Goal: Task Accomplishment & Management: Complete application form

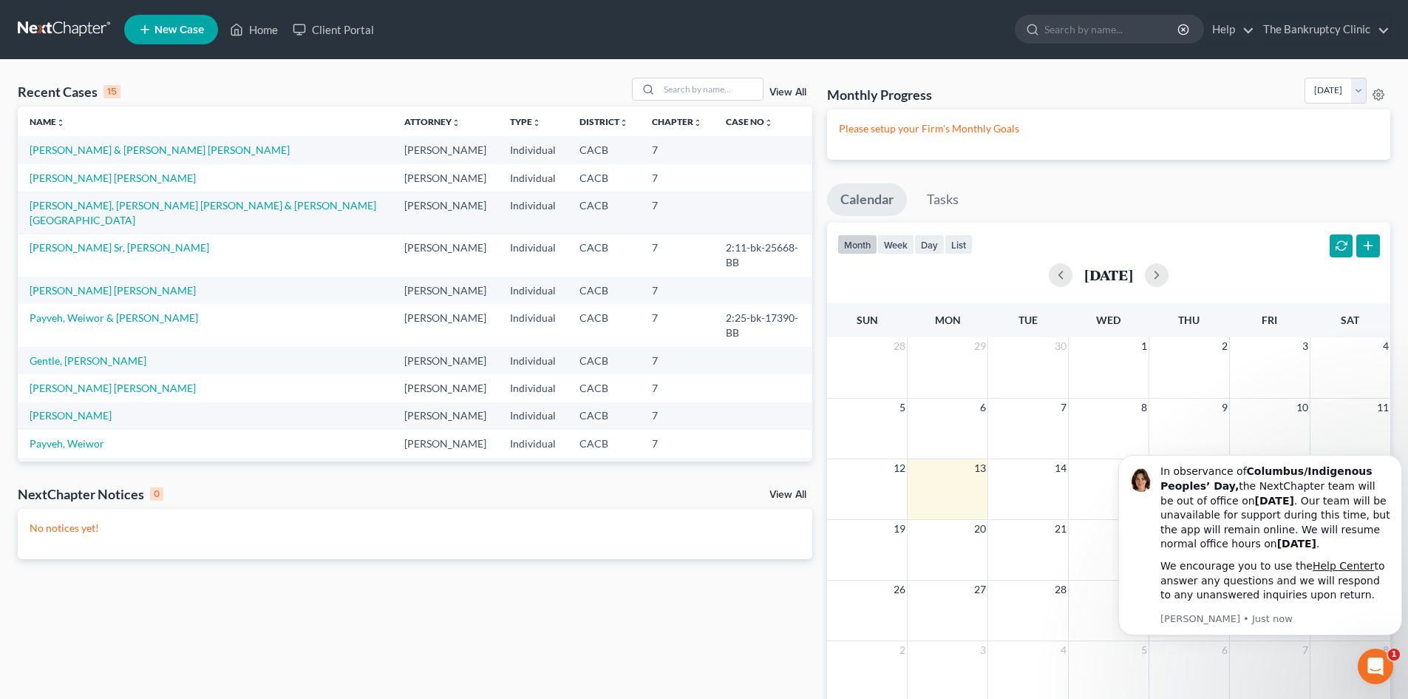
click at [175, 33] on span "New Case" at bounding box center [180, 29] width 50 height 11
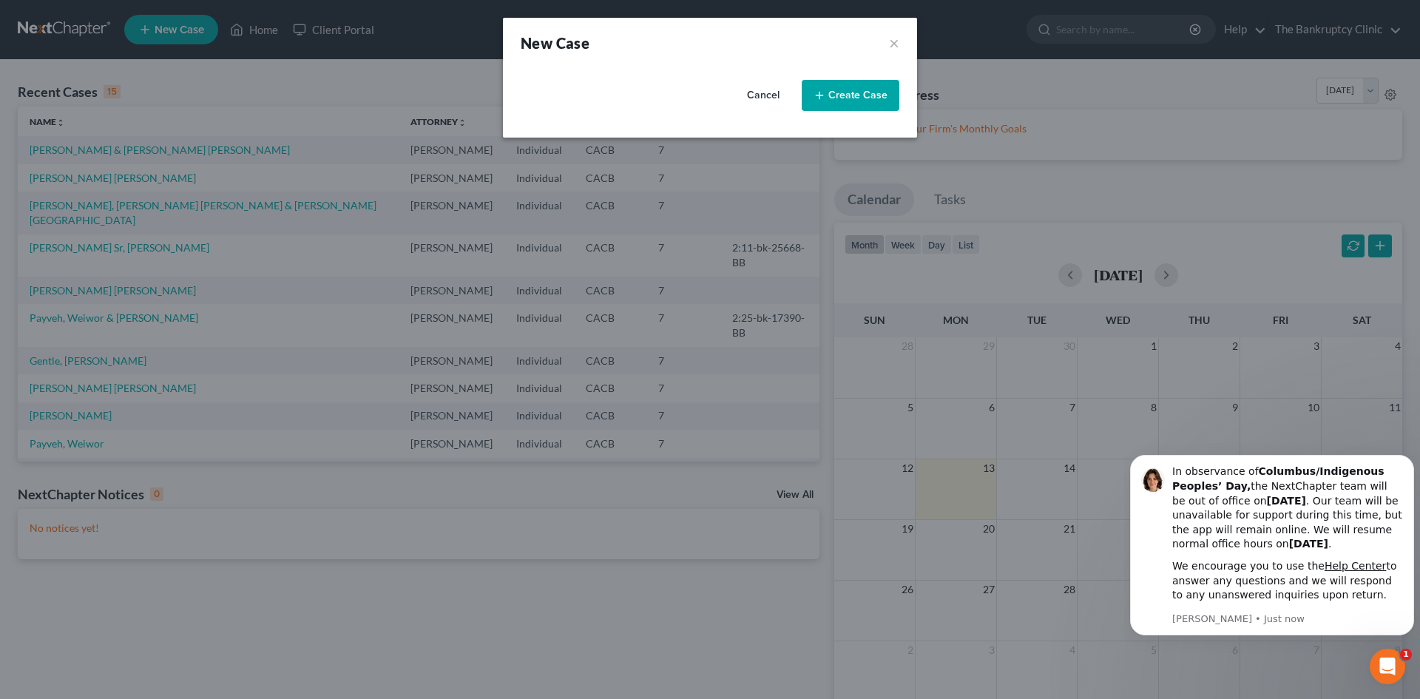
select select "7"
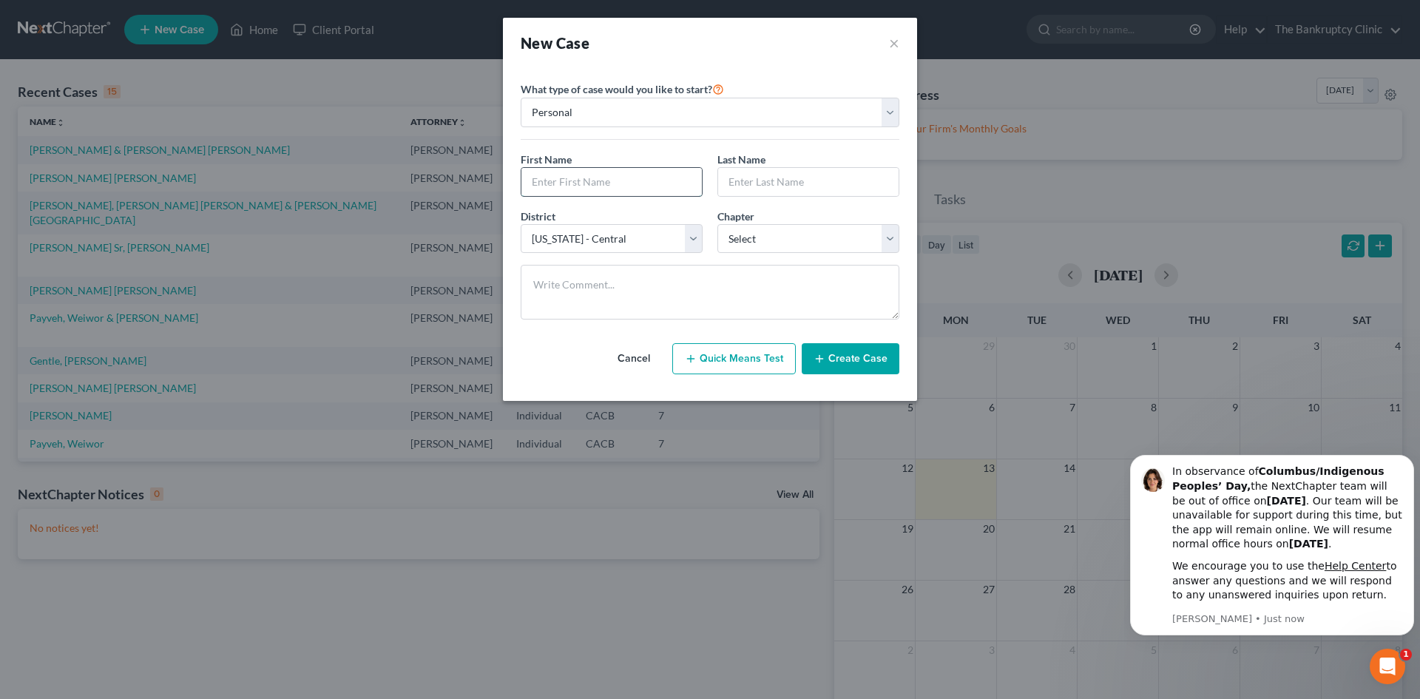
click at [551, 180] on input "text" at bounding box center [611, 182] width 180 height 28
type input "[PERSON_NAME]"
click at [732, 178] on input "text" at bounding box center [808, 182] width 180 height 28
click at [750, 178] on input "[PERSON_NAME]" at bounding box center [808, 182] width 180 height 28
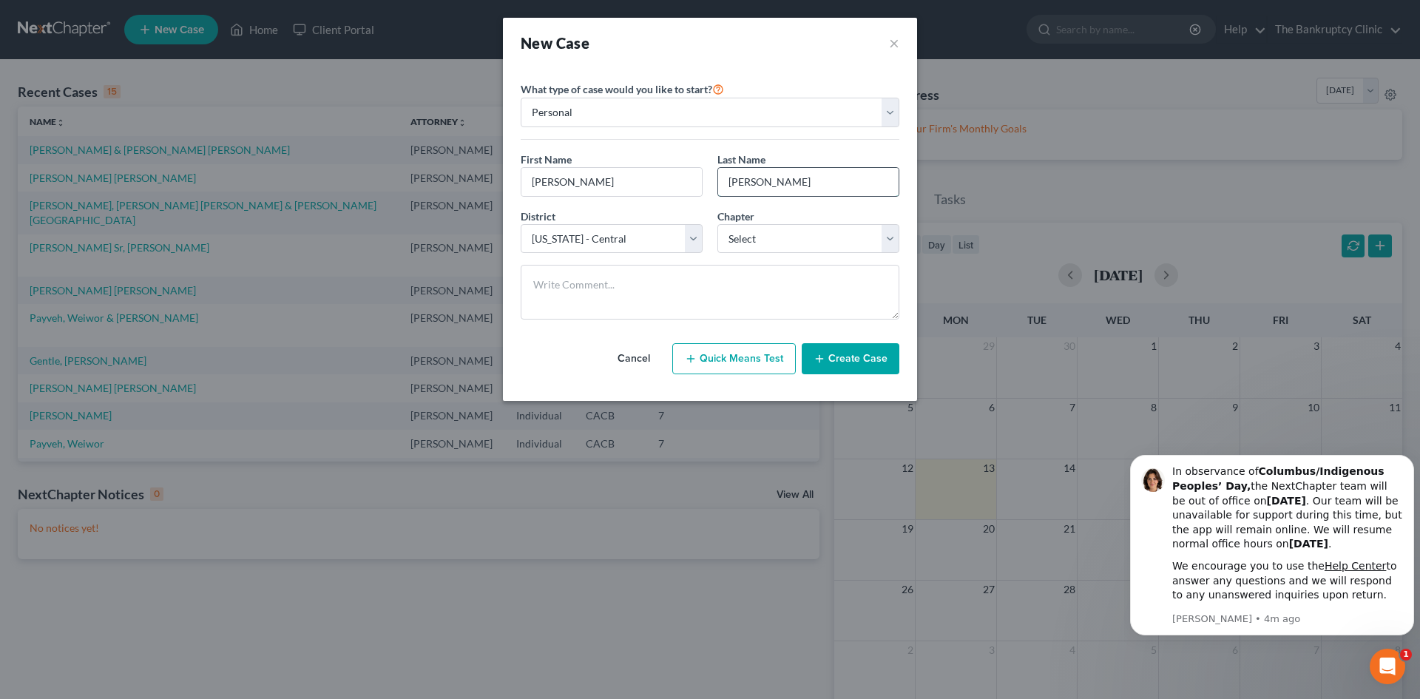
click at [762, 183] on input "[PERSON_NAME]" at bounding box center [808, 182] width 180 height 28
type input "Z"
type input "Echeverky"
click at [889, 237] on select "Select 7 11 12 13" at bounding box center [808, 239] width 182 height 30
select select "0"
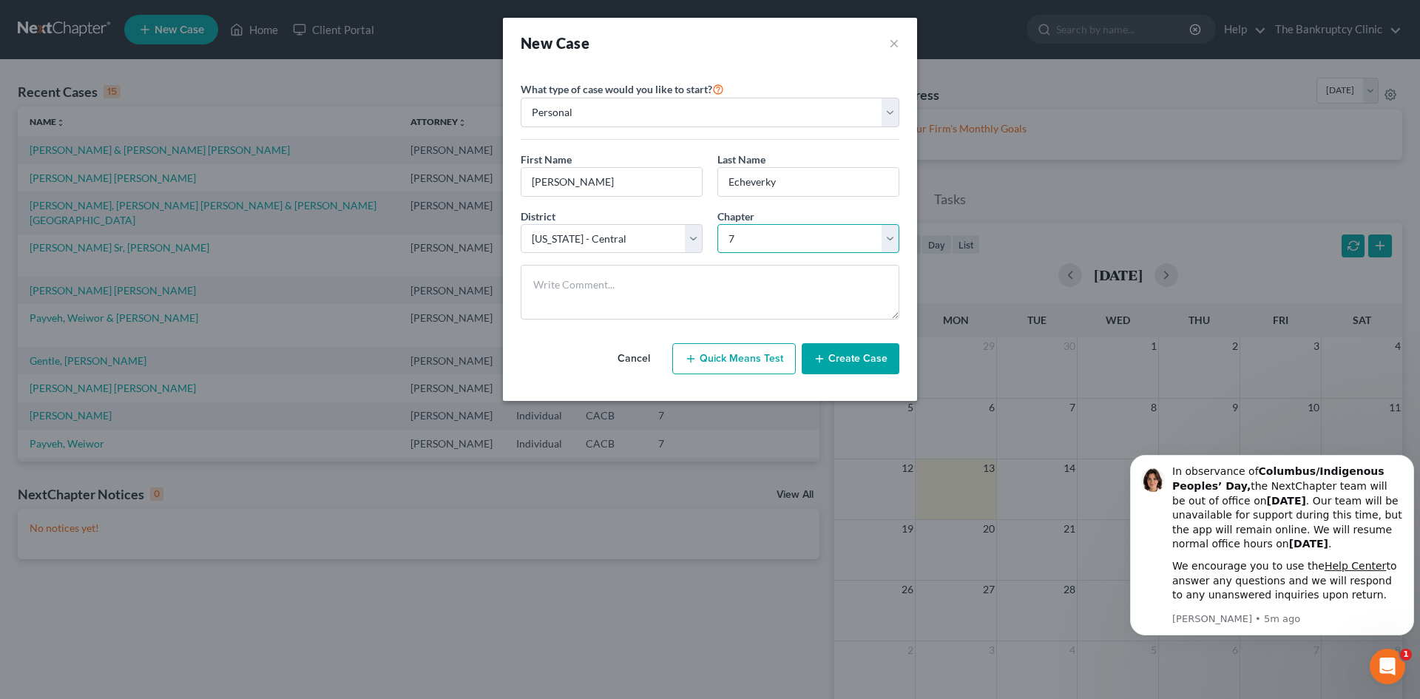
click at [717, 224] on select "Select 7 11 12 13" at bounding box center [808, 239] width 182 height 30
click at [879, 268] on textarea at bounding box center [710, 292] width 379 height 55
click at [697, 245] on select "Select [US_STATE] - [GEOGRAPHIC_DATA] [US_STATE] - [GEOGRAPHIC_DATA][US_STATE] …" at bounding box center [612, 239] width 182 height 30
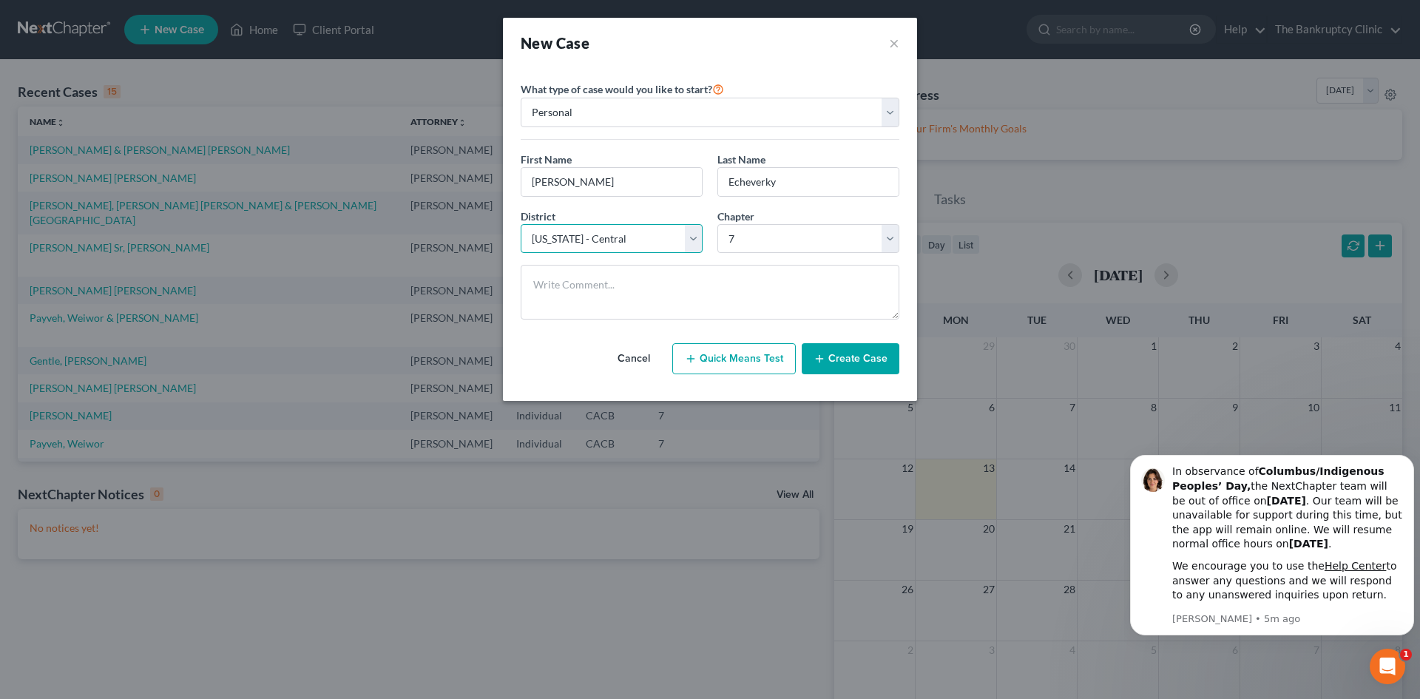
click at [697, 245] on select "Select [US_STATE] - [GEOGRAPHIC_DATA] [US_STATE] - [GEOGRAPHIC_DATA][US_STATE] …" at bounding box center [612, 239] width 182 height 30
click at [771, 180] on input "Echeverky" at bounding box center [808, 182] width 180 height 28
type input "[PERSON_NAME]"
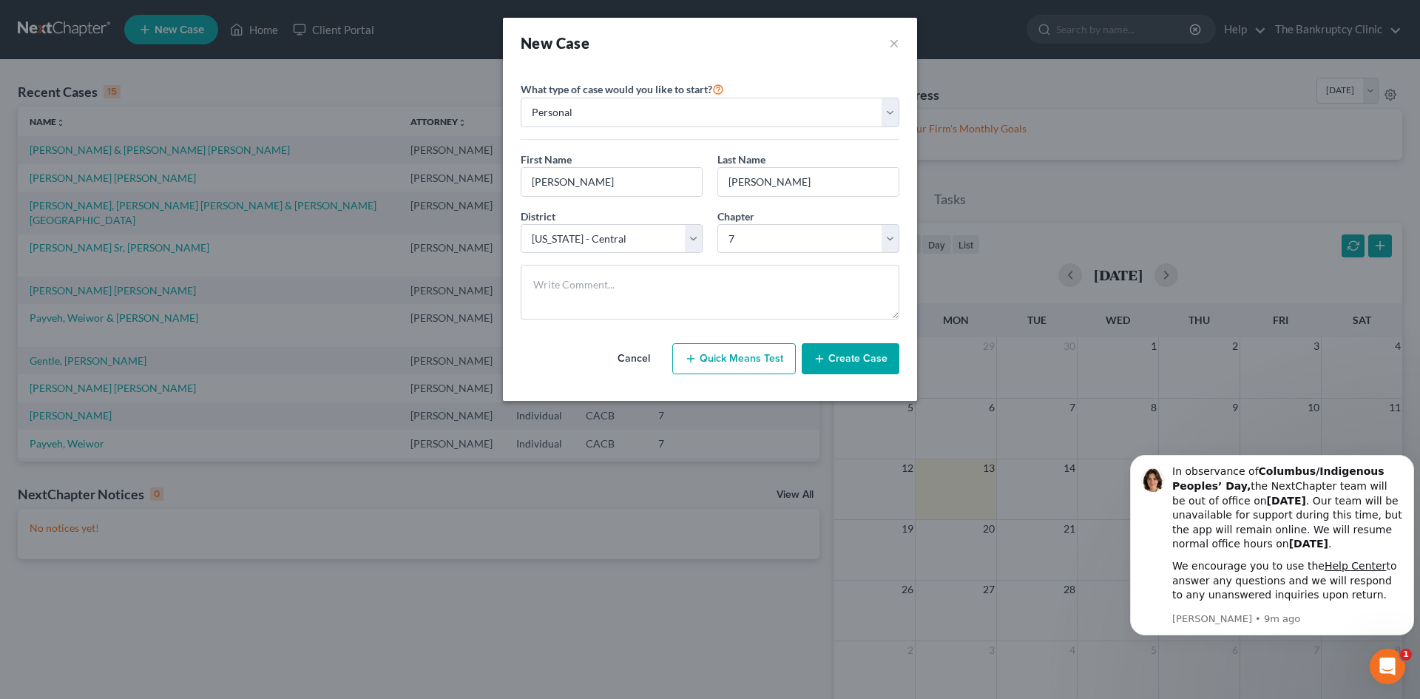
click at [760, 367] on button "Quick Means Test" at bounding box center [733, 358] width 123 height 31
click at [760, 367] on div "Cancel Quick Means Test Create Case" at bounding box center [710, 358] width 379 height 55
select select "4"
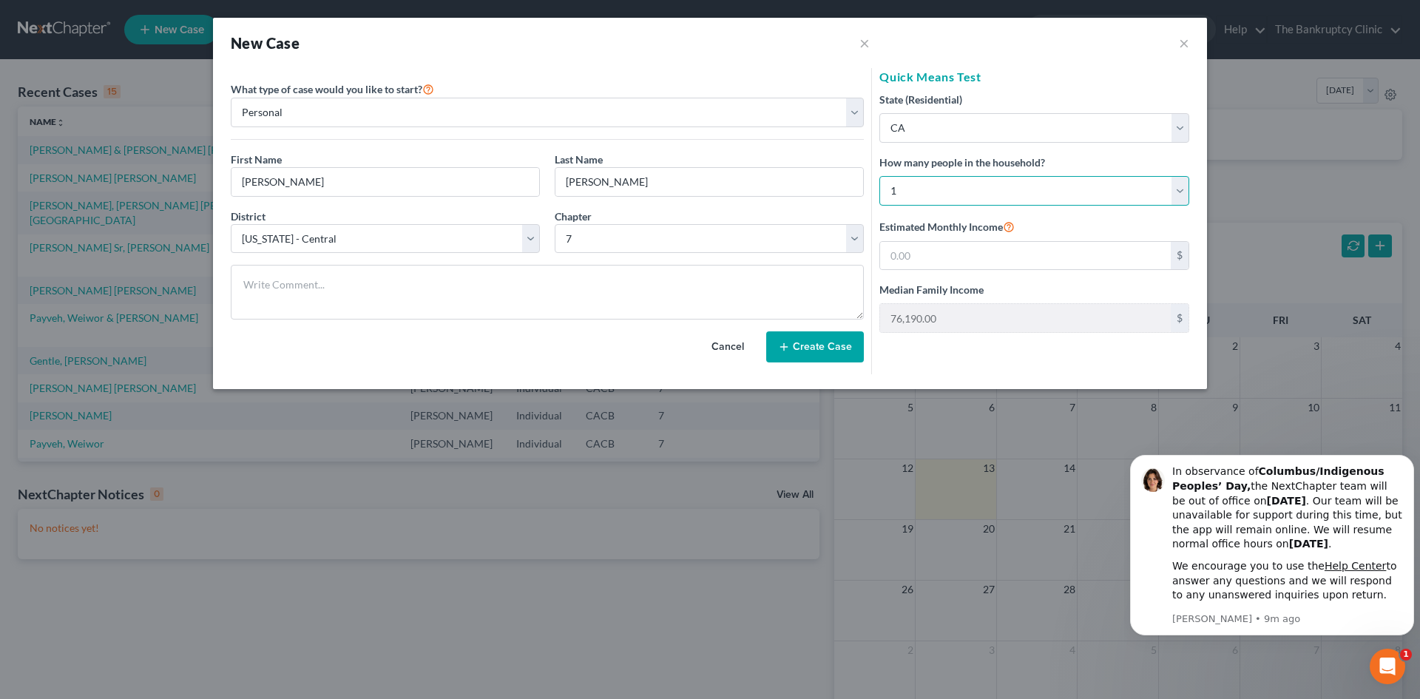
click at [909, 186] on select "Select 1 2 3 4 5 6 7 8 9 10 11 12 13 14 15 16 17 18 19 20" at bounding box center [1034, 191] width 310 height 30
click at [902, 189] on select "Select 1 2 3 4 5 6 7 8 9 10 11 12 13 14 15 16 17 18 19 20" at bounding box center [1034, 191] width 310 height 30
select select "2"
click at [879, 176] on select "Select 1 2 3 4 5 6 7 8 9 10 11 12 13 14 15 16 17 18 19 20" at bounding box center [1034, 191] width 310 height 30
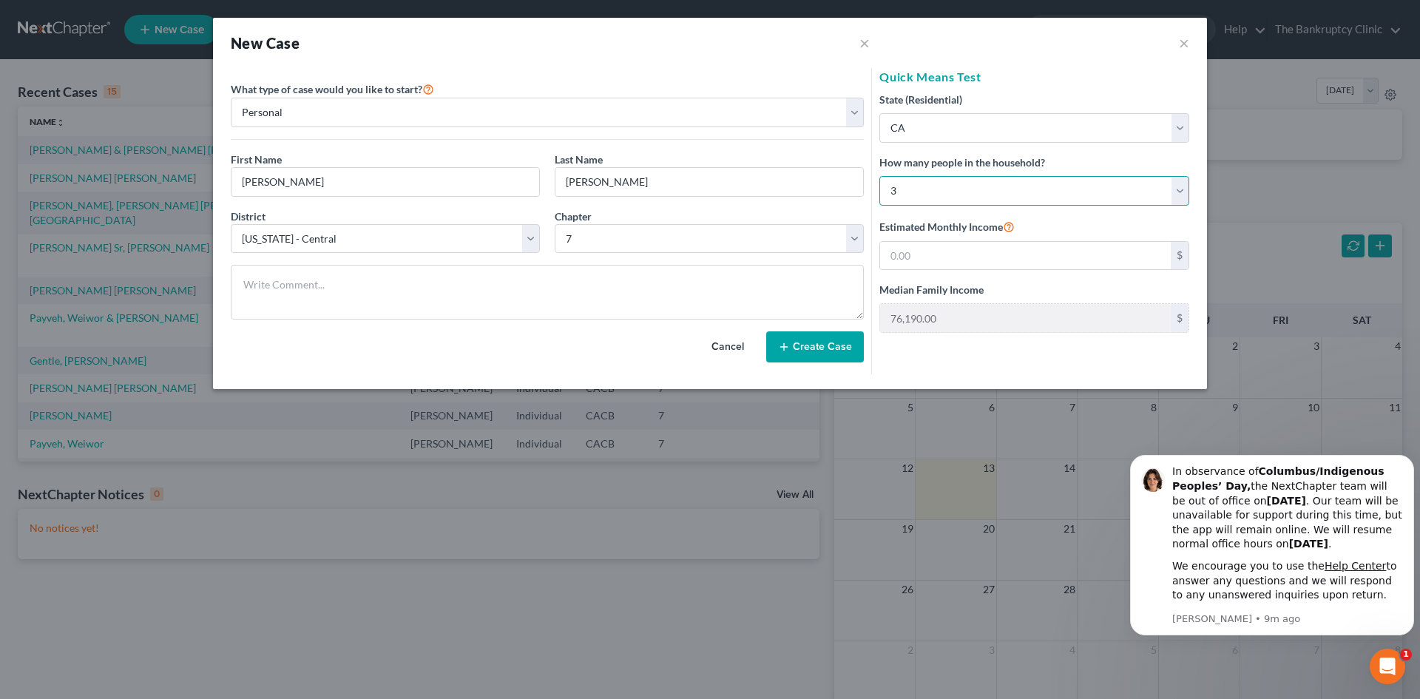
type input "112,536.00"
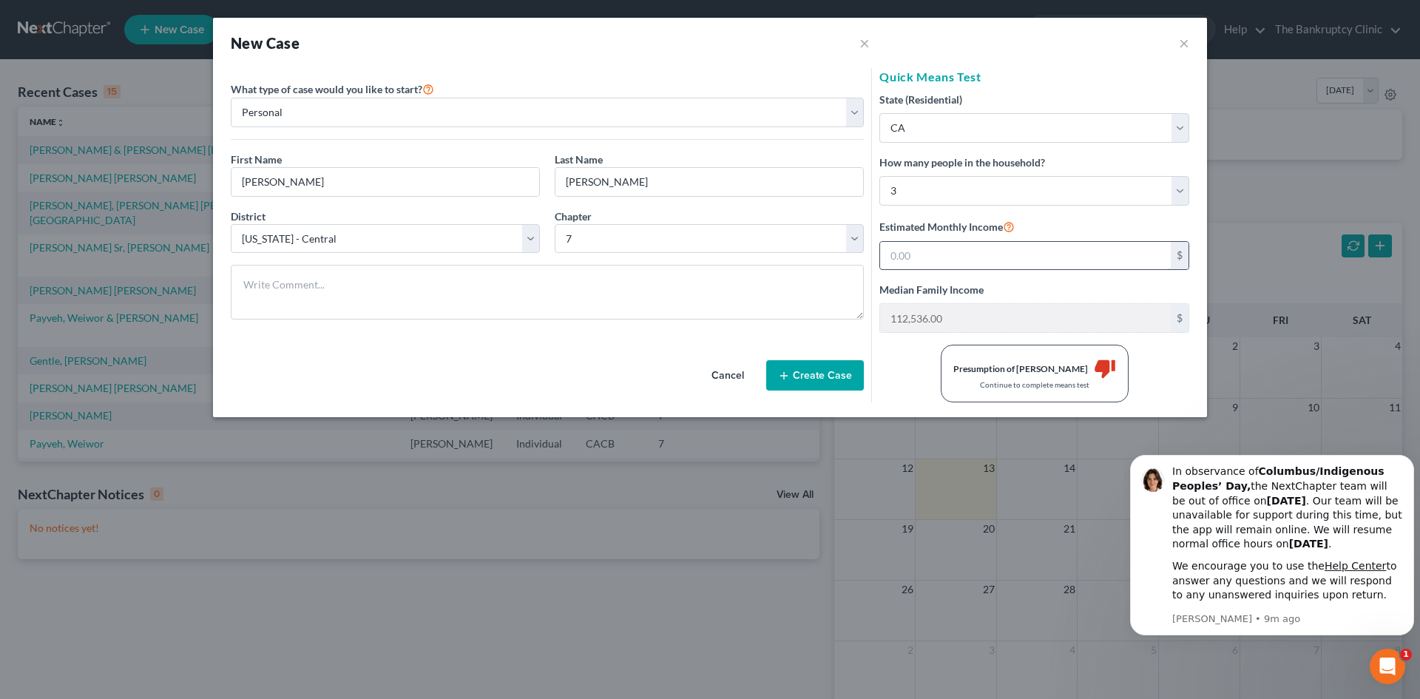
click at [926, 257] on input "text" at bounding box center [1025, 256] width 291 height 28
type input "2,300.00"
click at [838, 382] on button "Create Case" at bounding box center [815, 375] width 98 height 31
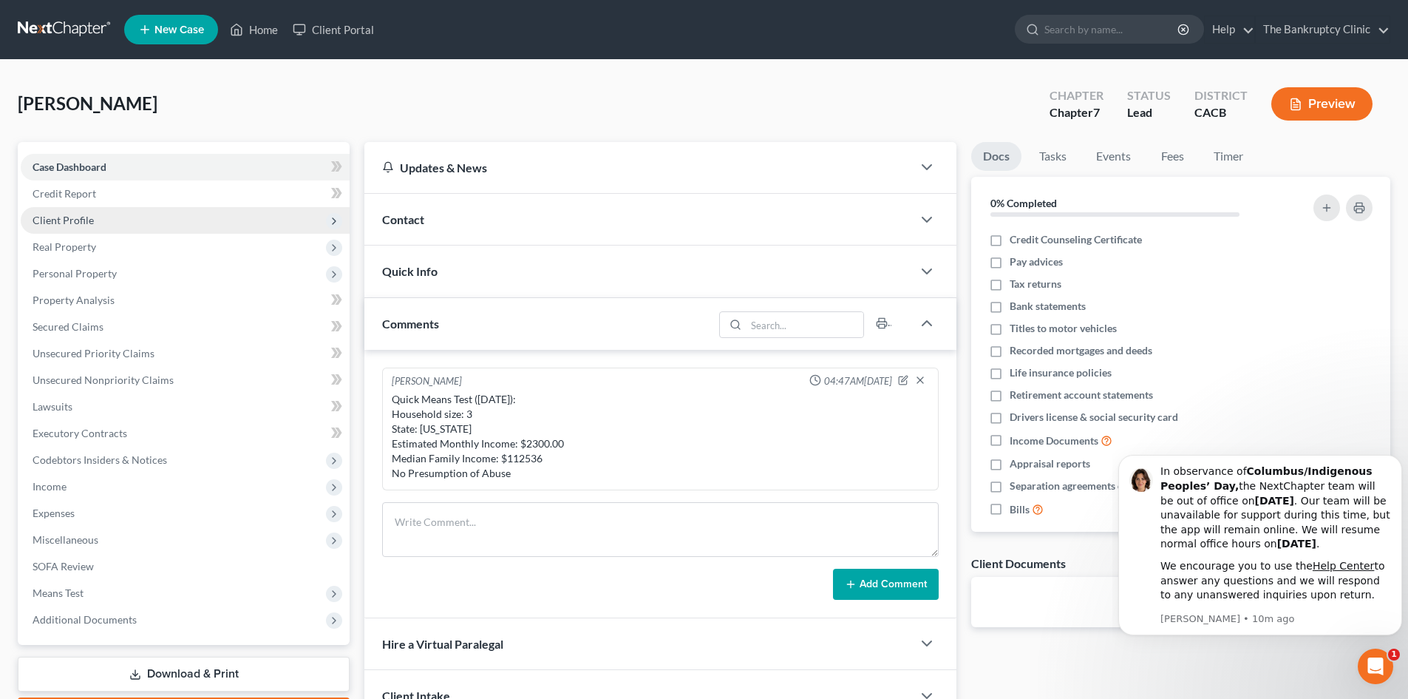
click at [92, 216] on span "Client Profile" at bounding box center [63, 220] width 61 height 13
click at [69, 220] on span "Client Profile" at bounding box center [63, 220] width 61 height 13
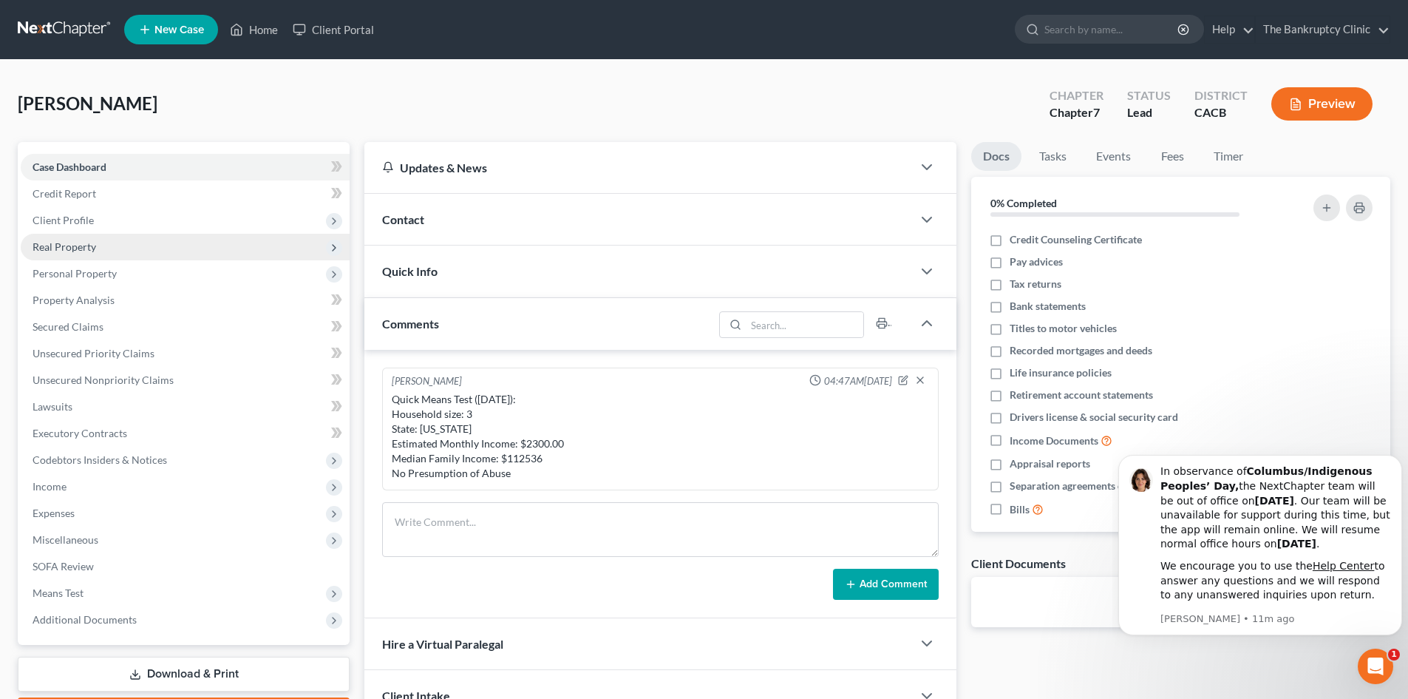
click at [78, 244] on span "Real Property" at bounding box center [65, 246] width 64 height 13
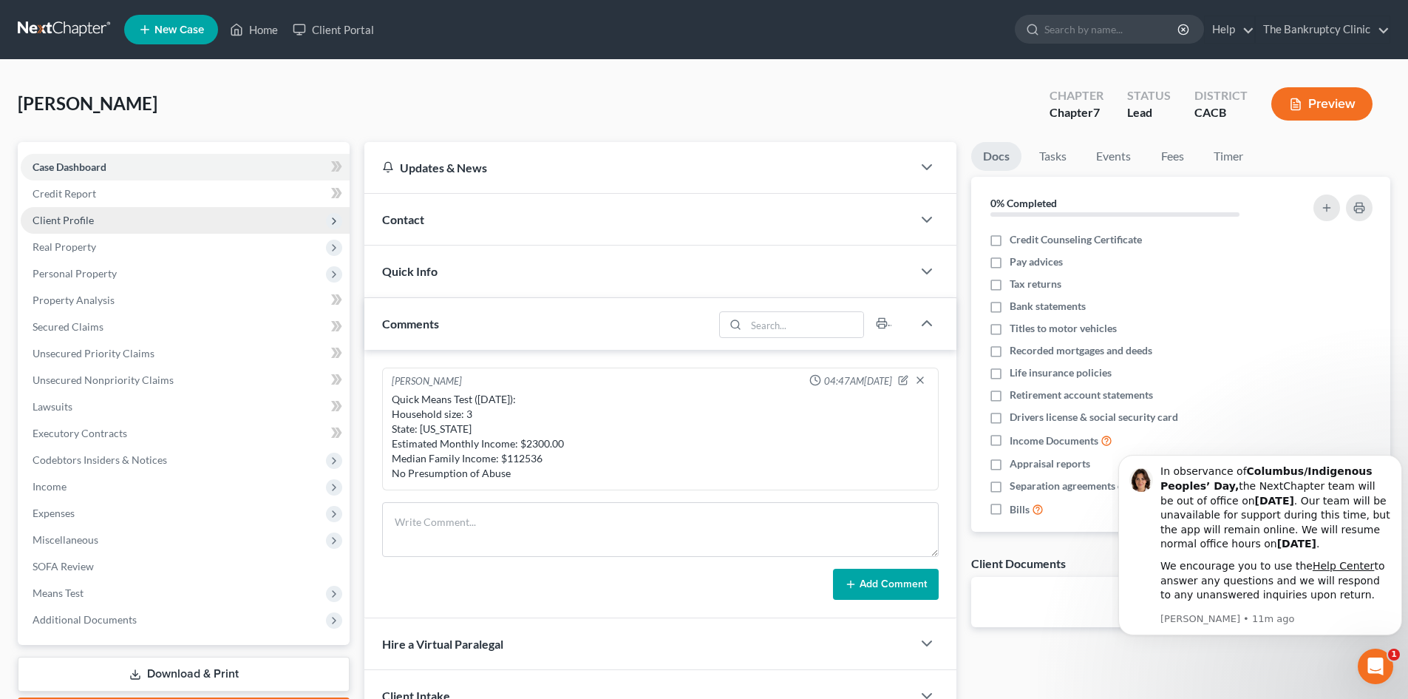
click at [85, 214] on span "Client Profile" at bounding box center [63, 220] width 61 height 13
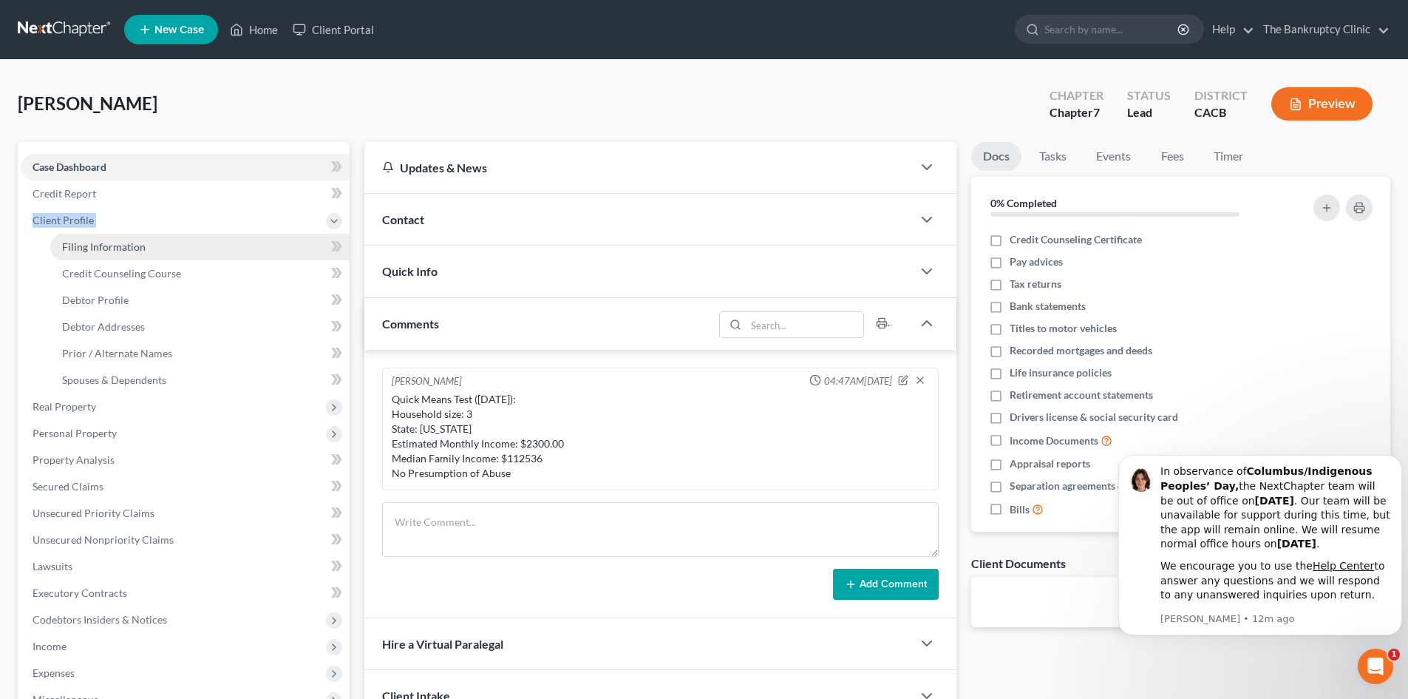
click at [108, 238] on link "Filing Information" at bounding box center [199, 247] width 299 height 27
select select "1"
select select "0"
select select "7"
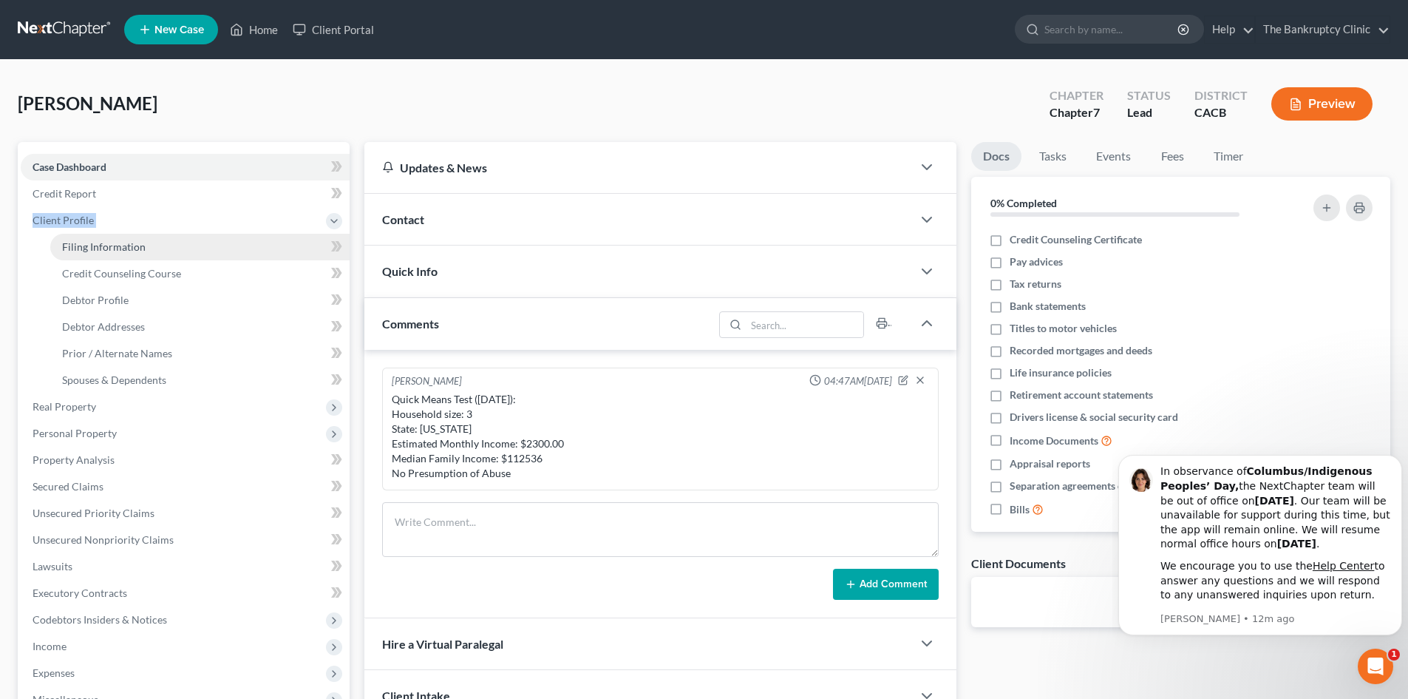
select select "4"
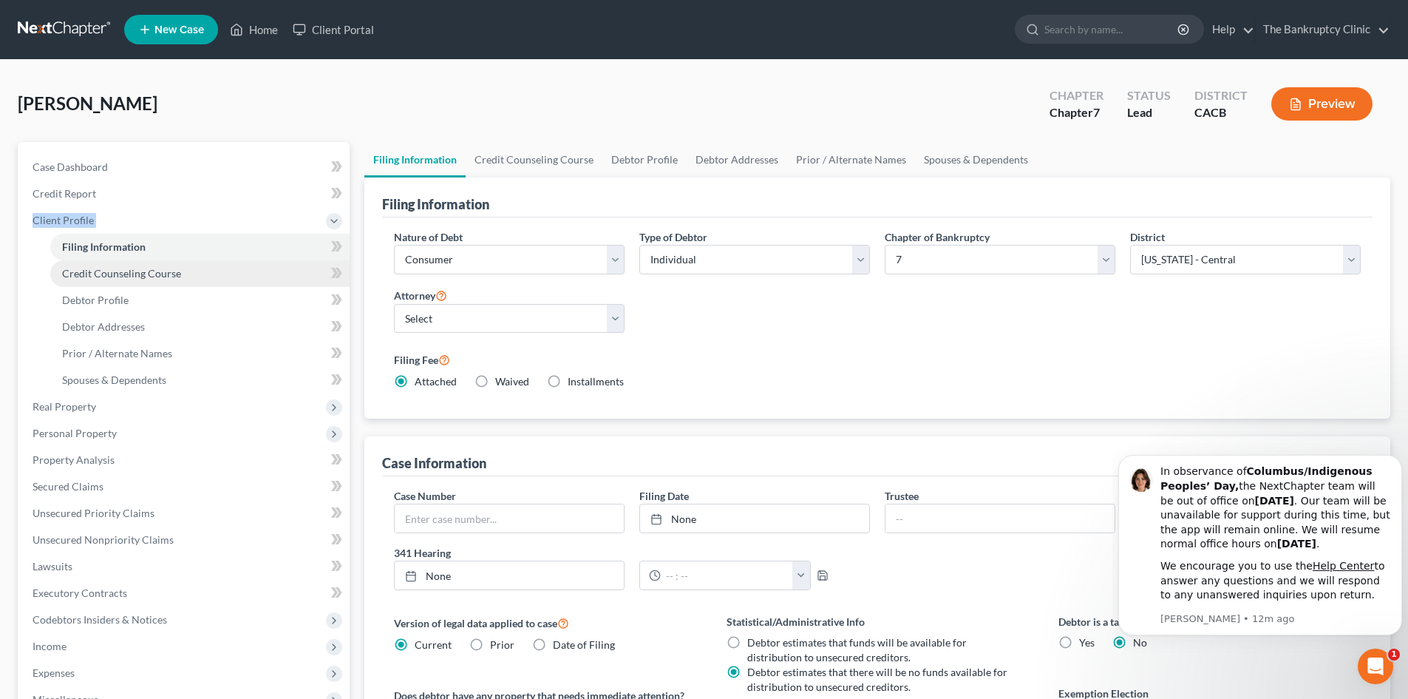
click at [92, 272] on span "Credit Counseling Course" at bounding box center [121, 273] width 119 height 13
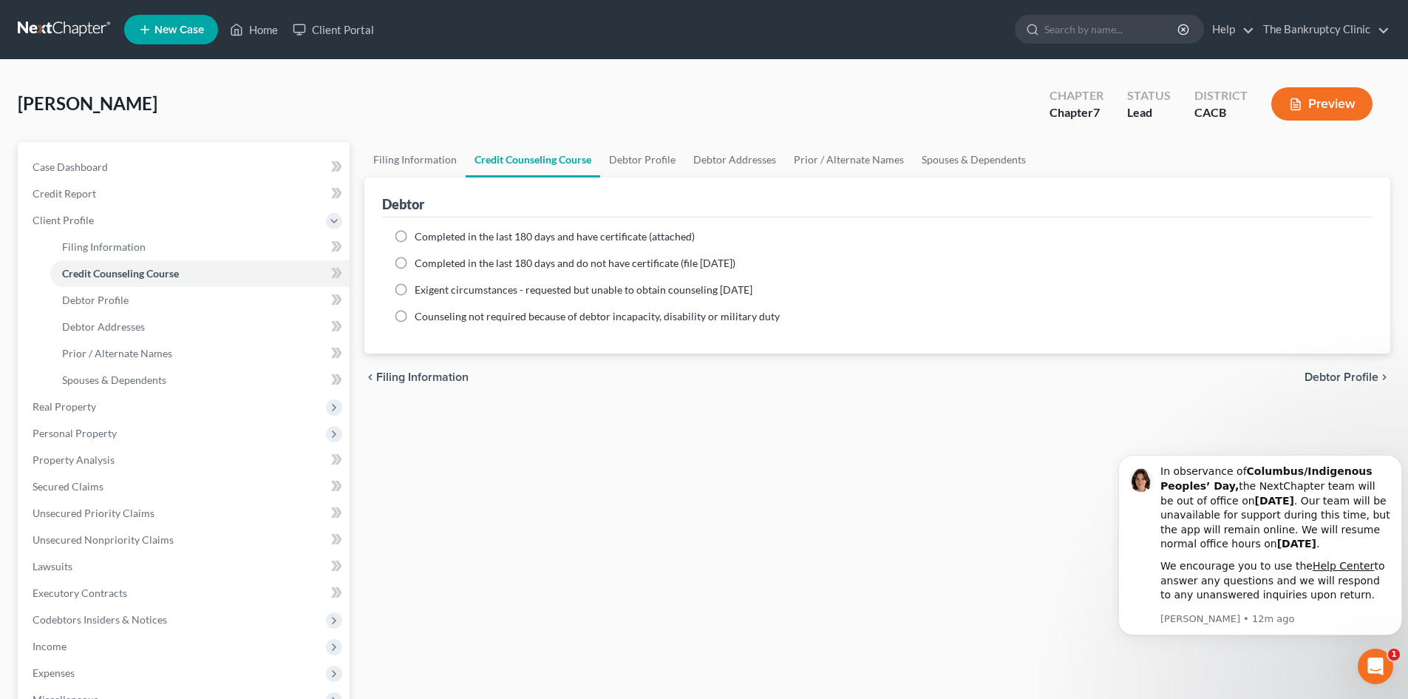
click at [415, 238] on label "Completed in the last 180 days and have certificate (attached)" at bounding box center [555, 236] width 280 height 15
click at [421, 238] on input "Completed in the last 180 days and have certificate (attached)" at bounding box center [426, 234] width 10 height 10
radio input "true"
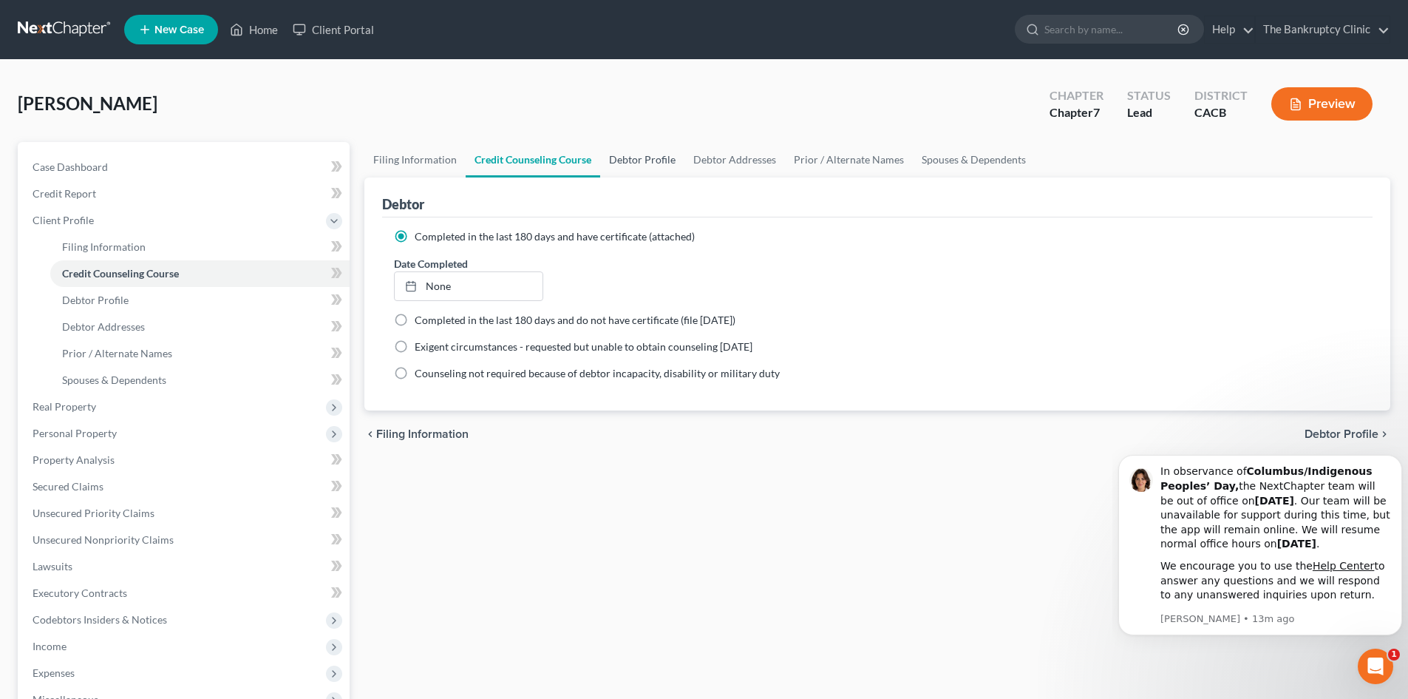
click at [622, 159] on link "Debtor Profile" at bounding box center [642, 159] width 84 height 35
select select "0"
select select "2"
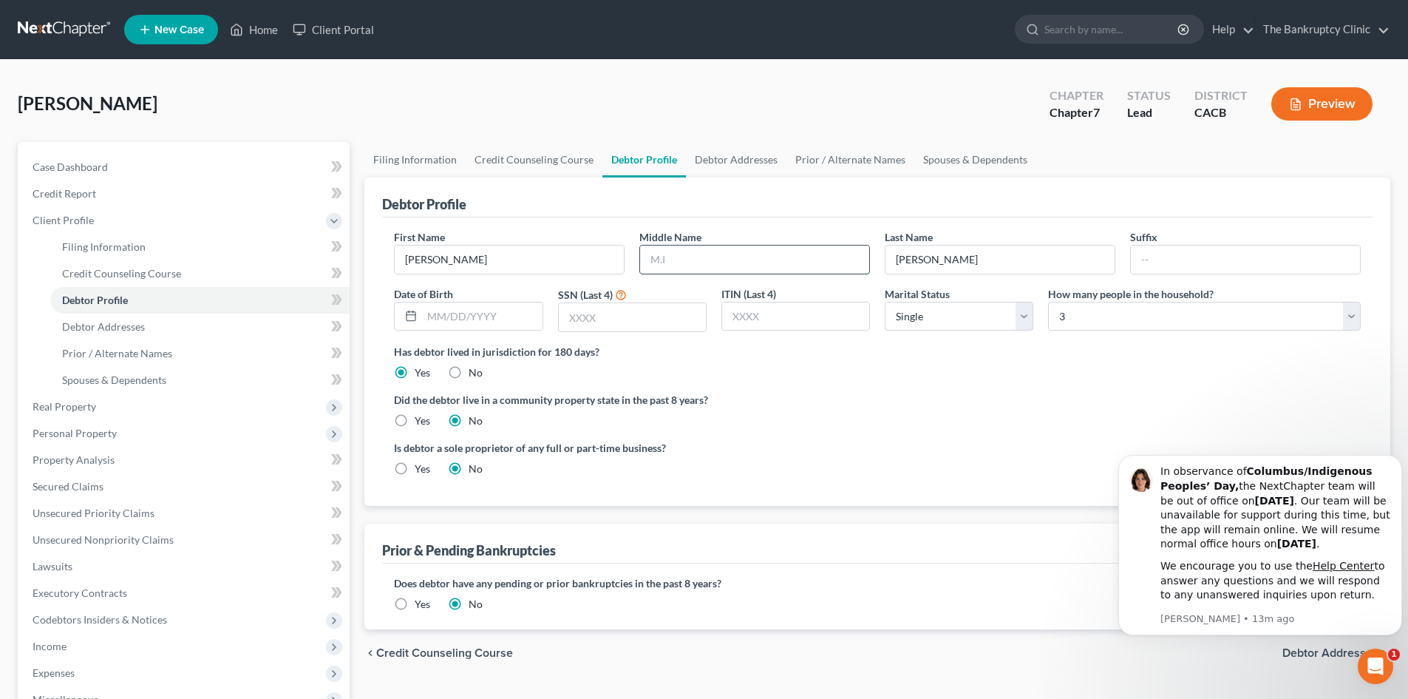
click at [679, 257] on input "text" at bounding box center [754, 259] width 229 height 28
type input "Edison"
click at [577, 308] on input "text" at bounding box center [632, 317] width 147 height 28
type input "6256"
click at [1023, 318] on select "Select Single Married Separated Divorced Widowed" at bounding box center [959, 317] width 149 height 30
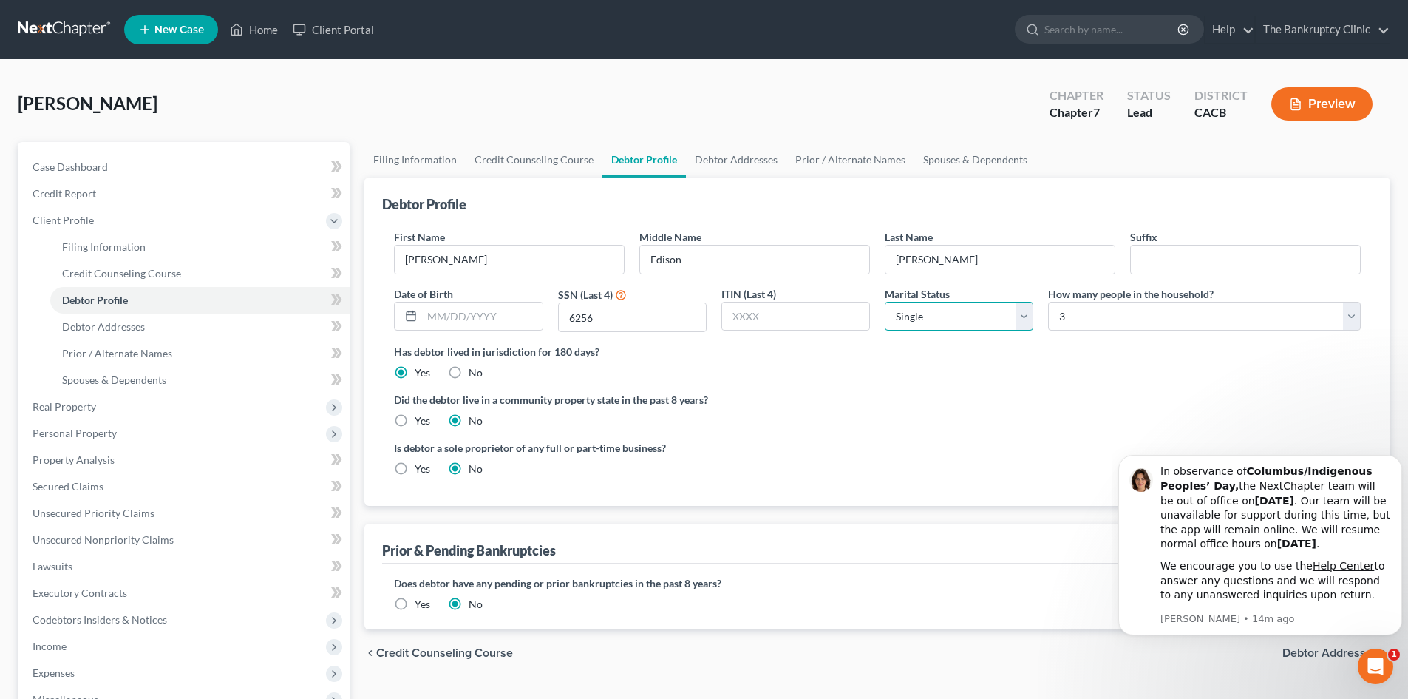
click at [1023, 318] on select "Select Single Married Separated Divorced Widowed" at bounding box center [959, 317] width 149 height 30
select select "1"
click at [885, 302] on select "Select Single Married Separated Divorced Widowed" at bounding box center [959, 317] width 149 height 30
click at [415, 469] on label "Yes" at bounding box center [423, 468] width 16 height 15
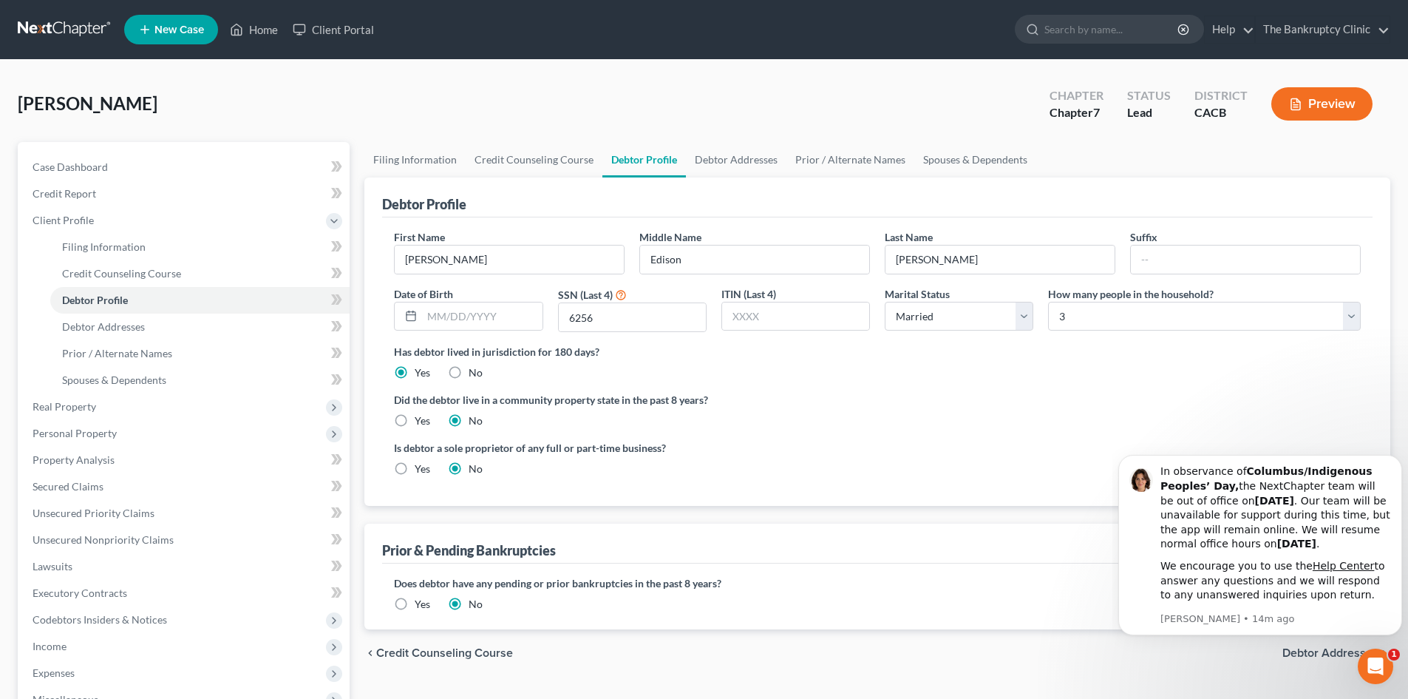
click at [421, 469] on input "Yes" at bounding box center [426, 466] width 10 height 10
radio input "true"
click at [415, 469] on label "Yes" at bounding box center [423, 468] width 16 height 15
click at [421, 469] on input "Yes" at bounding box center [426, 466] width 10 height 10
radio input "false"
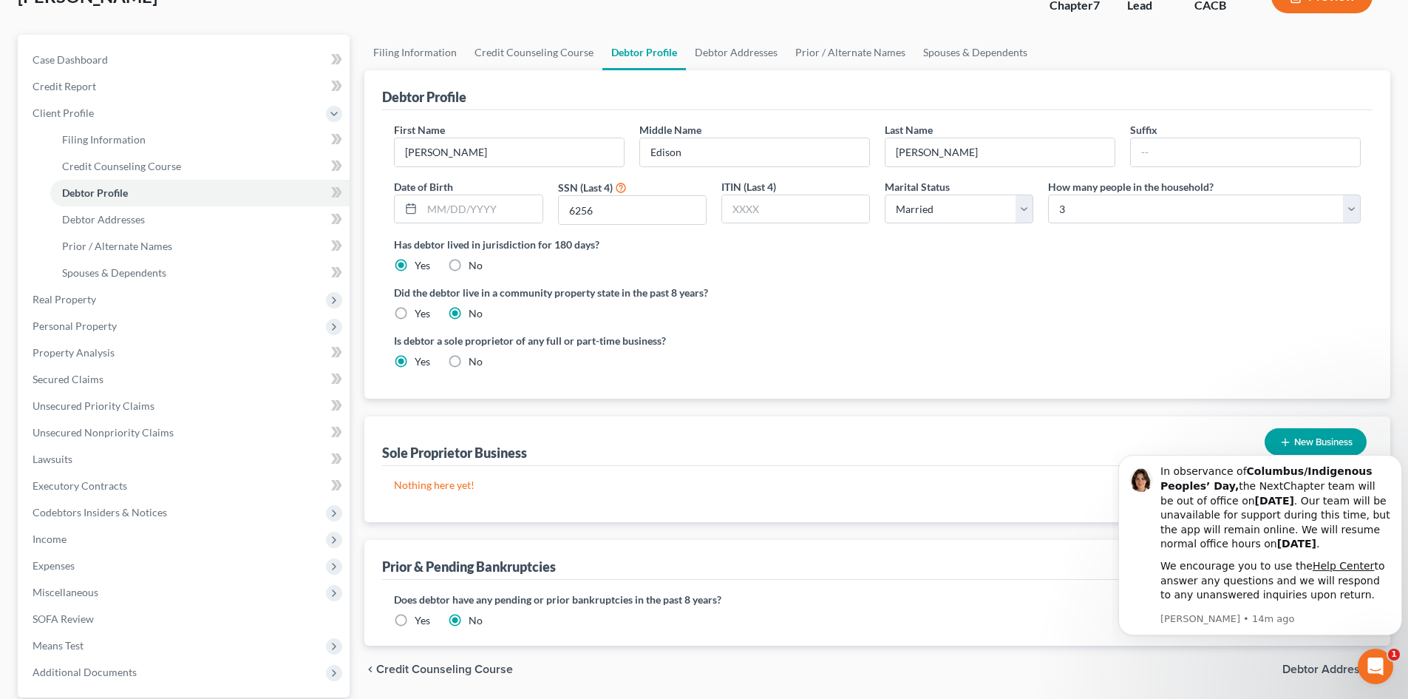
scroll to position [117, 0]
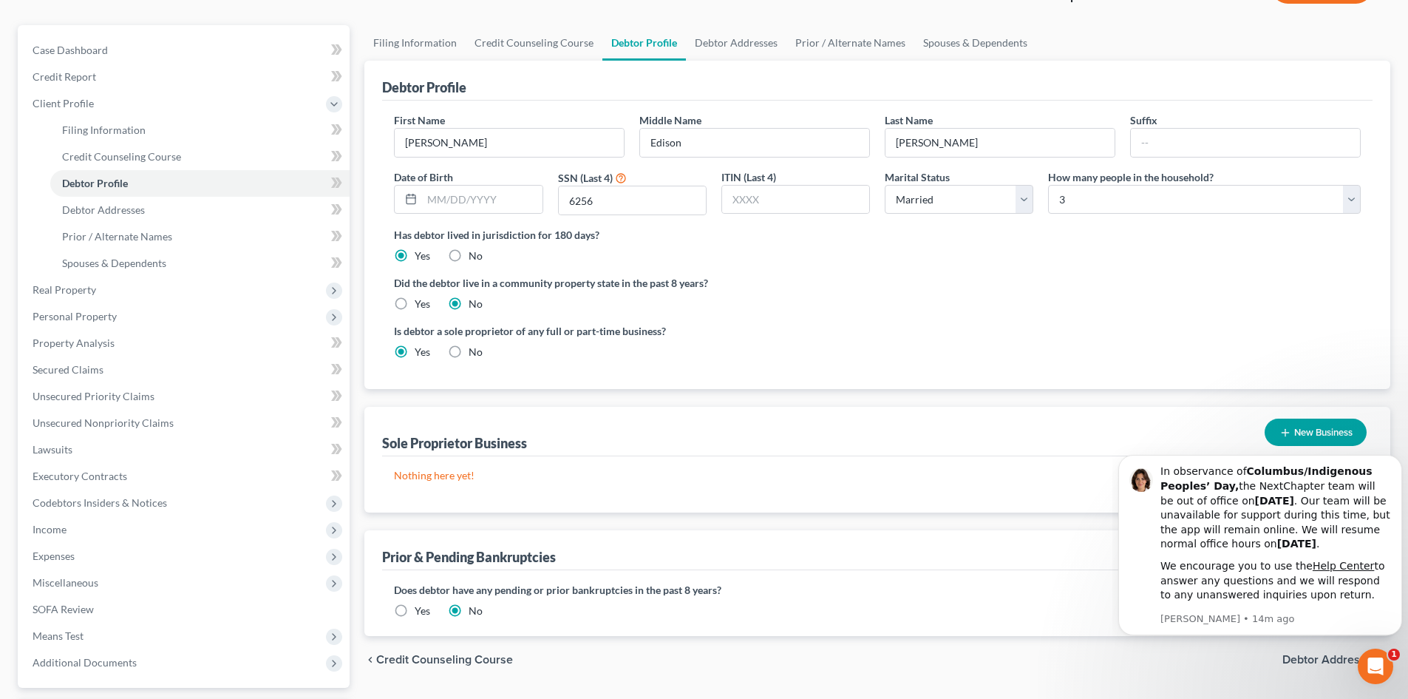
click at [444, 469] on p "Nothing here yet!" at bounding box center [877, 475] width 967 height 15
click at [417, 473] on p "Nothing here yet!" at bounding box center [877, 475] width 967 height 15
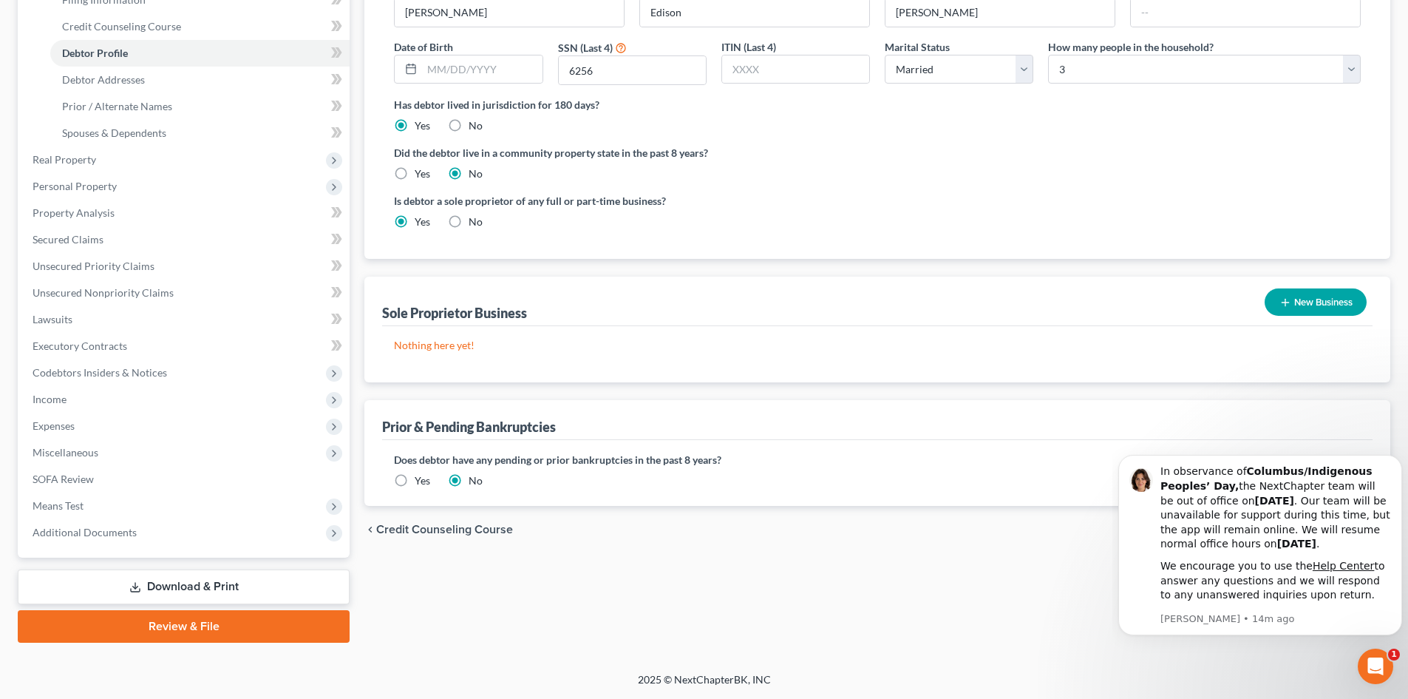
click at [448, 336] on div "Nothing here yet!" at bounding box center [877, 354] width 991 height 56
click at [478, 342] on p "Nothing here yet!" at bounding box center [877, 345] width 967 height 15
click at [407, 345] on p "Nothing here yet!" at bounding box center [877, 345] width 967 height 15
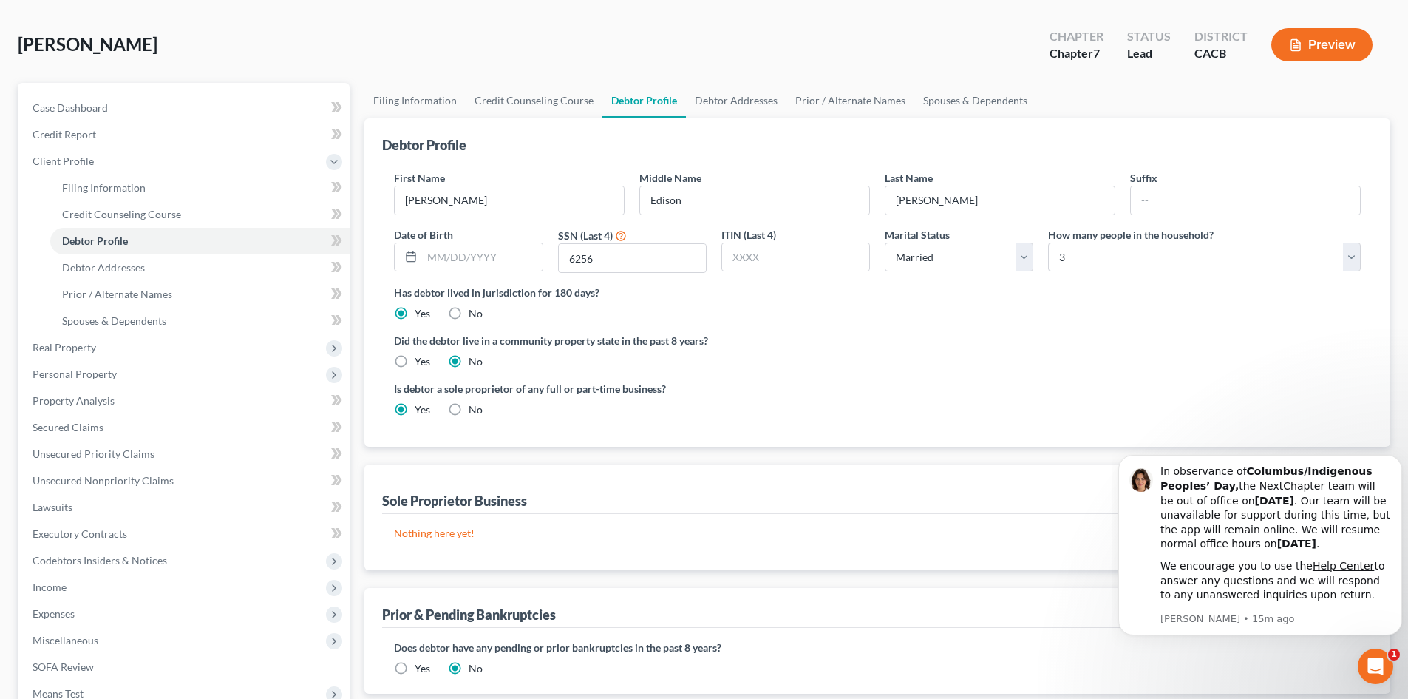
scroll to position [55, 0]
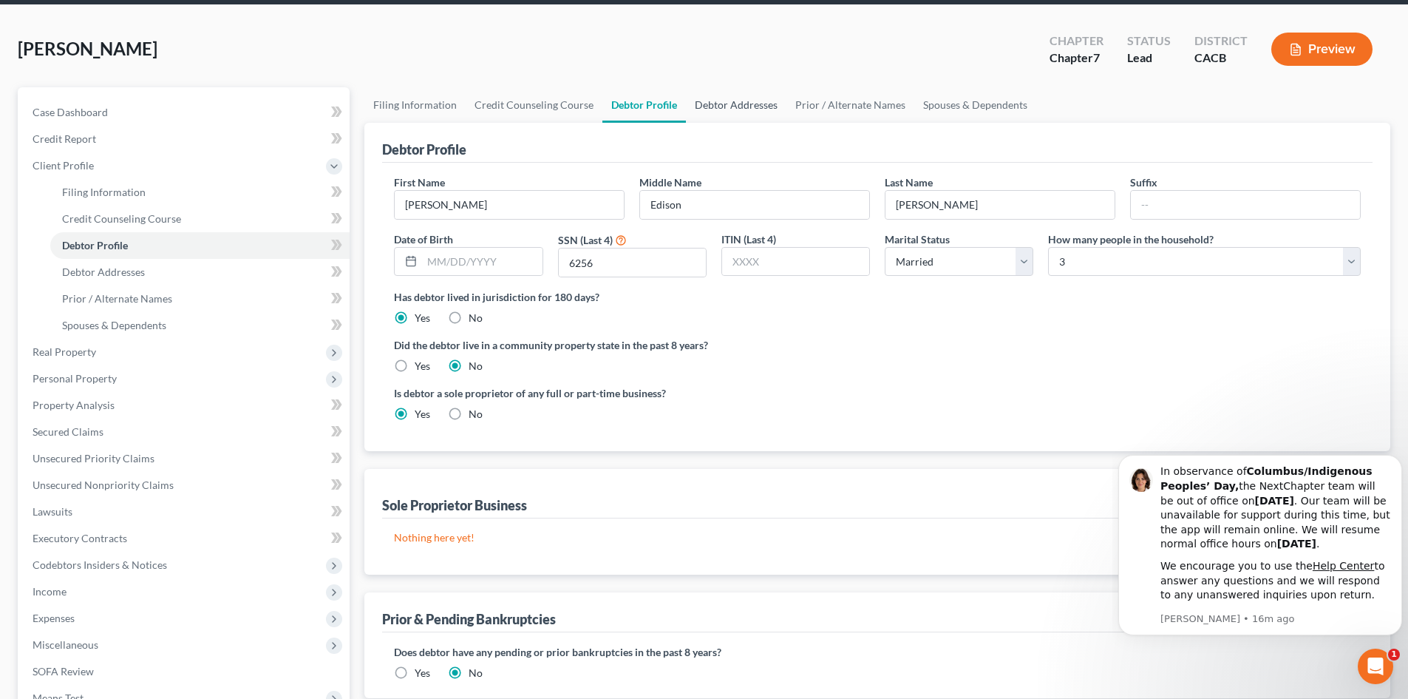
click at [733, 102] on link "Debtor Addresses" at bounding box center [736, 104] width 101 height 35
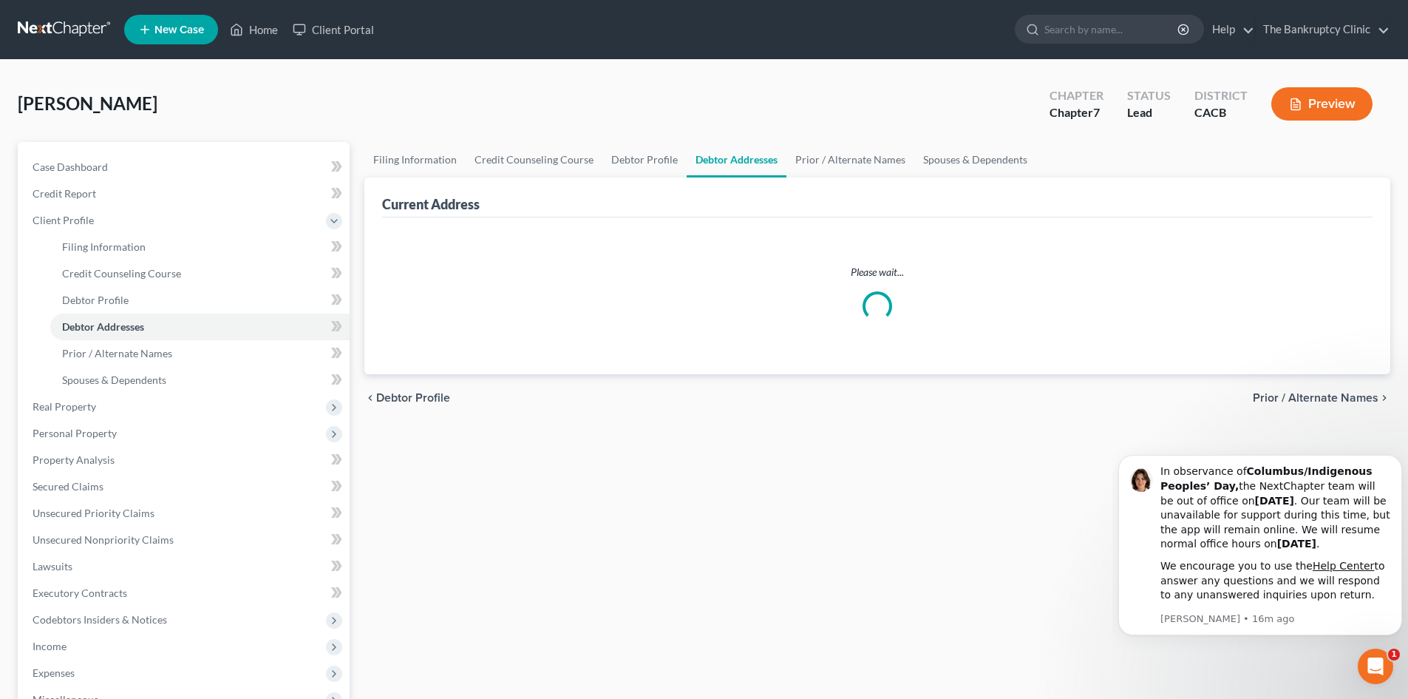
select select "0"
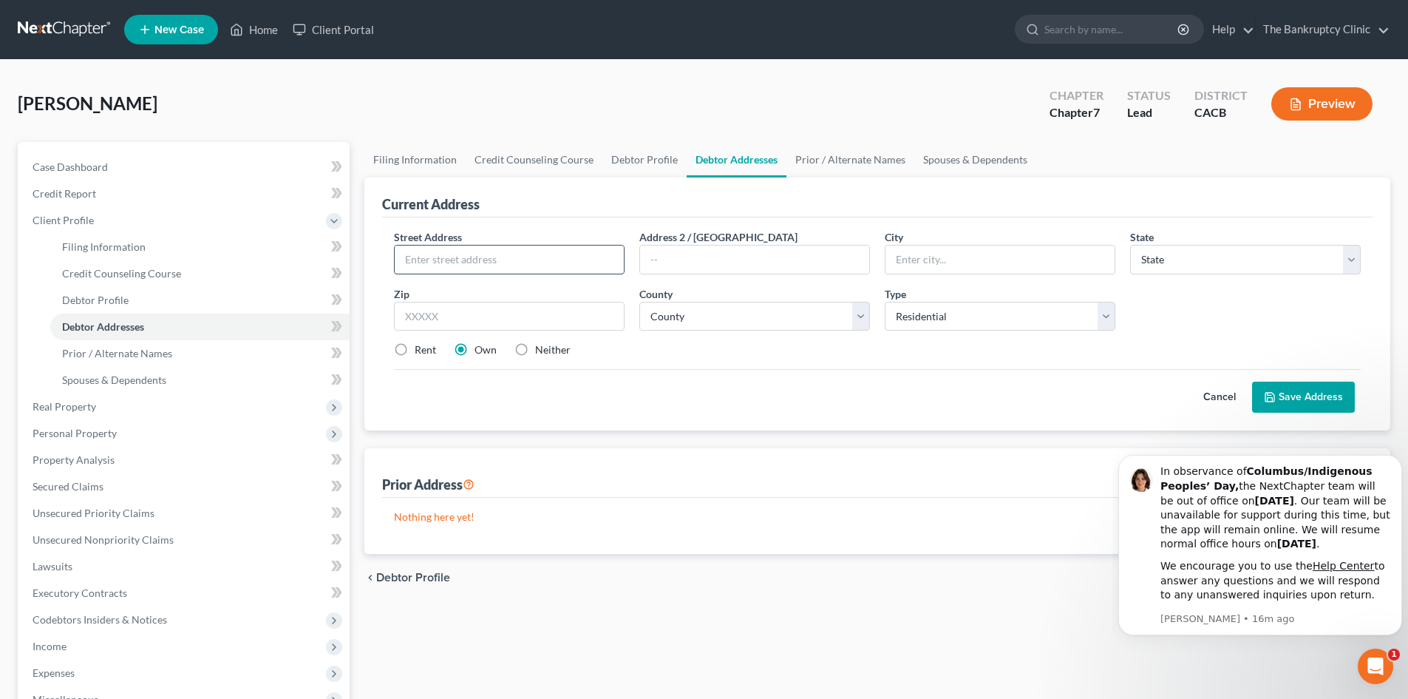
click at [482, 257] on input "text" at bounding box center [509, 259] width 229 height 28
type input "1"
type input "[STREET_ADDRESS]"
click at [915, 259] on input "text" at bounding box center [1000, 259] width 229 height 28
type input "[GEOGRAPHIC_DATA]"
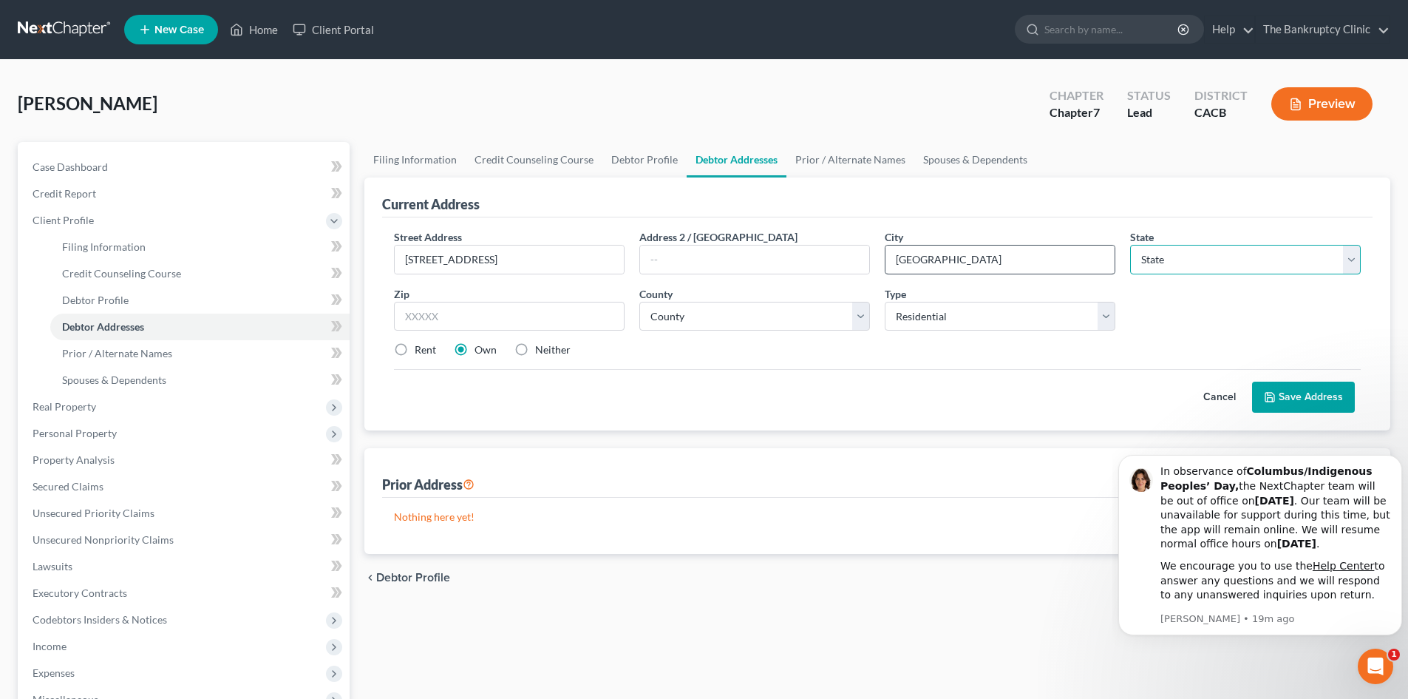
select select "4"
click at [1352, 264] on select "State [US_STATE] AK AR AZ CA CO CT DE DC [GEOGRAPHIC_DATA] [GEOGRAPHIC_DATA] GU…" at bounding box center [1245, 260] width 231 height 30
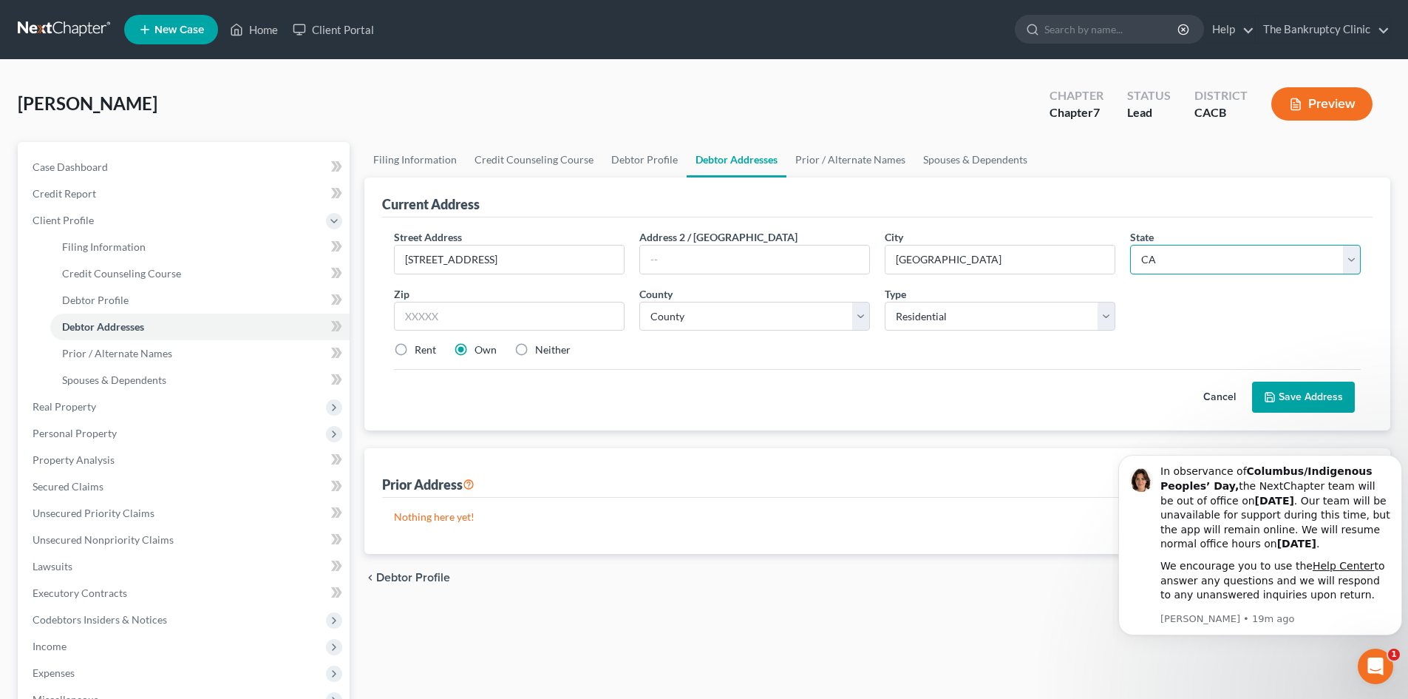
click at [1352, 264] on select "State [US_STATE] AK AR AZ CA CO CT DE DC [GEOGRAPHIC_DATA] [GEOGRAPHIC_DATA] GU…" at bounding box center [1245, 260] width 231 height 30
click at [1352, 258] on select "State [US_STATE] AK AR AZ CA CO CT DE DC [GEOGRAPHIC_DATA] [GEOGRAPHIC_DATA] GU…" at bounding box center [1245, 260] width 231 height 30
type input "90047"
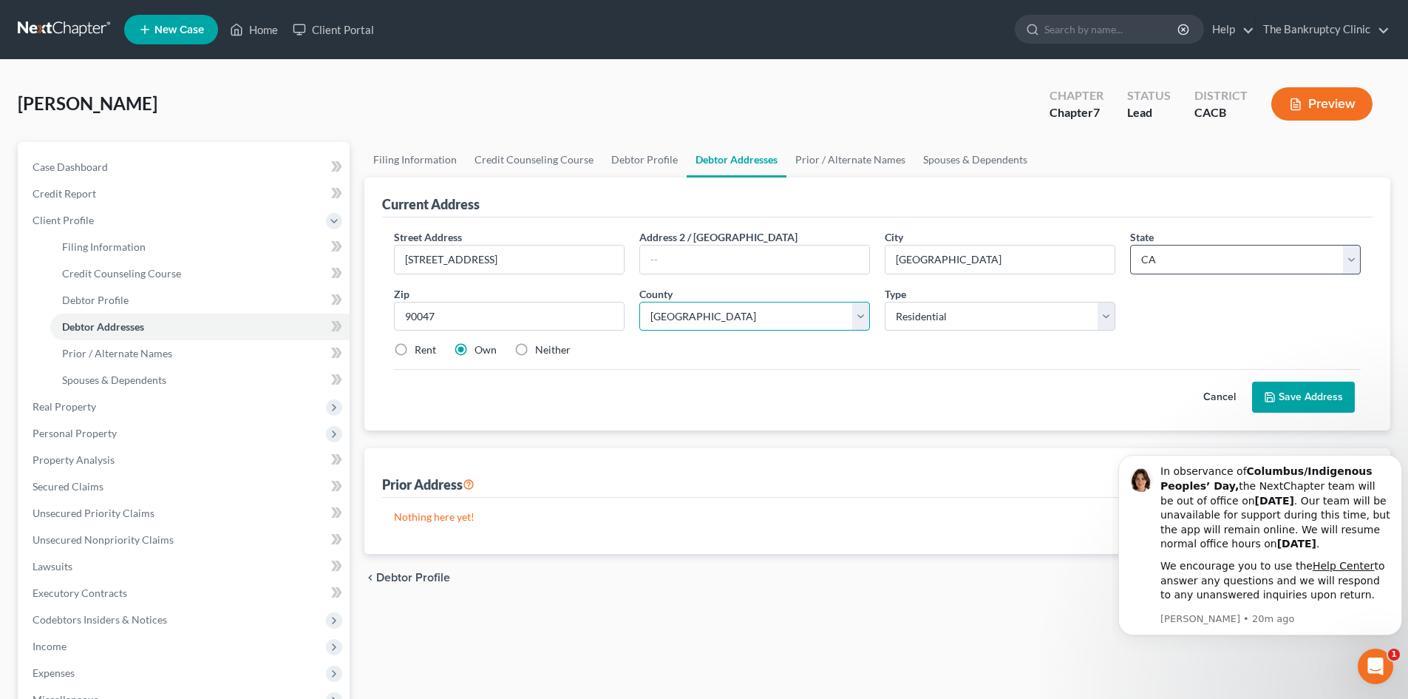
select select "18"
select select "0"
click at [390, 580] on span "Debtor Profile" at bounding box center [413, 578] width 74 height 12
select select "1"
select select "2"
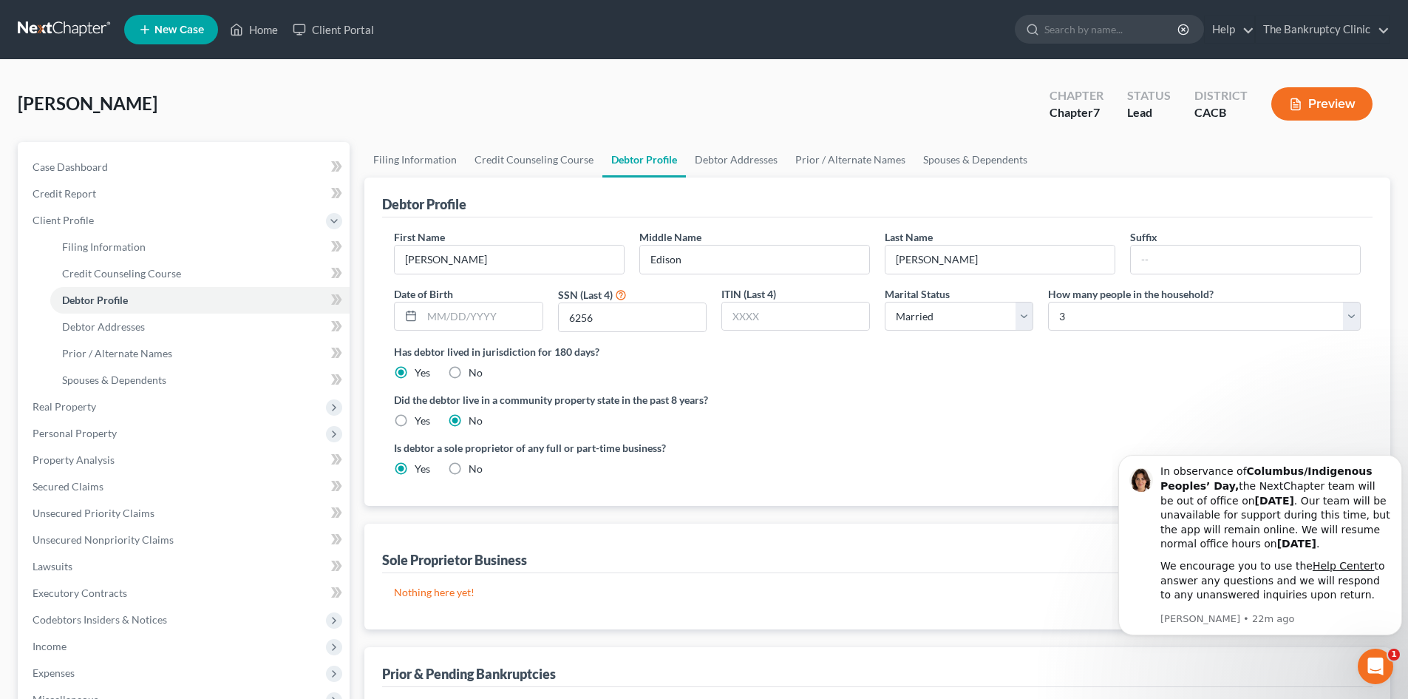
click at [435, 660] on div "Prior & Pending Bankruptcies" at bounding box center [877, 667] width 991 height 40
click at [396, 566] on div "Sole Proprietor Business" at bounding box center [454, 560] width 145 height 18
click at [527, 555] on div "Sole Proprietor Business" at bounding box center [454, 560] width 145 height 18
click at [750, 157] on link "Debtor Addresses" at bounding box center [736, 159] width 101 height 35
select select "0"
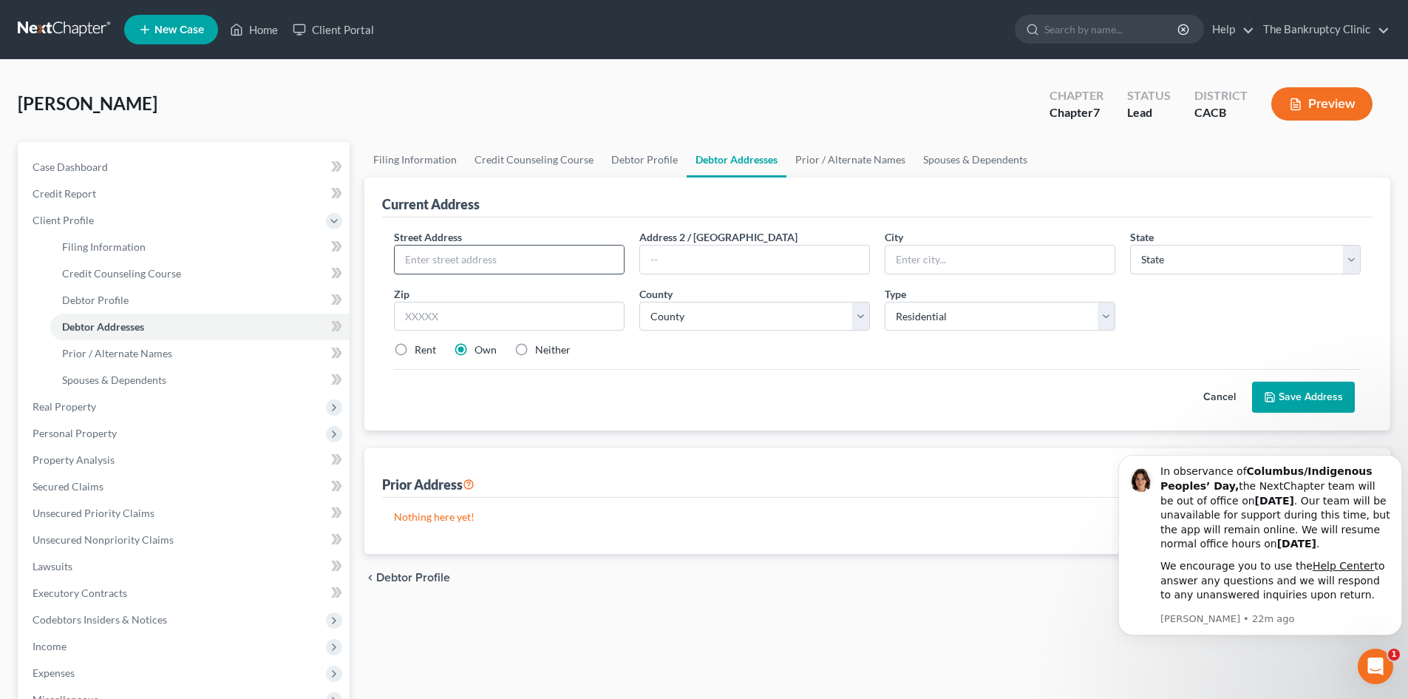
click at [442, 260] on input "text" at bounding box center [509, 259] width 229 height 28
type input "[STREET_ADDRESS]"
type input "[GEOGRAPHIC_DATA]"
select select "4"
type input "90047"
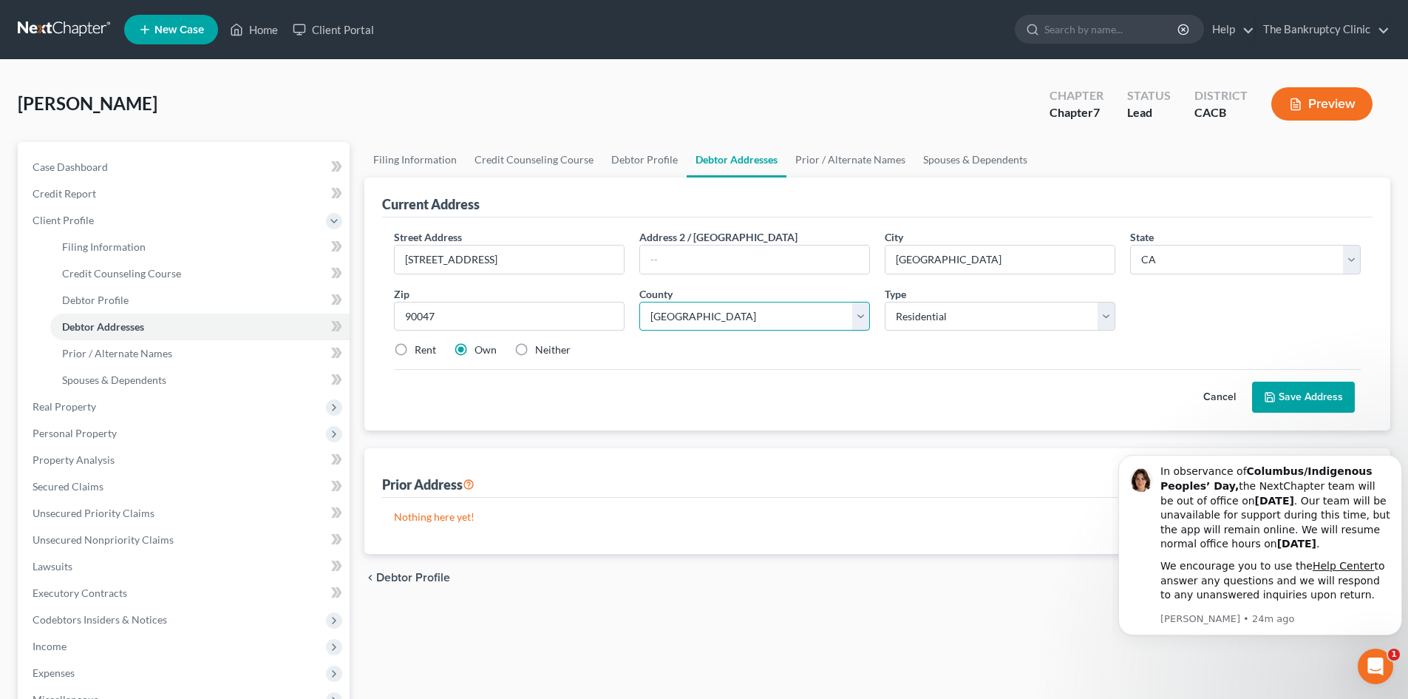
select select "18"
click at [1294, 396] on button "Save Address" at bounding box center [1303, 397] width 103 height 31
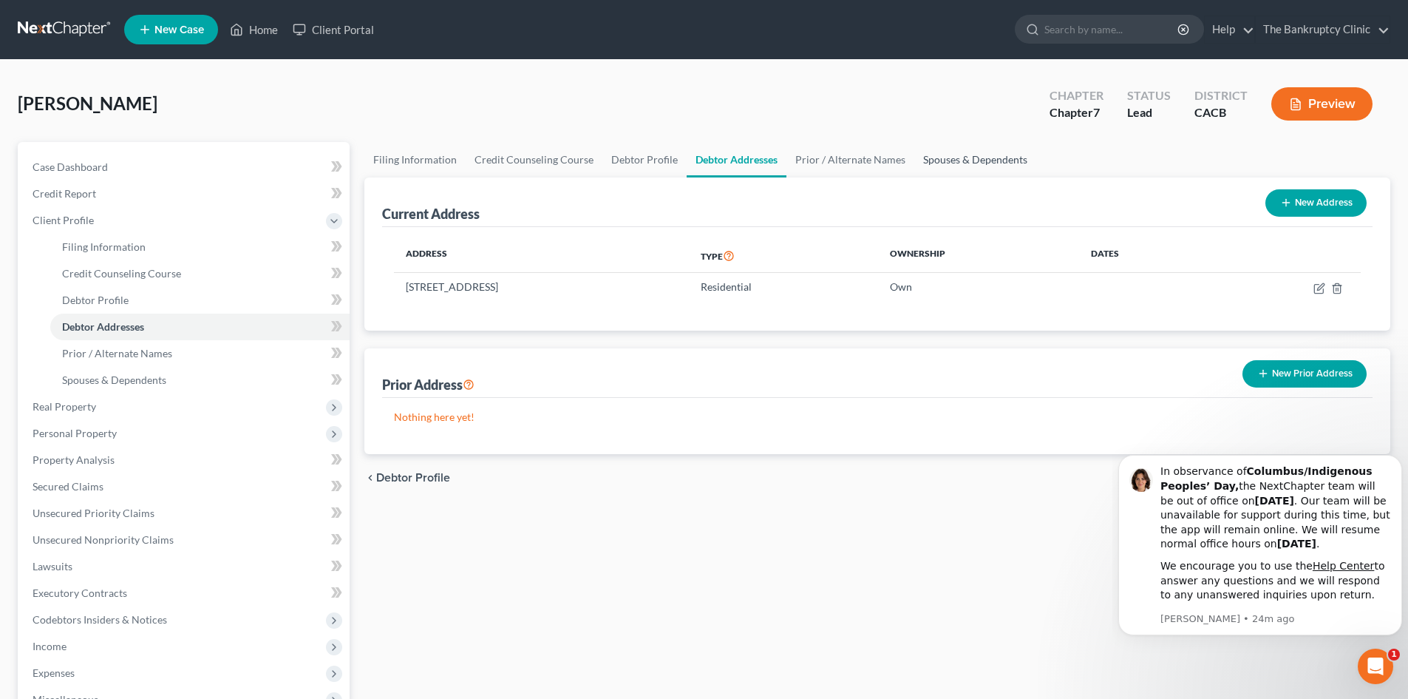
click at [938, 155] on link "Spouses & Dependents" at bounding box center [976, 159] width 122 height 35
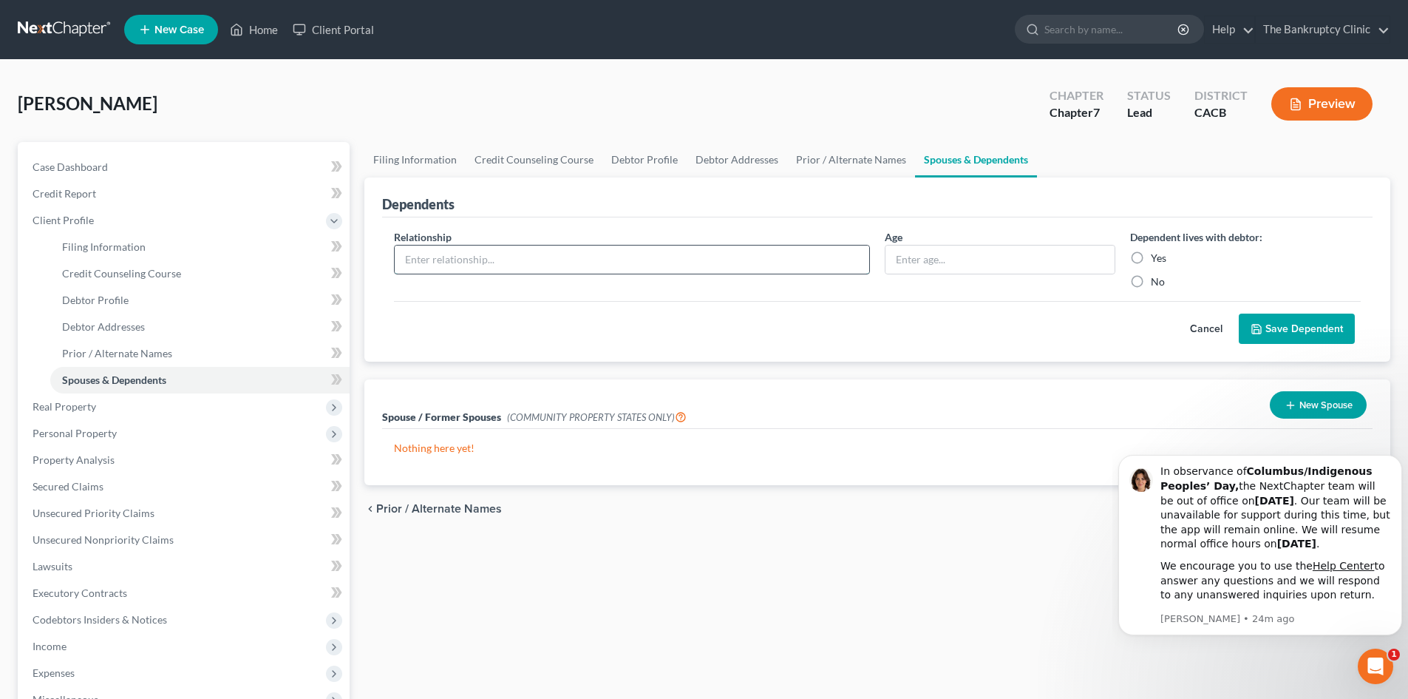
click at [439, 257] on input "text" at bounding box center [632, 259] width 475 height 28
type input "Wife"
click at [904, 258] on input "text" at bounding box center [1000, 259] width 229 height 28
type input "64"
click at [1151, 257] on label "Yes" at bounding box center [1159, 258] width 16 height 15
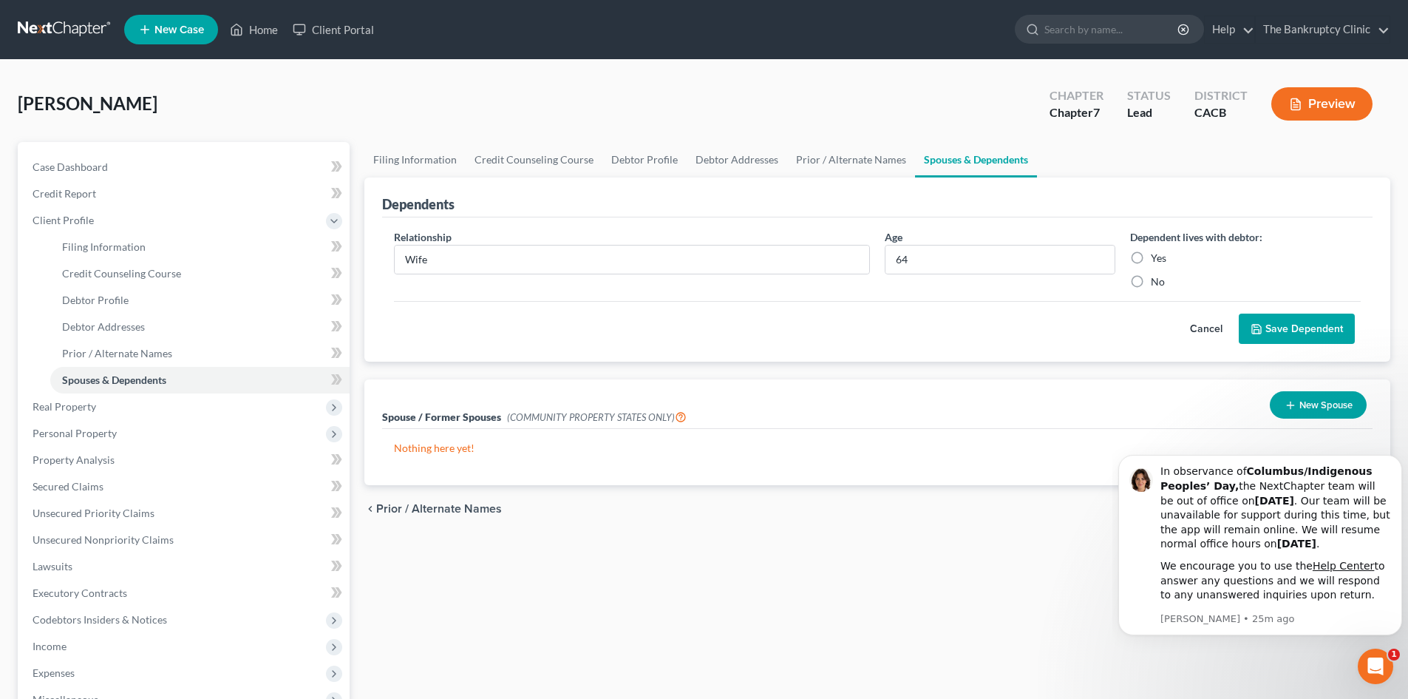
click at [1157, 257] on input "Yes" at bounding box center [1162, 256] width 10 height 10
radio input "true"
click at [1151, 257] on label "Yes" at bounding box center [1159, 258] width 16 height 15
click at [1157, 257] on input "Yes" at bounding box center [1162, 256] width 10 height 10
click at [1295, 322] on button "Save Dependent" at bounding box center [1297, 328] width 116 height 31
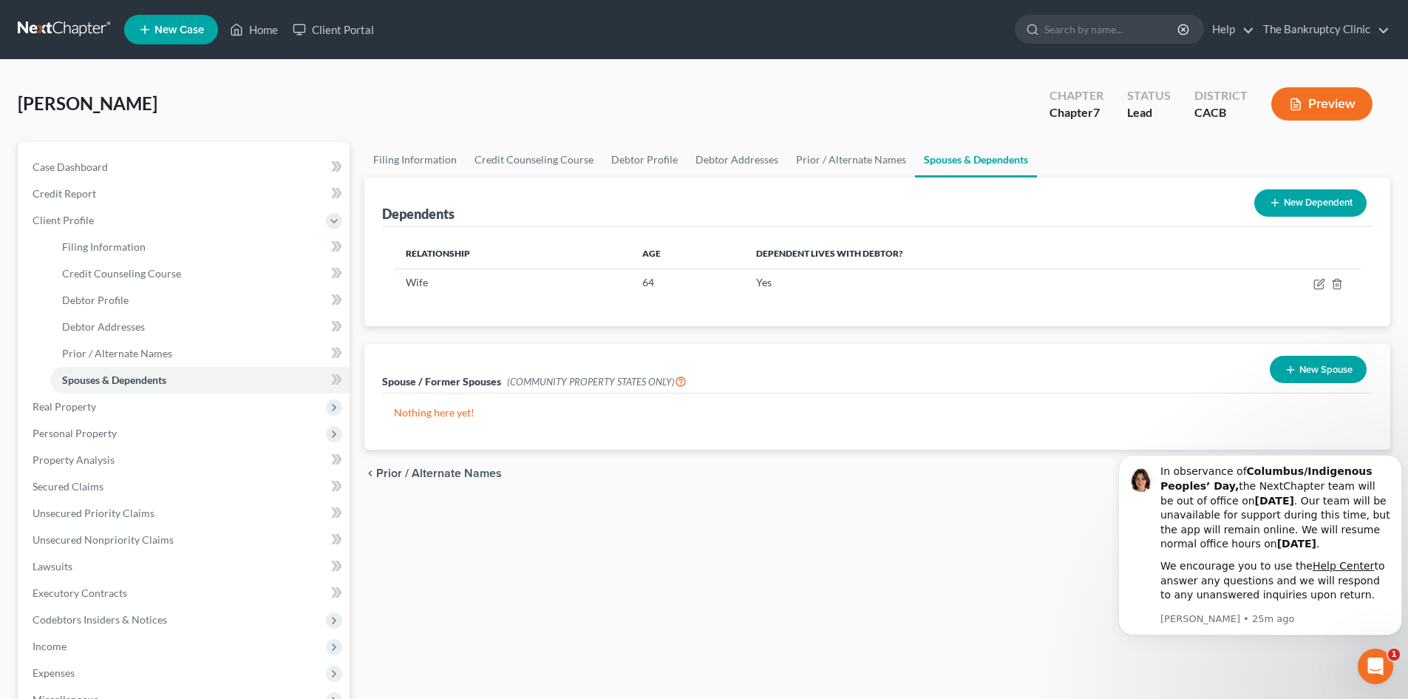
click at [1293, 198] on button "New Dependent" at bounding box center [1311, 202] width 112 height 27
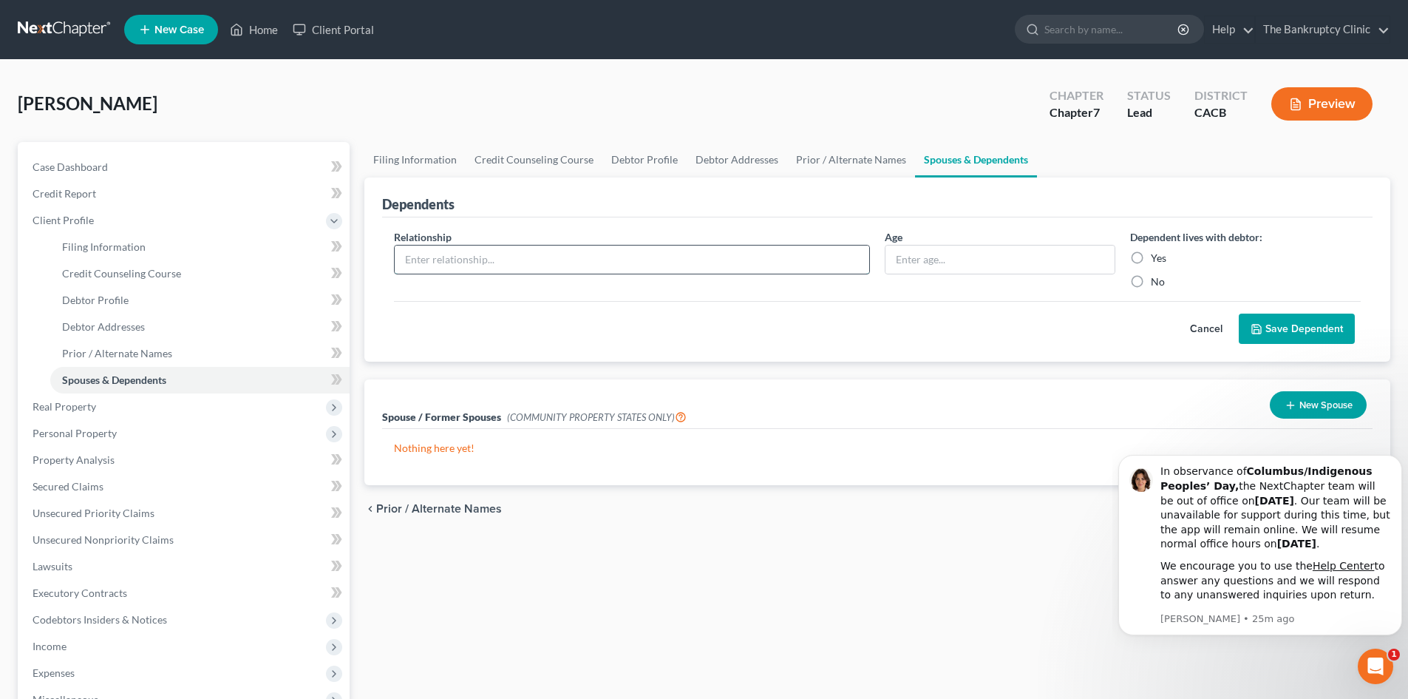
click at [458, 262] on input "text" at bounding box center [632, 259] width 475 height 28
type input "Son"
type input "20"
click at [1157, 251] on input "Yes" at bounding box center [1162, 256] width 10 height 10
radio input "true"
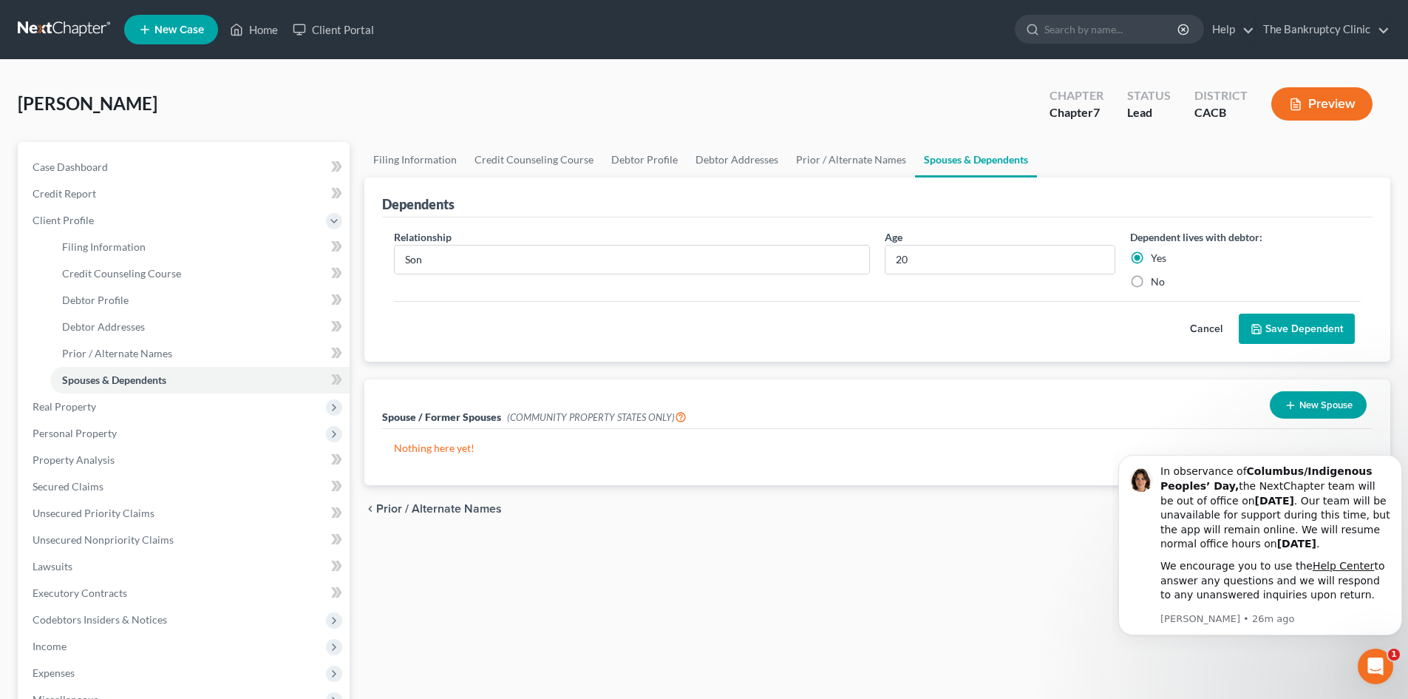
click at [1267, 321] on button "Save Dependent" at bounding box center [1297, 328] width 116 height 31
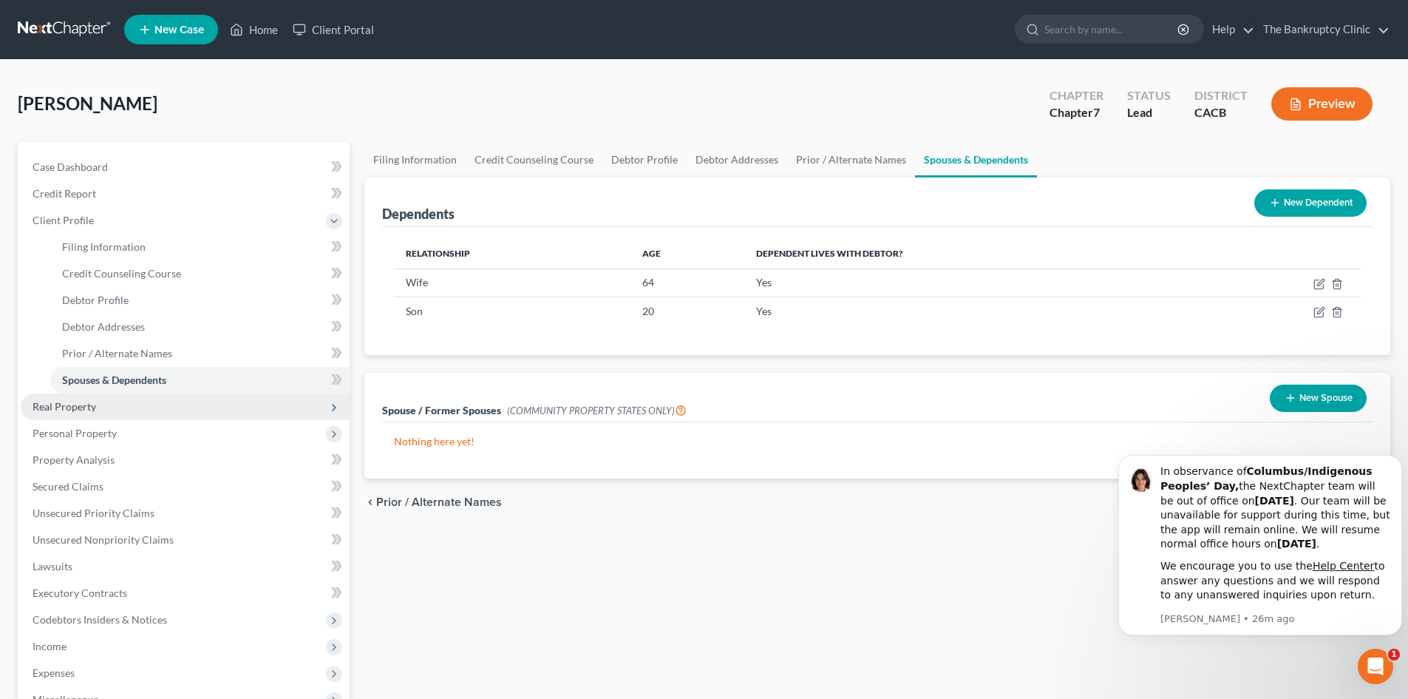
click at [78, 404] on span "Real Property" at bounding box center [65, 406] width 64 height 13
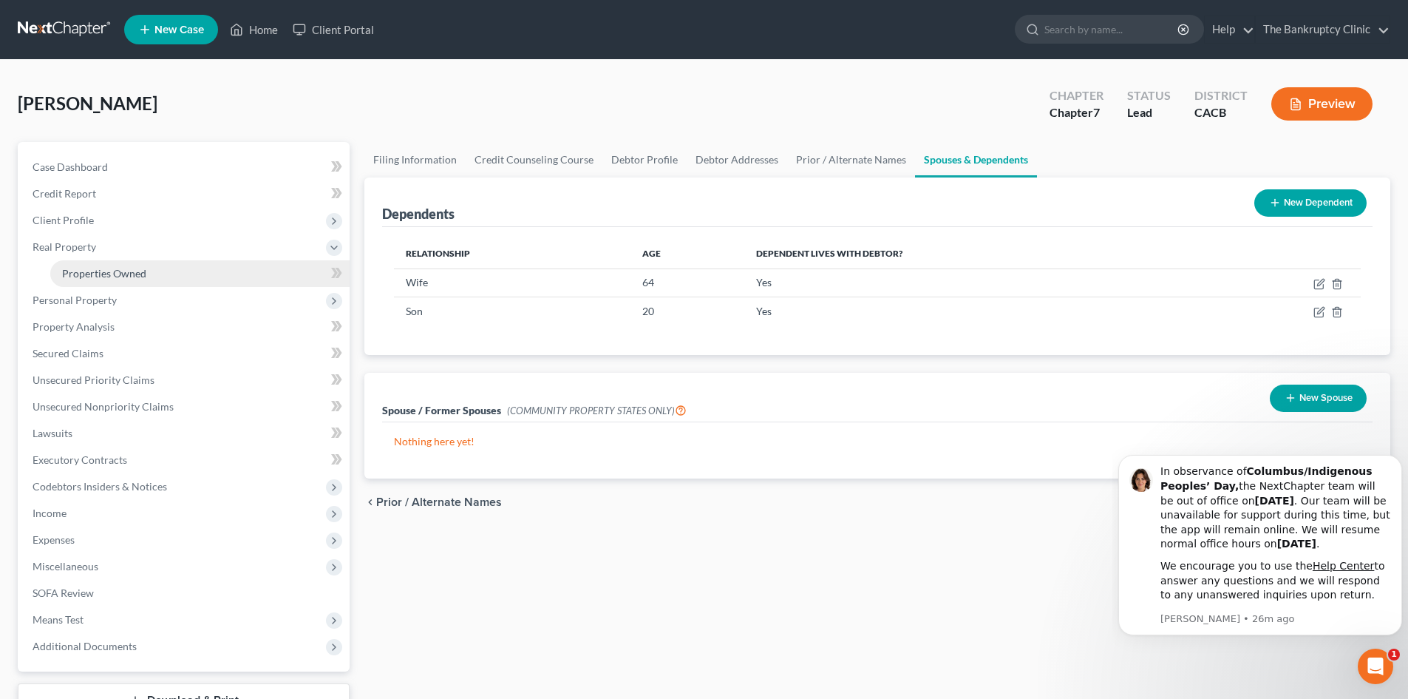
click at [128, 263] on link "Properties Owned" at bounding box center [199, 273] width 299 height 27
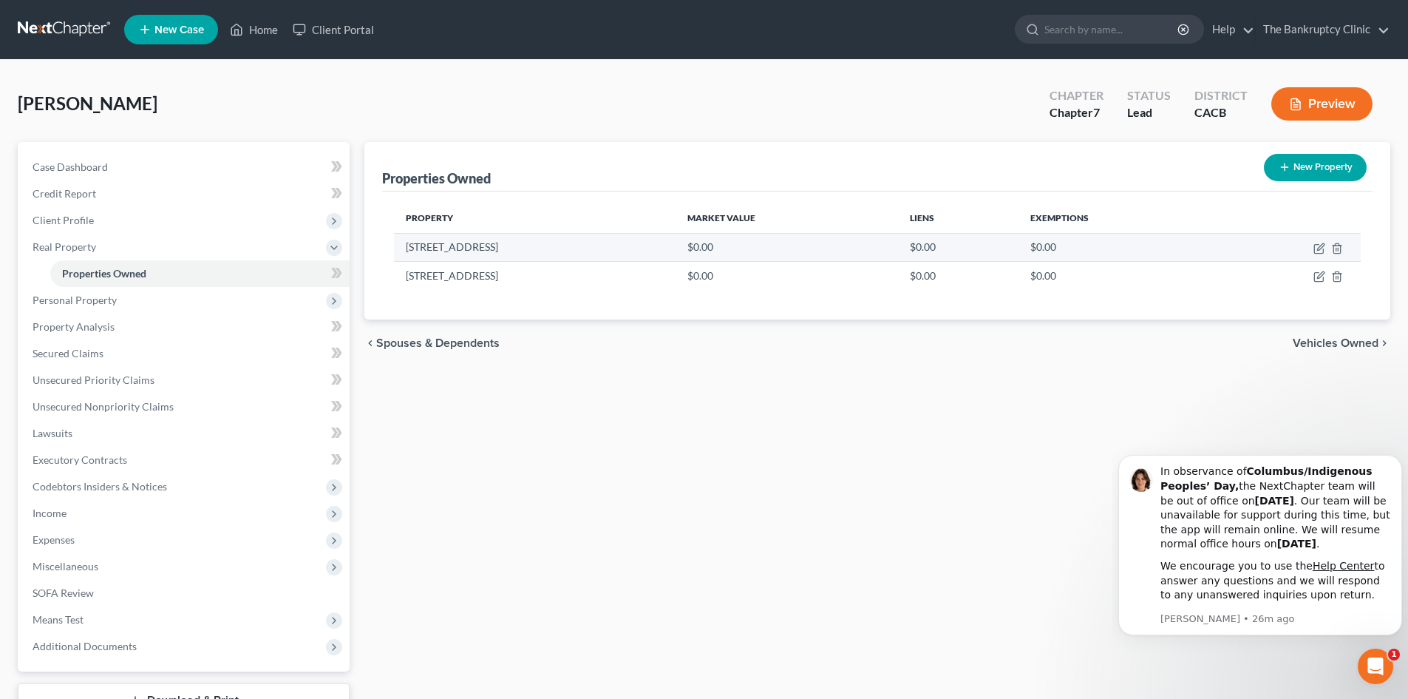
click at [730, 245] on td "$0.00" at bounding box center [787, 247] width 223 height 28
click at [1318, 249] on icon "button" at bounding box center [1320, 249] width 12 height 12
select select "4"
select select "18"
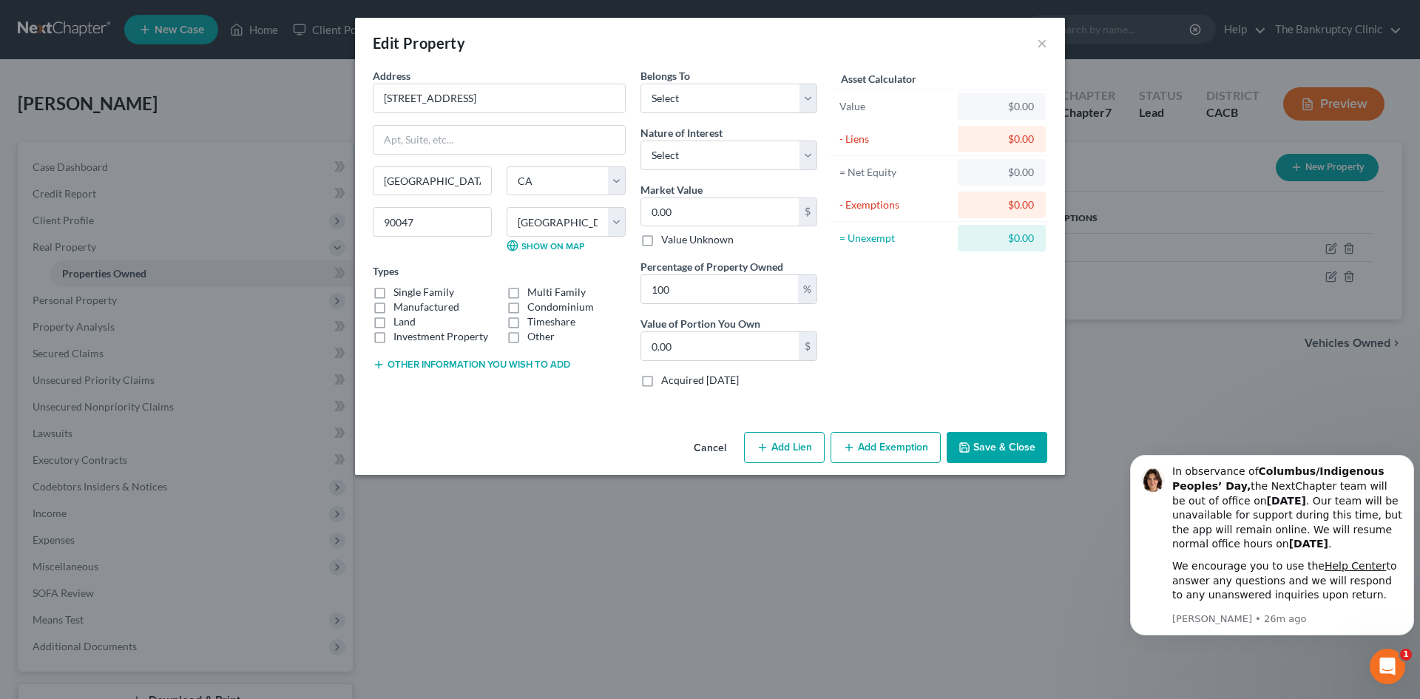
click at [393, 293] on label "Single Family" at bounding box center [423, 292] width 61 height 15
click at [399, 293] on input "Single Family" at bounding box center [404, 290] width 10 height 10
checkbox input "true"
click at [807, 97] on select "Select Debtor 1 Only Debtor 2 Only Debtor 1 And Debtor 2 Only At Least One Of T…" at bounding box center [728, 99] width 177 height 30
select select "0"
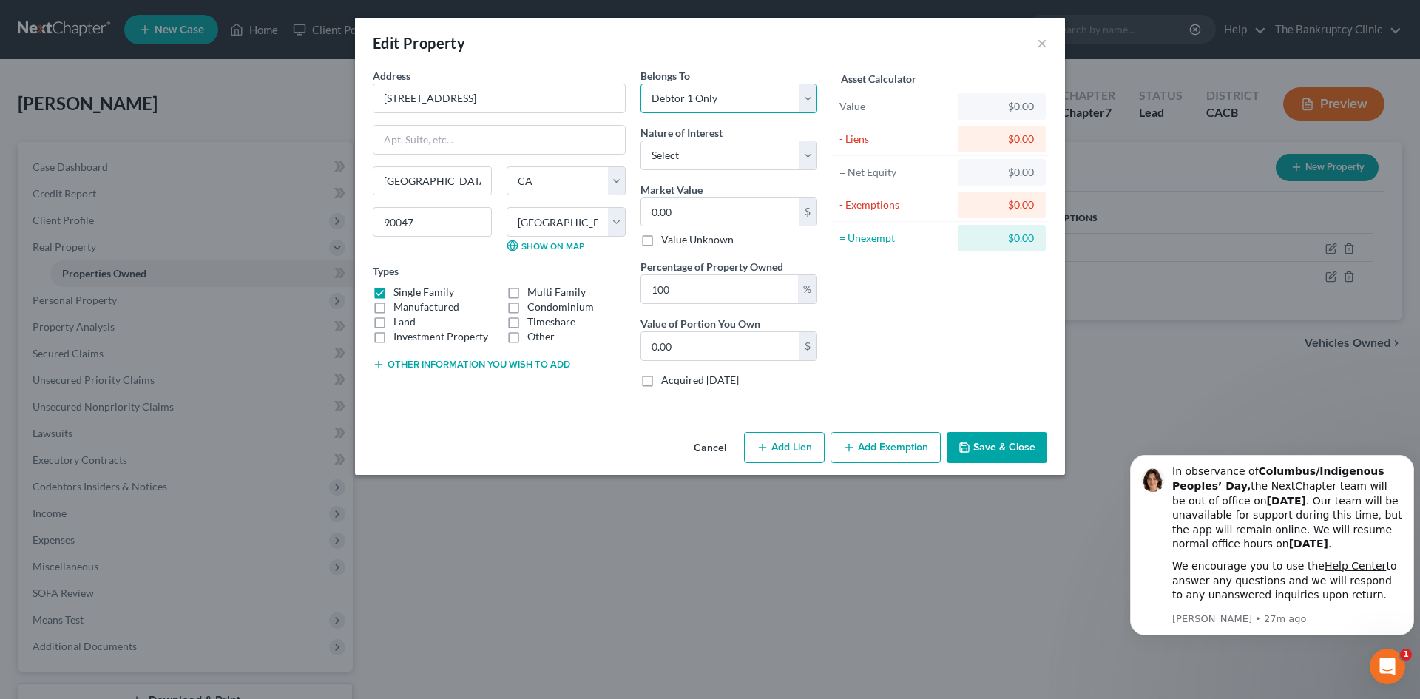
click at [640, 84] on select "Select Debtor 1 Only Debtor 2 Only Debtor 1 And Debtor 2 Only At Least One Of T…" at bounding box center [728, 99] width 177 height 30
click at [810, 150] on select "Select Fee Simple Joint Tenant Life Estate Equitable Interest Future Interest T…" at bounding box center [728, 155] width 177 height 30
select select "0"
click at [640, 140] on select "Select Fee Simple Joint Tenant Life Estate Equitable Interest Future Interest T…" at bounding box center [728, 155] width 177 height 30
click at [703, 209] on input "0.00" at bounding box center [719, 212] width 157 height 28
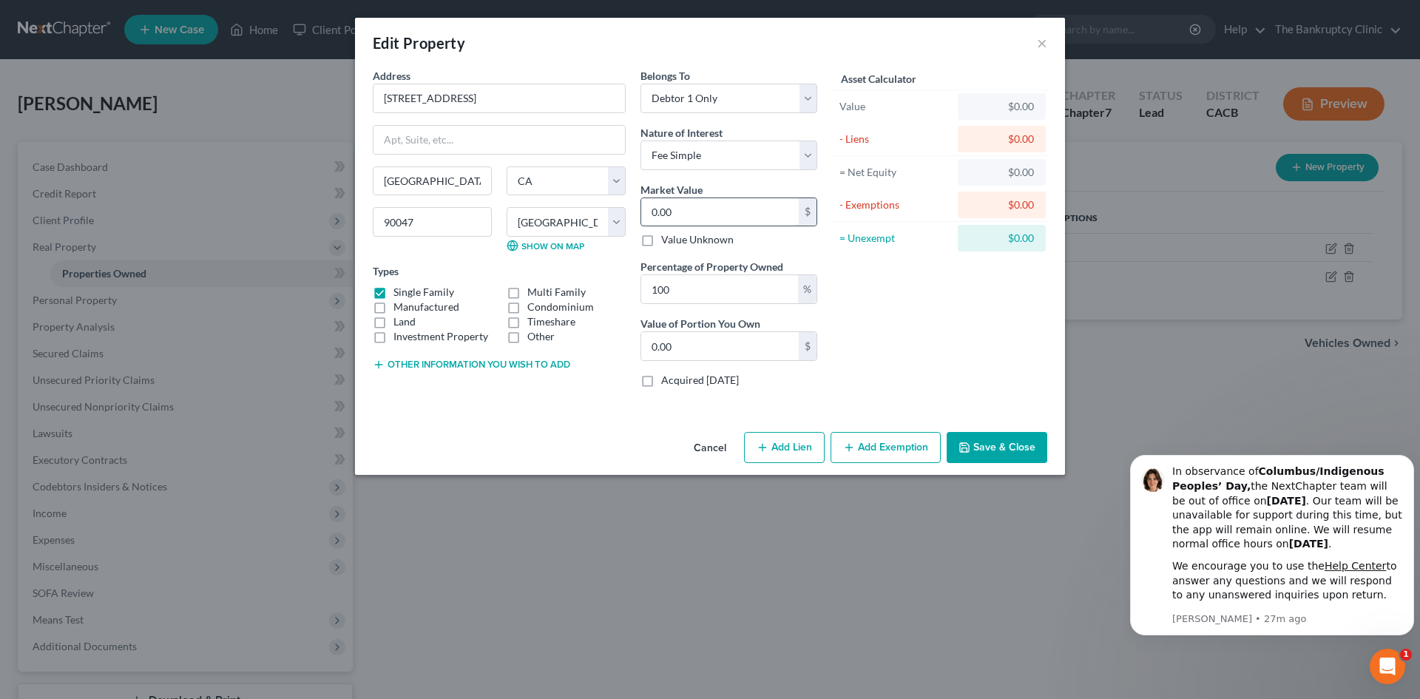
type input "6"
type input "6.00"
type input "60"
type input "60.00"
type input "600"
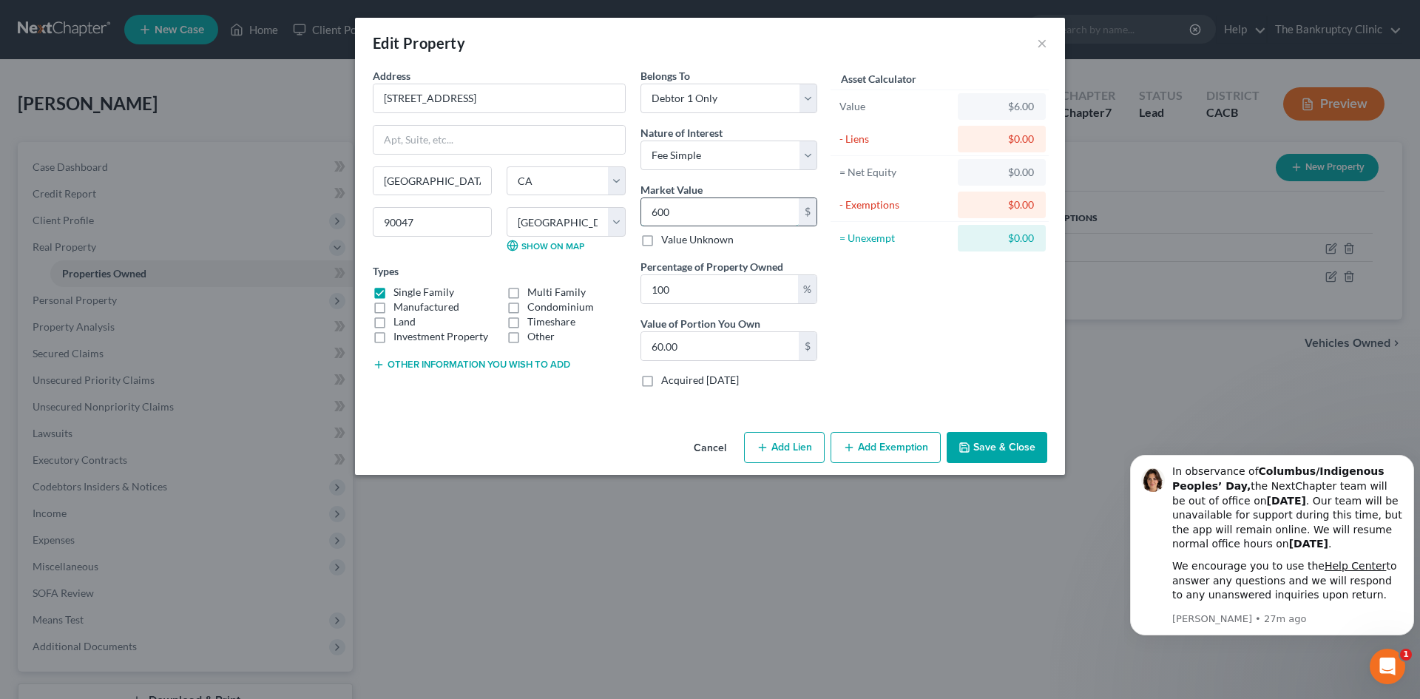
type input "600.00"
type input "6,000"
type input "6,000.00"
type input "60,000"
type input "60,000.00"
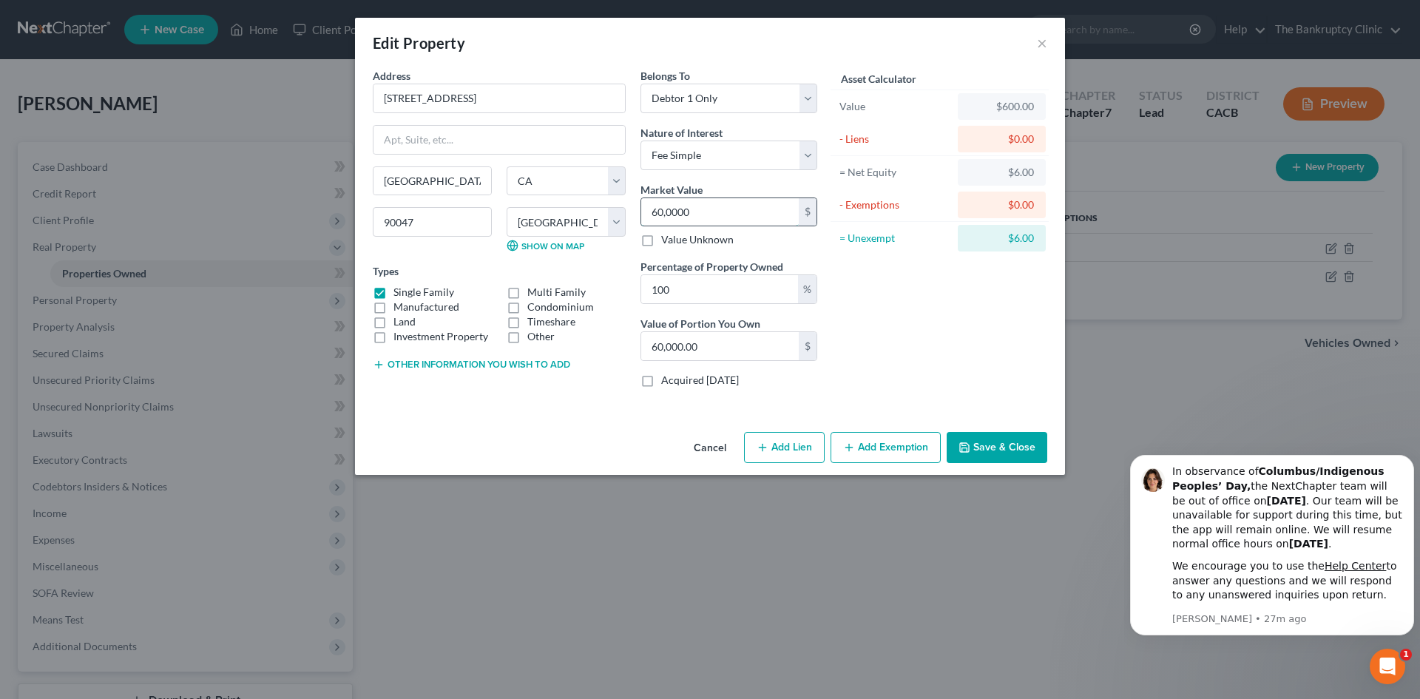
type input "600,000"
type input "600,000.00"
click at [771, 444] on button "Add Lien" at bounding box center [784, 447] width 81 height 31
select select "0"
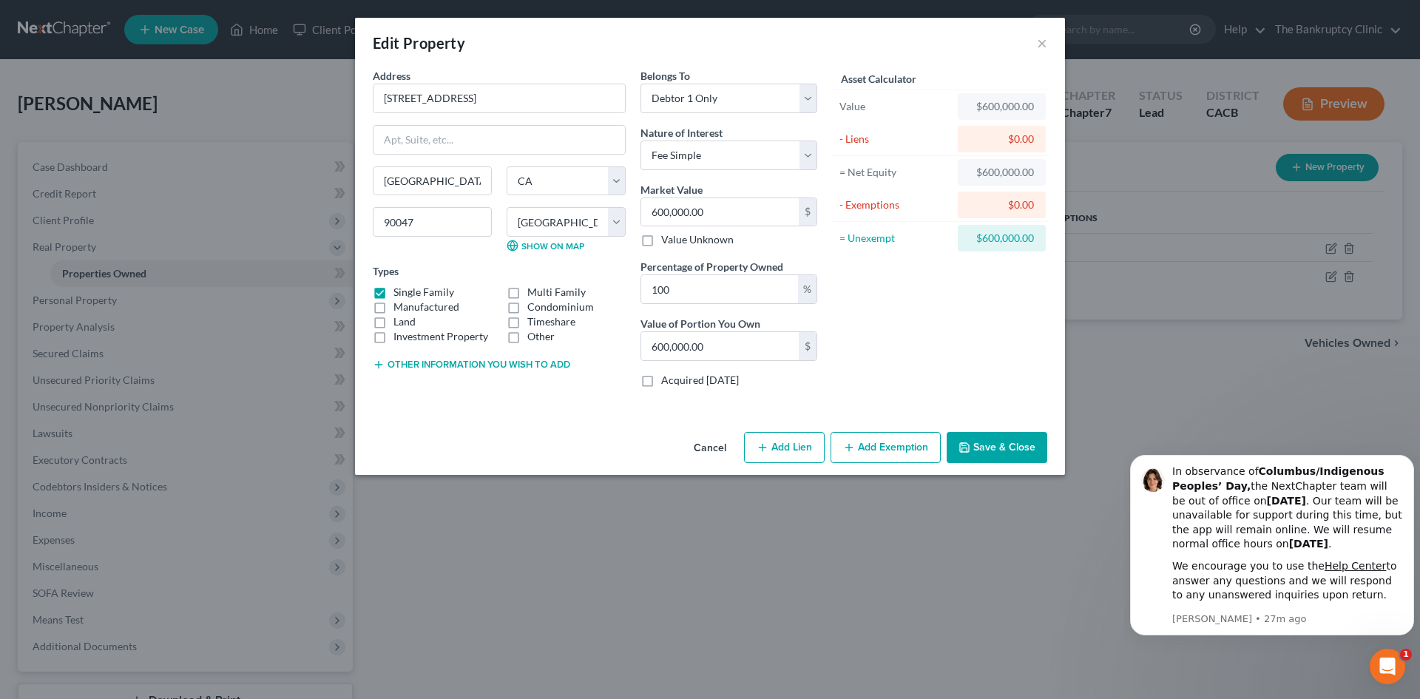
select select "0"
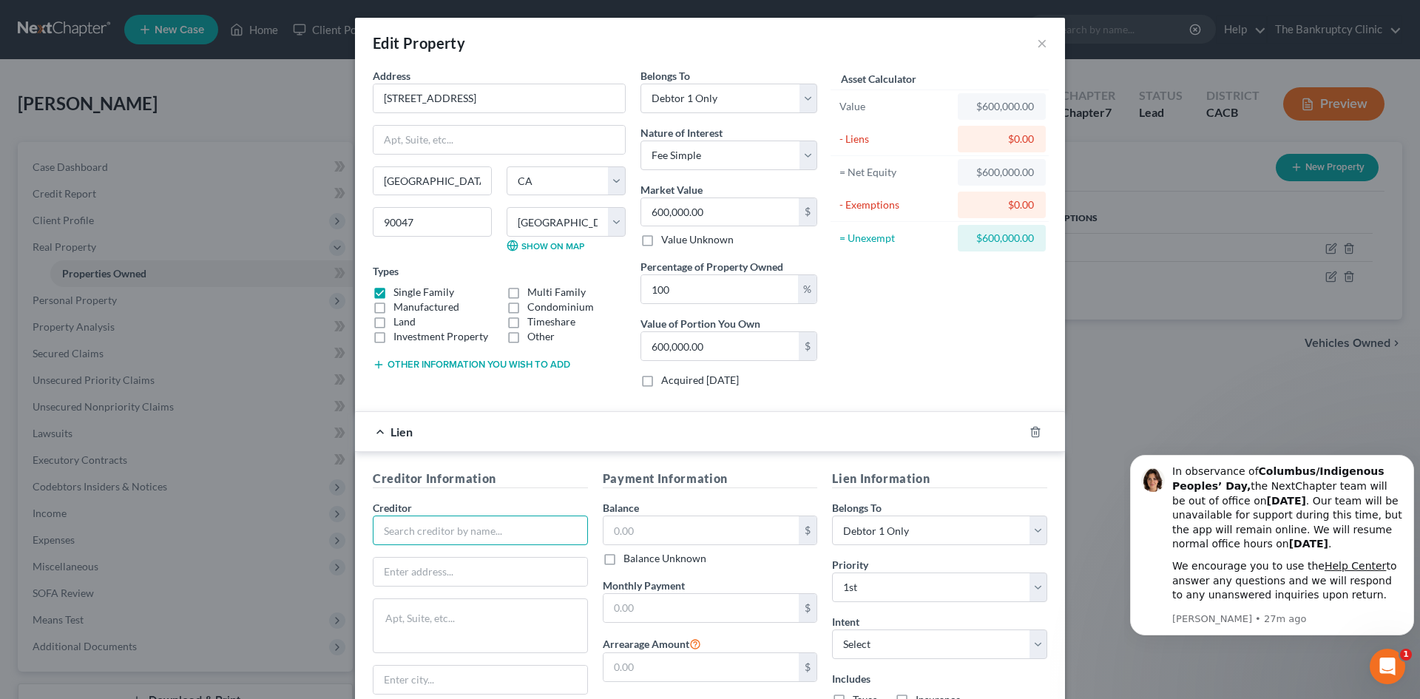
click at [481, 518] on input "text" at bounding box center [480, 530] width 215 height 30
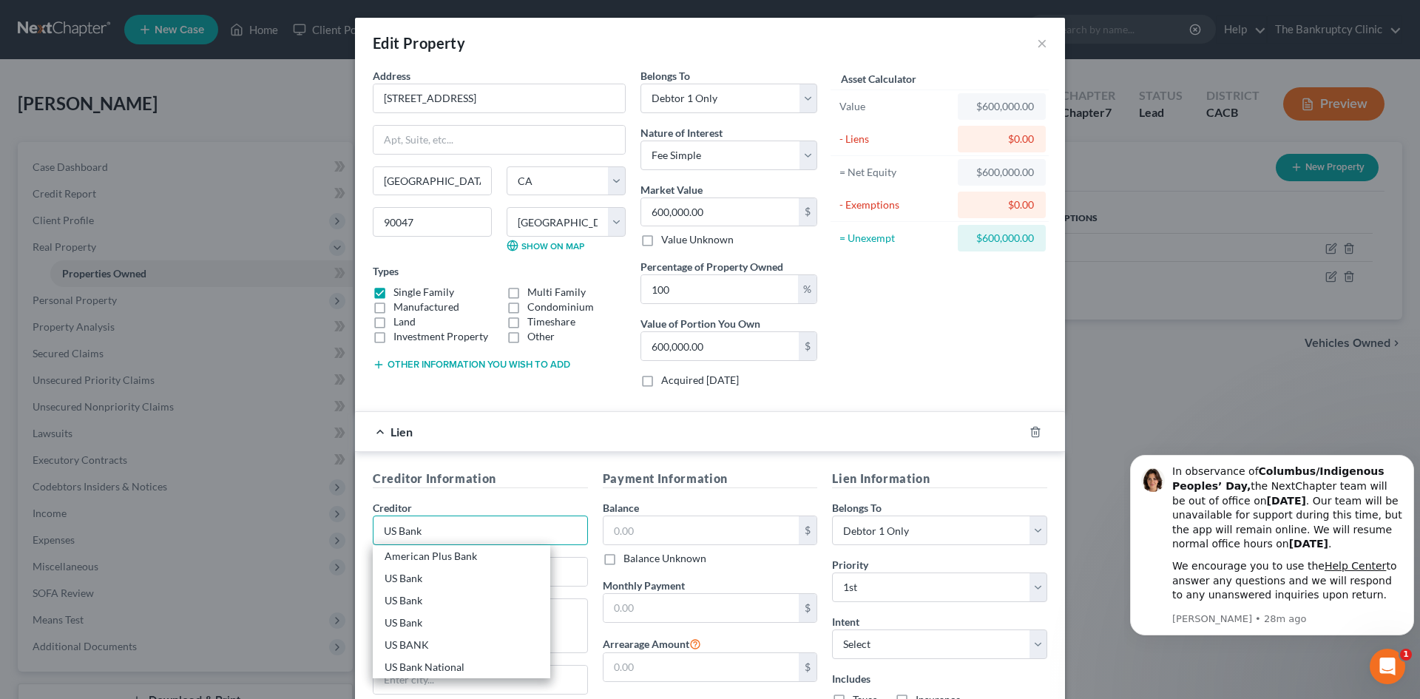
type input "US Bank"
click at [565, 463] on div "Creditor Information Creditor * US Bank American Plus Bank US Bank US Bank US B…" at bounding box center [710, 618] width 710 height 333
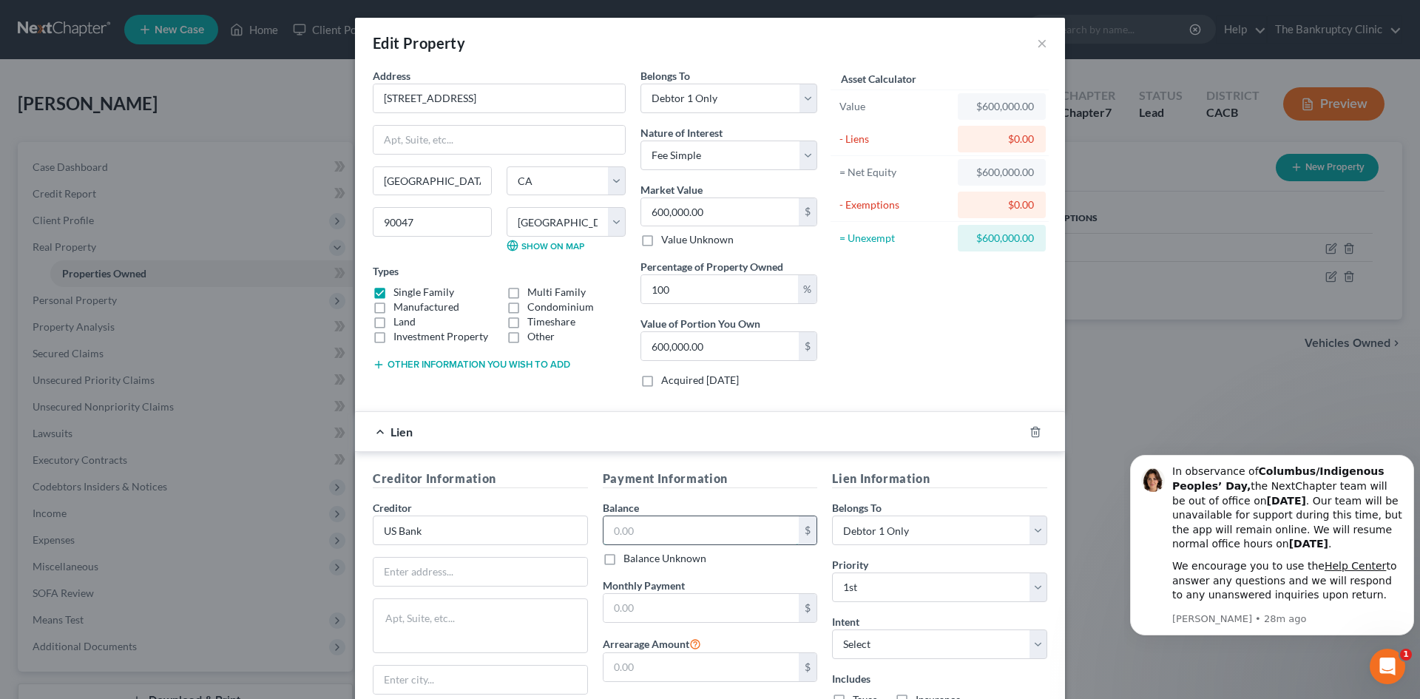
click at [610, 530] on input "text" at bounding box center [701, 530] width 196 height 28
type input "256,724.00"
click at [657, 612] on input "text" at bounding box center [701, 608] width 196 height 28
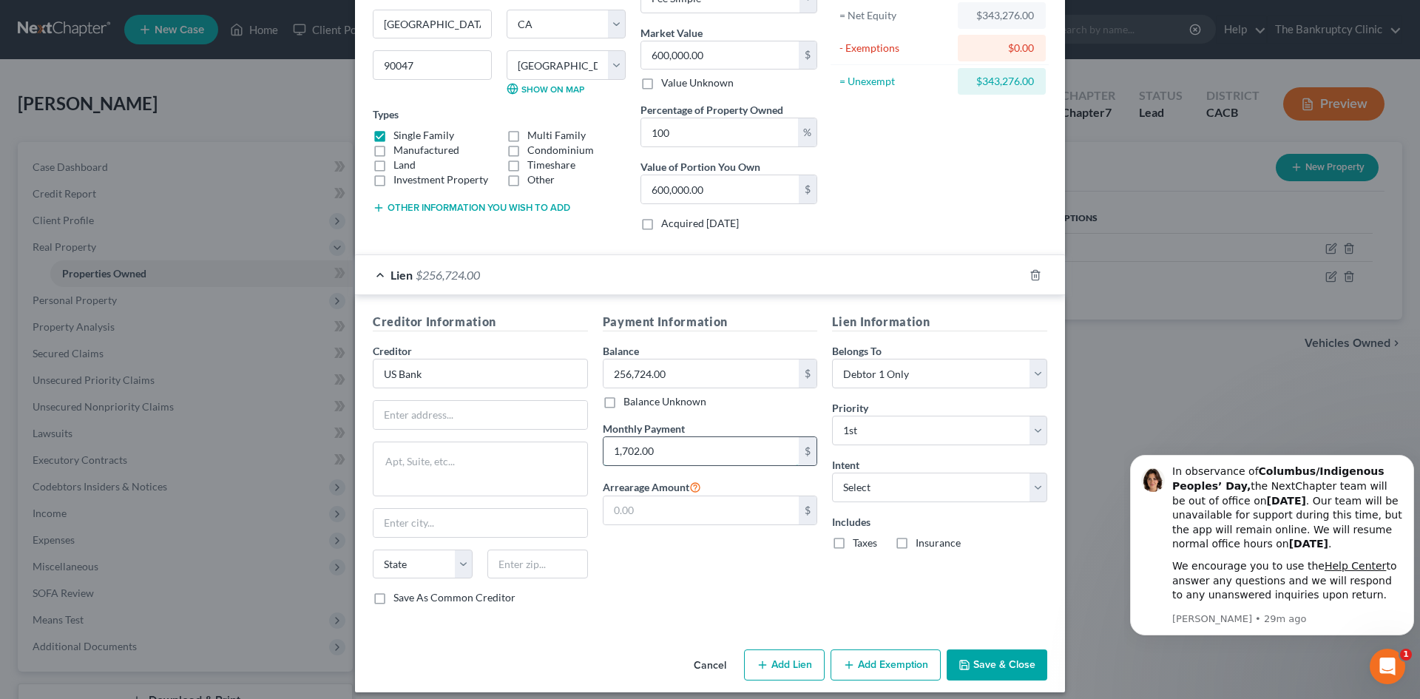
scroll to position [165, 0]
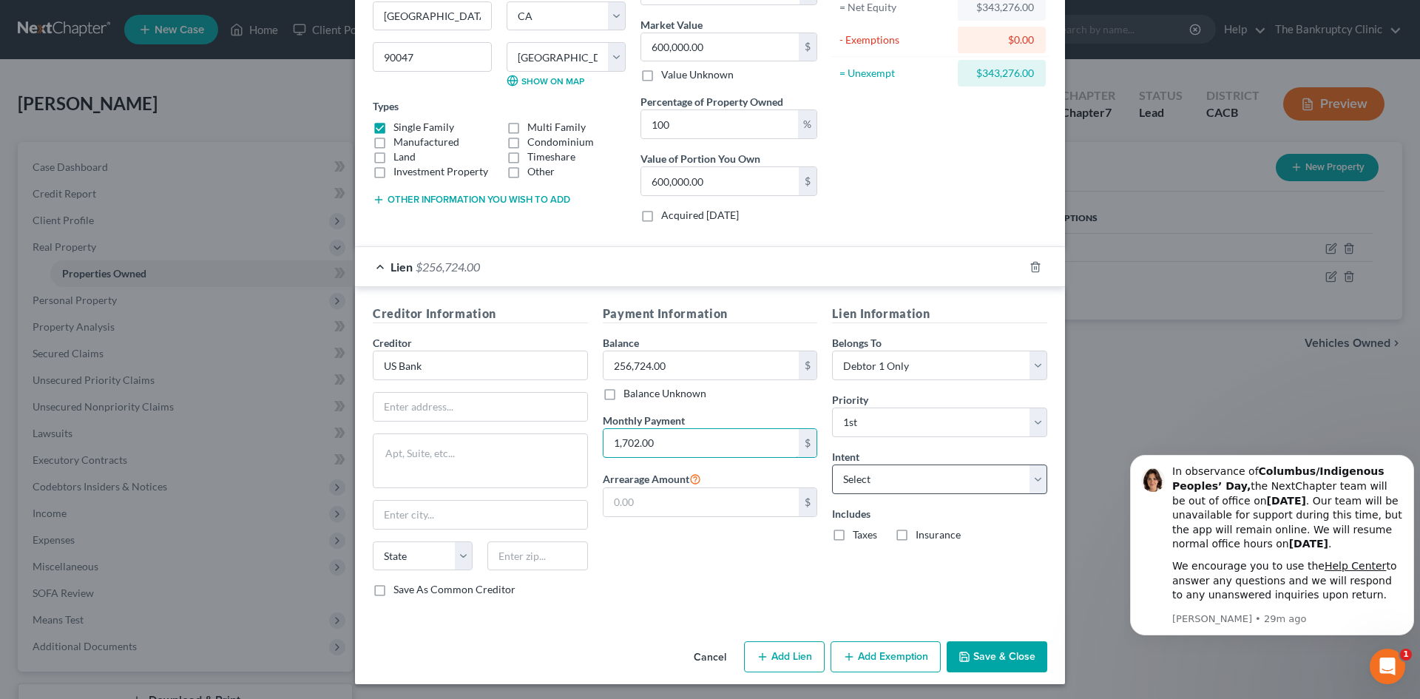
type input "1,702.00"
click at [1035, 481] on select "Select Surrender Redeem Reaffirm Avoid Other" at bounding box center [939, 479] width 215 height 30
select select "4"
click at [832, 464] on select "Select Surrender Redeem Reaffirm Avoid Other" at bounding box center [939, 479] width 215 height 30
click at [902, 473] on select "Select Surrender Redeem Reaffirm Avoid Other" at bounding box center [939, 479] width 215 height 30
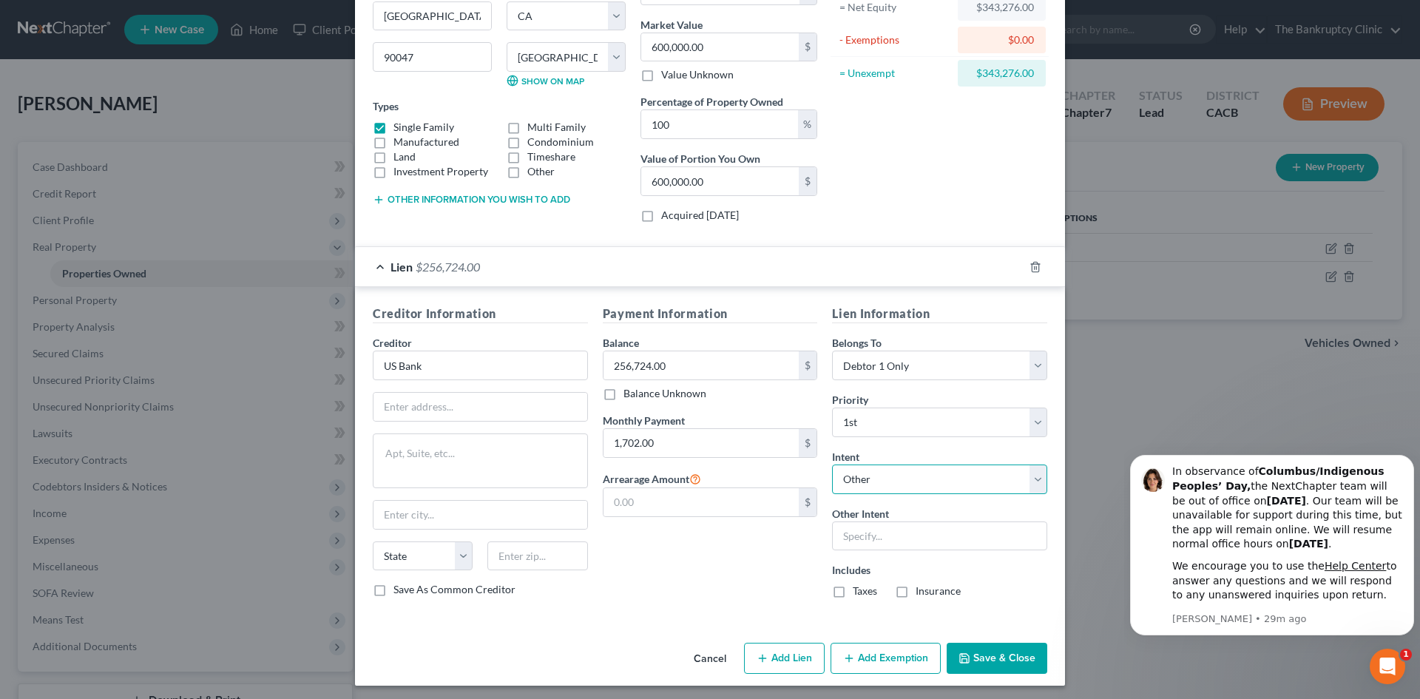
click at [902, 473] on select "Select Surrender Redeem Reaffirm Avoid Other" at bounding box center [939, 479] width 215 height 30
click at [875, 479] on select "Select Surrender Redeem Reaffirm Avoid Other" at bounding box center [939, 479] width 215 height 30
click at [832, 464] on select "Select Surrender Redeem Reaffirm Avoid Other" at bounding box center [939, 479] width 215 height 30
click at [858, 533] on input "text" at bounding box center [939, 536] width 215 height 30
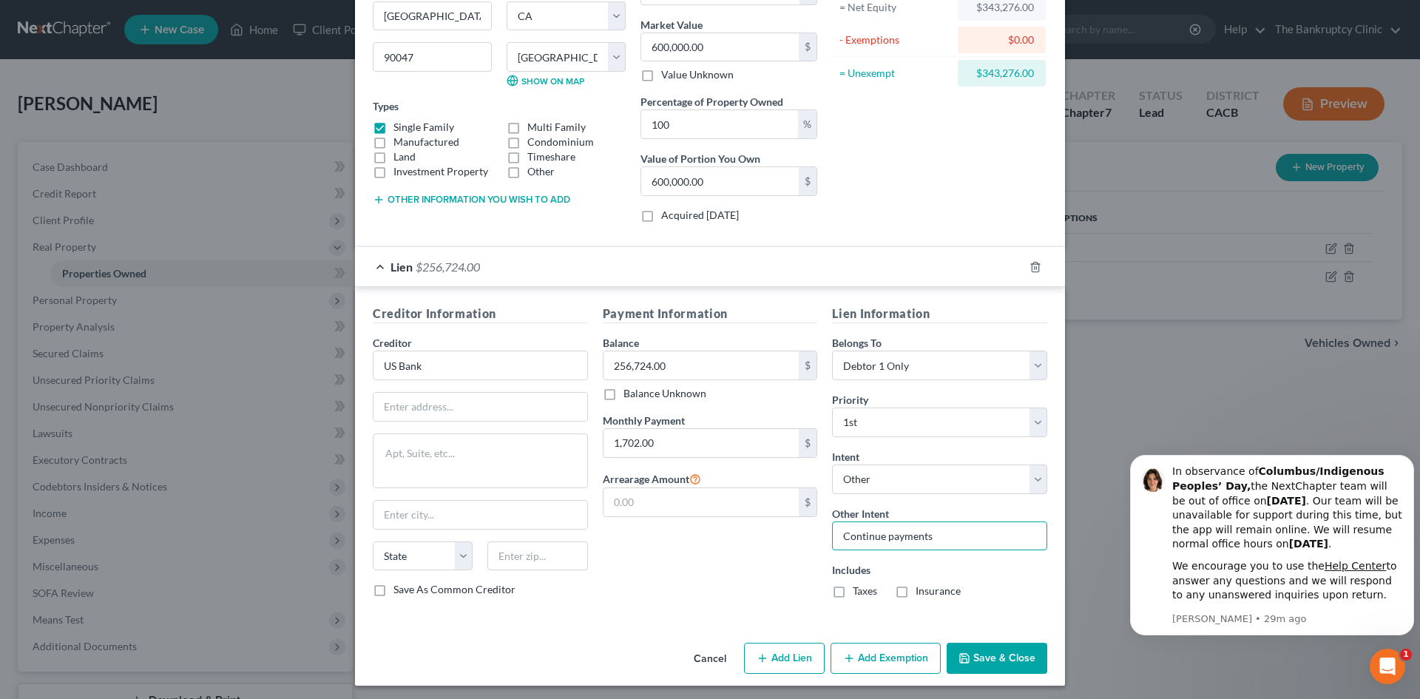
type input "Continue payments"
click at [852, 587] on label "Taxes" at bounding box center [864, 590] width 24 height 15
click at [858, 587] on input "Taxes" at bounding box center [863, 588] width 10 height 10
click at [852, 587] on label "Taxes" at bounding box center [864, 590] width 24 height 15
click at [858, 587] on input "Taxes" at bounding box center [863, 588] width 10 height 10
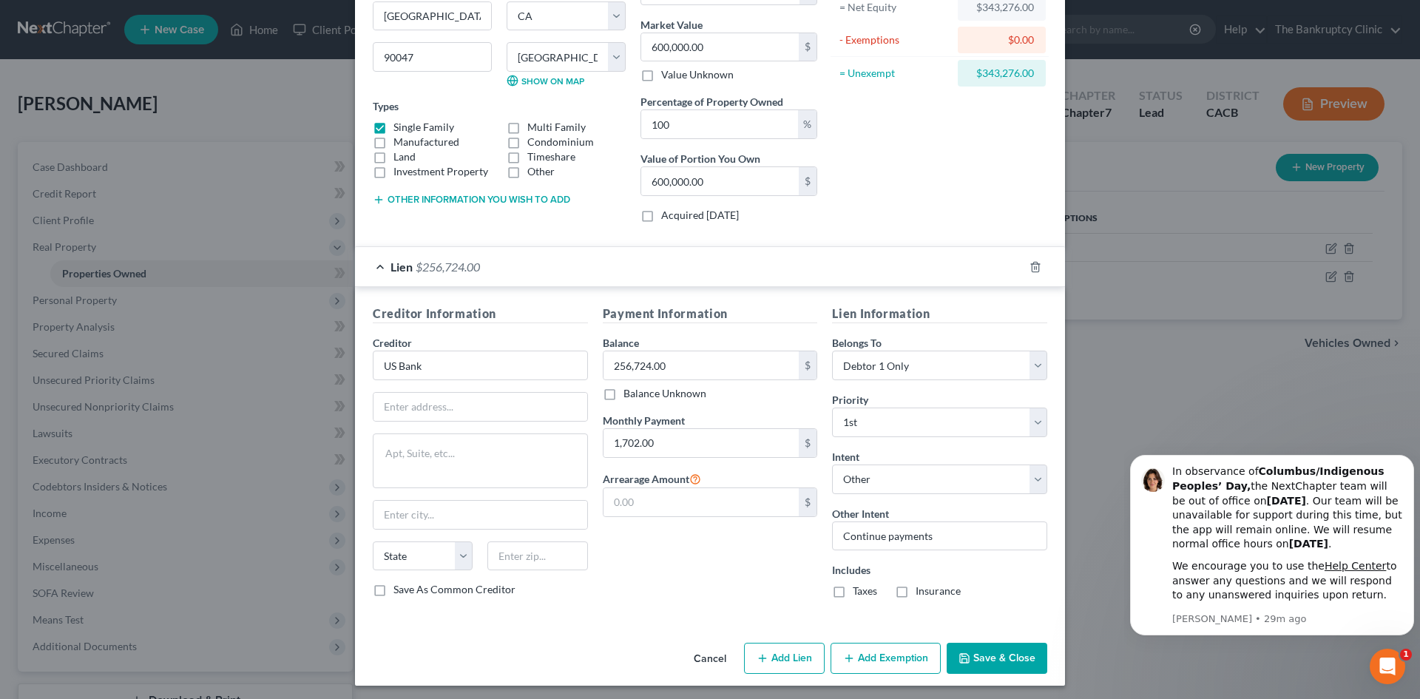
click at [852, 593] on label "Taxes" at bounding box center [864, 590] width 24 height 15
click at [858, 593] on input "Taxes" at bounding box center [863, 588] width 10 height 10
click at [852, 593] on label "Taxes" at bounding box center [864, 590] width 24 height 15
click at [858, 593] on input "Taxes" at bounding box center [863, 588] width 10 height 10
checkbox input "false"
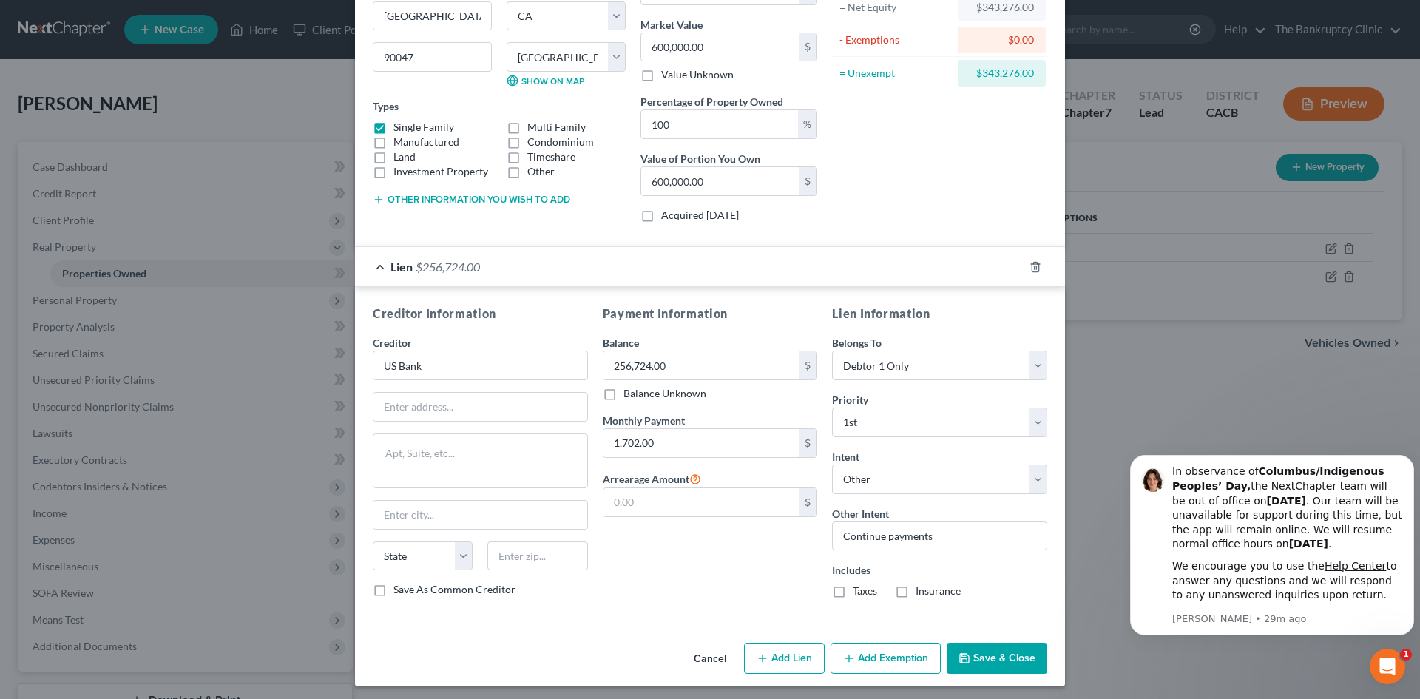
click at [915, 590] on label "Insurance" at bounding box center [937, 590] width 45 height 15
click at [921, 590] on input "Insurance" at bounding box center [926, 588] width 10 height 10
click at [915, 590] on label "Insurance" at bounding box center [937, 590] width 45 height 15
click at [921, 590] on input "Insurance" at bounding box center [926, 588] width 10 height 10
checkbox input "false"
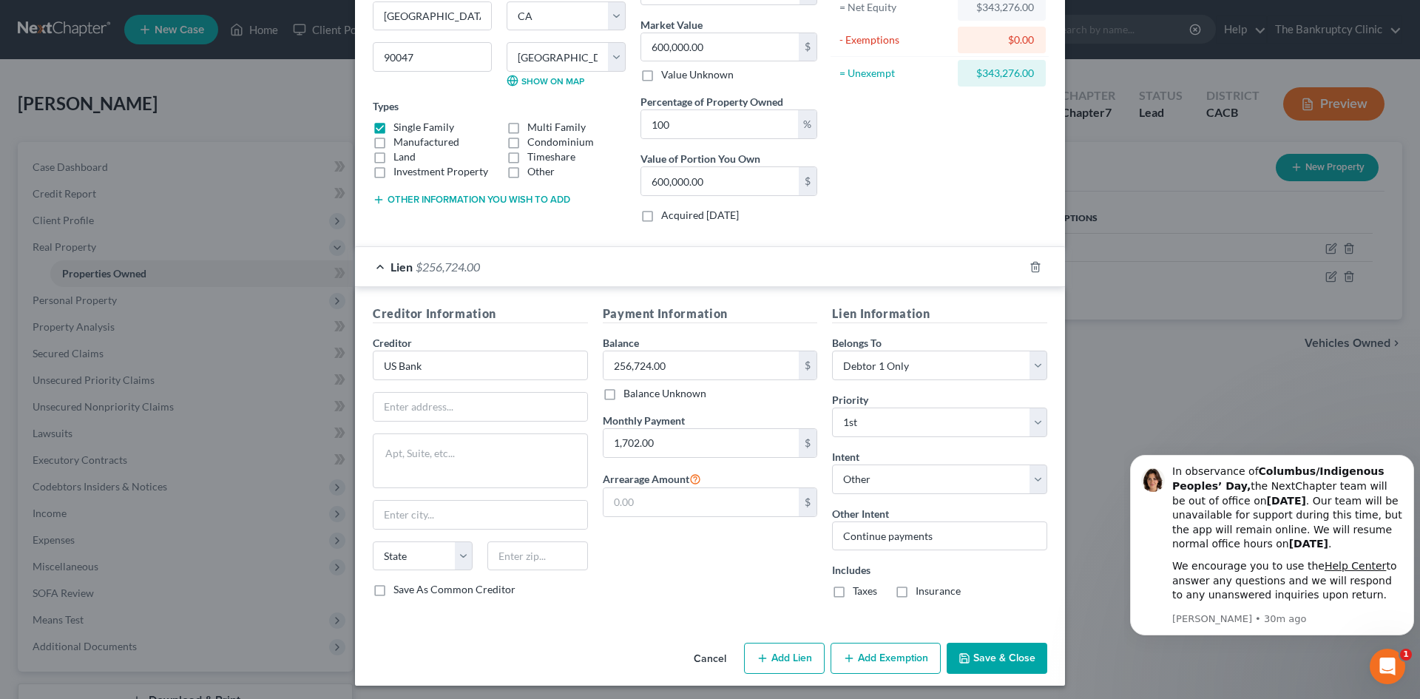
click at [852, 593] on label "Taxes" at bounding box center [864, 590] width 24 height 15
click at [858, 593] on input "Taxes" at bounding box center [863, 588] width 10 height 10
click at [852, 593] on label "Taxes" at bounding box center [864, 590] width 24 height 15
click at [858, 593] on input "Taxes" at bounding box center [863, 588] width 10 height 10
click at [852, 593] on label "Taxes" at bounding box center [864, 590] width 24 height 15
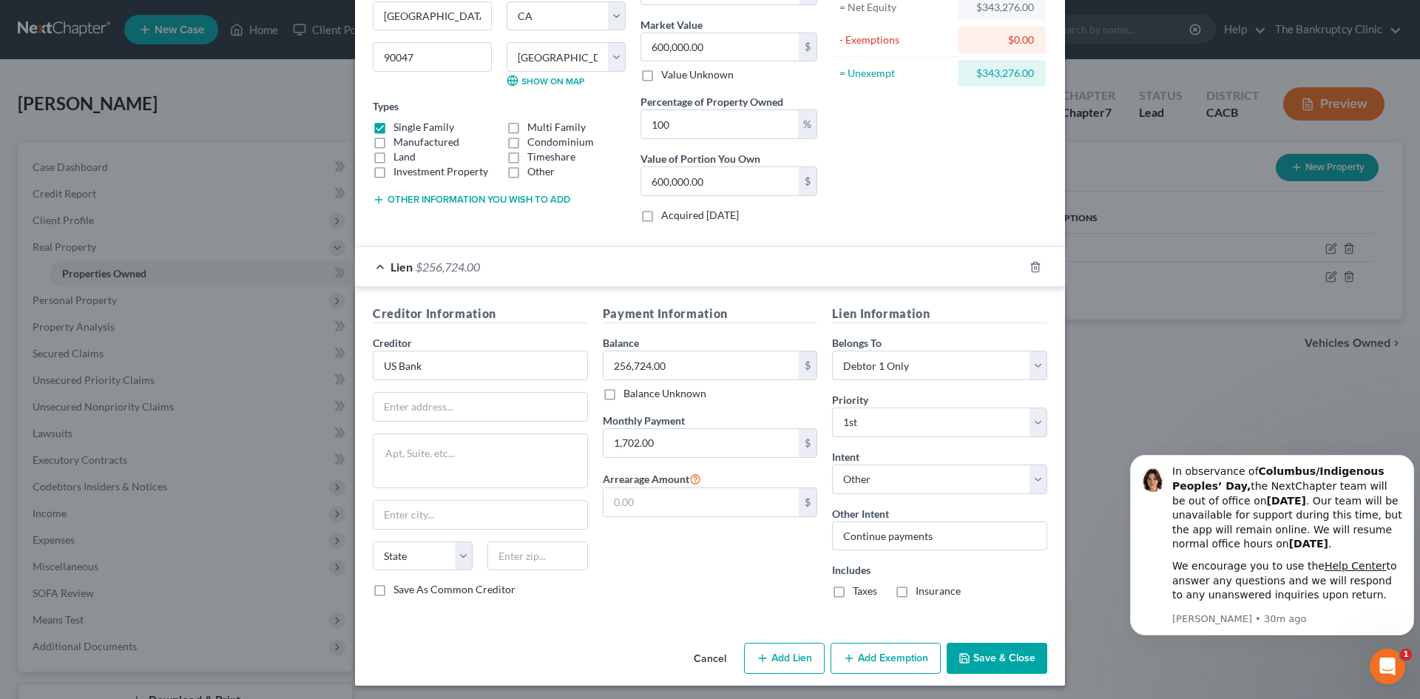
click at [858, 593] on input "Taxes" at bounding box center [863, 588] width 10 height 10
click at [852, 593] on label "Taxes" at bounding box center [864, 590] width 24 height 15
click at [858, 593] on input "Taxes" at bounding box center [863, 588] width 10 height 10
click at [852, 593] on label "Taxes" at bounding box center [864, 590] width 24 height 15
click at [858, 593] on input "Taxes" at bounding box center [863, 588] width 10 height 10
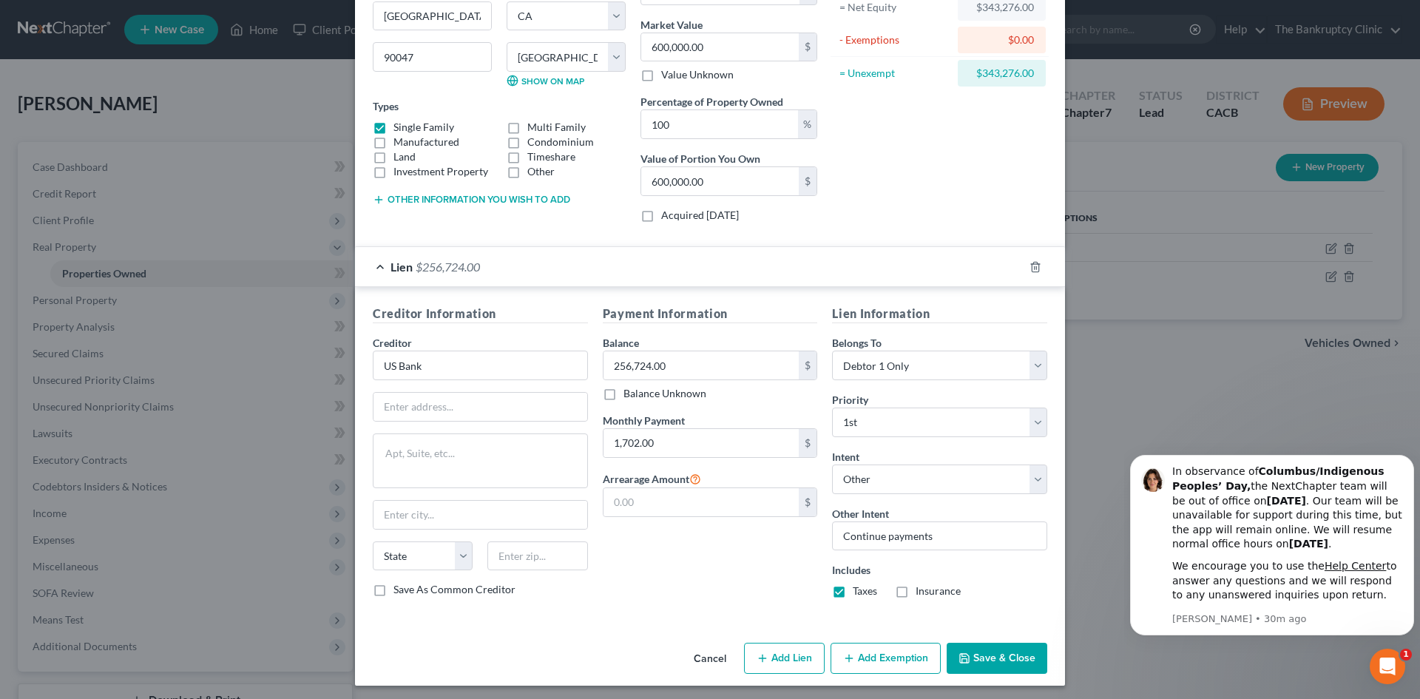
click at [852, 593] on label "Taxes" at bounding box center [864, 590] width 24 height 15
click at [858, 593] on input "Taxes" at bounding box center [863, 588] width 10 height 10
click at [852, 593] on label "Taxes" at bounding box center [864, 590] width 24 height 15
click at [858, 593] on input "Taxes" at bounding box center [863, 588] width 10 height 10
click at [852, 593] on label "Taxes" at bounding box center [864, 590] width 24 height 15
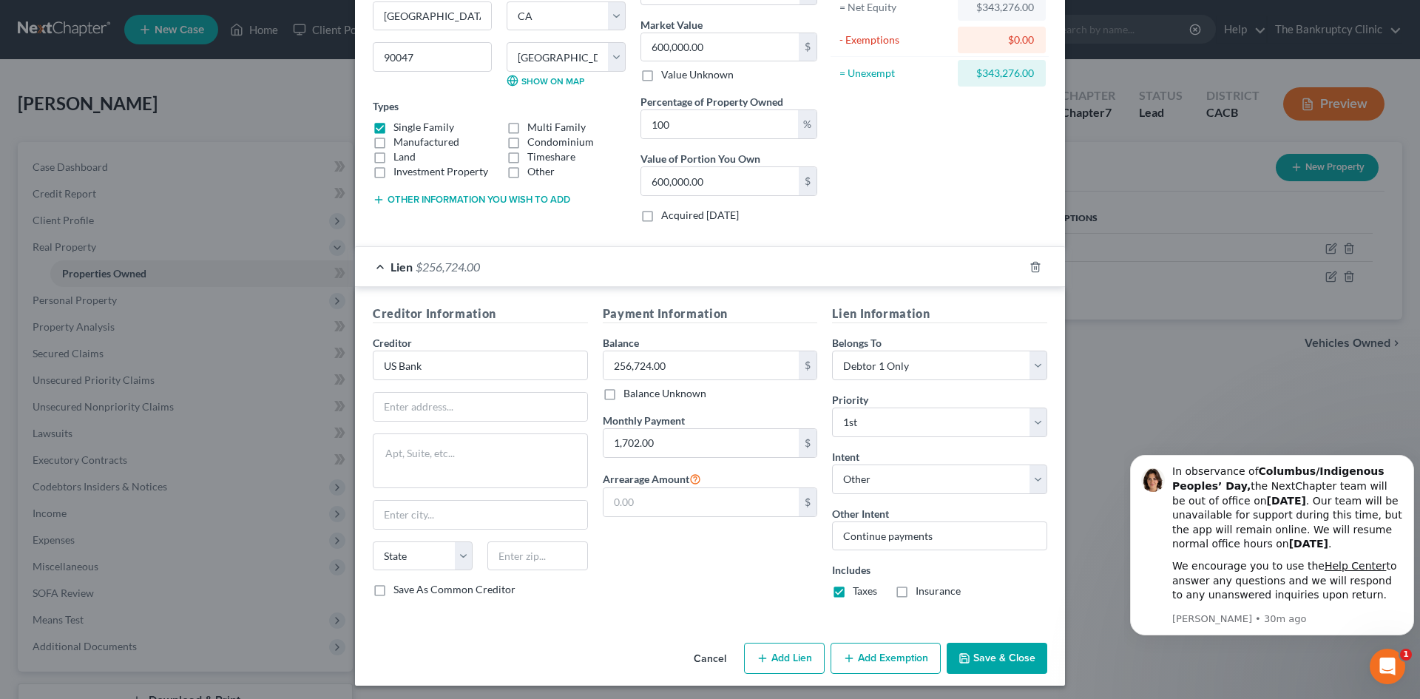
click at [858, 593] on input "Taxes" at bounding box center [863, 588] width 10 height 10
click at [852, 593] on label "Taxes" at bounding box center [864, 590] width 24 height 15
click at [858, 593] on input "Taxes" at bounding box center [863, 588] width 10 height 10
click at [852, 593] on label "Taxes" at bounding box center [864, 590] width 24 height 15
click at [858, 593] on input "Taxes" at bounding box center [863, 588] width 10 height 10
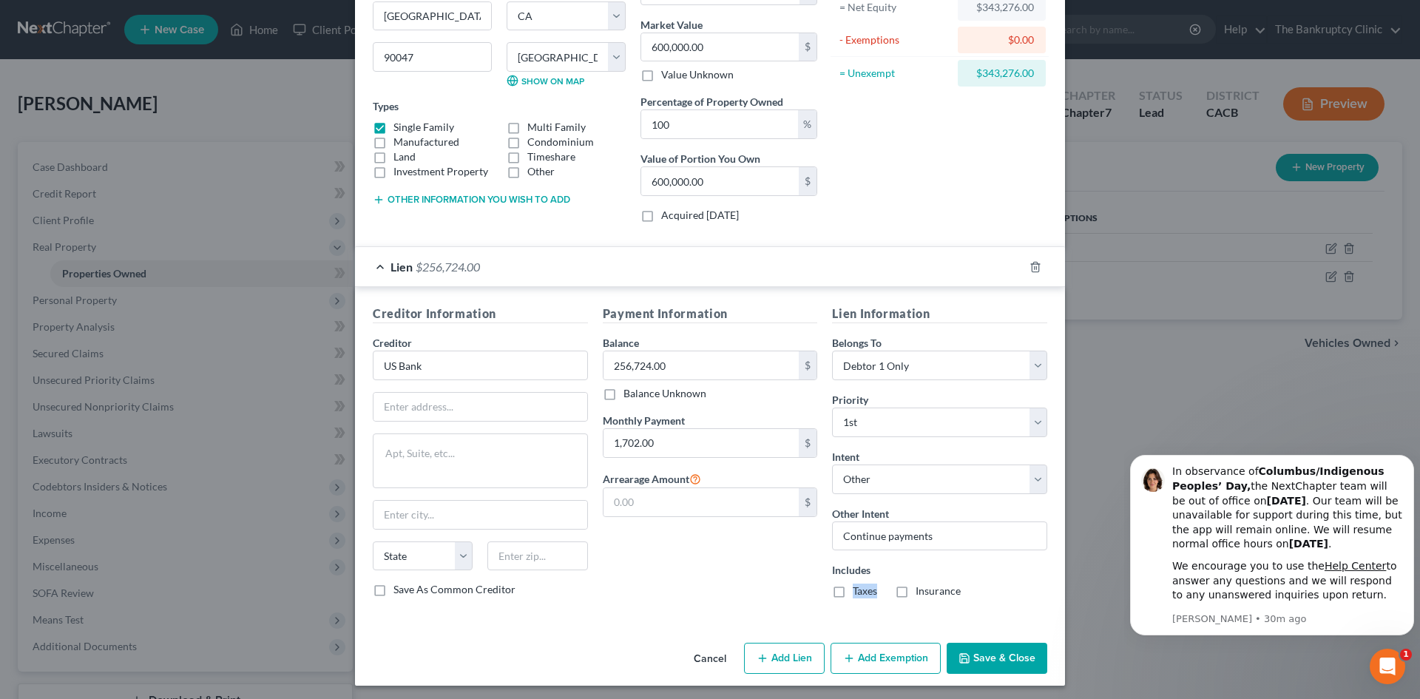
click at [852, 593] on label "Taxes" at bounding box center [864, 590] width 24 height 15
click at [858, 593] on input "Taxes" at bounding box center [863, 588] width 10 height 10
checkbox input "true"
click at [915, 589] on label "Insurance" at bounding box center [937, 590] width 45 height 15
click at [921, 589] on input "Insurance" at bounding box center [926, 588] width 10 height 10
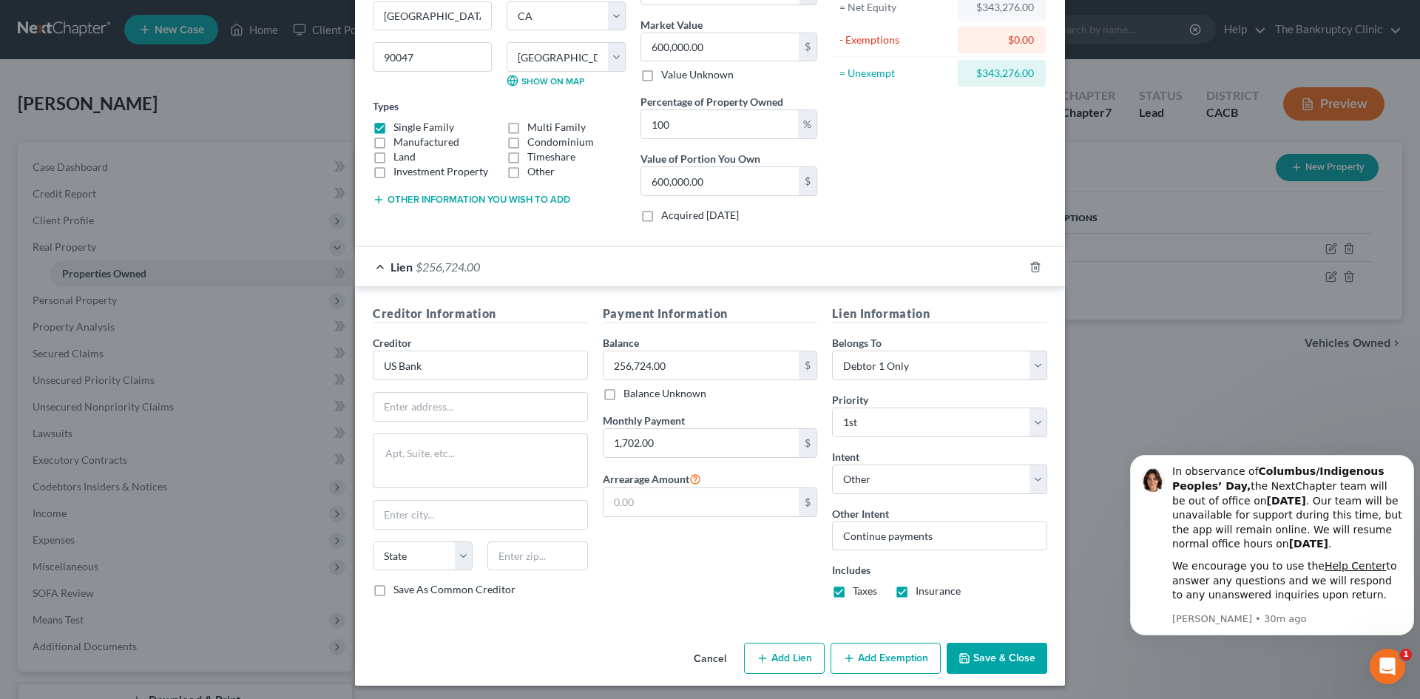
click at [915, 589] on label "Insurance" at bounding box center [937, 590] width 45 height 15
click at [921, 589] on input "Insurance" at bounding box center [926, 588] width 10 height 10
click at [915, 589] on label "Insurance" at bounding box center [937, 590] width 45 height 15
click at [921, 589] on input "Insurance" at bounding box center [926, 588] width 10 height 10
click at [915, 589] on label "Insurance" at bounding box center [937, 590] width 45 height 15
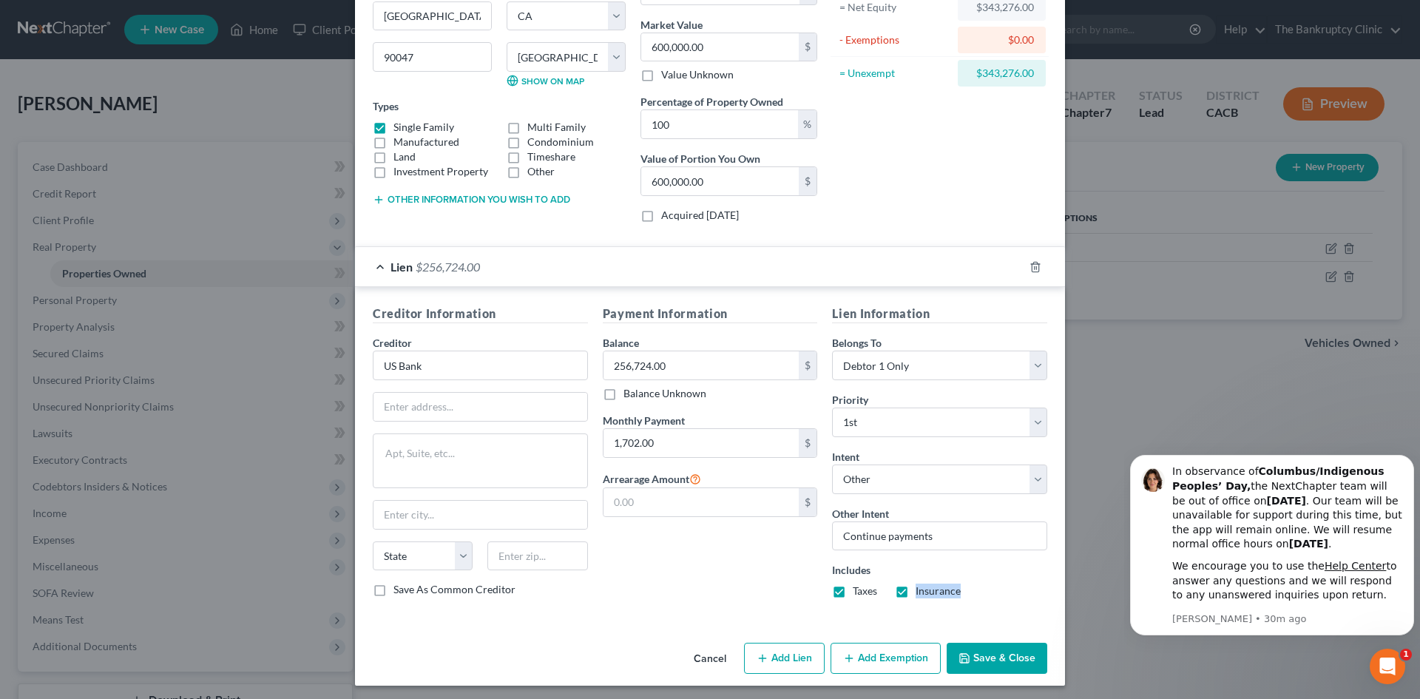
click at [921, 589] on input "Insurance" at bounding box center [926, 588] width 10 height 10
click at [915, 589] on label "Insurance" at bounding box center [937, 590] width 45 height 15
click at [921, 589] on input "Insurance" at bounding box center [926, 588] width 10 height 10
checkbox input "true"
click at [454, 408] on input "text" at bounding box center [480, 407] width 214 height 28
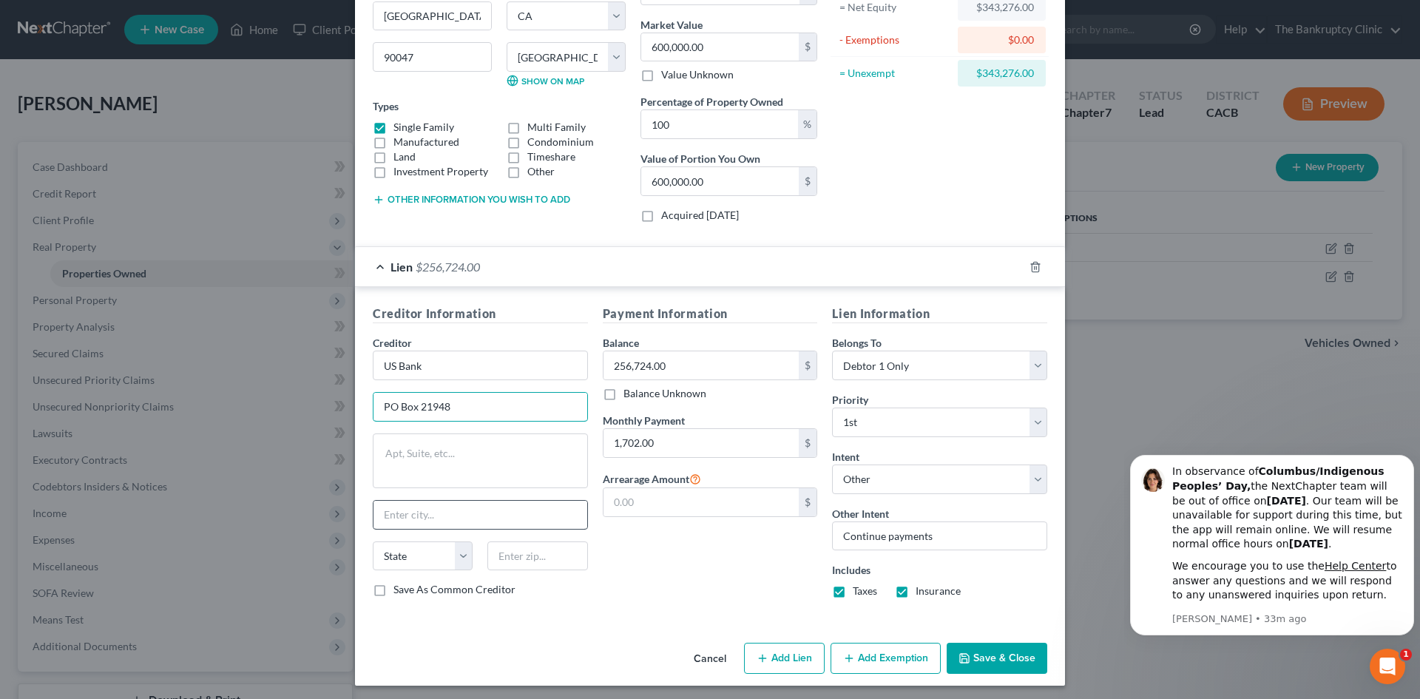
type input "PO Box 21948"
click at [433, 514] on input "text" at bounding box center [480, 515] width 214 height 28
type input "[PERSON_NAME]"
click at [456, 557] on select "State [US_STATE] AK AR AZ CA CO CT DE DC [GEOGRAPHIC_DATA] [GEOGRAPHIC_DATA] GU…" at bounding box center [423, 556] width 100 height 30
select select "24"
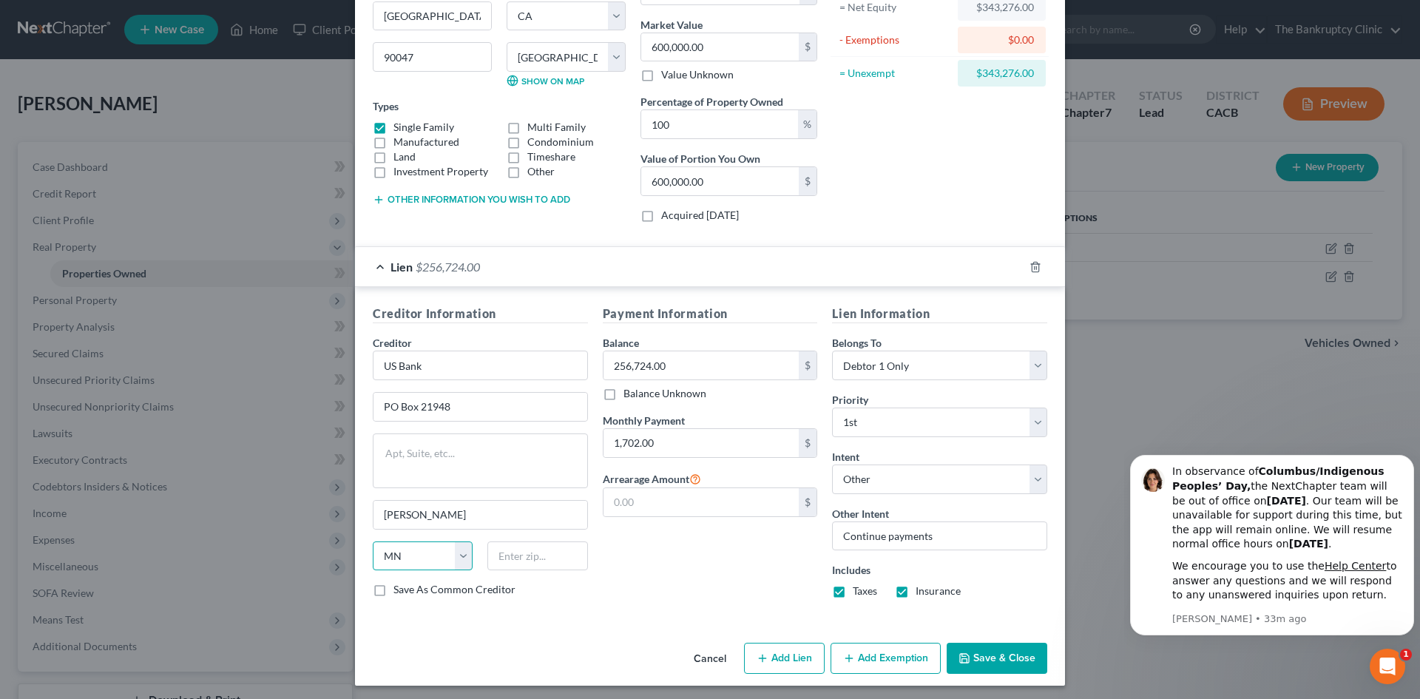
click at [373, 541] on select "State [US_STATE] AK AR AZ CA CO CT DE DC [GEOGRAPHIC_DATA] [GEOGRAPHIC_DATA] GU…" at bounding box center [423, 556] width 100 height 30
click at [501, 549] on input "text" at bounding box center [537, 556] width 100 height 30
type input "55121"
click at [393, 590] on label "Save As Common Creditor" at bounding box center [454, 589] width 122 height 15
click at [399, 590] on input "Save As Common Creditor" at bounding box center [404, 587] width 10 height 10
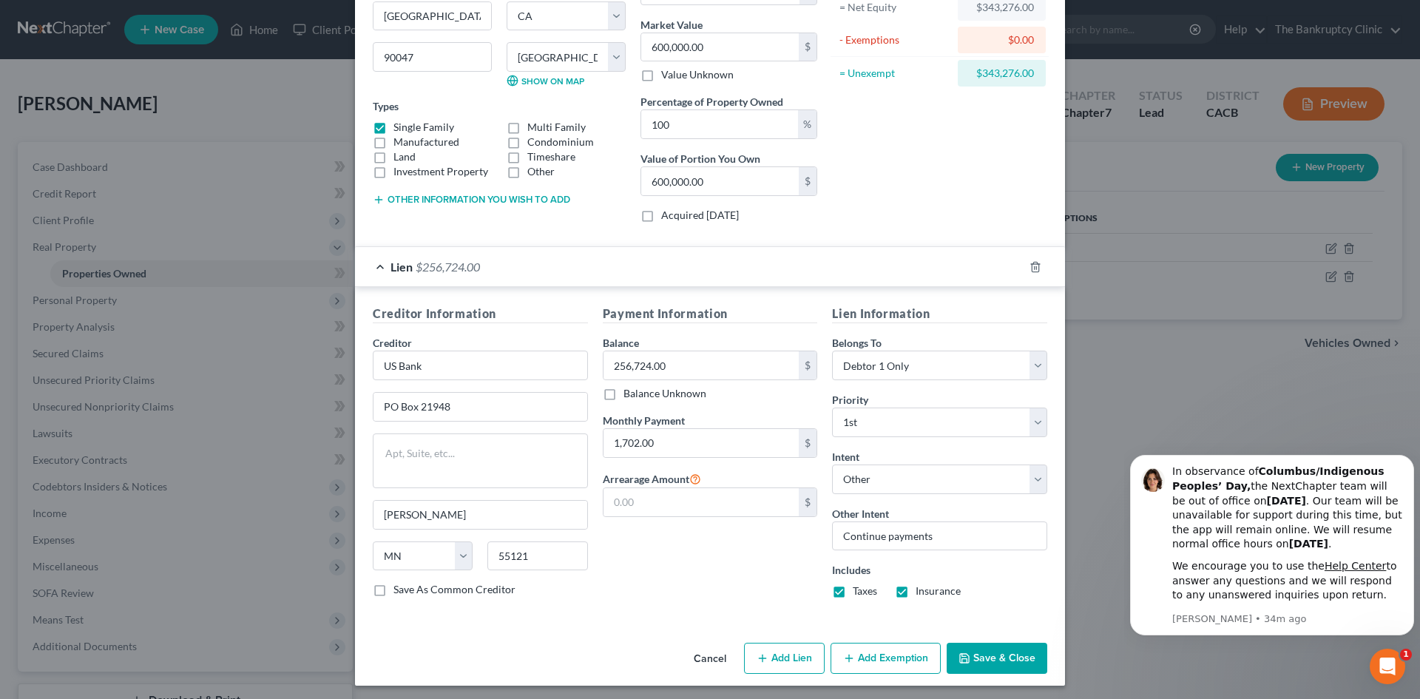
checkbox input "true"
type input "Saint [PERSON_NAME]"
click at [1036, 427] on select "Select 1st 2nd 3rd 4th 5th 6th 7th 8th 9th 10th 11th 12th 13th 14th 15th 16th 1…" at bounding box center [939, 422] width 215 height 30
select select "4"
click at [832, 407] on select "Select 1st 2nd 3rd 4th 5th 6th 7th 8th 9th 10th 11th 12th 13th 14th 15th 16th 1…" at bounding box center [939, 422] width 215 height 30
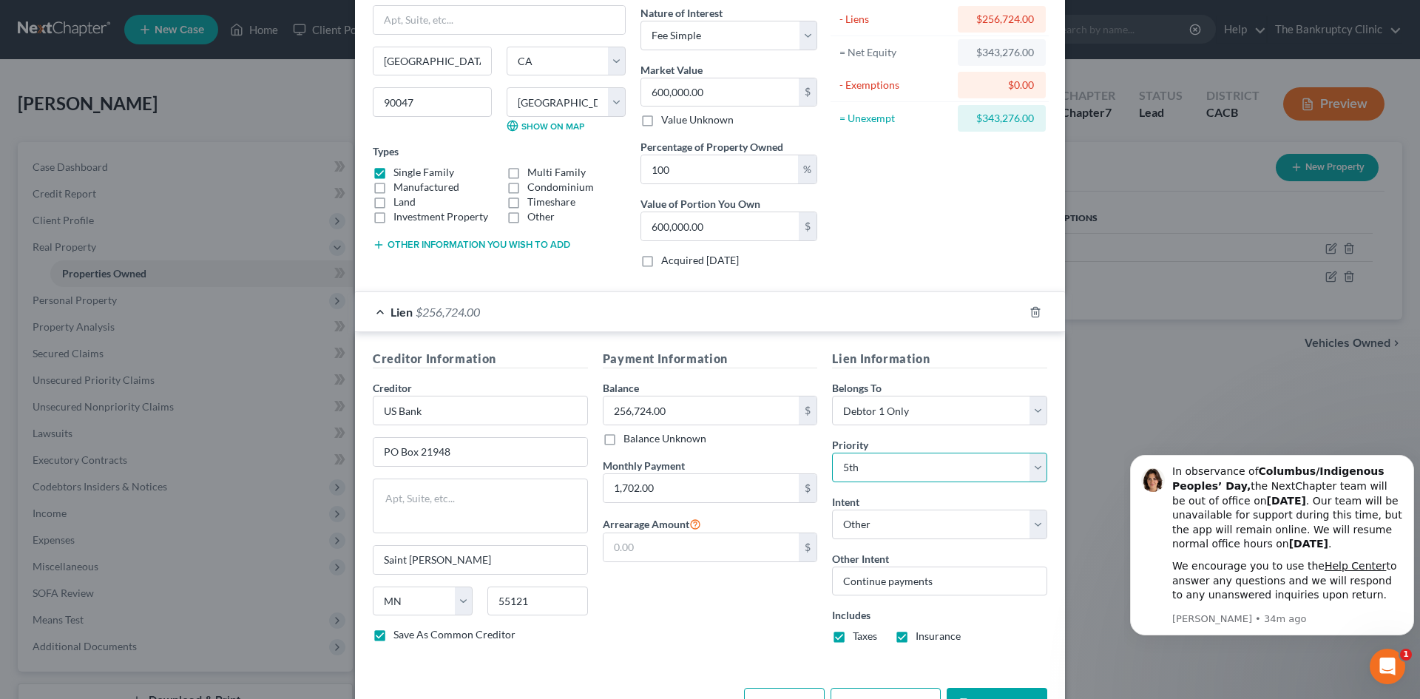
scroll to position [169, 0]
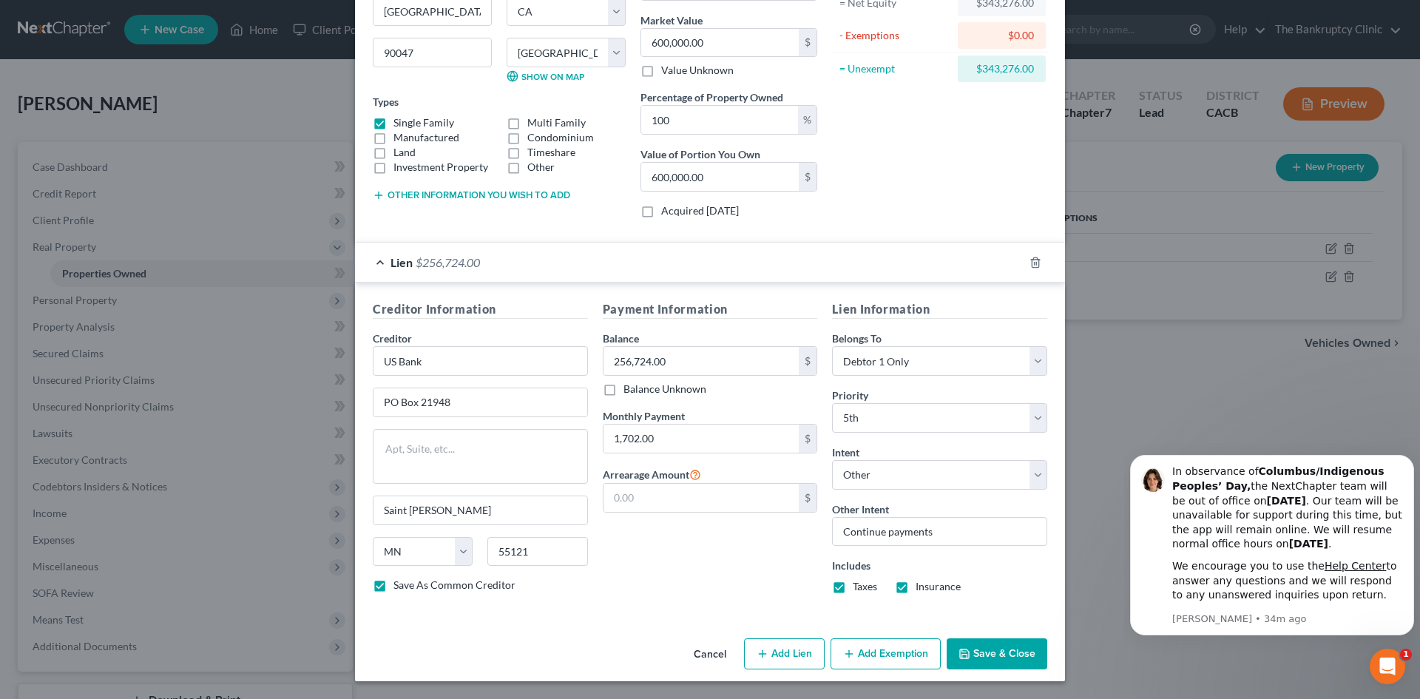
click at [893, 652] on button "Add Exemption" at bounding box center [885, 653] width 110 height 31
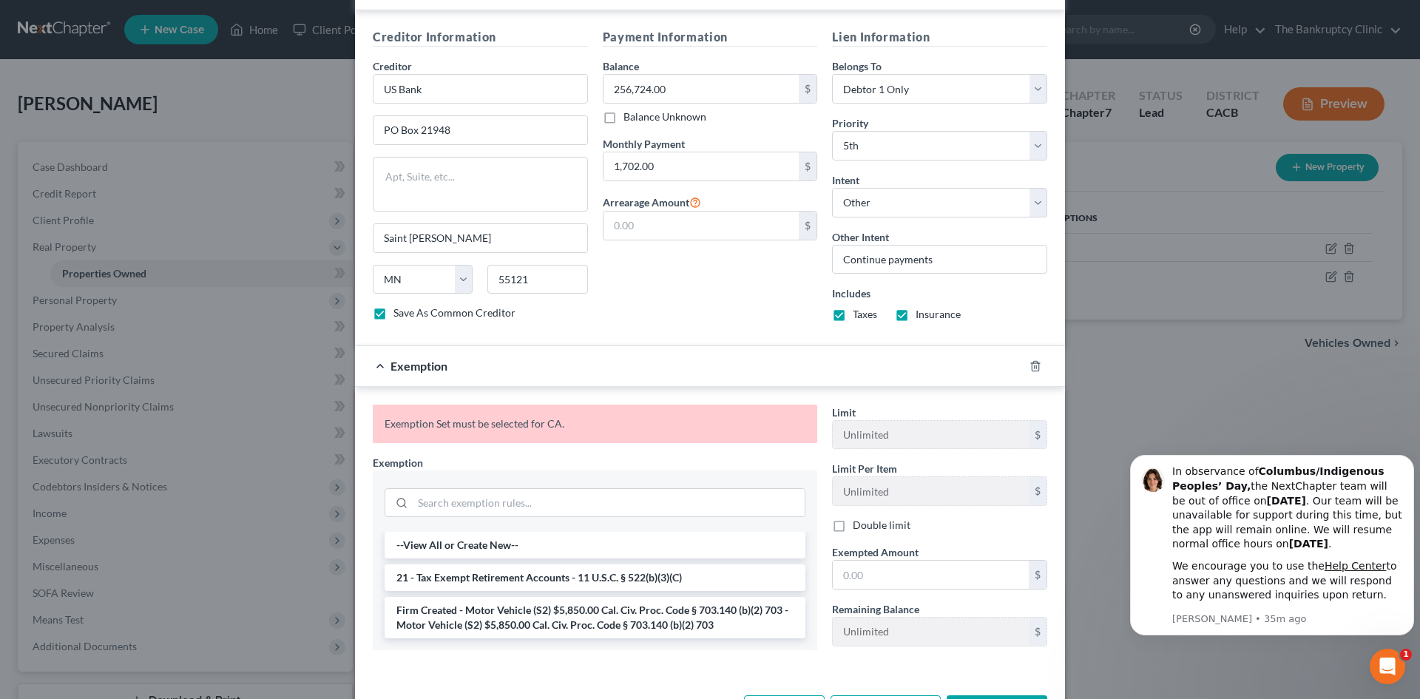
scroll to position [440, 0]
click at [439, 501] on input "search" at bounding box center [609, 504] width 392 height 28
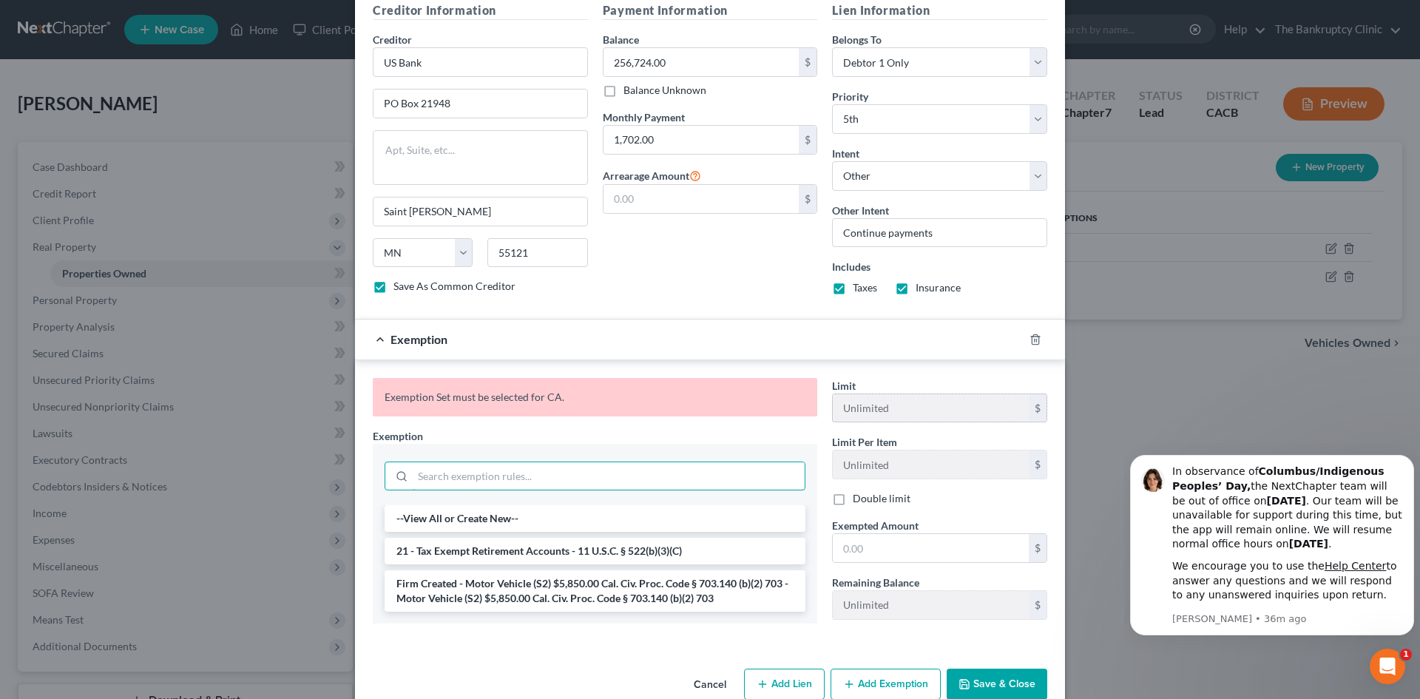
scroll to position [498, 0]
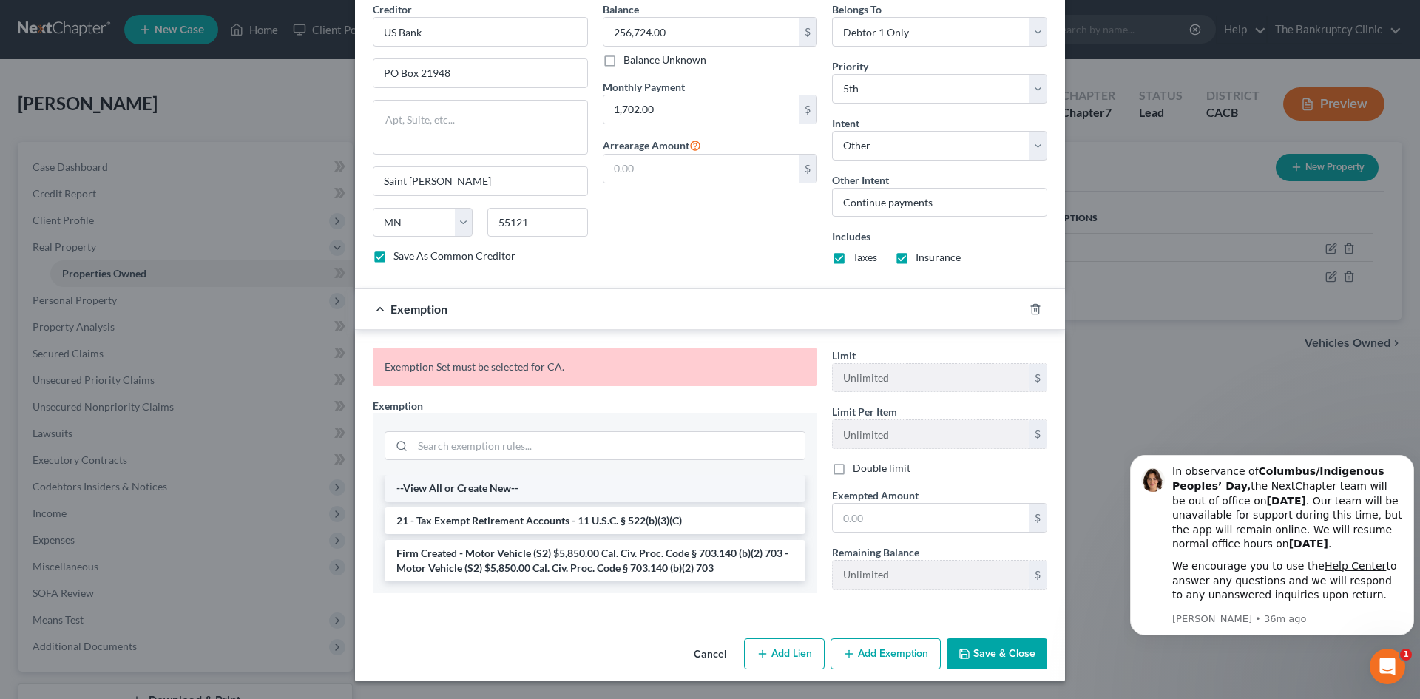
click at [464, 483] on li "--View All or Create New--" at bounding box center [594, 488] width 421 height 27
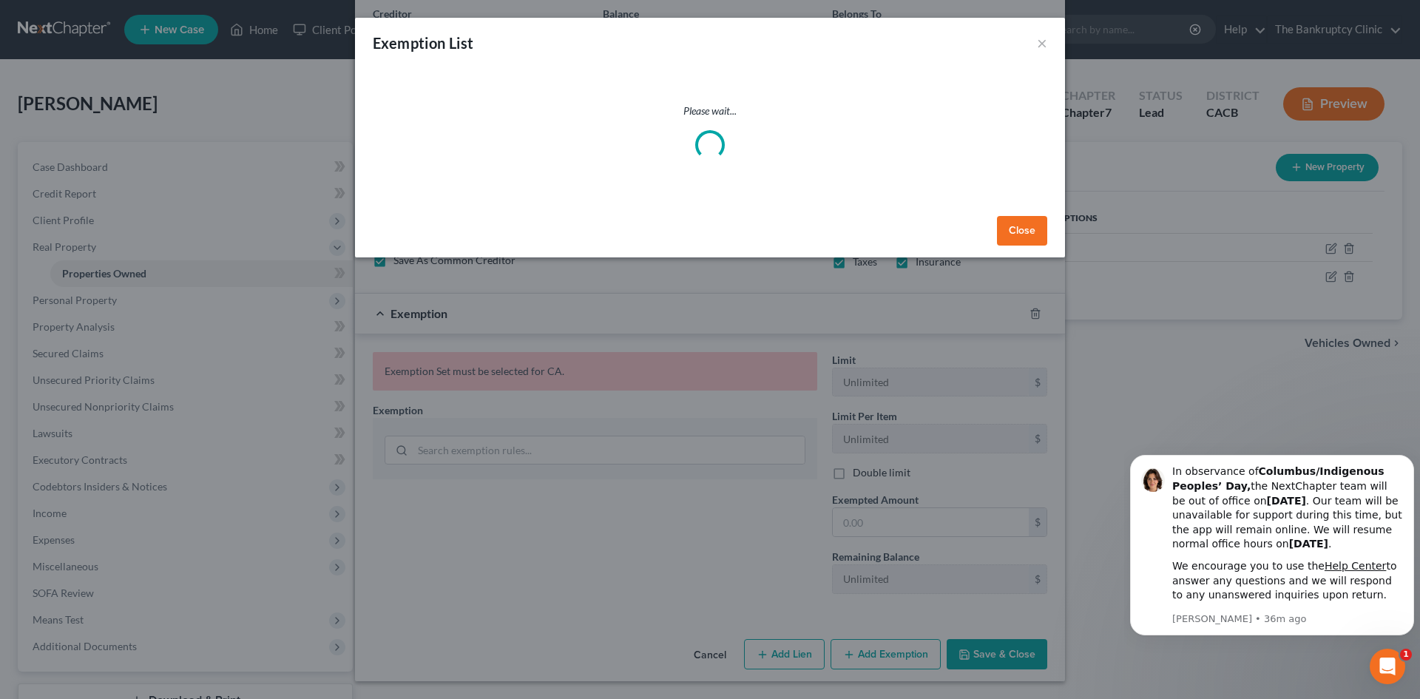
scroll to position [494, 0]
select select "5"
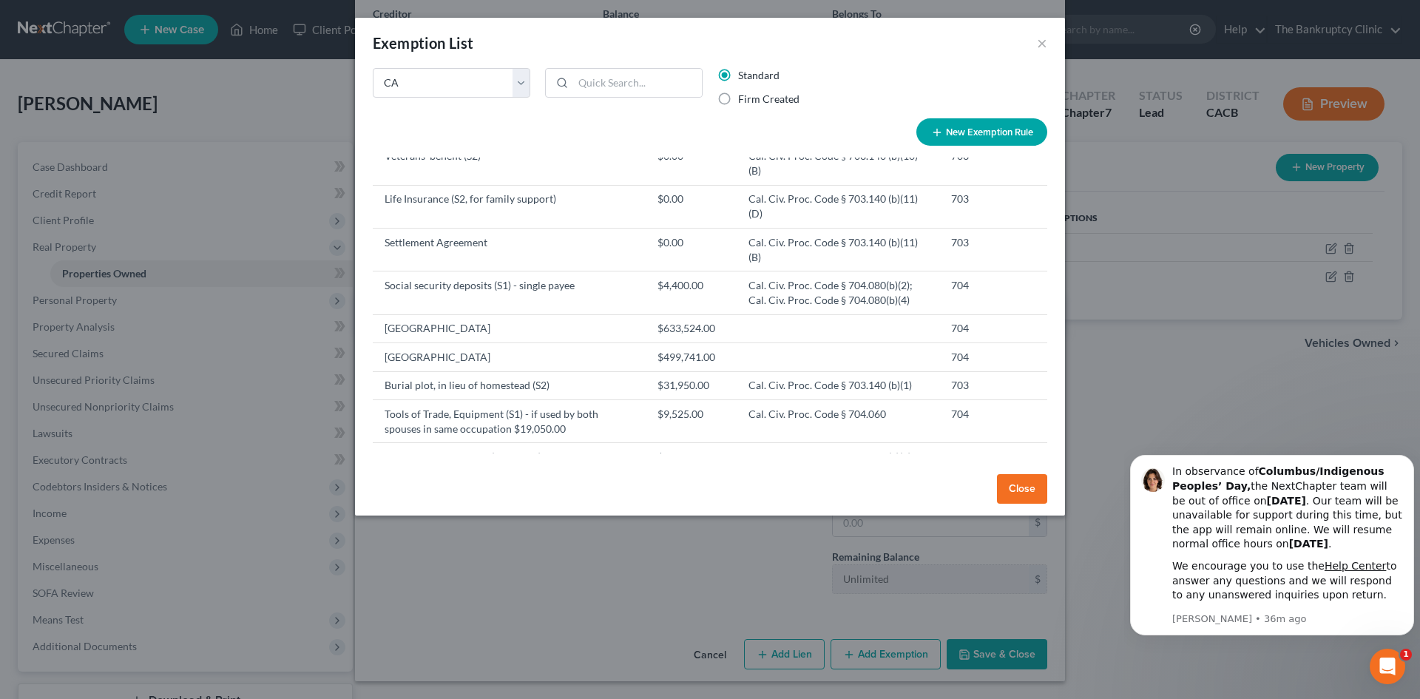
scroll to position [89, 0]
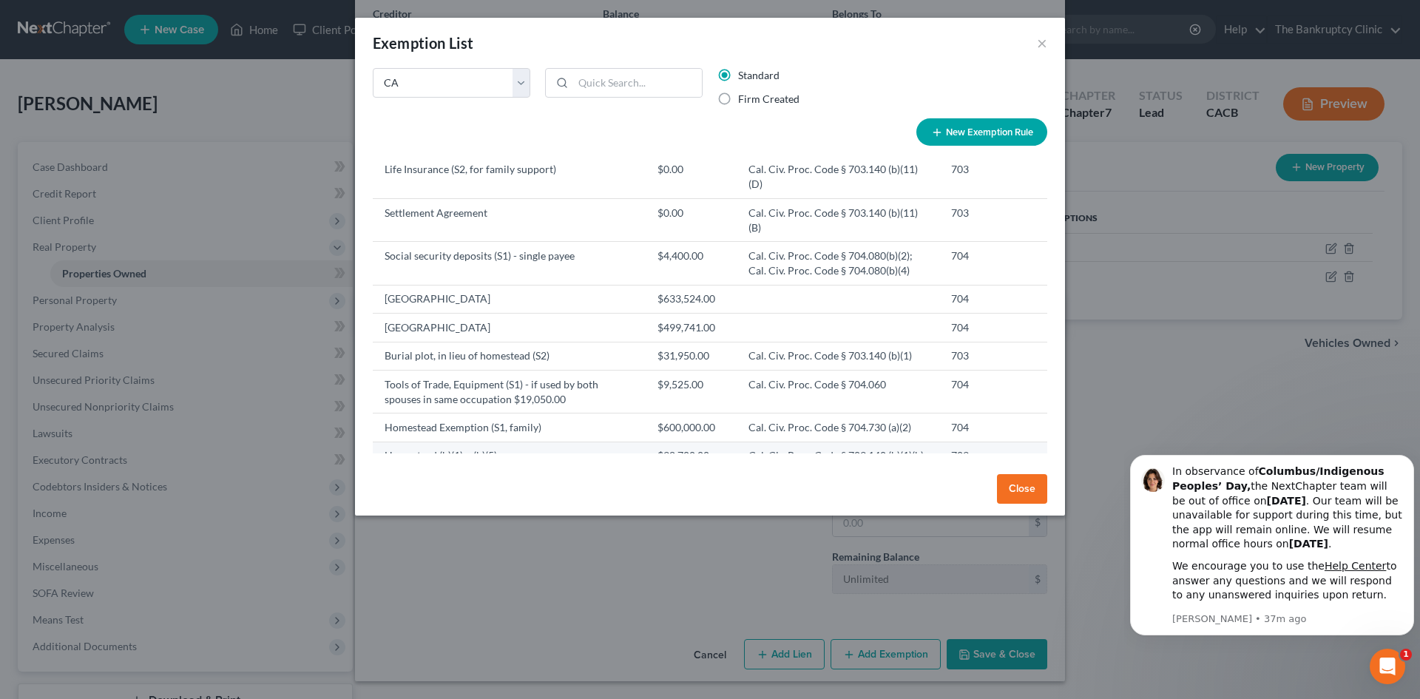
click at [890, 441] on td "Cal. Civ. Proc. Code § 703.140 (b)(1)(b)(5)" at bounding box center [837, 462] width 203 height 43
click at [958, 441] on td "703" at bounding box center [981, 462] width 84 height 43
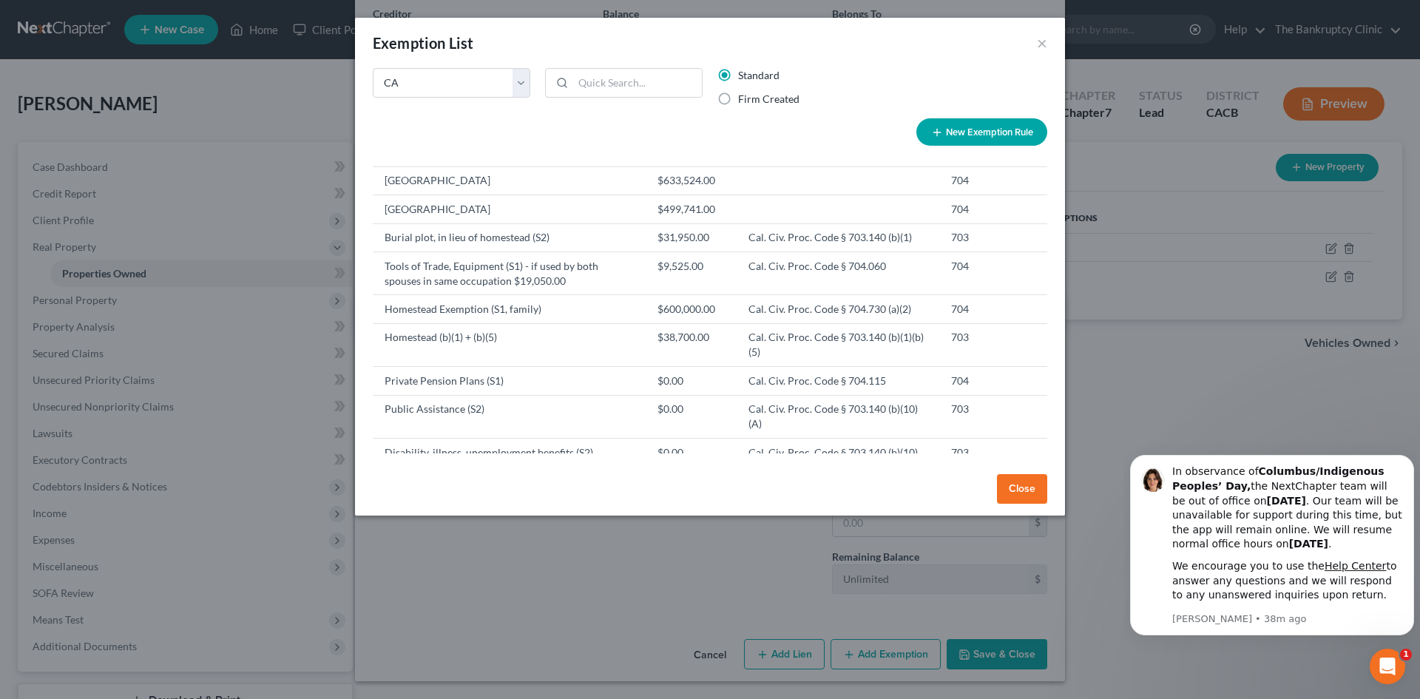
scroll to position [177, 0]
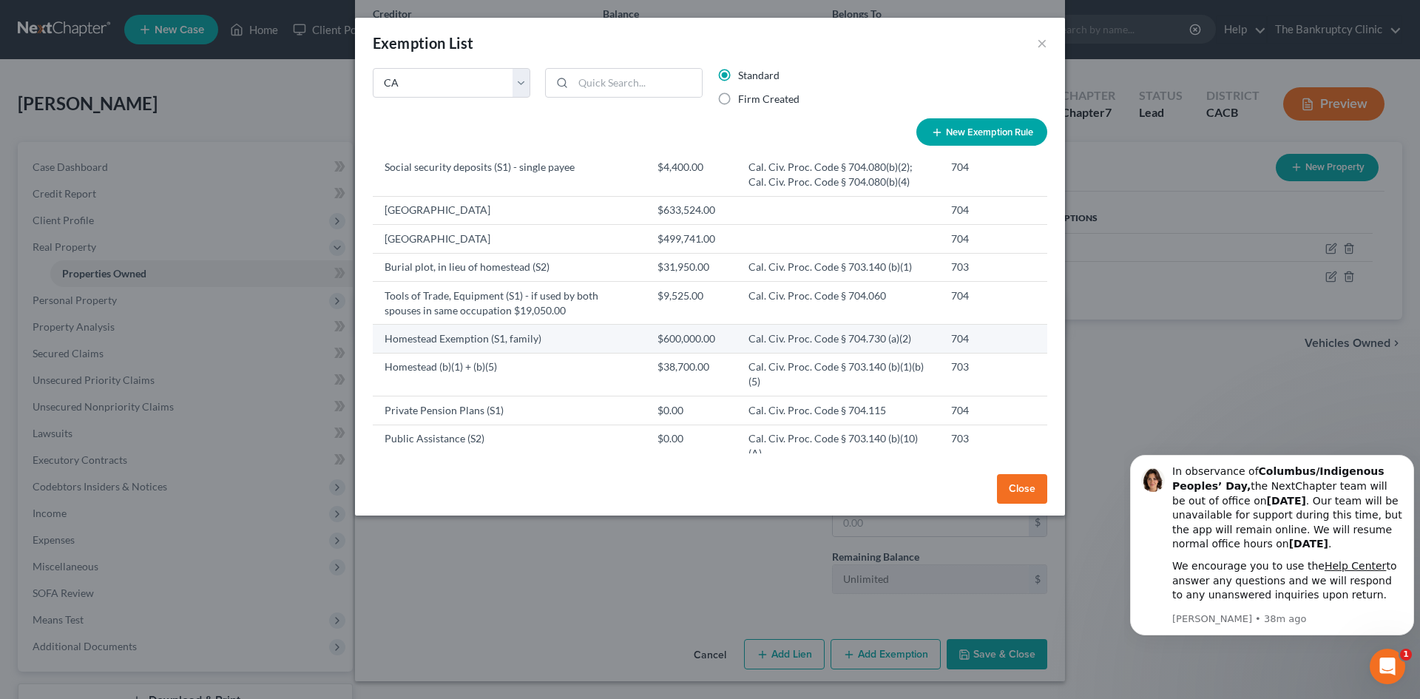
click at [884, 325] on td "Cal. Civ. Proc. Code § 704.730 (a)(2)" at bounding box center [837, 339] width 203 height 28
click at [851, 325] on td "Cal. Civ. Proc. Code § 704.730 (a)(2)" at bounding box center [837, 339] width 203 height 28
click at [662, 325] on td "$600,000.00" at bounding box center [690, 339] width 91 height 28
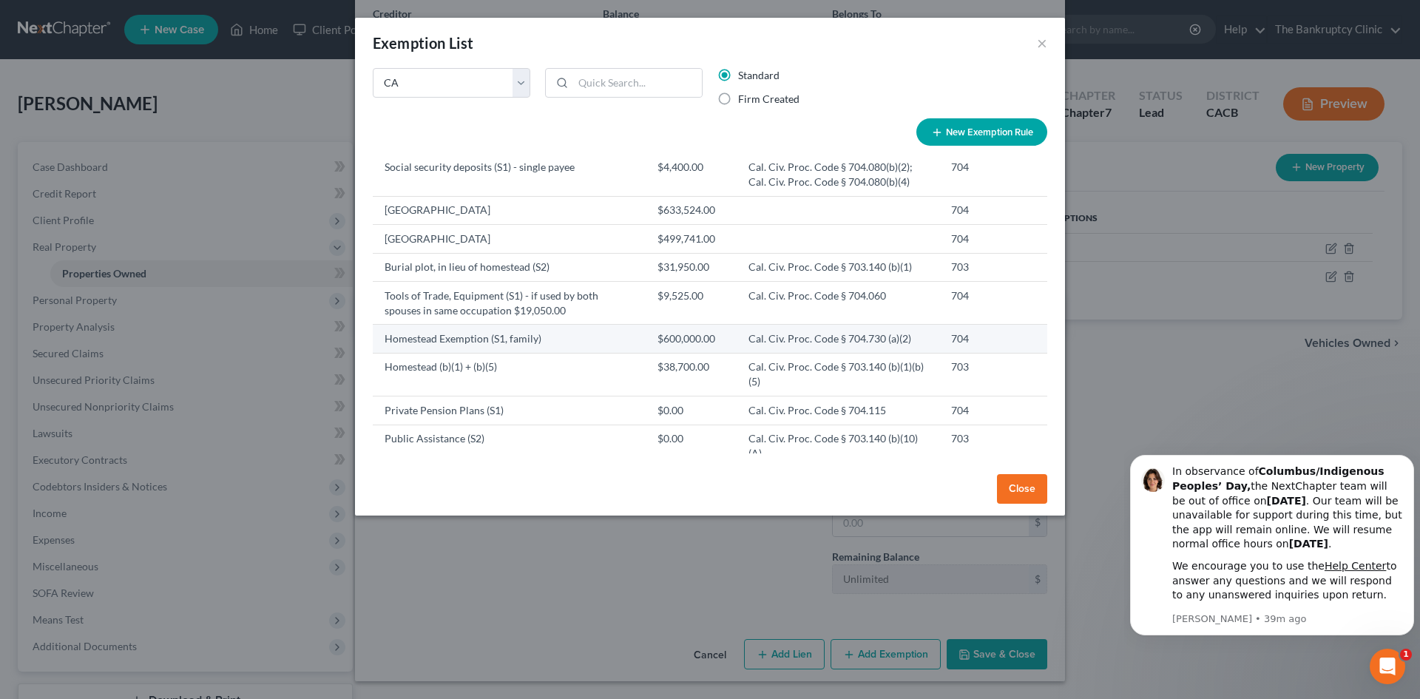
click at [662, 325] on td "$600,000.00" at bounding box center [690, 339] width 91 height 28
click at [509, 325] on td "Homestead Exemption (S1, family)" at bounding box center [509, 339] width 273 height 28
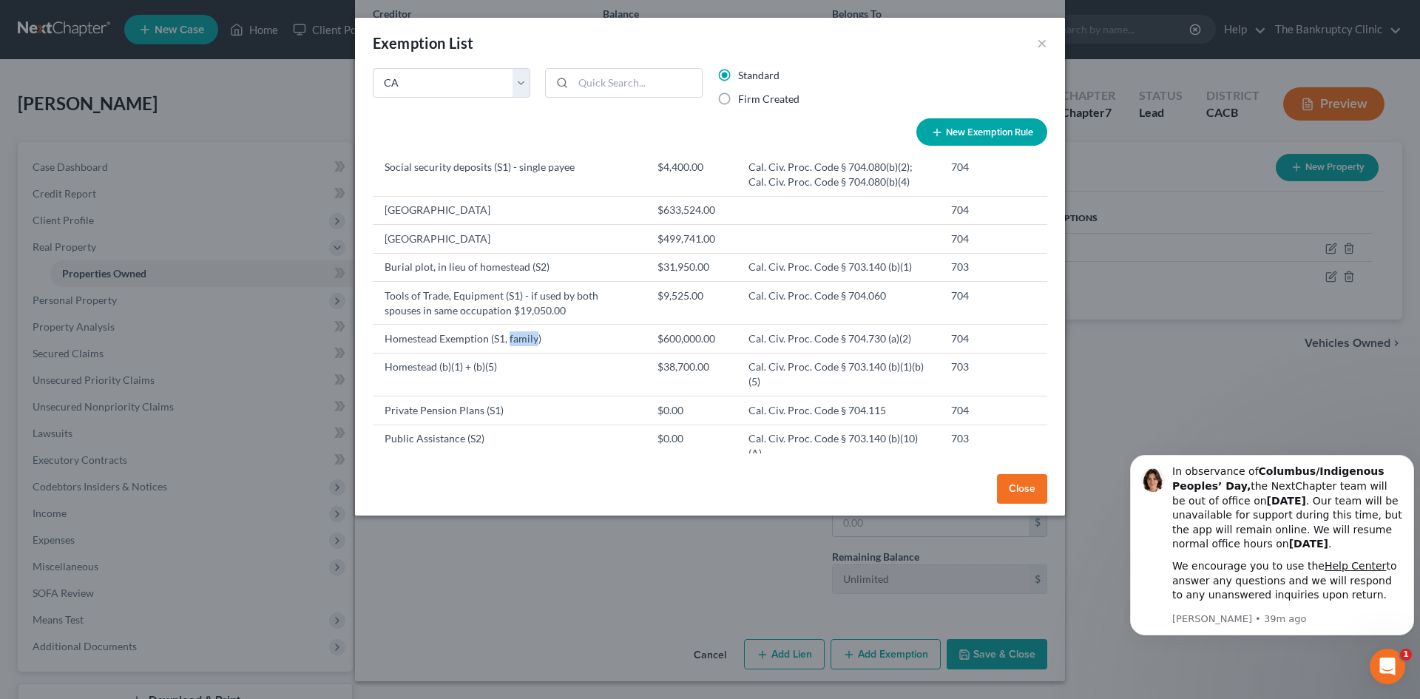
click at [974, 131] on button "New Exemption Rule" at bounding box center [981, 131] width 131 height 27
select select "5"
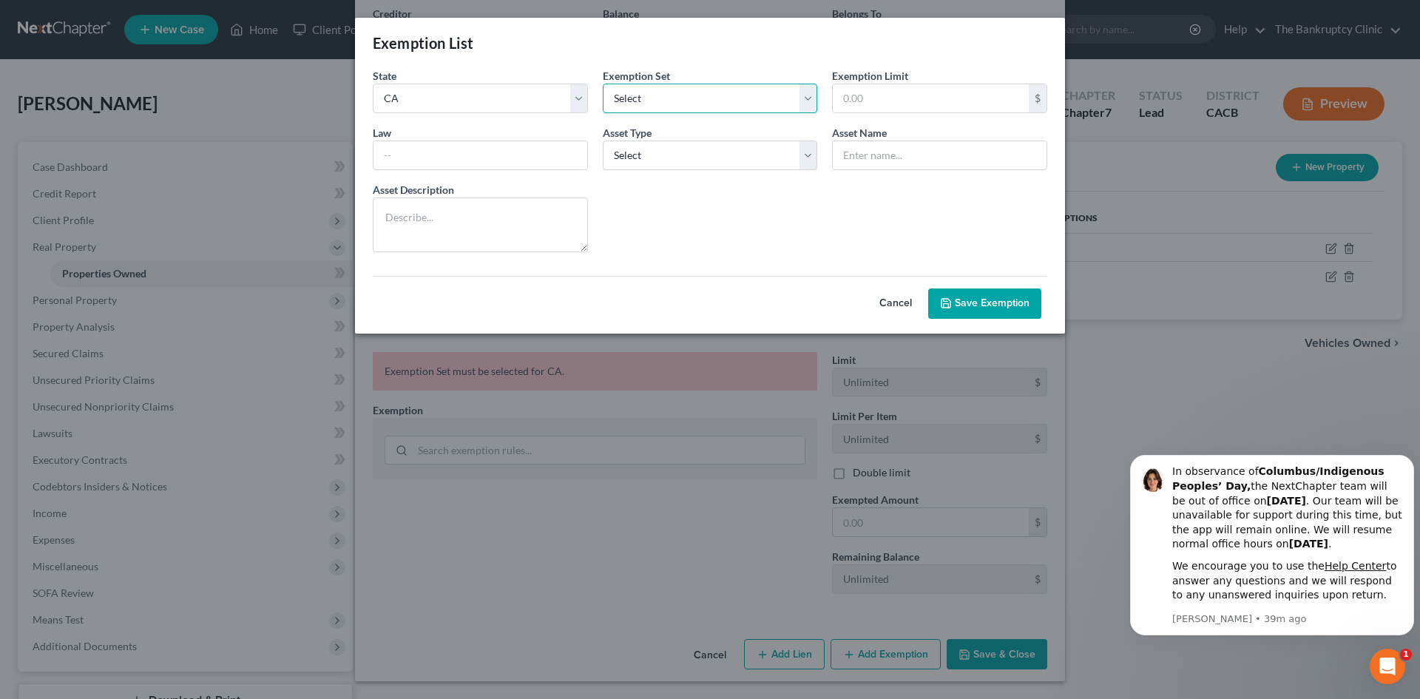
click at [811, 100] on select "Select 703 704" at bounding box center [710, 99] width 215 height 30
select select "1"
click at [603, 84] on select "Select 703 704" at bounding box center [710, 99] width 215 height 30
click at [891, 100] on input "text" at bounding box center [931, 98] width 196 height 28
type input "600,000.00"
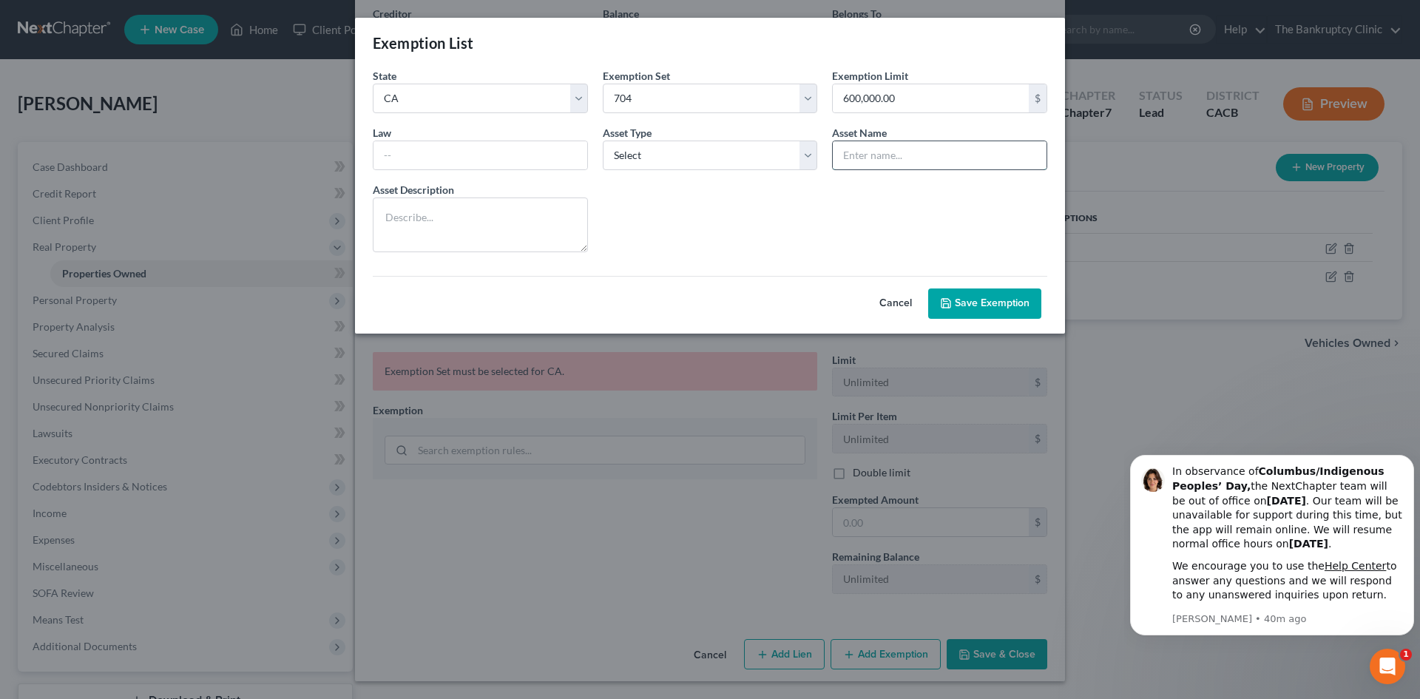
click at [853, 152] on input "text" at bounding box center [940, 155] width 214 height 28
type input "Single Family Residence"
click at [814, 158] on select "Select Homestead Other" at bounding box center [710, 155] width 215 height 30
select select "0"
click at [603, 140] on select "Select Homestead Other" at bounding box center [710, 155] width 215 height 30
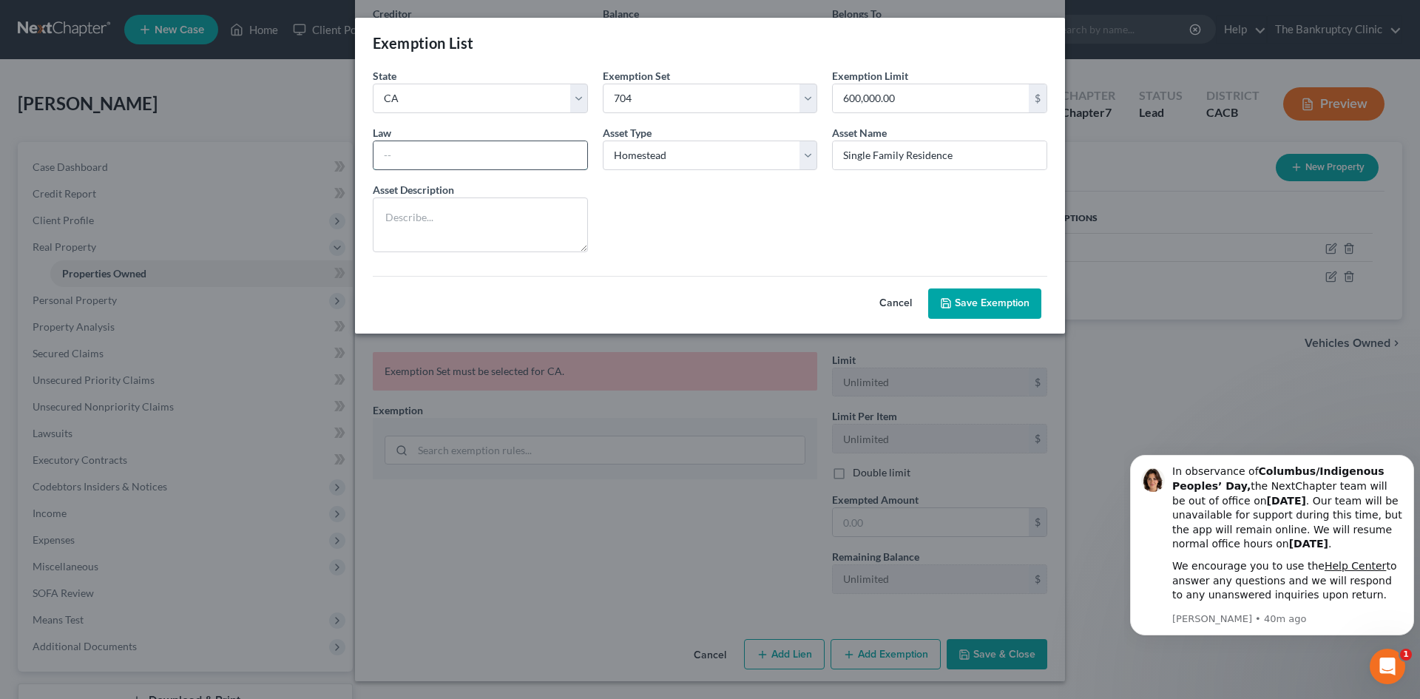
click at [545, 156] on input "text" at bounding box center [480, 155] width 214 height 28
click at [974, 308] on button "Save Exemption" at bounding box center [984, 303] width 113 height 31
click at [393, 214] on textarea at bounding box center [480, 224] width 215 height 55
type textarea "Single Family Residence"
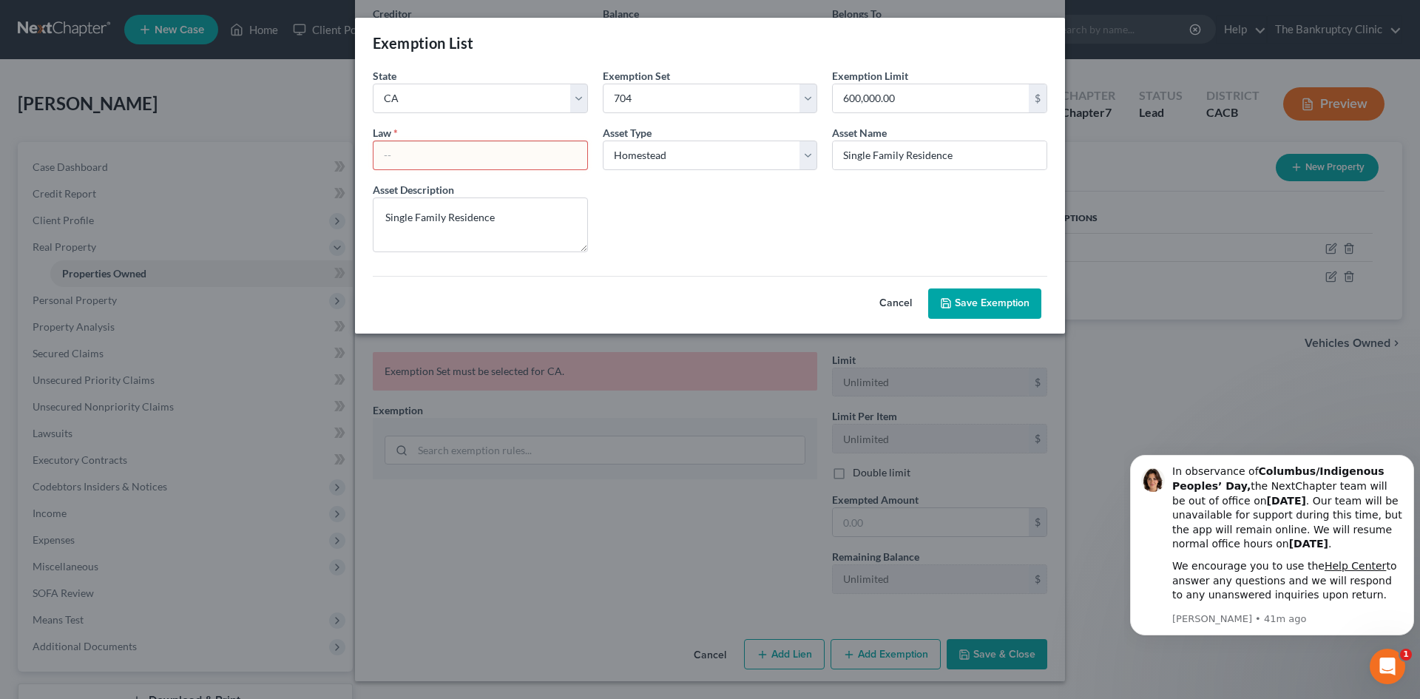
click at [401, 149] on input "text" at bounding box center [480, 155] width 214 height 28
click at [966, 299] on button "Save Exemption" at bounding box center [984, 303] width 113 height 31
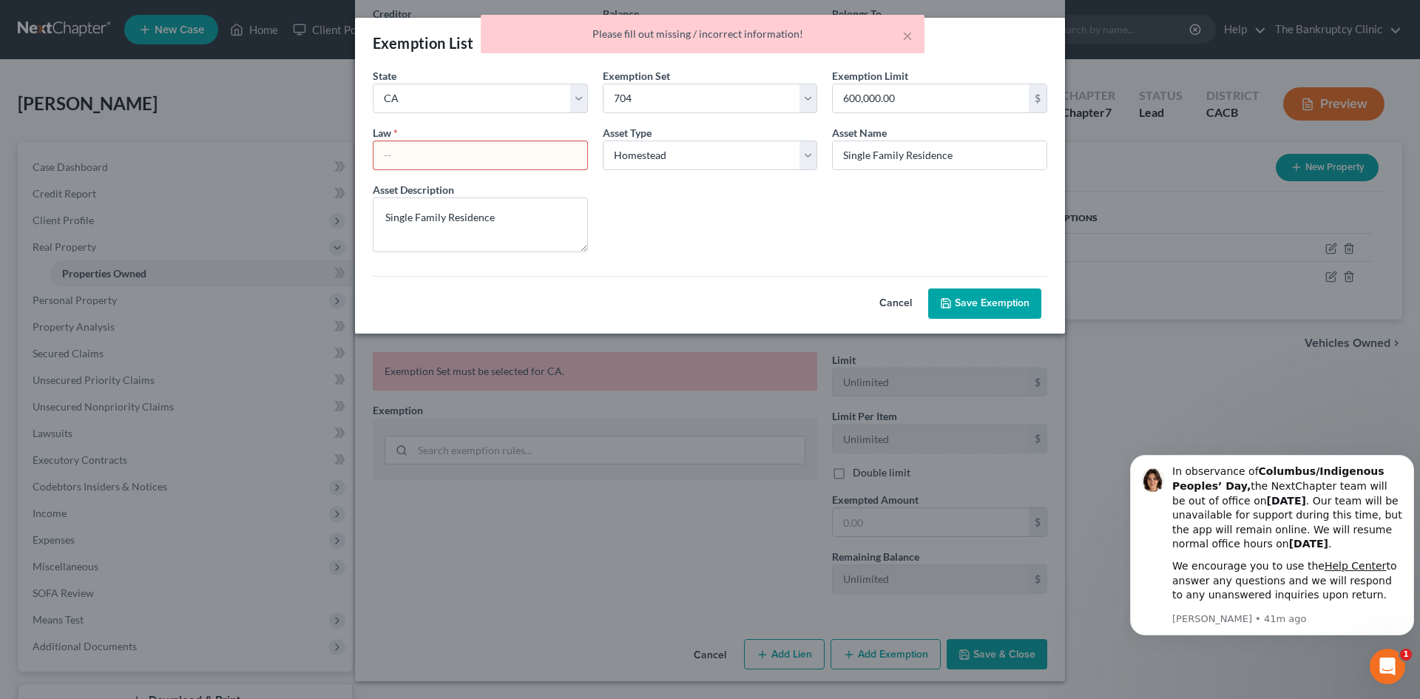
click at [520, 161] on input "text" at bounding box center [480, 155] width 214 height 28
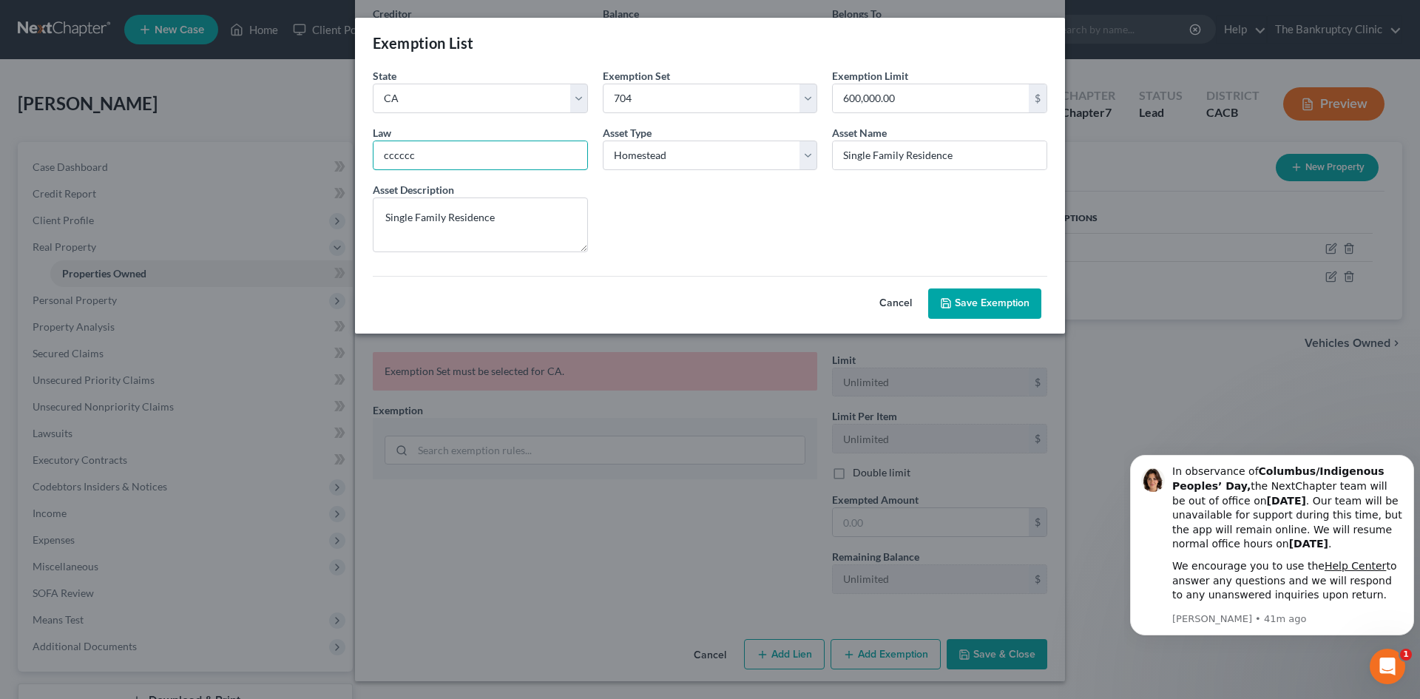
type input "cccccc"
click at [972, 296] on button "Save Exemption" at bounding box center [984, 303] width 113 height 31
select select "5"
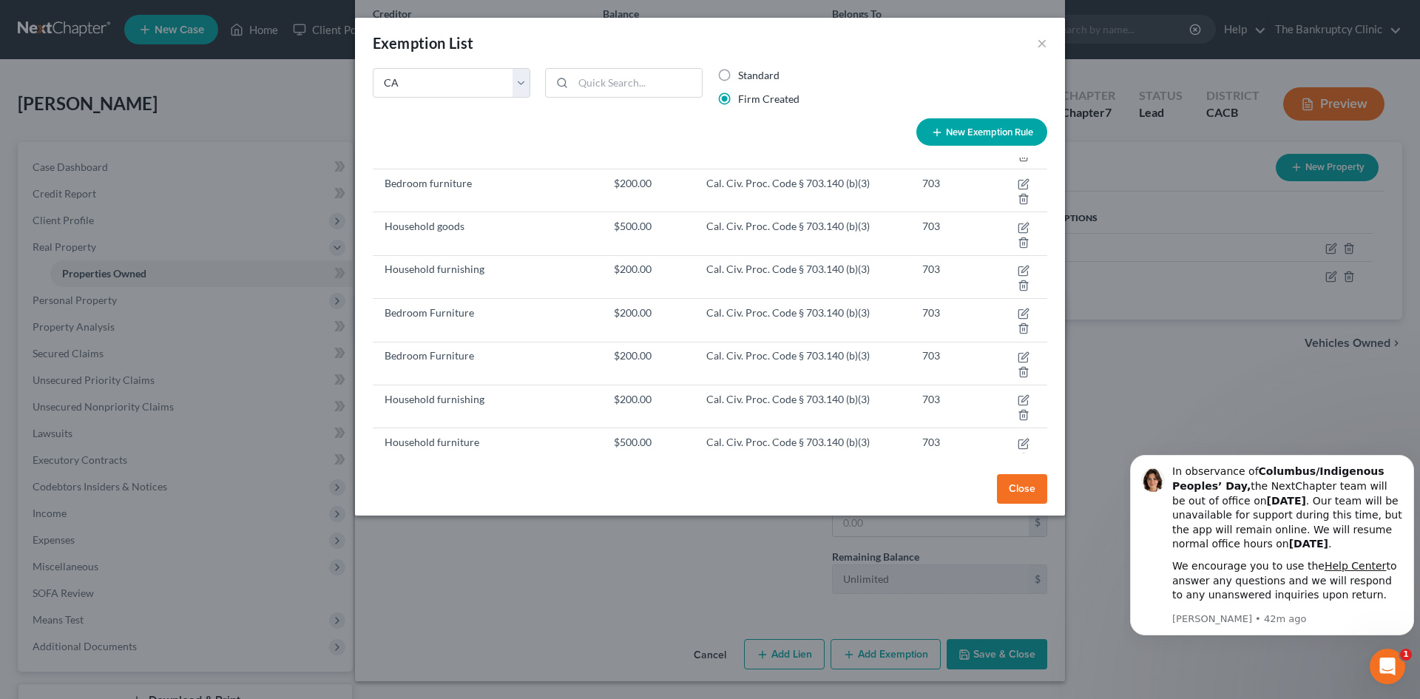
scroll to position [148, 0]
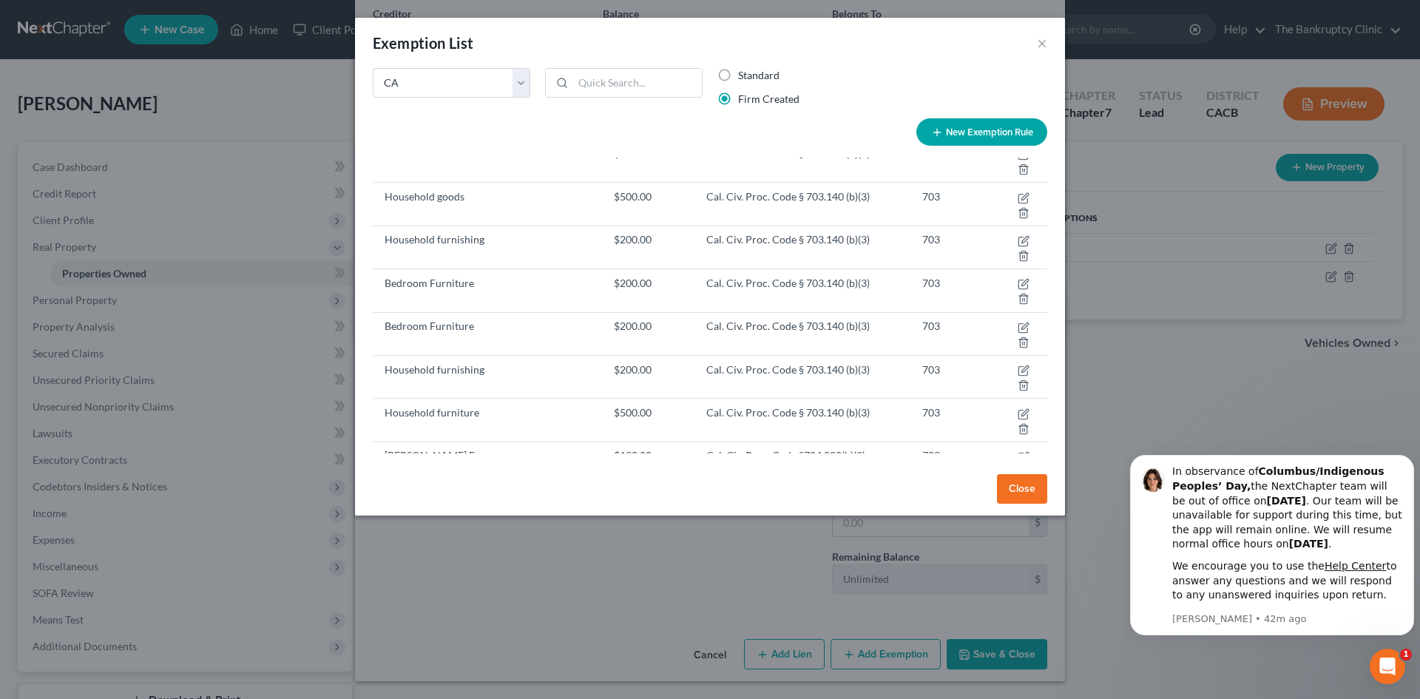
click at [1021, 481] on button "Close" at bounding box center [1022, 489] width 50 height 30
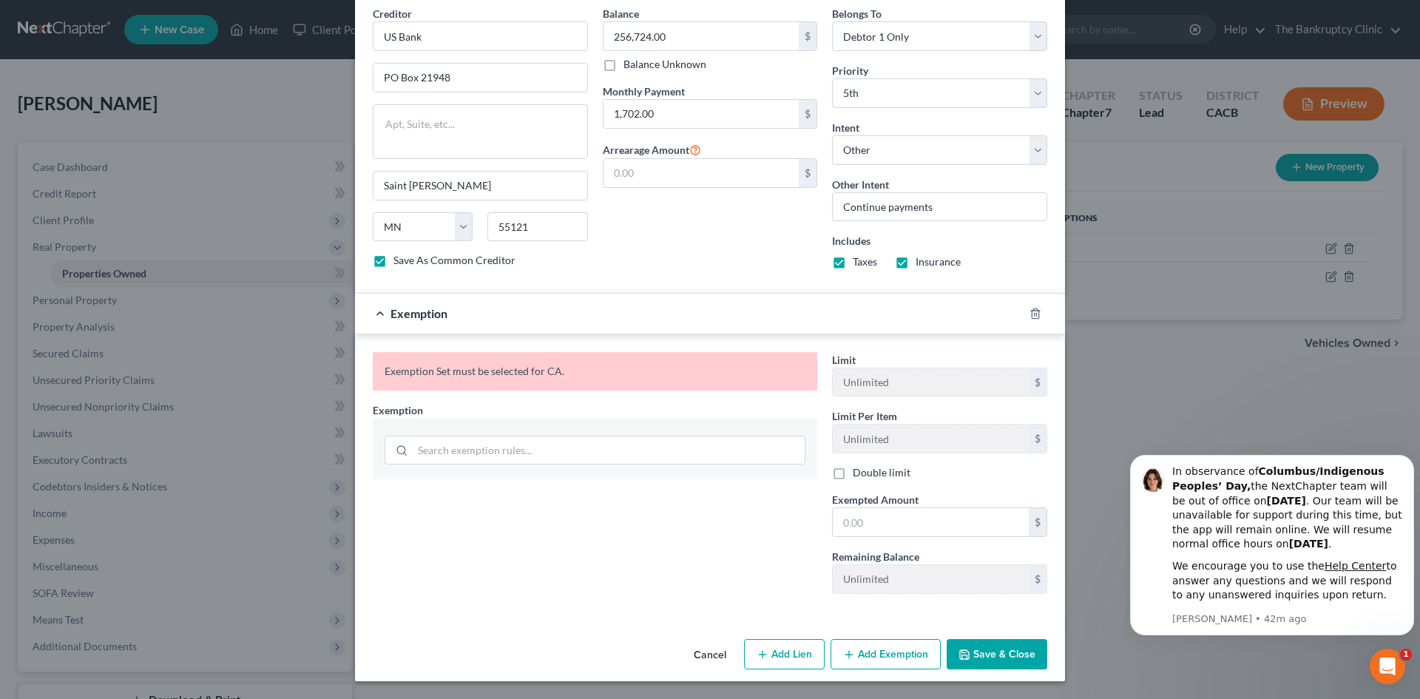
click at [879, 649] on button "Add Exemption" at bounding box center [885, 654] width 110 height 31
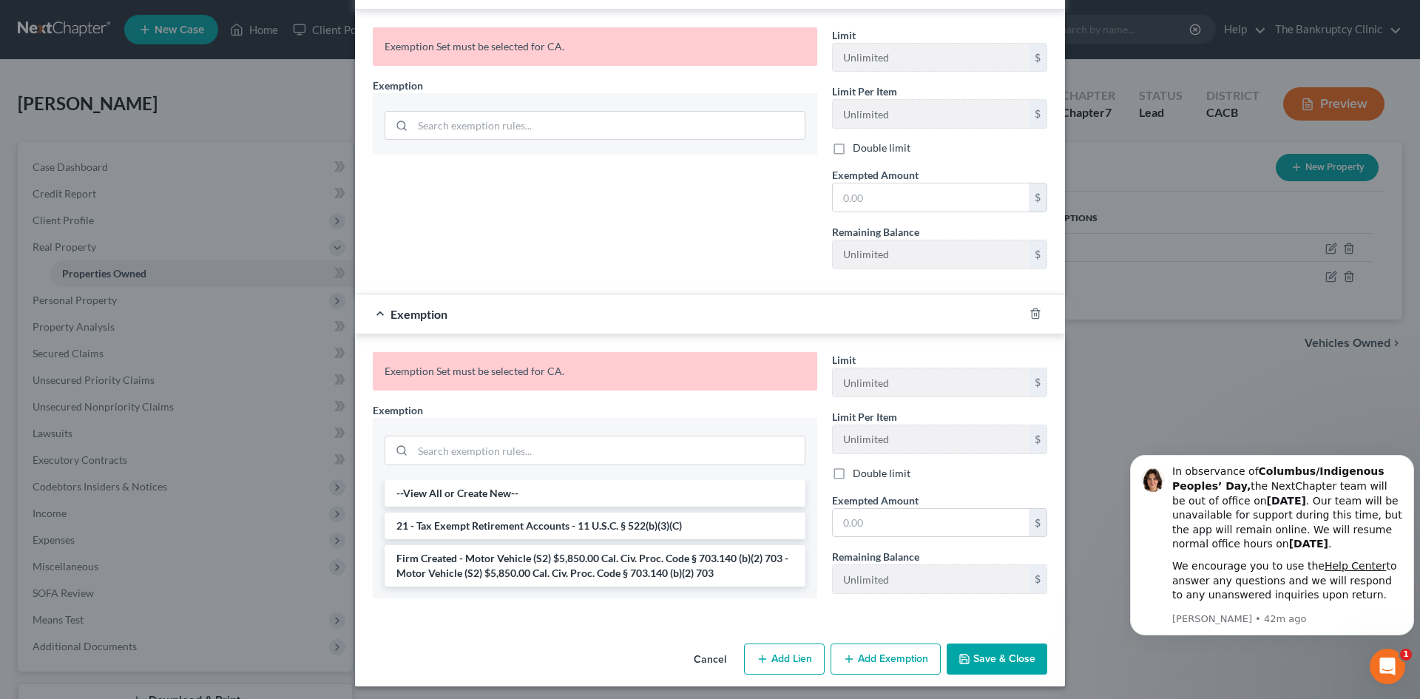
scroll to position [824, 0]
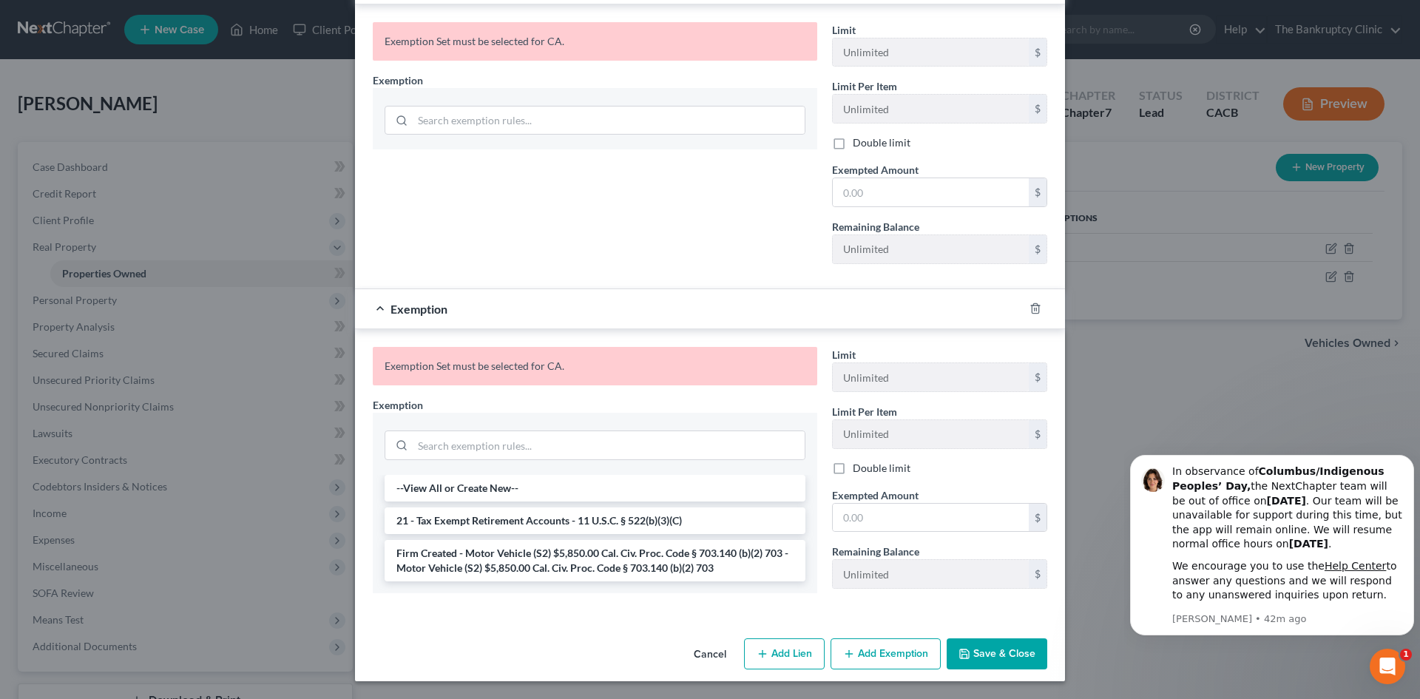
click at [890, 654] on button "Add Exemption" at bounding box center [885, 653] width 110 height 31
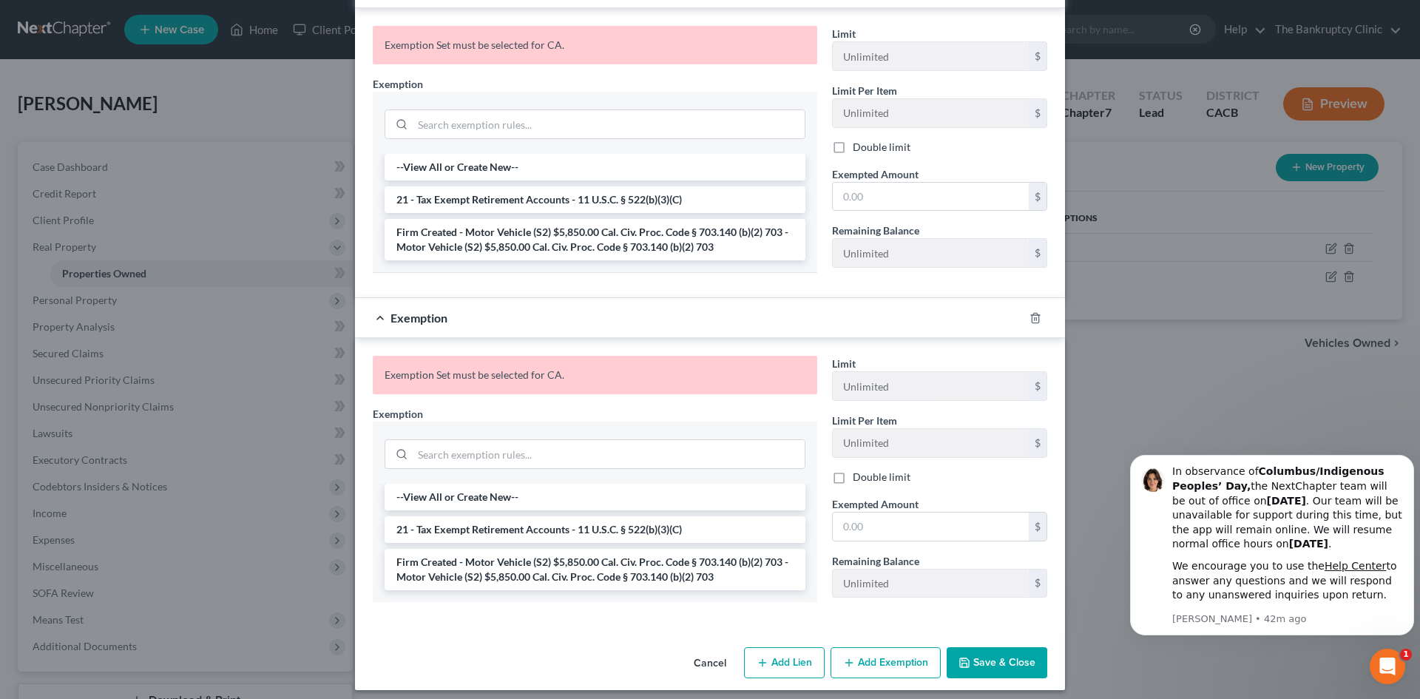
scroll to position [1153, 0]
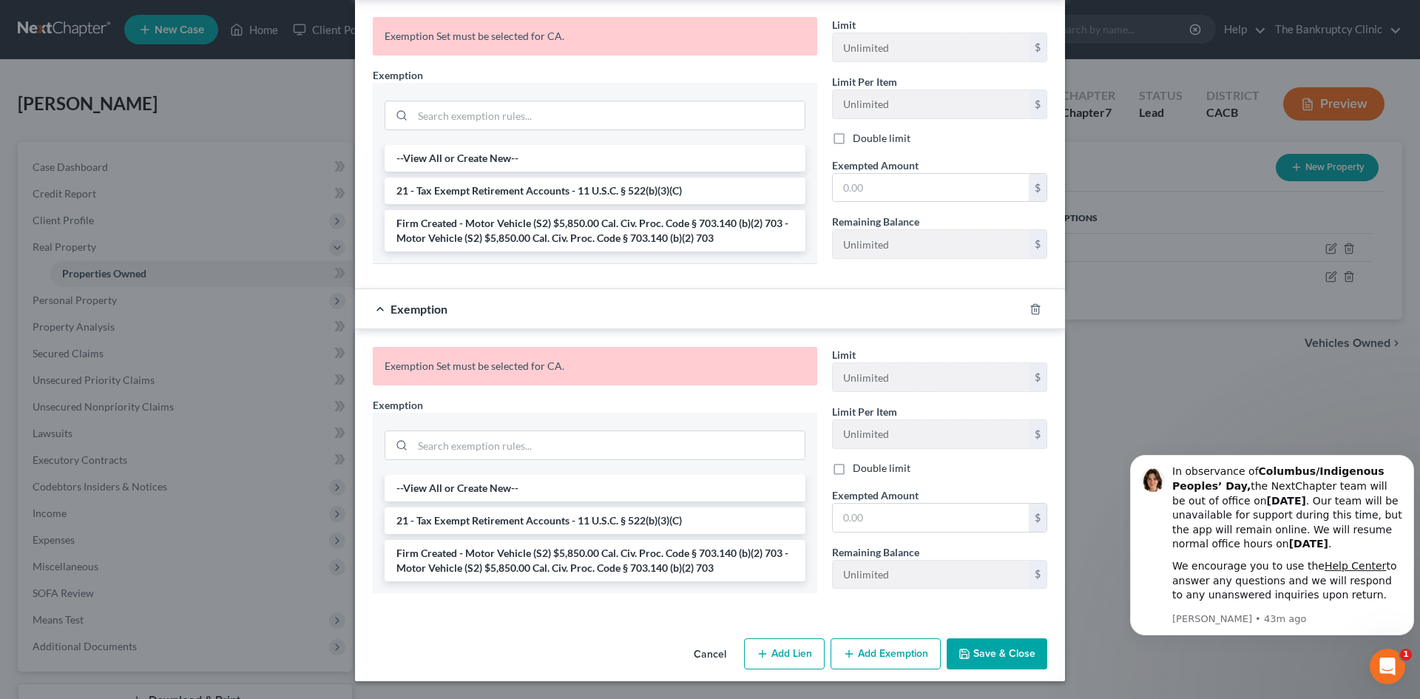
click at [902, 654] on button "Add Exemption" at bounding box center [885, 653] width 110 height 31
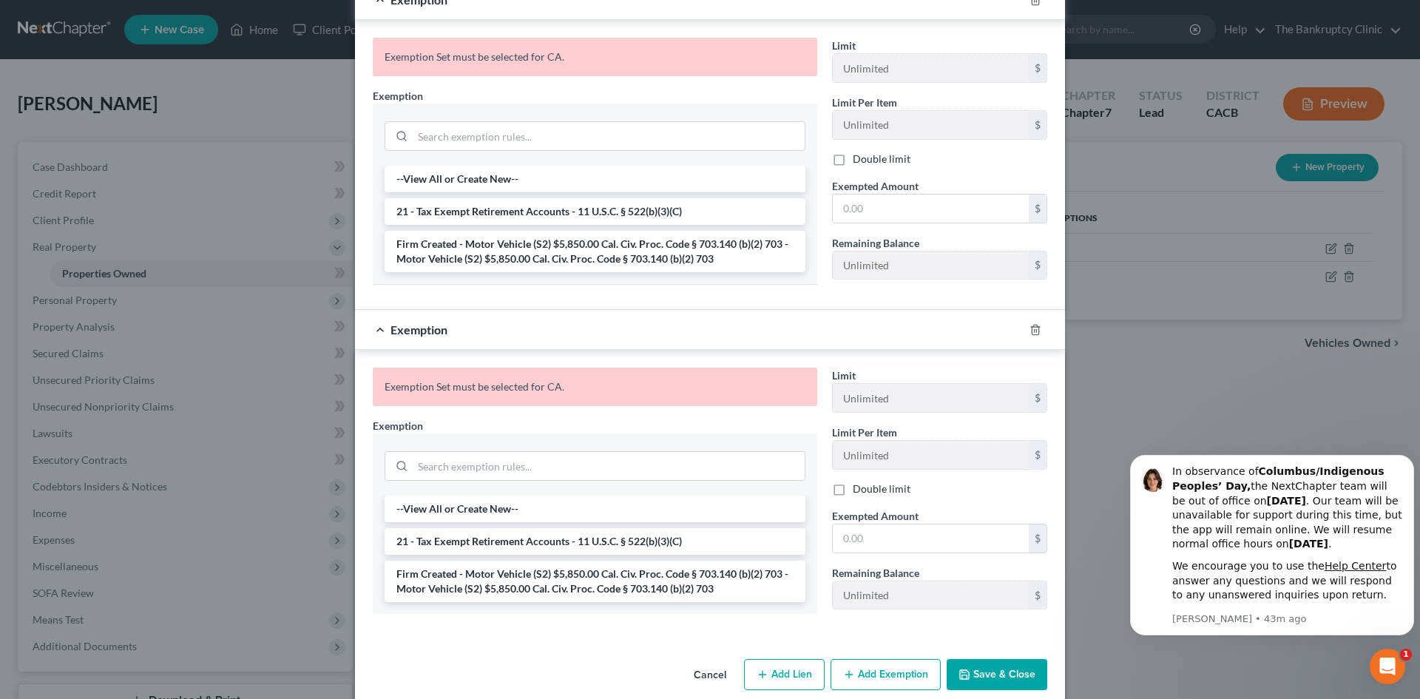
scroll to position [1483, 0]
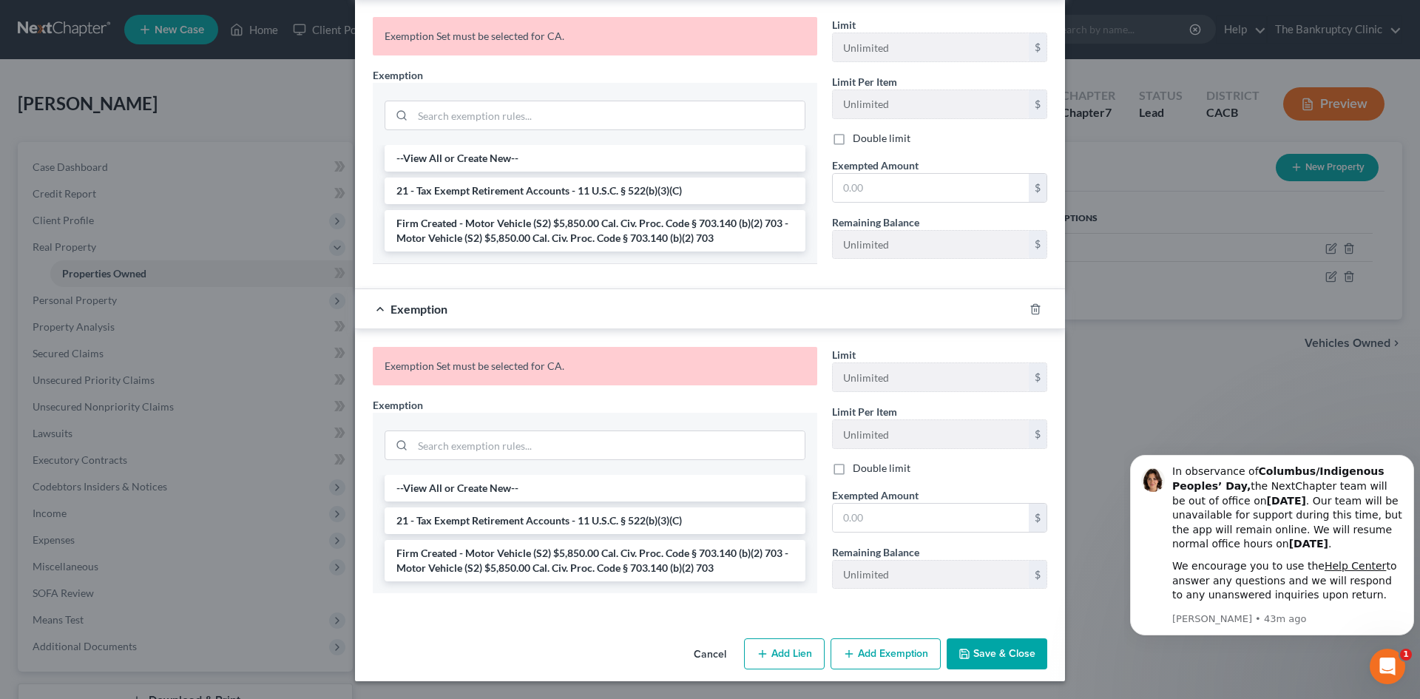
click at [705, 654] on button "Cancel" at bounding box center [710, 655] width 56 height 30
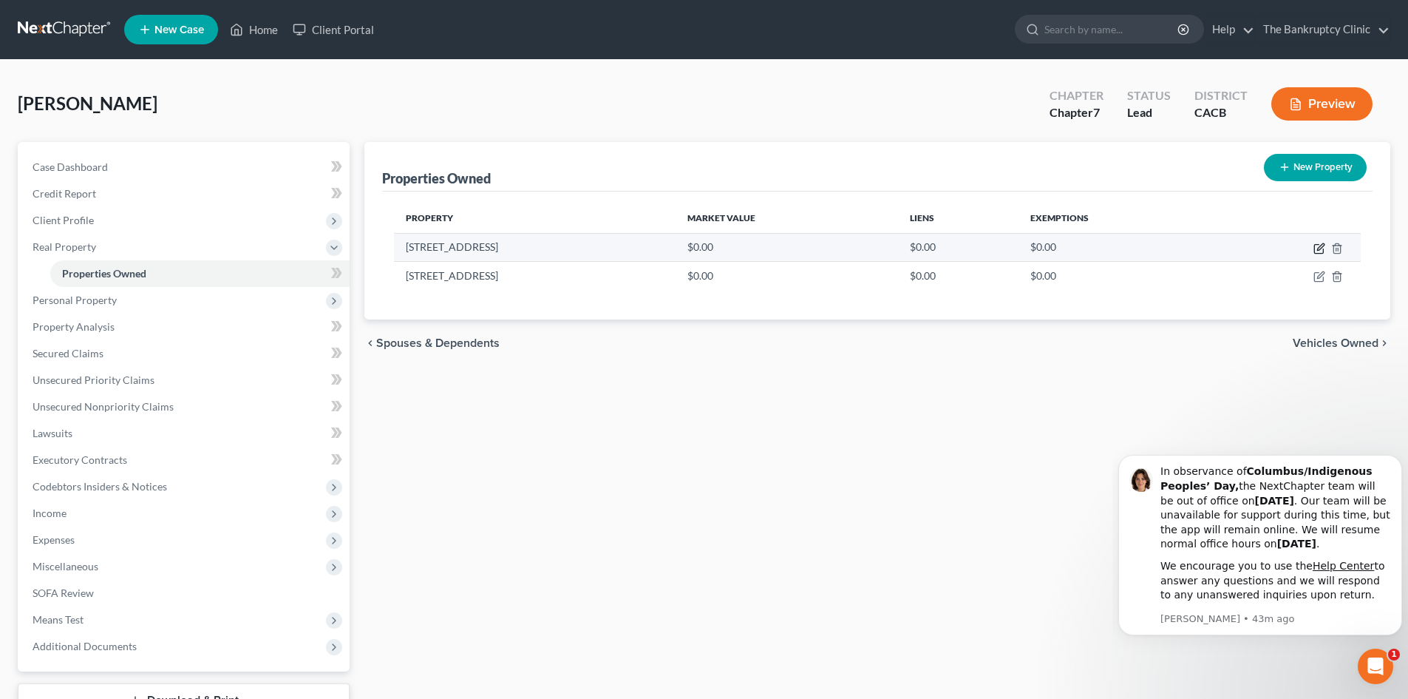
click at [1318, 245] on icon "button" at bounding box center [1319, 249] width 9 height 9
select select "4"
select select "18"
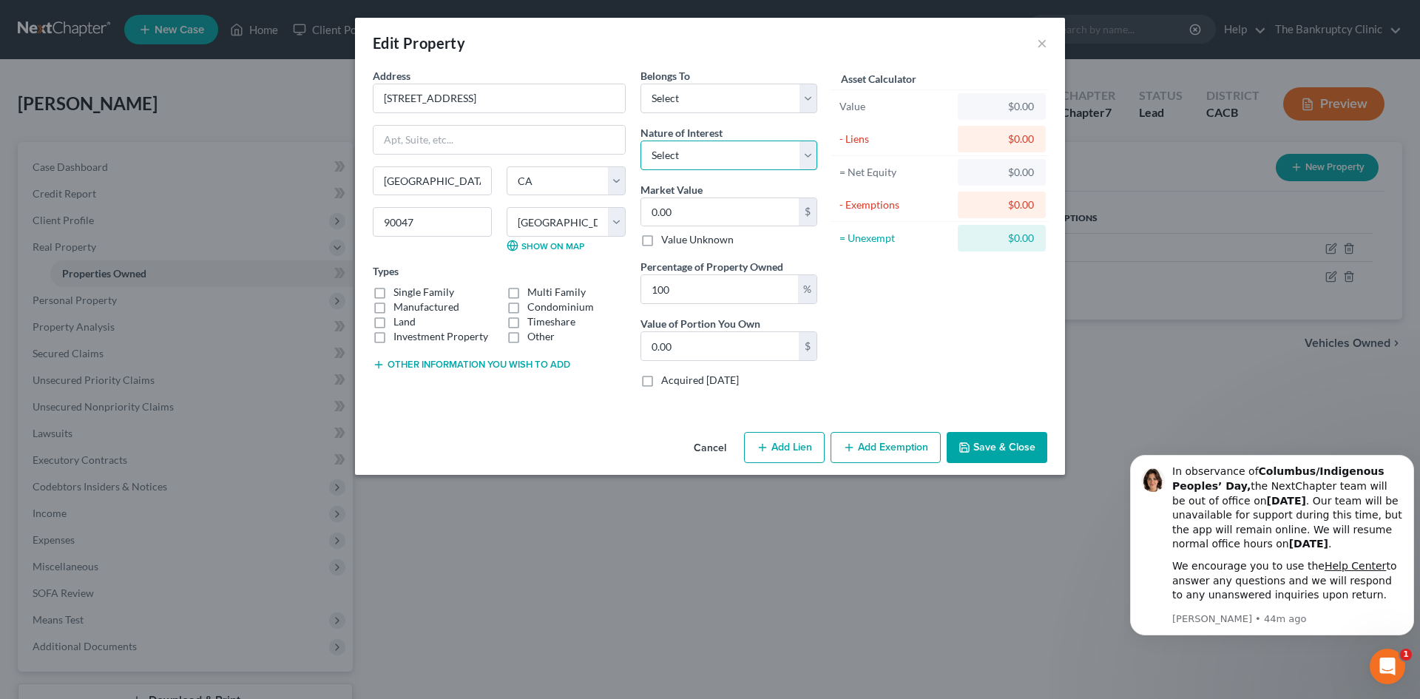
click at [812, 151] on select "Select Fee Simple Joint Tenant Life Estate Equitable Interest Future Interest T…" at bounding box center [728, 155] width 177 height 30
select select "0"
click at [640, 140] on select "Select Fee Simple Joint Tenant Life Estate Equitable Interest Future Interest T…" at bounding box center [728, 155] width 177 height 30
click at [808, 98] on select "Select Debtor 1 Only Debtor 2 Only Debtor 1 And Debtor 2 Only At Least One Of T…" at bounding box center [728, 99] width 177 height 30
select select "0"
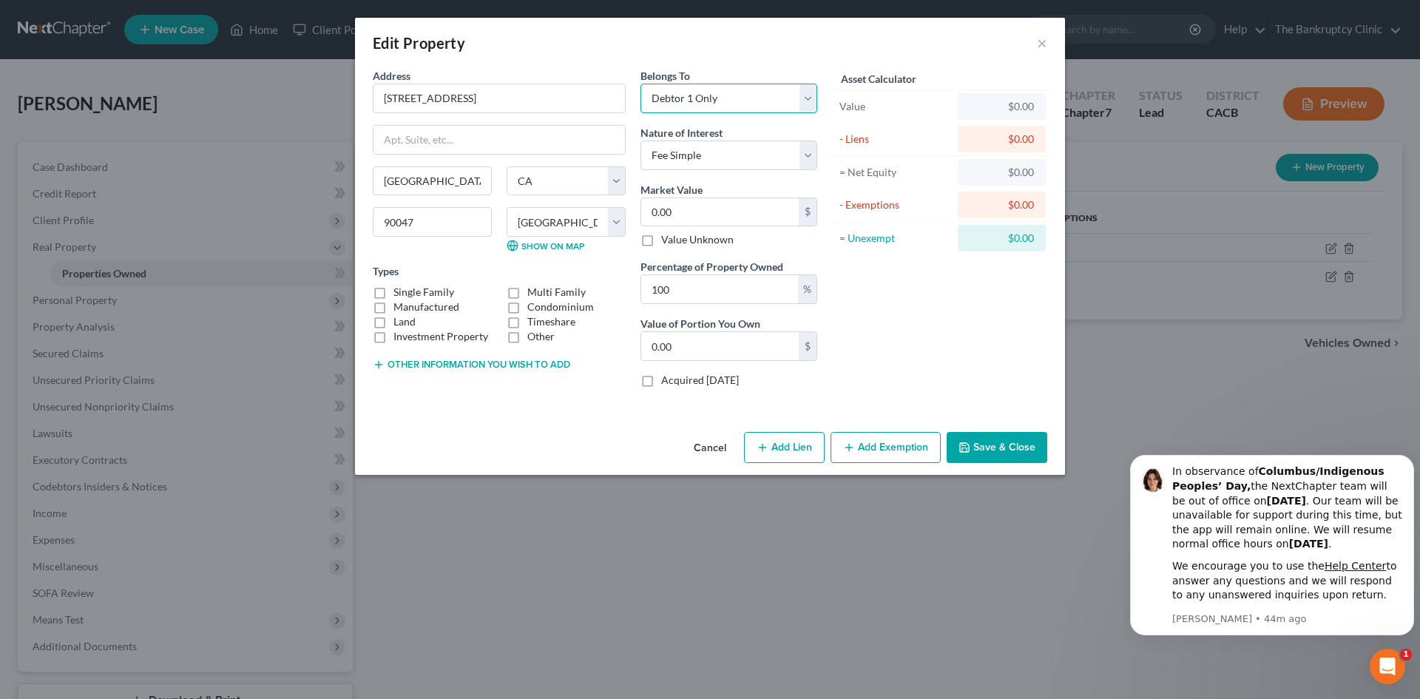
click at [640, 84] on select "Select Debtor 1 Only Debtor 2 Only Debtor 1 And Debtor 2 Only At Least One Of T…" at bounding box center [728, 99] width 177 height 30
click at [393, 294] on label "Single Family" at bounding box center [423, 292] width 61 height 15
click at [399, 294] on input "Single Family" at bounding box center [404, 290] width 10 height 10
checkbox input "true"
click at [687, 342] on input "0.00" at bounding box center [719, 346] width 157 height 28
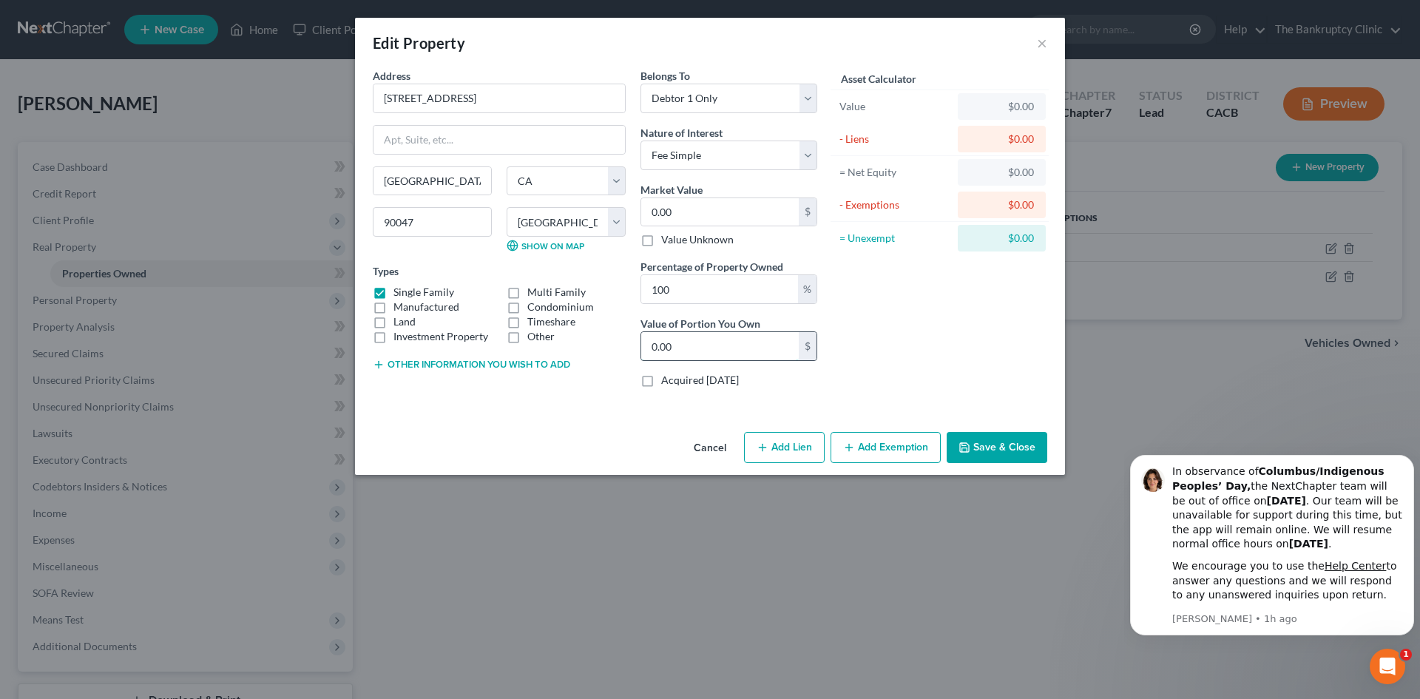
click at [714, 348] on input "0.00" at bounding box center [719, 346] width 157 height 28
type input "0"
type input "343,277.00"
click at [675, 211] on input "0.00" at bounding box center [719, 212] width 157 height 28
type input "6"
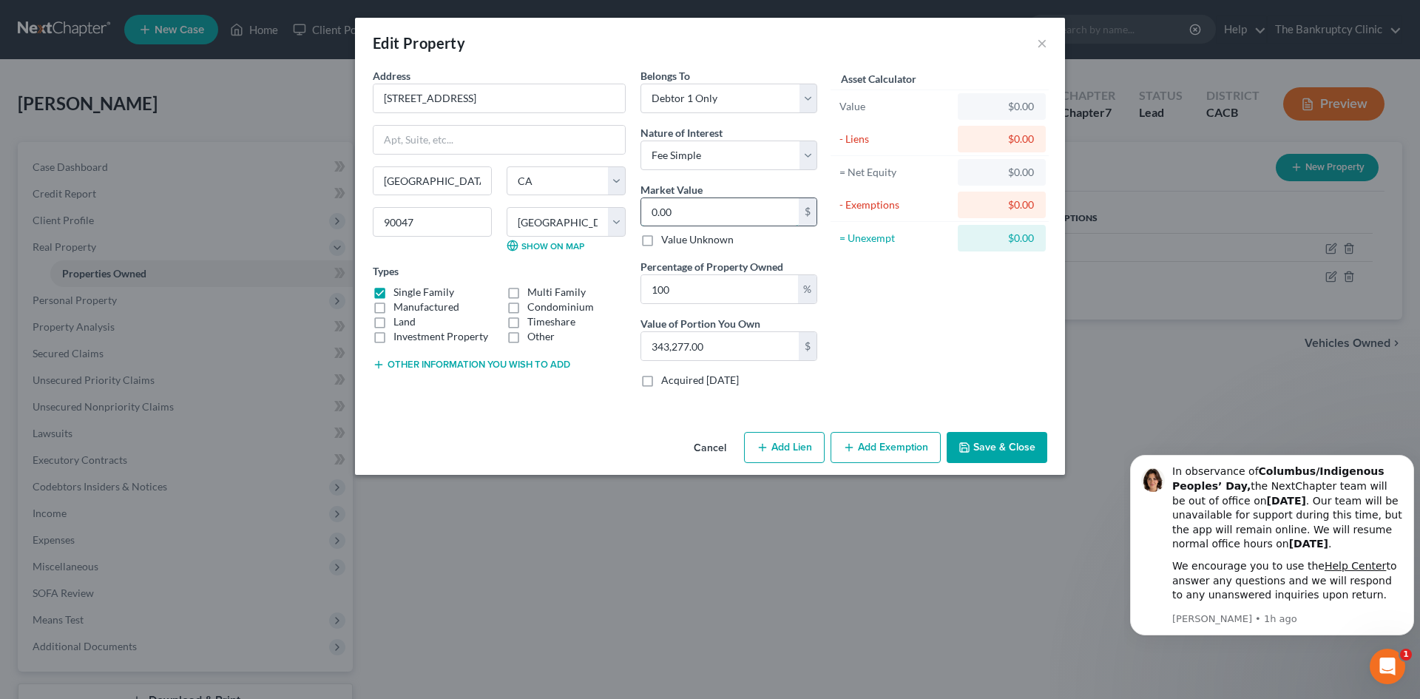
type input "6.00"
type input "60"
type input "60.00"
type input "600"
type input "600.00"
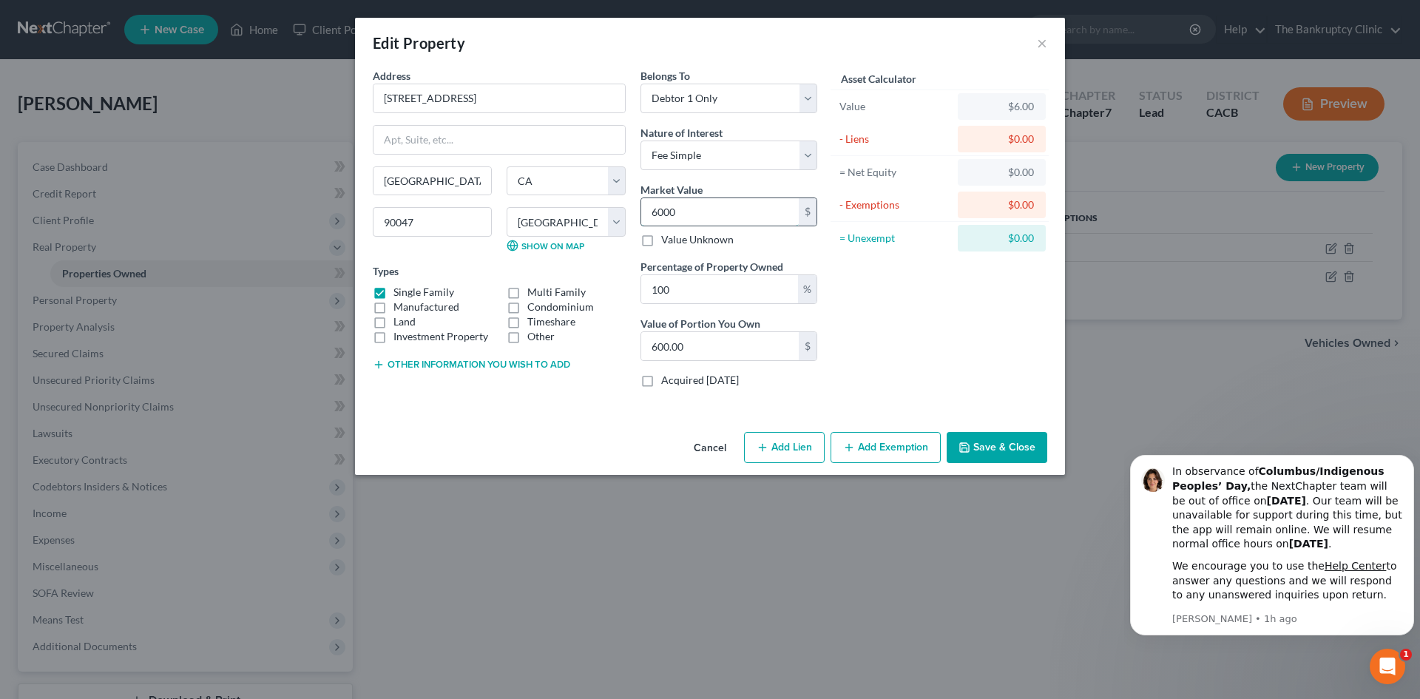
type input "6,000"
type input "6,000.00"
type input "6,0000"
type input "60,000.00"
type input "600,000"
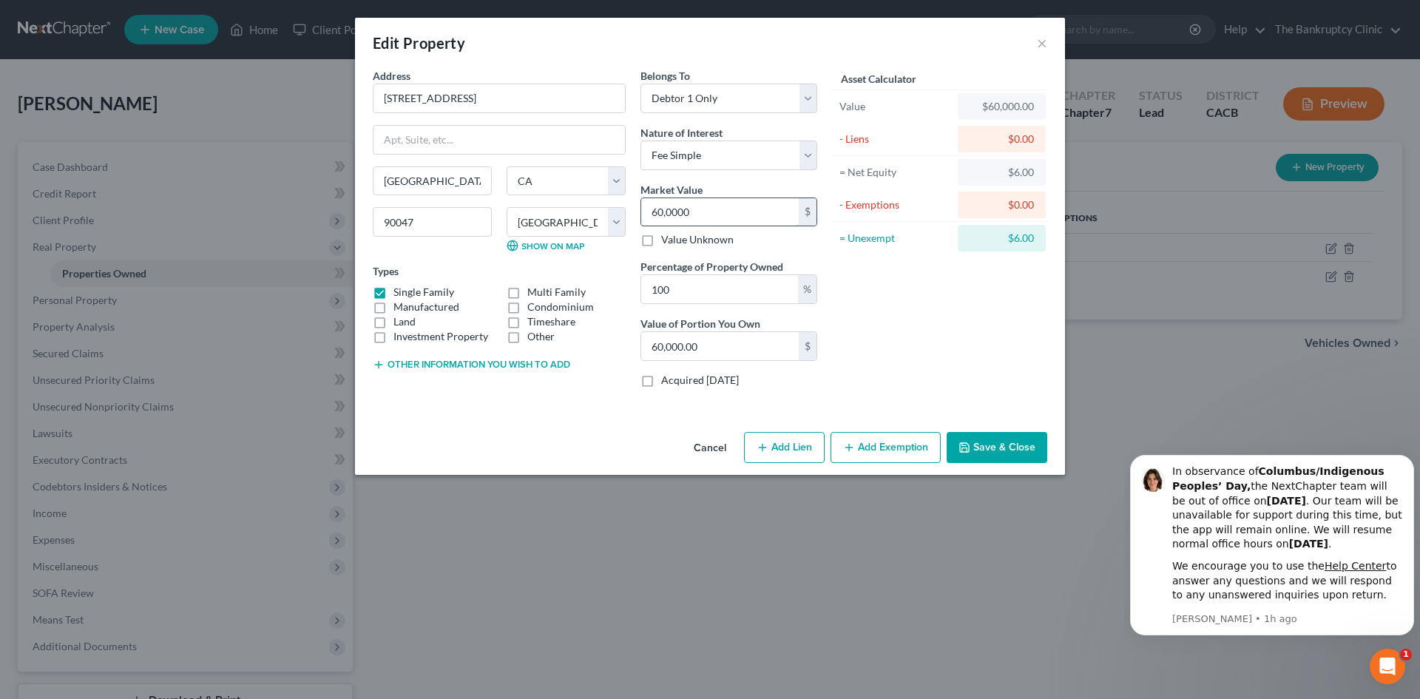
type input "600,000.00"
type input "6,000,000"
type input "6,000,000.00"
click at [695, 209] on input "6,000,000.00" at bounding box center [719, 212] width 157 height 28
type input "6,000,00.00"
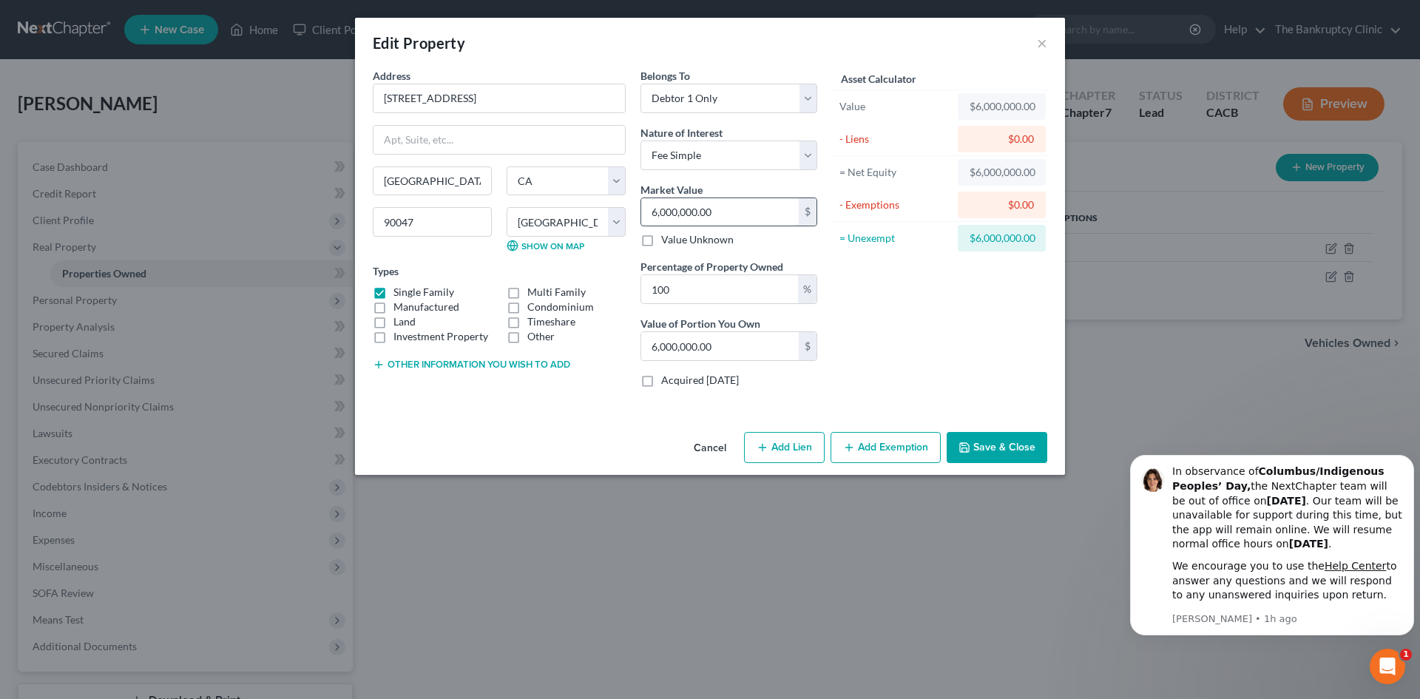
type input "600,000.00"
click at [886, 444] on button "Add Exemption" at bounding box center [885, 447] width 110 height 31
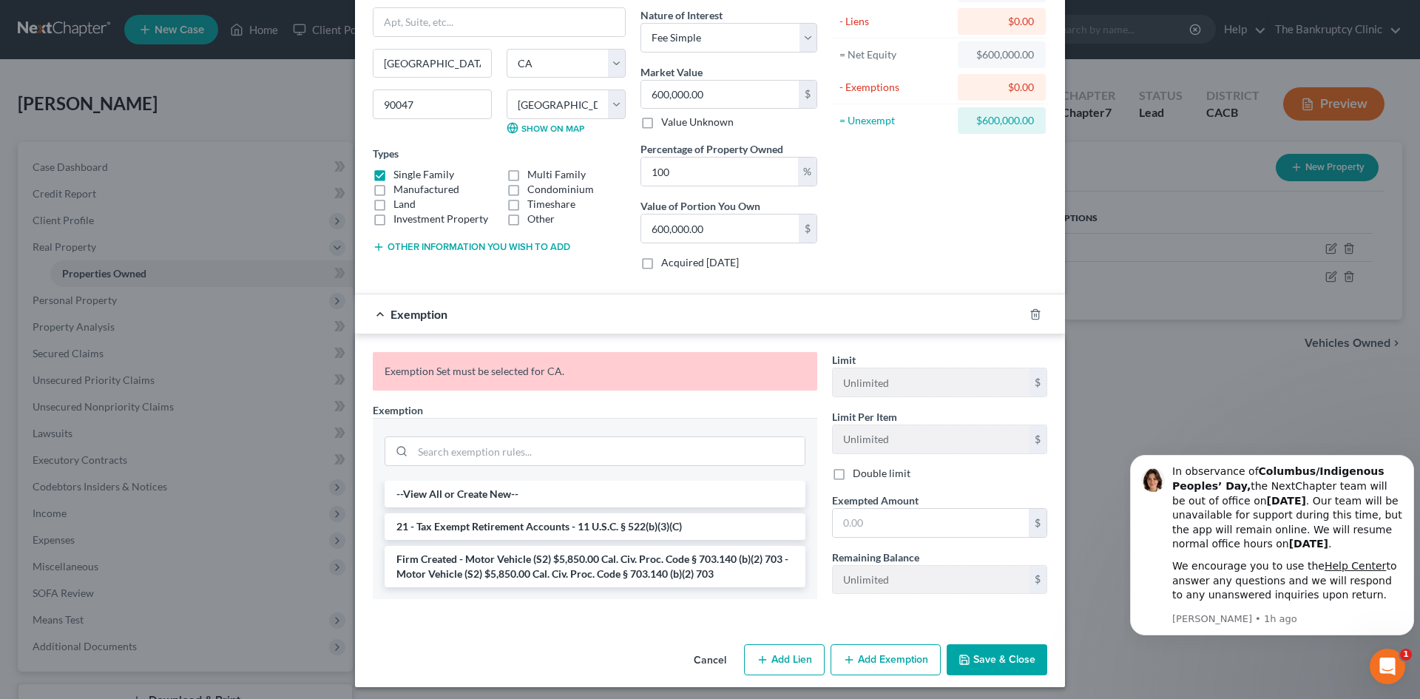
scroll to position [123, 0]
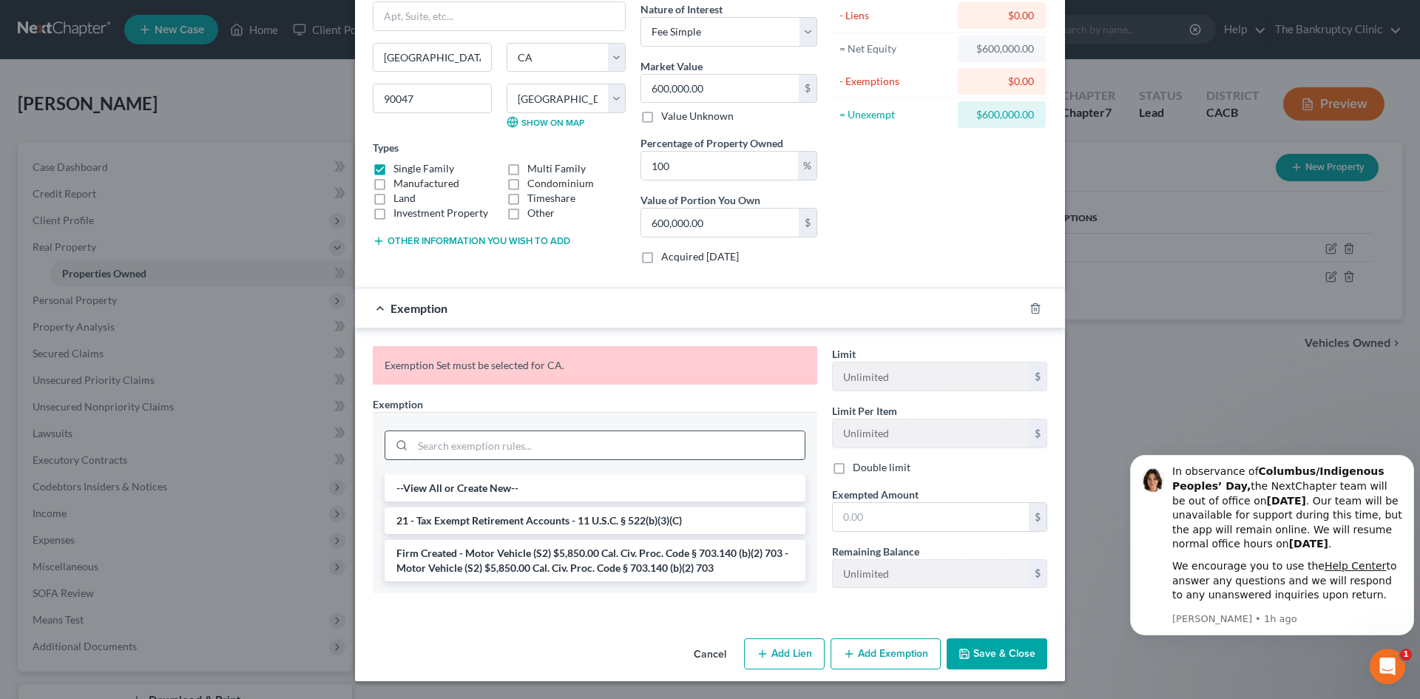
click at [433, 448] on input "search" at bounding box center [609, 445] width 392 height 28
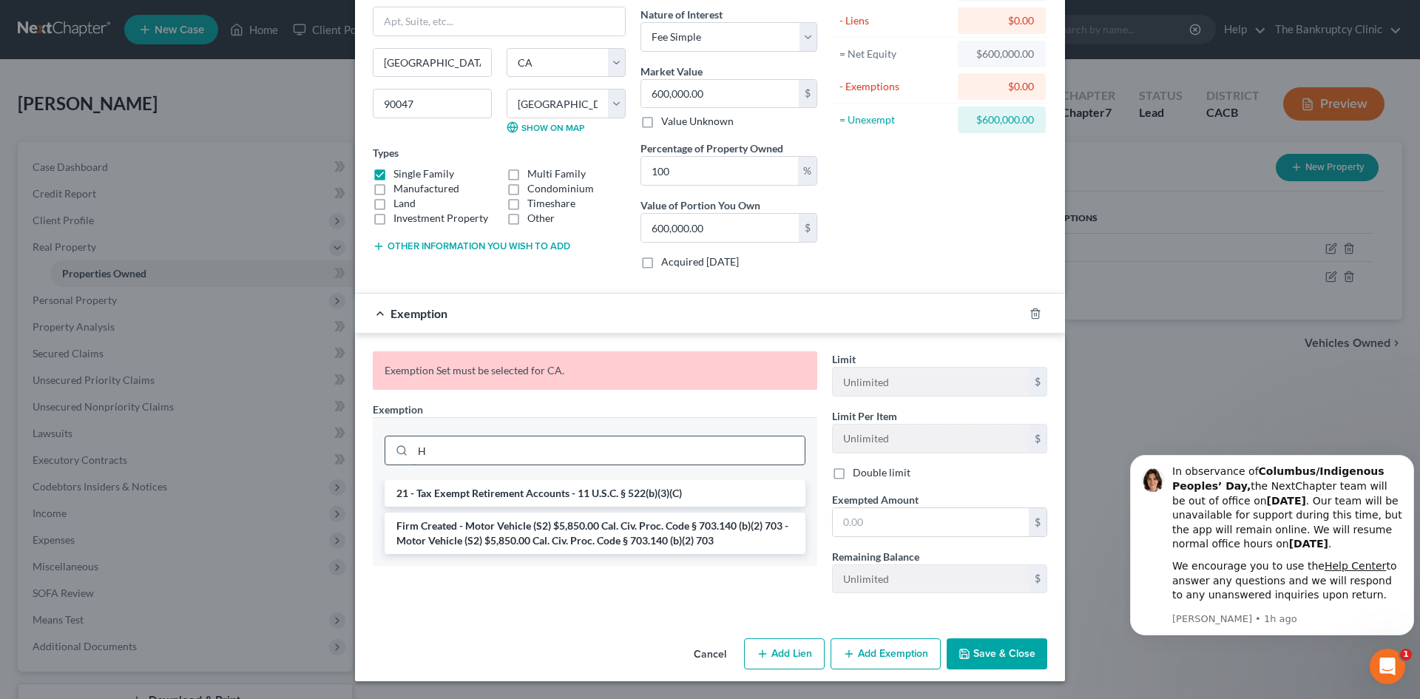
scroll to position [118, 0]
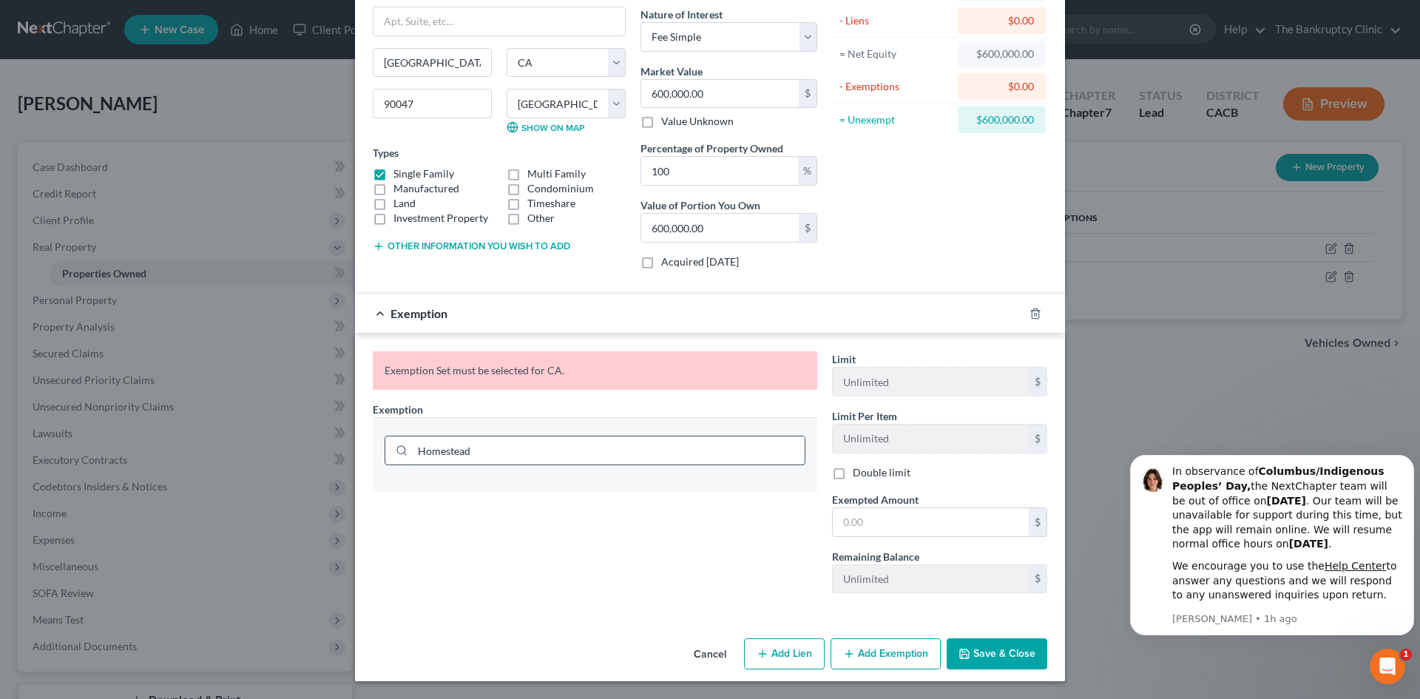
click at [478, 455] on input "Homestead" at bounding box center [609, 450] width 392 height 28
type input "H"
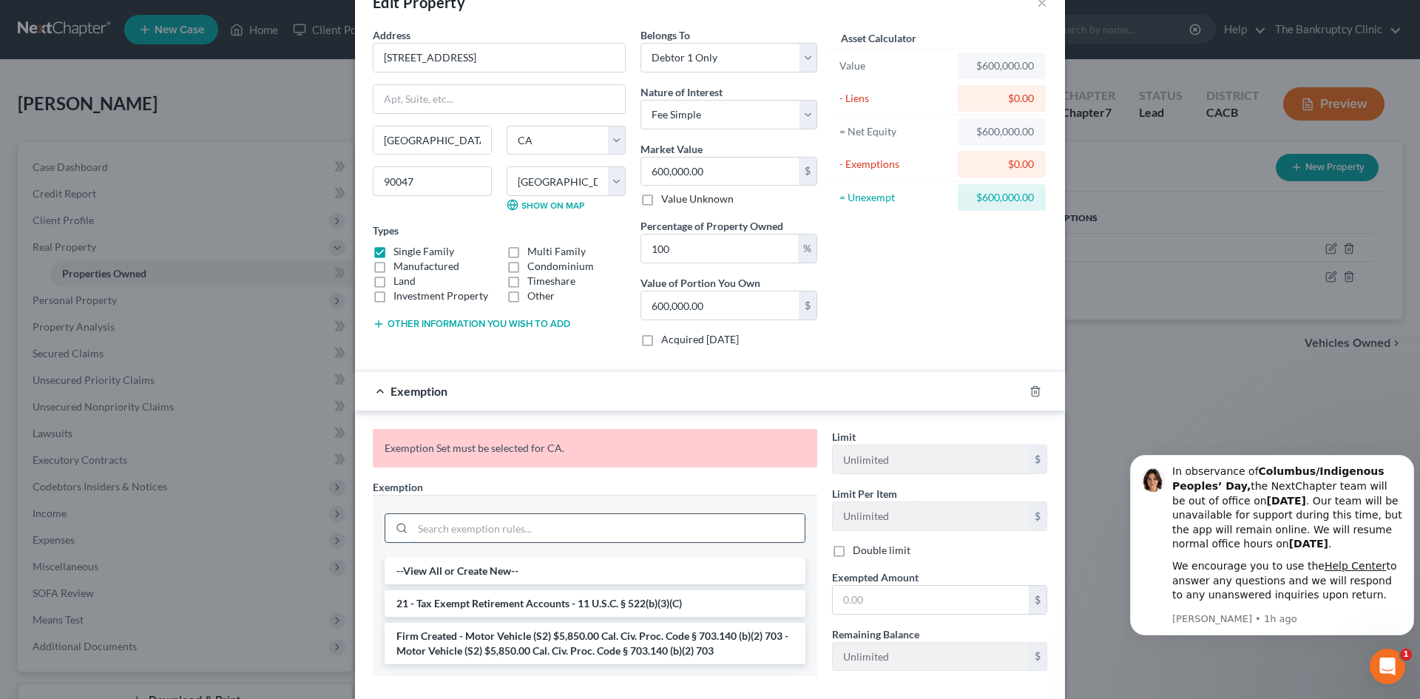
scroll to position [123, 0]
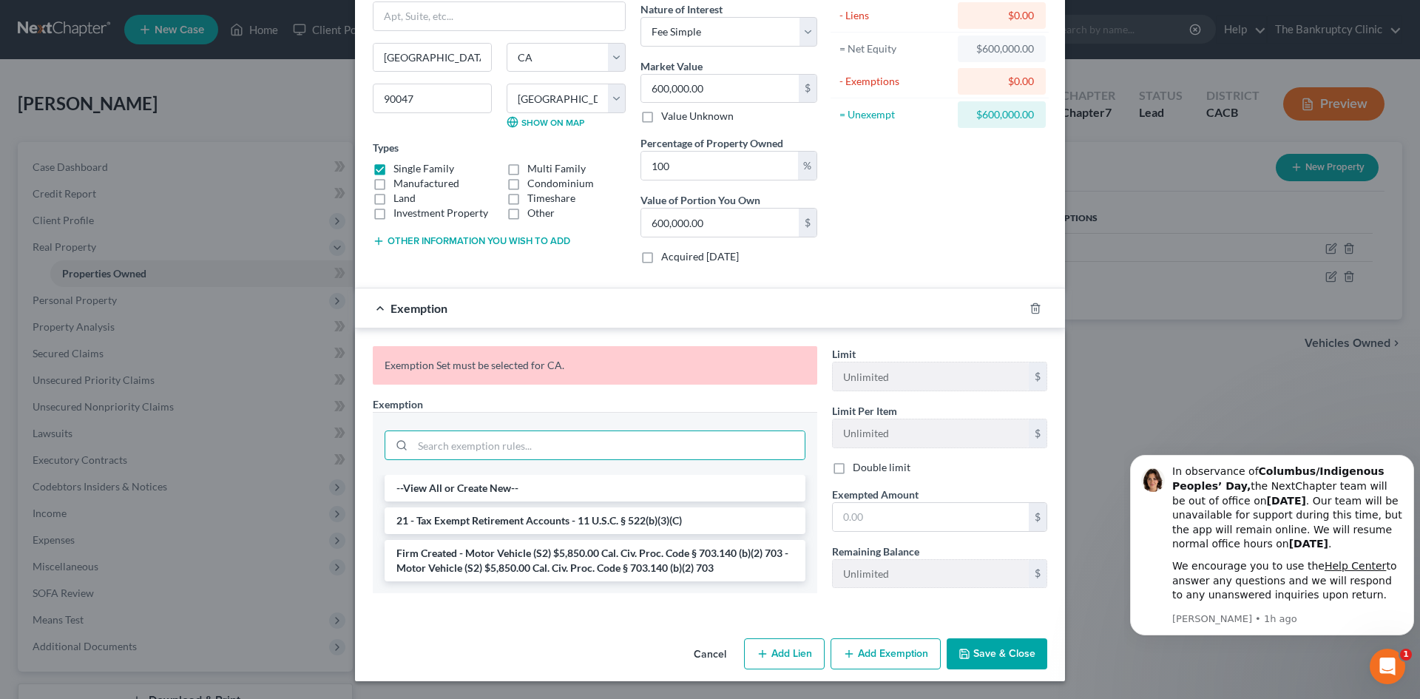
click at [899, 657] on button "Add Exemption" at bounding box center [885, 653] width 110 height 31
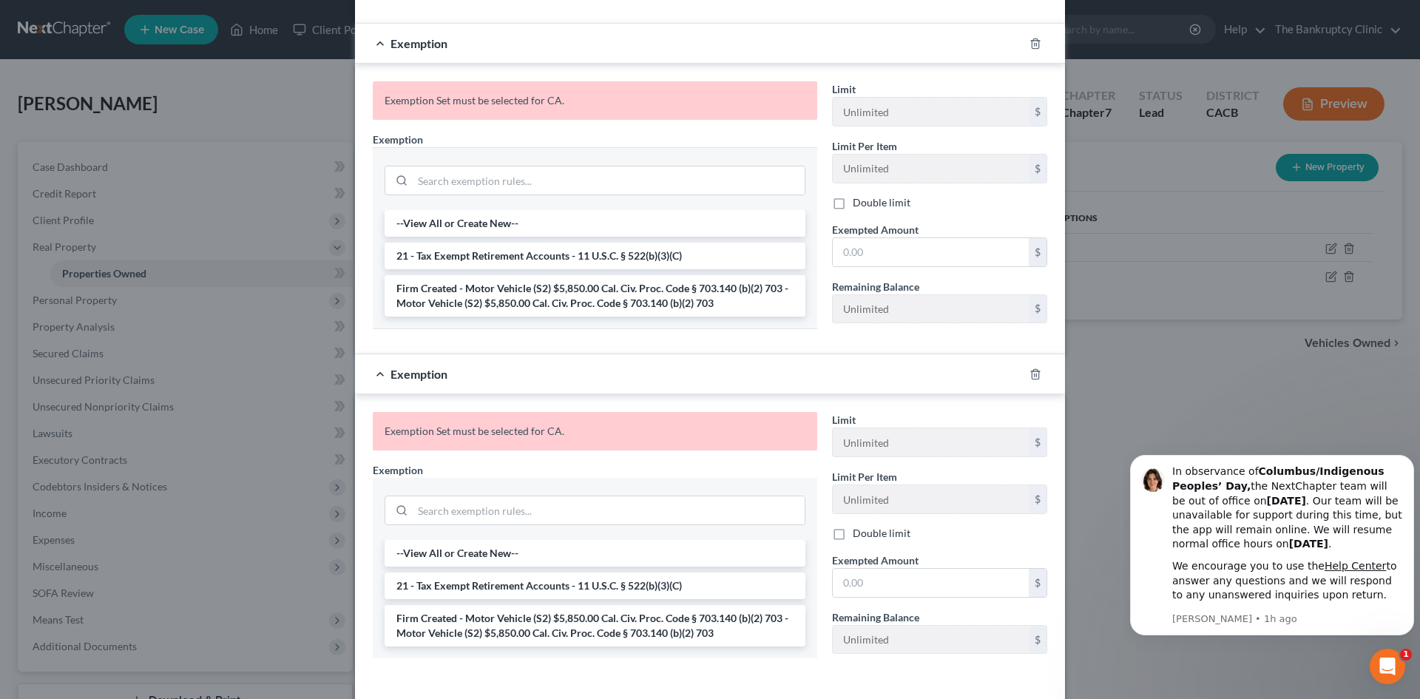
scroll to position [453, 0]
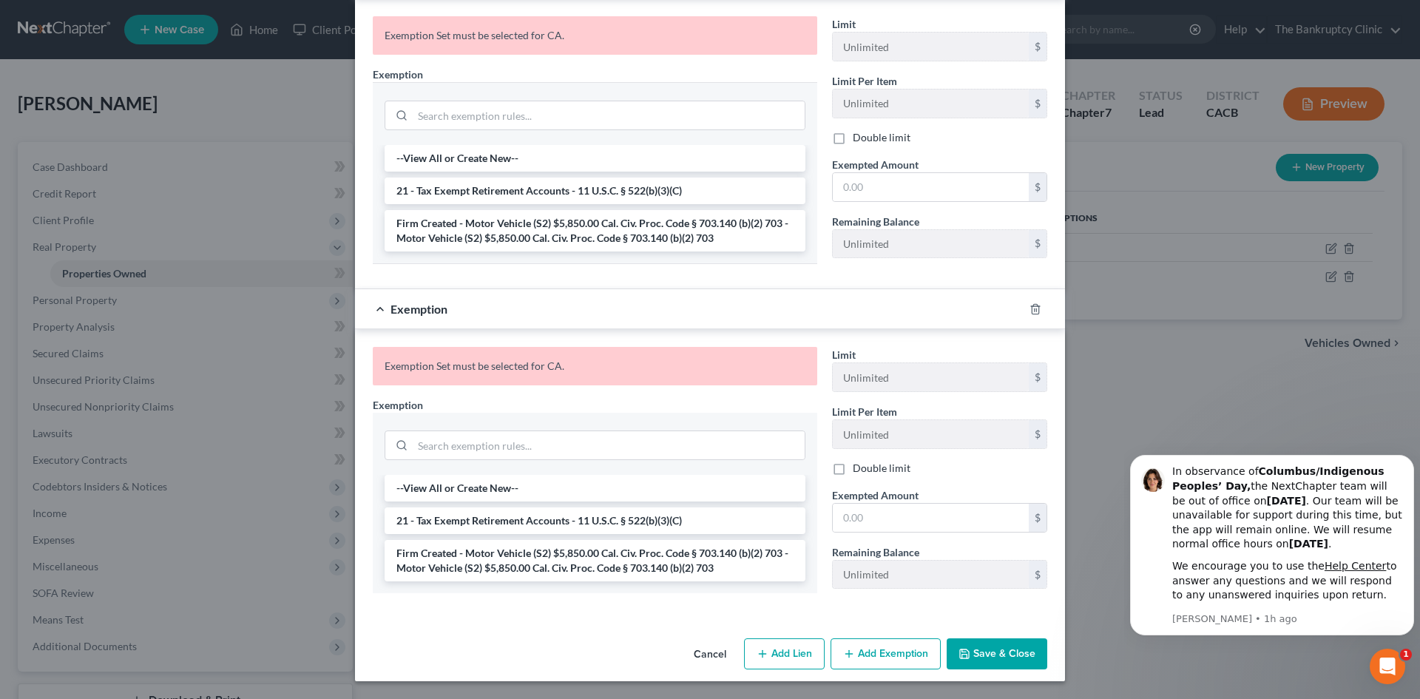
click at [912, 652] on button "Add Exemption" at bounding box center [885, 653] width 110 height 31
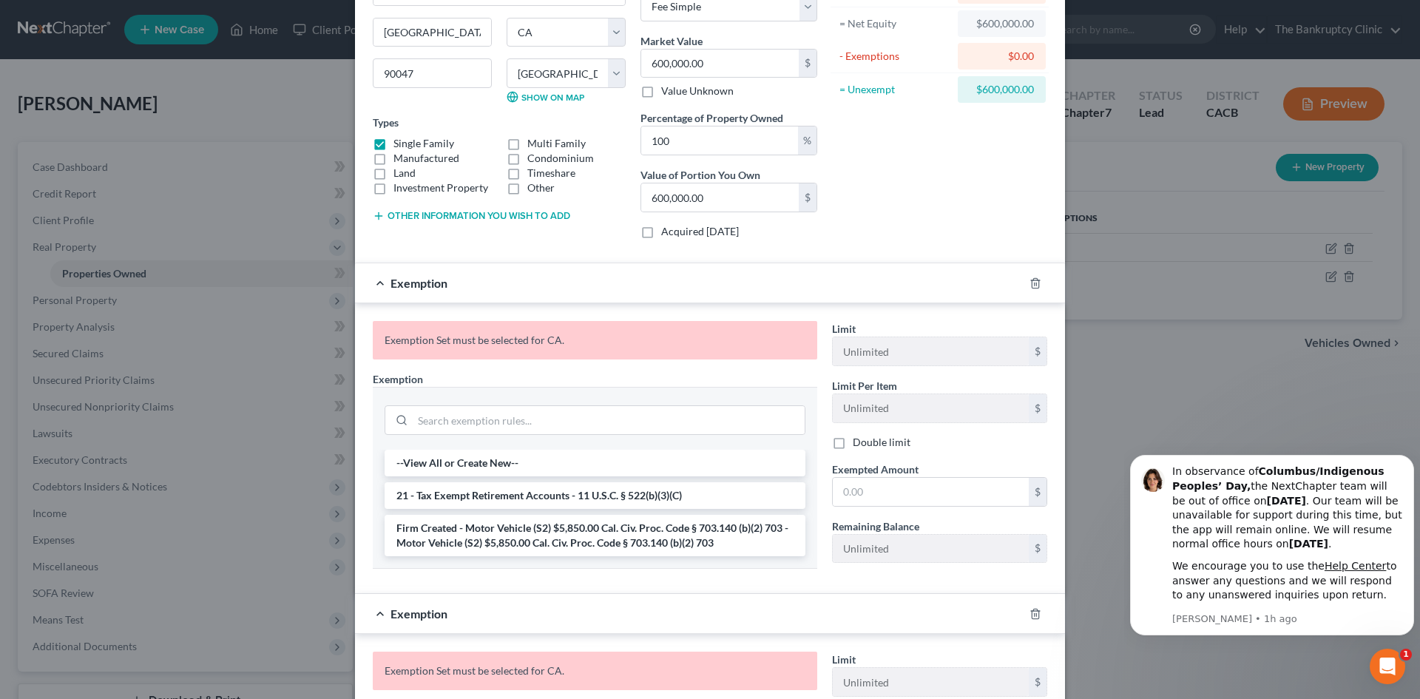
scroll to position [0, 0]
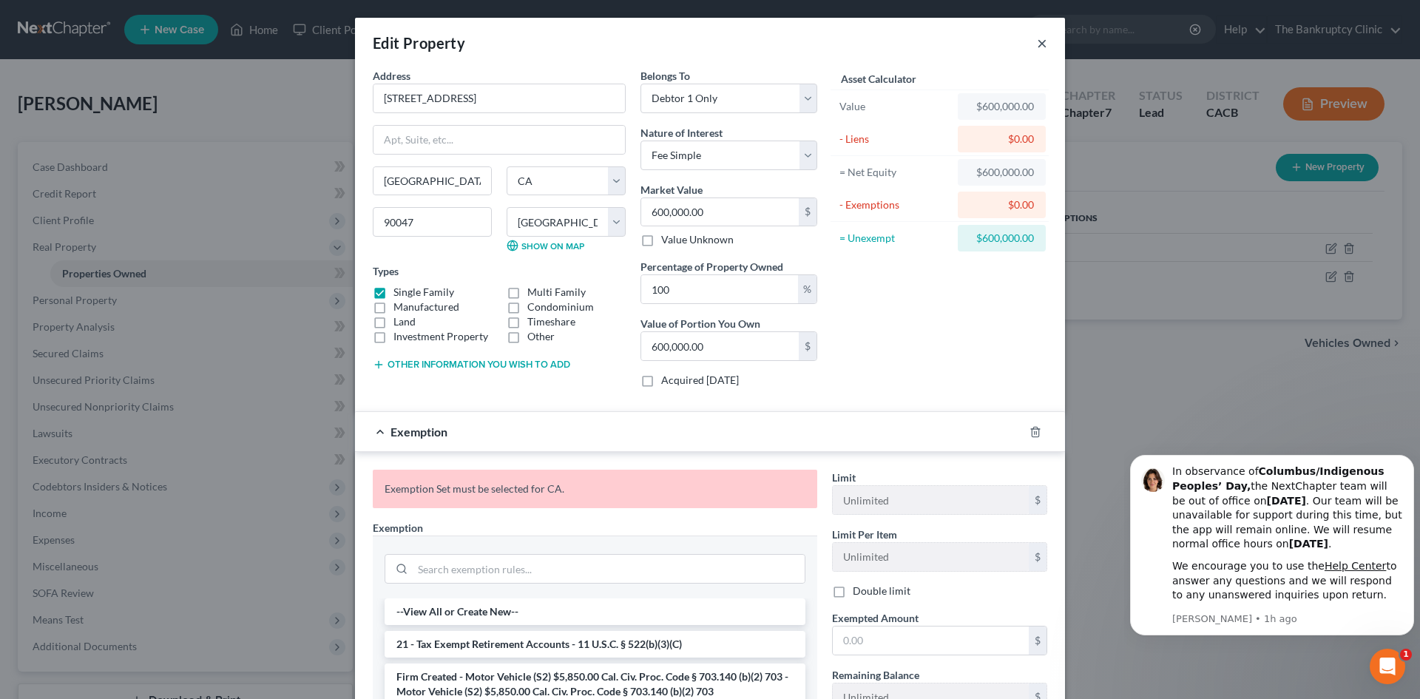
click at [1038, 35] on button "×" at bounding box center [1042, 43] width 10 height 18
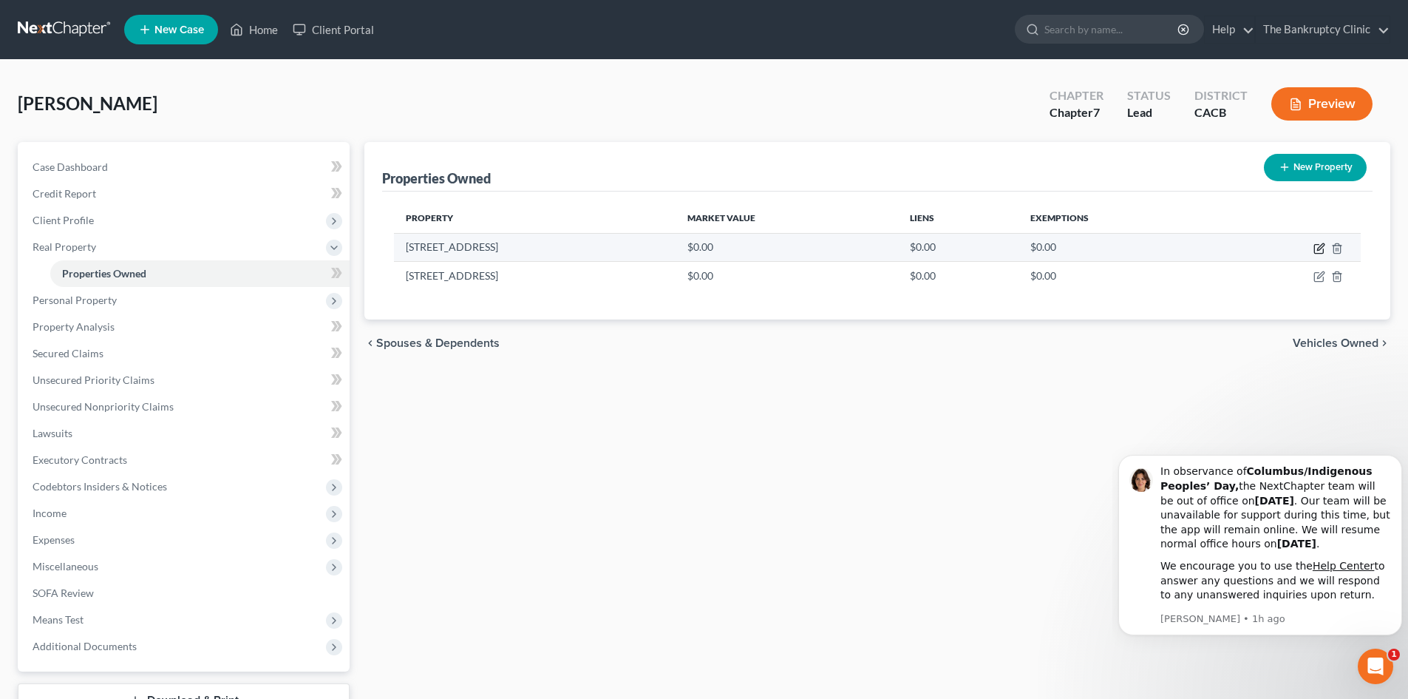
click at [1323, 249] on icon "button" at bounding box center [1320, 249] width 12 height 12
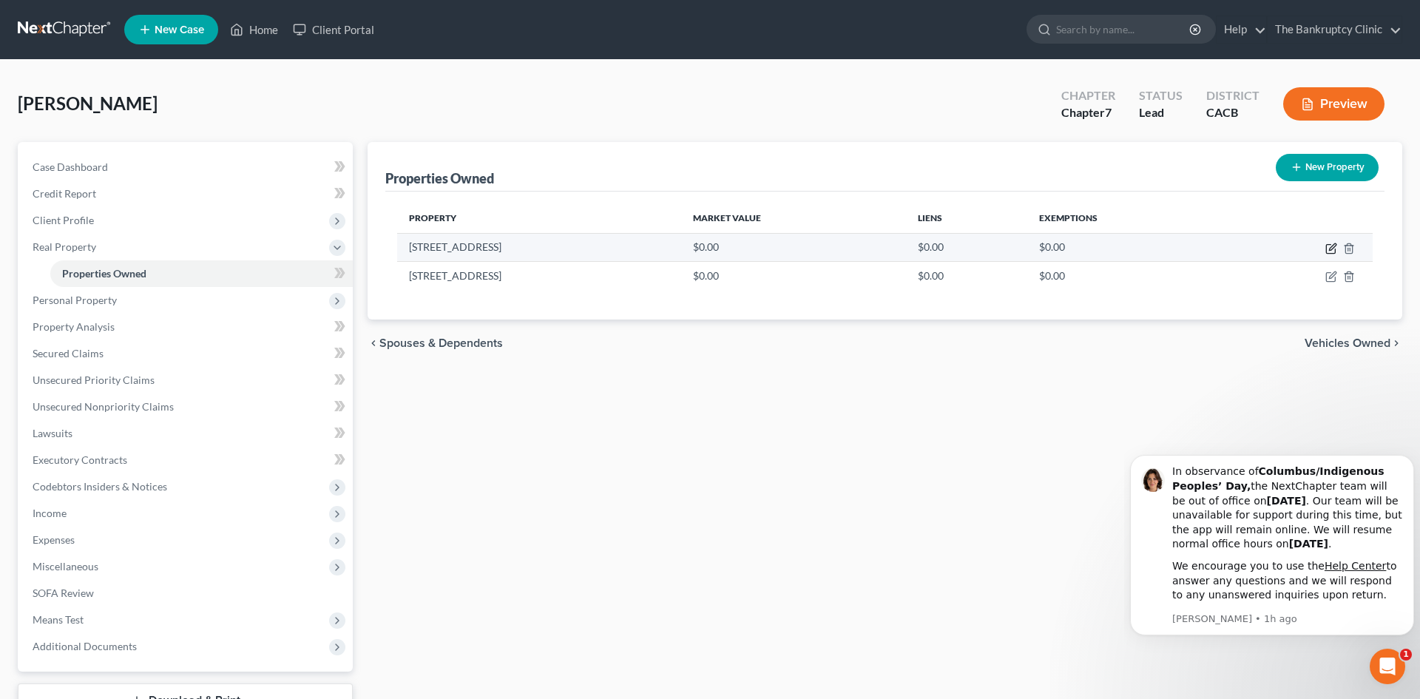
select select "4"
select select "18"
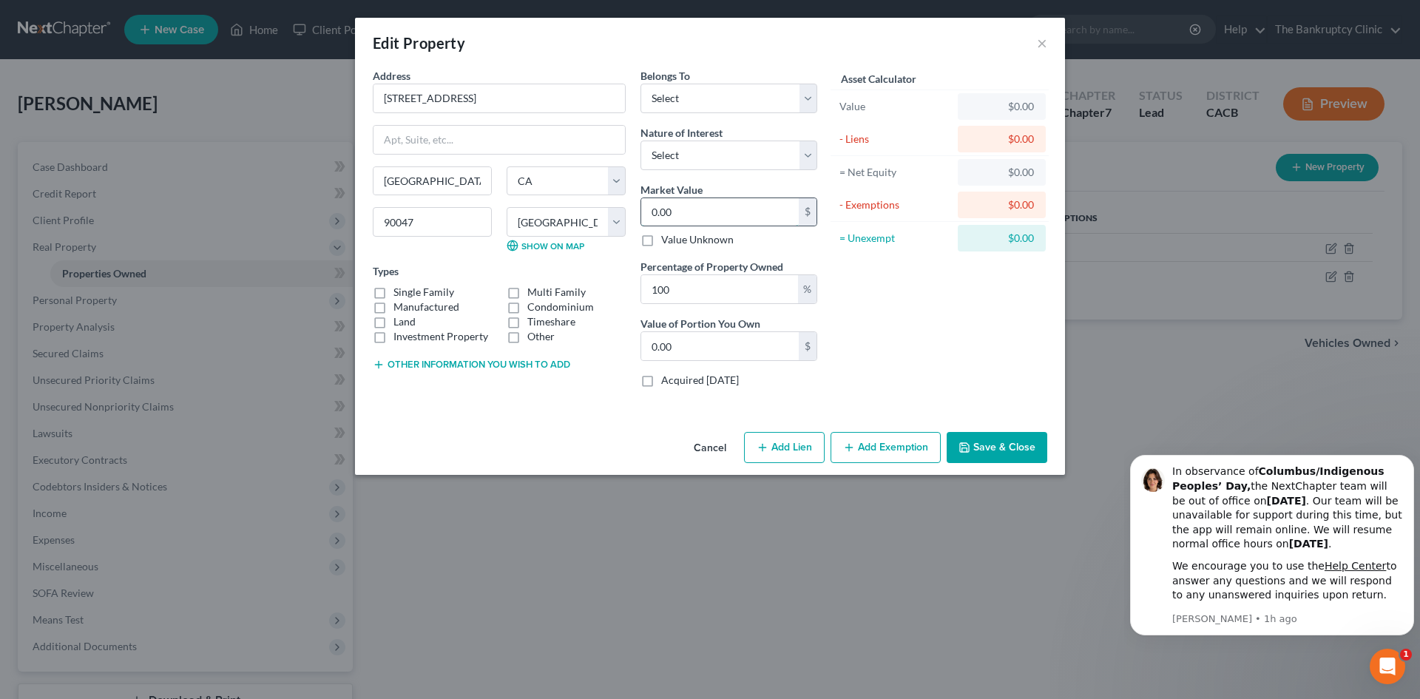
click at [697, 205] on input "0.00" at bounding box center [719, 212] width 157 height 28
type input "6"
type input "6.00"
type input "60"
type input "60.00"
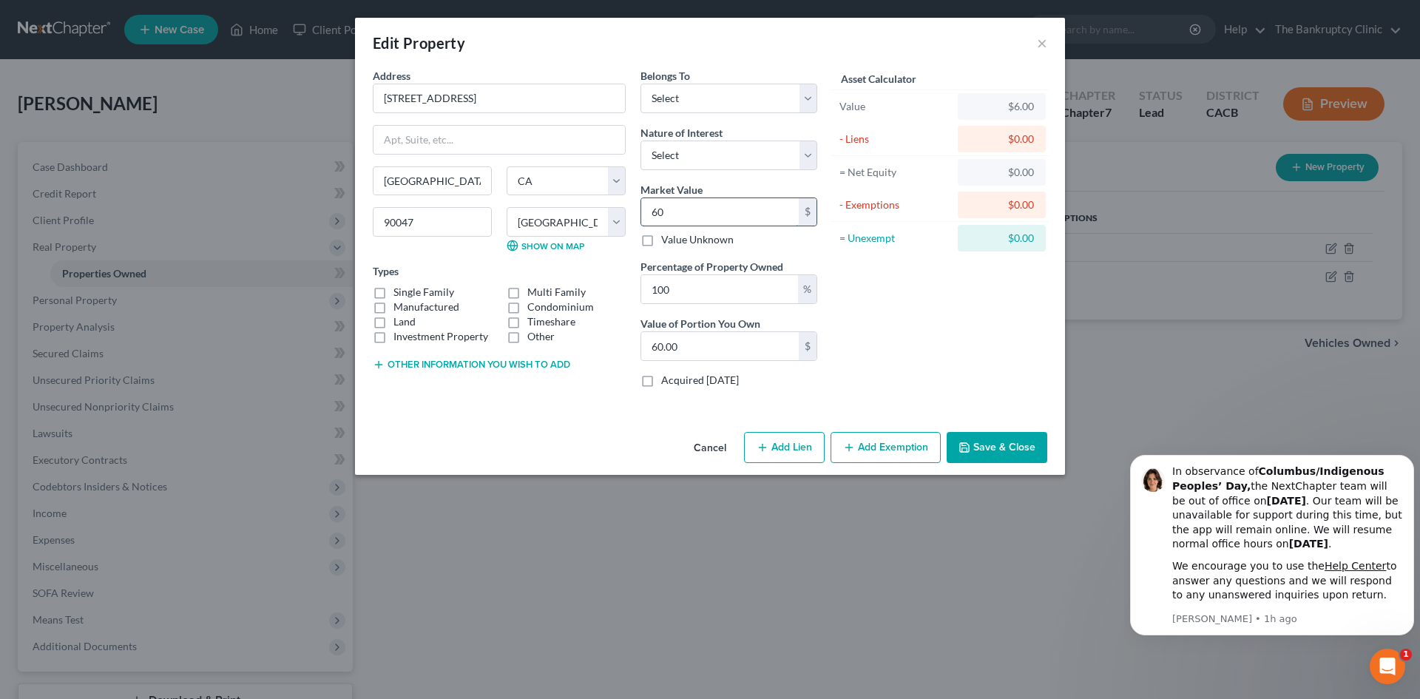
type input "600"
type input "600.00"
type input "6,000"
type input "6,000.00"
type input "60,000"
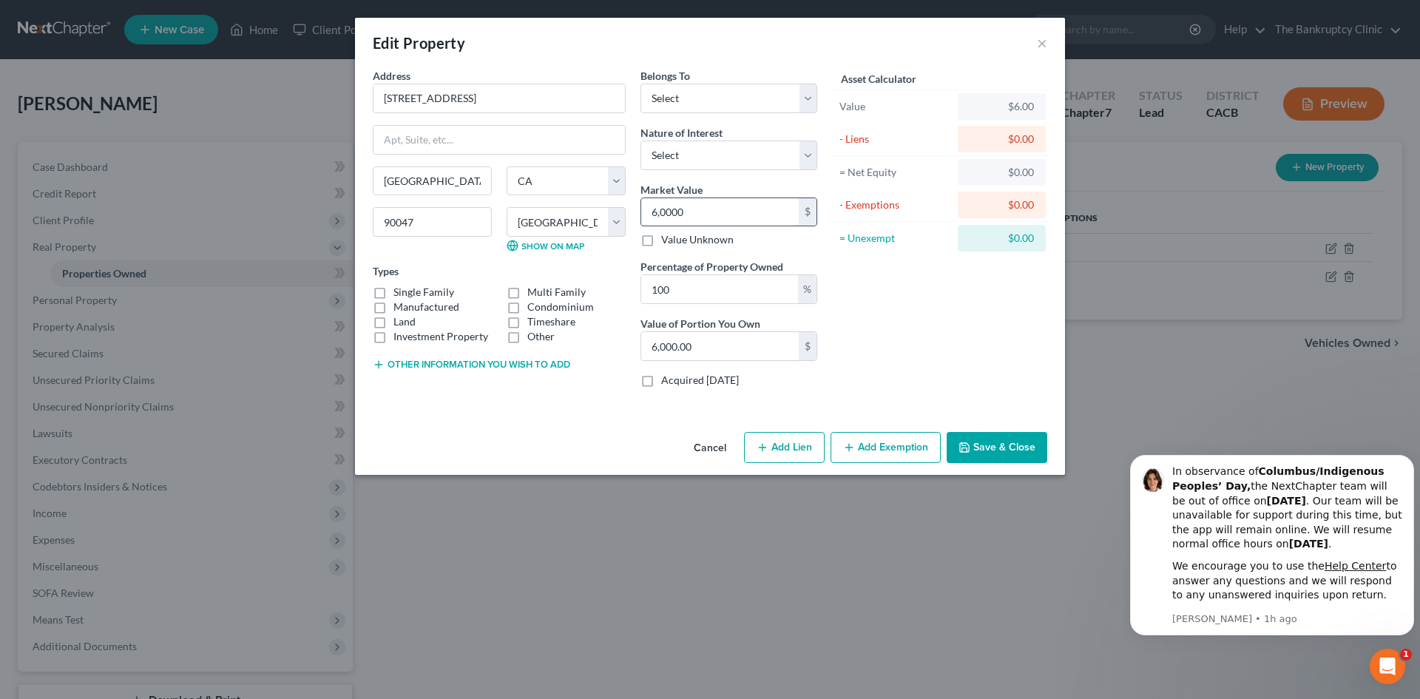
type input "60,000.00"
type input "600,000"
type input "600,000.00"
type input "6,000,000"
type input "6,000,000.00"
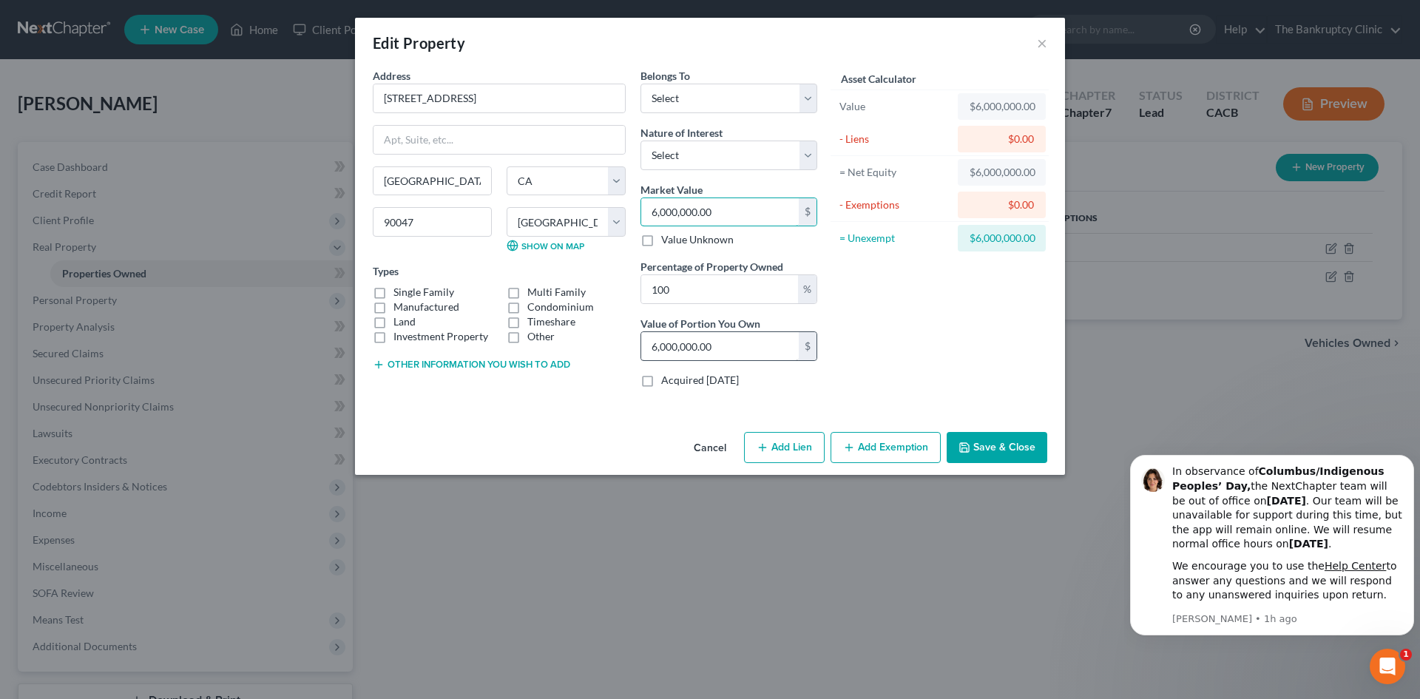
type input "6,000,000.00"
click at [729, 349] on input "6,000,000.00" at bounding box center [719, 346] width 157 height 28
type input "0.00"
type input "34"
type input "0.01"
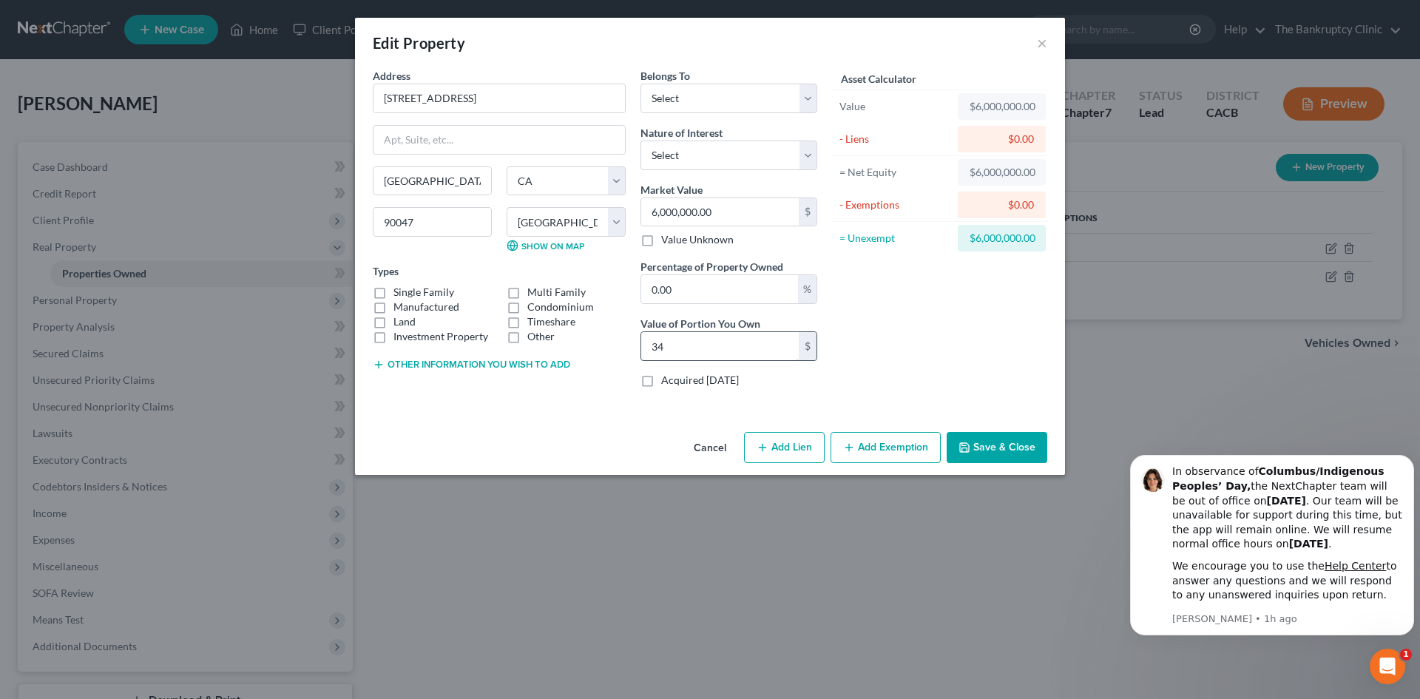
type input "343"
type input "0.06"
type input "3,4327"
type input "0.57"
type input "34,3277"
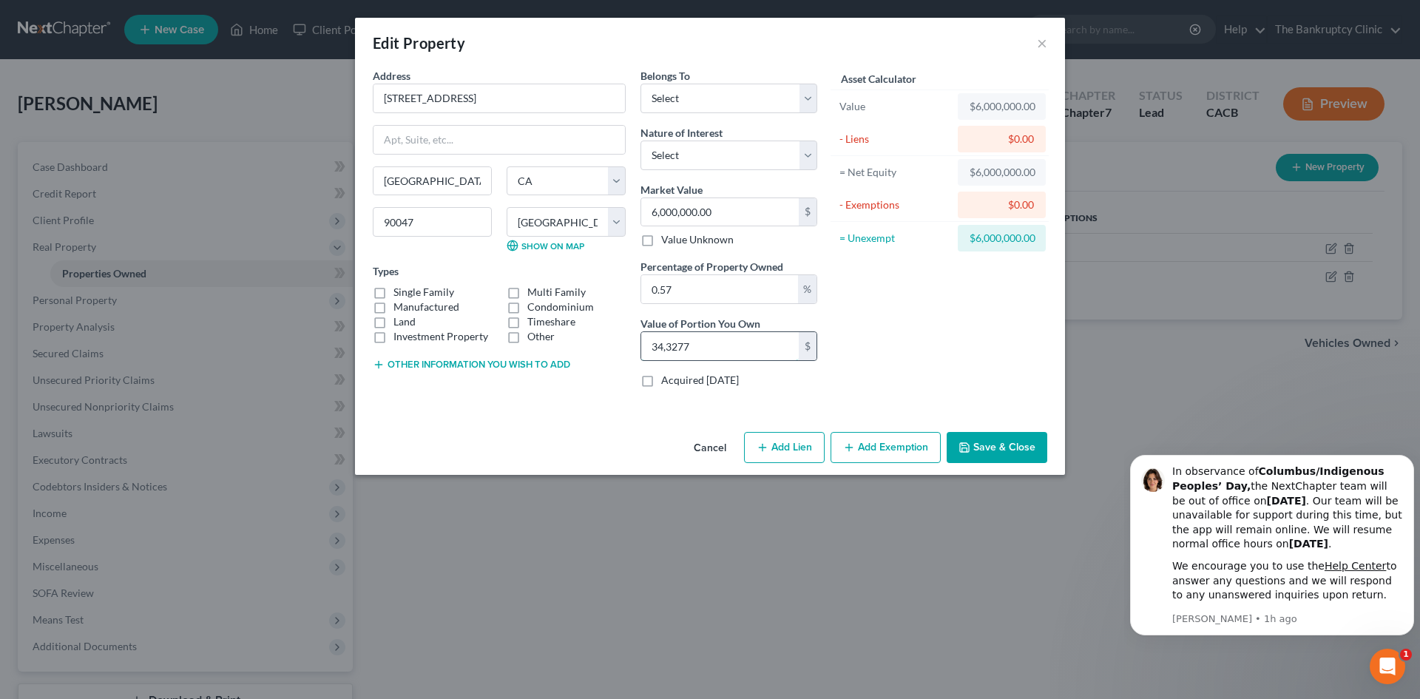
type input "5.72"
type input "343,277.00"
click at [393, 294] on label "Single Family" at bounding box center [423, 292] width 61 height 15
click at [399, 294] on input "Single Family" at bounding box center [404, 290] width 10 height 10
checkbox input "true"
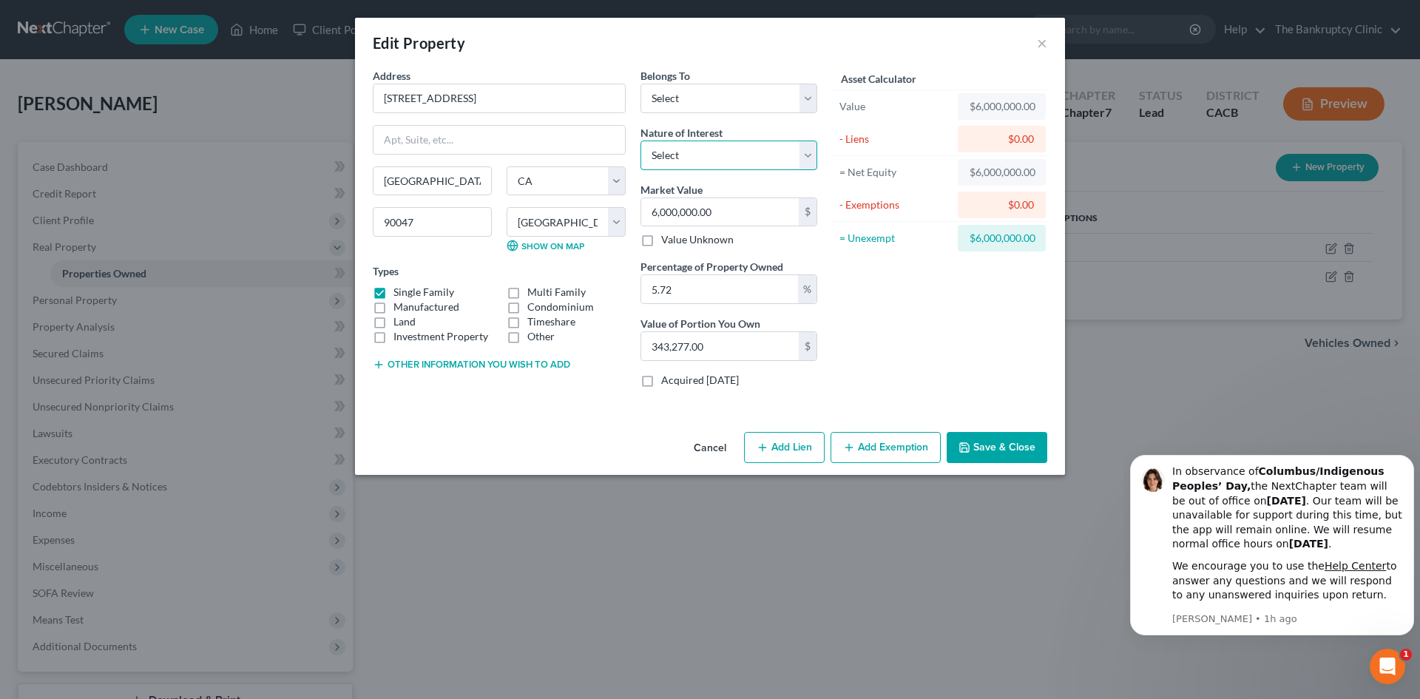
click at [807, 157] on select "Select Fee Simple Joint Tenant Life Estate Equitable Interest Future Interest T…" at bounding box center [728, 155] width 177 height 30
select select "0"
click at [640, 140] on select "Select Fee Simple Joint Tenant Life Estate Equitable Interest Future Interest T…" at bounding box center [728, 155] width 177 height 30
click at [812, 101] on select "Select Debtor 1 Only Debtor 2 Only Debtor 1 And Debtor 2 Only At Least One Of T…" at bounding box center [728, 99] width 177 height 30
select select "0"
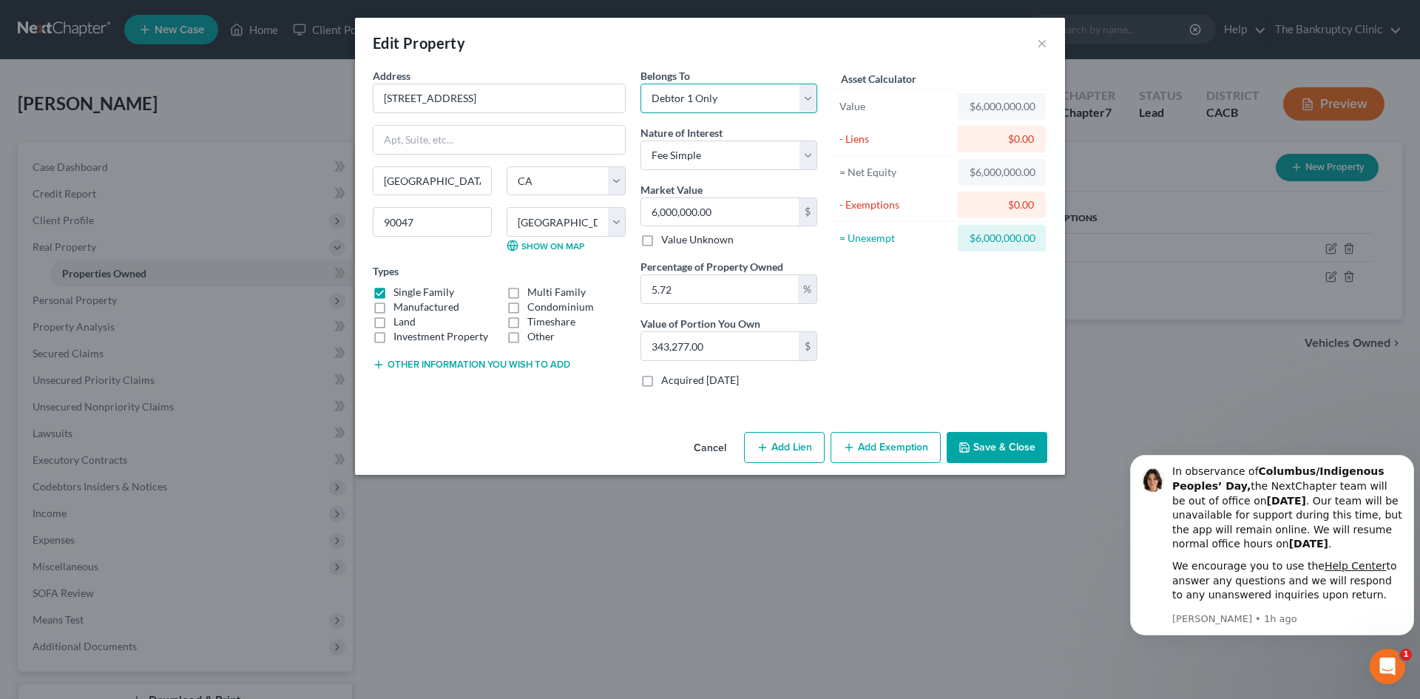
click at [640, 84] on select "Select Debtor 1 Only Debtor 2 Only Debtor 1 And Debtor 2 Only At Least One Of T…" at bounding box center [728, 99] width 177 height 30
click at [1034, 237] on div "$6,000,000.00" at bounding box center [1001, 238] width 64 height 15
click at [872, 444] on button "Add Exemption" at bounding box center [885, 447] width 110 height 31
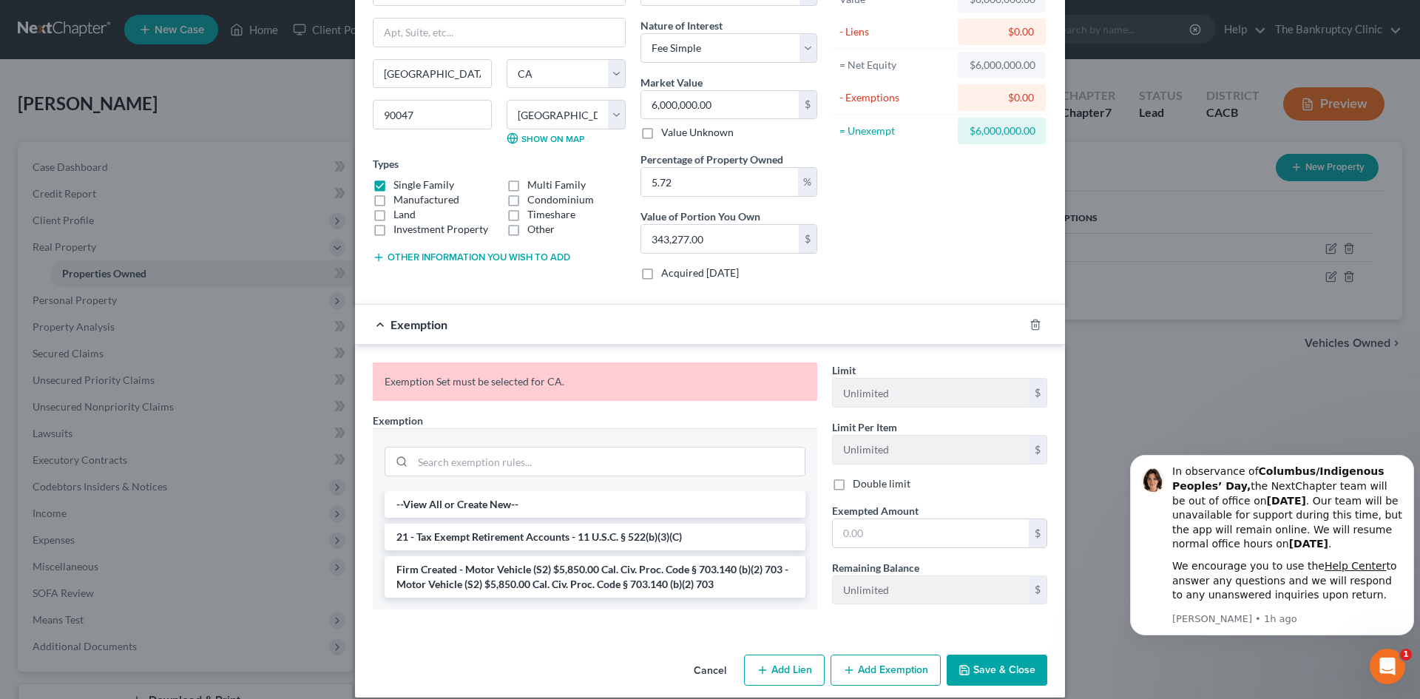
scroll to position [123, 0]
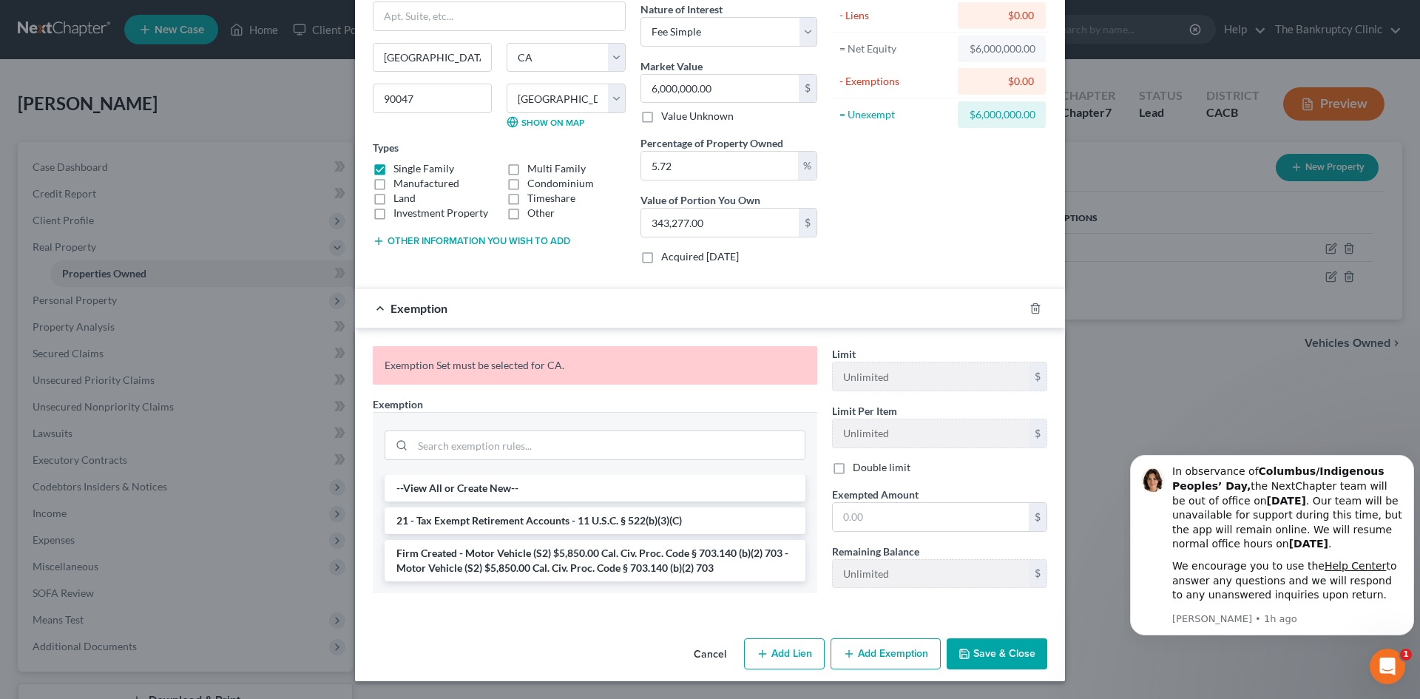
click at [717, 654] on button "Cancel" at bounding box center [710, 655] width 56 height 30
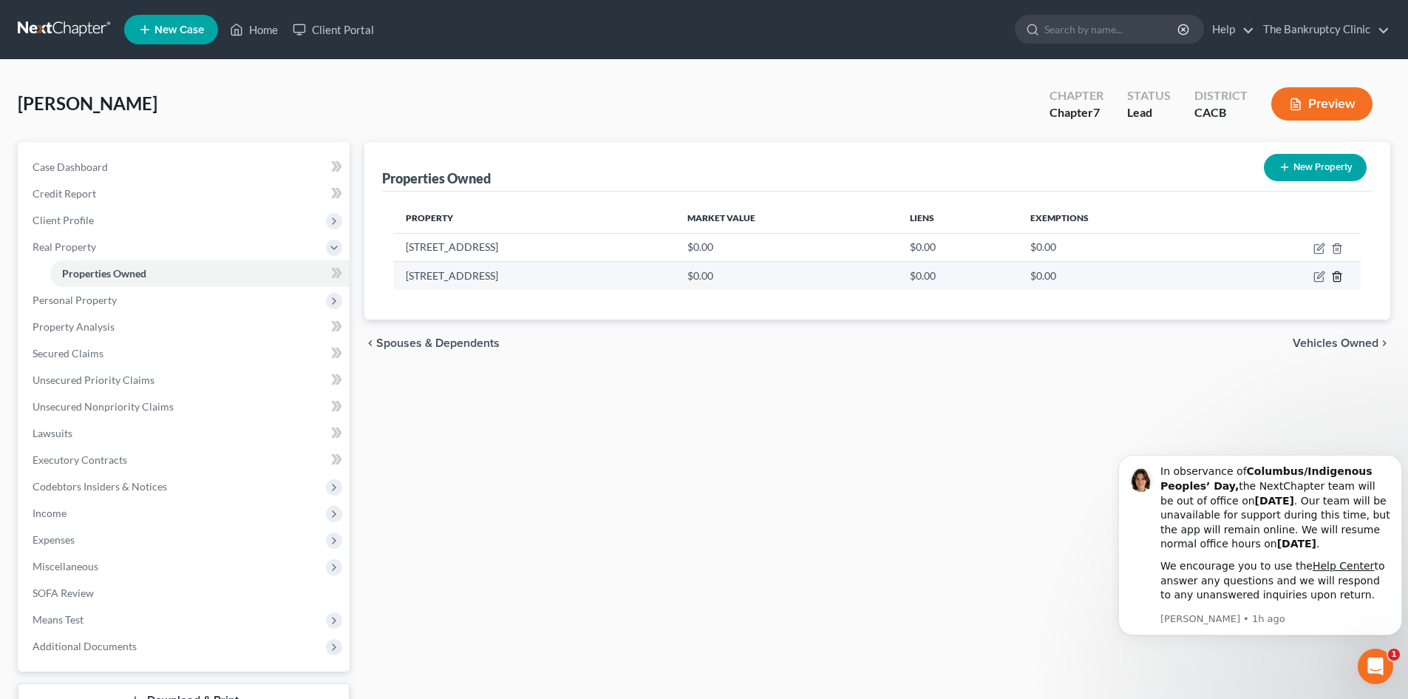
click at [1337, 277] on line "button" at bounding box center [1337, 278] width 0 height 3
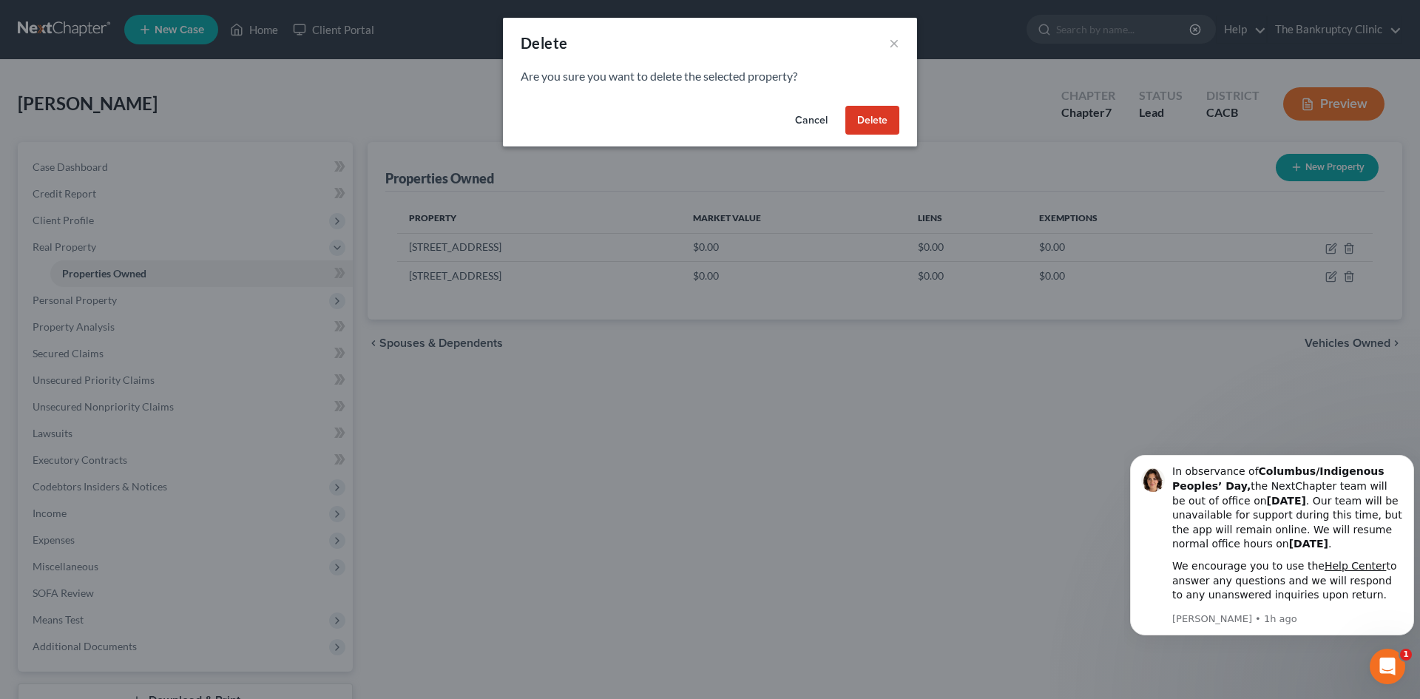
click at [881, 123] on button "Delete" at bounding box center [872, 121] width 54 height 30
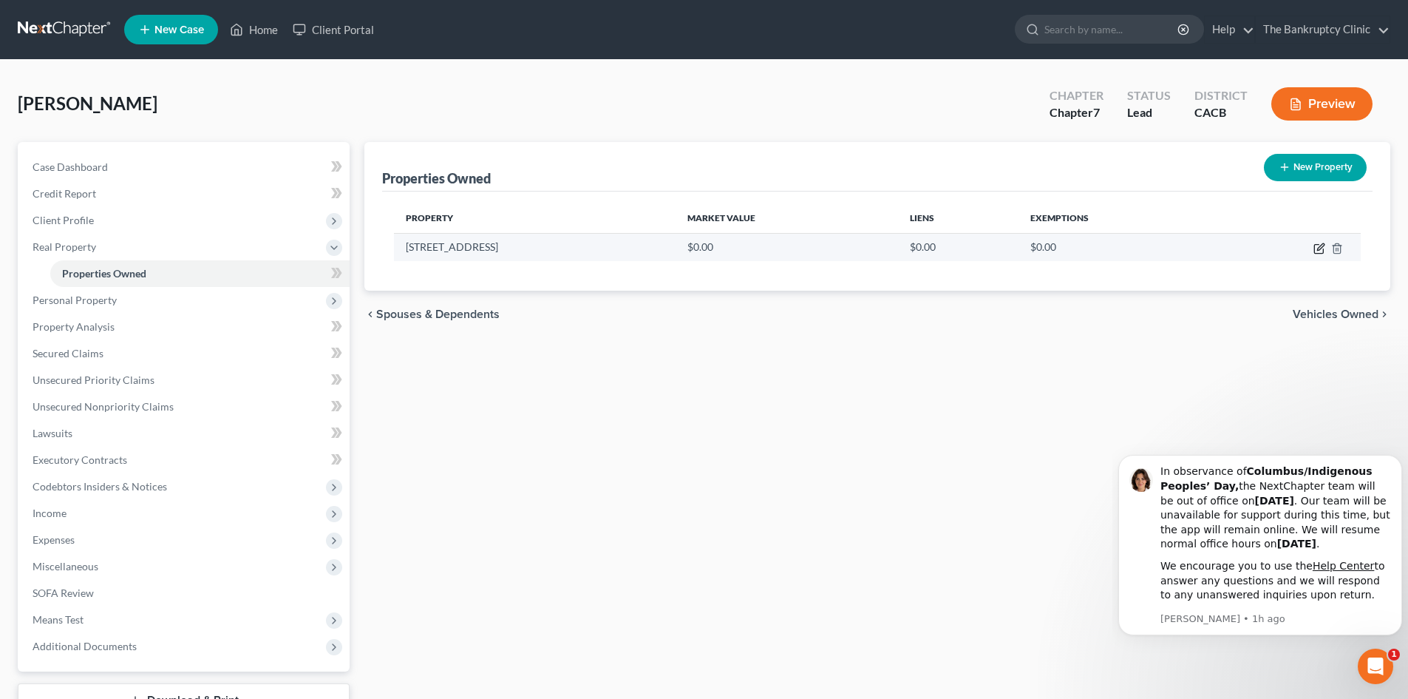
click at [1318, 246] on icon "button" at bounding box center [1320, 249] width 12 height 12
select select "4"
select select "18"
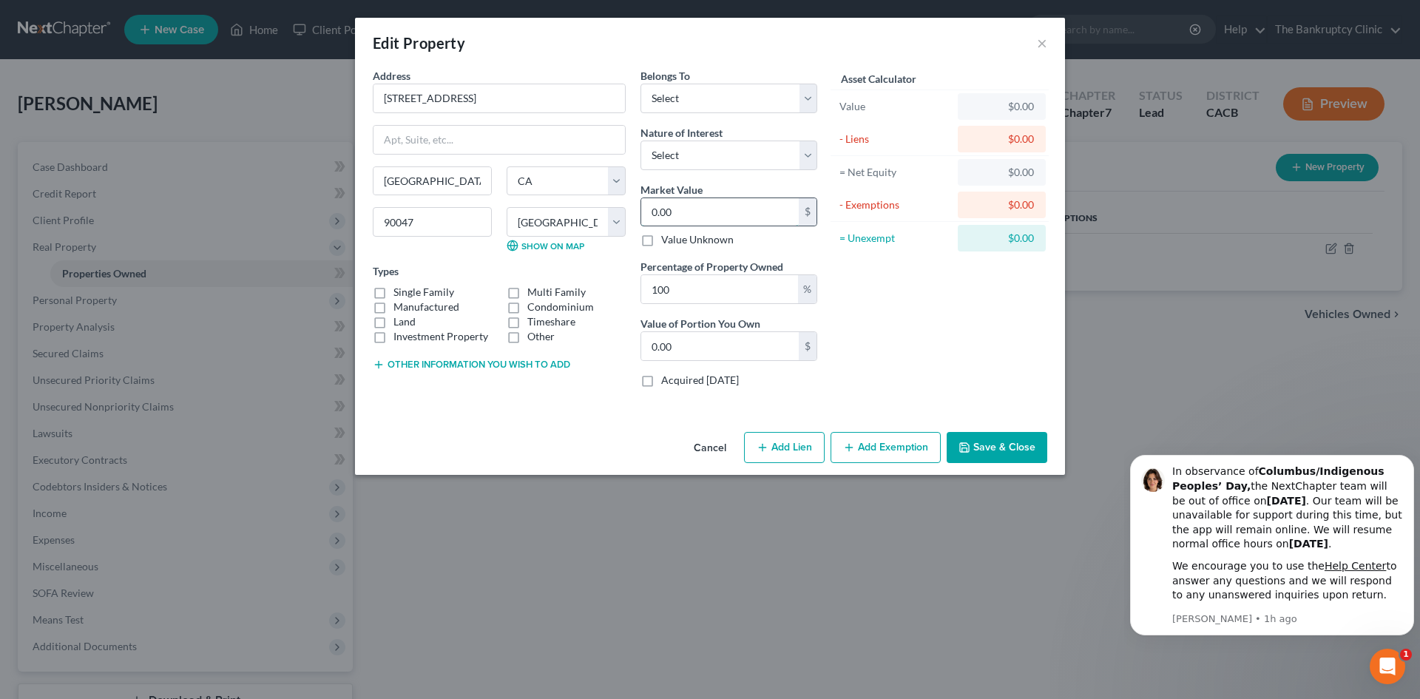
click at [699, 213] on input "0.00" at bounding box center [719, 212] width 157 height 28
type input "6"
type input "6.00"
type input "60"
type input "60.00"
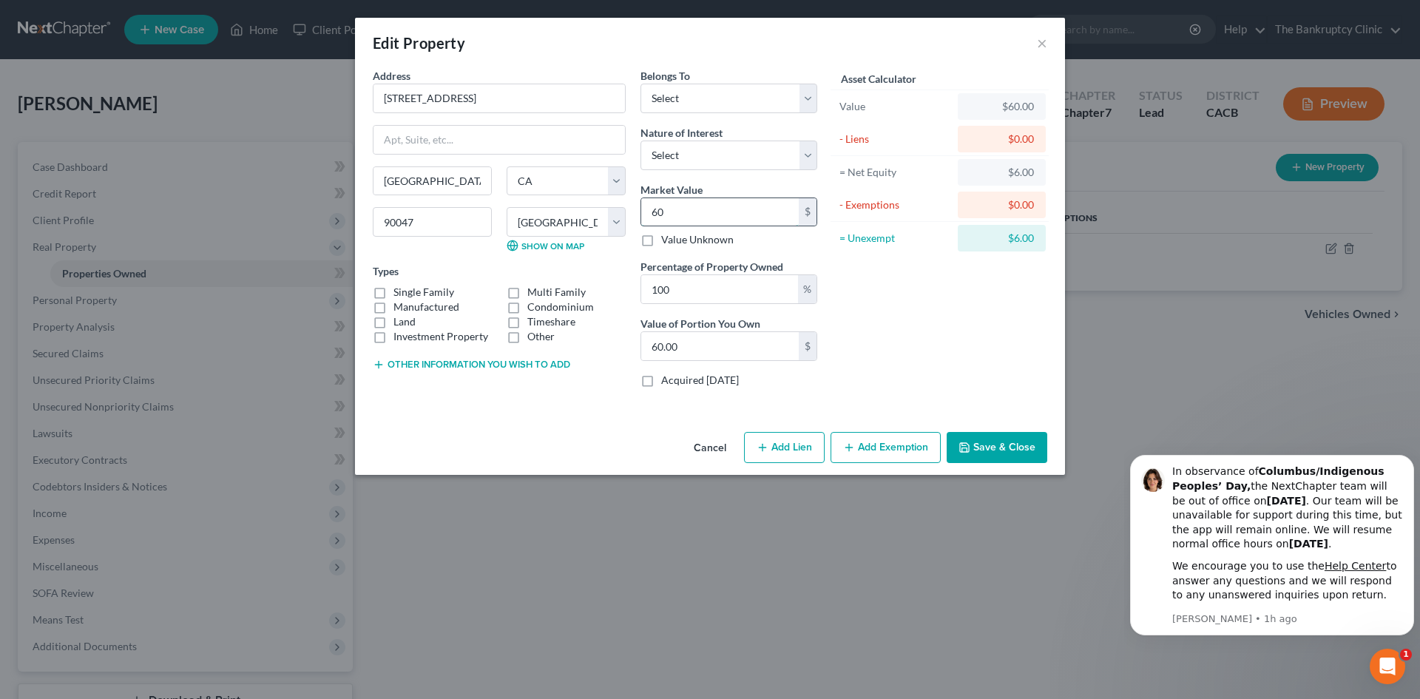
type input "600"
type input "600.00"
type input "6,000"
type input "6,000.00"
type input "60,000"
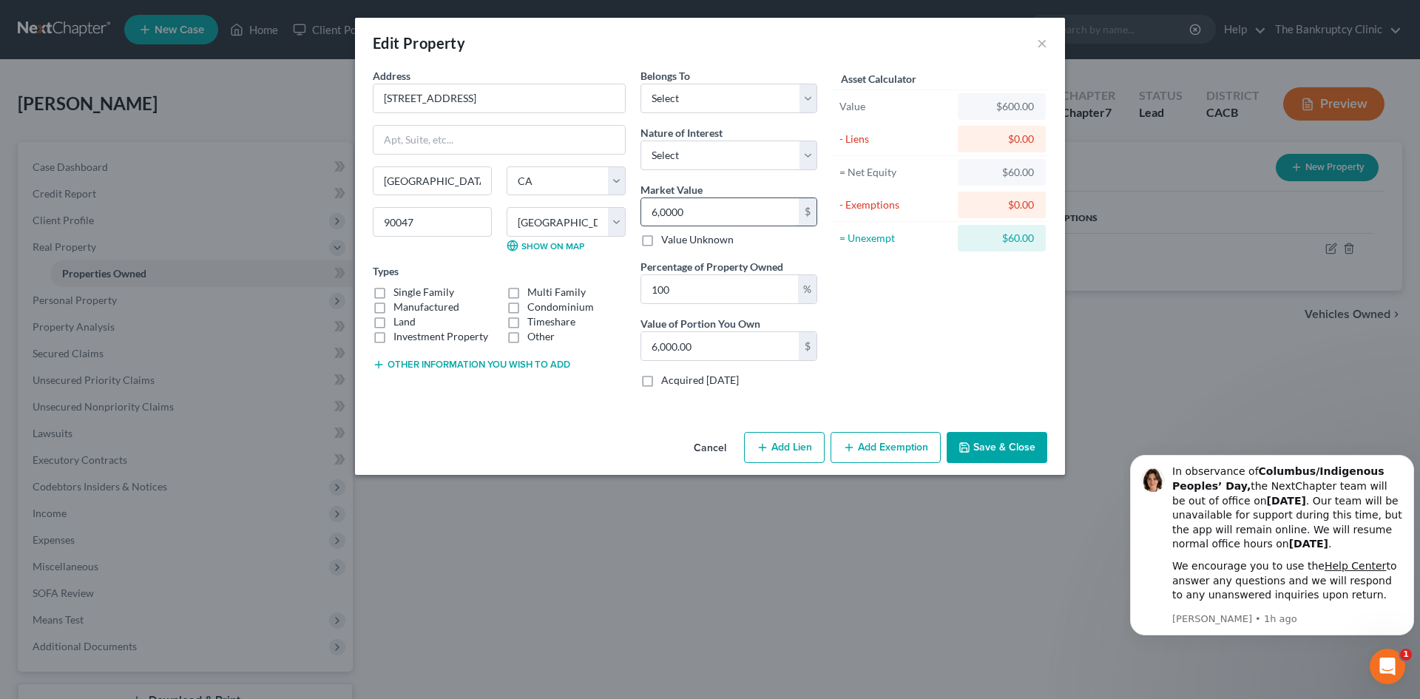
type input "60,000.00"
type input "600,000"
type input "600,000.00"
click at [803, 101] on select "Select Debtor 1 Only Debtor 2 Only Debtor 1 And Debtor 2 Only At Least One Of T…" at bounding box center [728, 99] width 177 height 30
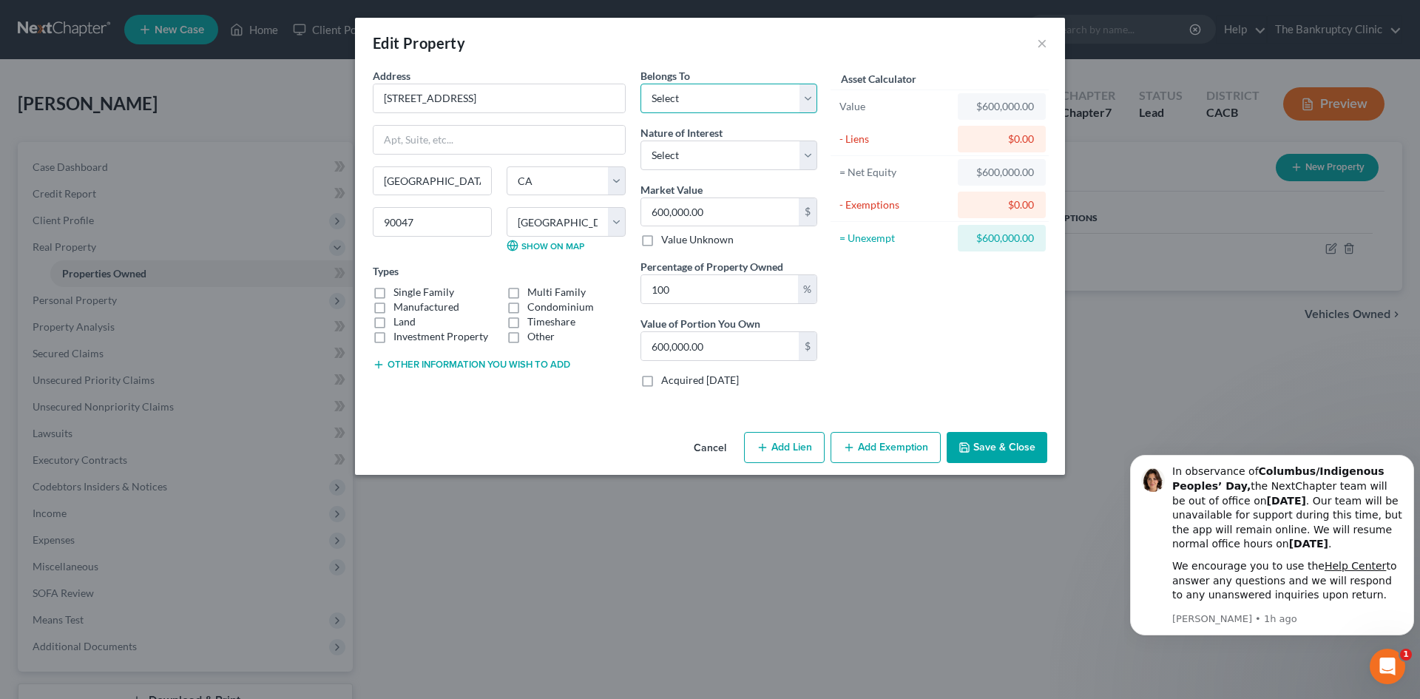
select select "0"
click at [640, 84] on select "Select Debtor 1 Only Debtor 2 Only Debtor 1 And Debtor 2 Only At Least One Of T…" at bounding box center [728, 99] width 177 height 30
click at [808, 156] on select "Select Fee Simple Joint Tenant Life Estate Equitable Interest Future Interest T…" at bounding box center [728, 155] width 177 height 30
click at [640, 140] on select "Select Fee Simple Joint Tenant Life Estate Equitable Interest Future Interest T…" at bounding box center [728, 155] width 177 height 30
click at [807, 148] on select "Select Fee Simple Joint Tenant Life Estate Equitable Interest Future Interest T…" at bounding box center [728, 155] width 177 height 30
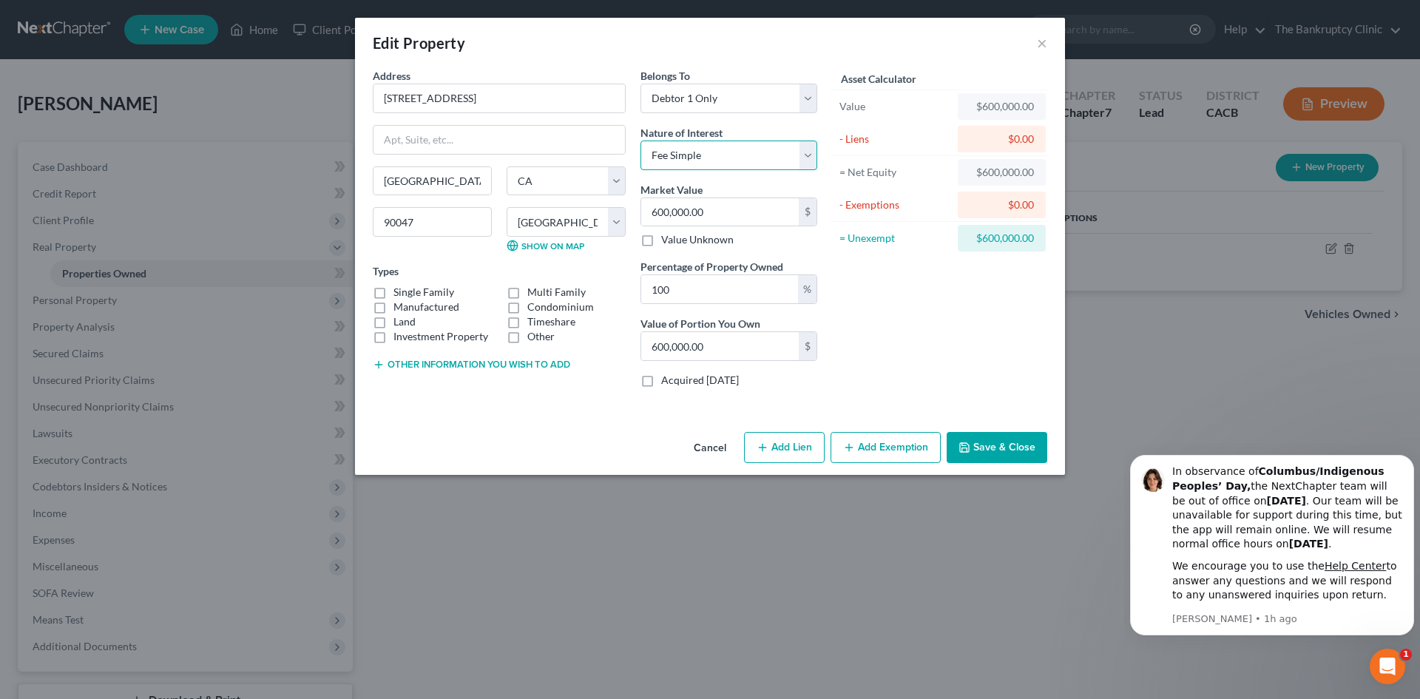
select select "7"
click at [640, 140] on select "Select Fee Simple Joint Tenant Life Estate Equitable Interest Future Interest T…" at bounding box center [728, 155] width 177 height 30
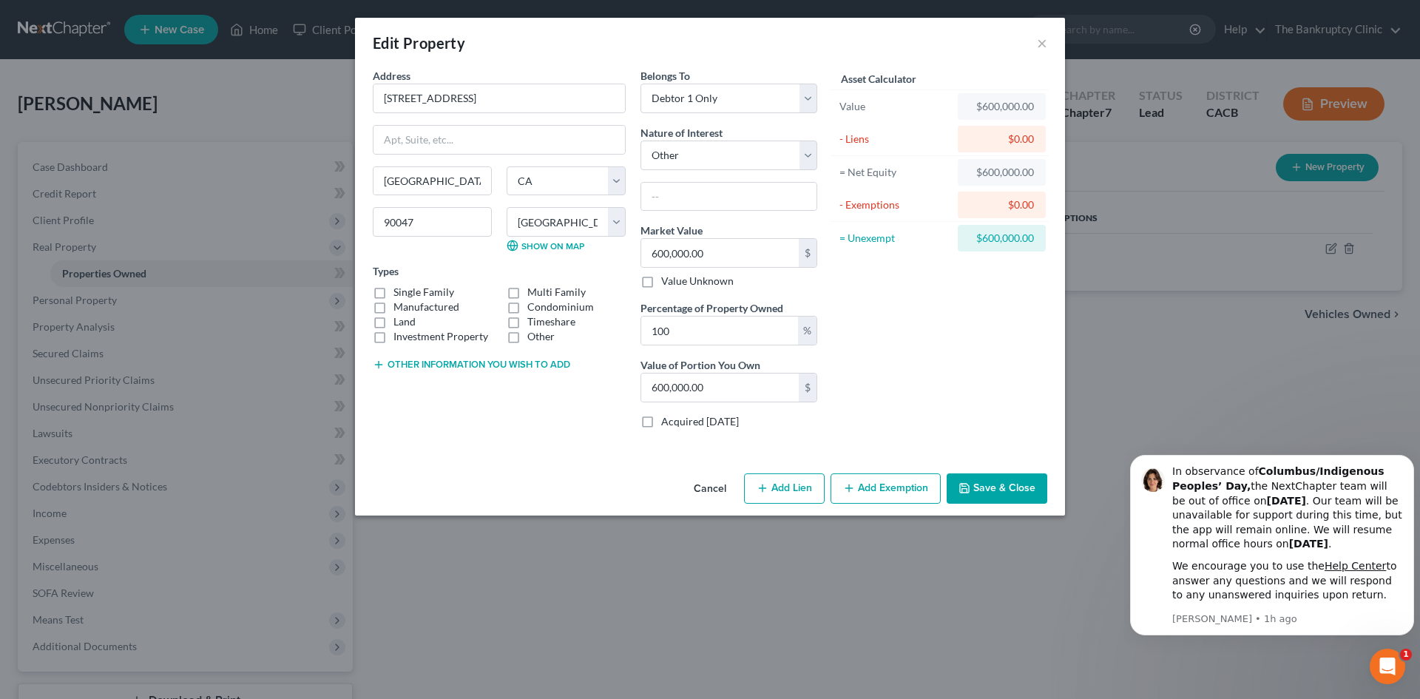
click at [885, 484] on button "Add Exemption" at bounding box center [885, 488] width 110 height 31
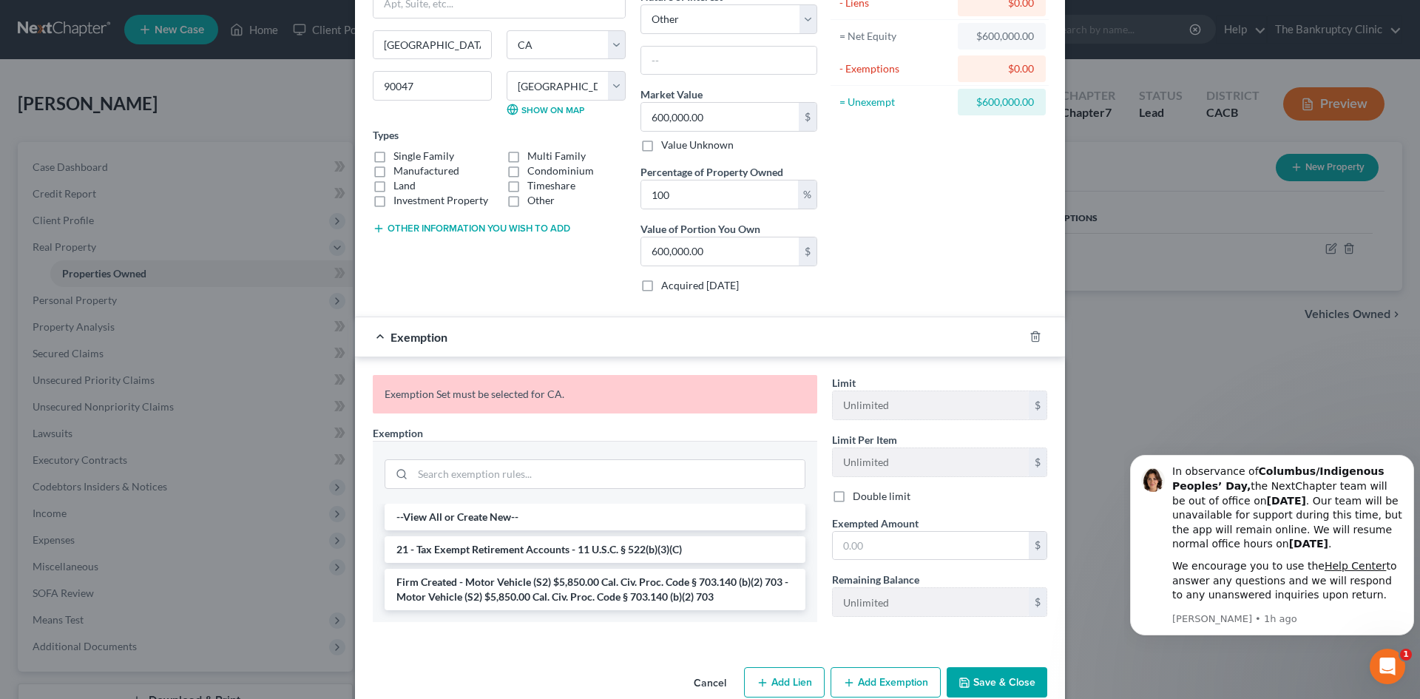
scroll to position [164, 0]
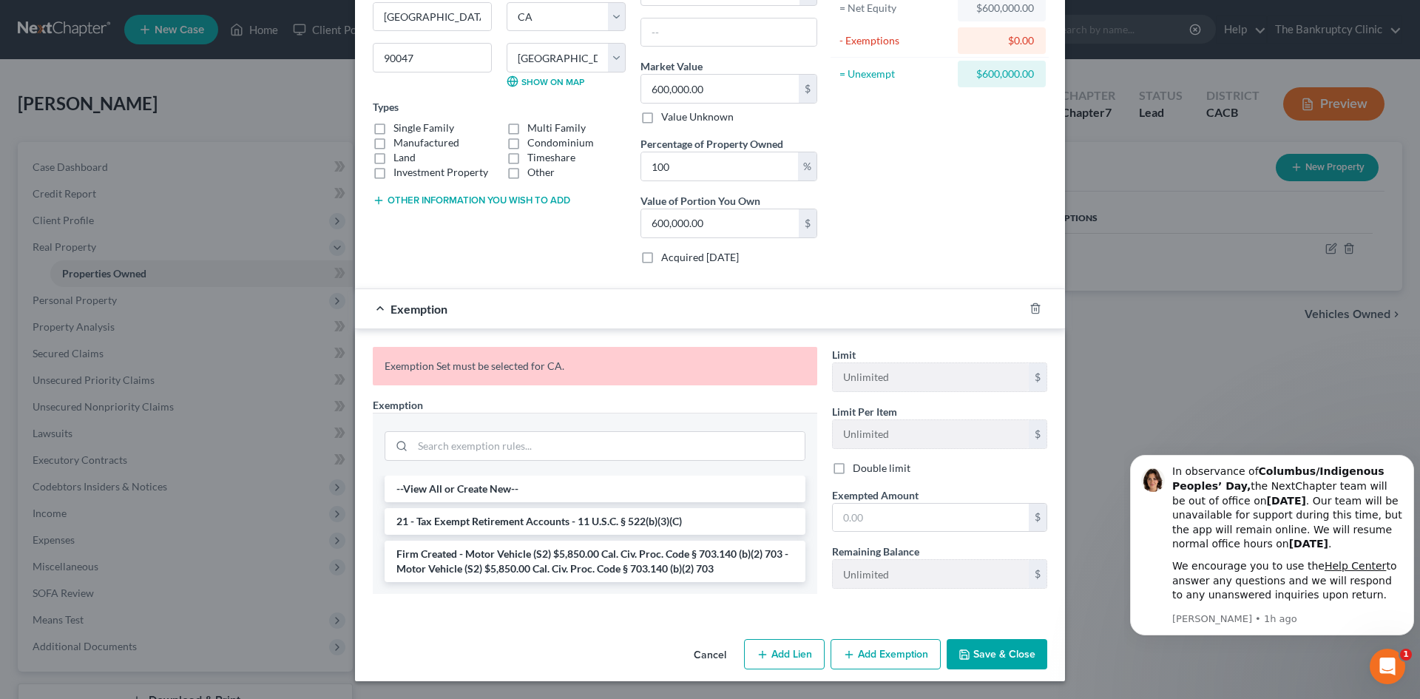
click at [902, 654] on button "Add Exemption" at bounding box center [885, 654] width 110 height 31
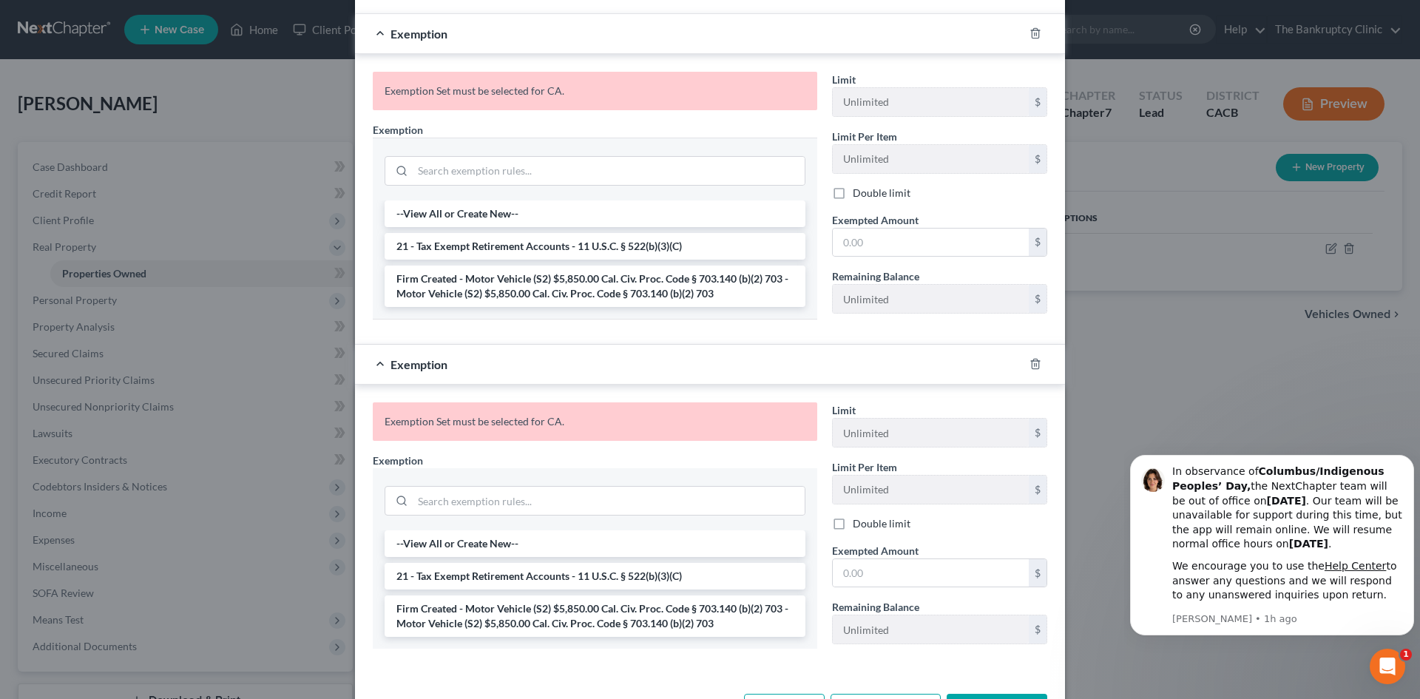
scroll to position [0, 0]
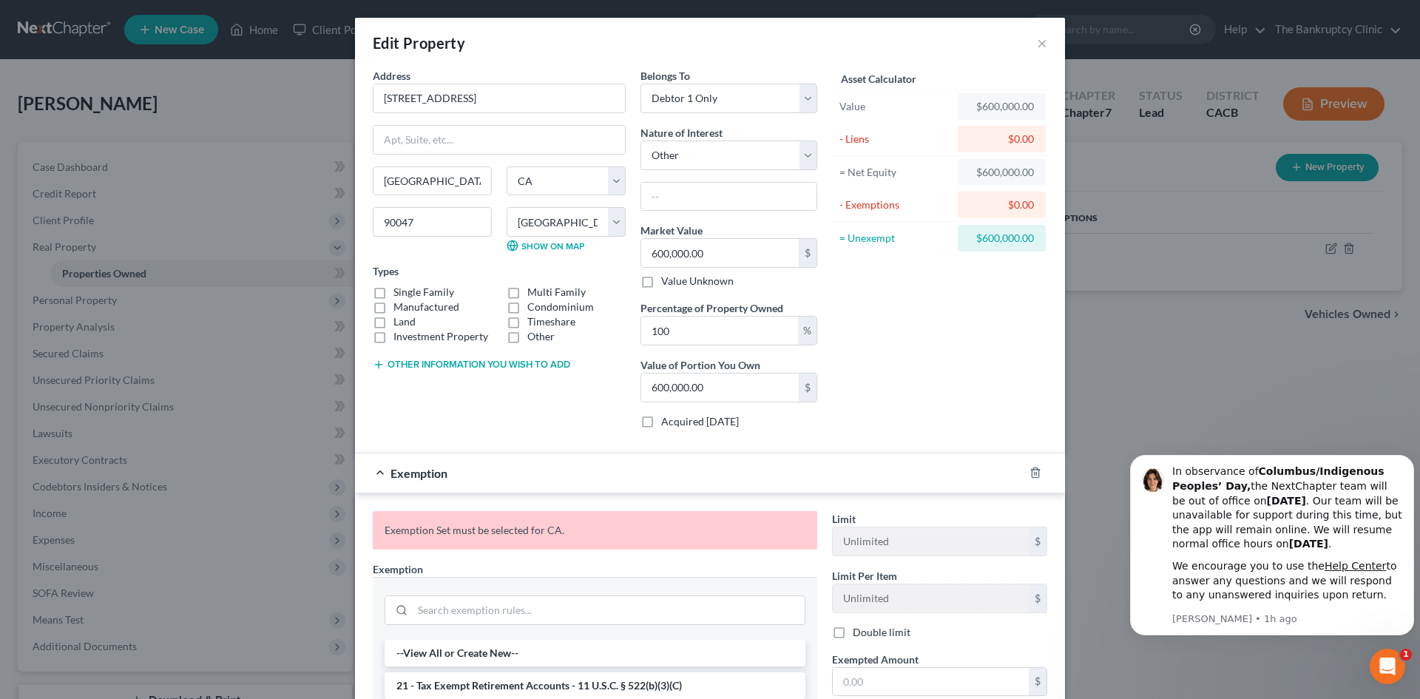
click at [393, 294] on label "Single Family" at bounding box center [423, 292] width 61 height 15
click at [399, 294] on input "Single Family" at bounding box center [404, 290] width 10 height 10
checkbox input "true"
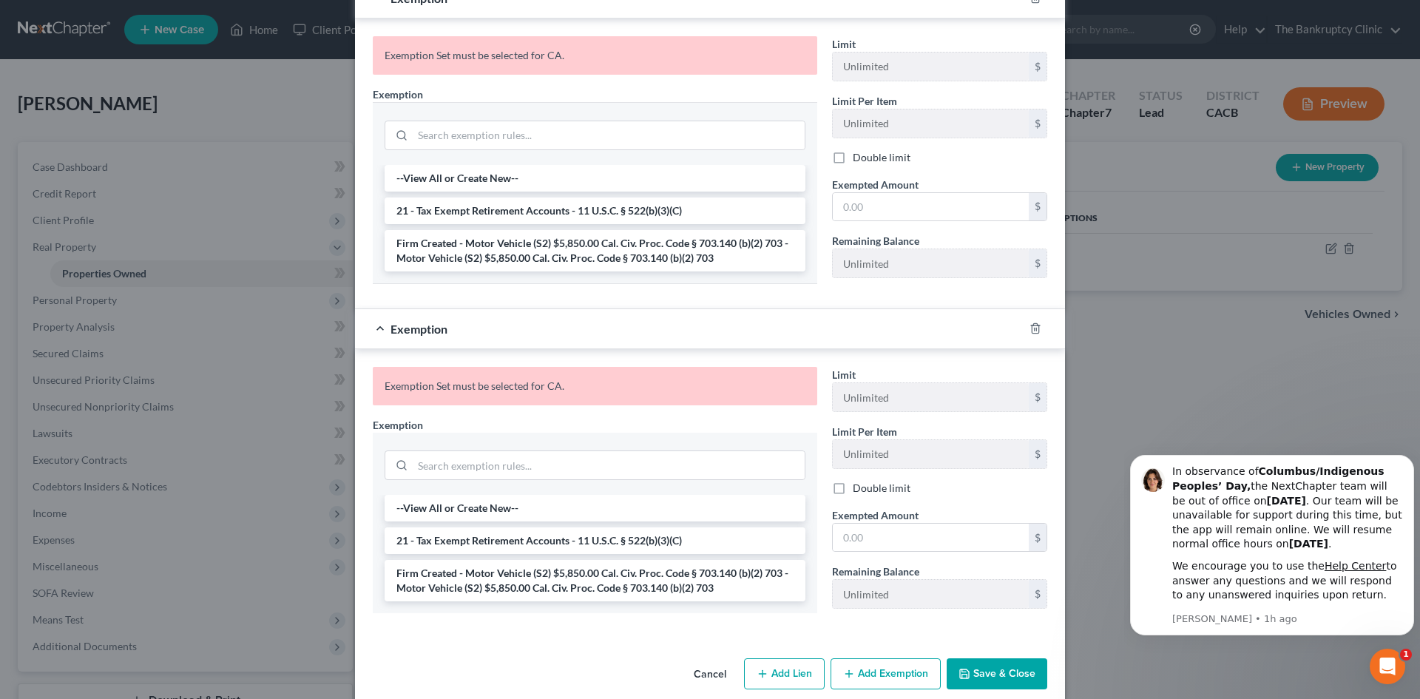
scroll to position [495, 0]
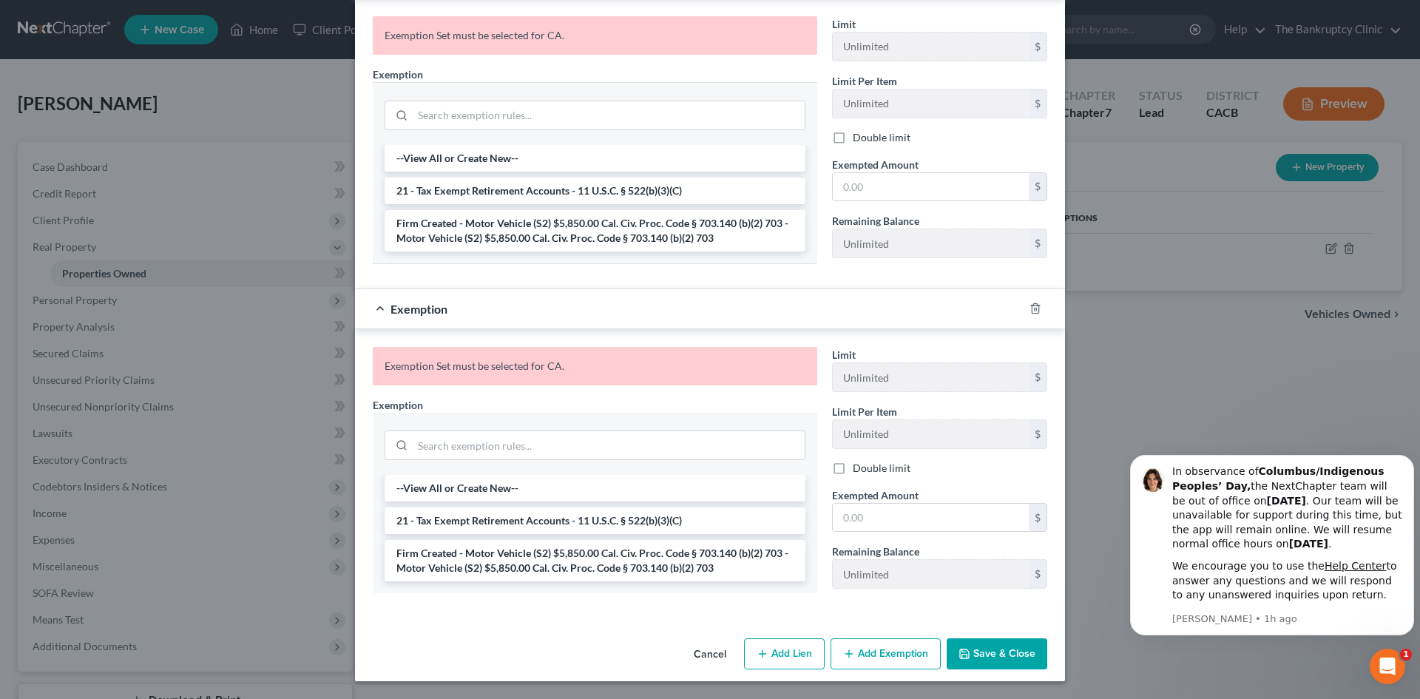
click at [884, 652] on button "Add Exemption" at bounding box center [885, 653] width 110 height 31
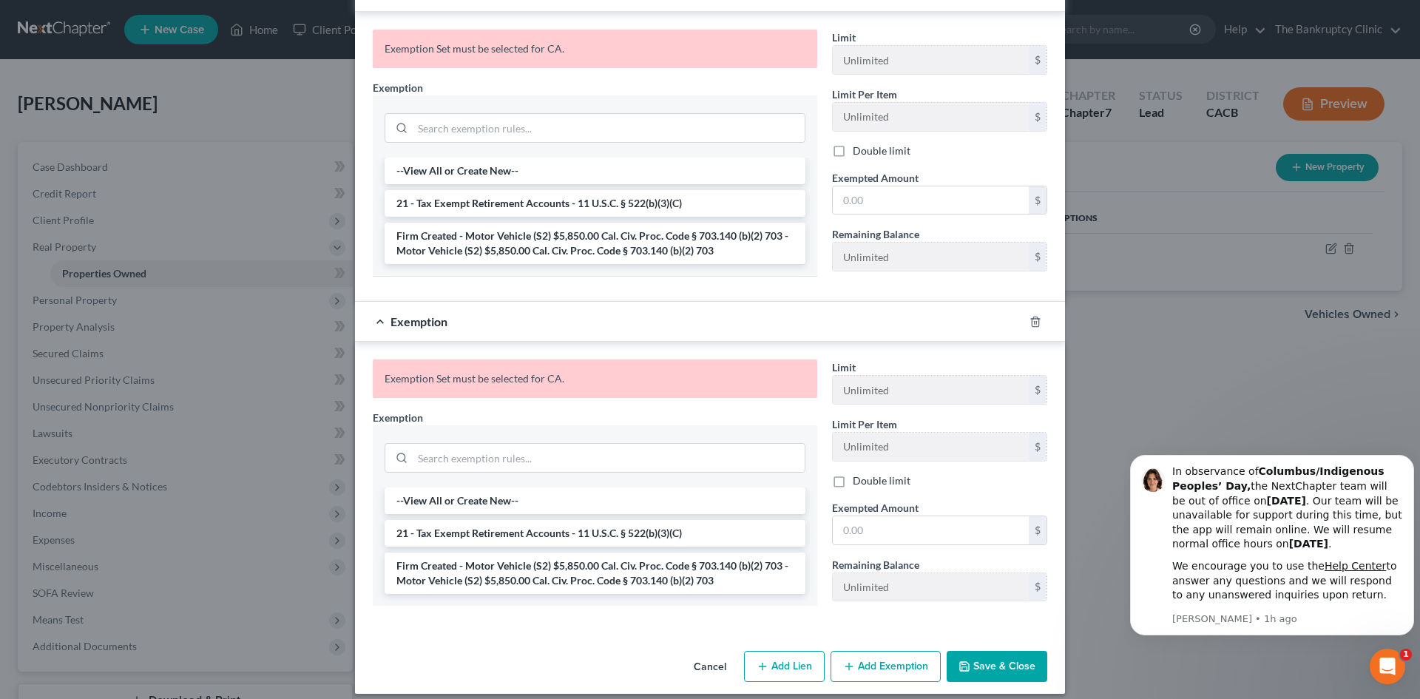
scroll to position [824, 0]
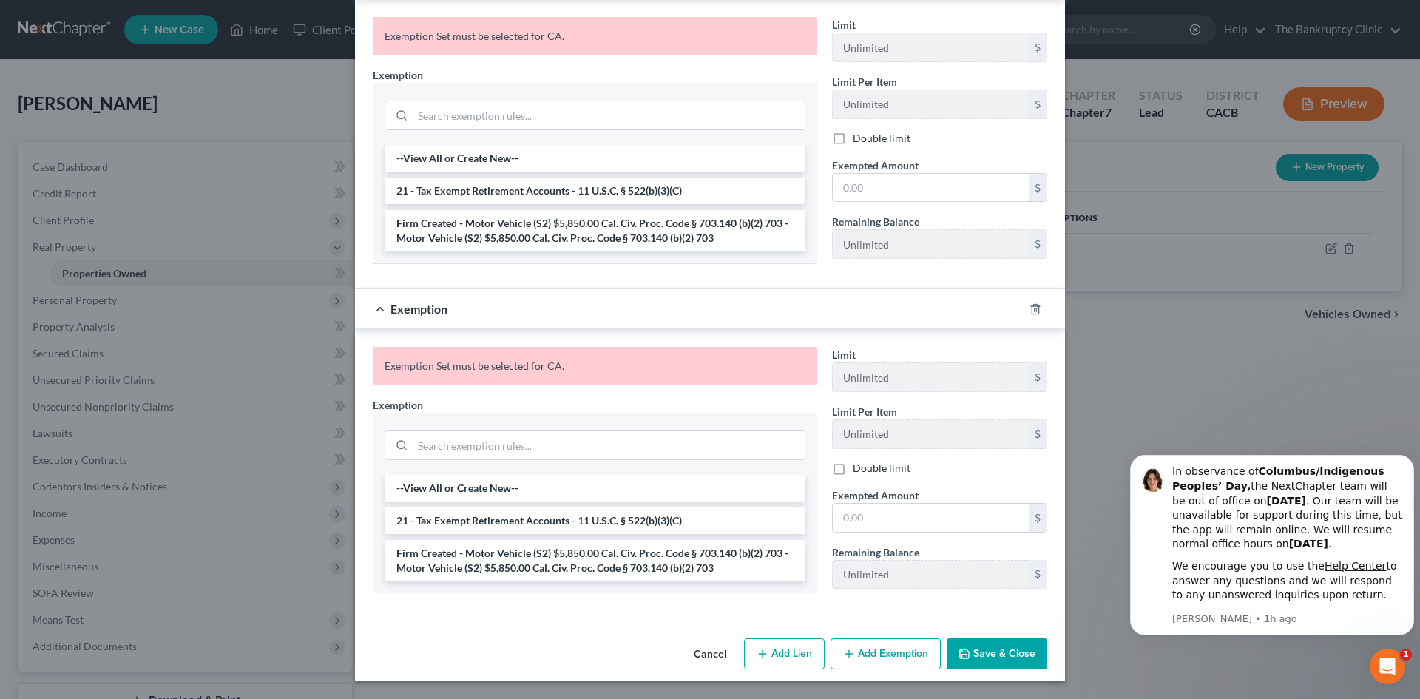
click at [985, 651] on button "Save & Close" at bounding box center [996, 653] width 101 height 31
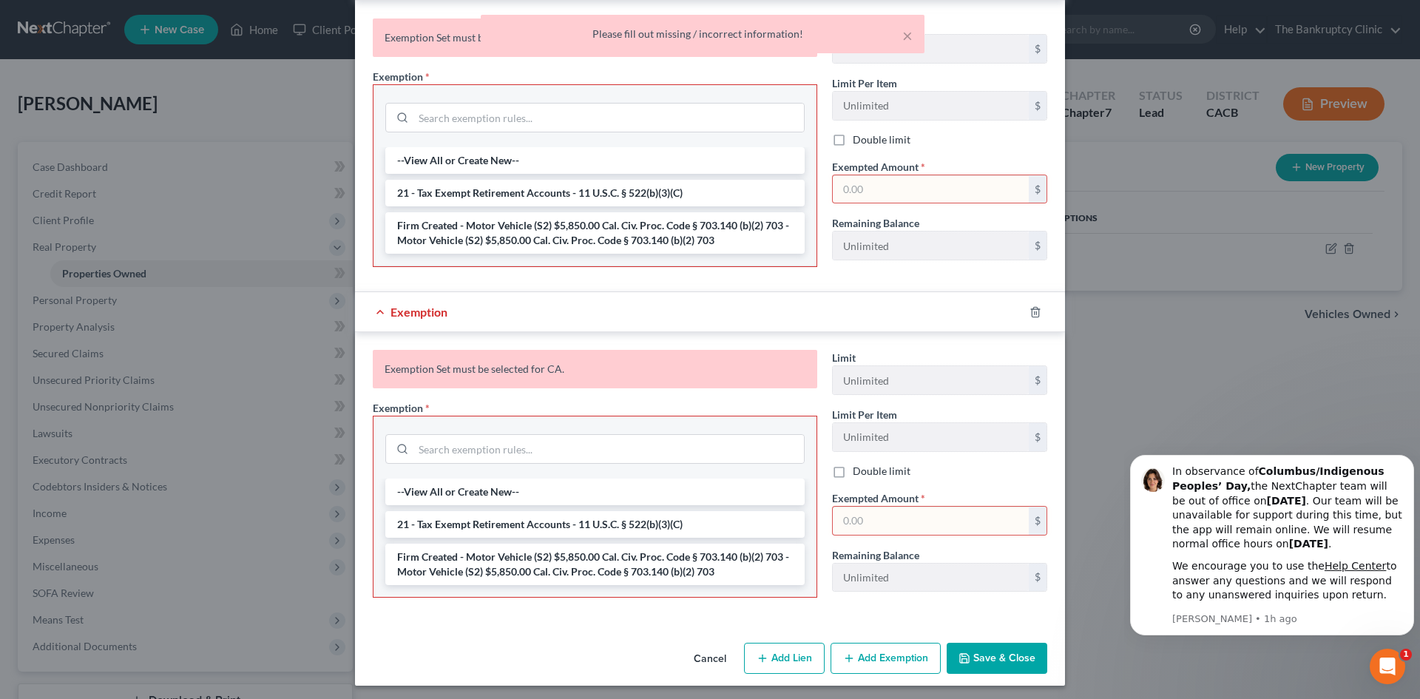
scroll to position [826, 0]
click at [885, 187] on input "text" at bounding box center [931, 188] width 196 height 28
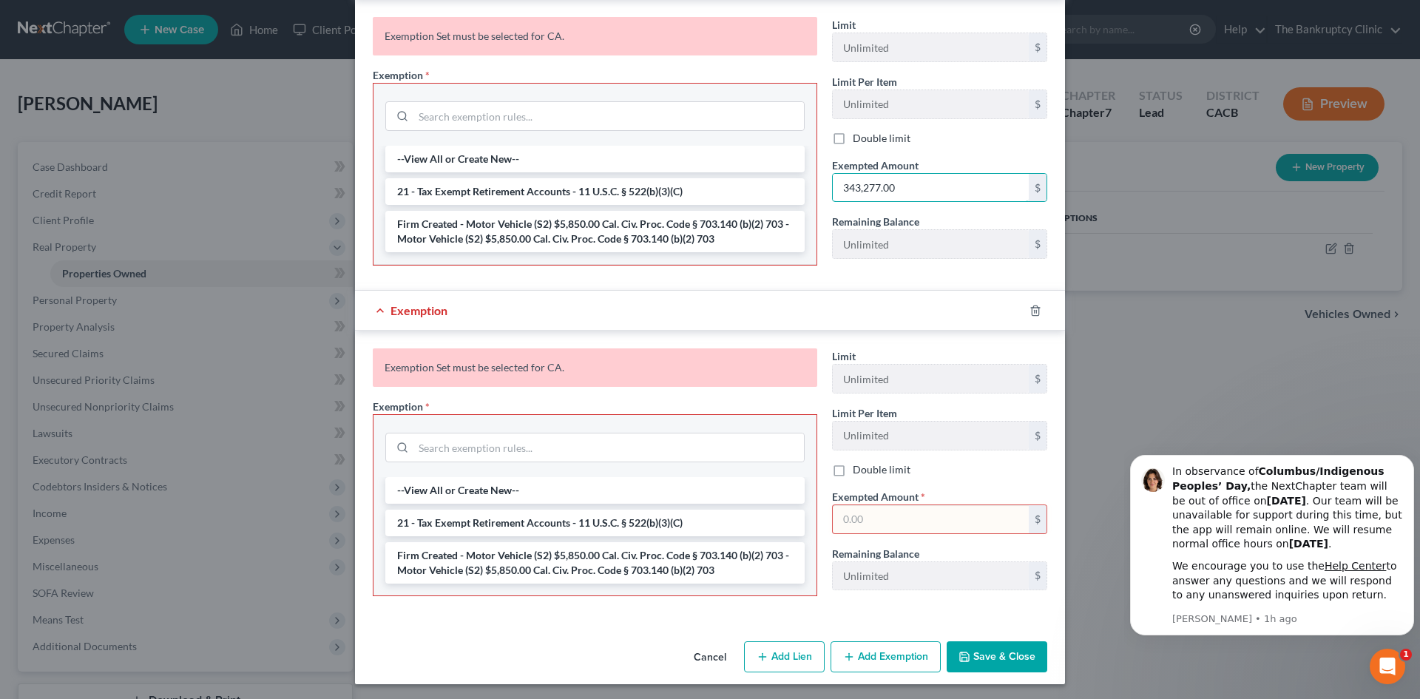
type input "343,277.00"
click at [991, 651] on button "Save & Close" at bounding box center [996, 656] width 101 height 31
click at [871, 509] on input "text" at bounding box center [931, 519] width 196 height 28
click at [982, 653] on button "Save & Close" at bounding box center [996, 656] width 101 height 31
click at [968, 651] on button "Save & Close" at bounding box center [996, 656] width 101 height 31
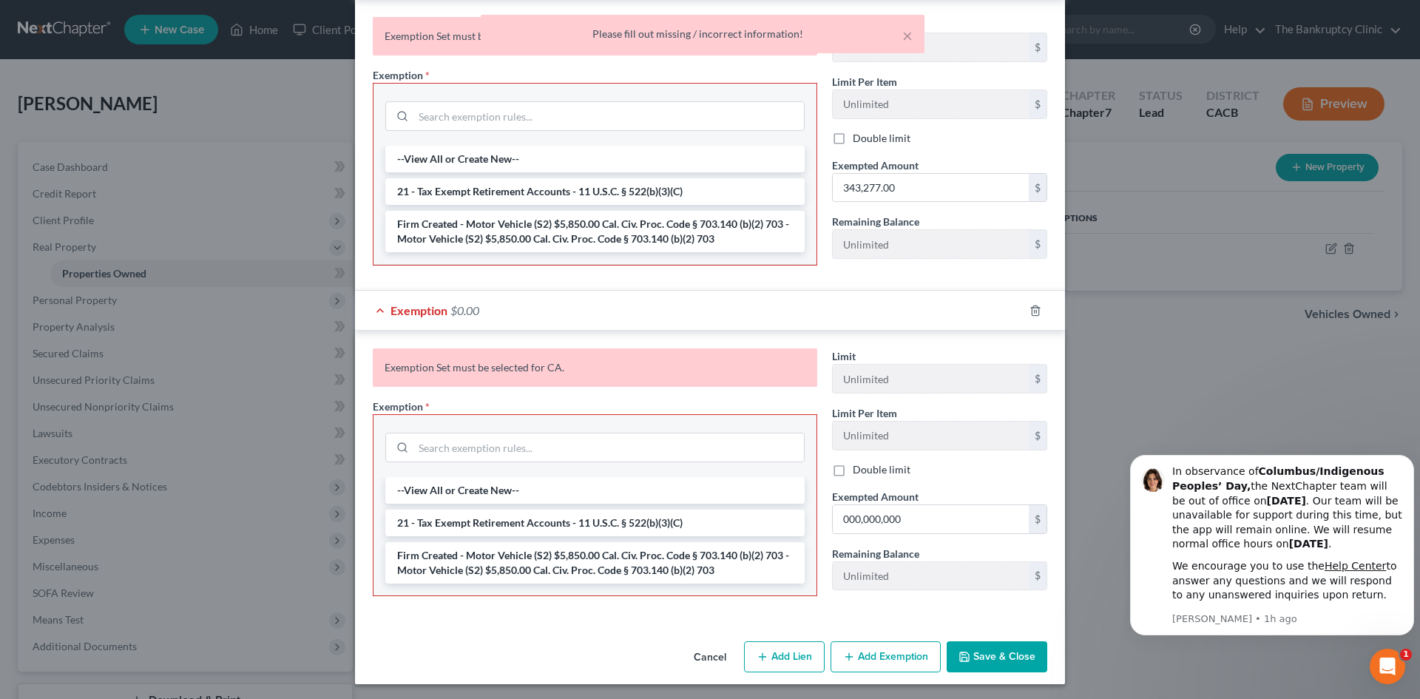
click at [966, 651] on button "Save & Close" at bounding box center [996, 656] width 101 height 31
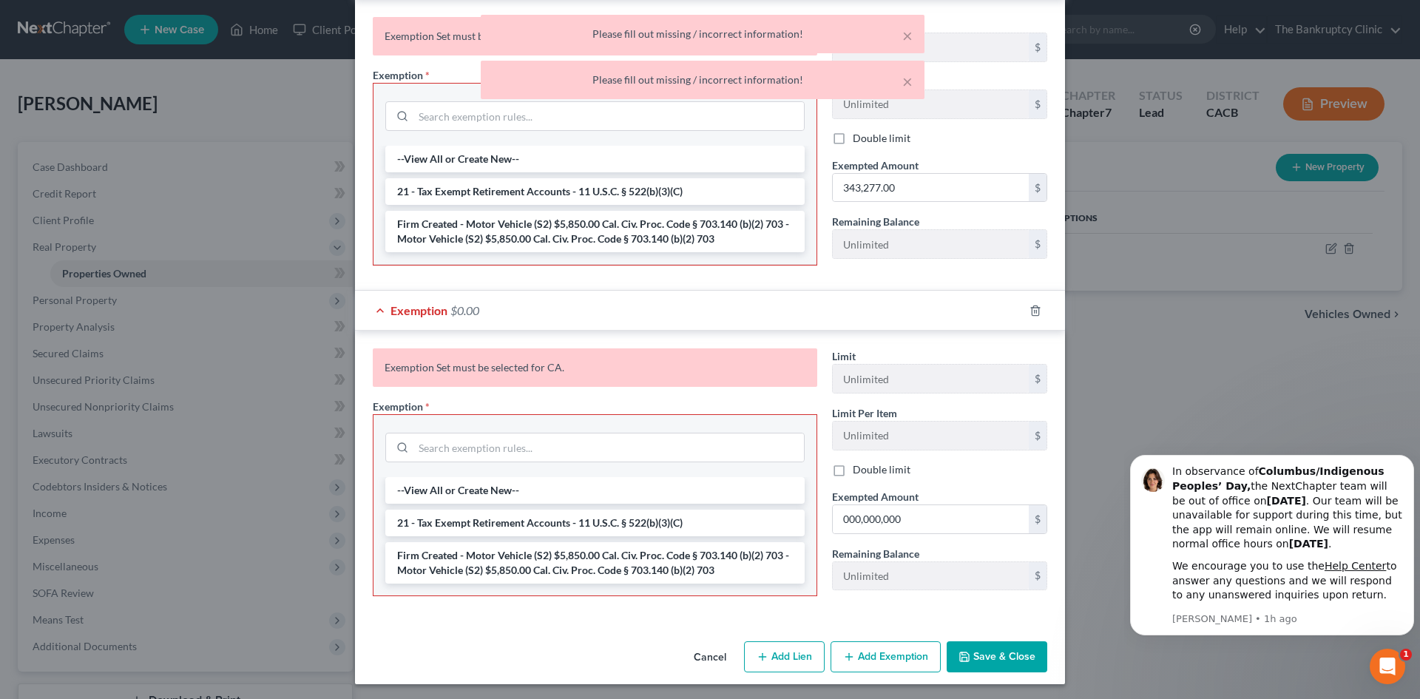
click at [966, 651] on button "Save & Close" at bounding box center [996, 656] width 101 height 31
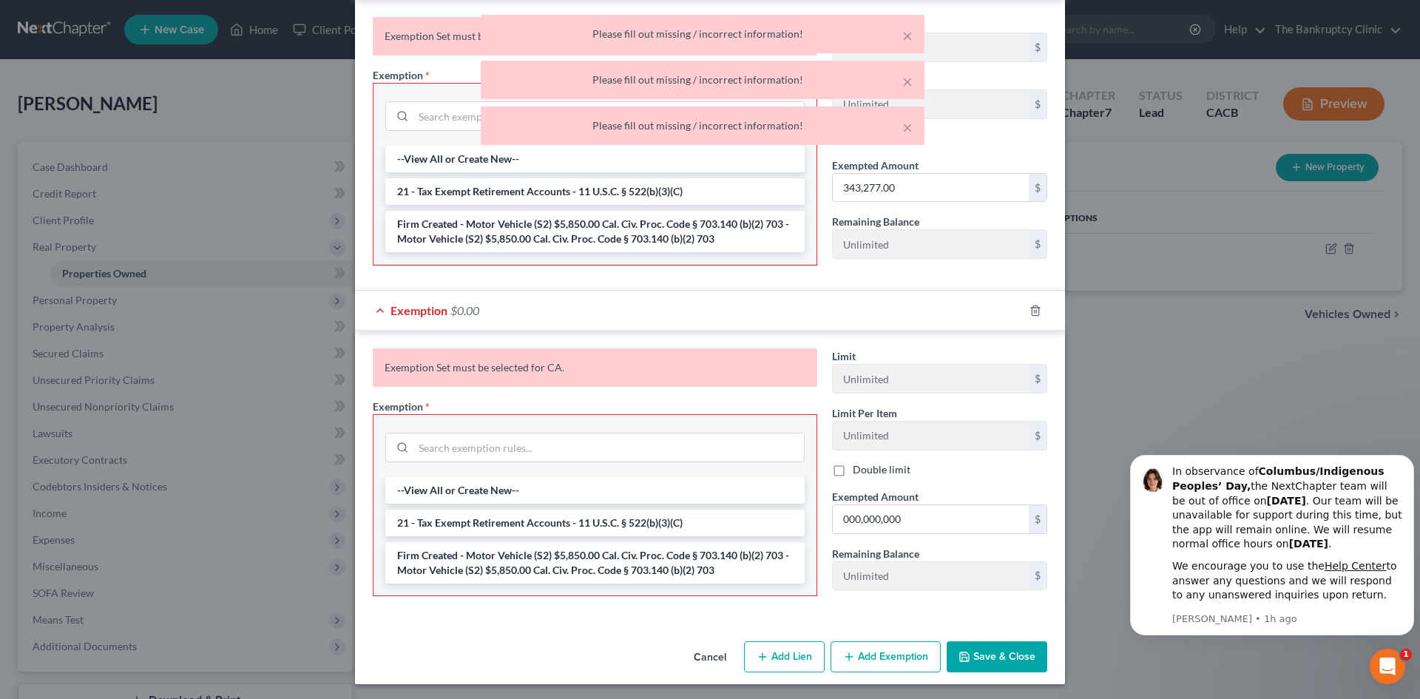
click at [966, 651] on button "Save & Close" at bounding box center [996, 656] width 101 height 31
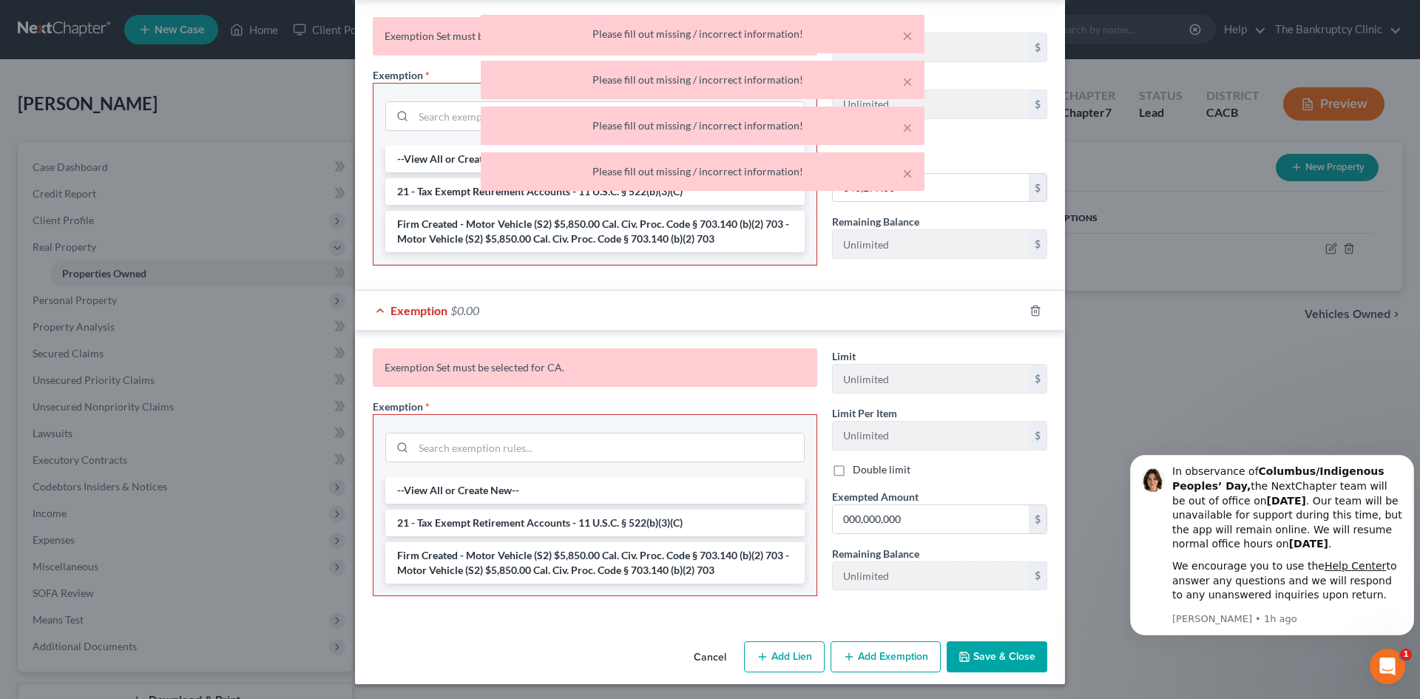
click at [966, 651] on button "Save & Close" at bounding box center [996, 656] width 101 height 31
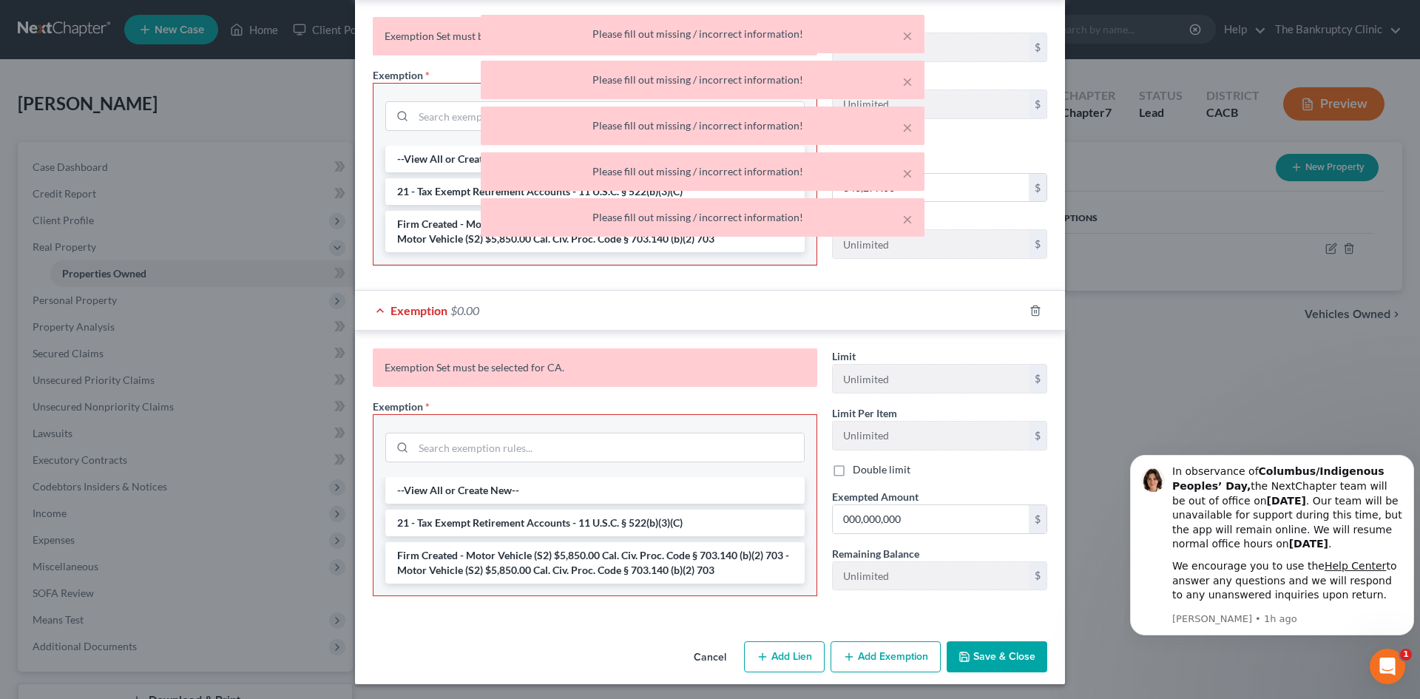
click at [966, 651] on button "Save & Close" at bounding box center [996, 656] width 101 height 31
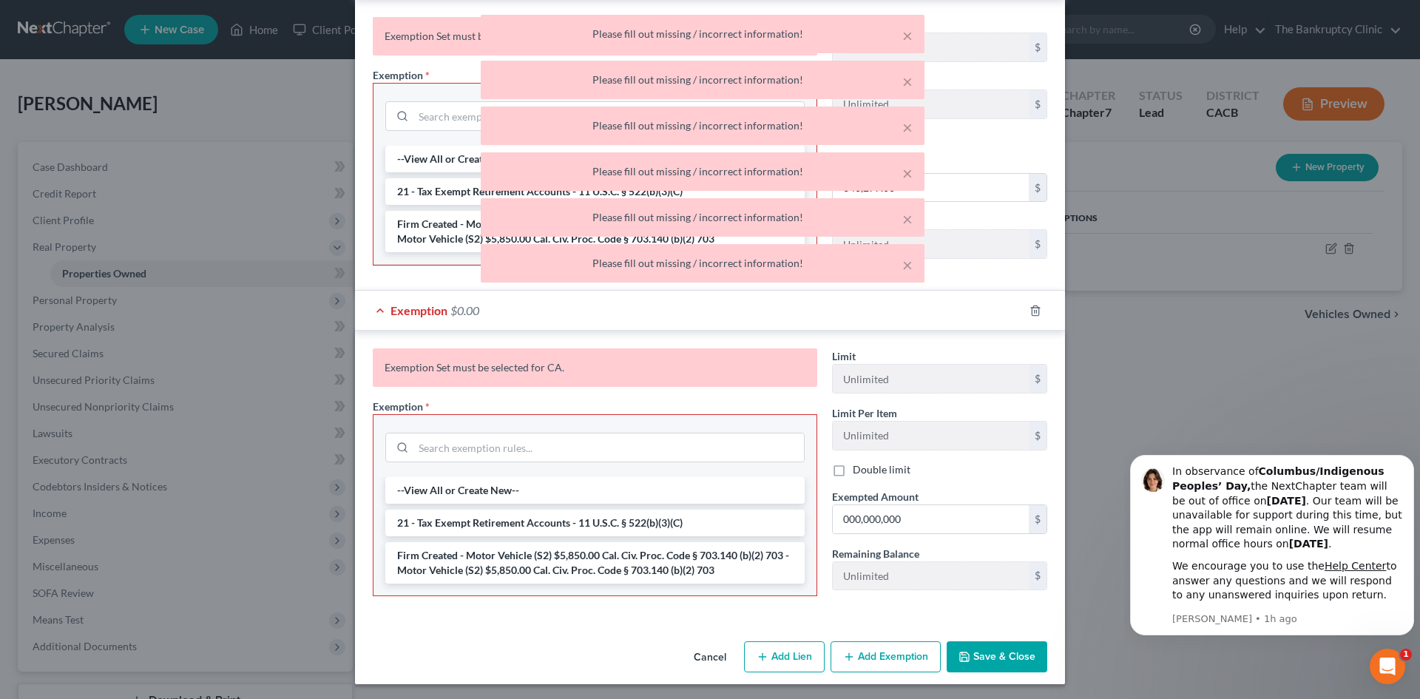
click at [966, 651] on button "Save & Close" at bounding box center [996, 656] width 101 height 31
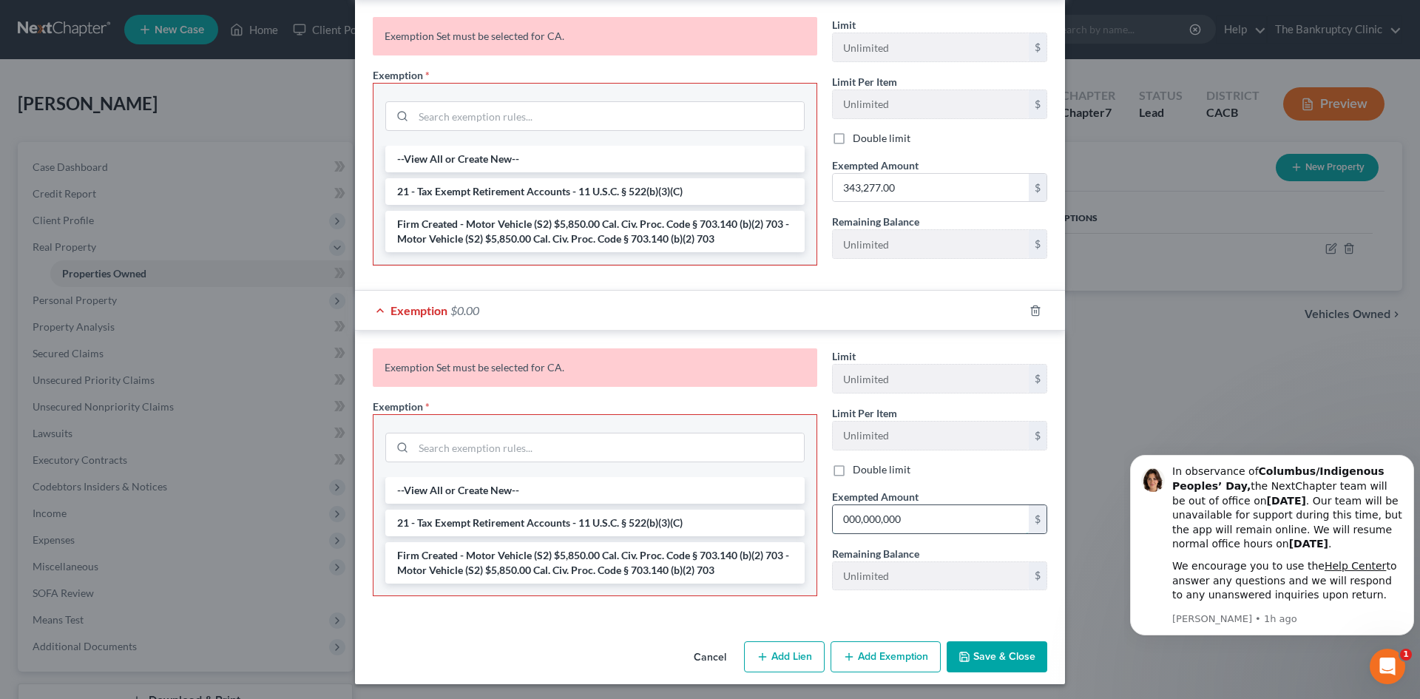
click at [918, 518] on input "000,000,000" at bounding box center [931, 519] width 196 height 28
type input "343,277.00"
click at [1011, 659] on button "Save & Close" at bounding box center [996, 656] width 101 height 31
click at [1002, 657] on button "Save & Close" at bounding box center [996, 656] width 101 height 31
click at [1003, 657] on button "Save & Close" at bounding box center [996, 656] width 101 height 31
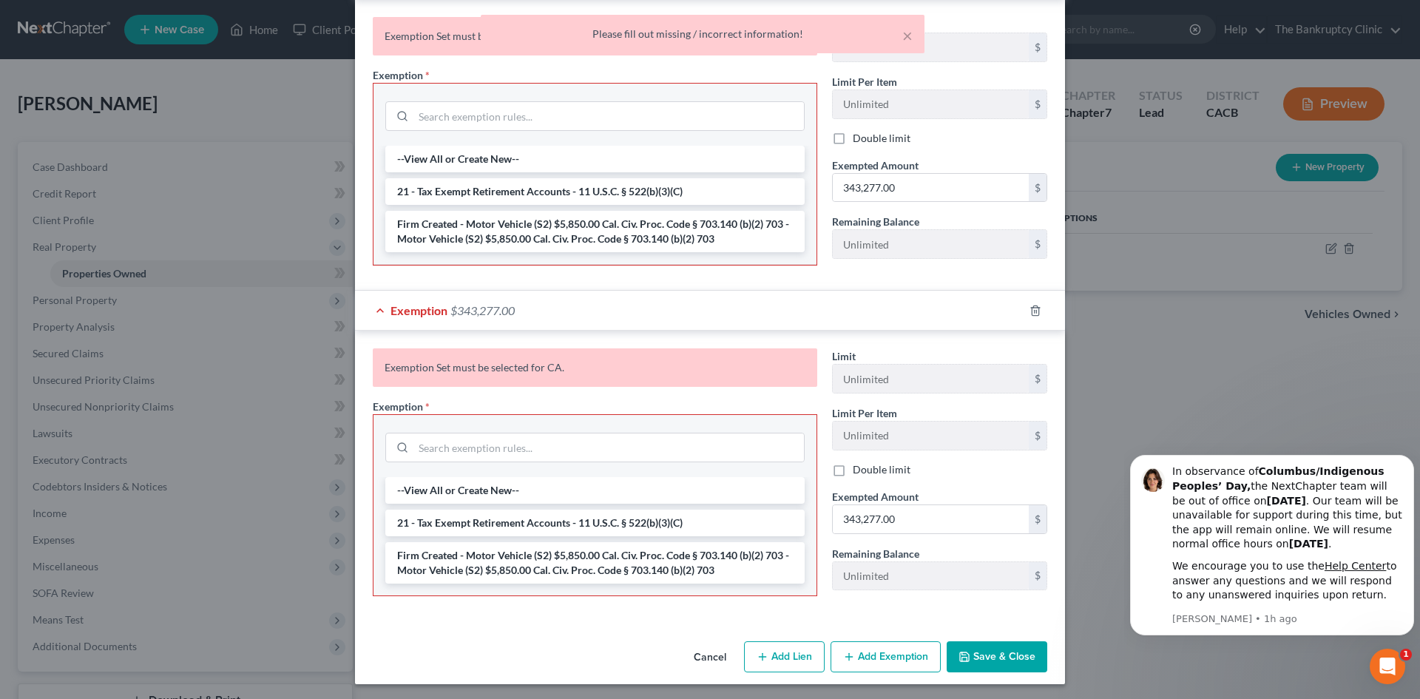
click at [1003, 657] on button "Save & Close" at bounding box center [996, 656] width 101 height 31
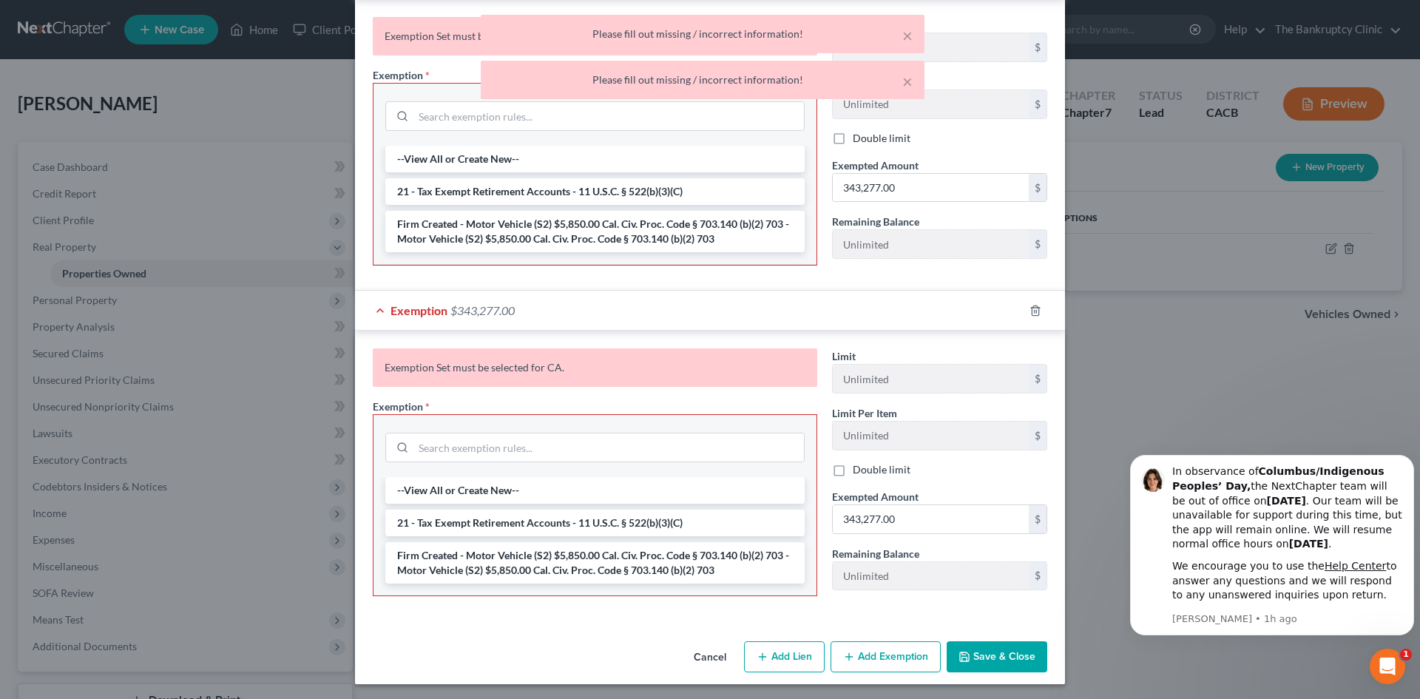
click at [1003, 657] on button "Save & Close" at bounding box center [996, 656] width 101 height 31
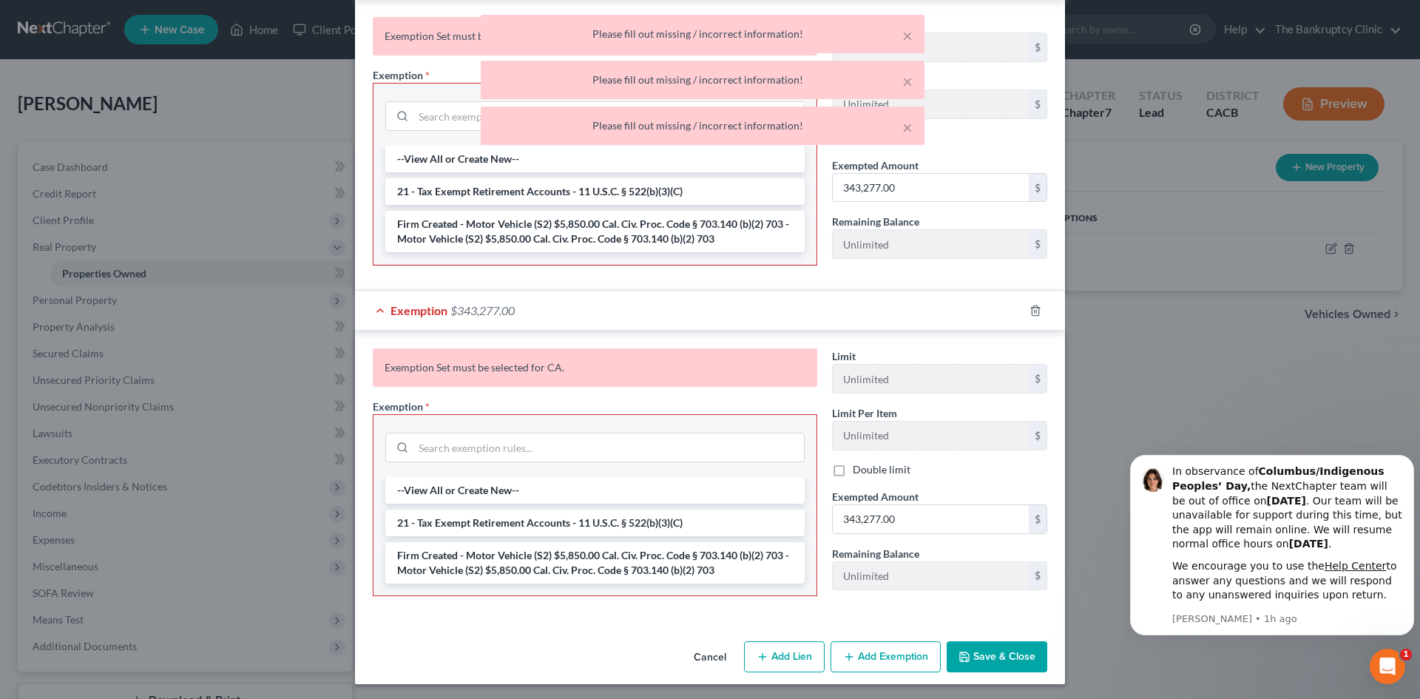
click at [1003, 657] on button "Save & Close" at bounding box center [996, 656] width 101 height 31
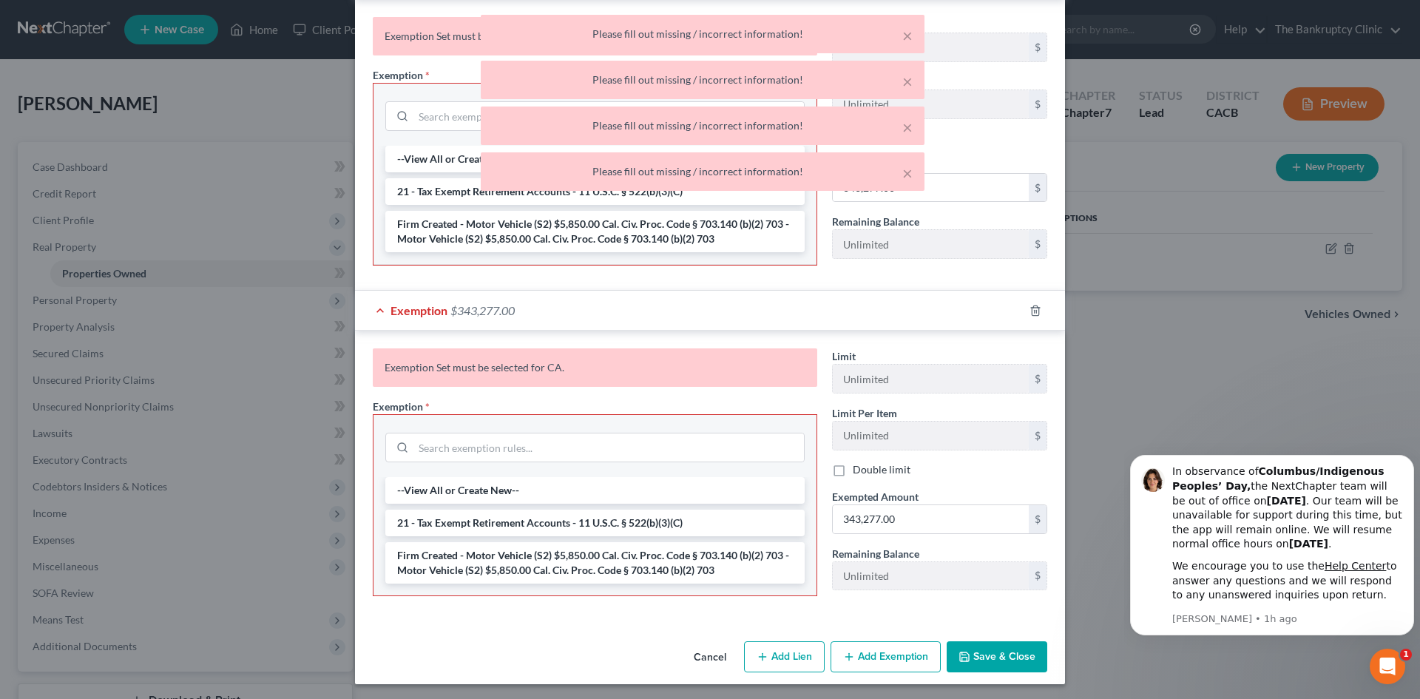
click at [1003, 657] on button "Save & Close" at bounding box center [996, 656] width 101 height 31
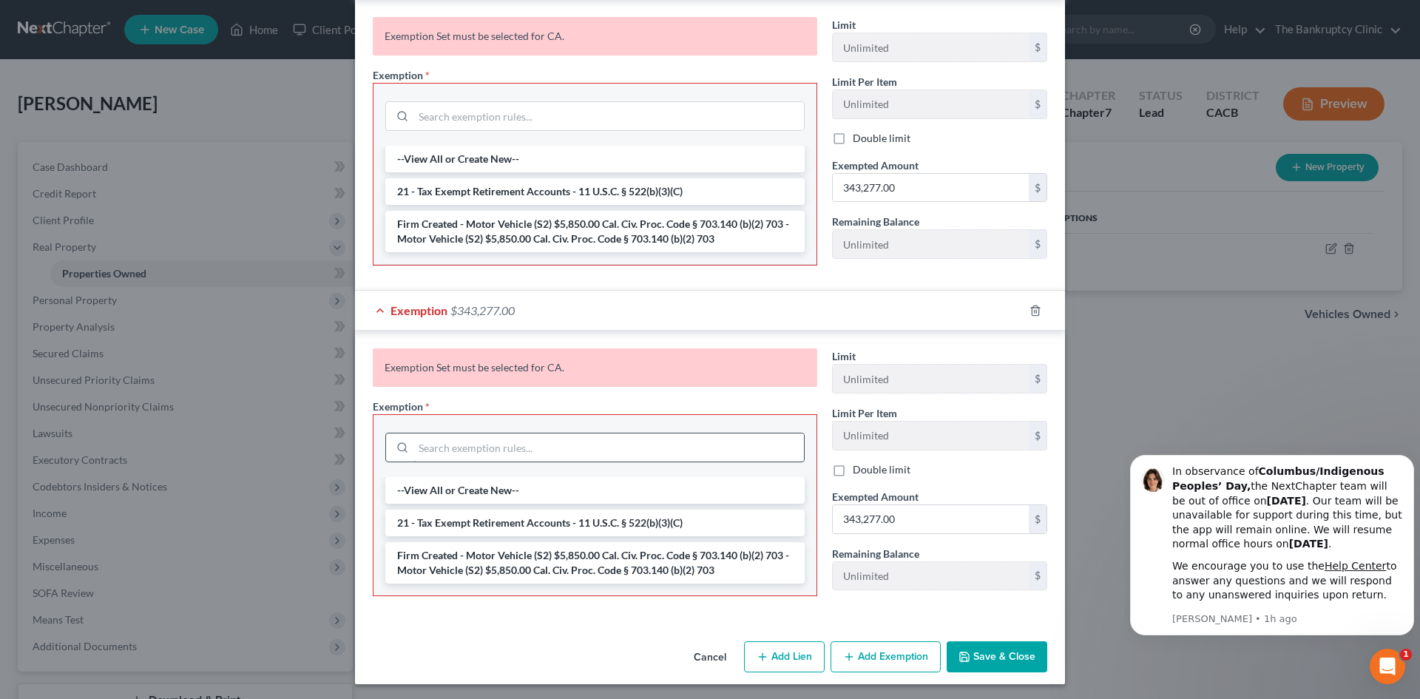
click at [413, 439] on input "search" at bounding box center [608, 447] width 390 height 28
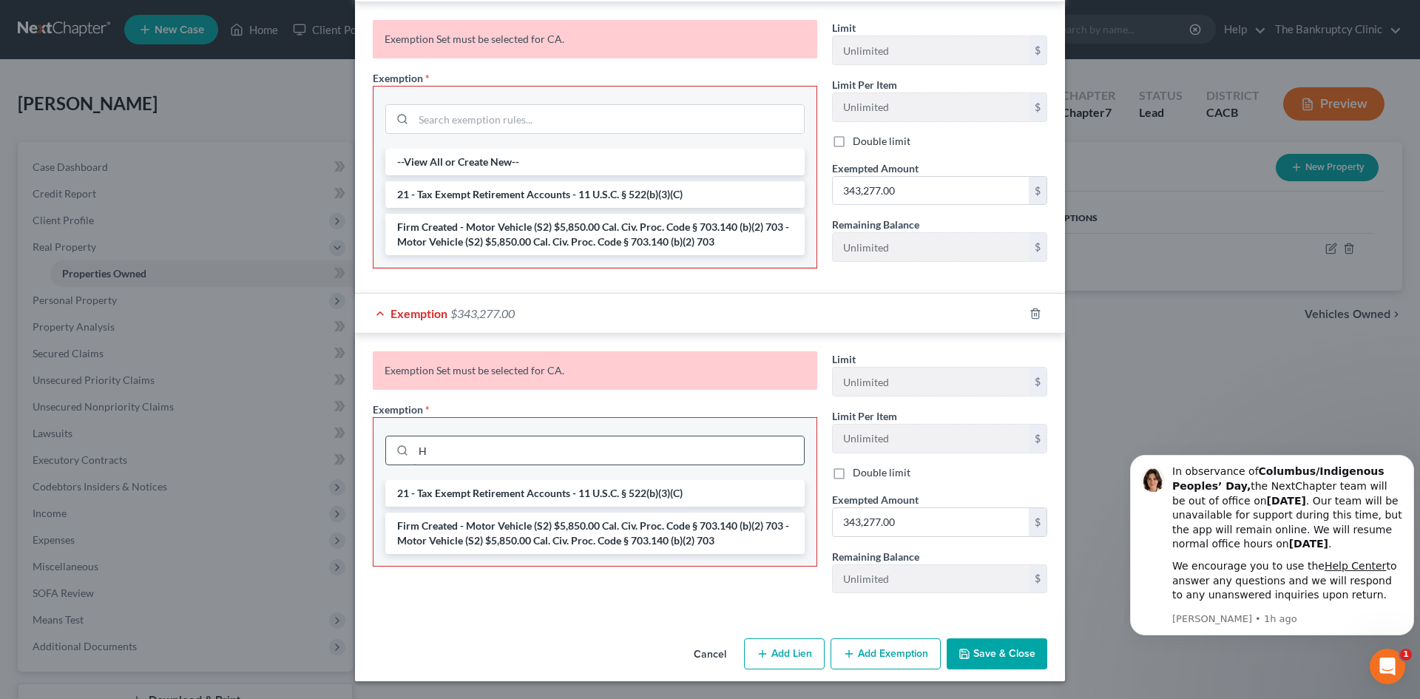
scroll to position [823, 0]
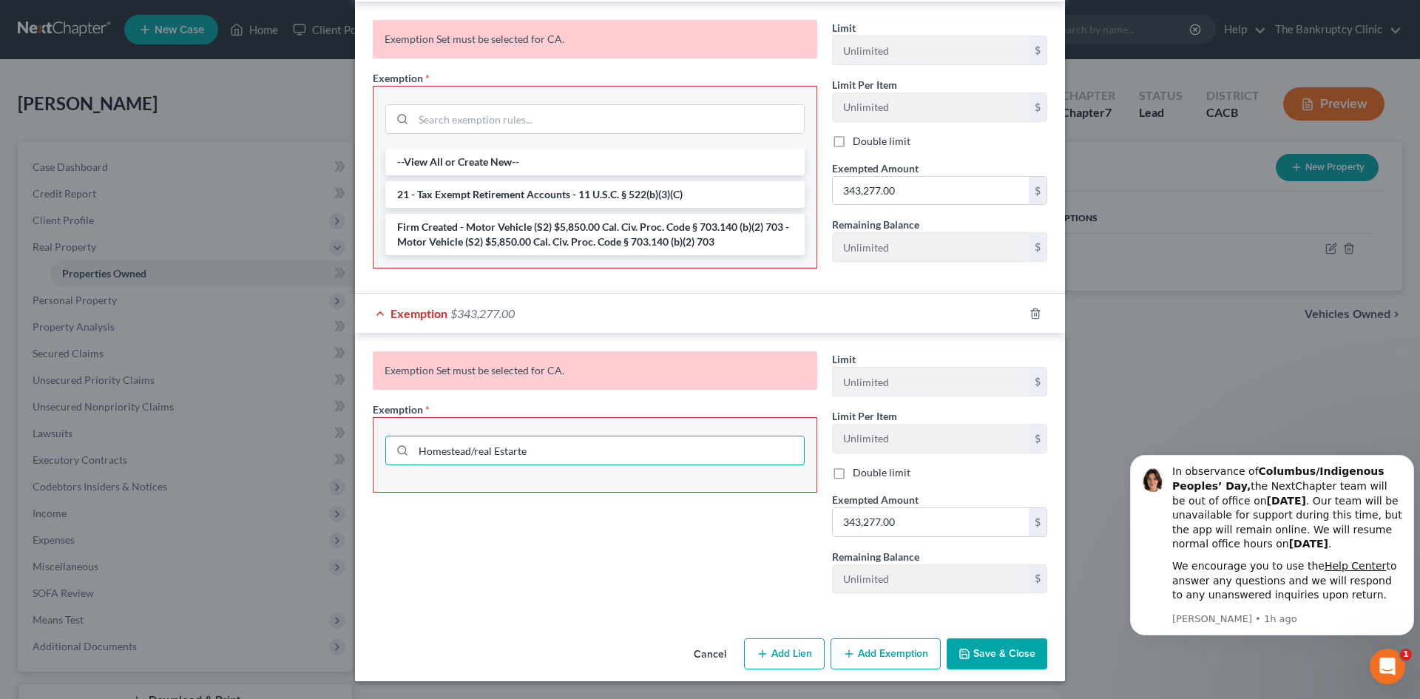
type input "Homestead/real Estarte"
click at [992, 658] on button "Save & Close" at bounding box center [996, 653] width 101 height 31
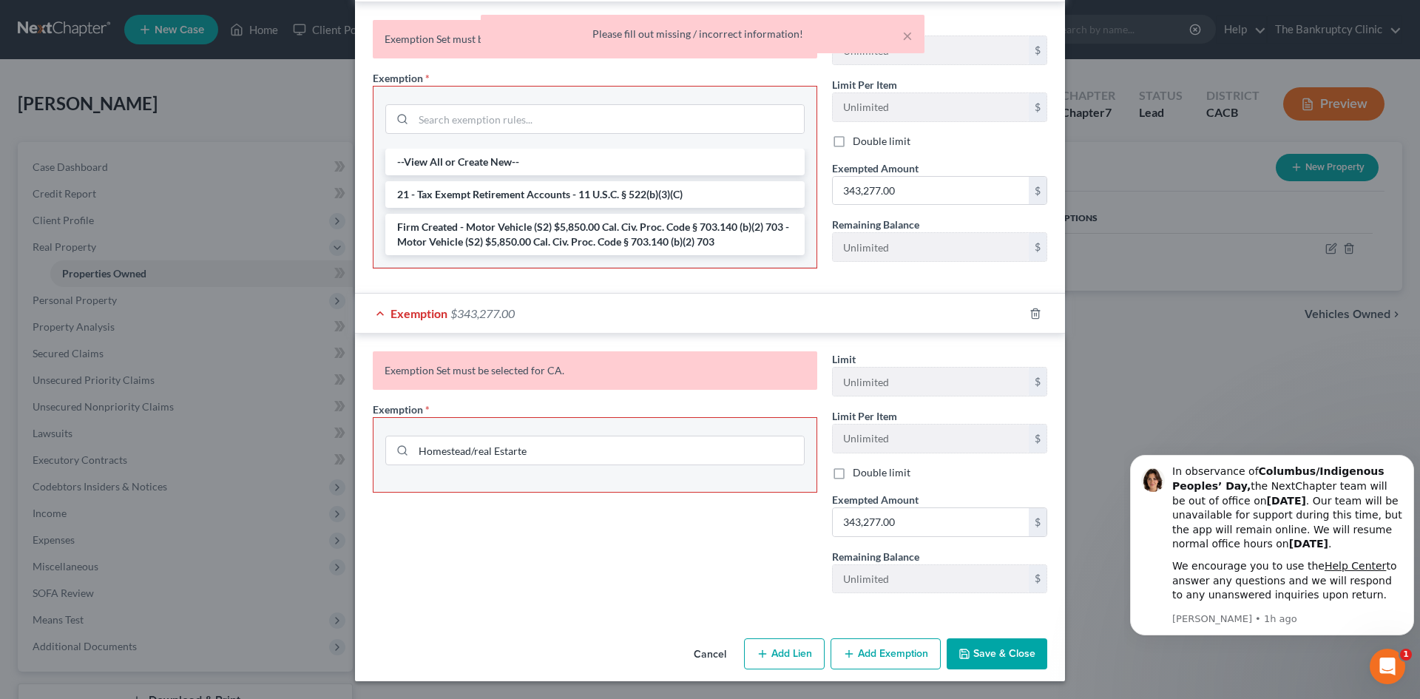
click at [992, 658] on button "Save & Close" at bounding box center [996, 653] width 101 height 31
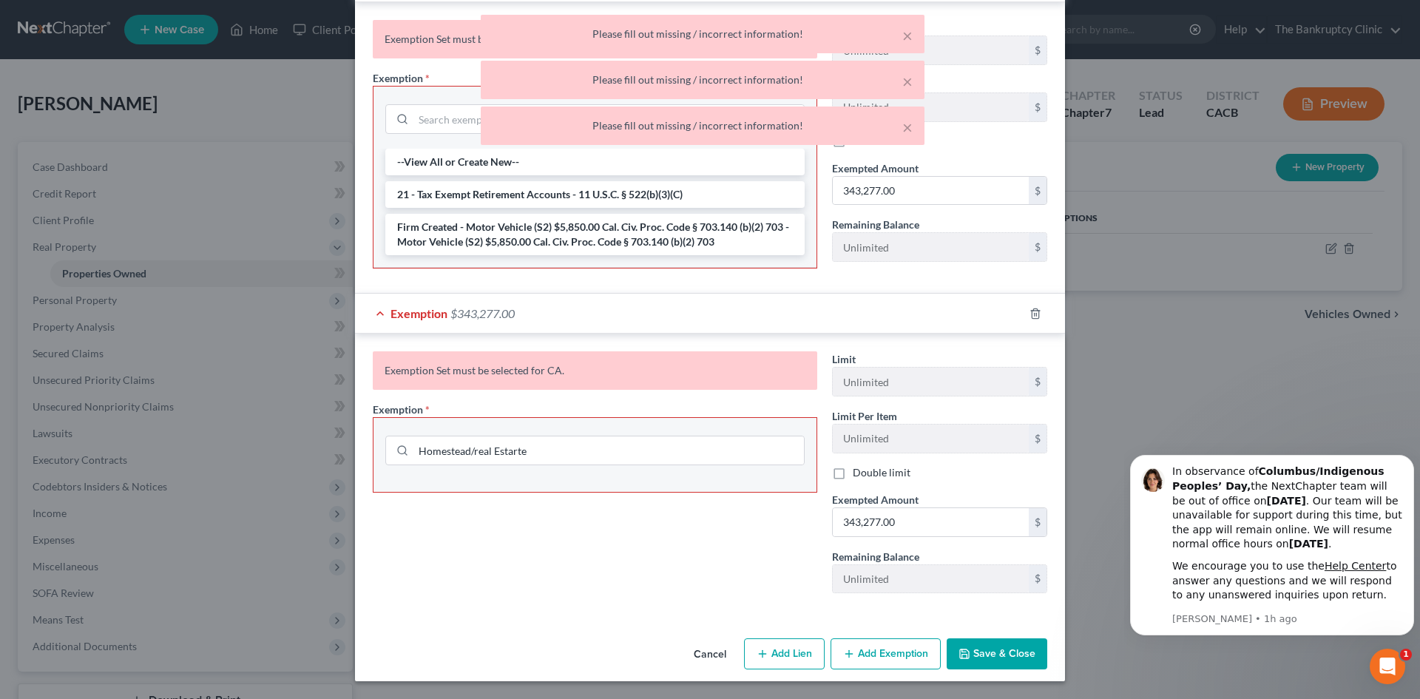
click at [992, 658] on button "Save & Close" at bounding box center [996, 653] width 101 height 31
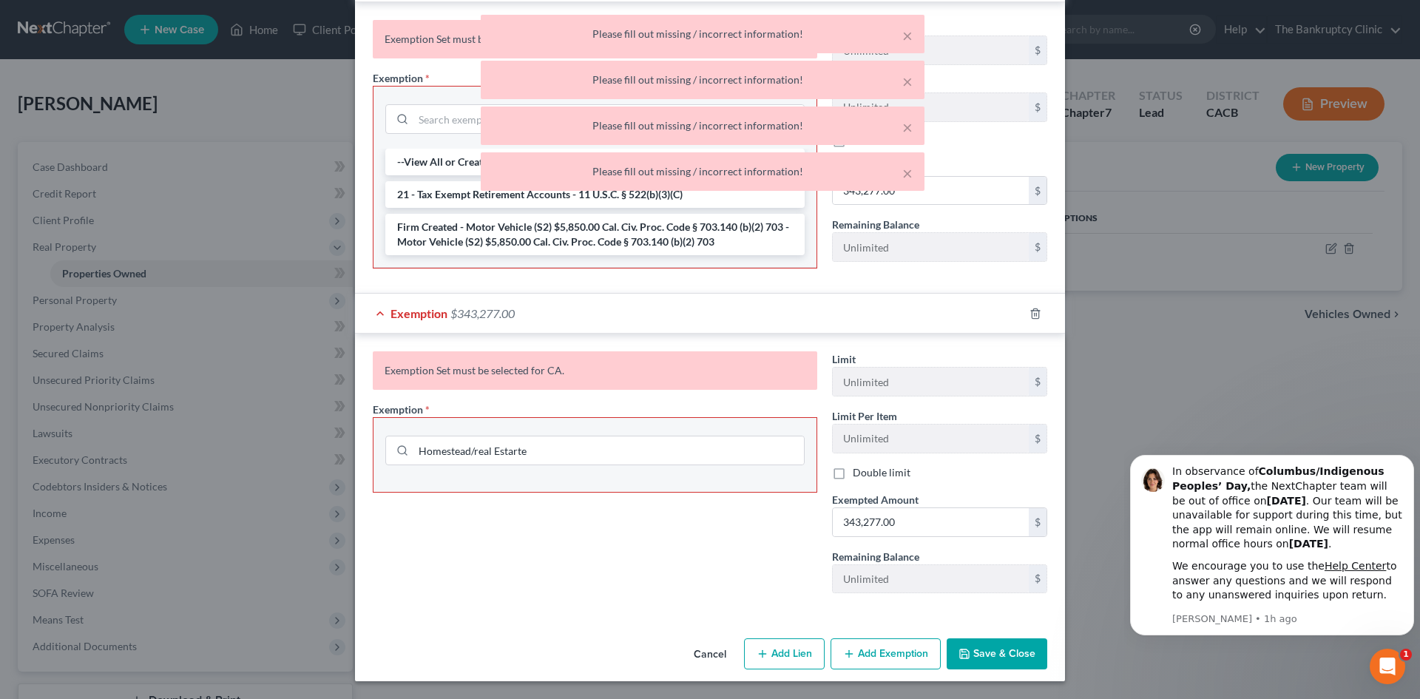
click at [992, 658] on button "Save & Close" at bounding box center [996, 653] width 101 height 31
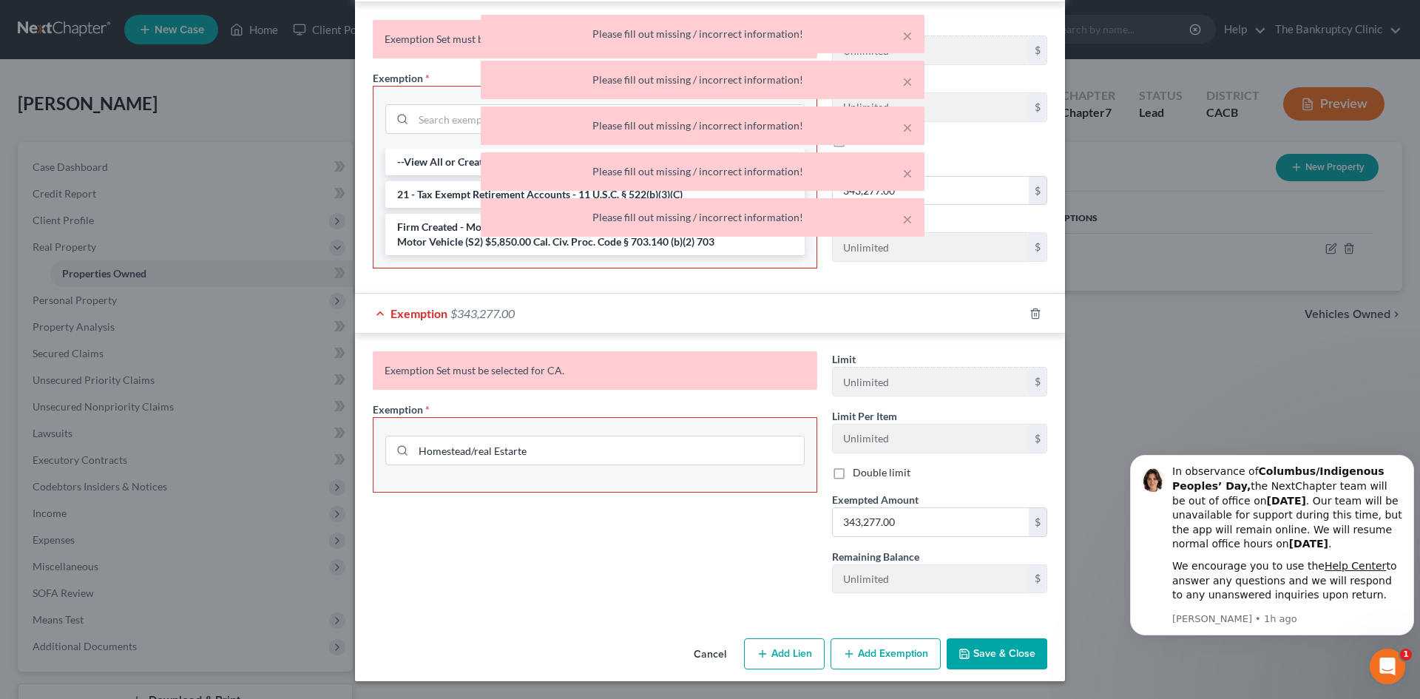
click at [992, 658] on button "Save & Close" at bounding box center [996, 653] width 101 height 31
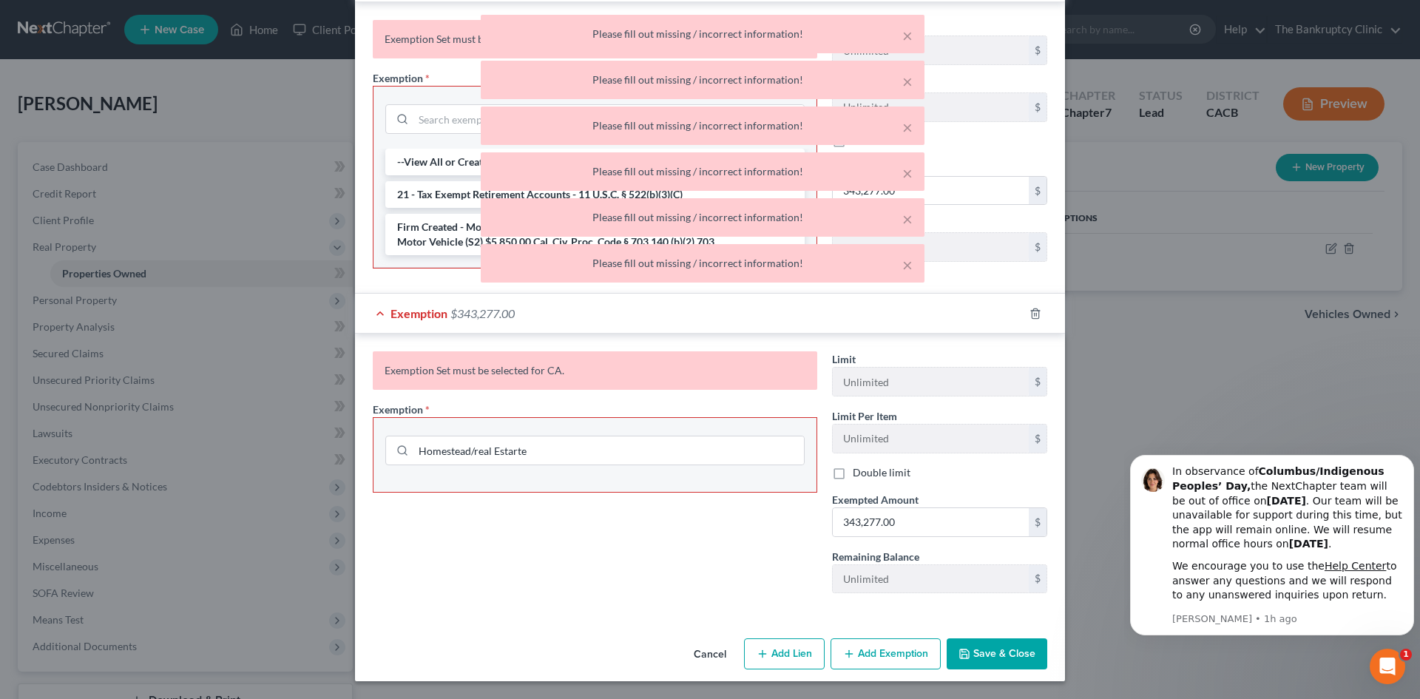
click at [992, 658] on button "Save & Close" at bounding box center [996, 653] width 101 height 31
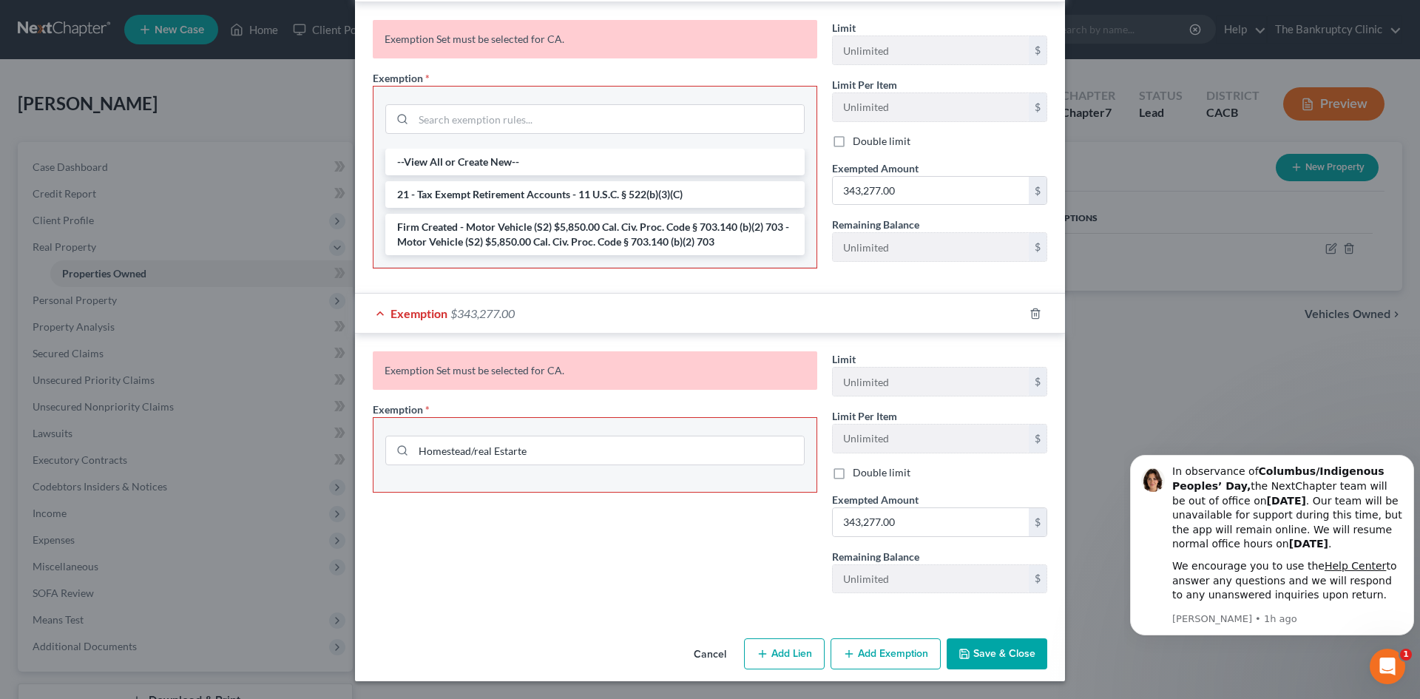
click at [899, 649] on button "Add Exemption" at bounding box center [885, 653] width 110 height 31
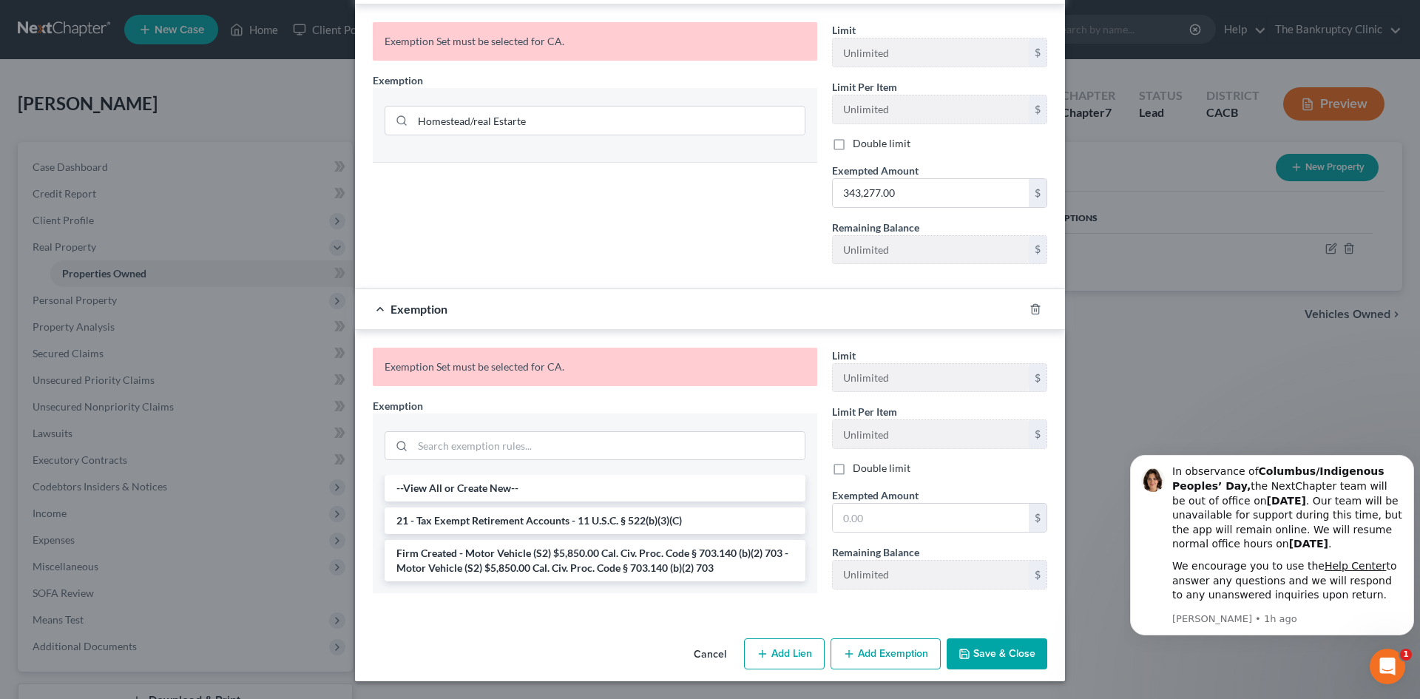
scroll to position [1148, 0]
click at [1020, 658] on button "Save & Close" at bounding box center [996, 654] width 101 height 31
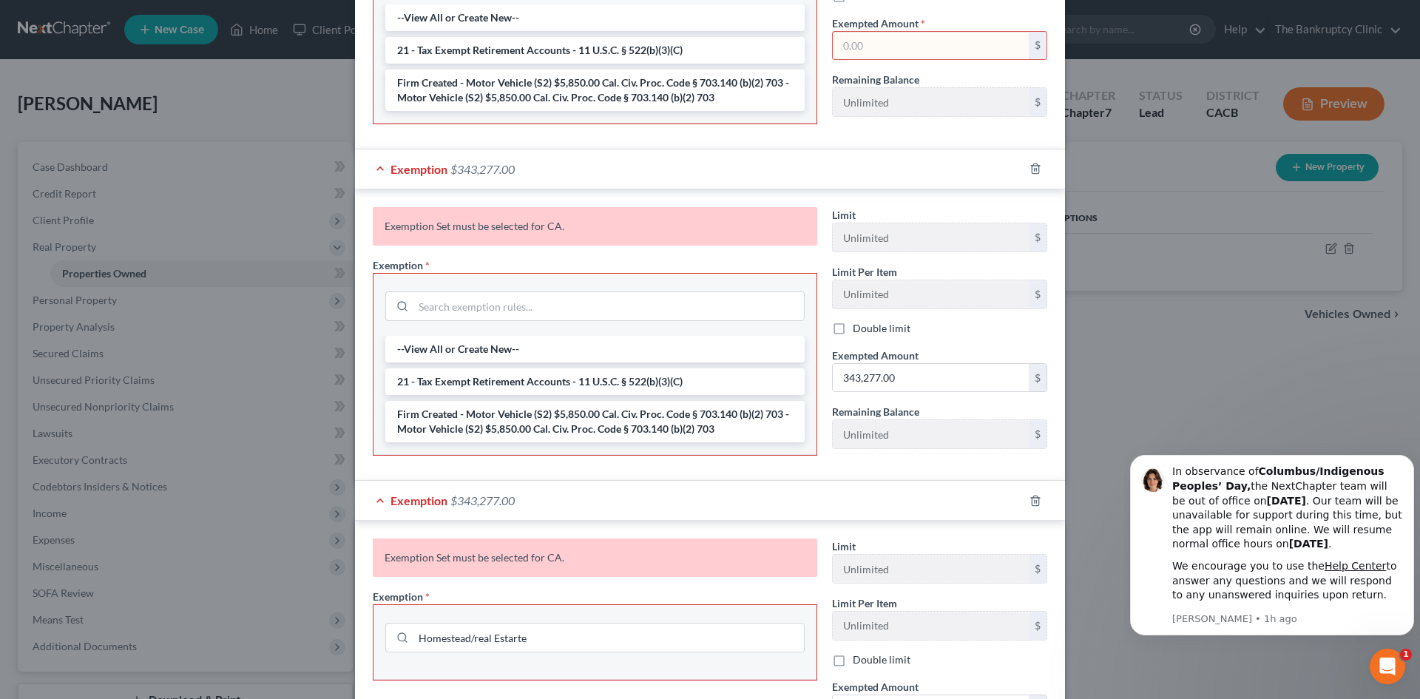
scroll to position [0, 0]
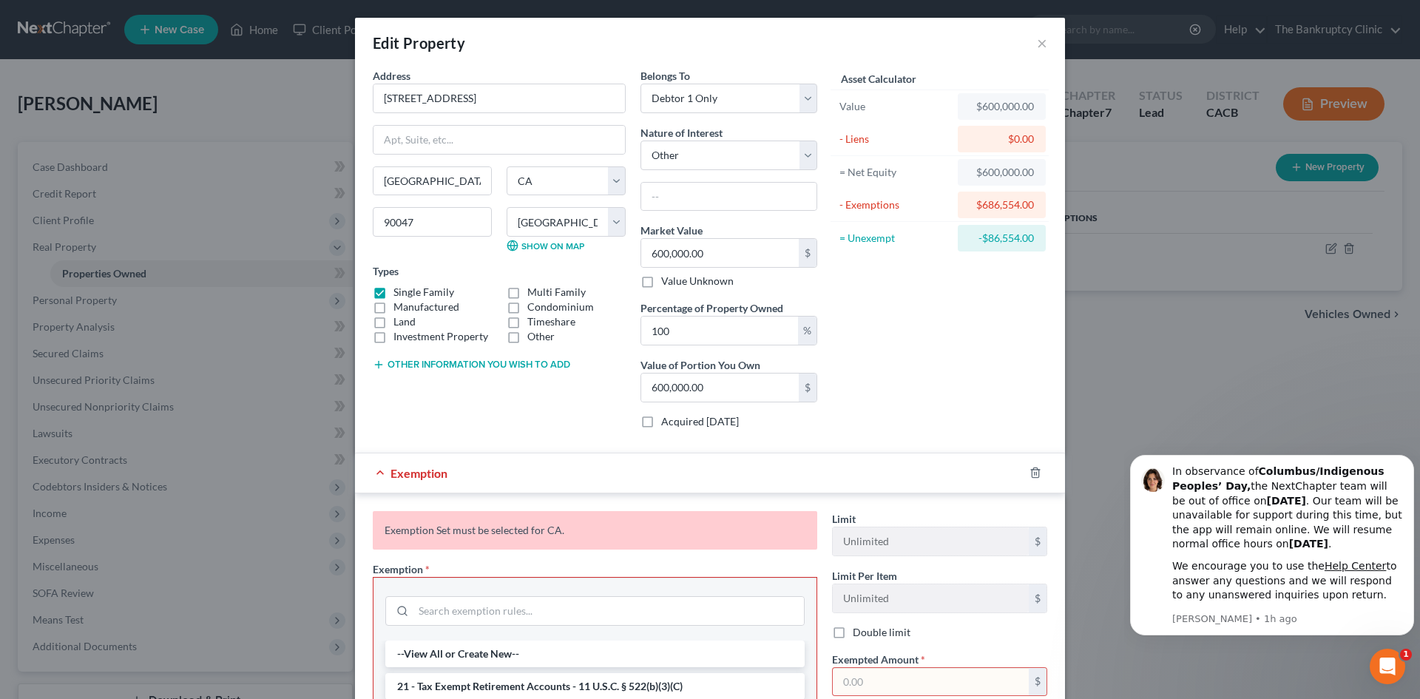
click at [1030, 47] on div "Edit Property ×" at bounding box center [710, 43] width 710 height 50
click at [1037, 38] on button "×" at bounding box center [1042, 43] width 10 height 18
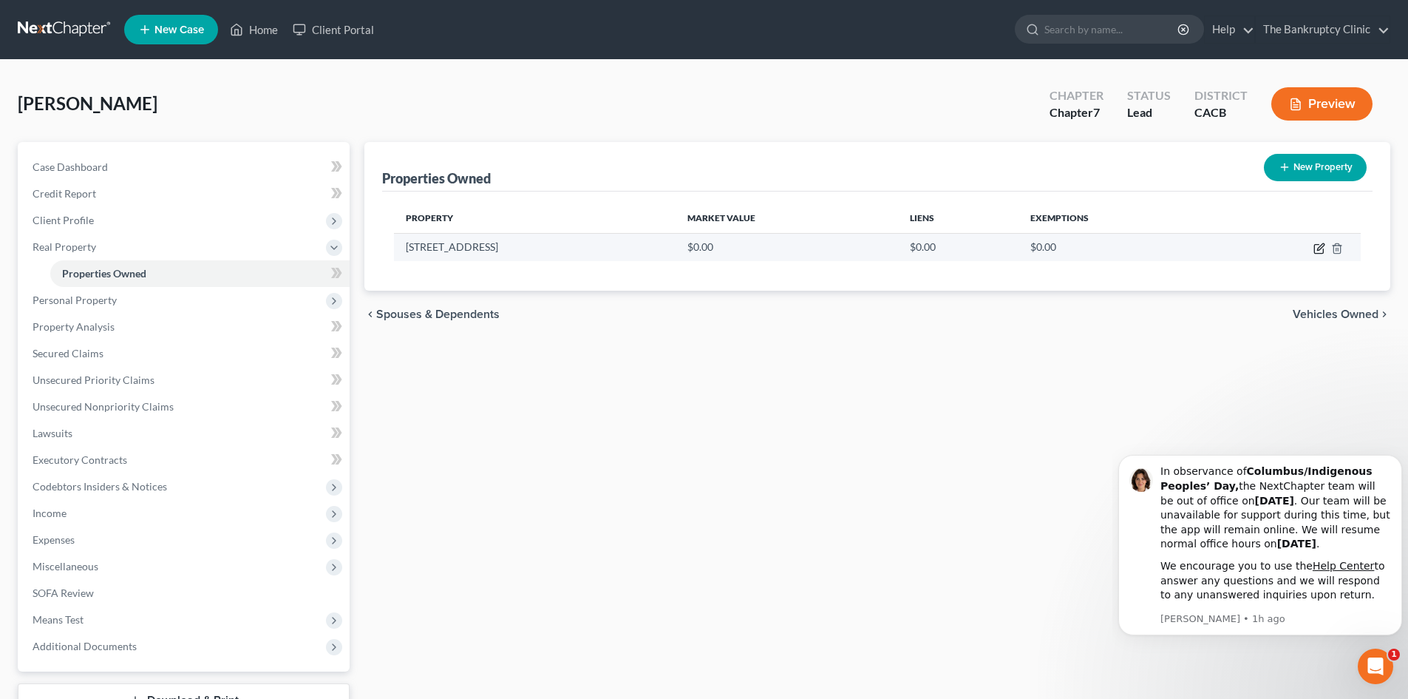
click at [1323, 253] on icon "button" at bounding box center [1319, 249] width 9 height 9
select select "4"
select select "18"
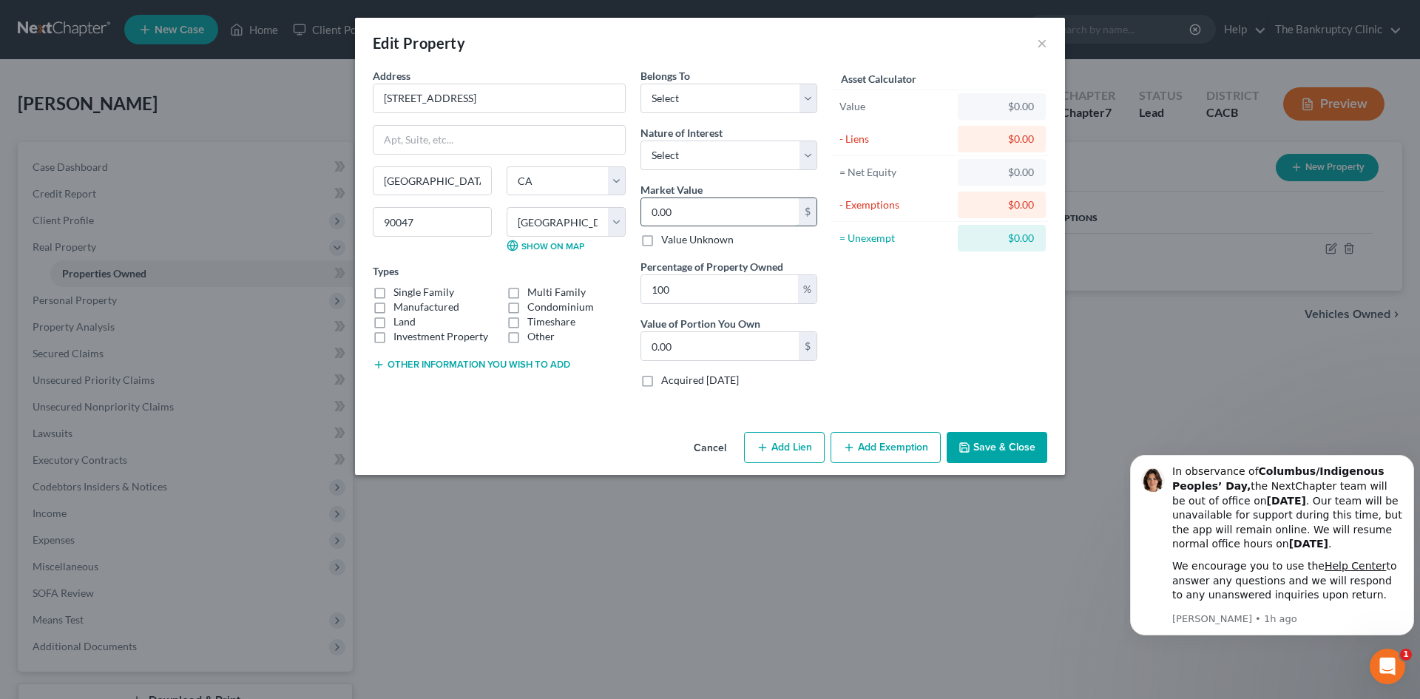
click at [726, 211] on input "0.00" at bounding box center [719, 212] width 157 height 28
type input "6"
type input "6.00"
type input "60"
type input "60.00"
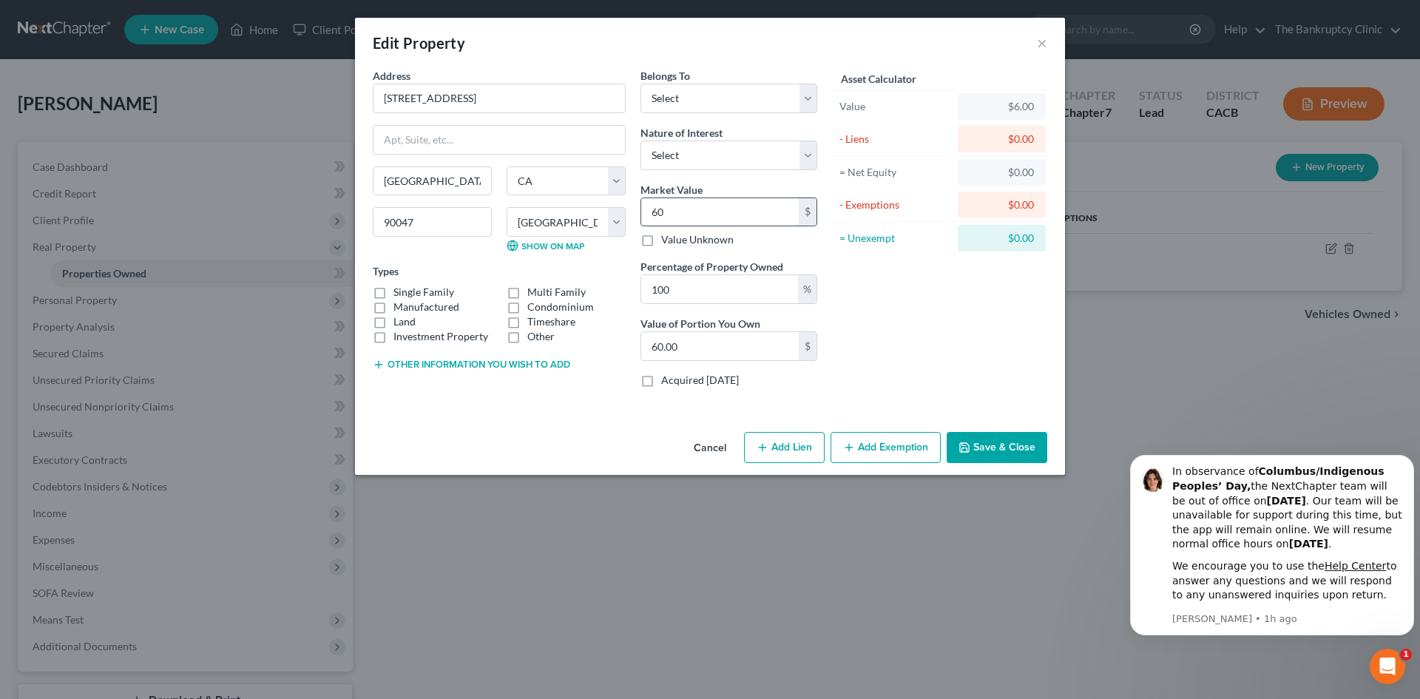
type input "600"
type input "600.00"
type input "6,000"
type input "6,000.00"
type input "60,000"
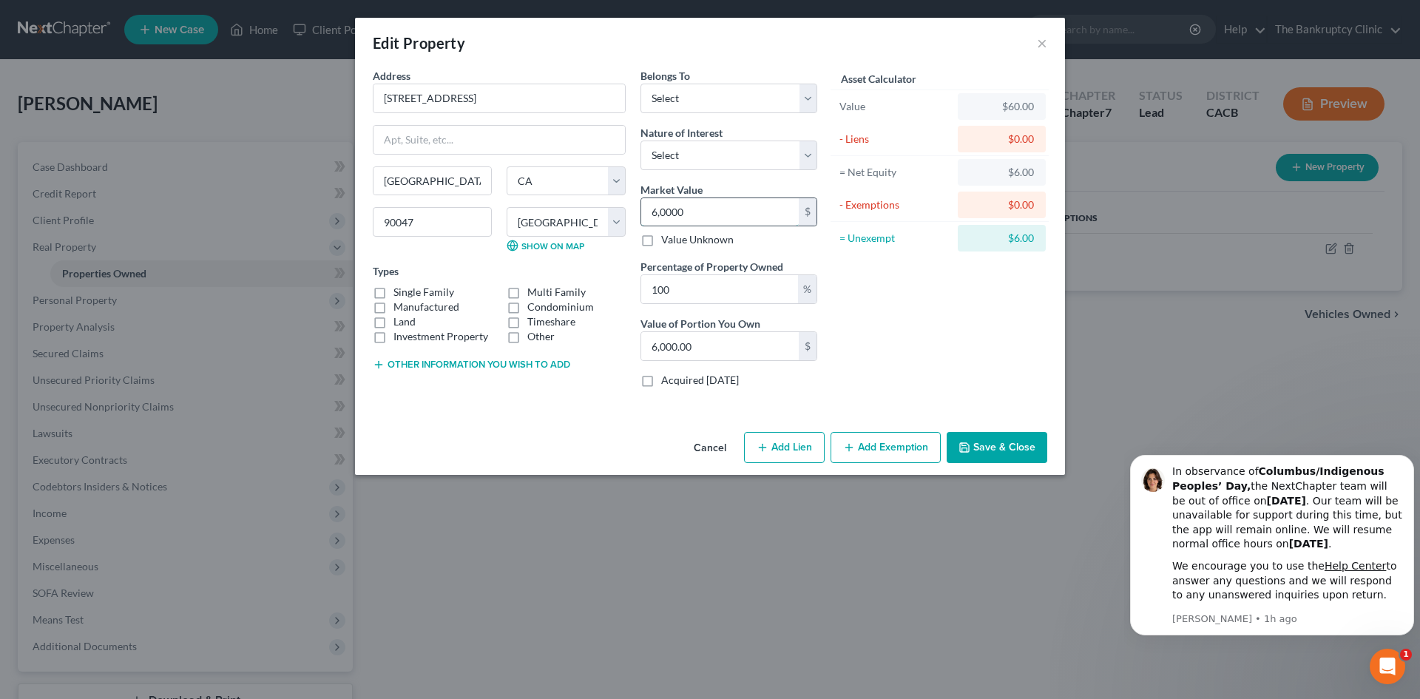
type input "60,000.00"
type input "600,000"
type input "600,000.00"
click at [710, 348] on input "600,000.00" at bounding box center [719, 346] width 157 height 28
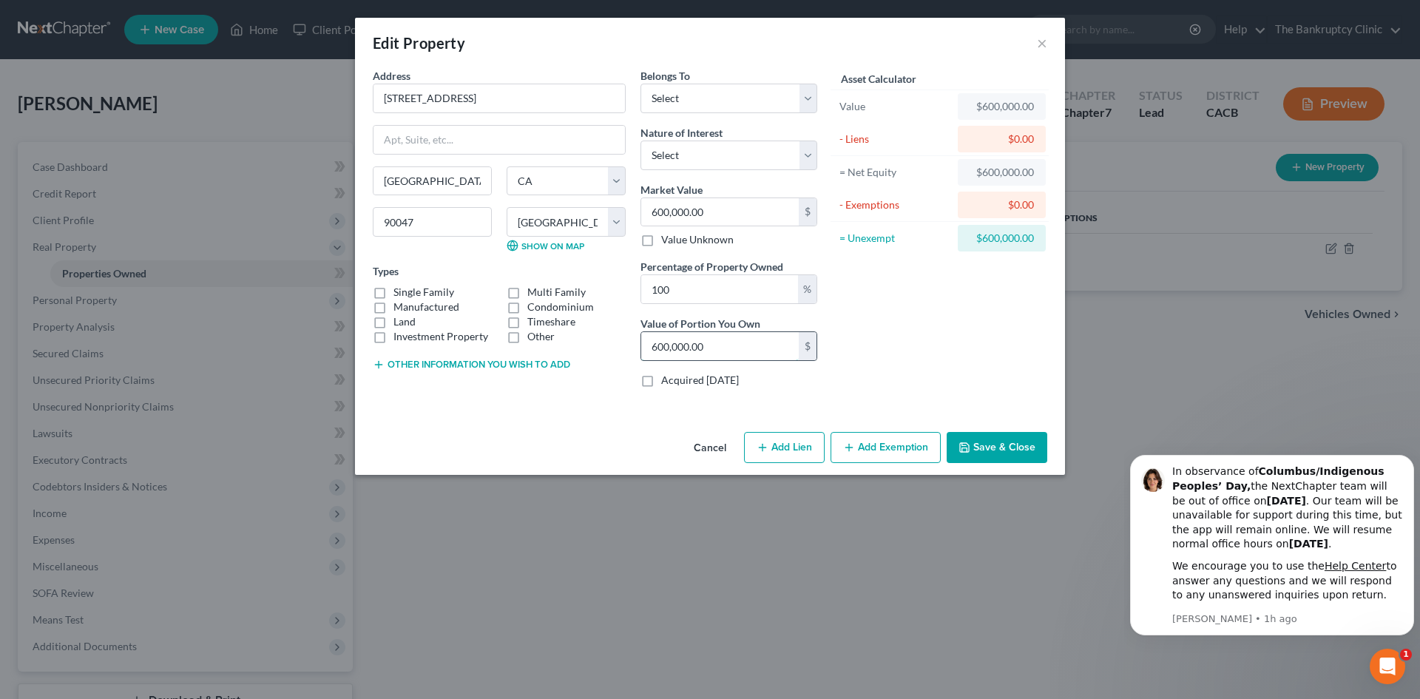
type input "0"
type input "0.00"
type input "3"
type input "0.01"
type input "34"
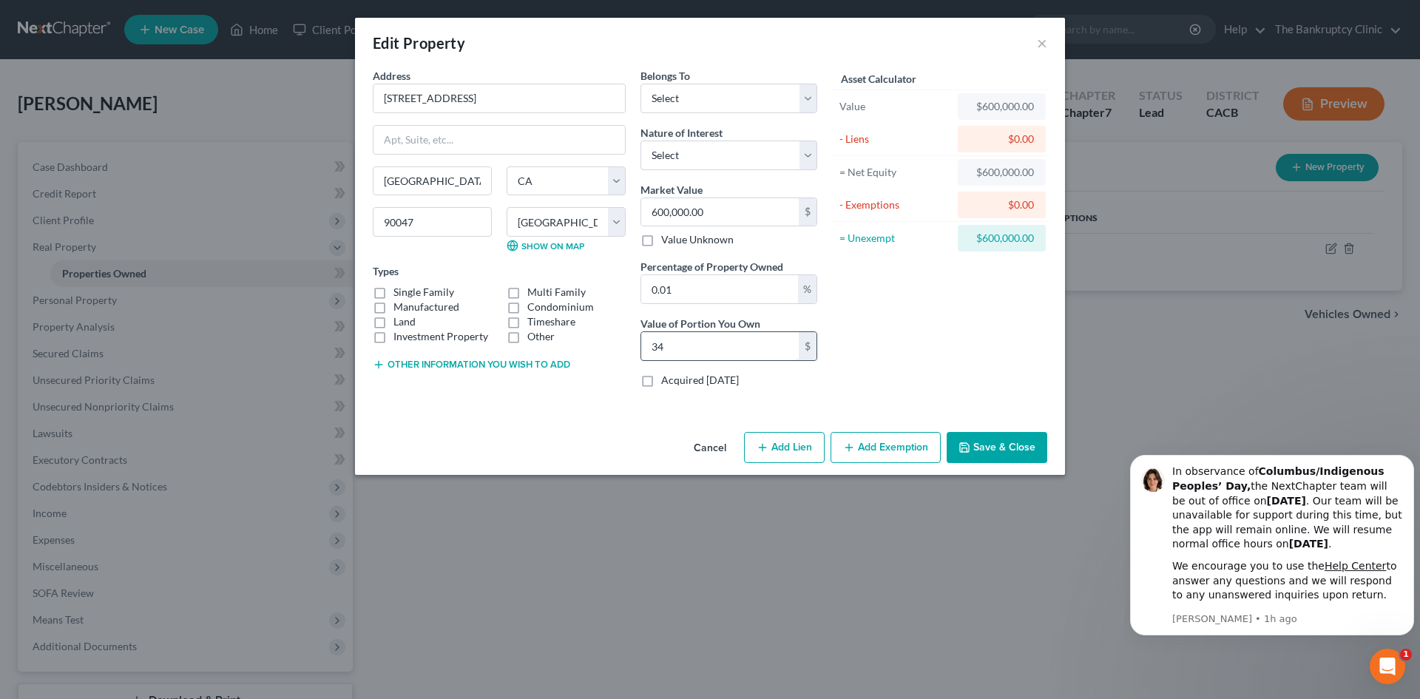
type input "0.06"
type input "3432"
type input "0.57"
type input "3,432"
type input "5.72"
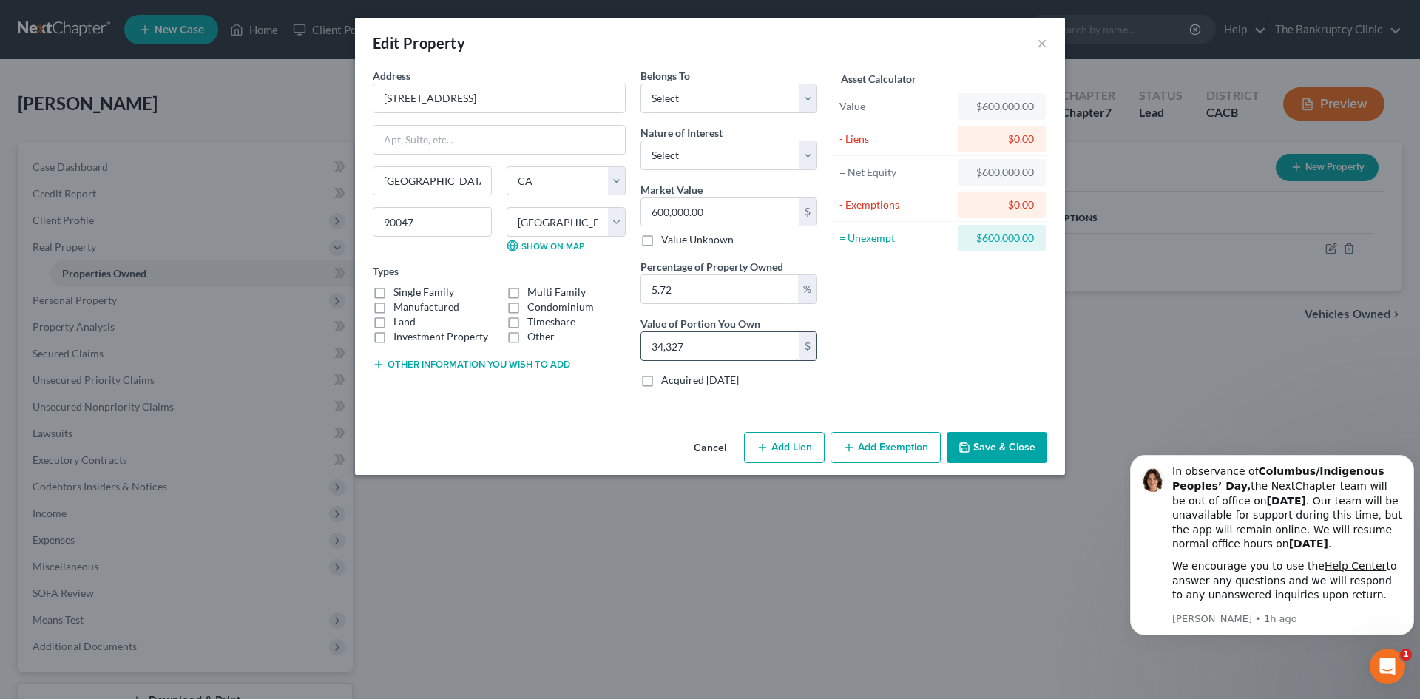
type input "34,3277"
type input "57.21"
type input "343,277.00"
click at [1019, 456] on button "Save & Close" at bounding box center [996, 447] width 101 height 31
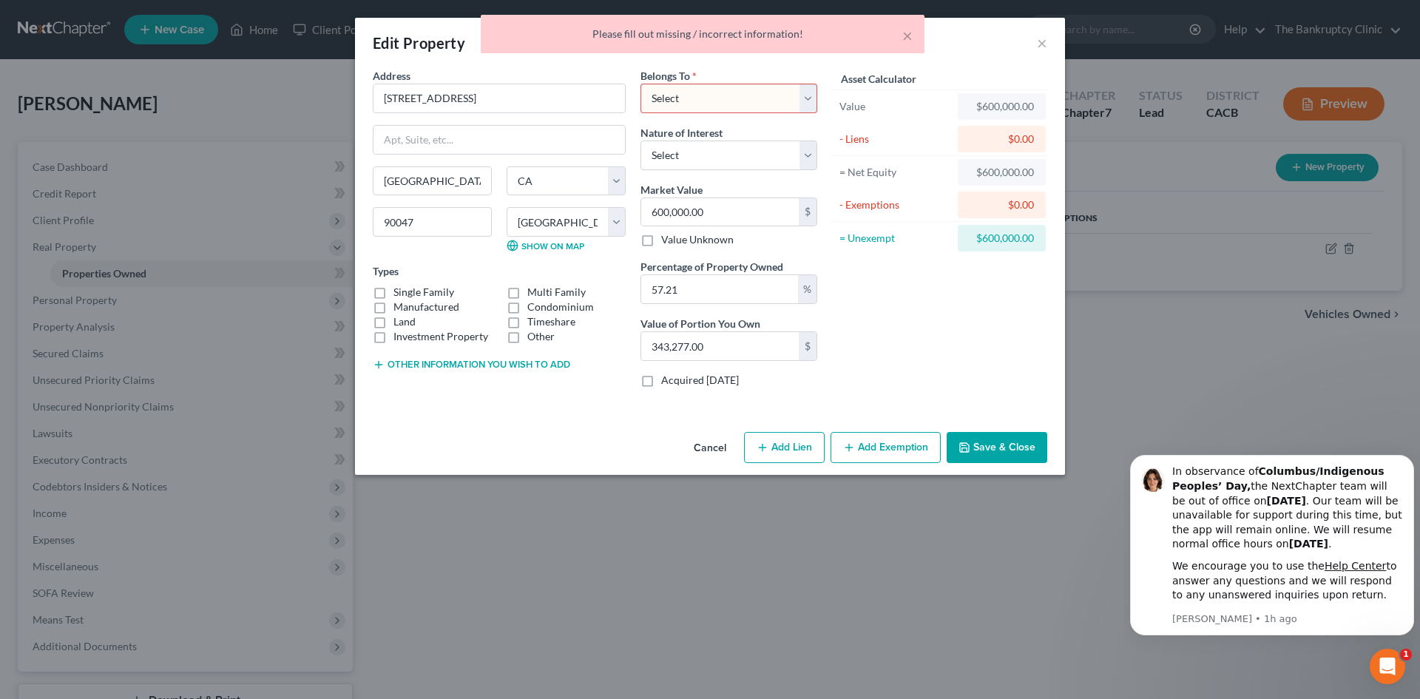
click at [806, 101] on select "Select Debtor 1 Only Debtor 2 Only Debtor 1 And Debtor 2 Only At Least One Of T…" at bounding box center [728, 99] width 177 height 30
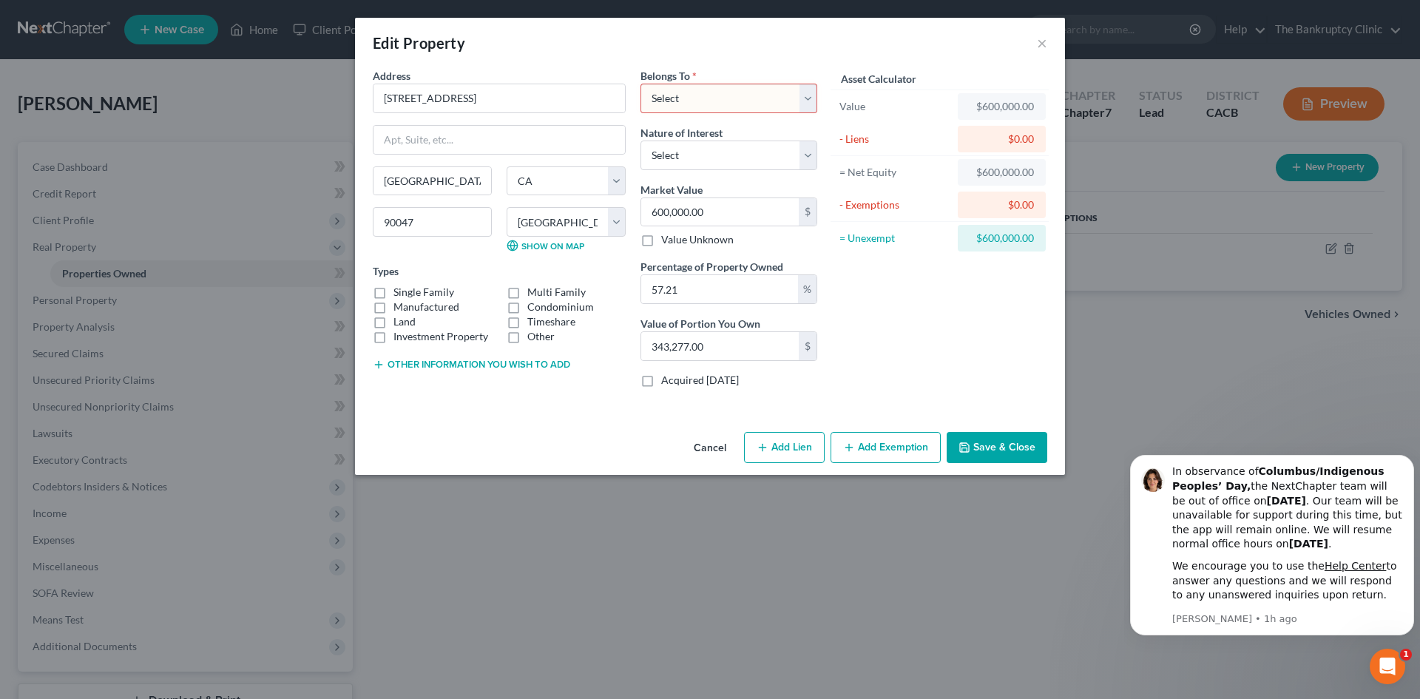
select select "0"
click at [640, 84] on select "Select Debtor 1 Only Debtor 2 Only Debtor 1 And Debtor 2 Only At Least One Of T…" at bounding box center [728, 99] width 177 height 30
click at [808, 155] on select "Select Fee Simple Joint Tenant Life Estate Equitable Interest Future Interest T…" at bounding box center [728, 155] width 177 height 30
click at [640, 140] on select "Select Fee Simple Joint Tenant Life Estate Equitable Interest Future Interest T…" at bounding box center [728, 155] width 177 height 30
click at [804, 159] on select "Select Fee Simple Joint Tenant Life Estate Equitable Interest Future Interest T…" at bounding box center [728, 155] width 177 height 30
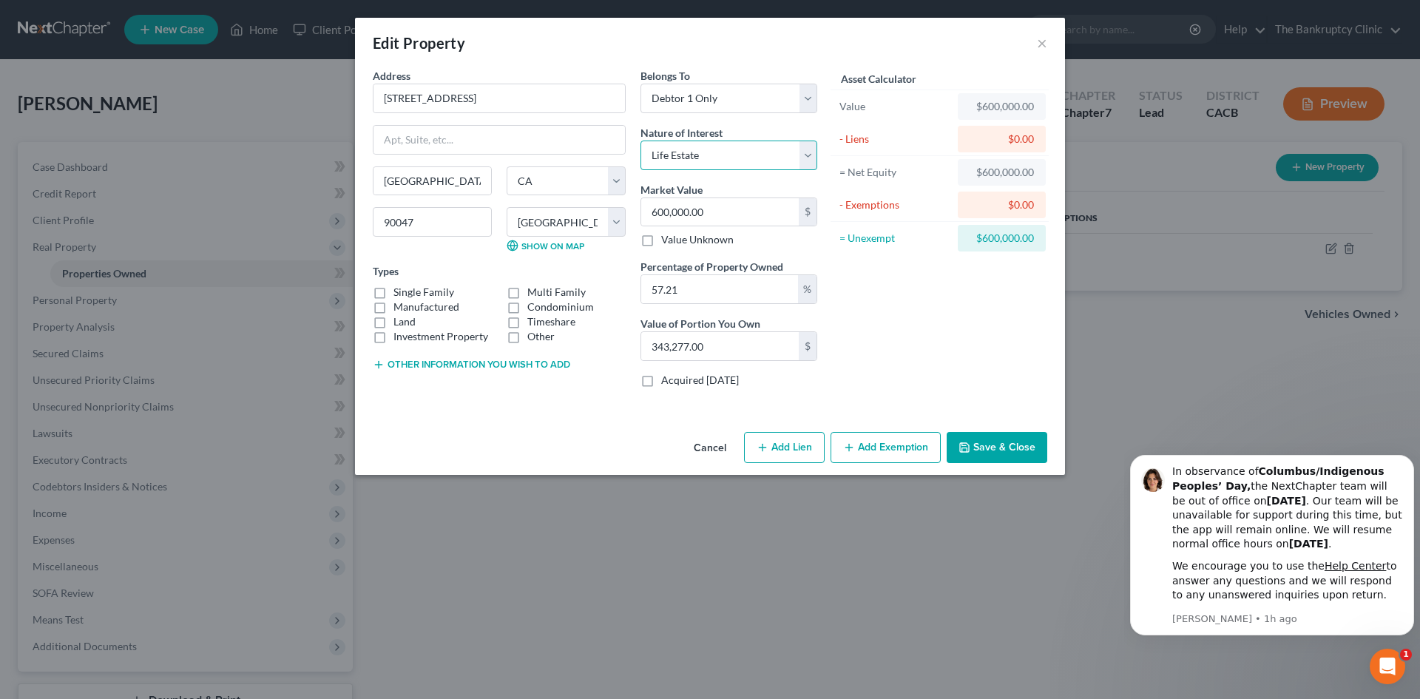
select select "0"
click at [640, 140] on select "Select Fee Simple Joint Tenant Life Estate Equitable Interest Future Interest T…" at bounding box center [728, 155] width 177 height 30
click at [995, 443] on button "Save & Close" at bounding box center [996, 447] width 101 height 31
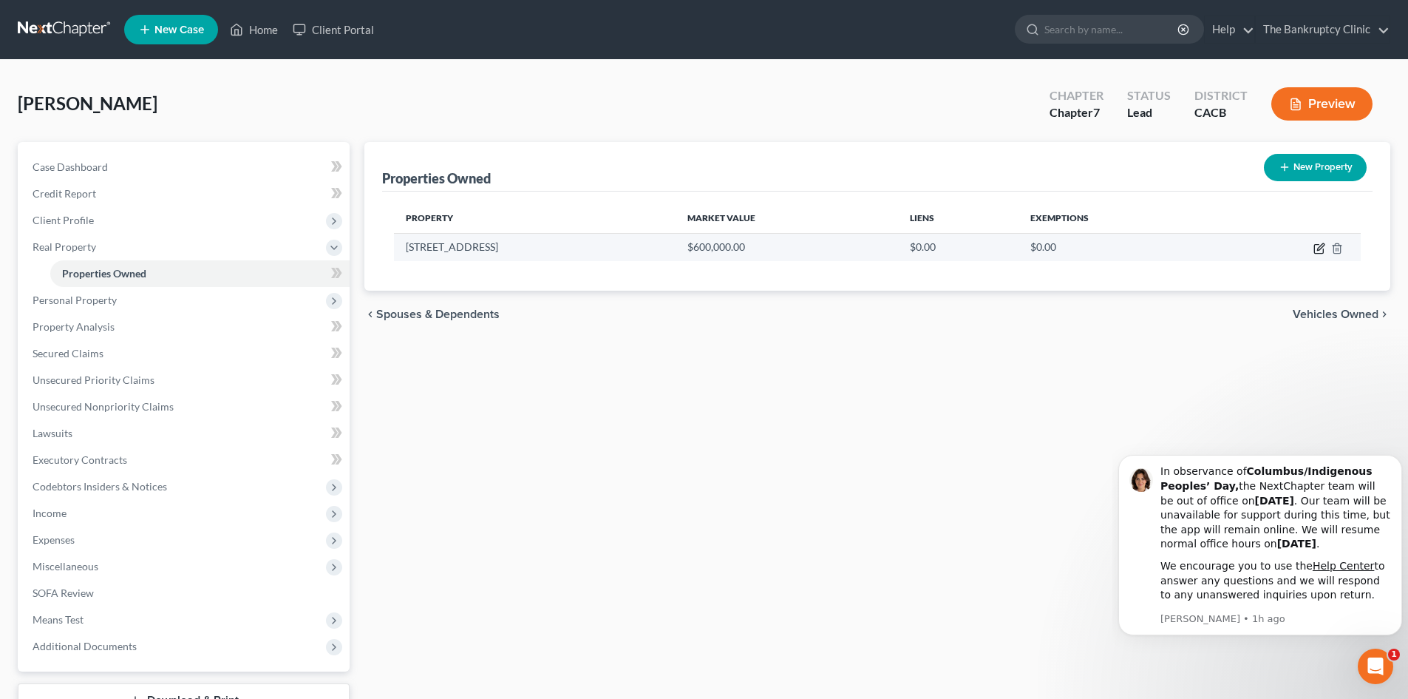
click at [1324, 244] on icon "button" at bounding box center [1321, 246] width 7 height 7
select select "4"
select select "18"
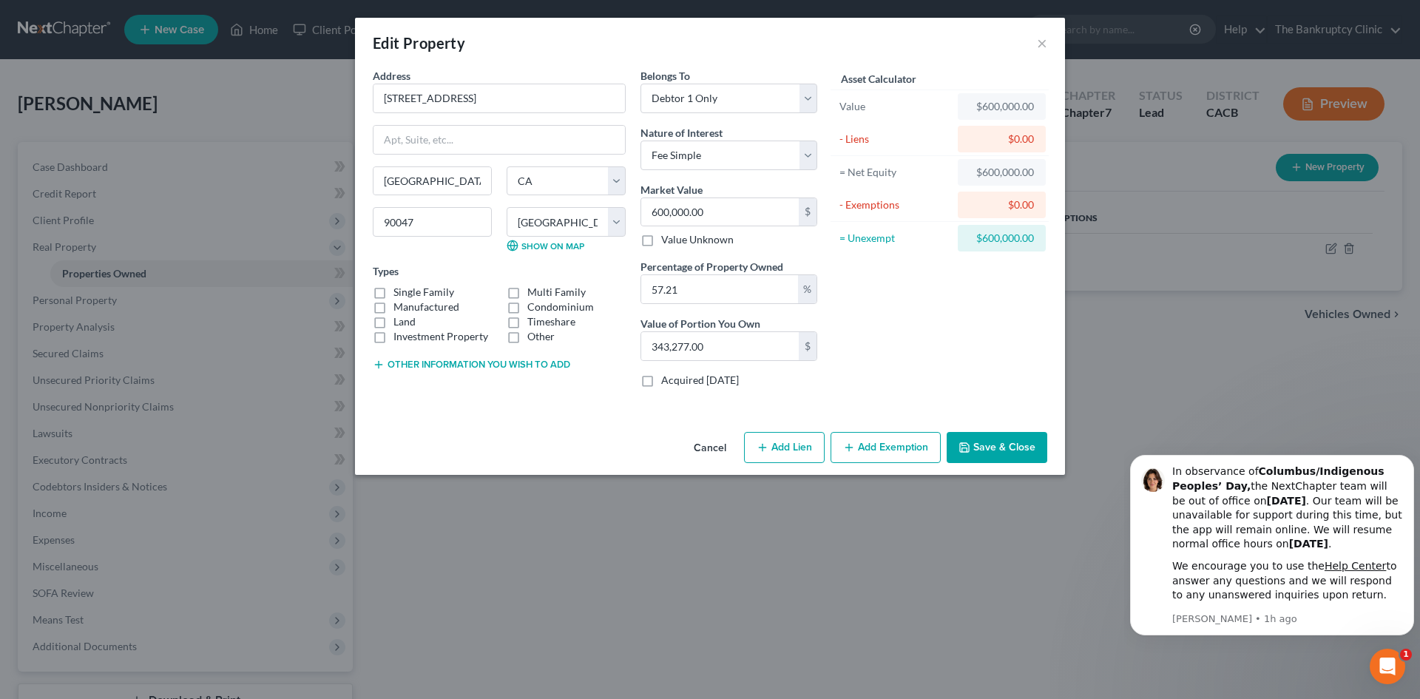
click at [782, 446] on button "Add Lien" at bounding box center [784, 447] width 81 height 31
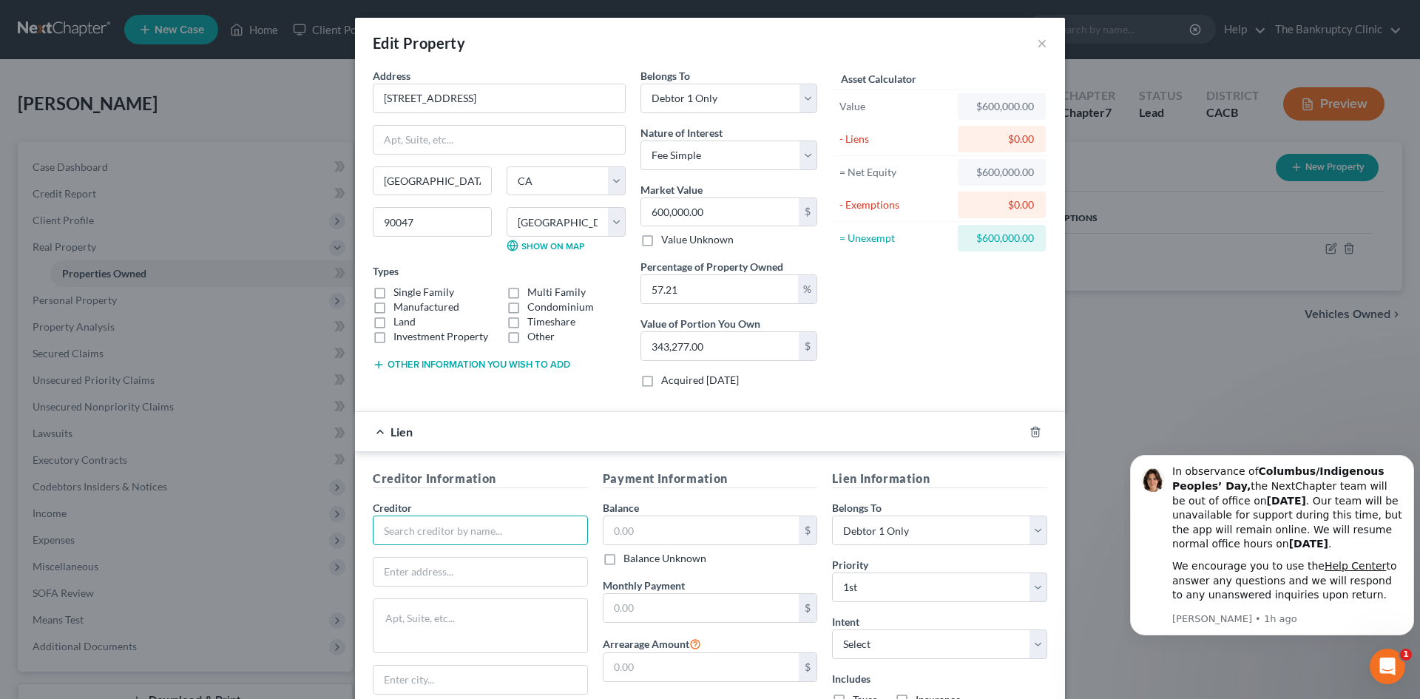
click at [390, 529] on input "text" at bounding box center [480, 530] width 215 height 30
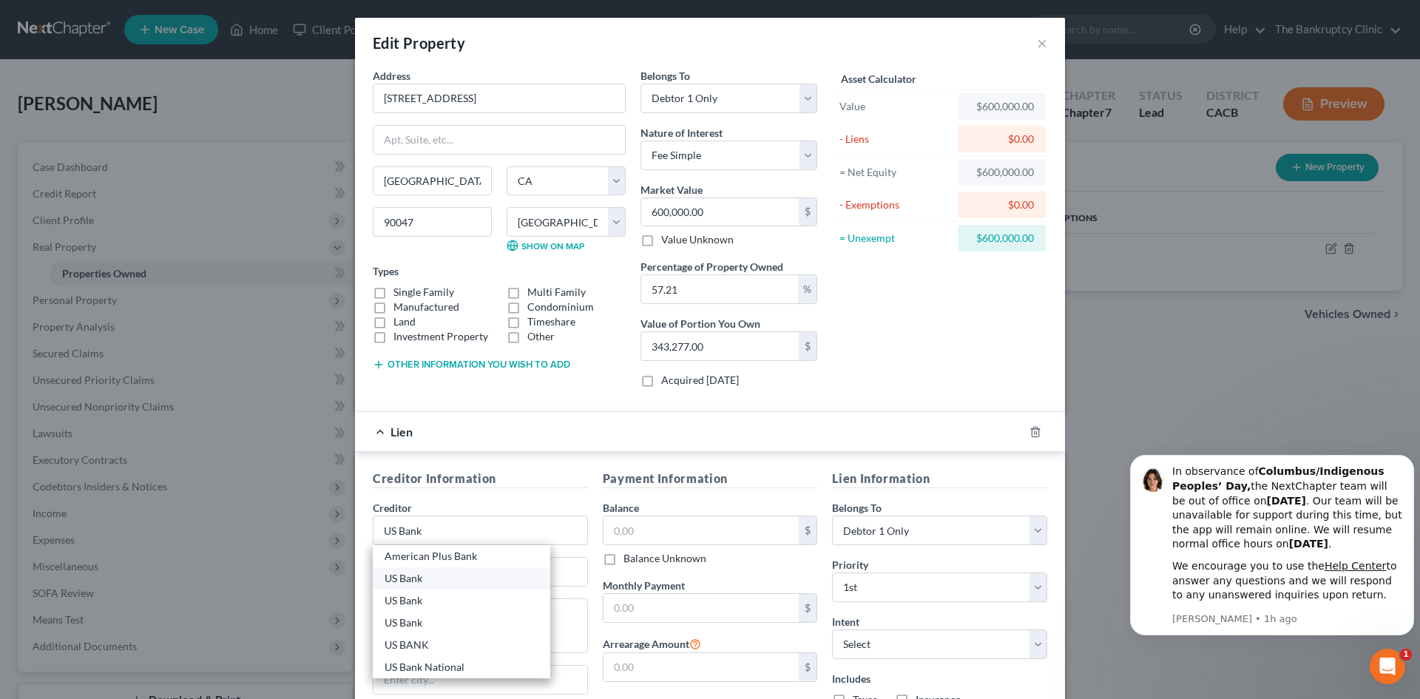
click at [386, 579] on div "US Bank" at bounding box center [461, 578] width 154 height 15
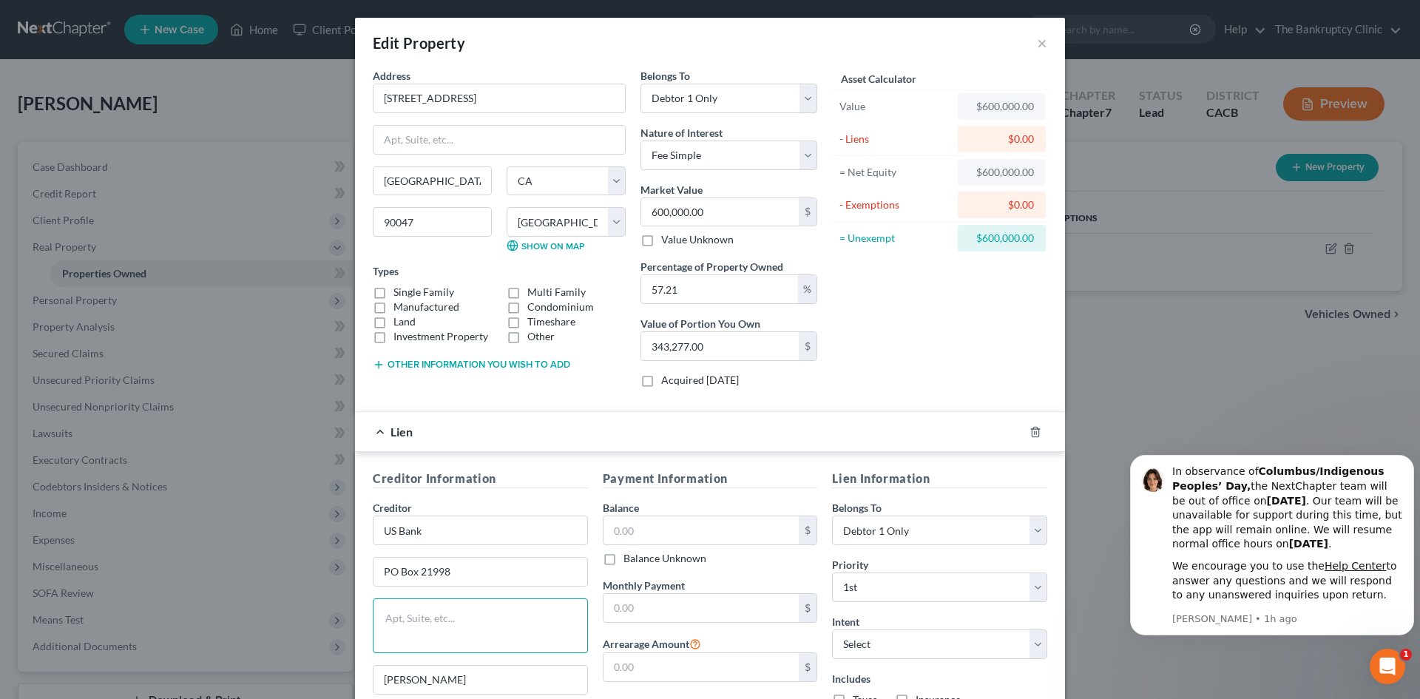
click at [397, 619] on textarea at bounding box center [480, 625] width 215 height 55
click at [451, 614] on textarea "PO Box 21948" at bounding box center [480, 625] width 215 height 55
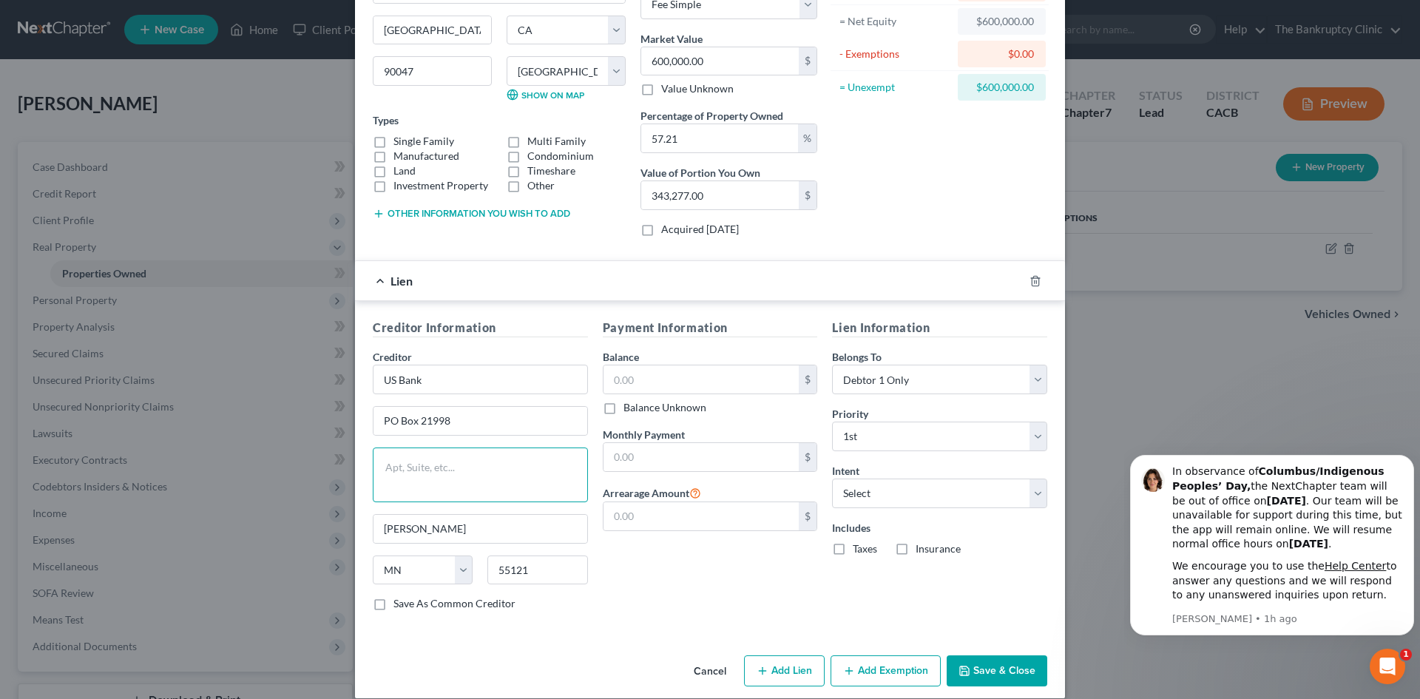
scroll to position [155, 0]
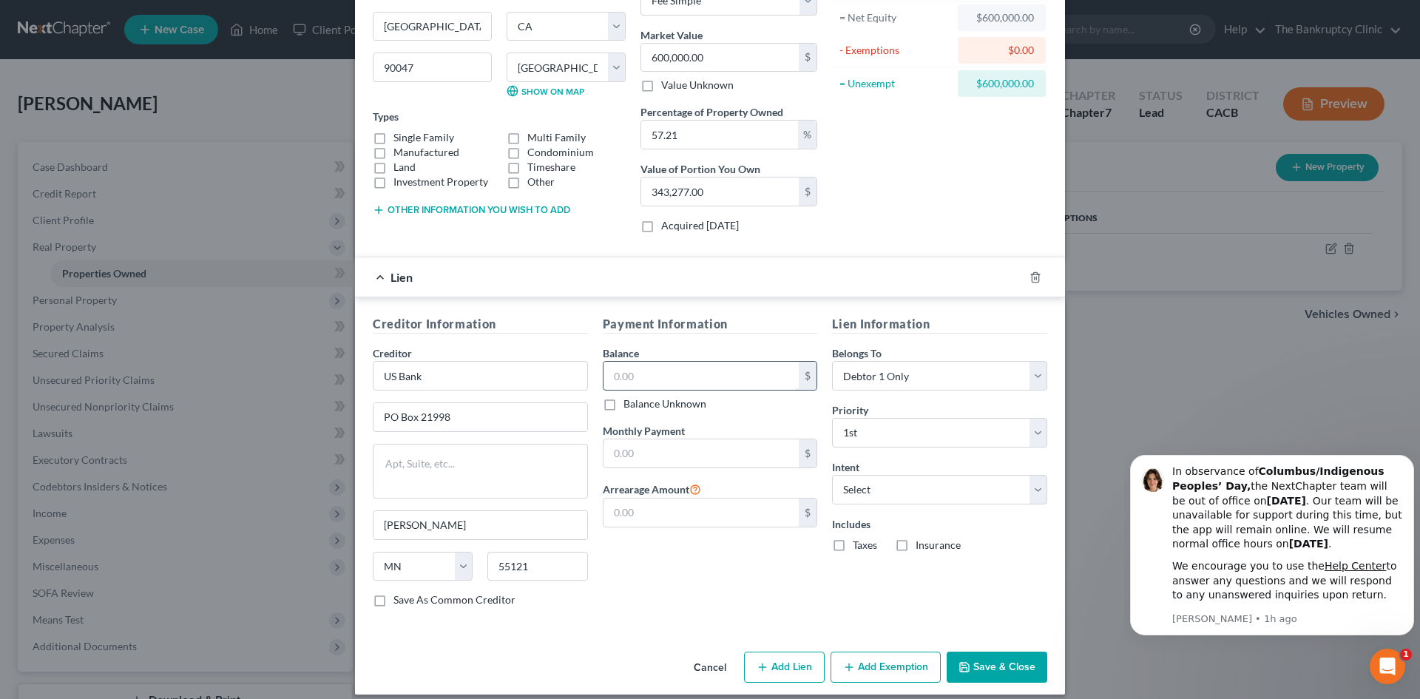
click at [647, 376] on input "text" at bounding box center [701, 376] width 196 height 28
click at [650, 448] on input "text" at bounding box center [701, 453] width 196 height 28
click at [393, 595] on label "Save As Common Creditor" at bounding box center [454, 599] width 122 height 15
click at [399, 595] on input "Save As Common Creditor" at bounding box center [404, 597] width 10 height 10
click at [852, 543] on label "Taxes" at bounding box center [864, 545] width 24 height 15
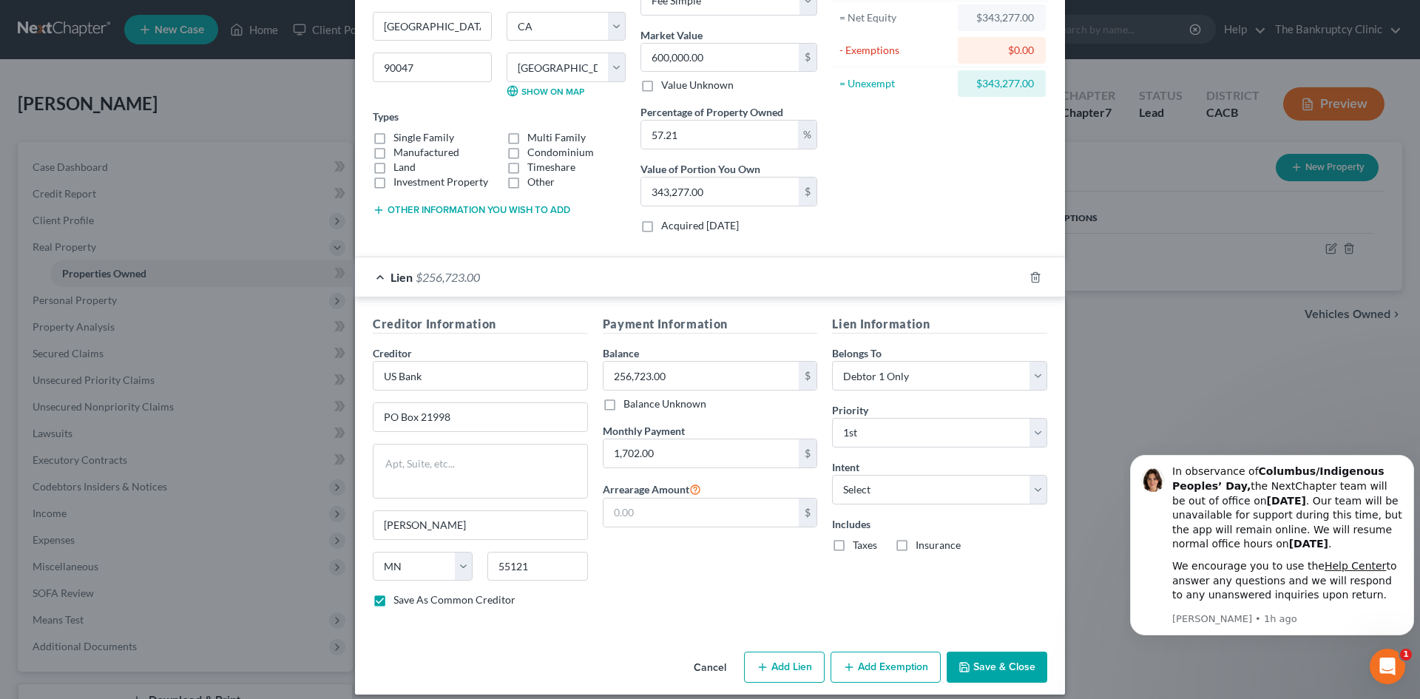
click at [858, 543] on input "Taxes" at bounding box center [863, 543] width 10 height 10
click at [915, 540] on label "Insurance" at bounding box center [937, 545] width 45 height 15
click at [921, 540] on input "Insurance" at bounding box center [926, 543] width 10 height 10
click at [393, 139] on label "Single Family" at bounding box center [423, 137] width 61 height 15
click at [399, 139] on input "Single Family" at bounding box center [404, 135] width 10 height 10
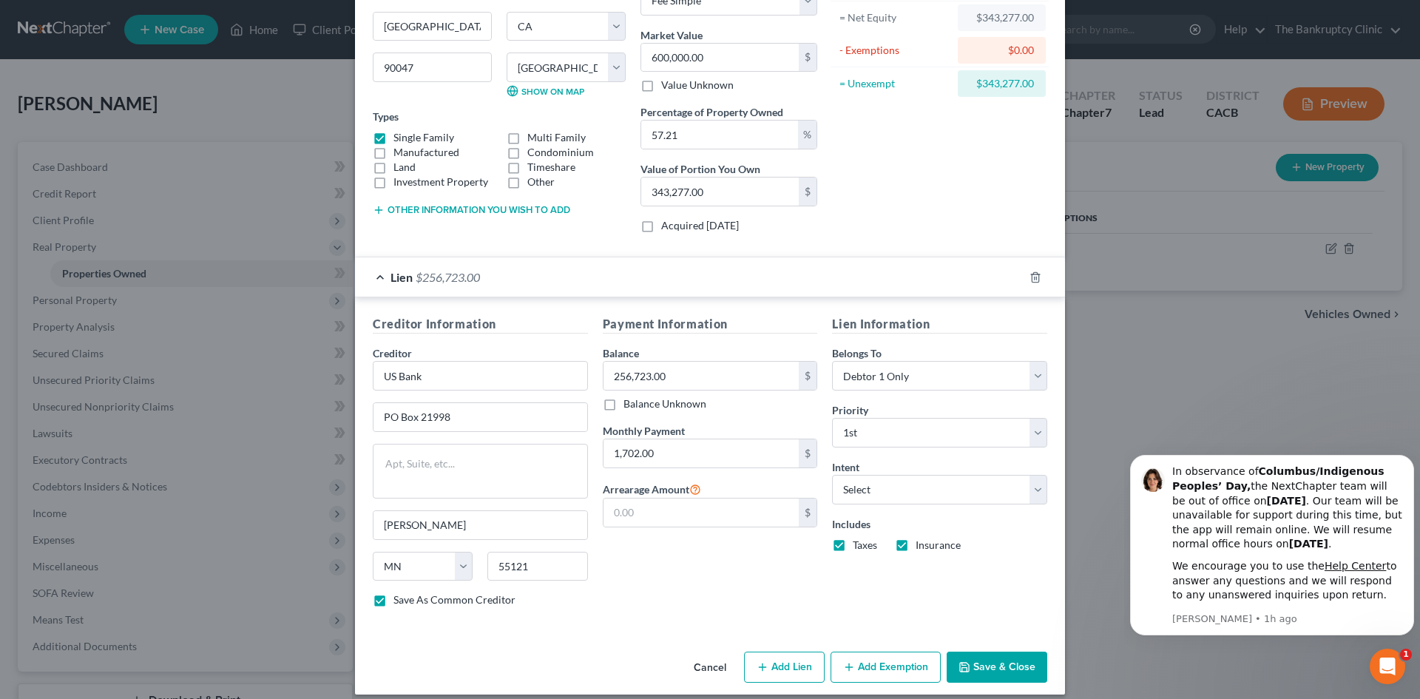
click at [992, 659] on button "Save & Close" at bounding box center [996, 666] width 101 height 31
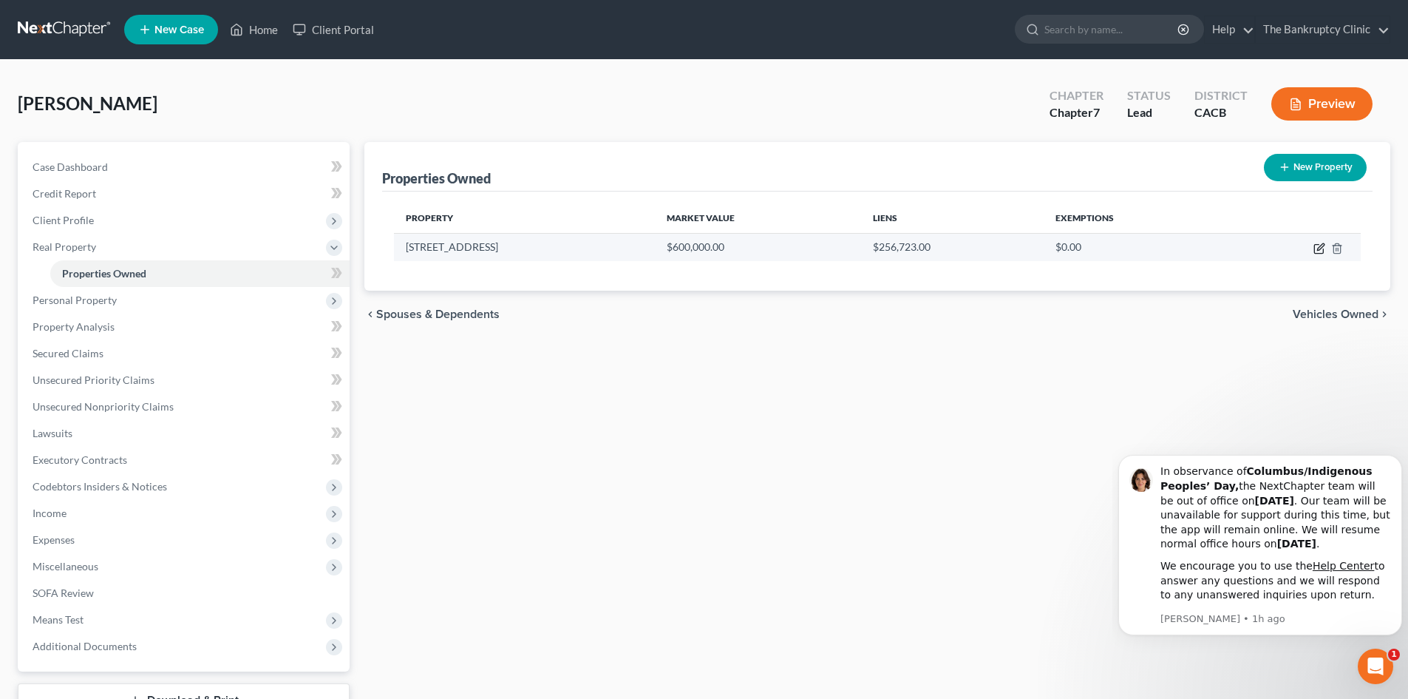
click at [1319, 251] on icon "button" at bounding box center [1320, 249] width 12 height 12
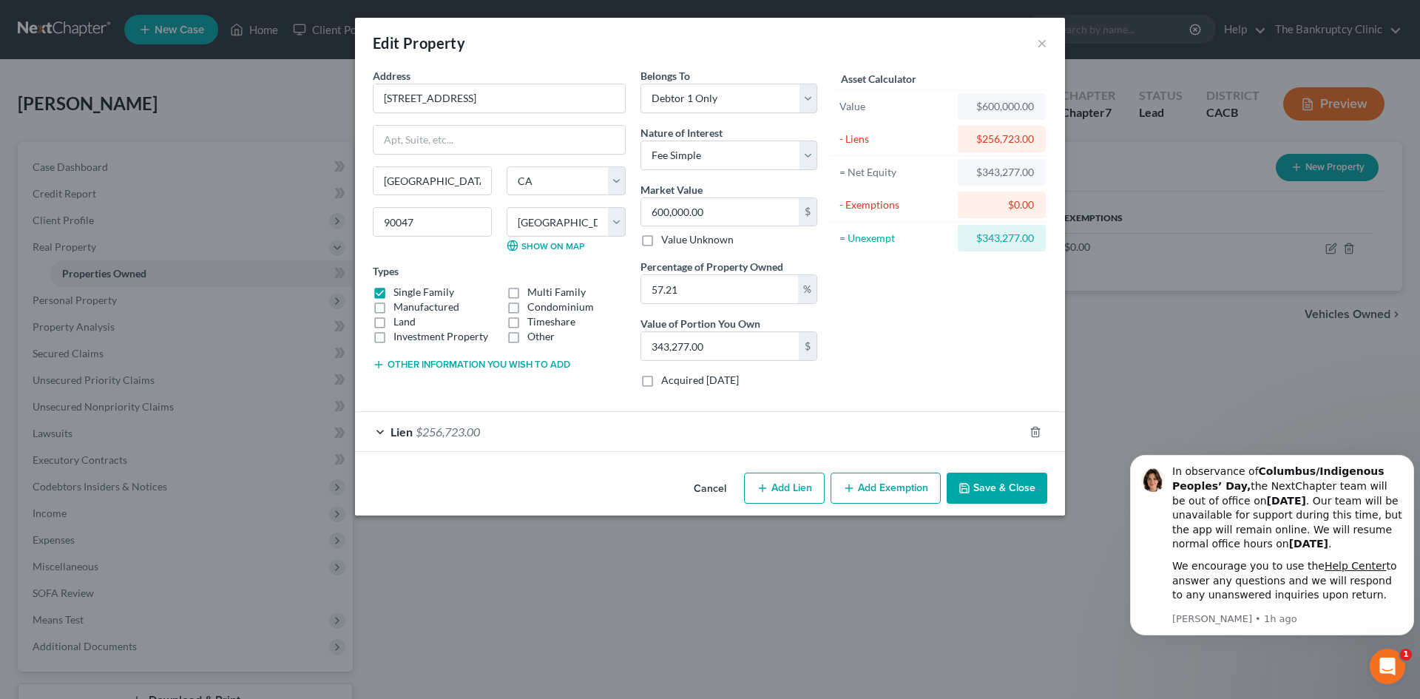
click at [889, 487] on button "Add Exemption" at bounding box center [885, 487] width 110 height 31
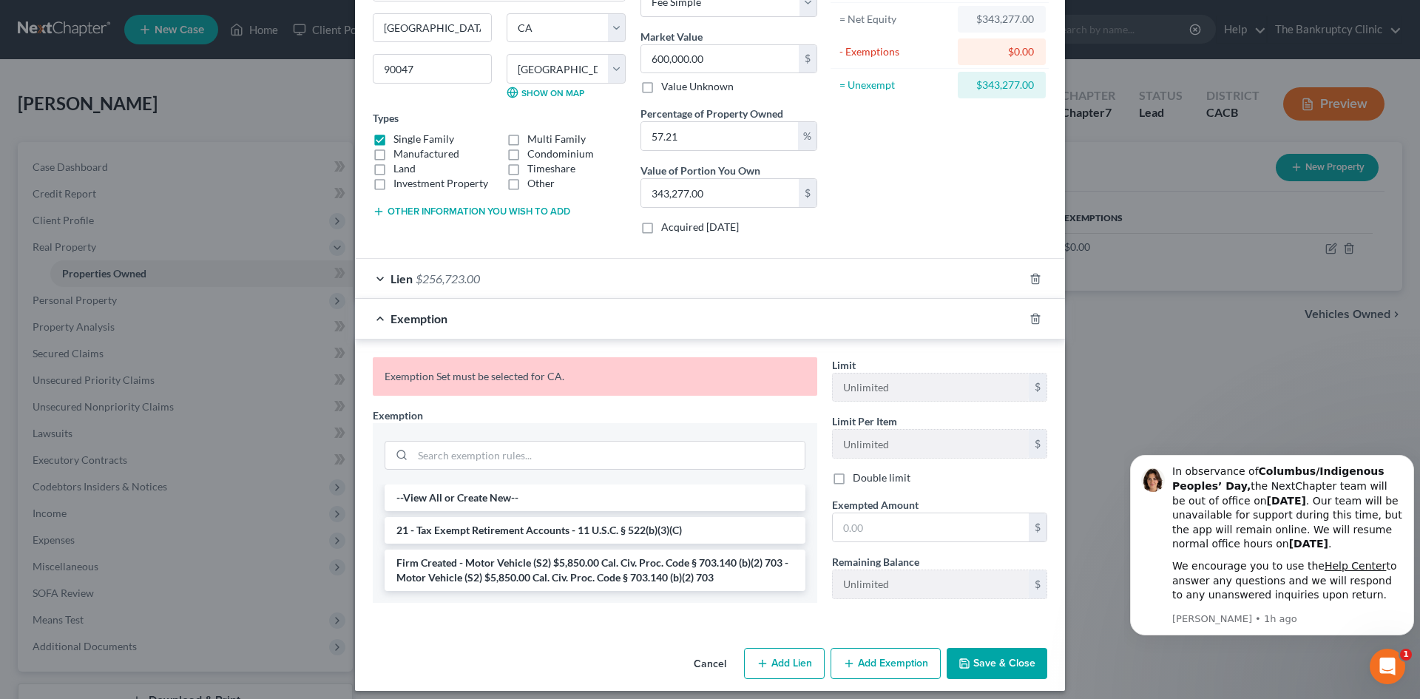
scroll to position [154, 0]
click at [893, 661] on button "Add Exemption" at bounding box center [885, 662] width 110 height 31
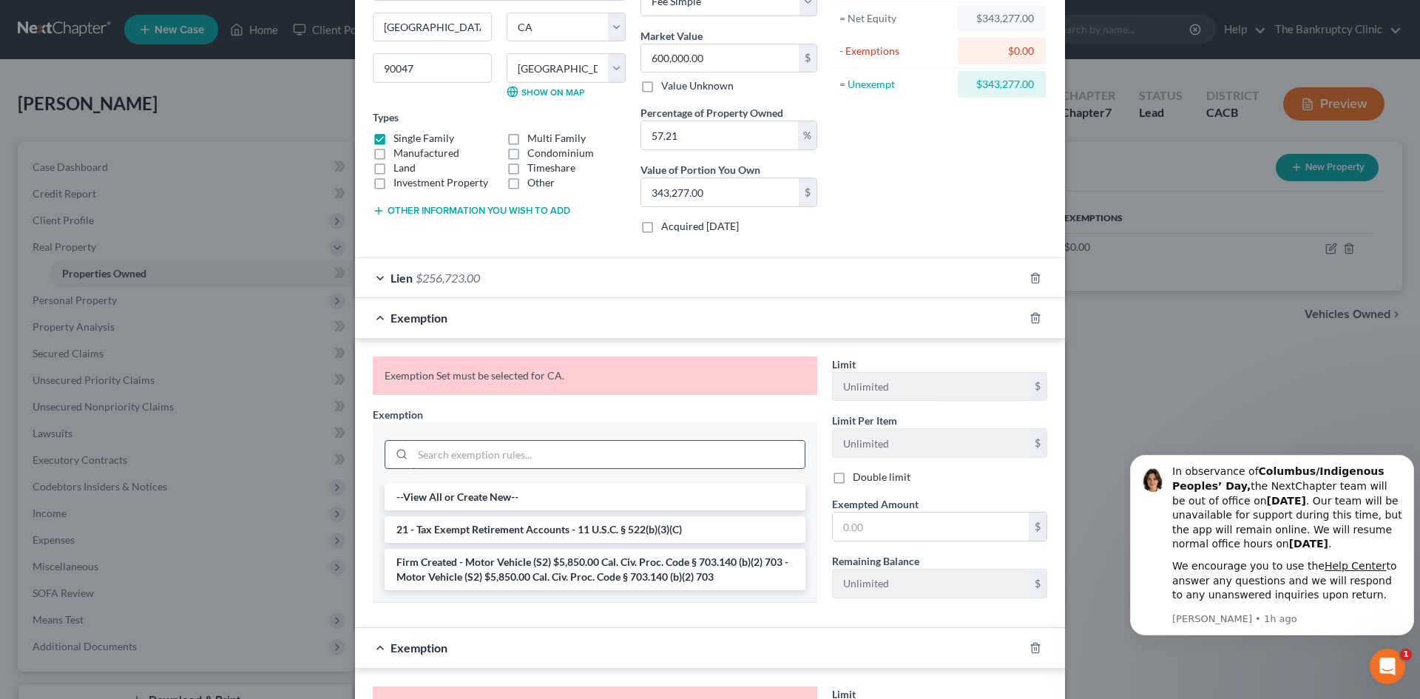
click at [473, 462] on input "search" at bounding box center [609, 455] width 392 height 28
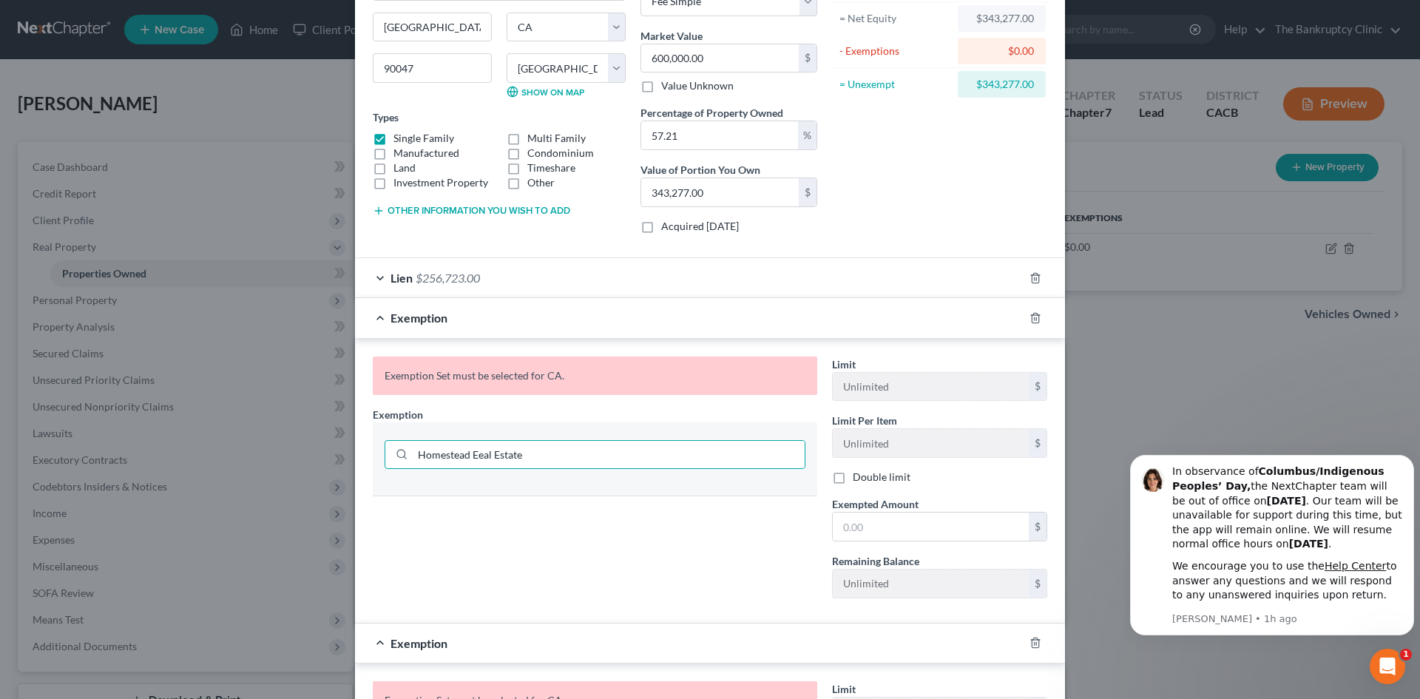
drag, startPoint x: 472, startPoint y: 458, endPoint x: 496, endPoint y: 484, distance: 35.1
click at [496, 484] on div at bounding box center [595, 490] width 444 height 13
click at [486, 457] on input "Homestead Eeal Estate" at bounding box center [609, 455] width 392 height 28
click at [855, 524] on input "text" at bounding box center [931, 526] width 196 height 28
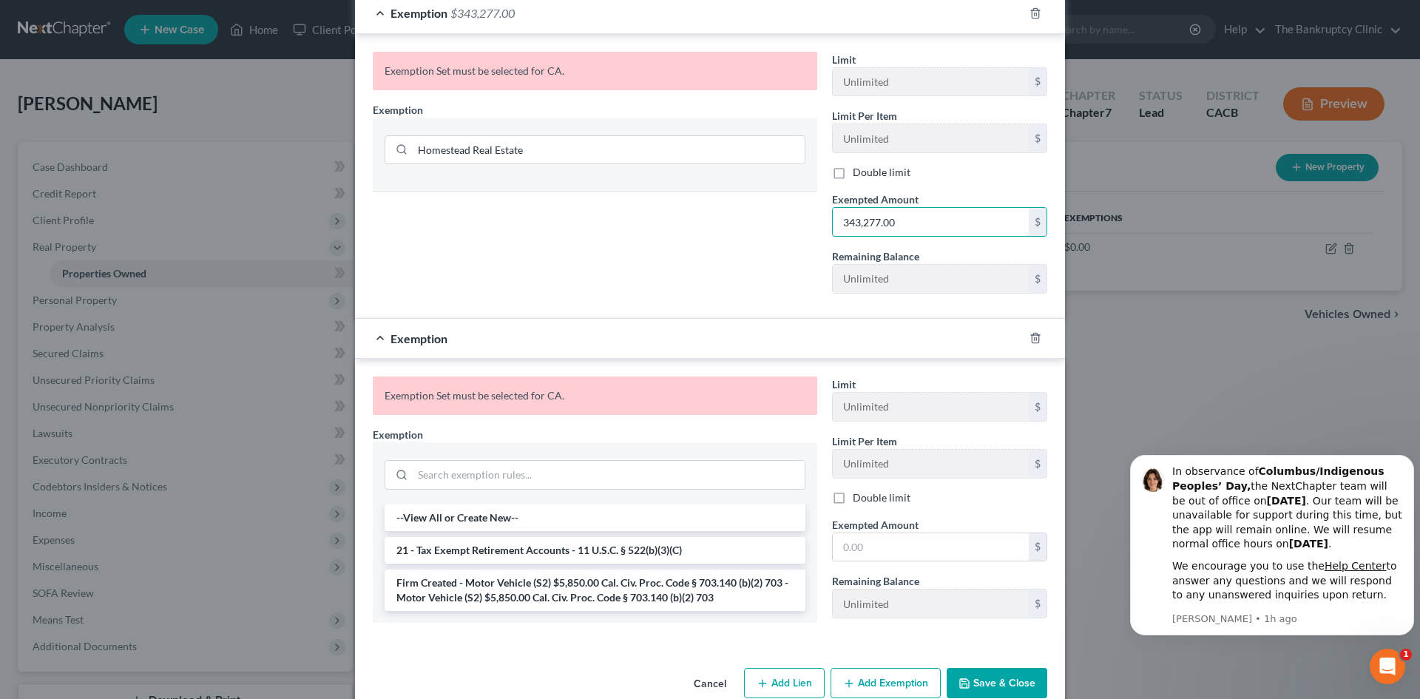
scroll to position [457, 0]
click at [1012, 684] on button "Save & Close" at bounding box center [996, 684] width 101 height 31
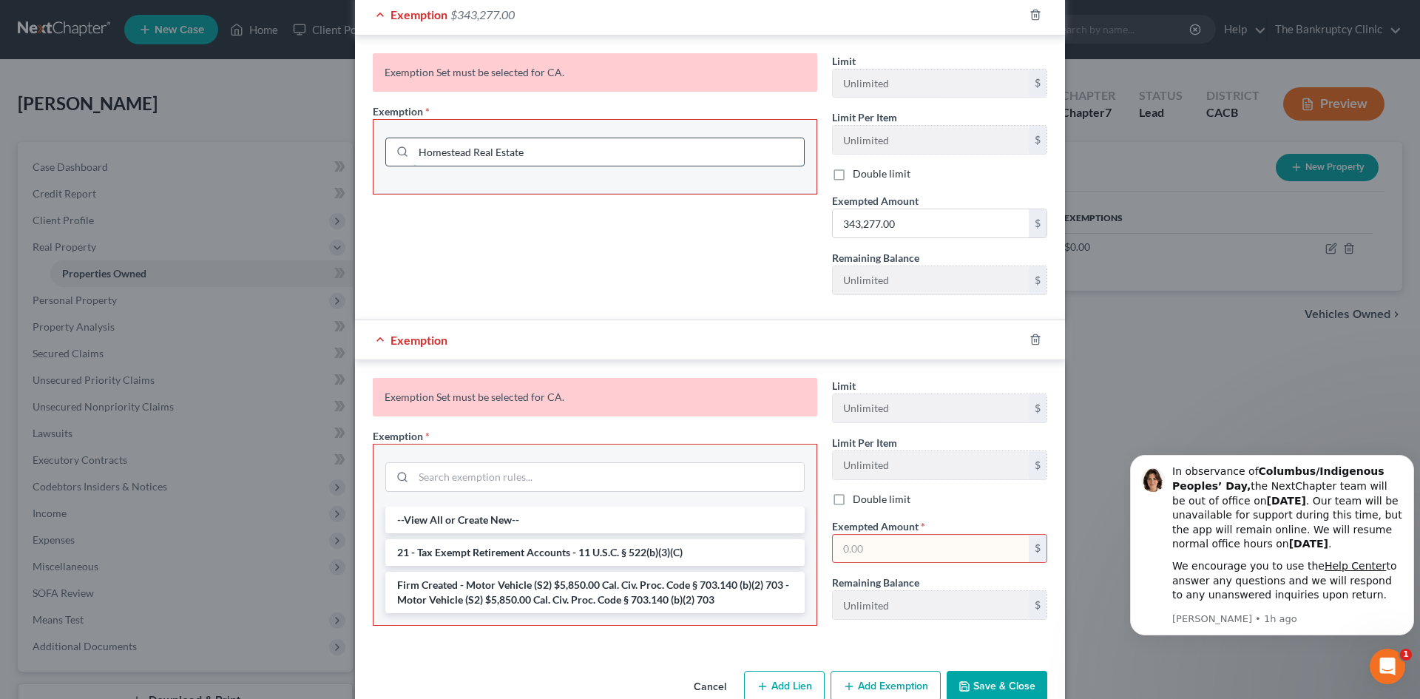
click at [577, 140] on input "Homestead Real Estate" at bounding box center [608, 152] width 390 height 28
click at [979, 679] on button "Save & Close" at bounding box center [996, 686] width 101 height 31
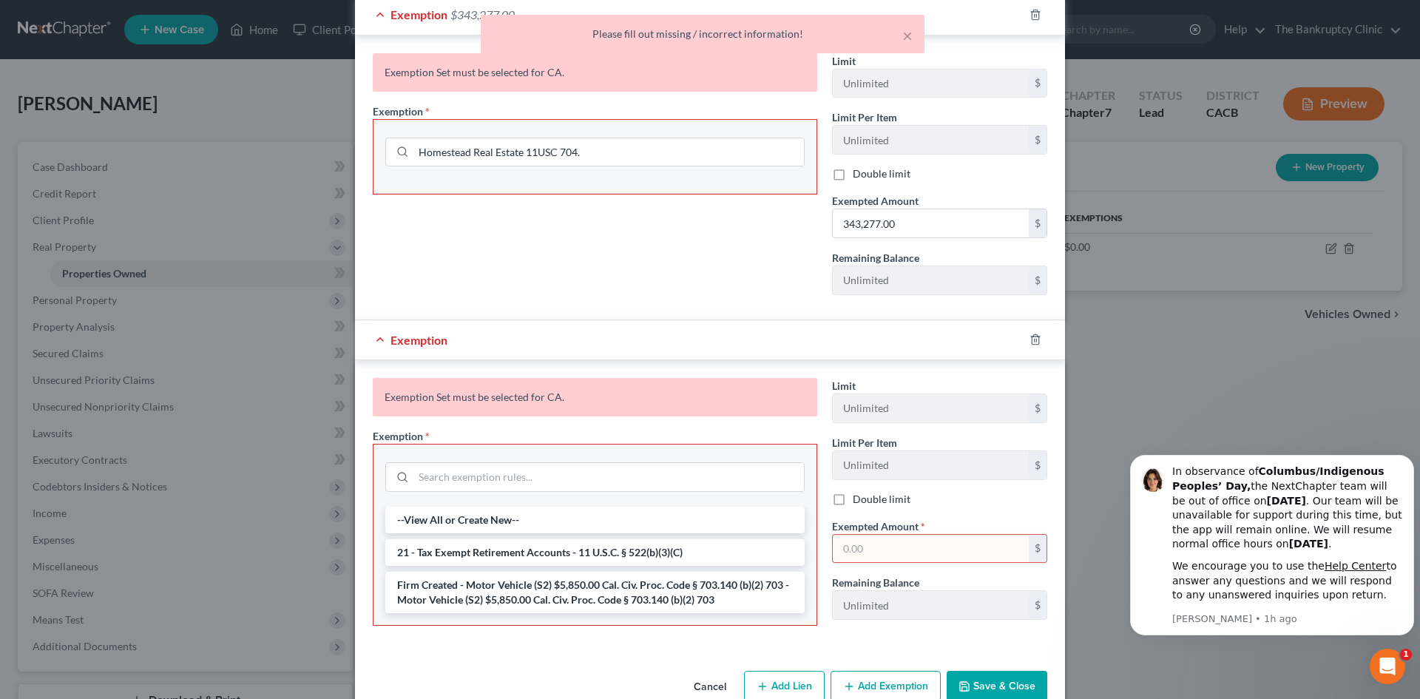
click at [979, 679] on button "Save & Close" at bounding box center [996, 686] width 101 height 31
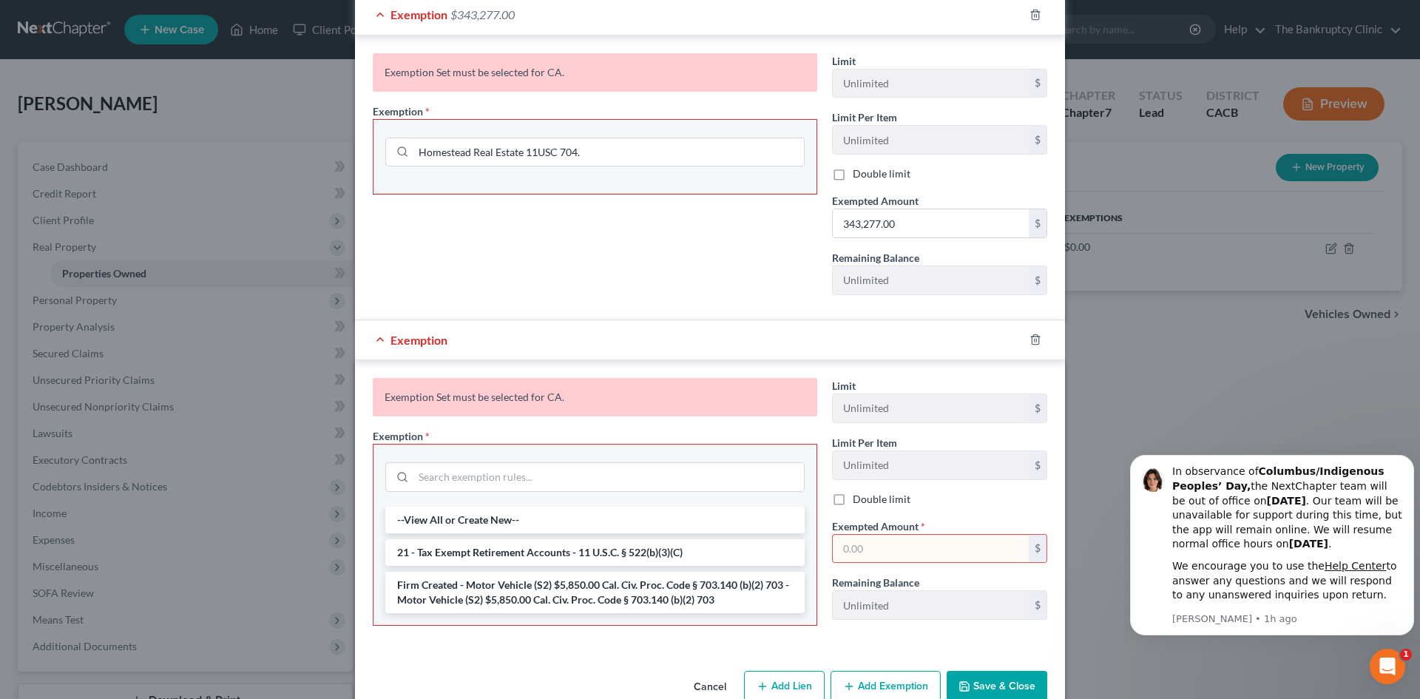
click at [980, 679] on button "Save & Close" at bounding box center [996, 686] width 101 height 31
click at [934, 543] on input "text" at bounding box center [931, 549] width 196 height 28
click at [909, 218] on input "343,277.00" at bounding box center [931, 223] width 196 height 28
click at [1009, 673] on button "Save & Close" at bounding box center [996, 686] width 101 height 31
click at [835, 223] on input "277.00" at bounding box center [931, 223] width 196 height 28
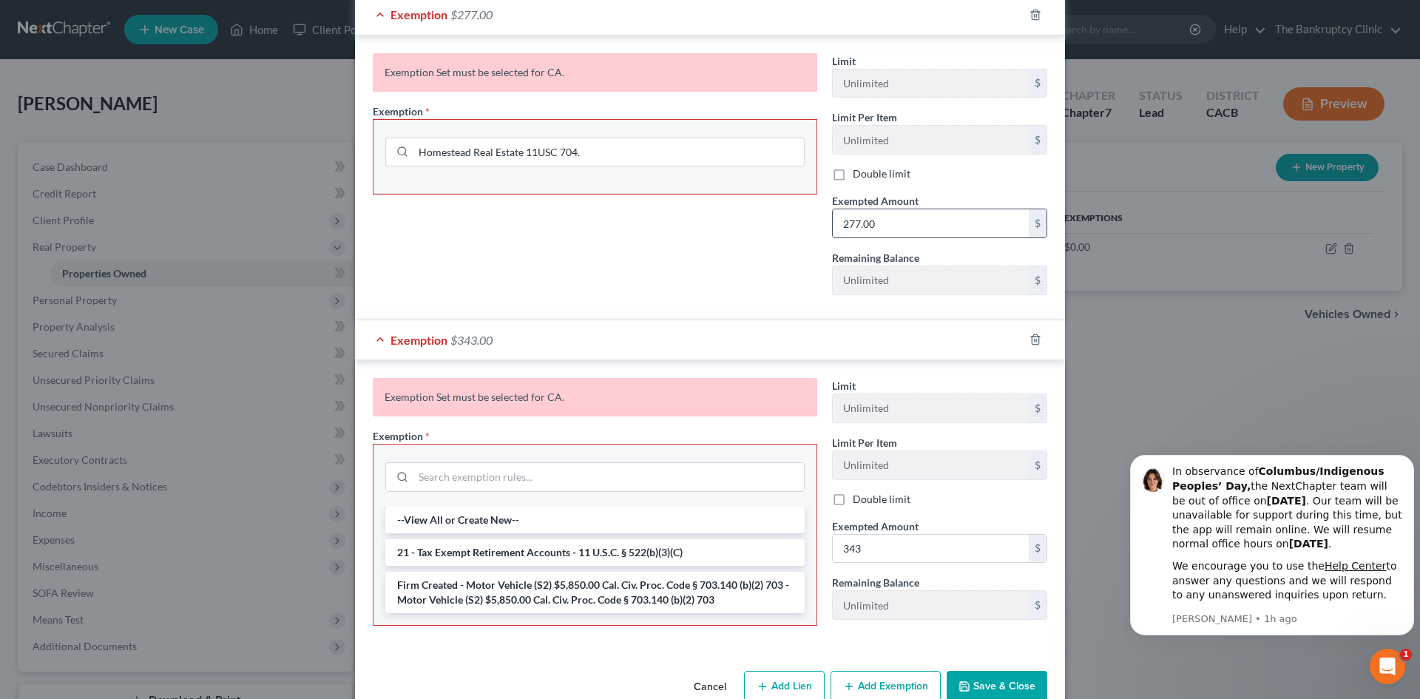
click at [835, 223] on input "277.00" at bounding box center [931, 223] width 196 height 28
click at [854, 549] on input "343" at bounding box center [931, 549] width 196 height 28
click at [856, 548] on input "343" at bounding box center [931, 549] width 196 height 28
click at [980, 676] on button "Save & Close" at bounding box center [996, 686] width 101 height 31
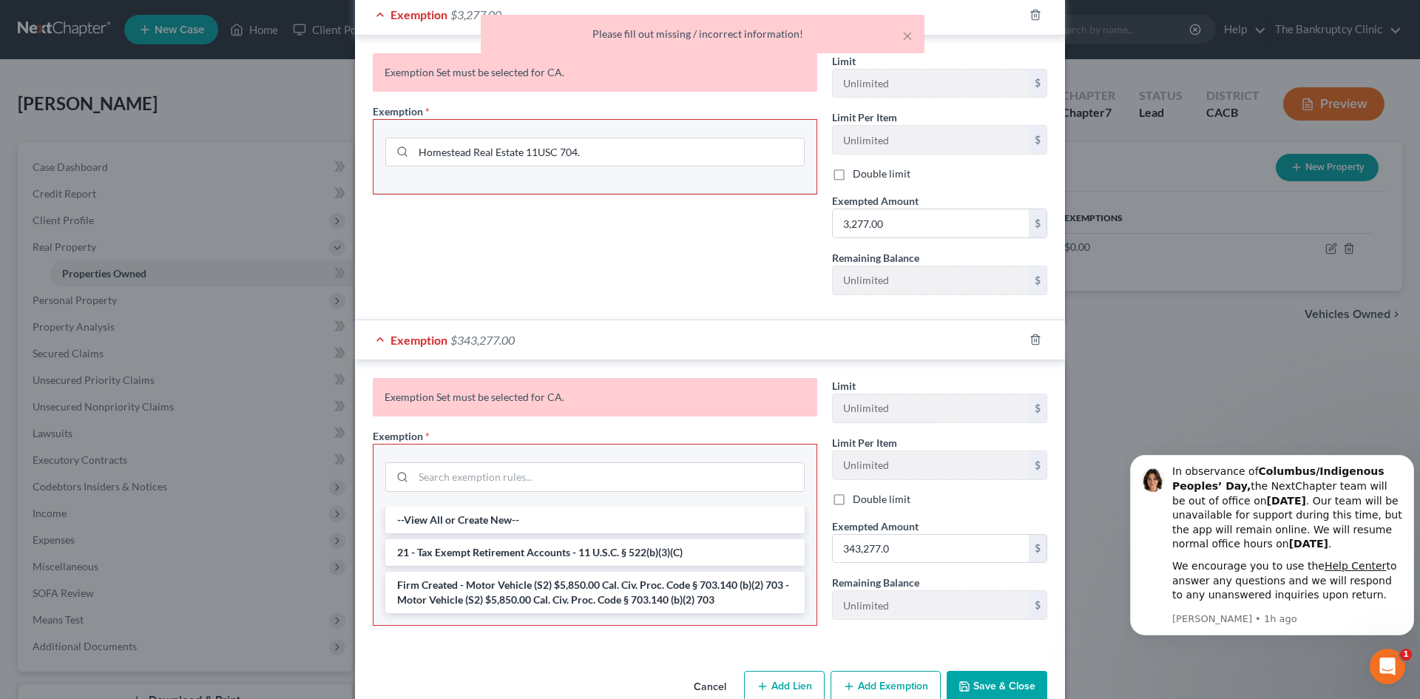
click at [980, 676] on button "Save & Close" at bounding box center [996, 686] width 101 height 31
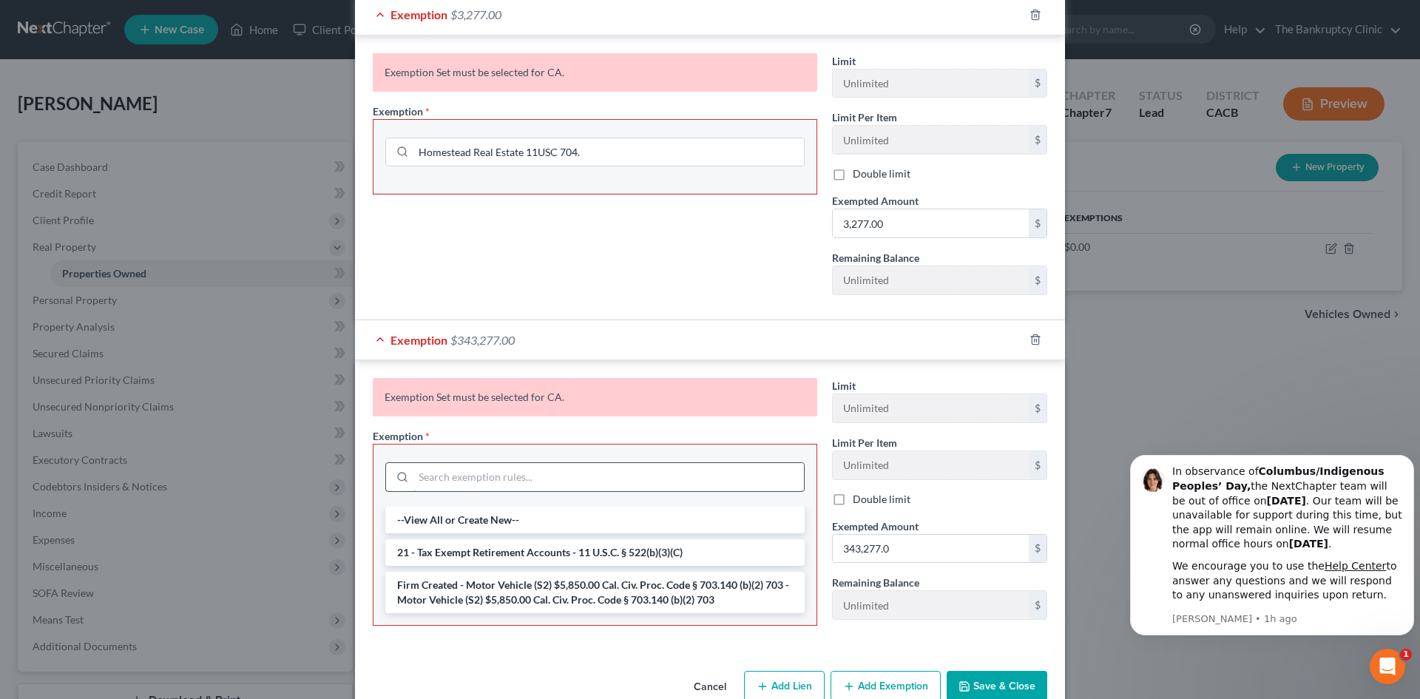
click at [422, 479] on input "search" at bounding box center [608, 477] width 390 height 28
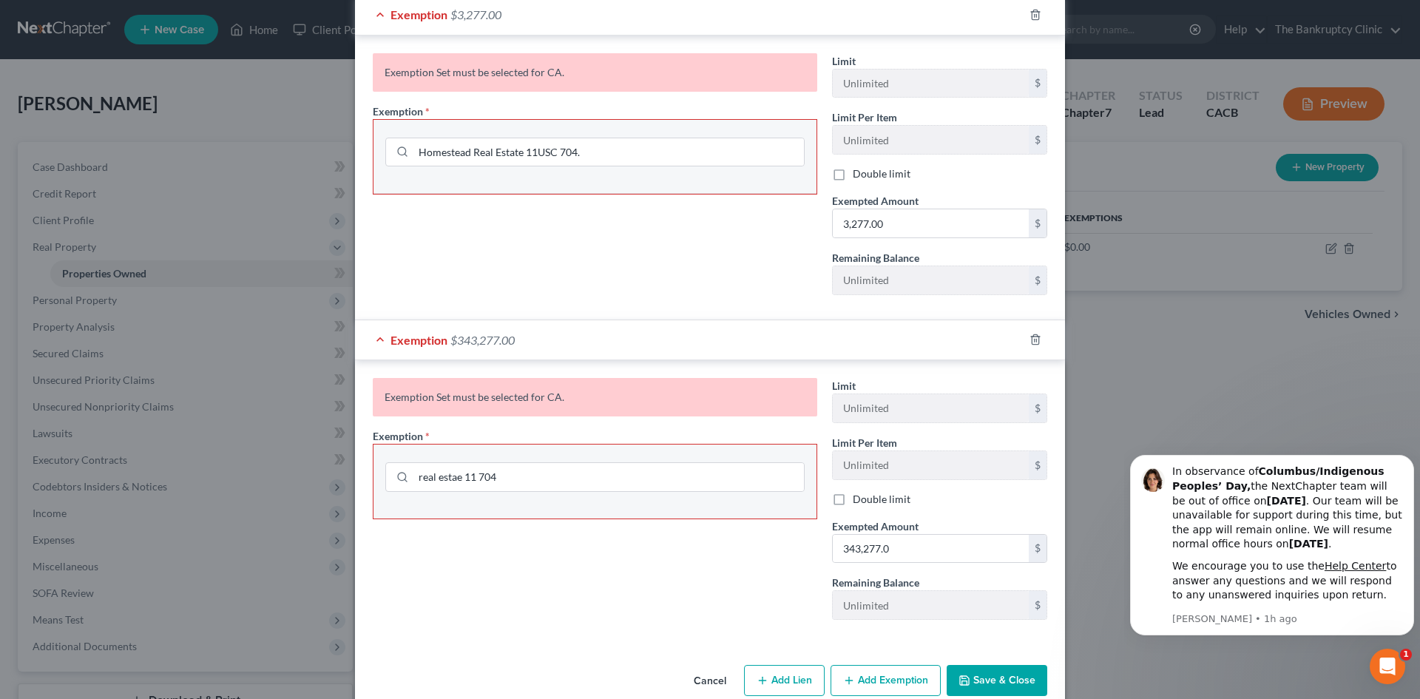
click at [980, 674] on button "Save & Close" at bounding box center [996, 680] width 101 height 31
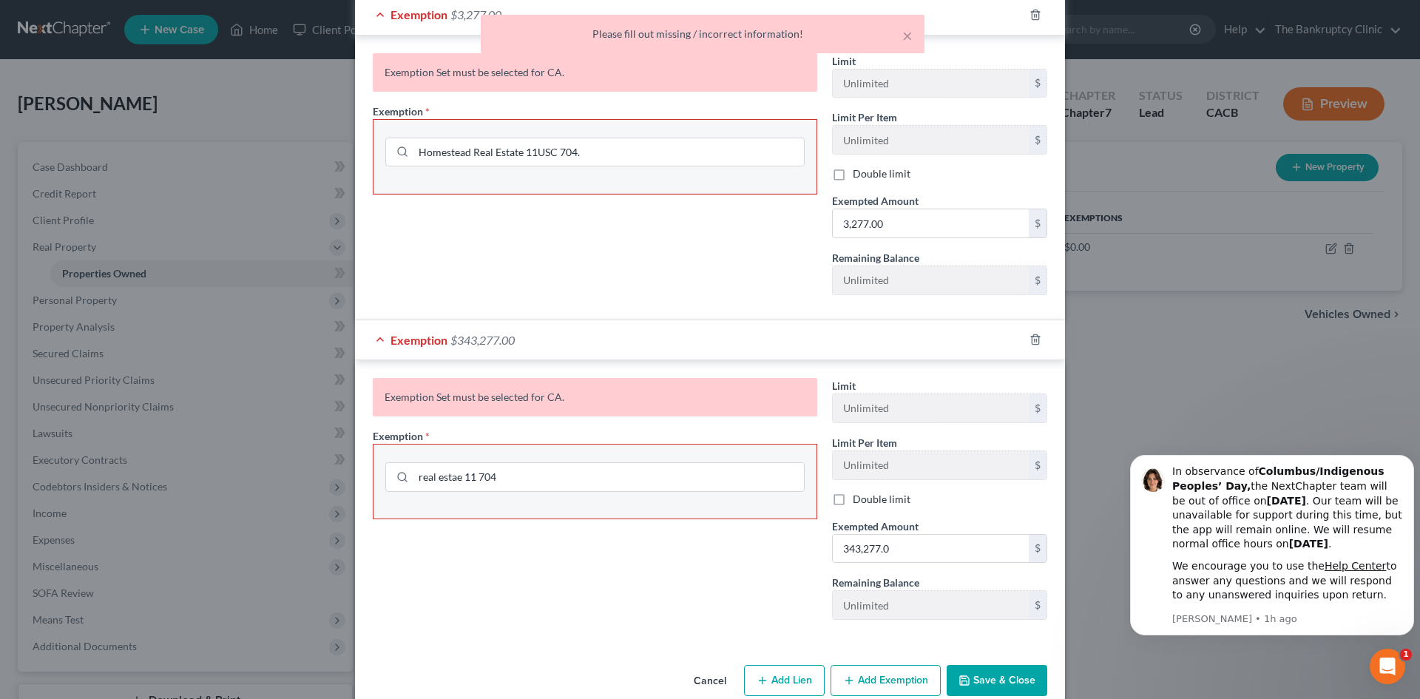
click at [980, 674] on button "Save & Close" at bounding box center [996, 680] width 101 height 31
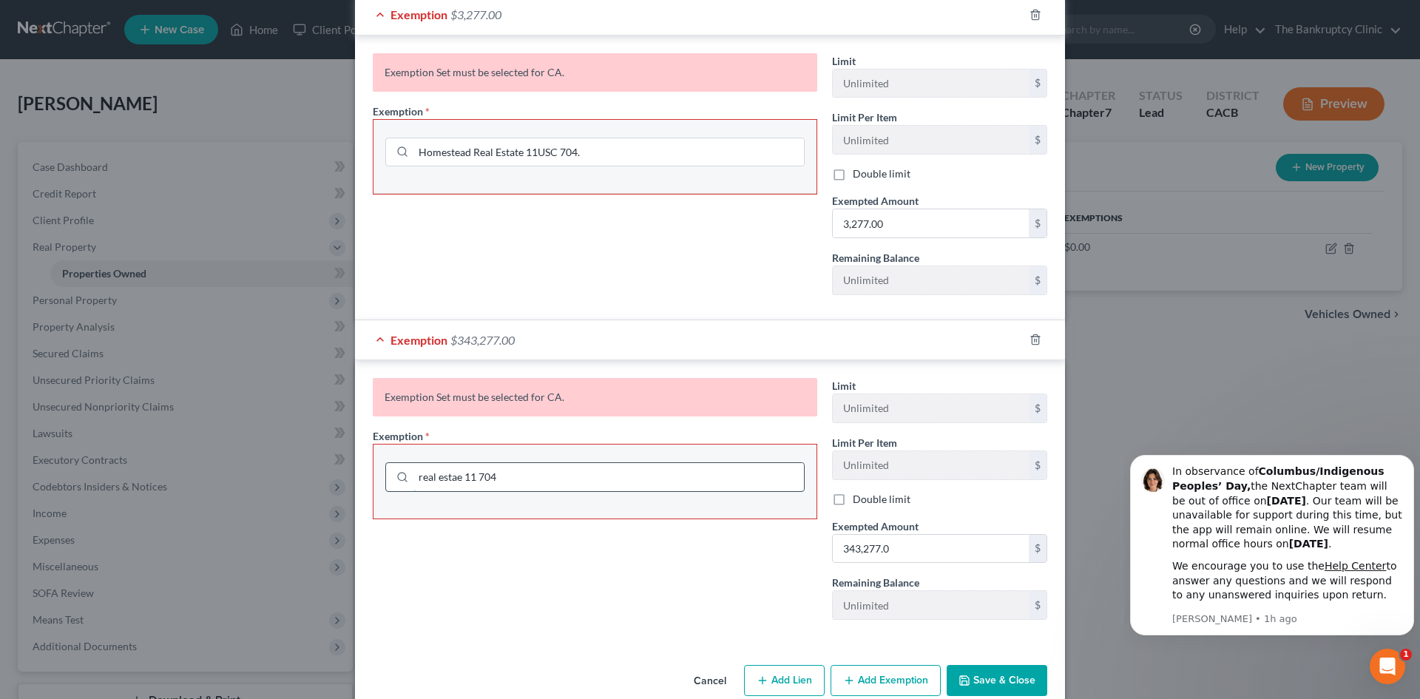
click at [469, 475] on input "real estae 11 704" at bounding box center [608, 477] width 390 height 28
click at [1001, 675] on button "Save & Close" at bounding box center [996, 680] width 101 height 31
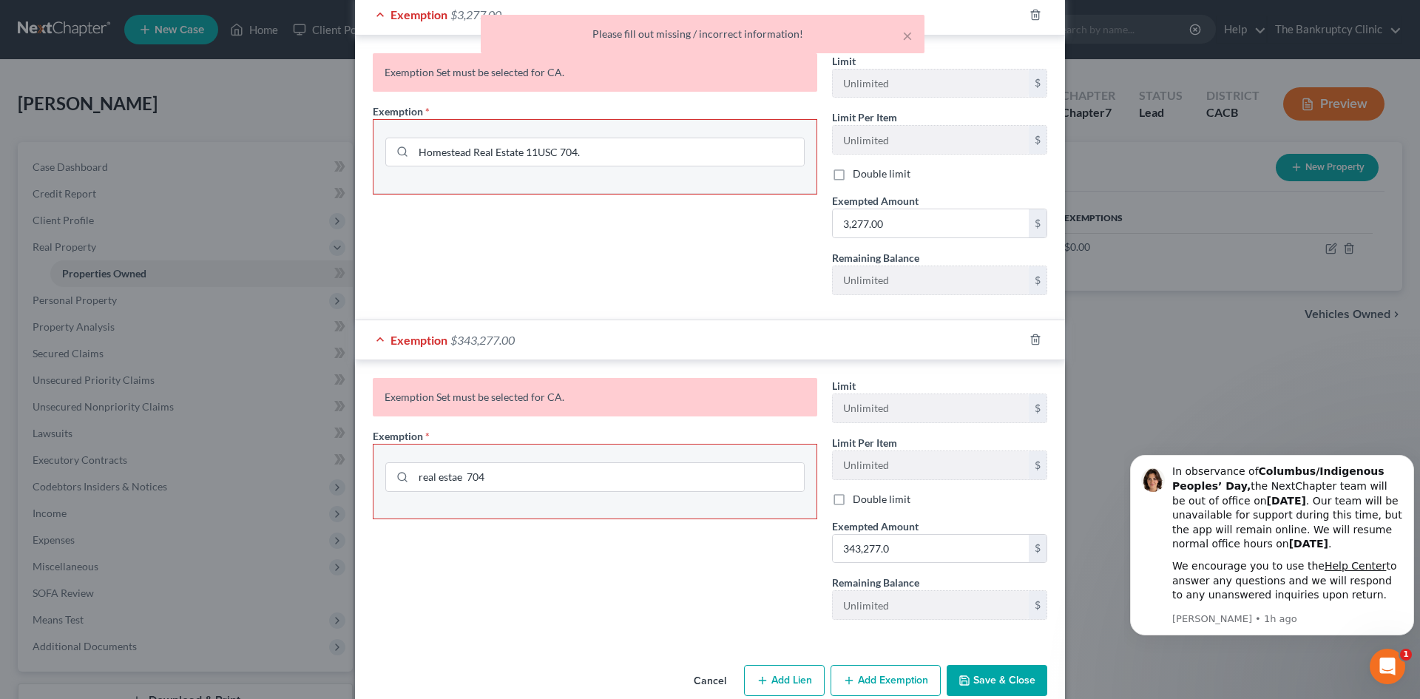
click at [1001, 675] on button "Save & Close" at bounding box center [996, 680] width 101 height 31
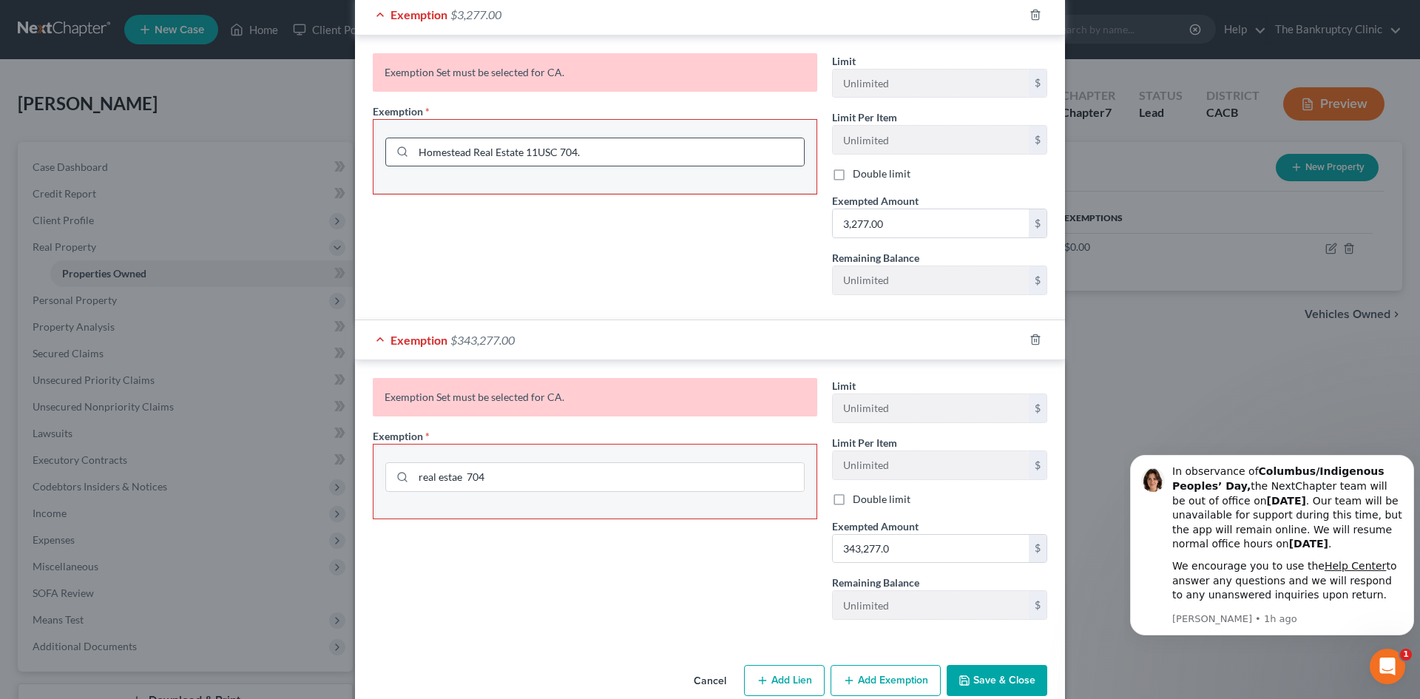
click at [399, 152] on icon at bounding box center [402, 152] width 12 height 12
click at [398, 151] on icon at bounding box center [402, 152] width 12 height 12
click at [1025, 675] on button "Save & Close" at bounding box center [996, 680] width 101 height 31
click at [990, 677] on button "Save & Close" at bounding box center [996, 680] width 101 height 31
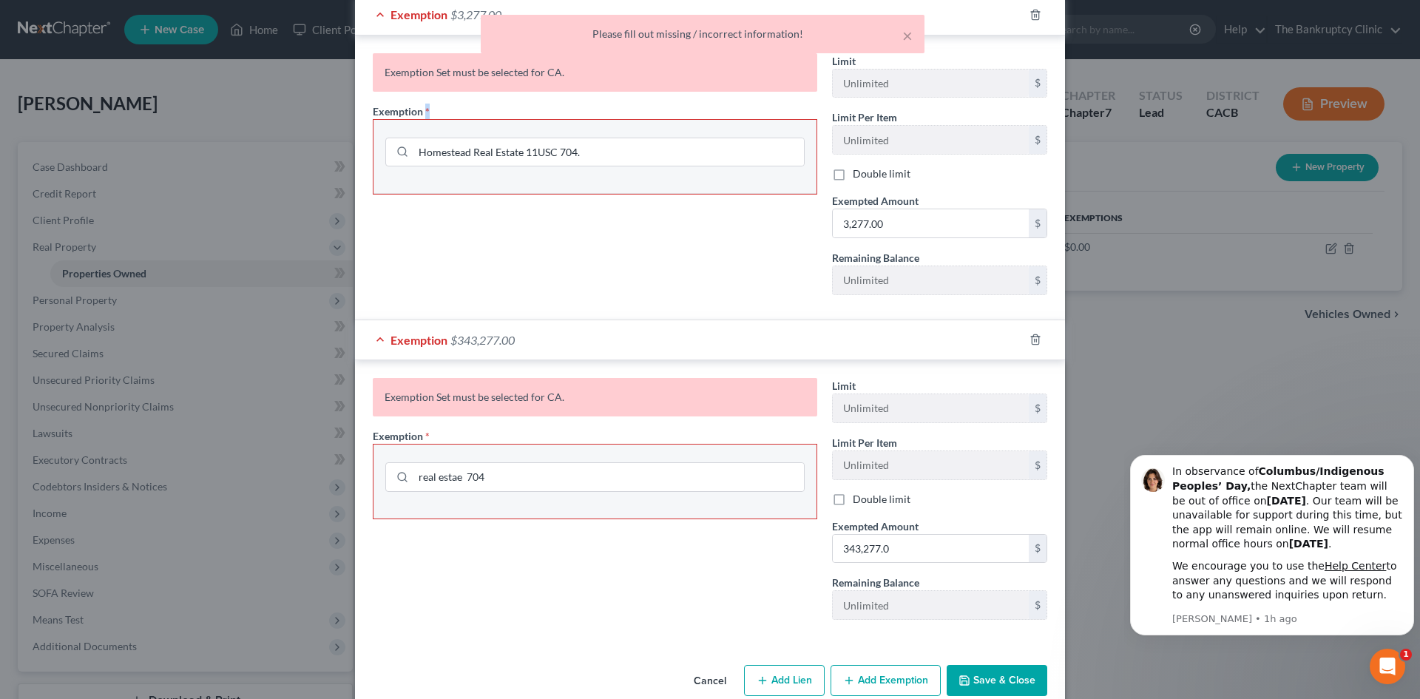
click at [990, 677] on button "Save & Close" at bounding box center [996, 680] width 101 height 31
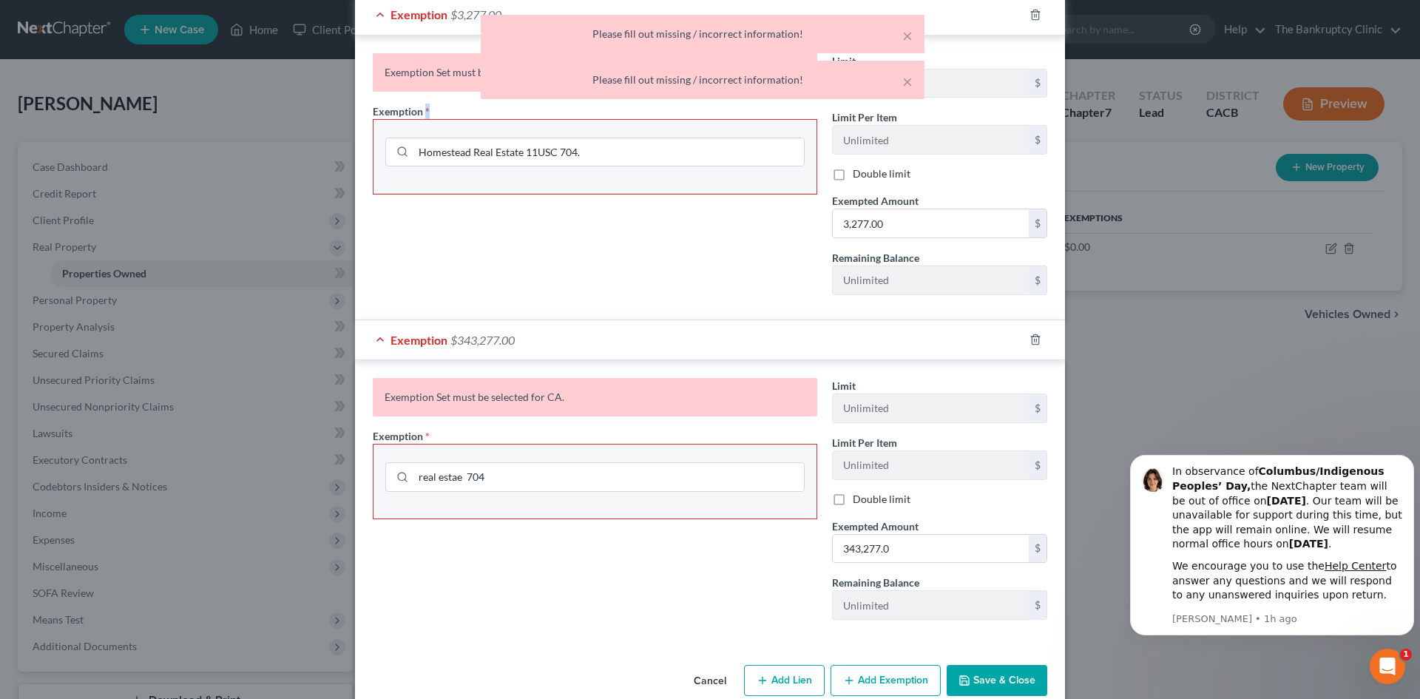
click at [990, 677] on button "Save & Close" at bounding box center [996, 680] width 101 height 31
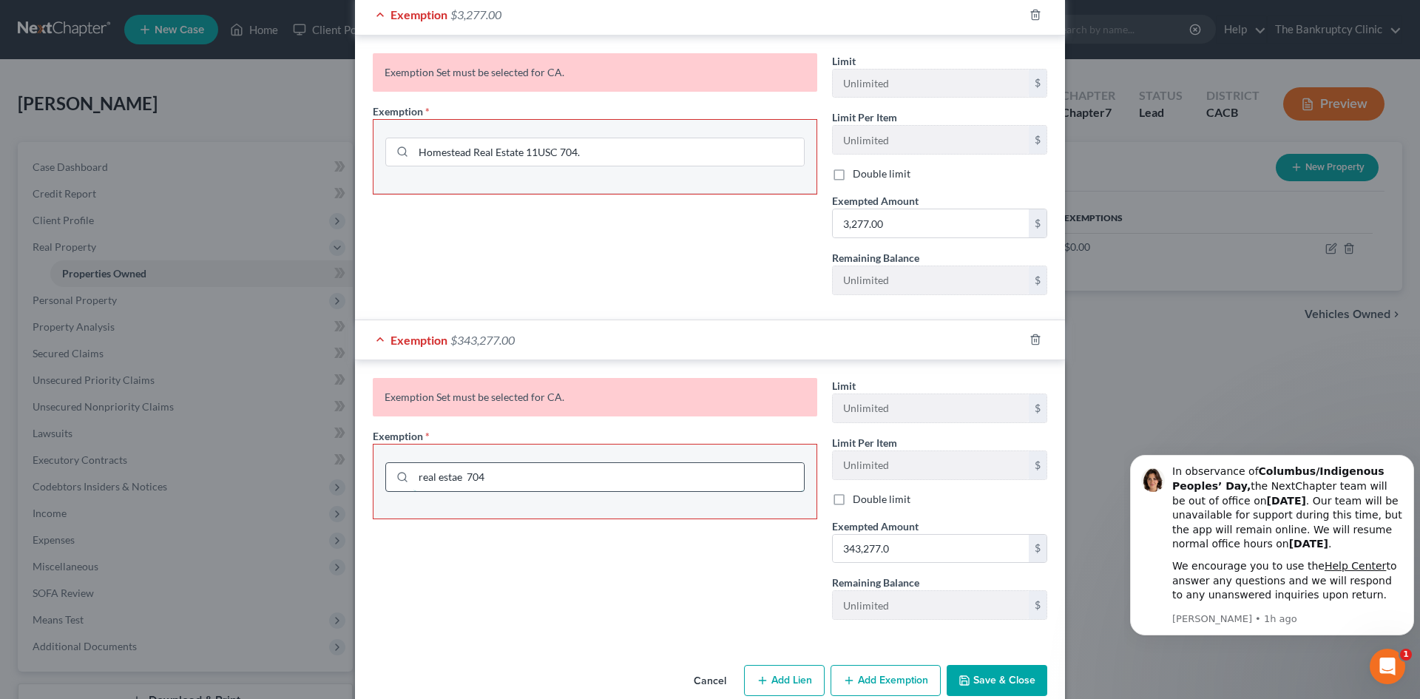
click at [463, 476] on input "real estae 704" at bounding box center [608, 477] width 390 height 28
click at [999, 676] on button "Save & Close" at bounding box center [996, 680] width 101 height 31
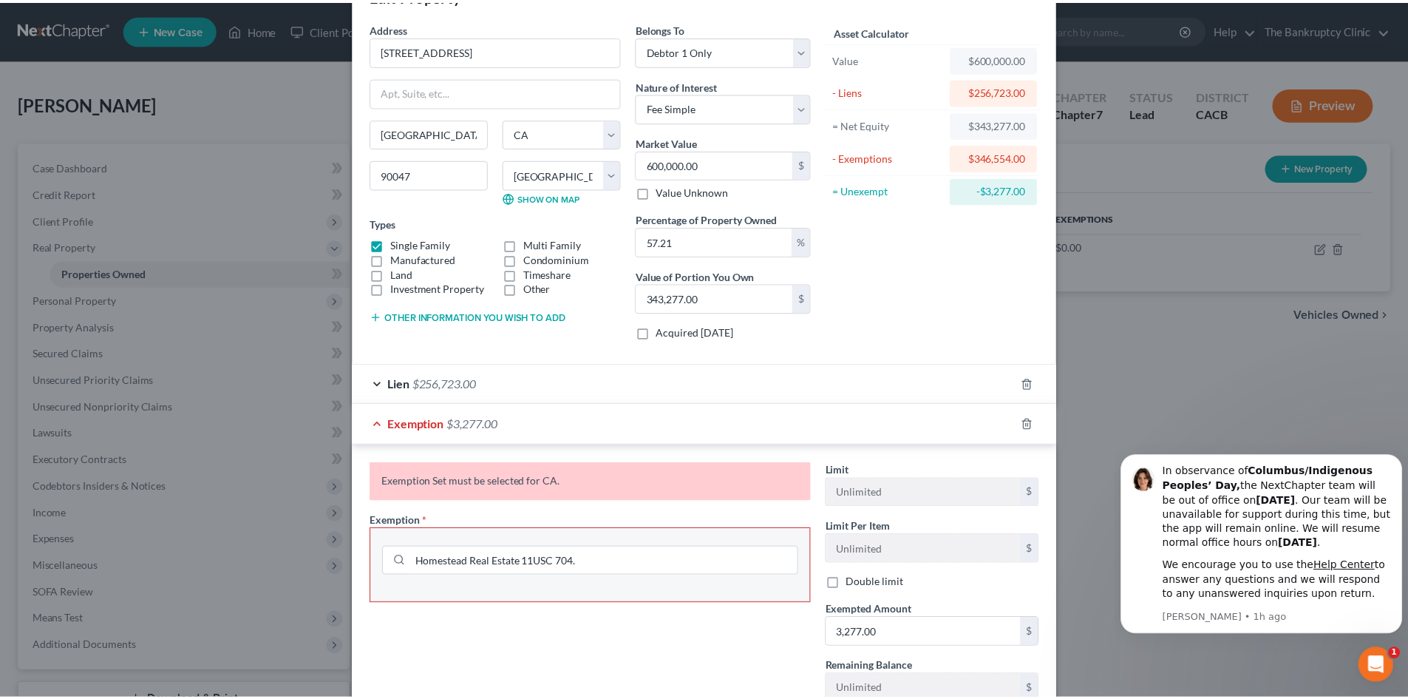
scroll to position [0, 0]
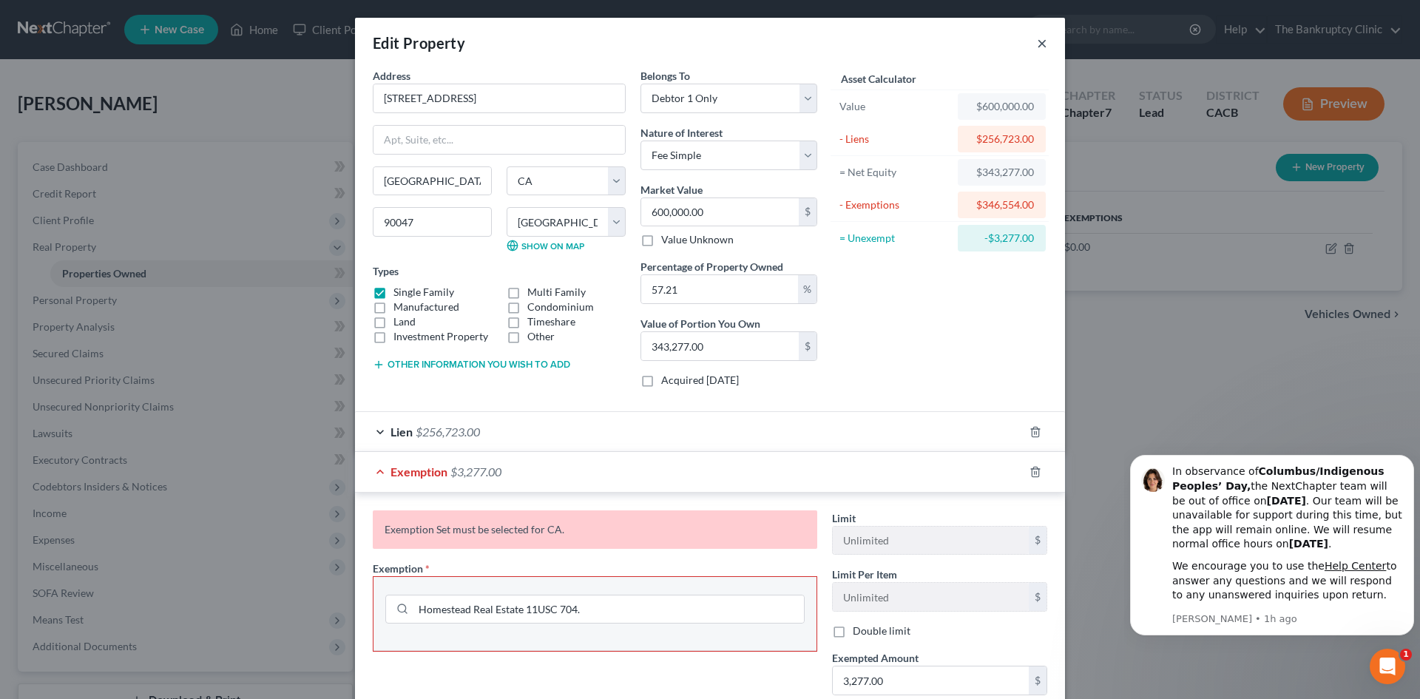
click at [1037, 46] on button "×" at bounding box center [1042, 43] width 10 height 18
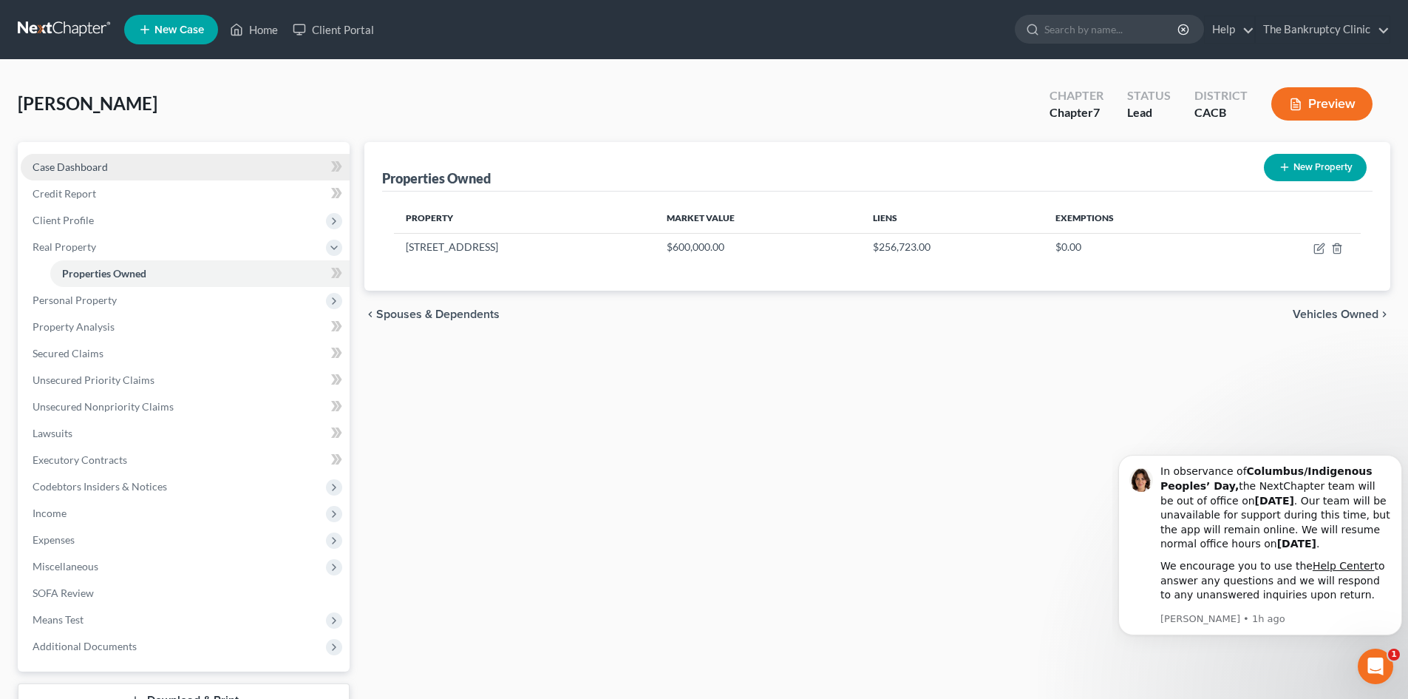
click at [126, 166] on link "Case Dashboard" at bounding box center [185, 167] width 329 height 27
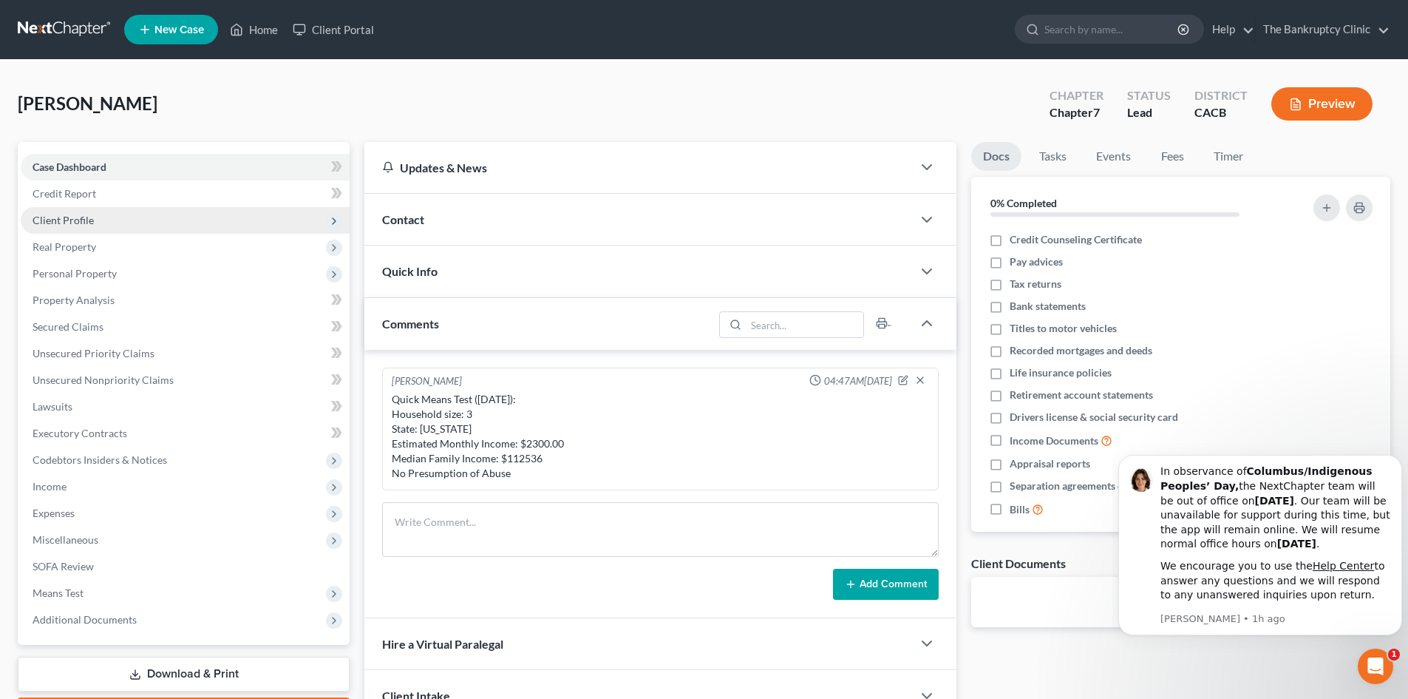
click at [97, 223] on span "Client Profile" at bounding box center [185, 220] width 329 height 27
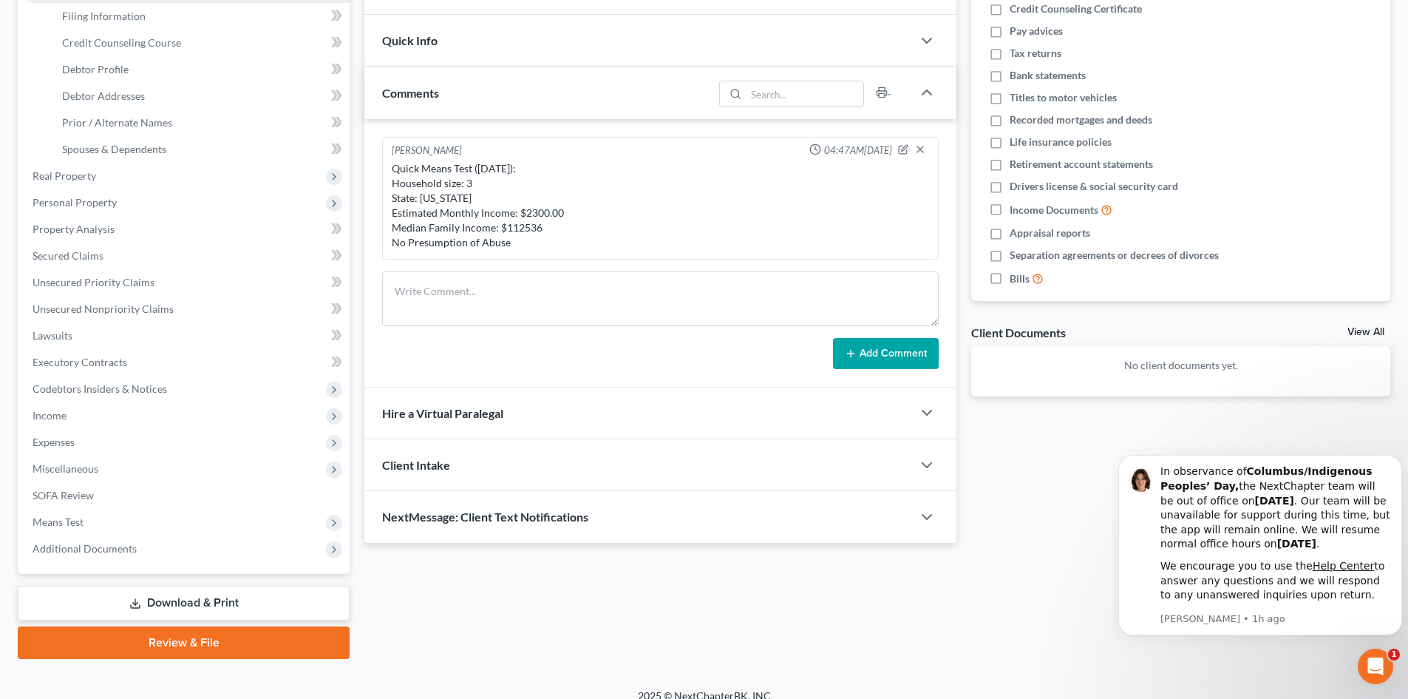
scroll to position [247, 0]
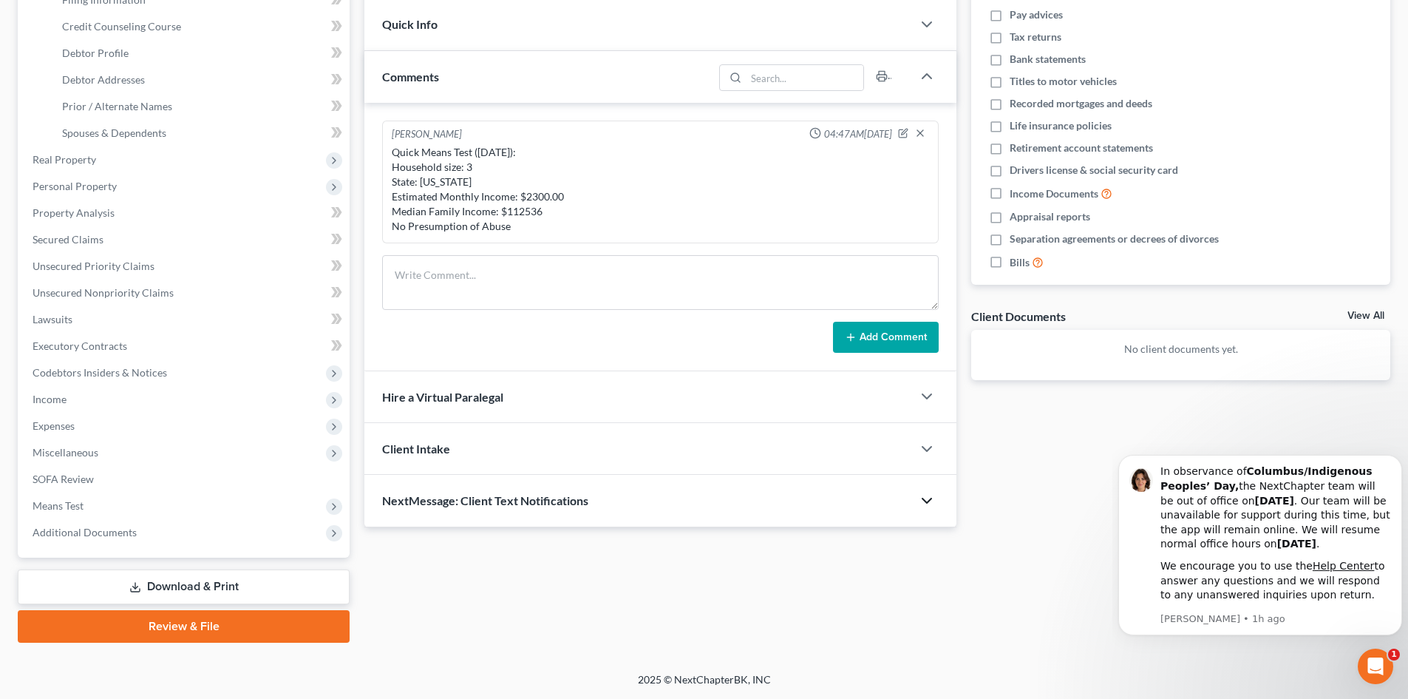
click at [927, 506] on icon "button" at bounding box center [927, 501] width 18 height 18
click at [929, 506] on icon "button" at bounding box center [927, 501] width 18 height 18
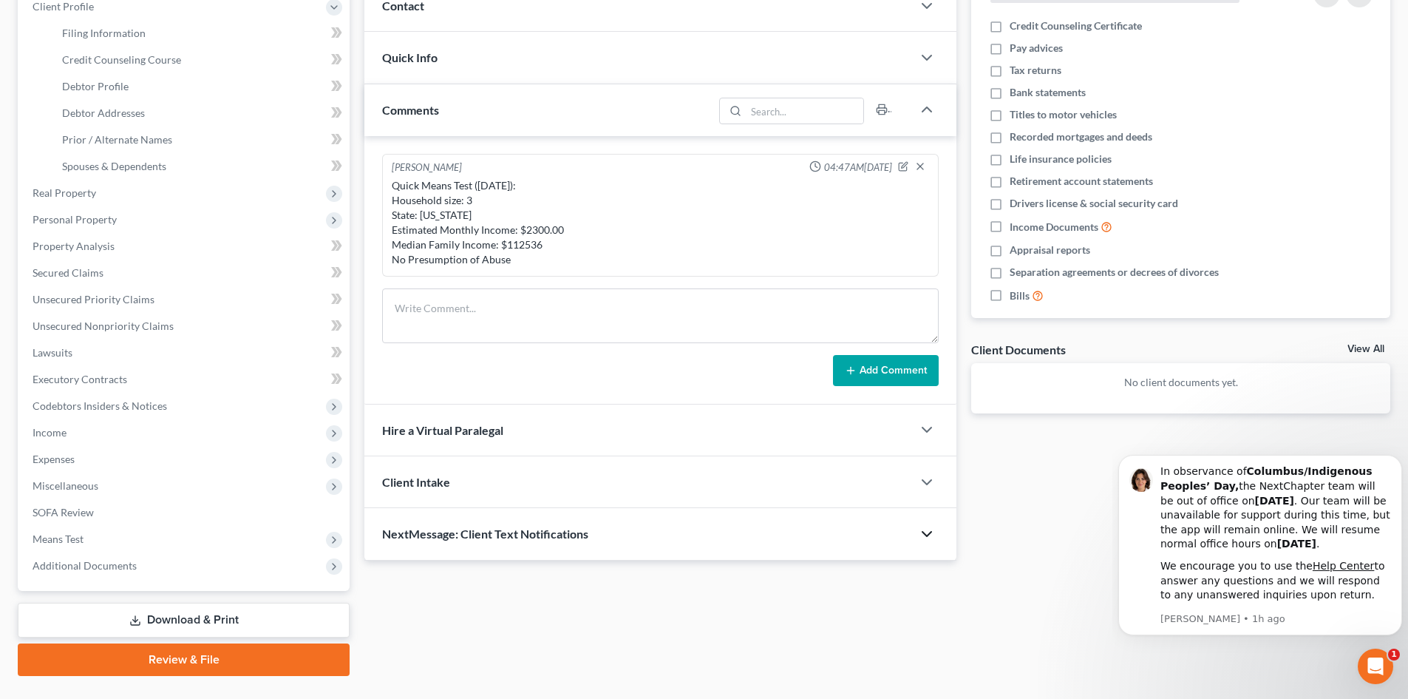
scroll to position [0, 0]
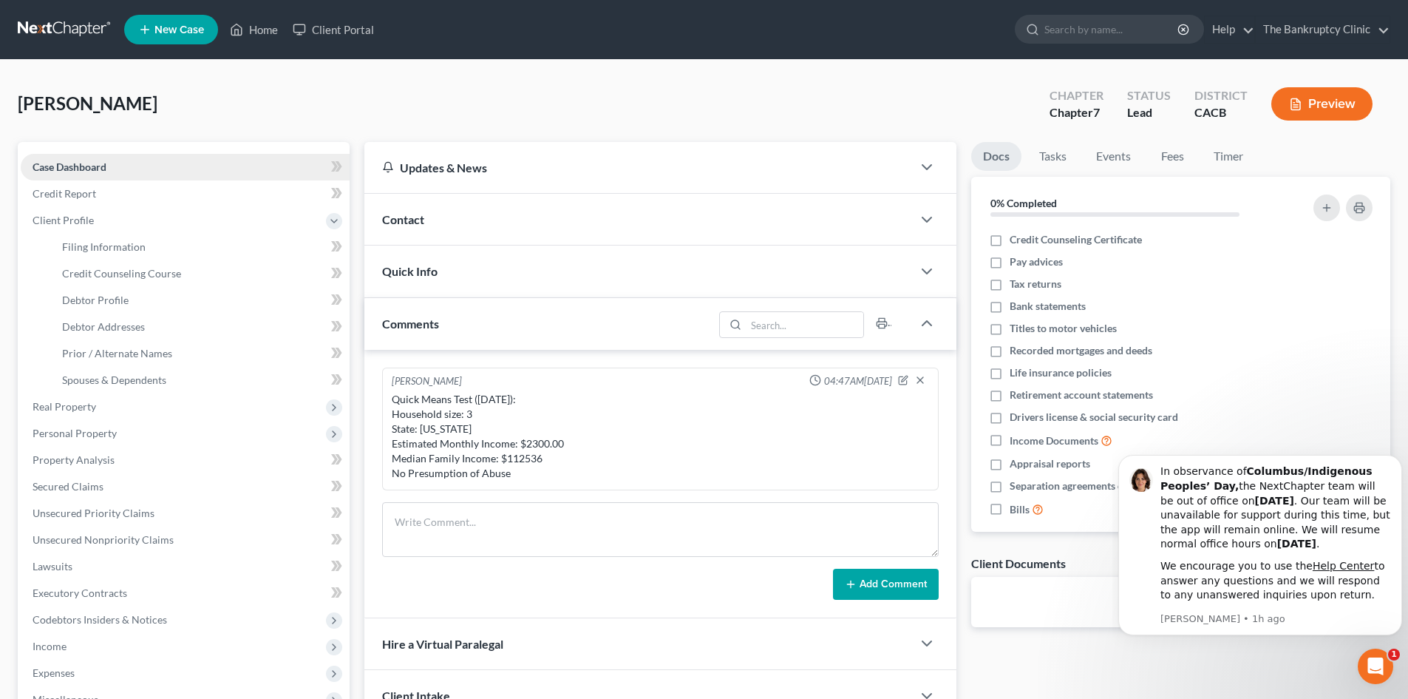
click at [152, 162] on link "Case Dashboard" at bounding box center [185, 167] width 329 height 27
click at [112, 192] on link "Credit Report" at bounding box center [185, 193] width 329 height 27
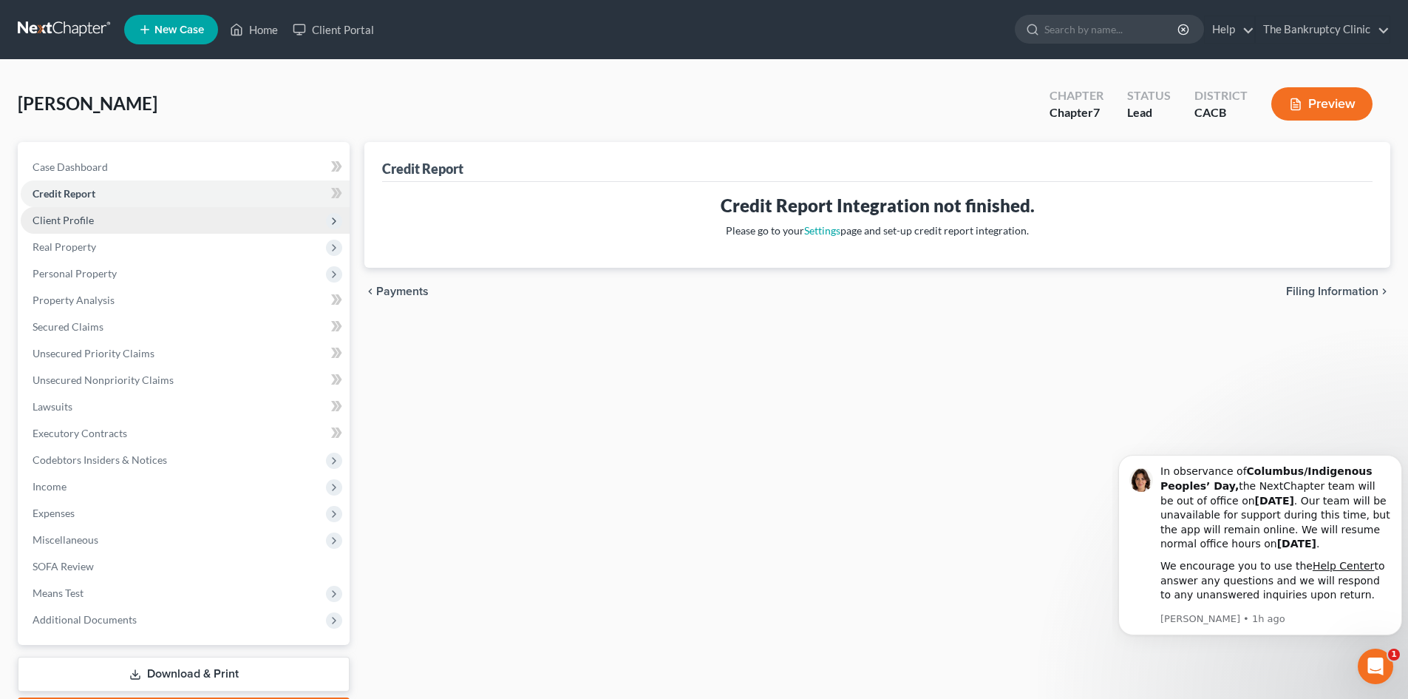
click at [87, 218] on span "Client Profile" at bounding box center [63, 220] width 61 height 13
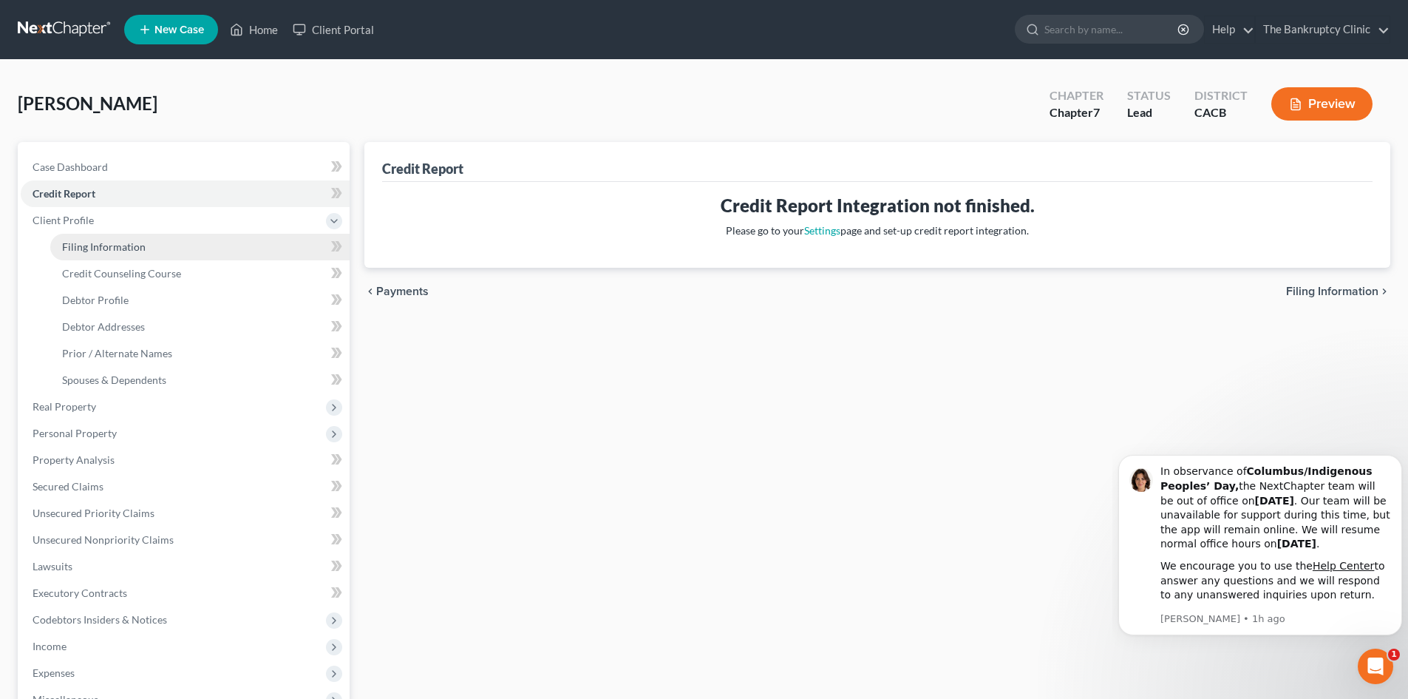
click at [110, 244] on span "Filing Information" at bounding box center [104, 246] width 84 height 13
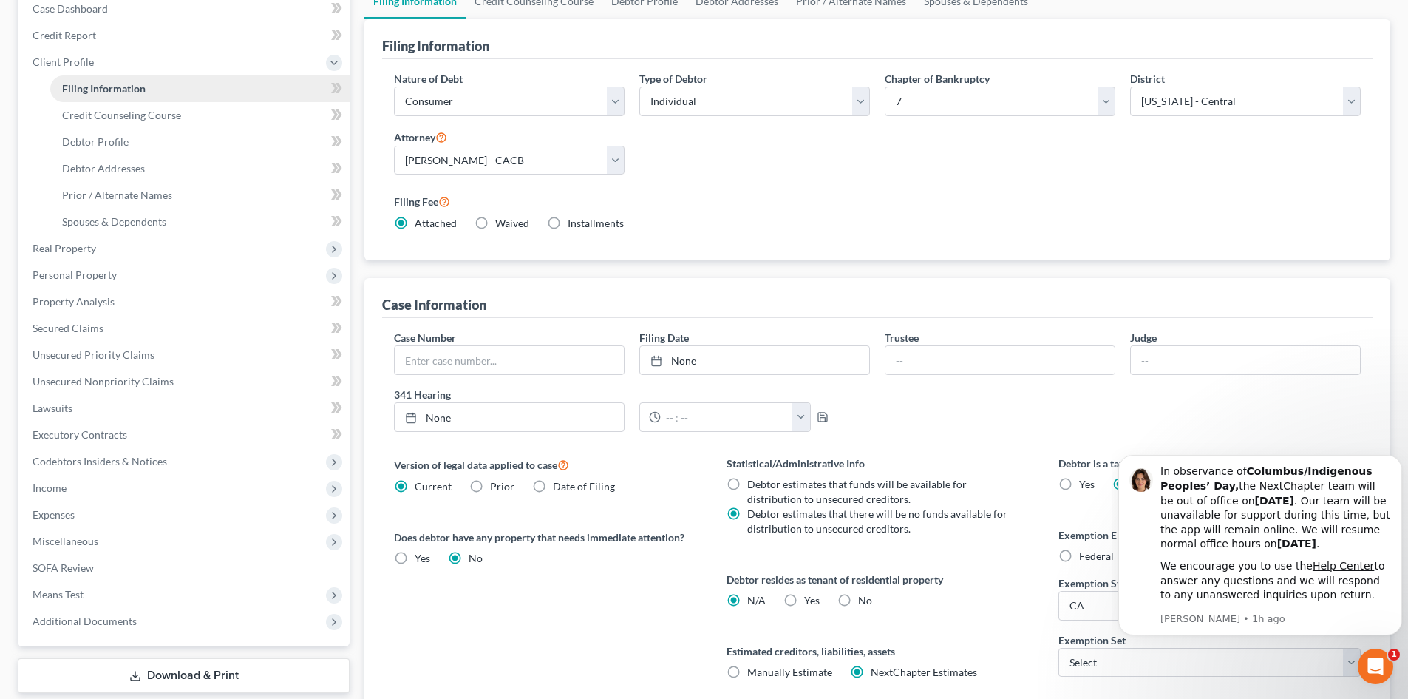
scroll to position [165, 0]
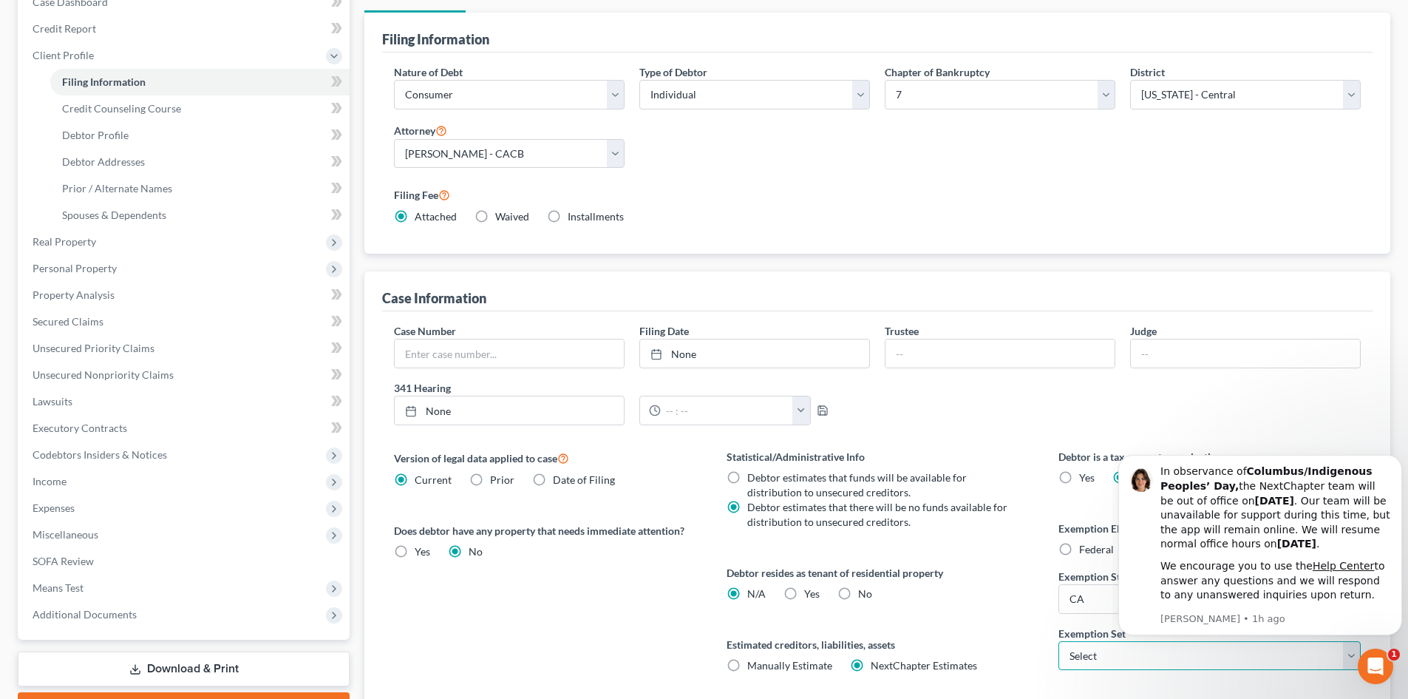
click at [1083, 656] on select "Select 703 704" at bounding box center [1210, 656] width 302 height 30
click at [1059, 641] on select "Select 703 704" at bounding box center [1210, 656] width 302 height 30
click at [84, 245] on span "Real Property" at bounding box center [65, 241] width 64 height 13
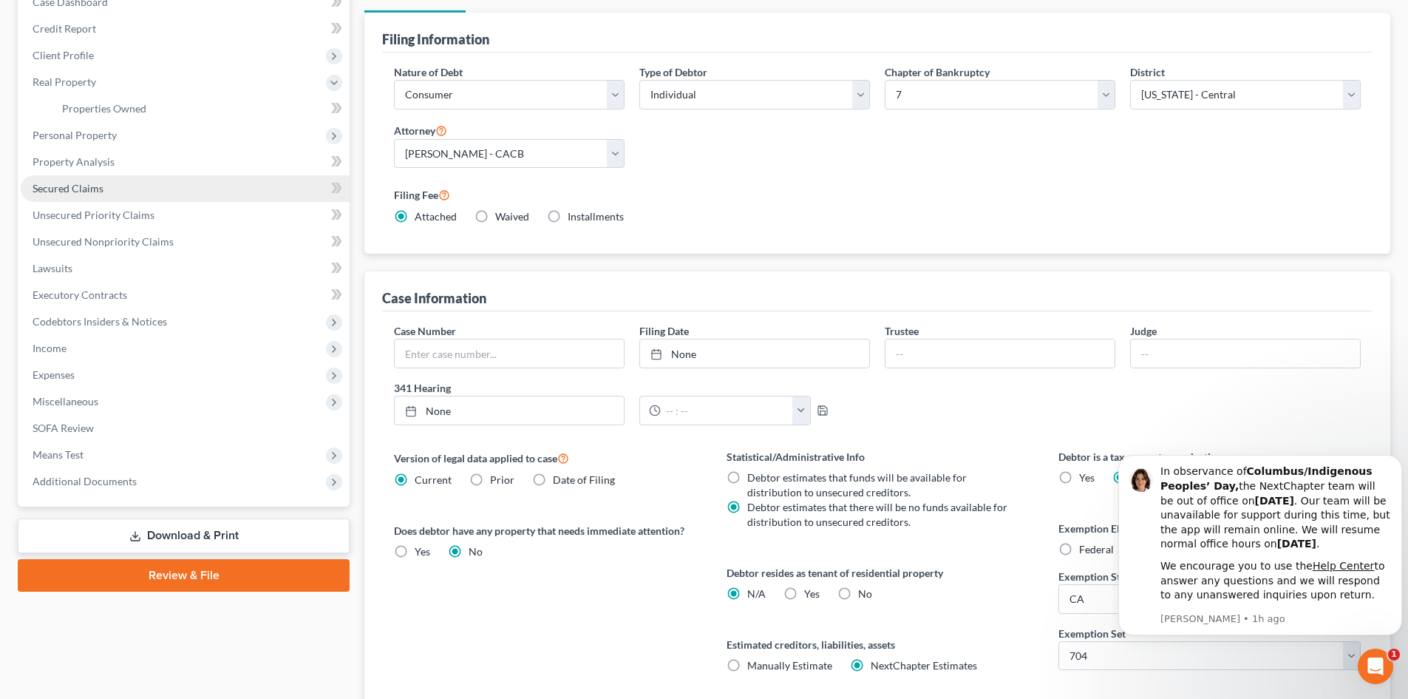
click at [95, 189] on span "Secured Claims" at bounding box center [68, 188] width 71 height 13
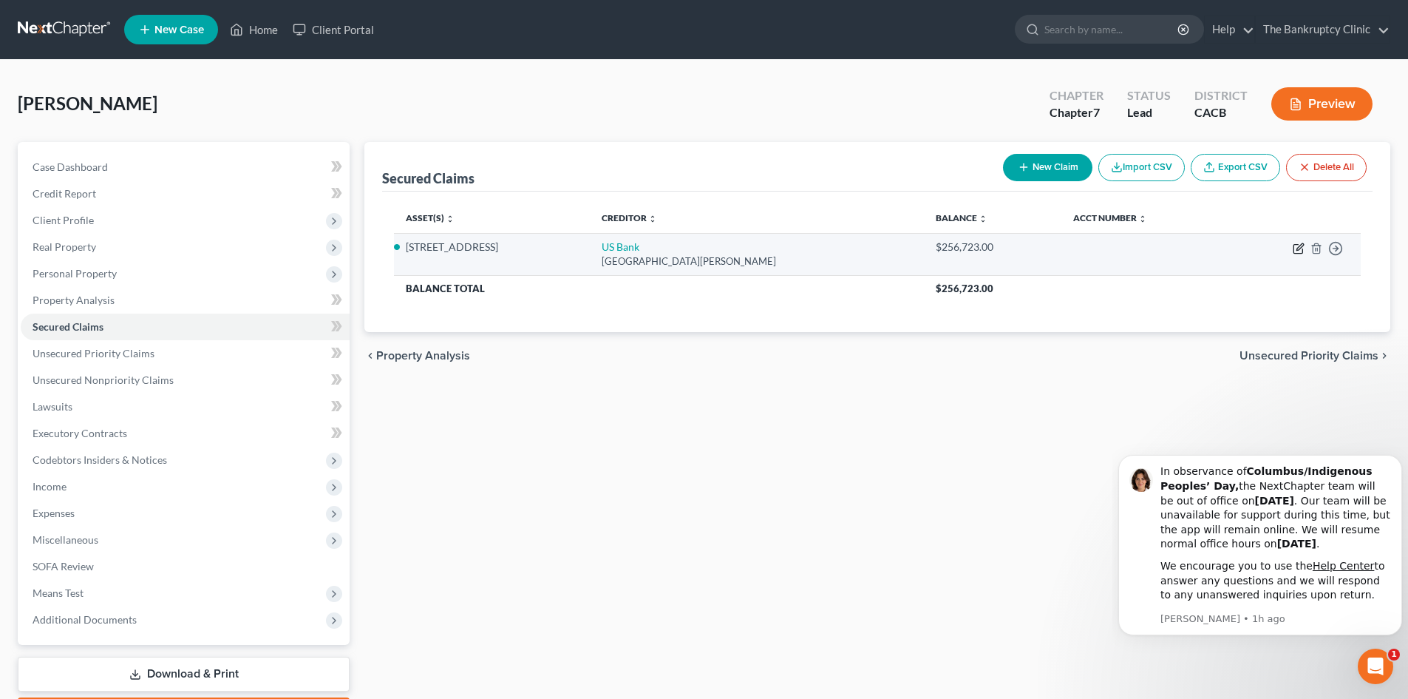
click at [1295, 250] on icon "button" at bounding box center [1299, 249] width 12 height 12
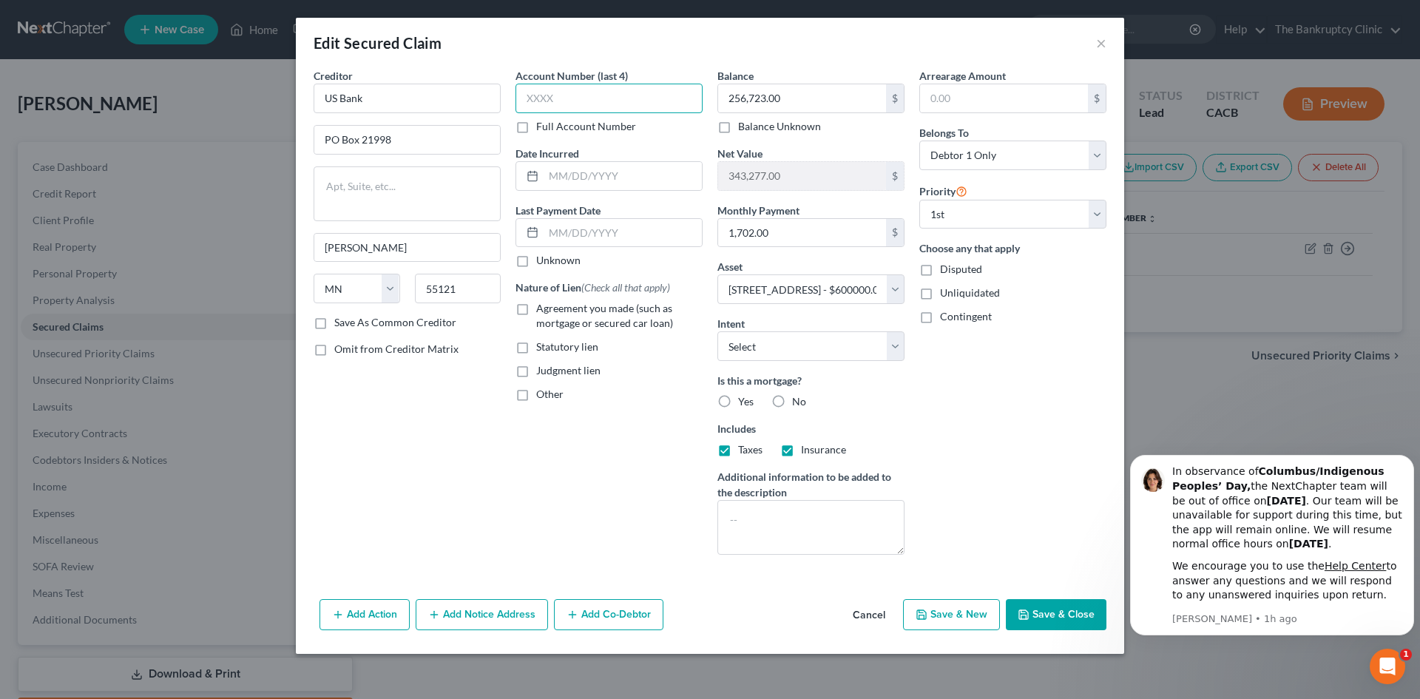
click at [615, 97] on input "text" at bounding box center [608, 99] width 187 height 30
click at [892, 344] on select "Select Surrender Redeem Reaffirm Avoid Other" at bounding box center [810, 346] width 187 height 30
click at [717, 331] on select "Select Surrender Redeem Reaffirm Avoid Other" at bounding box center [810, 346] width 187 height 30
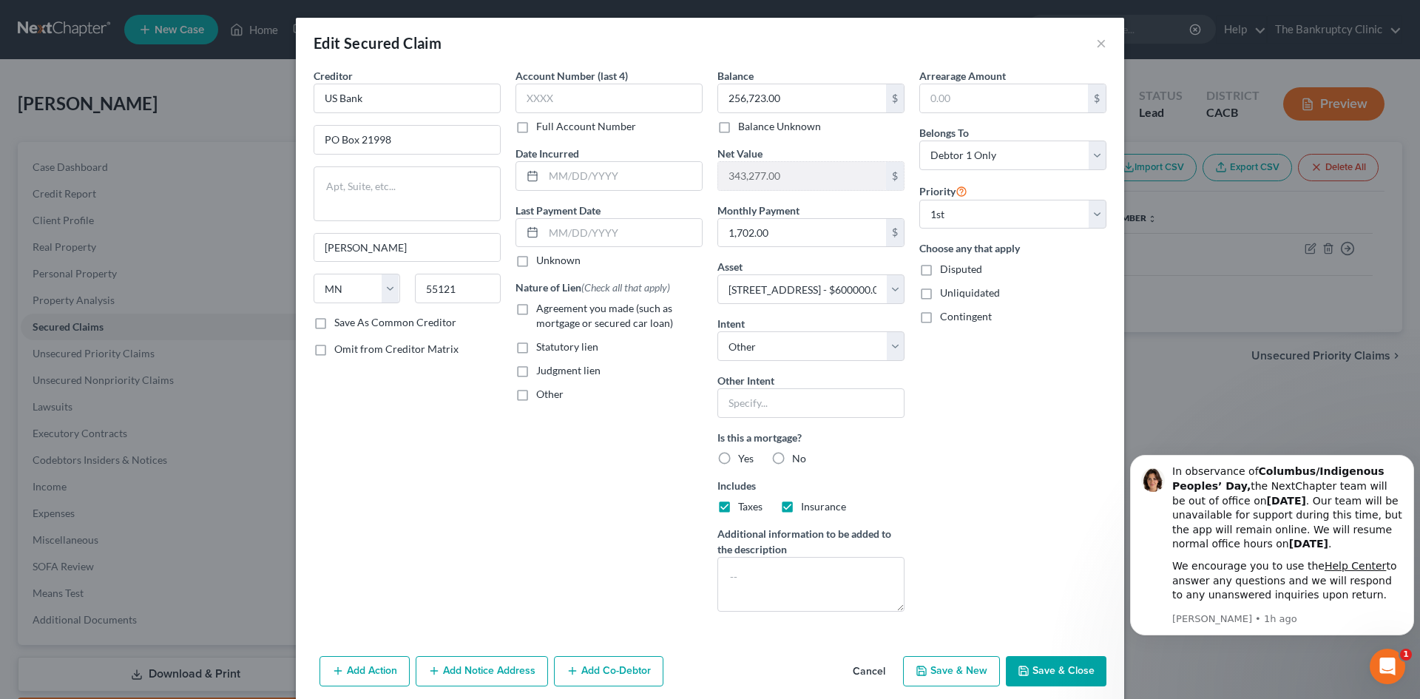
click at [738, 461] on label "Yes" at bounding box center [746, 458] width 16 height 15
click at [744, 461] on input "Yes" at bounding box center [749, 456] width 10 height 10
click at [770, 402] on input "text" at bounding box center [810, 403] width 187 height 30
click at [540, 106] on input "text" at bounding box center [608, 99] width 187 height 30
click at [580, 171] on input "text" at bounding box center [622, 176] width 158 height 28
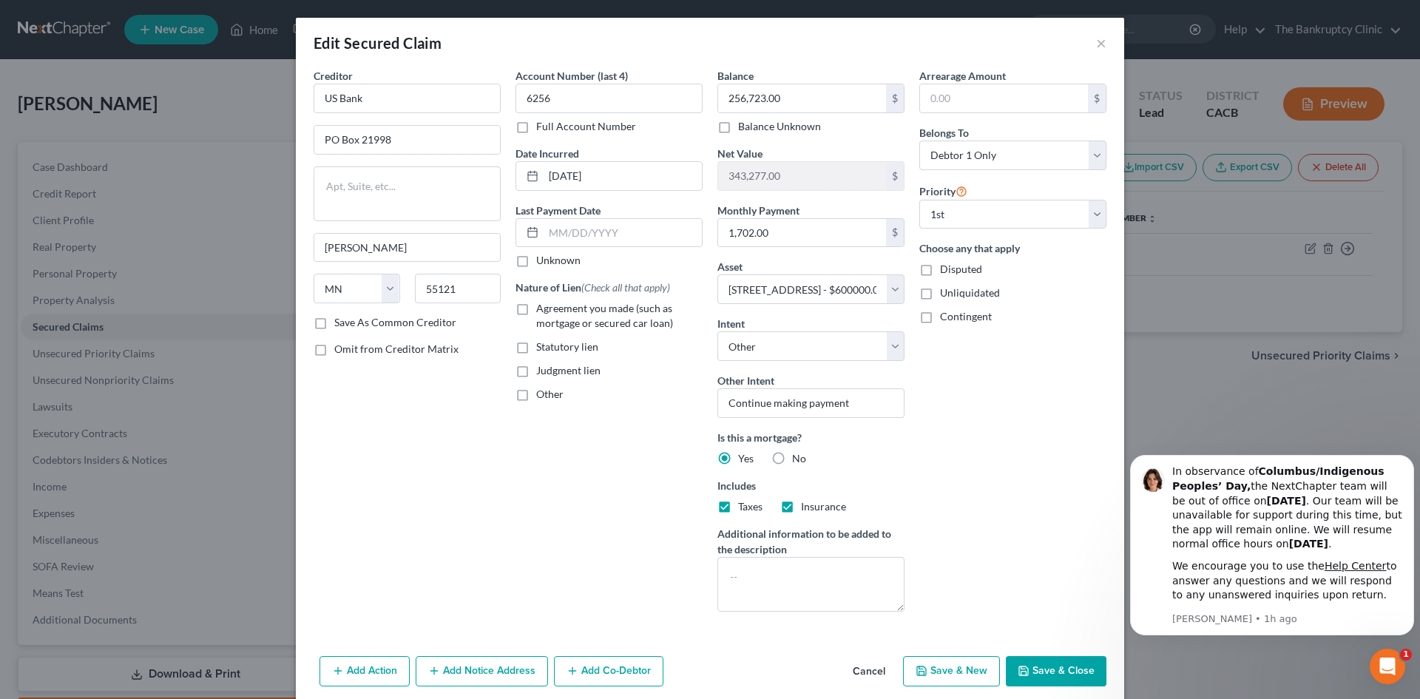
click at [1058, 667] on button "Save & Close" at bounding box center [1056, 671] width 101 height 31
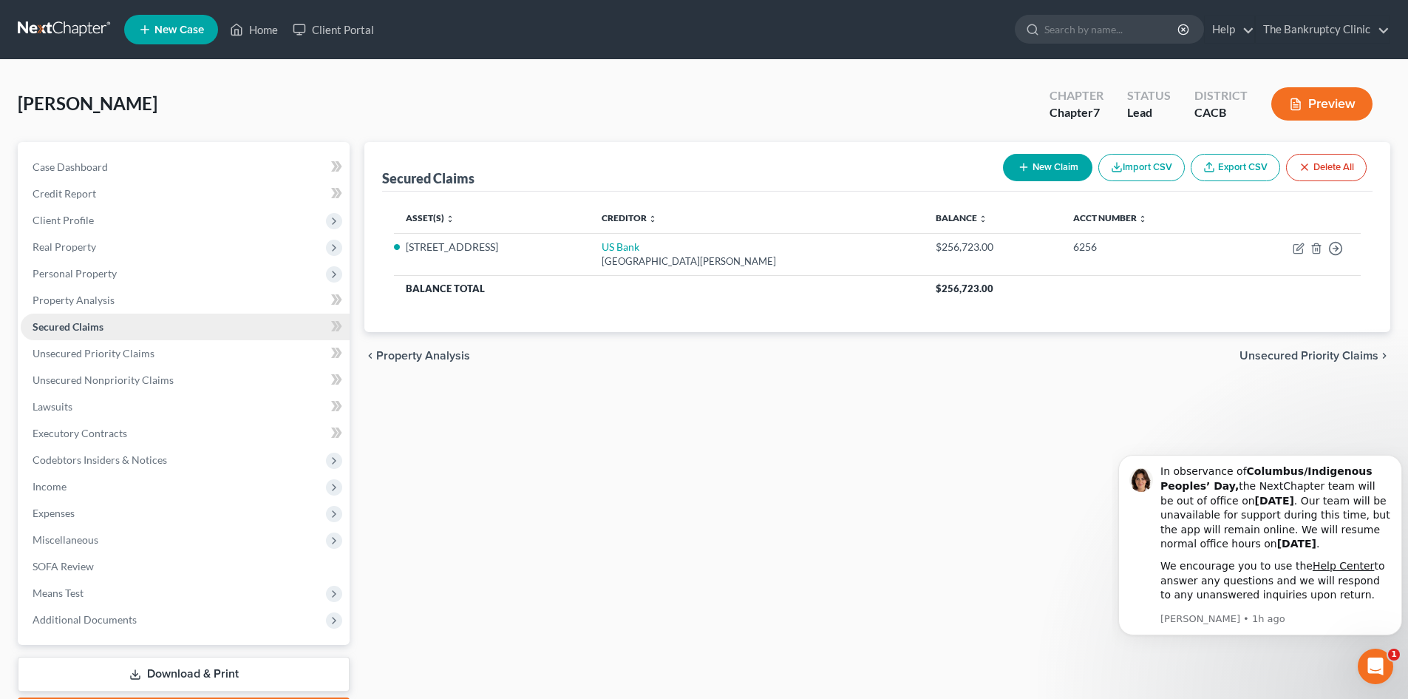
click at [72, 329] on span "Secured Claims" at bounding box center [68, 326] width 71 height 13
click at [79, 320] on span "Secured Claims" at bounding box center [68, 326] width 71 height 13
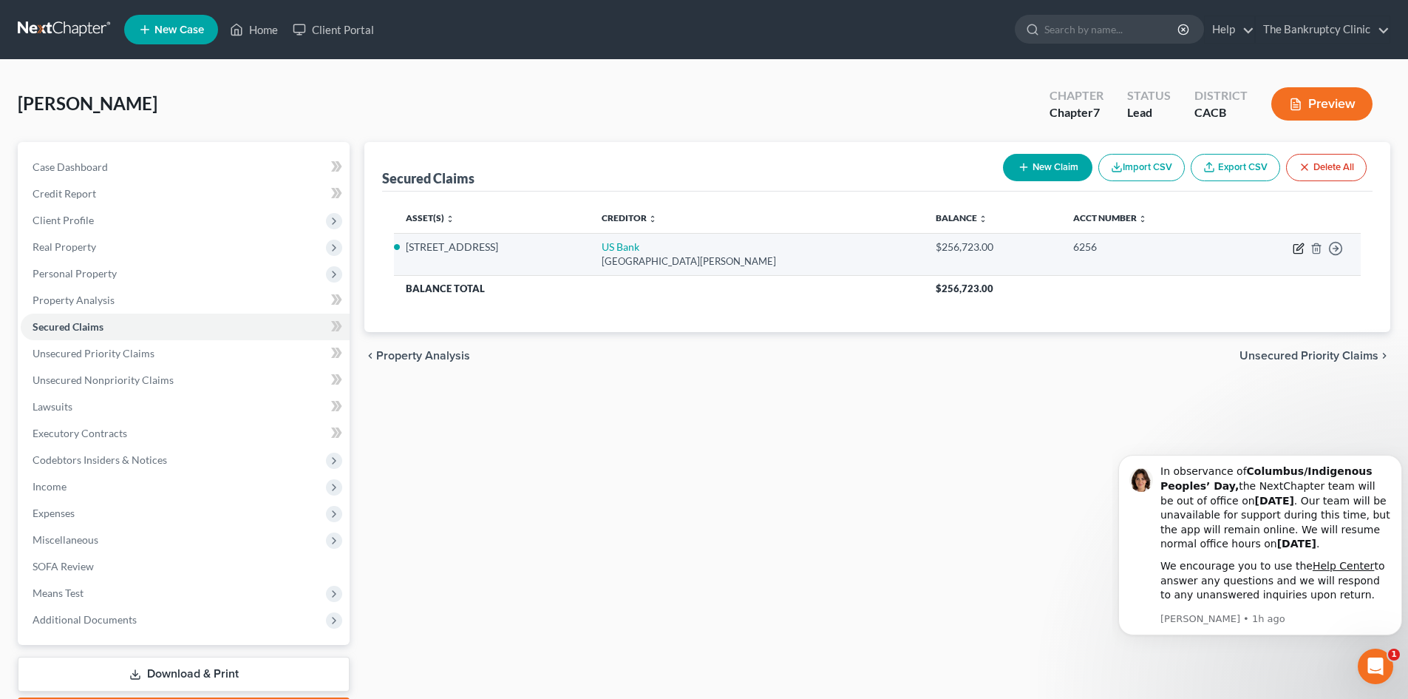
click at [1296, 246] on icon "button" at bounding box center [1299, 249] width 12 height 12
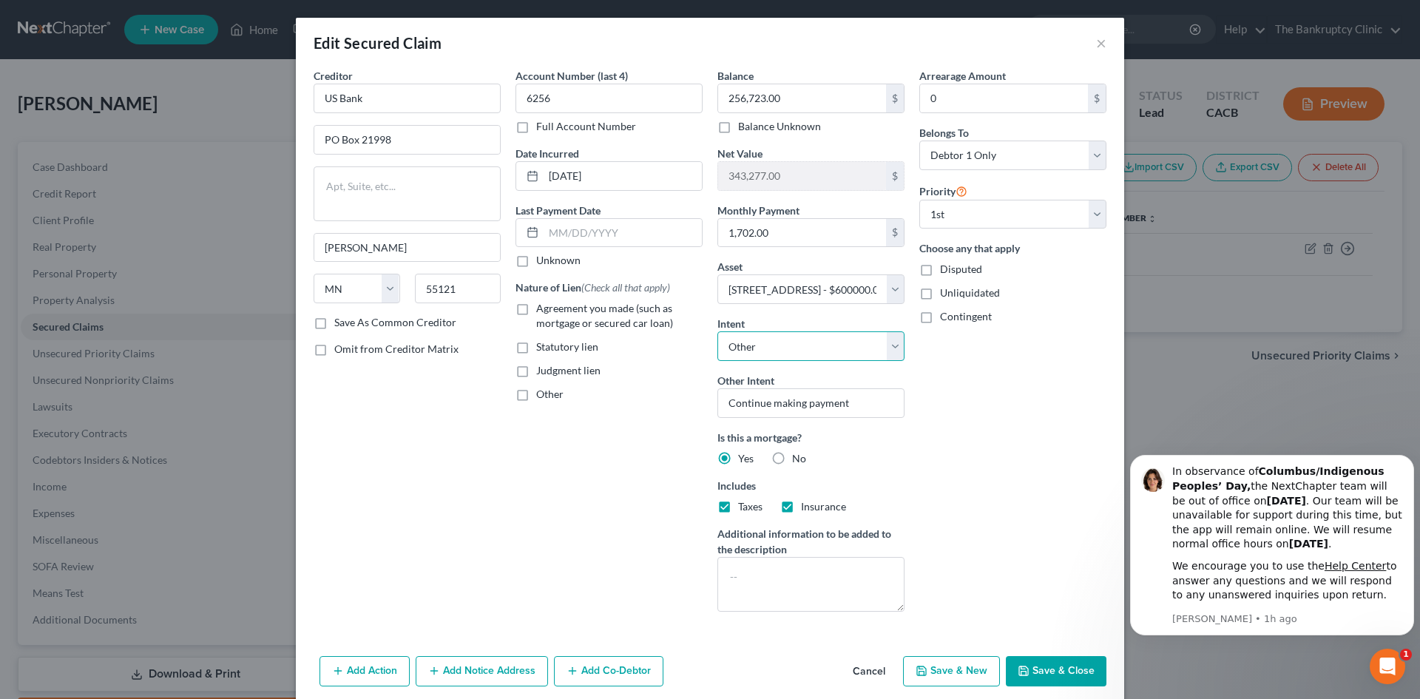
click at [887, 347] on select "Select Surrender Redeem Reaffirm Avoid Other" at bounding box center [810, 346] width 187 height 30
click at [717, 331] on select "Select Surrender Redeem Reaffirm Avoid Other" at bounding box center [810, 346] width 187 height 30
click at [609, 668] on button "Add Co-Debtor" at bounding box center [608, 671] width 109 height 31
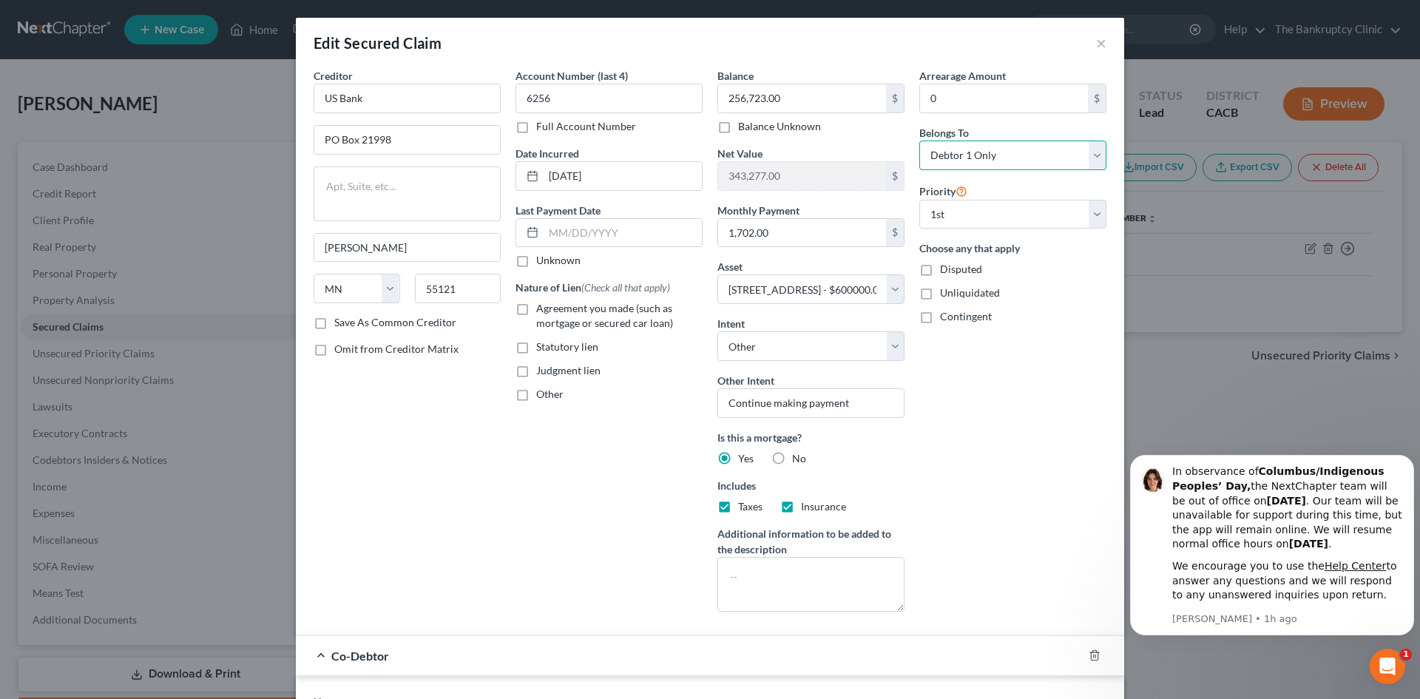
click at [1091, 151] on select "Select Debtor 1 Only Debtor 2 Only Debtor 1 And Debtor 2 Only At Least One Of T…" at bounding box center [1012, 155] width 187 height 30
click at [919, 140] on select "Select Debtor 1 Only Debtor 2 Only Debtor 1 And Debtor 2 Only At Least One Of T…" at bounding box center [1012, 155] width 187 height 30
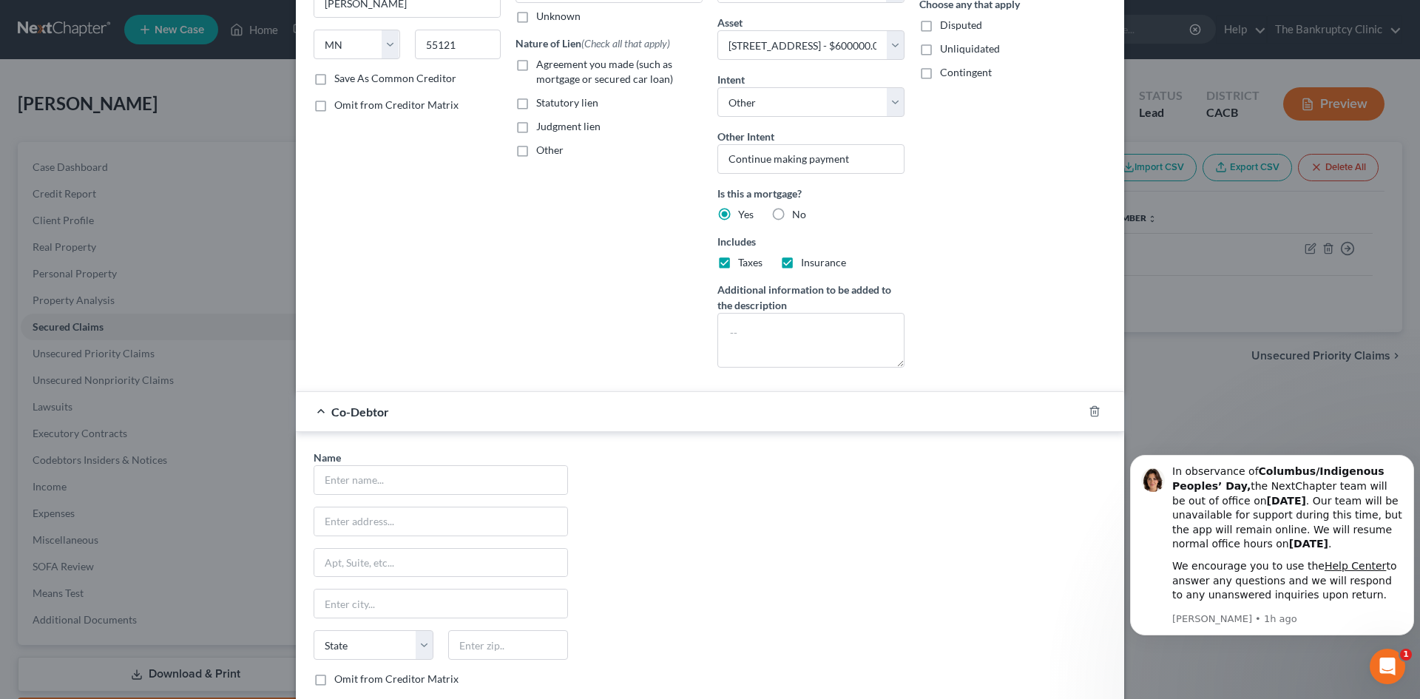
scroll to position [375, 0]
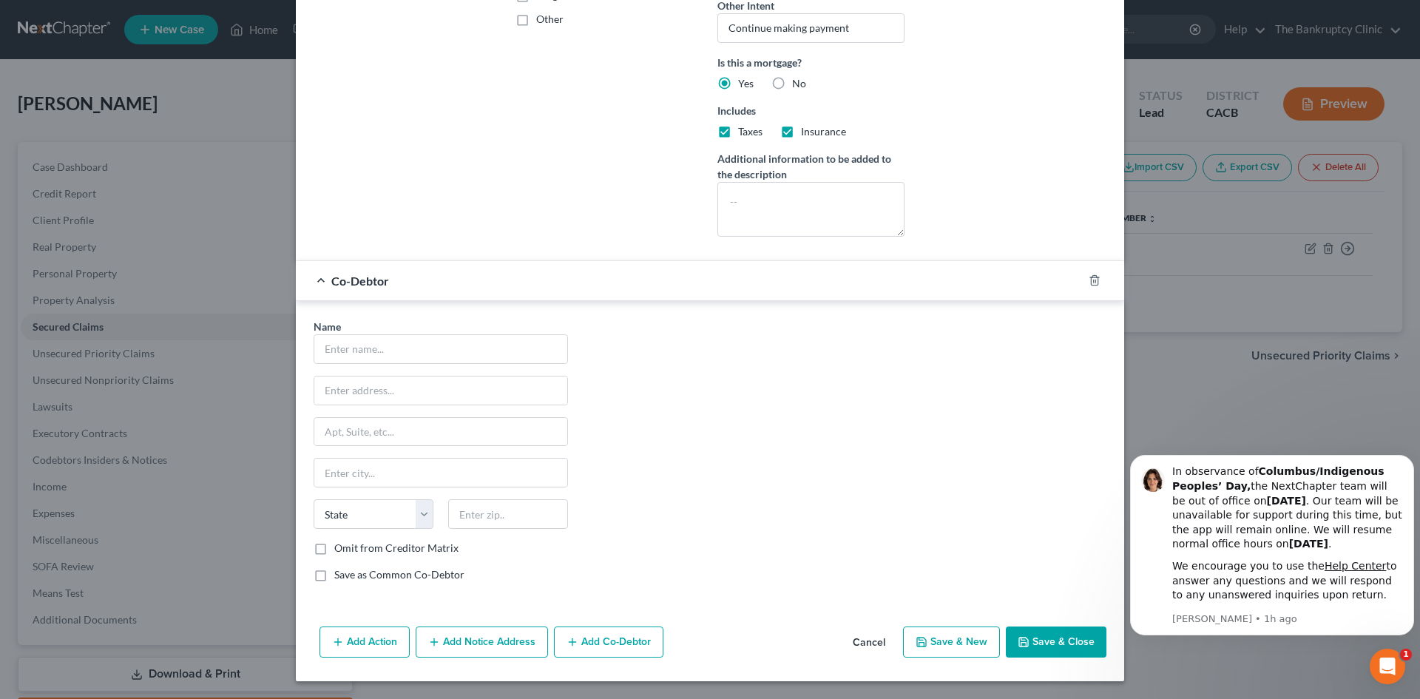
click at [1059, 644] on button "Save & Close" at bounding box center [1056, 641] width 101 height 31
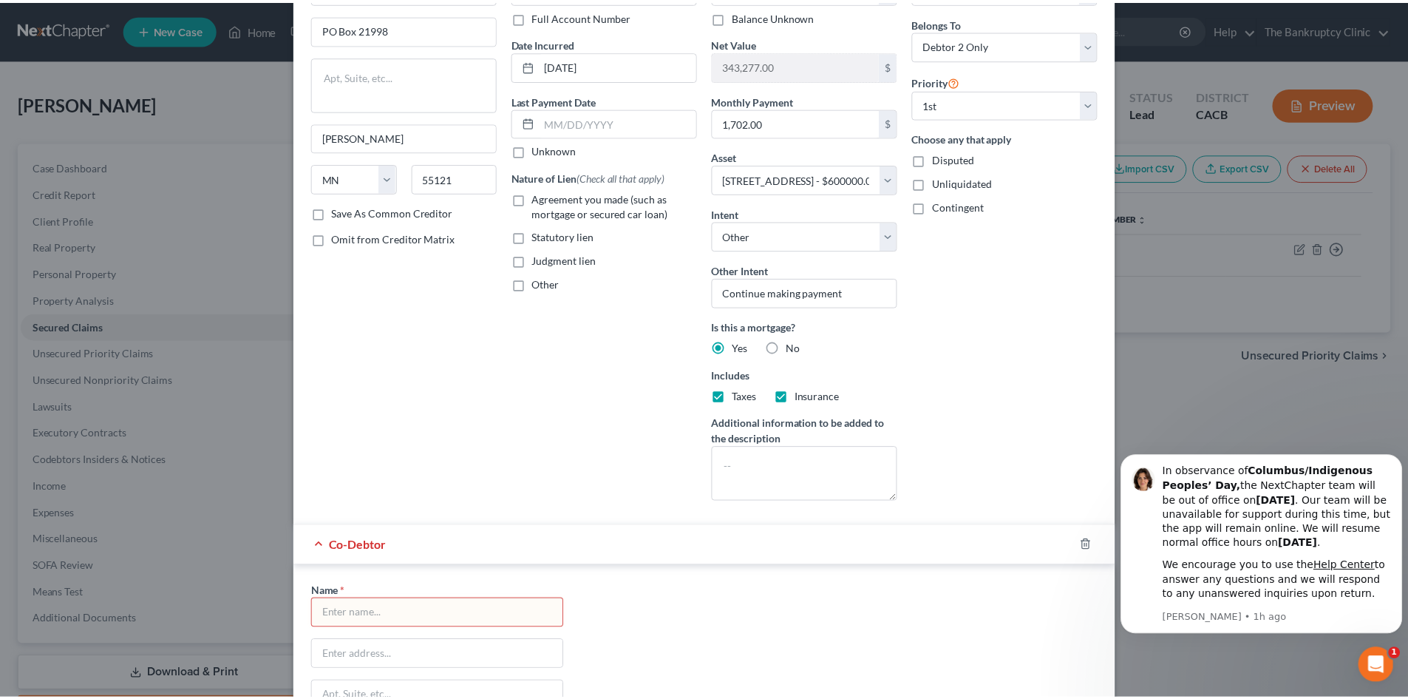
scroll to position [0, 0]
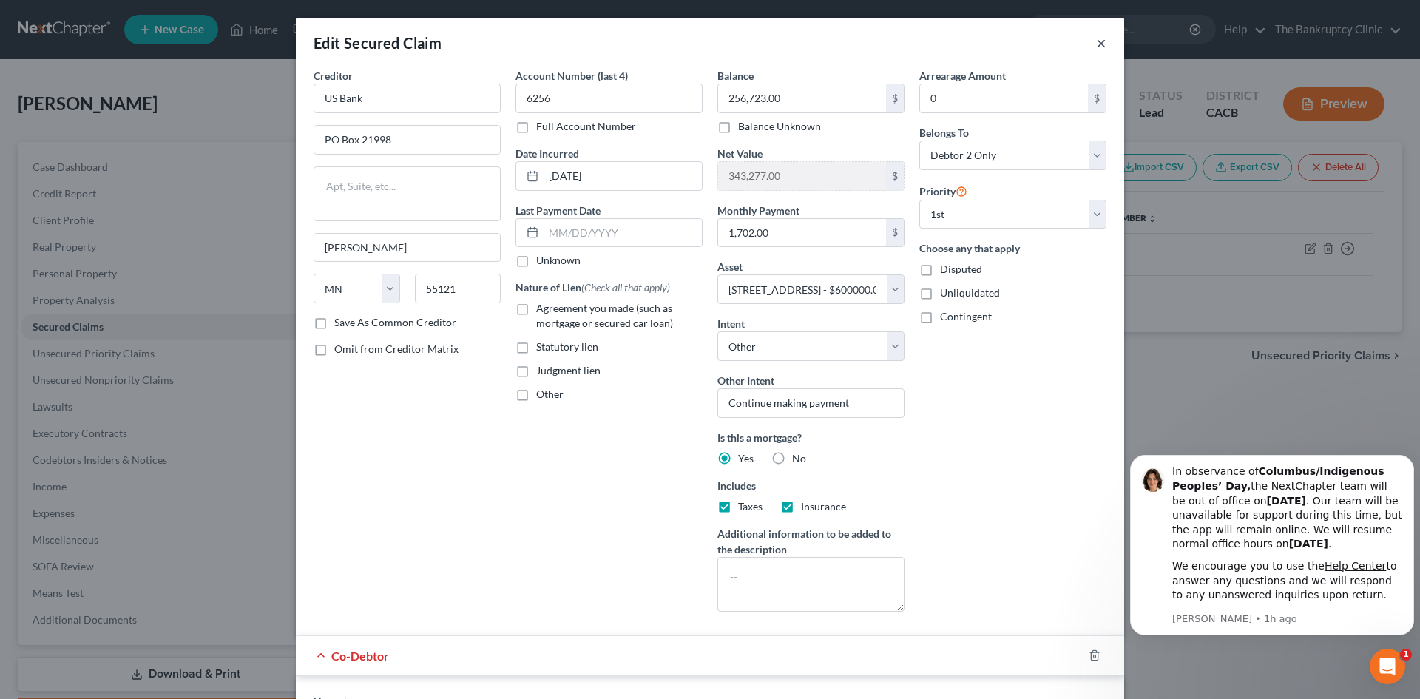
click at [1096, 45] on button "×" at bounding box center [1101, 43] width 10 height 18
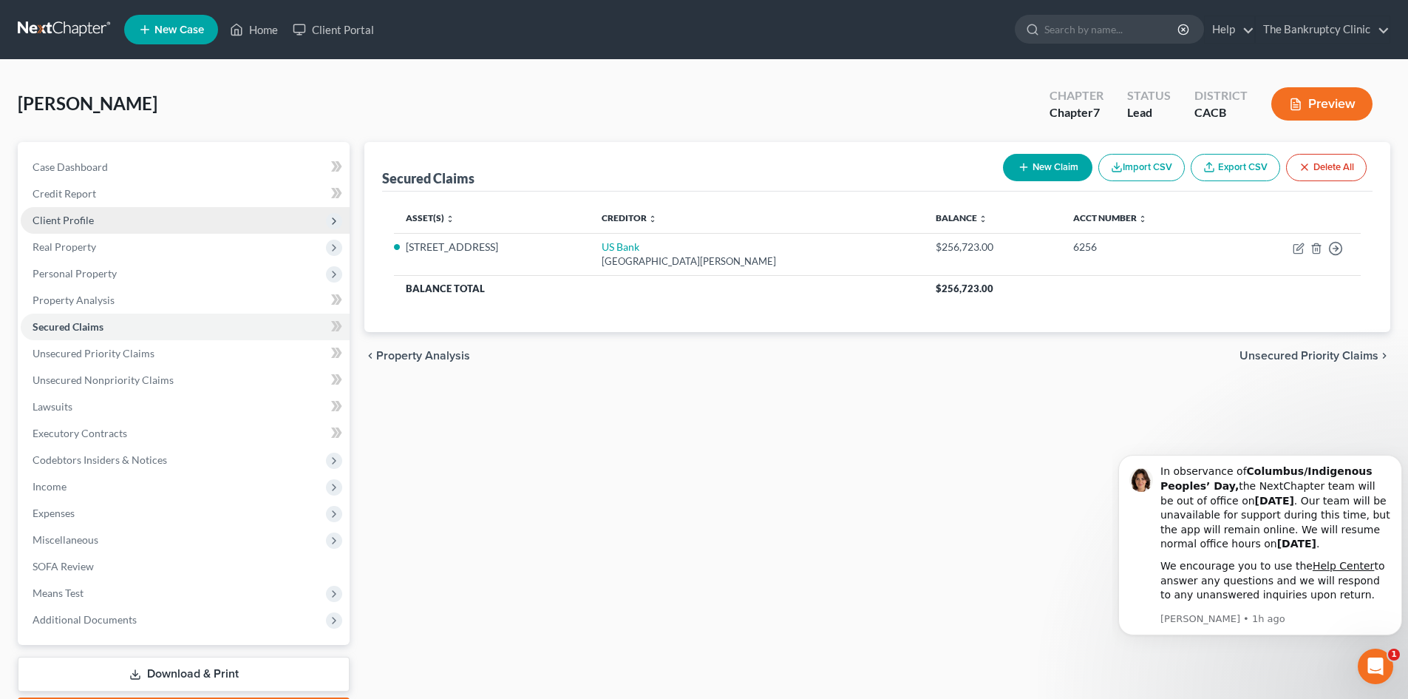
click at [100, 223] on span "Client Profile" at bounding box center [185, 220] width 329 height 27
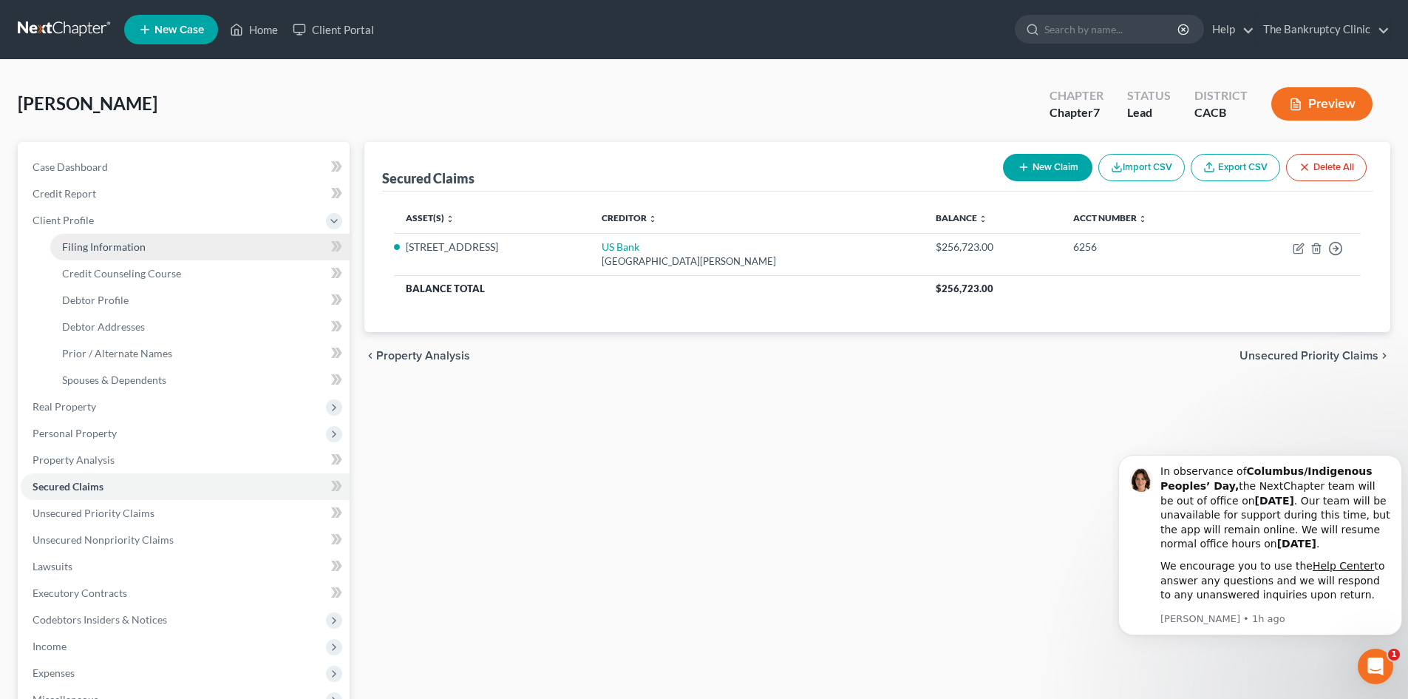
click at [93, 243] on span "Filing Information" at bounding box center [104, 246] width 84 height 13
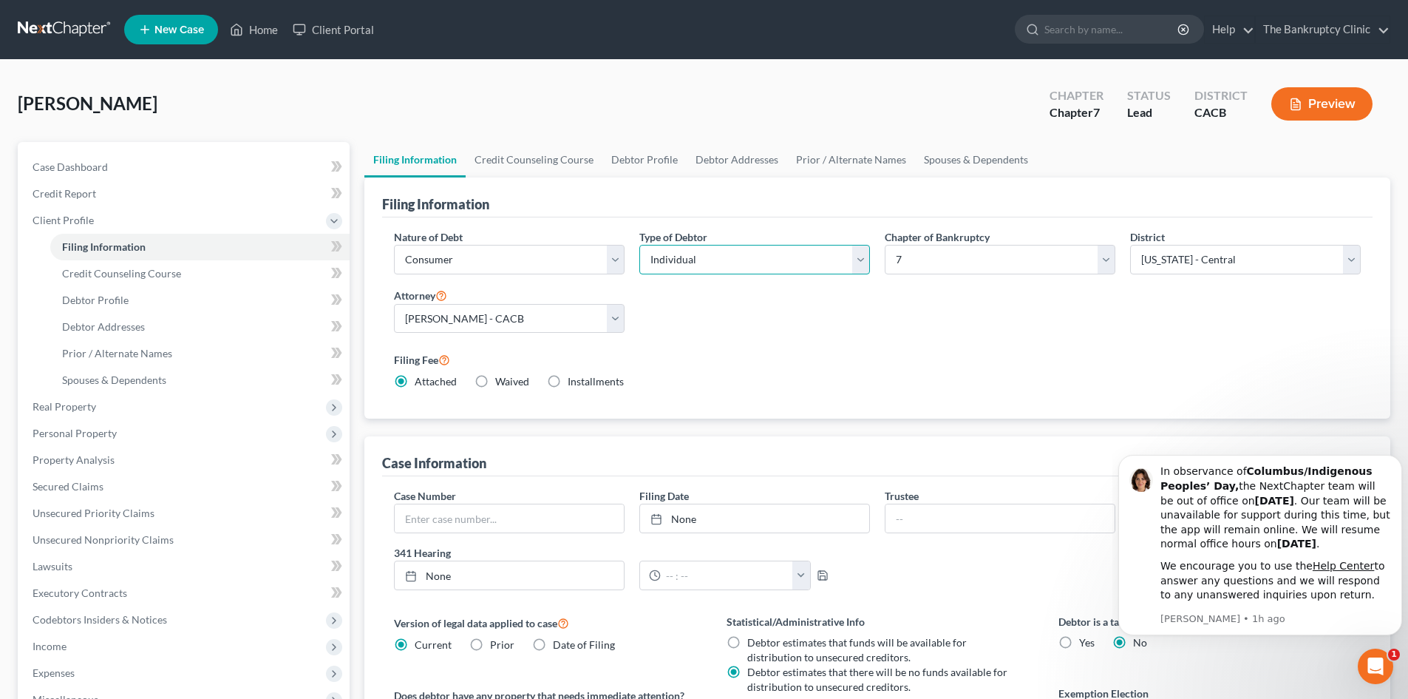
click at [858, 262] on select "Select Individual Joint" at bounding box center [755, 260] width 231 height 30
click at [640, 245] on select "Select Individual Joint" at bounding box center [755, 260] width 231 height 30
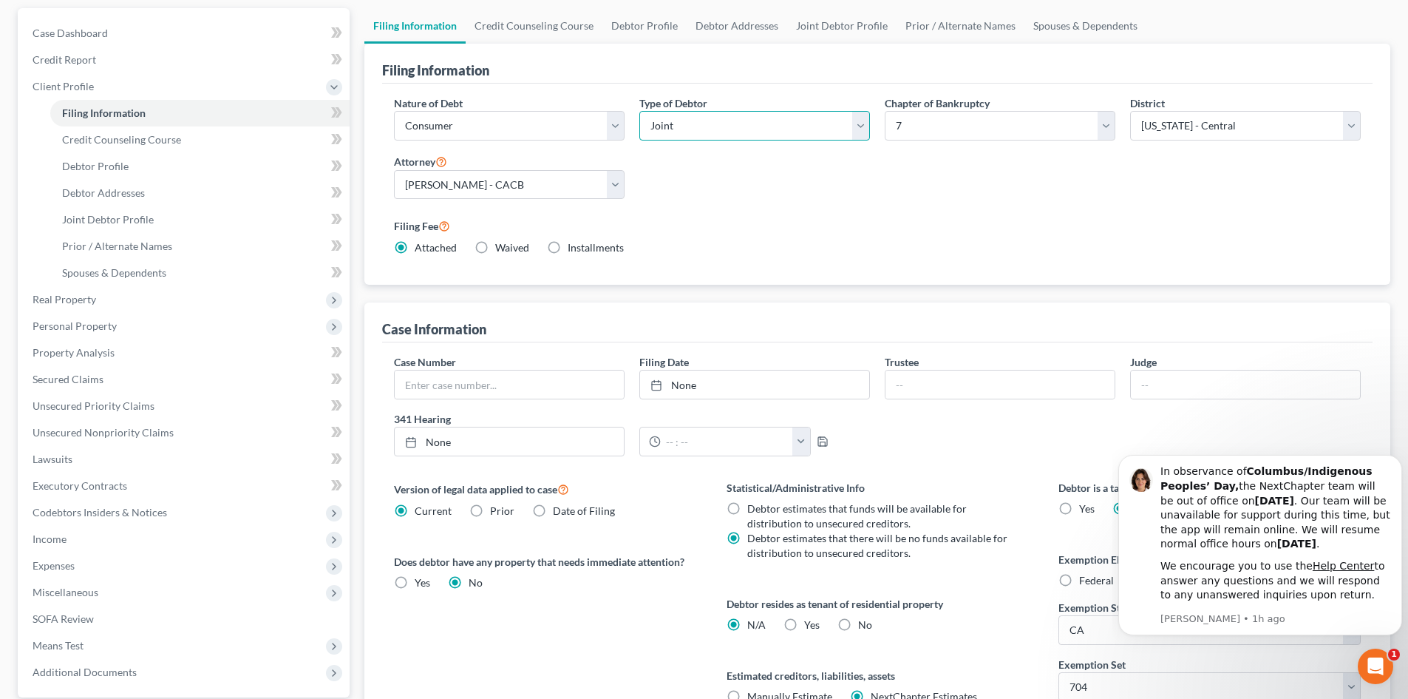
scroll to position [130, 0]
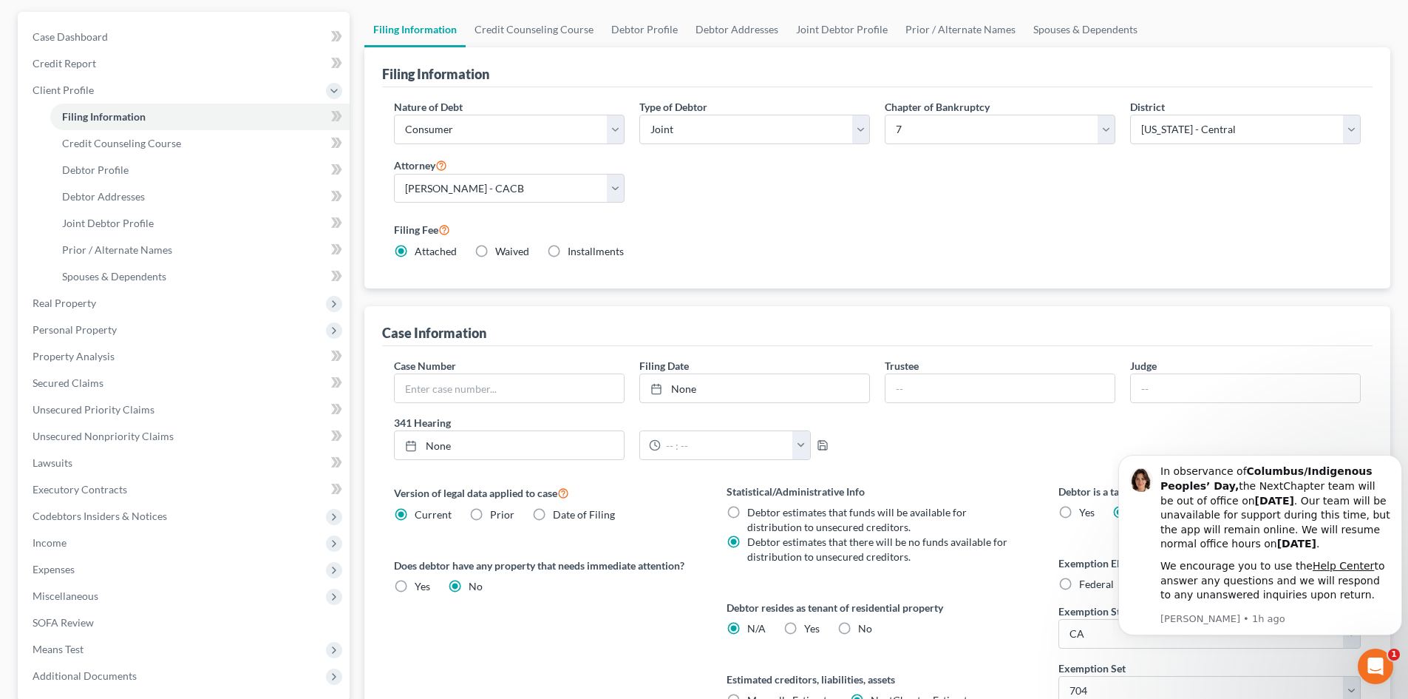
click at [1322, 426] on div "Case Number Filing Date None close Date Time chevron_left [DATE] chevron_right …" at bounding box center [878, 415] width 982 height 114
click at [1336, 416] on div "Case Number Filing Date None close Date Time chevron_left [DATE] chevron_right …" at bounding box center [878, 415] width 982 height 114
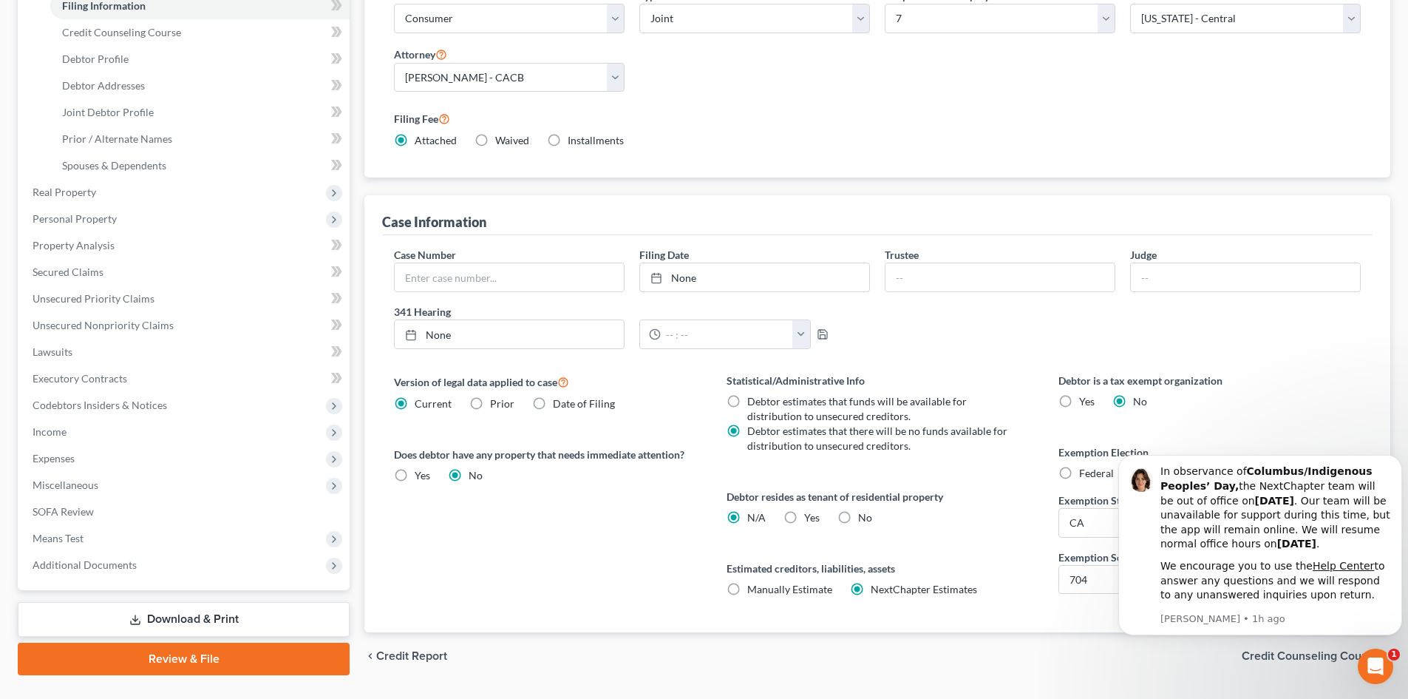
scroll to position [278, 0]
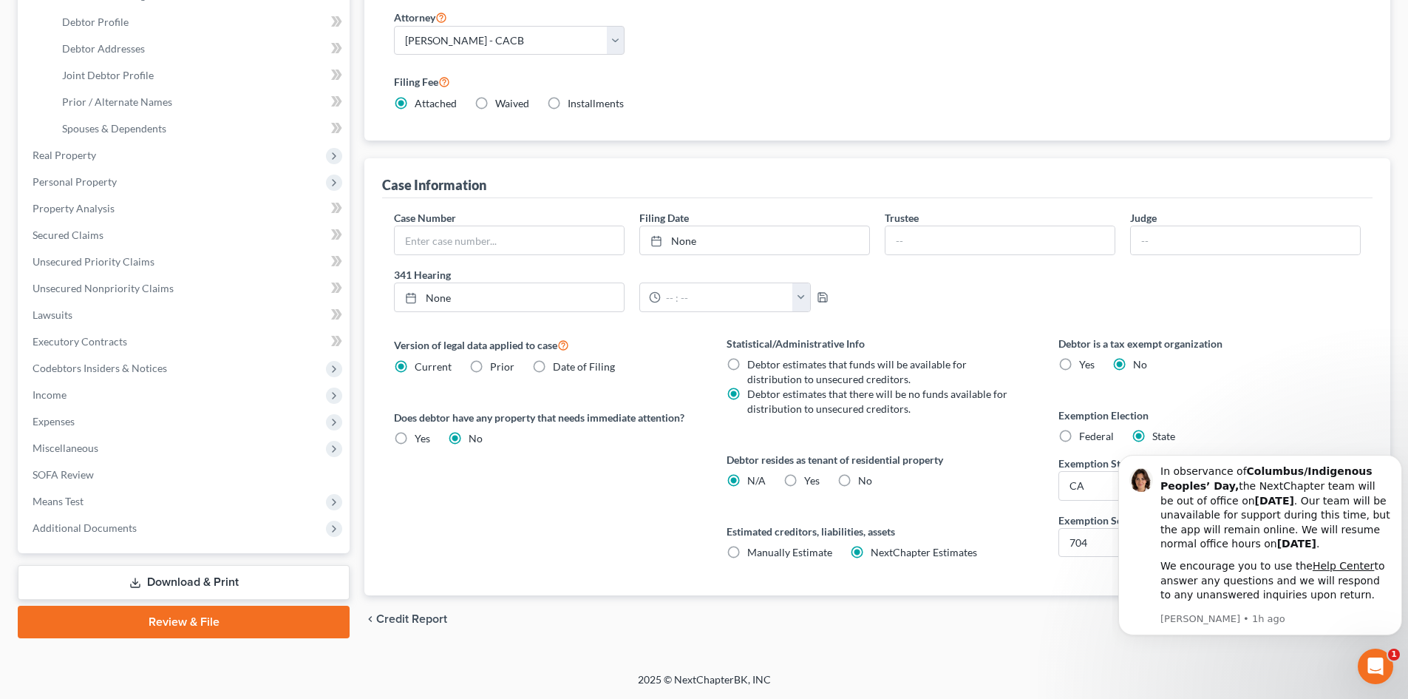
click at [1203, 639] on body "In observance of Columbus/Indigenous Peoples’ Day, the NextChapter team will be…" at bounding box center [1261, 563] width 284 height 243
click at [1203, 640] on body "In observance of Columbus/Indigenous Peoples’ Day, the NextChapter team will be…" at bounding box center [1261, 563] width 284 height 243
click at [1117, 630] on div "chevron_left Credit Report Credit Counseling Course chevron_right" at bounding box center [878, 618] width 1026 height 47
click at [1377, 617] on p "[PERSON_NAME] • 1h ago" at bounding box center [1276, 618] width 231 height 13
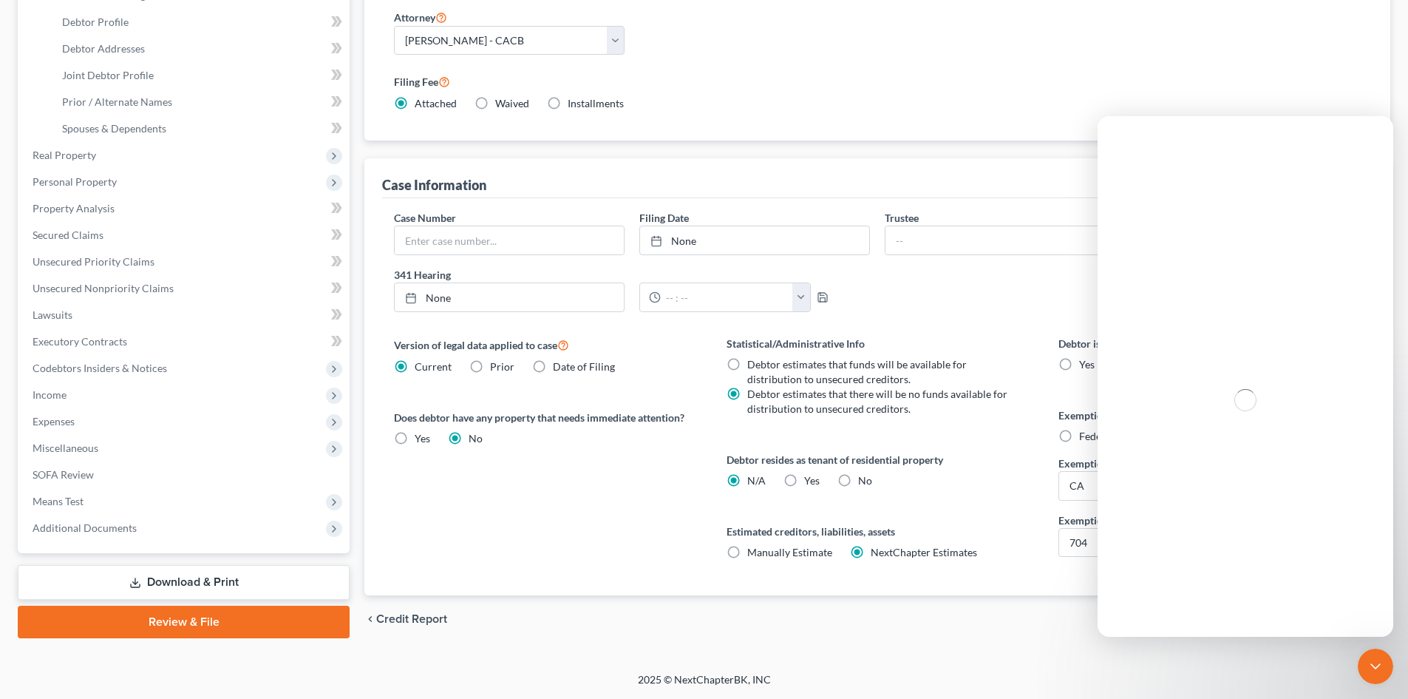
scroll to position [0, 0]
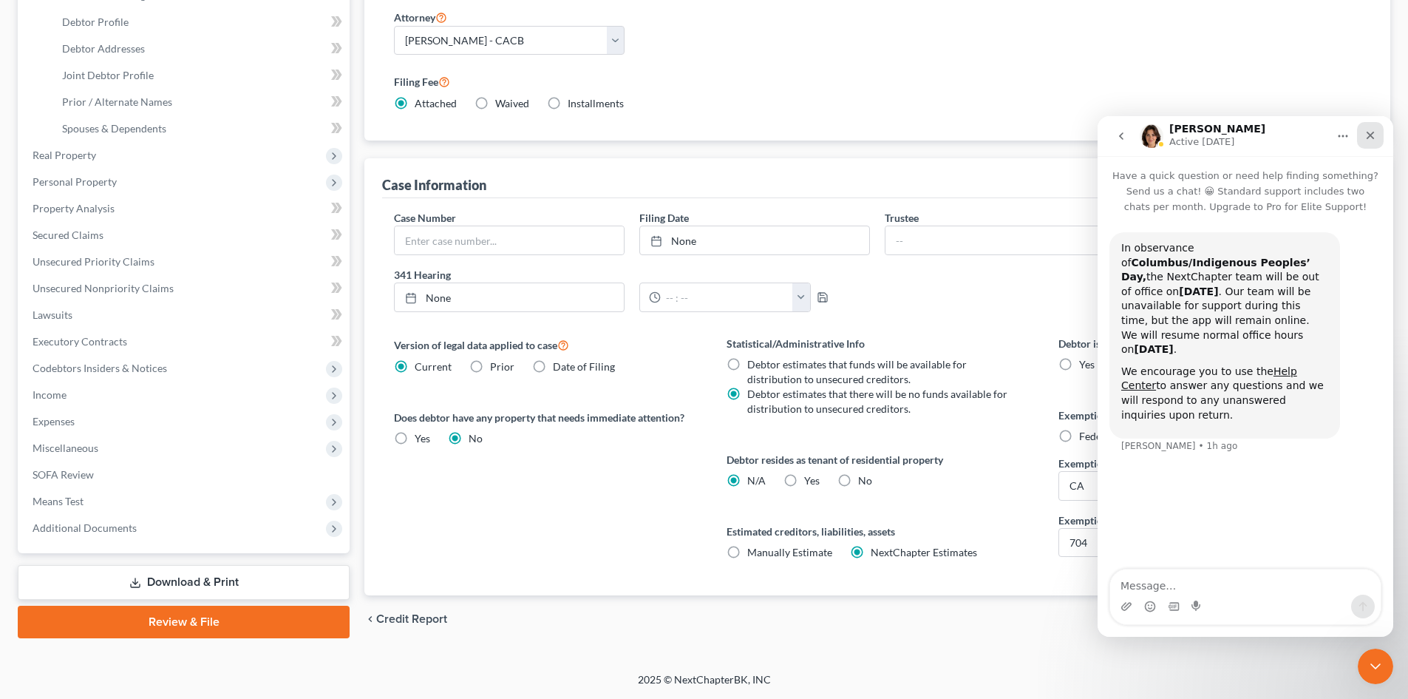
click at [1373, 133] on icon "Close" at bounding box center [1371, 136] width 8 height 8
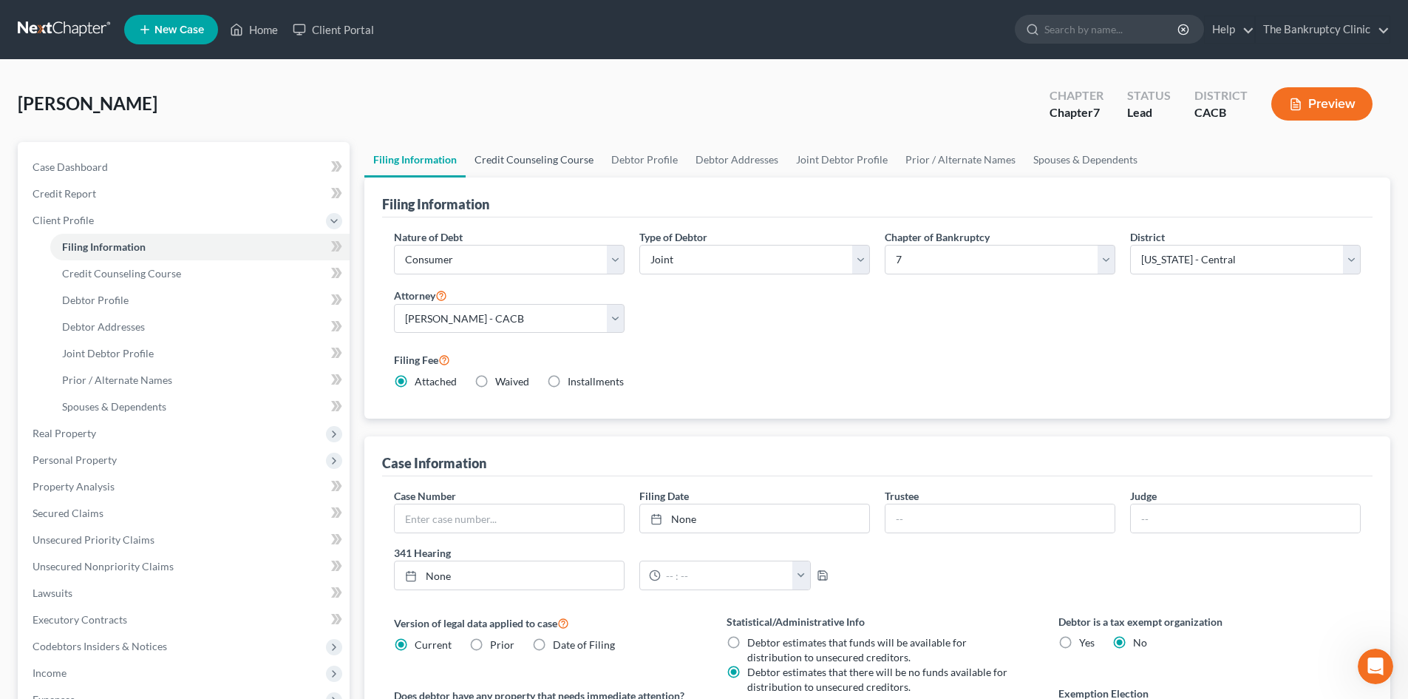
click at [566, 163] on link "Credit Counseling Course" at bounding box center [534, 159] width 137 height 35
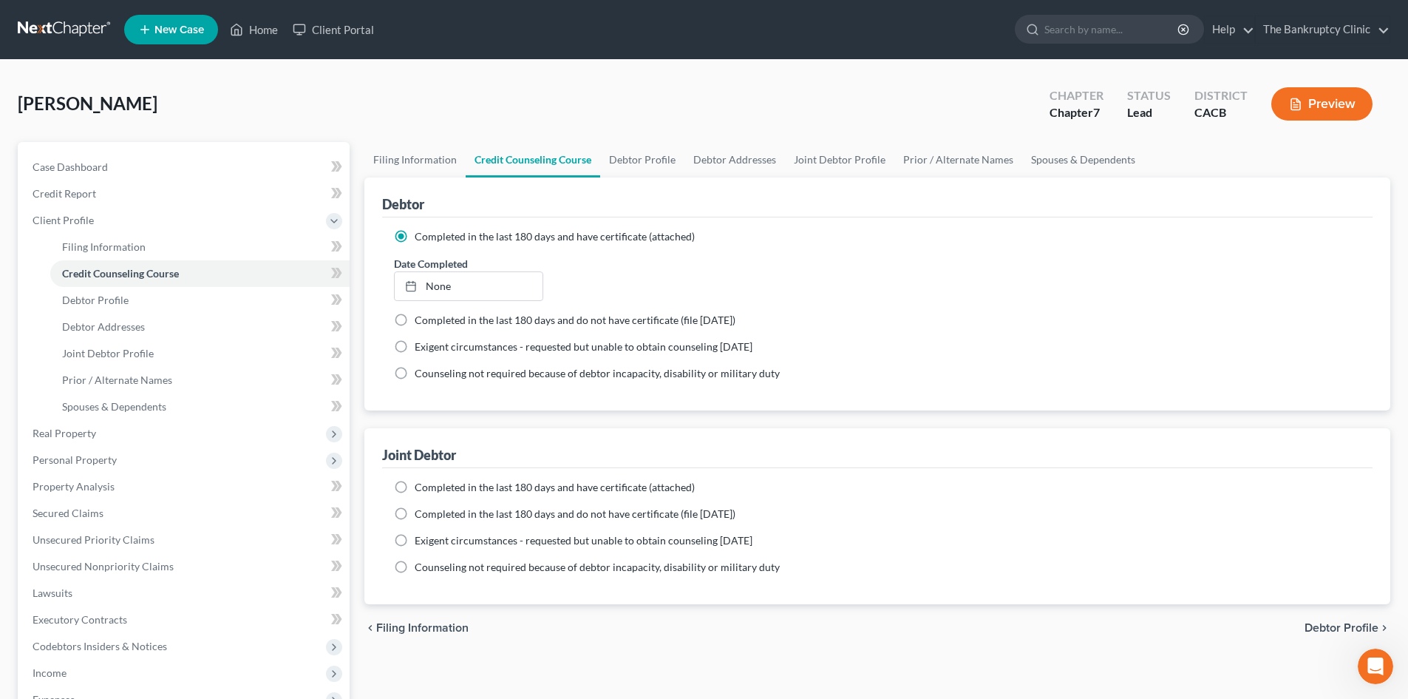
click at [415, 323] on label "Completed in the last 180 days and do not have certificate (file [DATE])" at bounding box center [575, 320] width 321 height 15
click at [421, 322] on input "Completed in the last 180 days and do not have certificate (file [DATE])" at bounding box center [426, 318] width 10 height 10
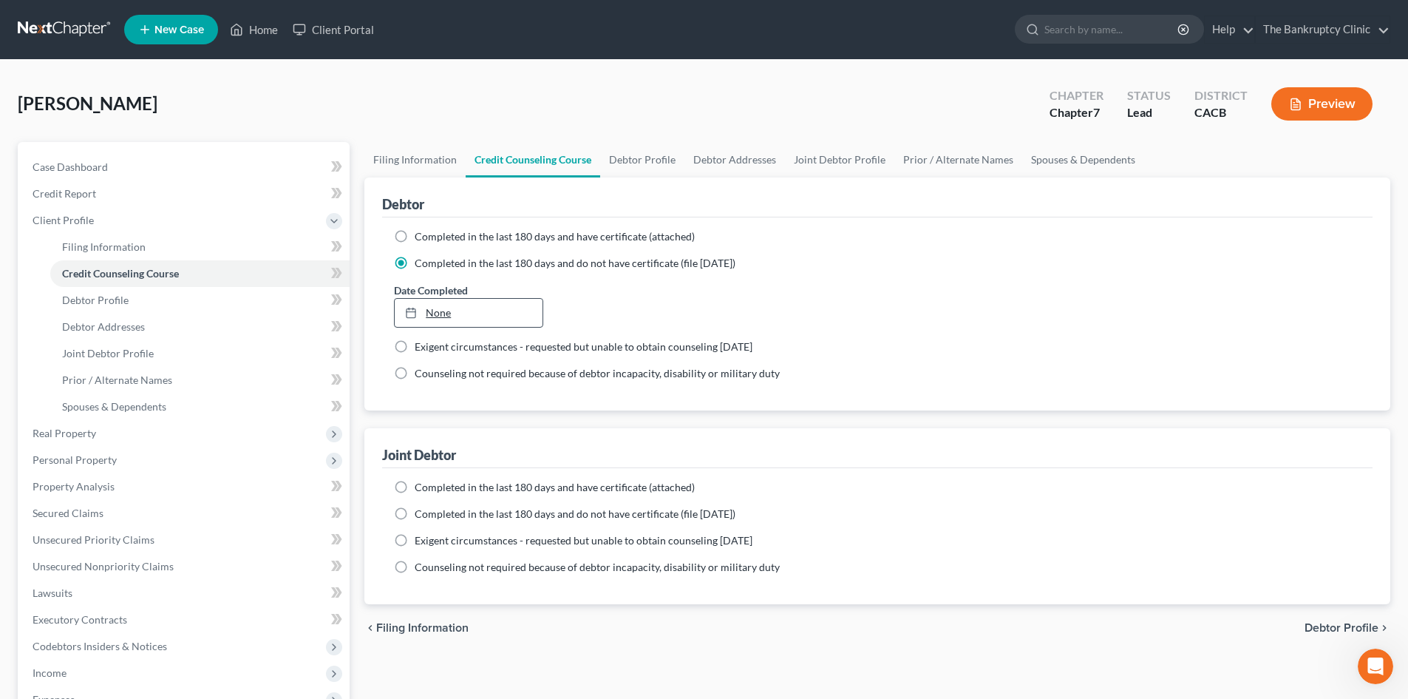
click at [438, 310] on link "None" at bounding box center [468, 313] width 147 height 28
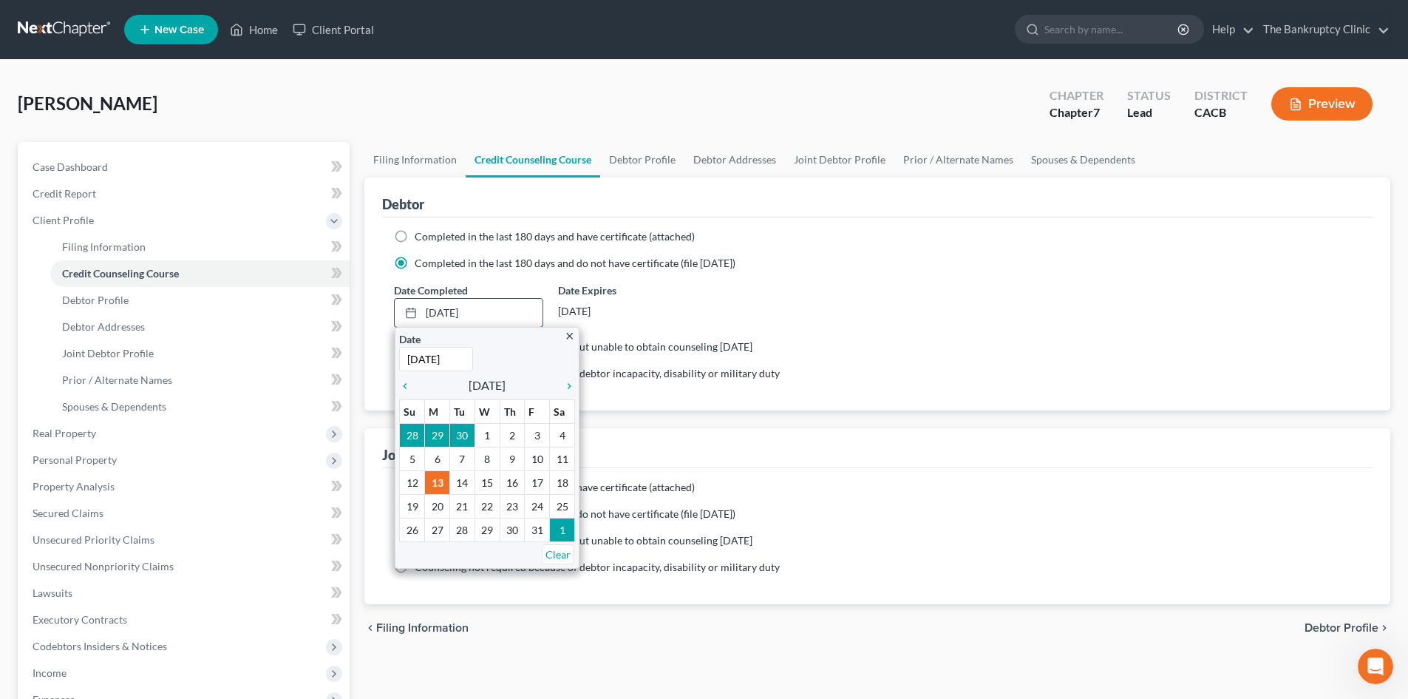
click at [538, 364] on div "Date [DATE] Time 12:00 AM" at bounding box center [487, 351] width 176 height 40
click at [555, 359] on div "Date [DATE] Time 12:00 AM" at bounding box center [487, 351] width 176 height 40
click at [733, 308] on div "Date Completed [DATE] close Date [DATE] Time 12:00 AM chevron_left [DATE] chevr…" at bounding box center [878, 304] width 982 height 45
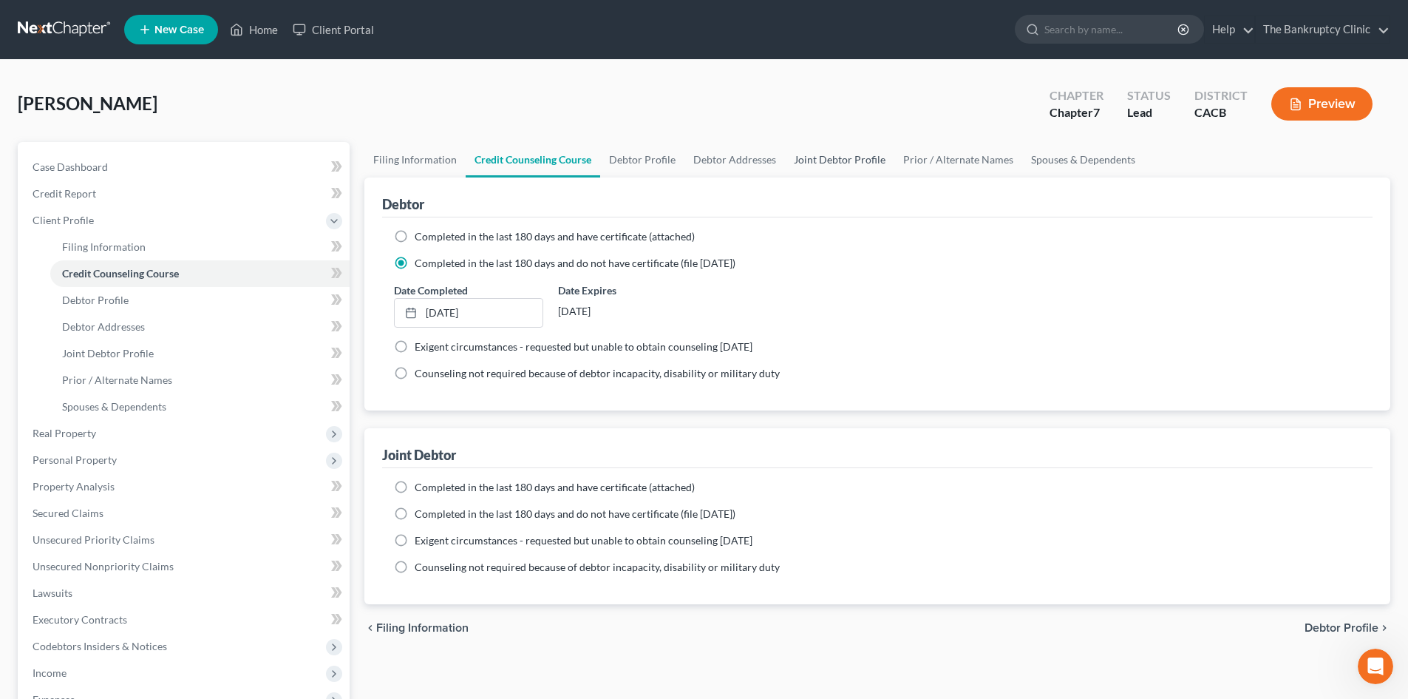
click at [824, 157] on link "Joint Debtor Profile" at bounding box center [839, 159] width 109 height 35
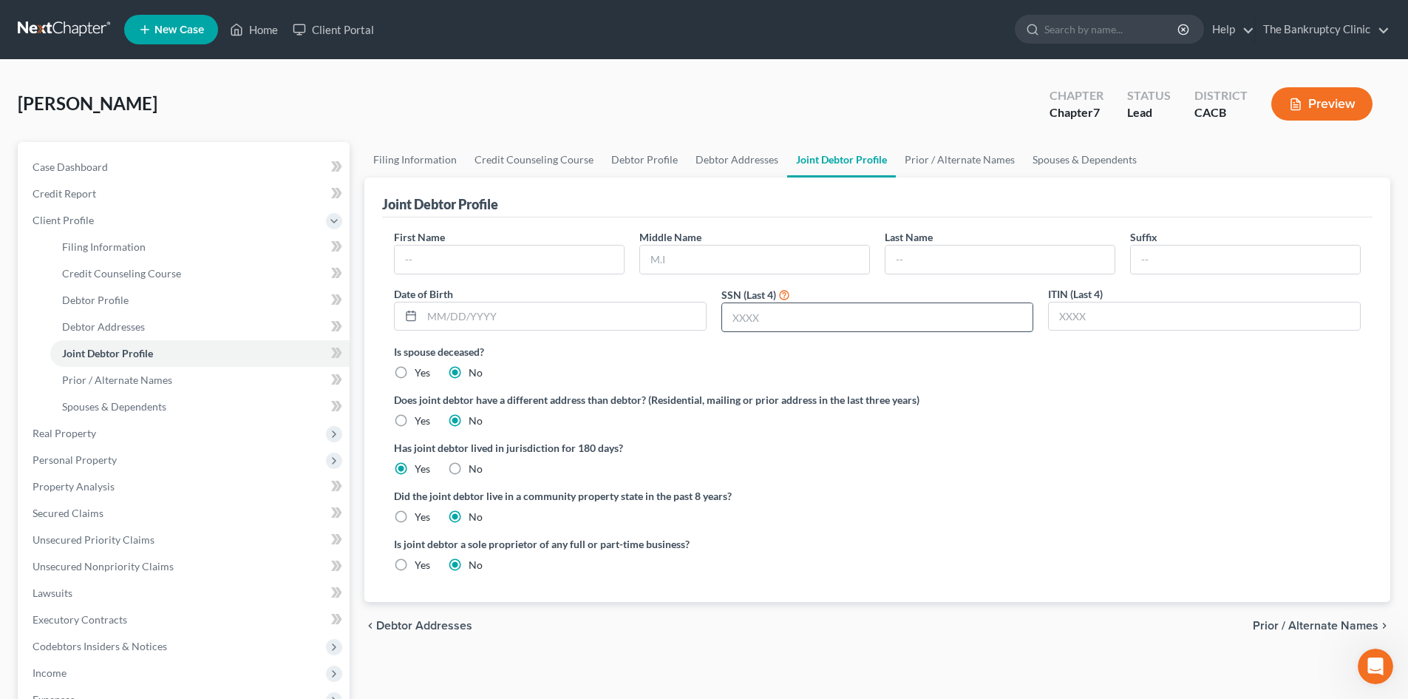
click at [726, 318] on input "text" at bounding box center [877, 317] width 311 height 28
click at [1046, 153] on link "Spouses & Dependents" at bounding box center [1085, 159] width 122 height 35
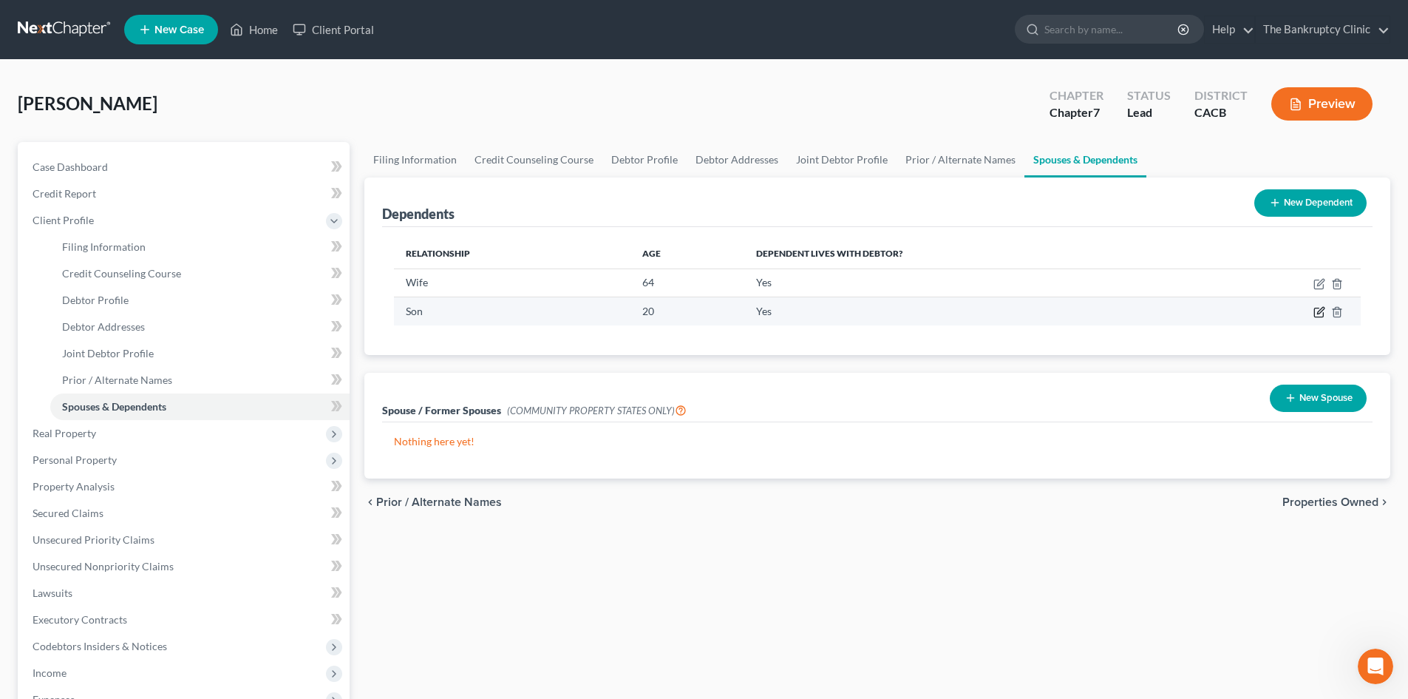
click at [1321, 311] on icon "button" at bounding box center [1320, 312] width 12 height 12
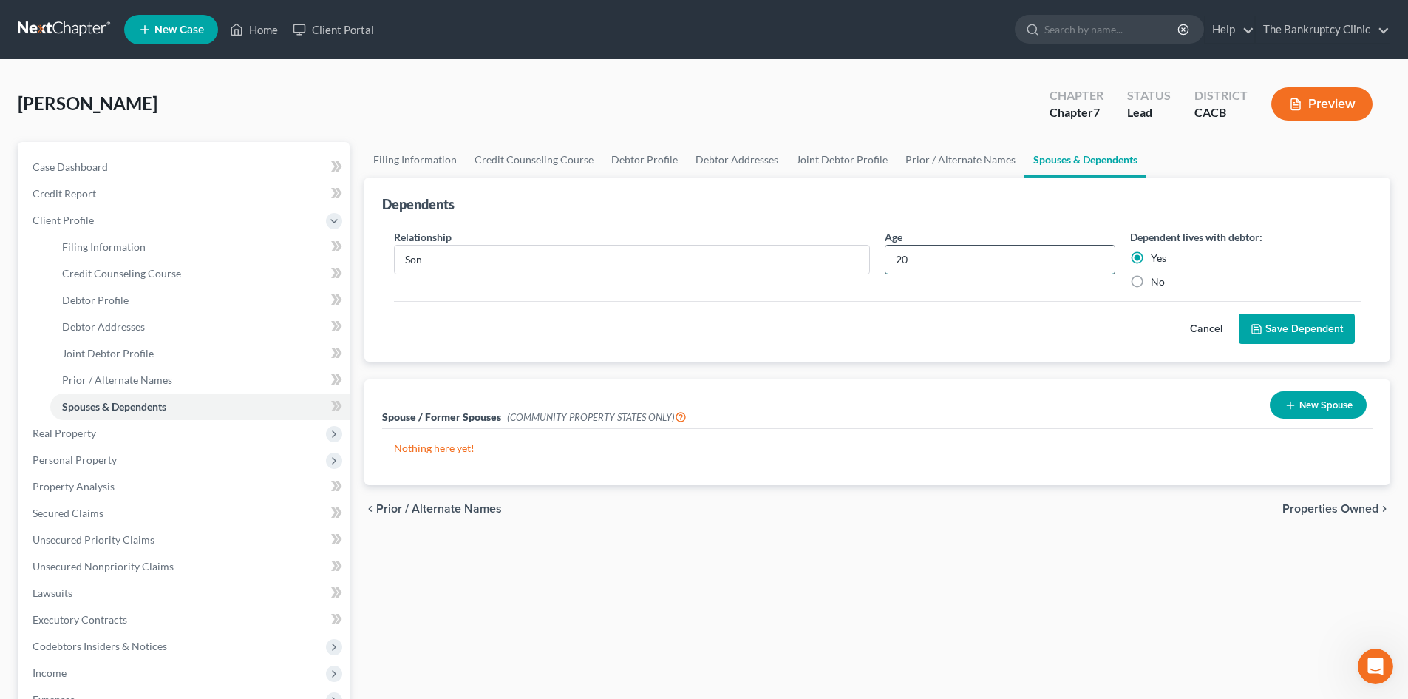
click at [928, 257] on input "20" at bounding box center [1000, 259] width 229 height 28
click at [1286, 327] on button "Save Dependent" at bounding box center [1297, 328] width 116 height 31
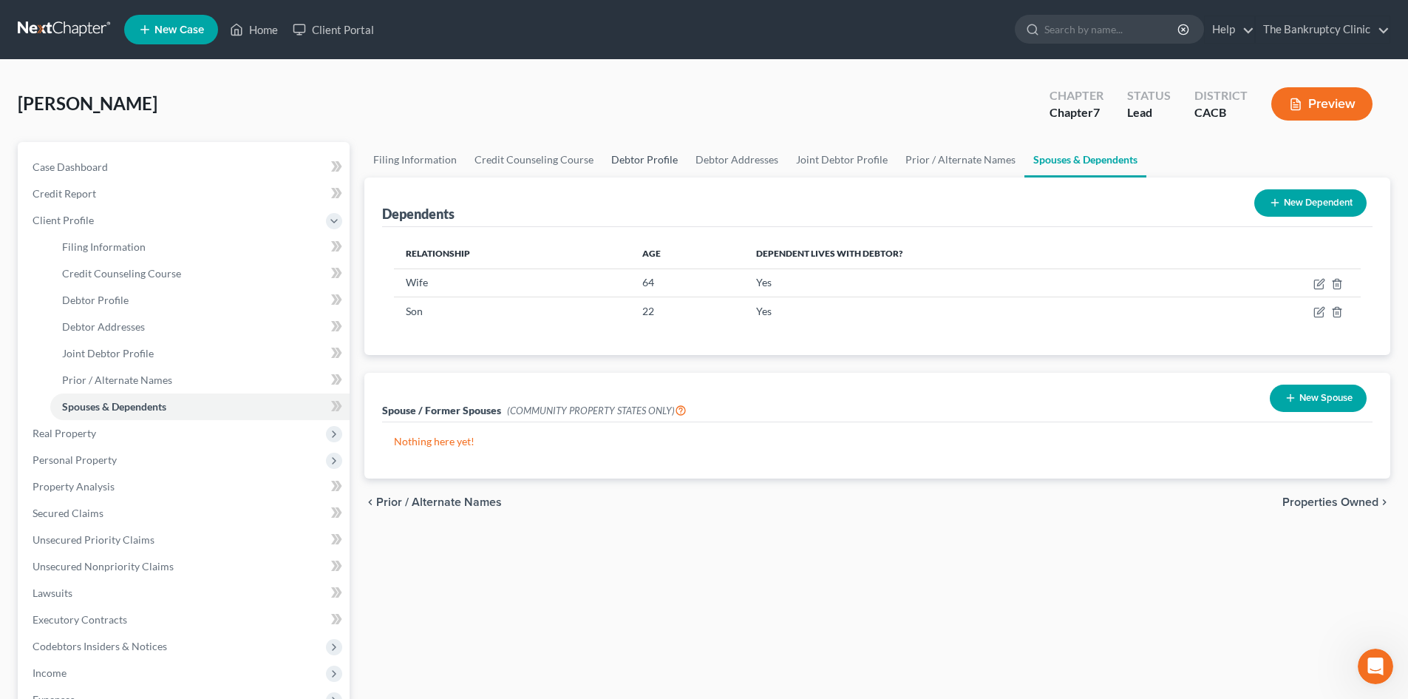
click at [658, 163] on link "Debtor Profile" at bounding box center [645, 159] width 84 height 35
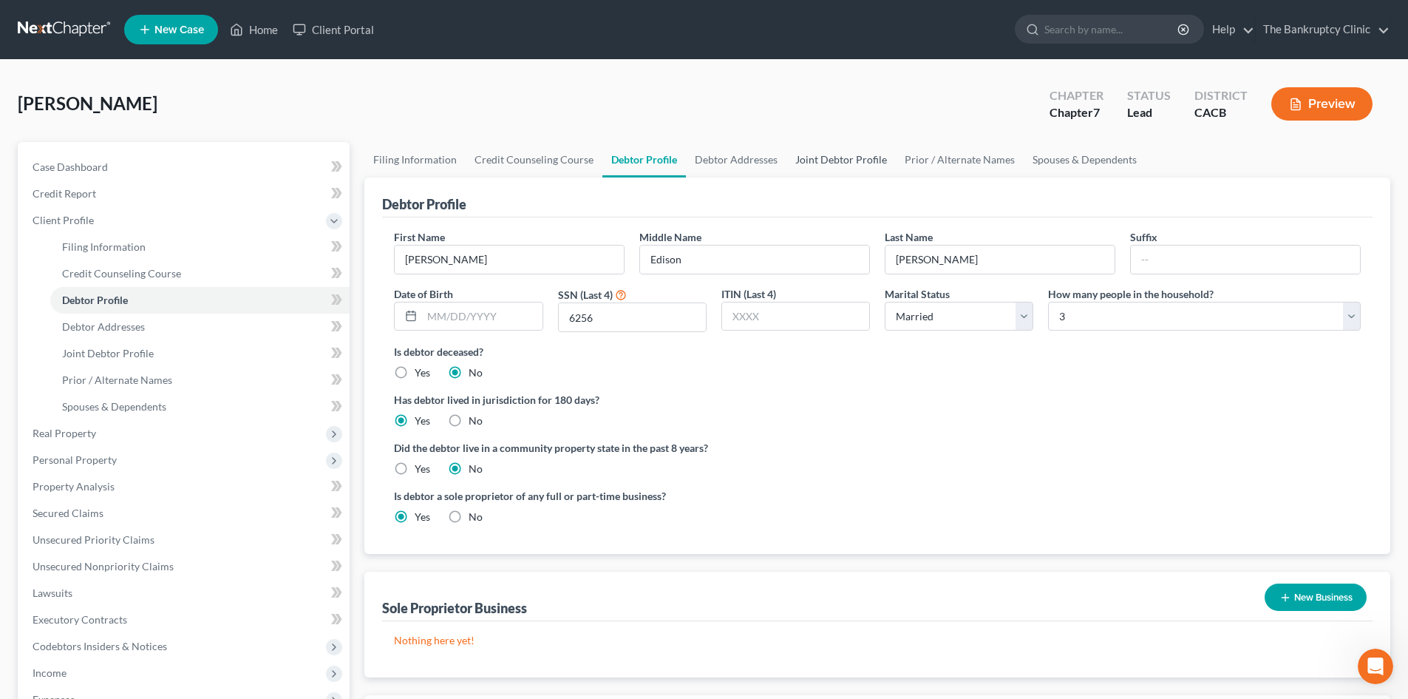
click at [818, 160] on link "Joint Debtor Profile" at bounding box center [841, 159] width 109 height 35
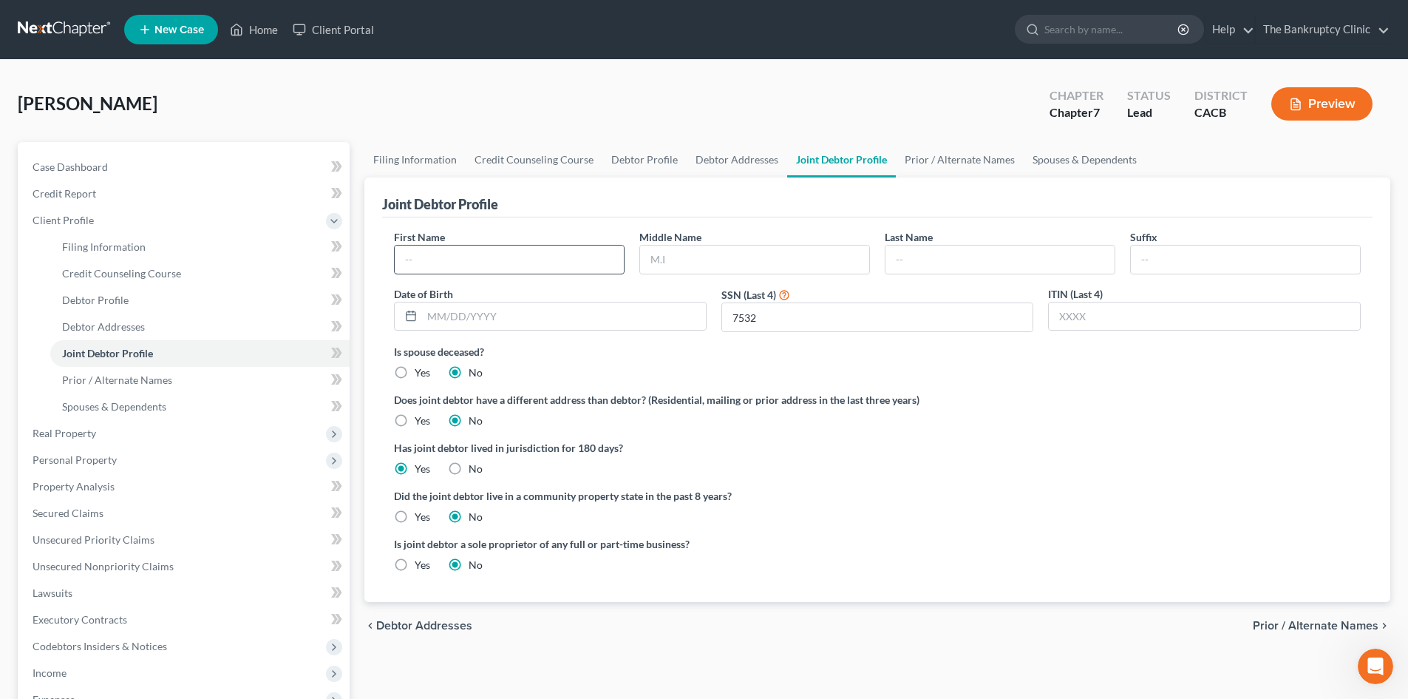
click at [455, 257] on input "text" at bounding box center [509, 259] width 229 height 28
click at [928, 254] on input "text" at bounding box center [1000, 259] width 229 height 28
click at [1056, 158] on link "Spouses & Dependents" at bounding box center [1085, 159] width 122 height 35
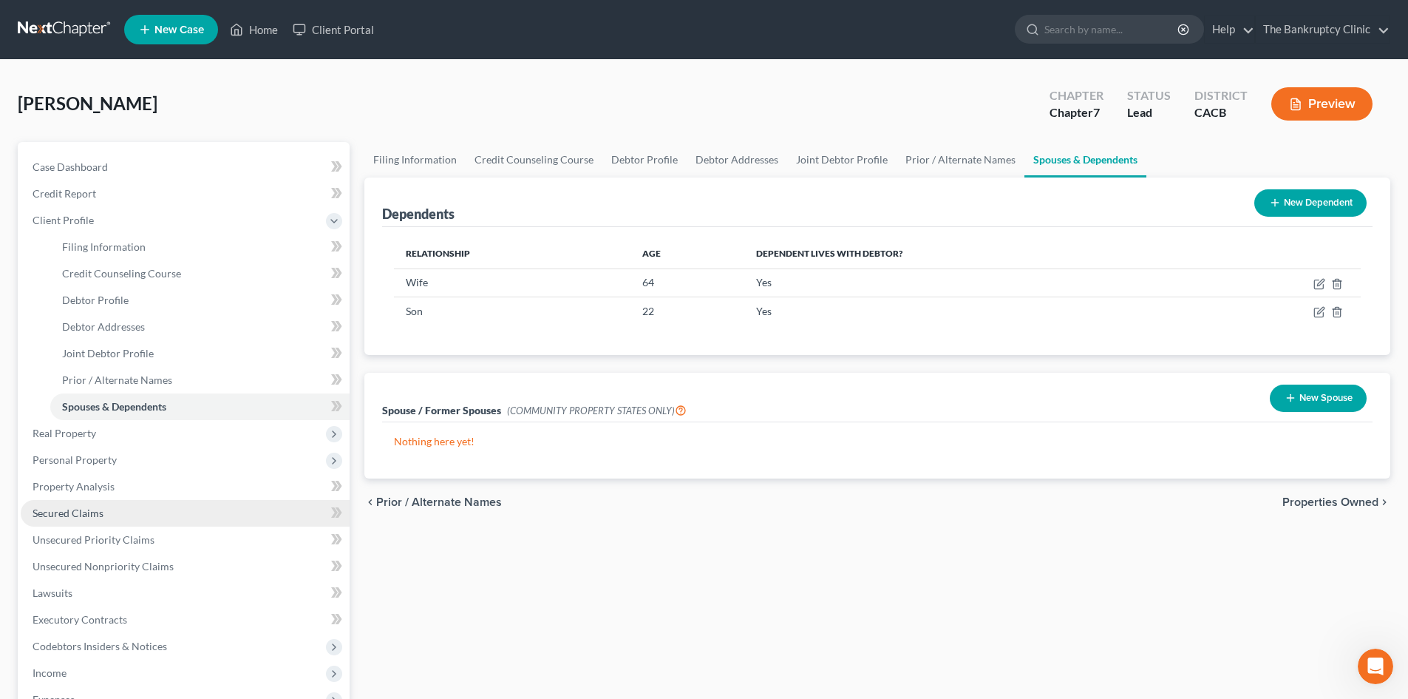
click at [91, 516] on span "Secured Claims" at bounding box center [68, 512] width 71 height 13
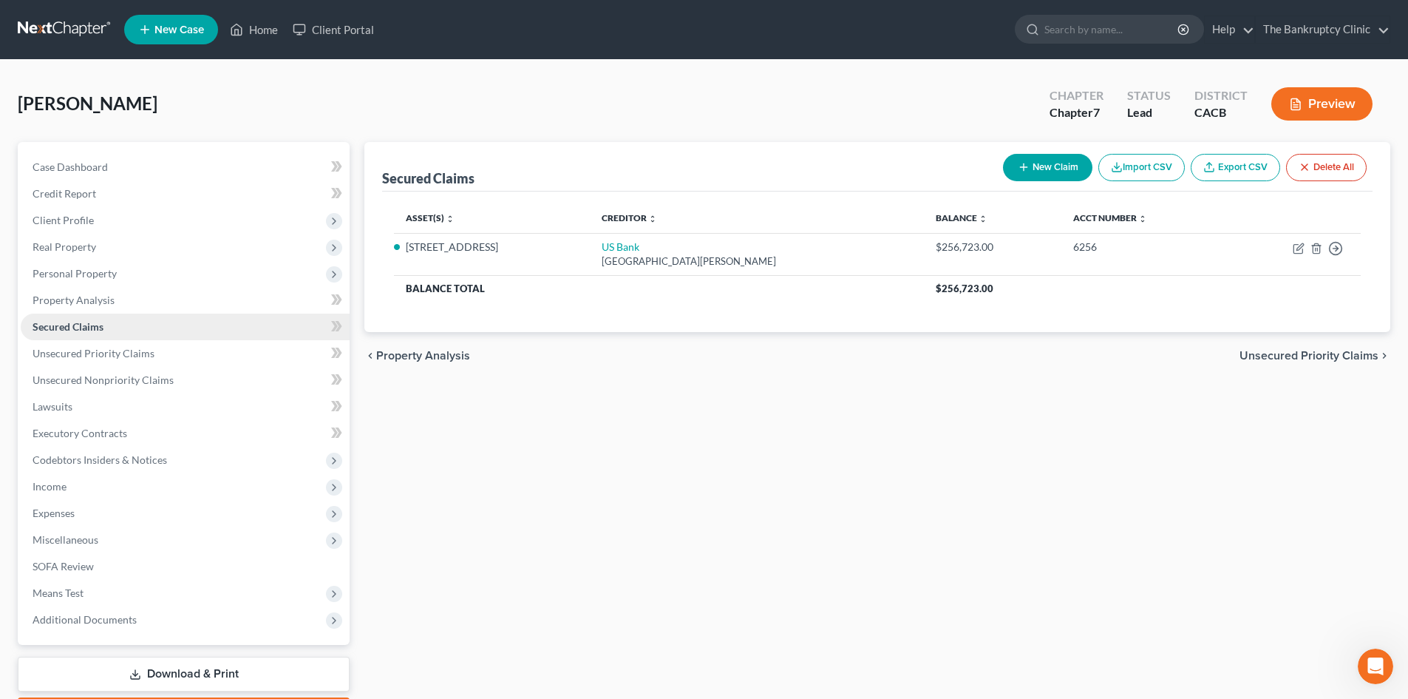
click at [70, 325] on span "Secured Claims" at bounding box center [68, 326] width 71 height 13
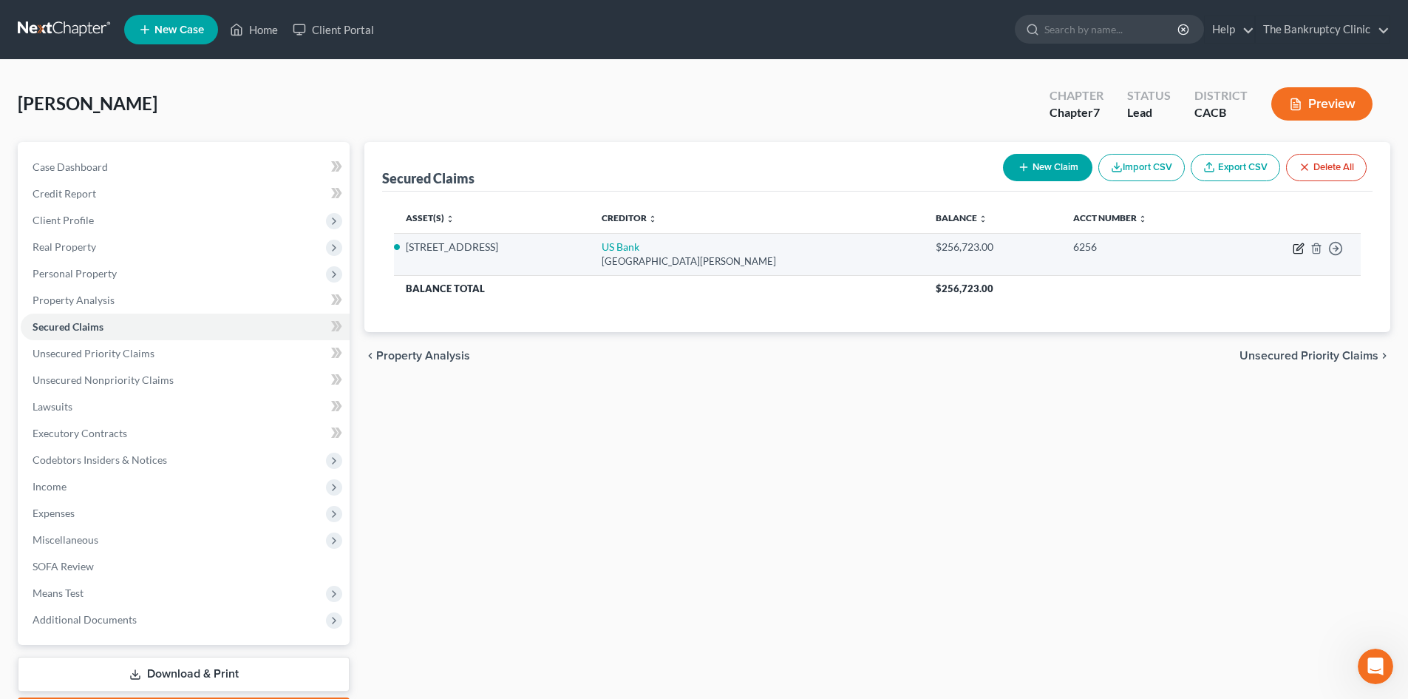
click at [1293, 251] on icon "button" at bounding box center [1299, 249] width 12 height 12
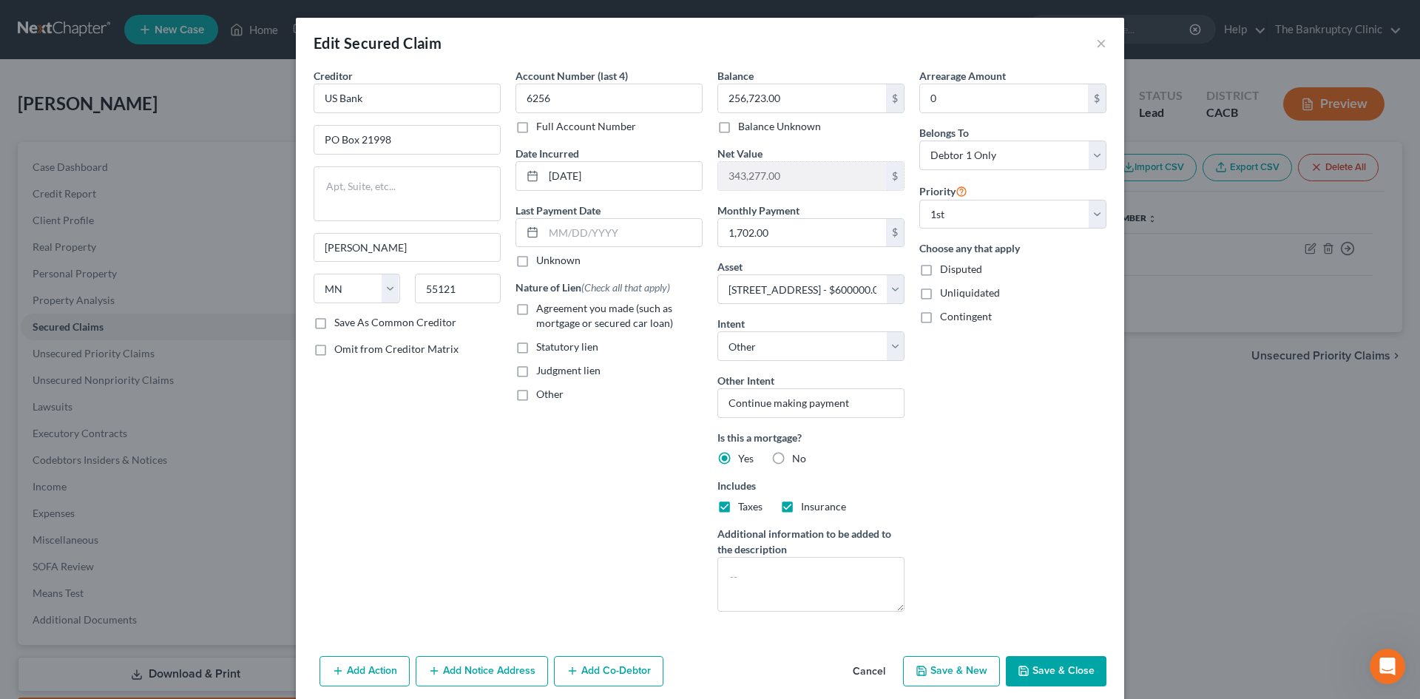
click at [1054, 665] on button "Save & Close" at bounding box center [1056, 671] width 101 height 31
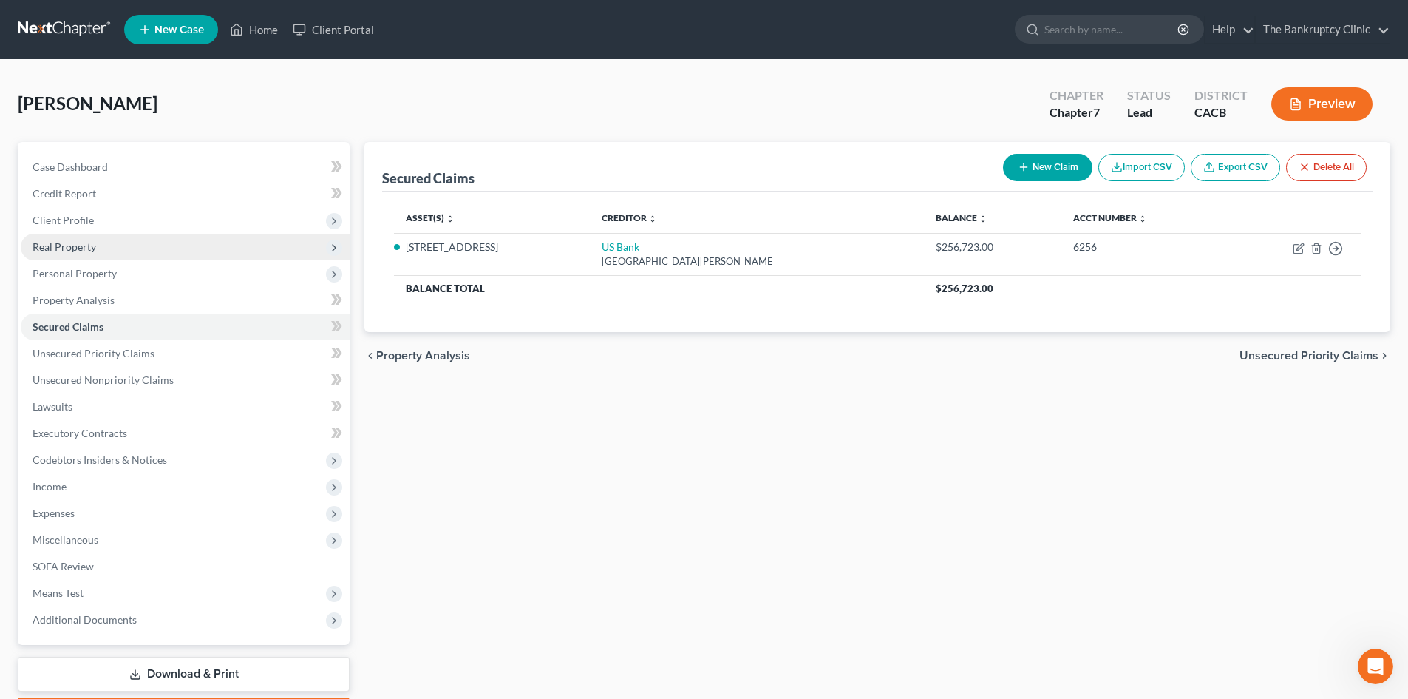
click at [100, 246] on span "Real Property" at bounding box center [185, 247] width 329 height 27
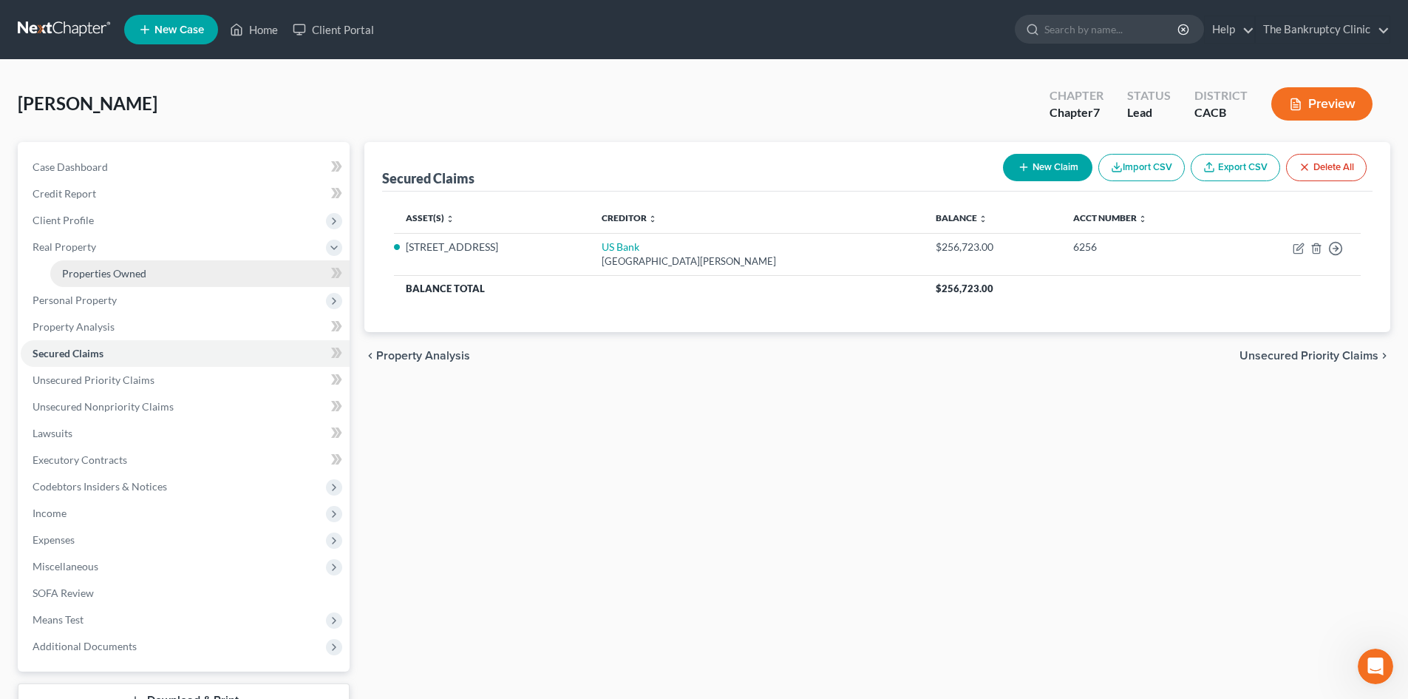
click at [129, 270] on span "Properties Owned" at bounding box center [104, 273] width 84 height 13
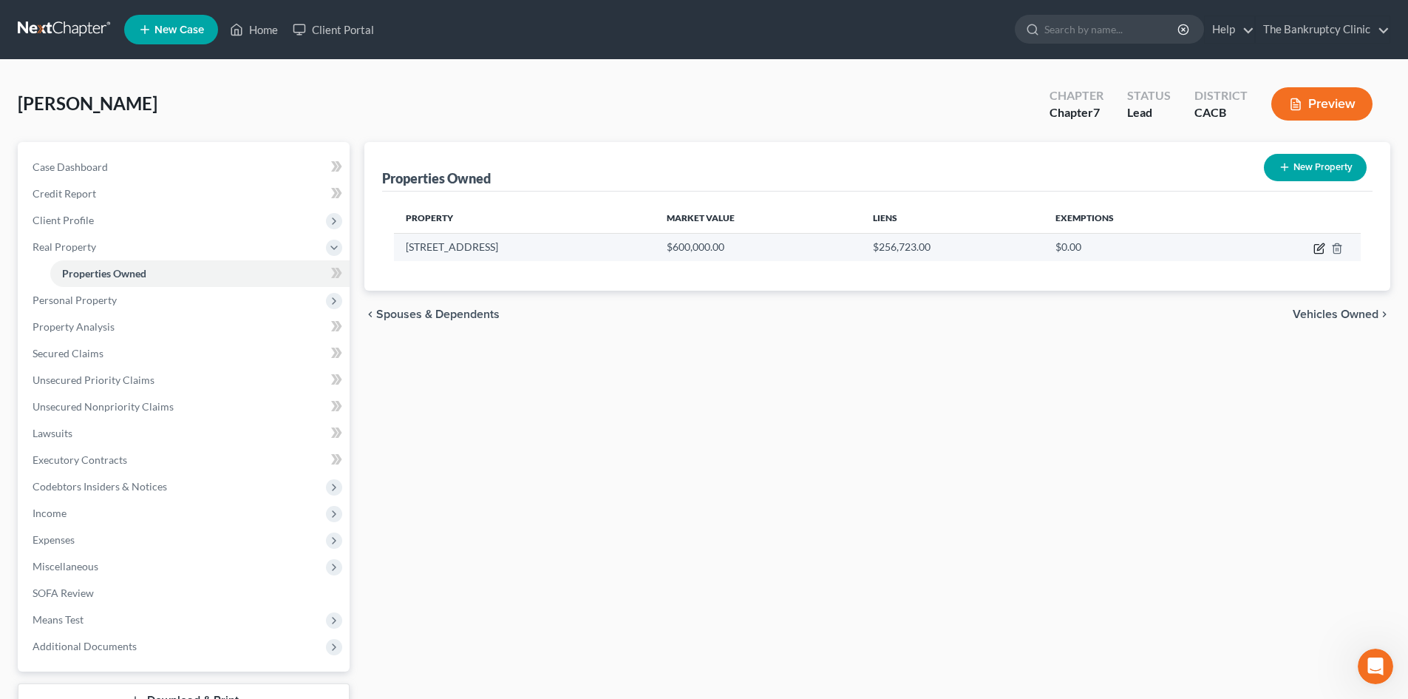
click at [1317, 249] on icon "button" at bounding box center [1320, 249] width 12 height 12
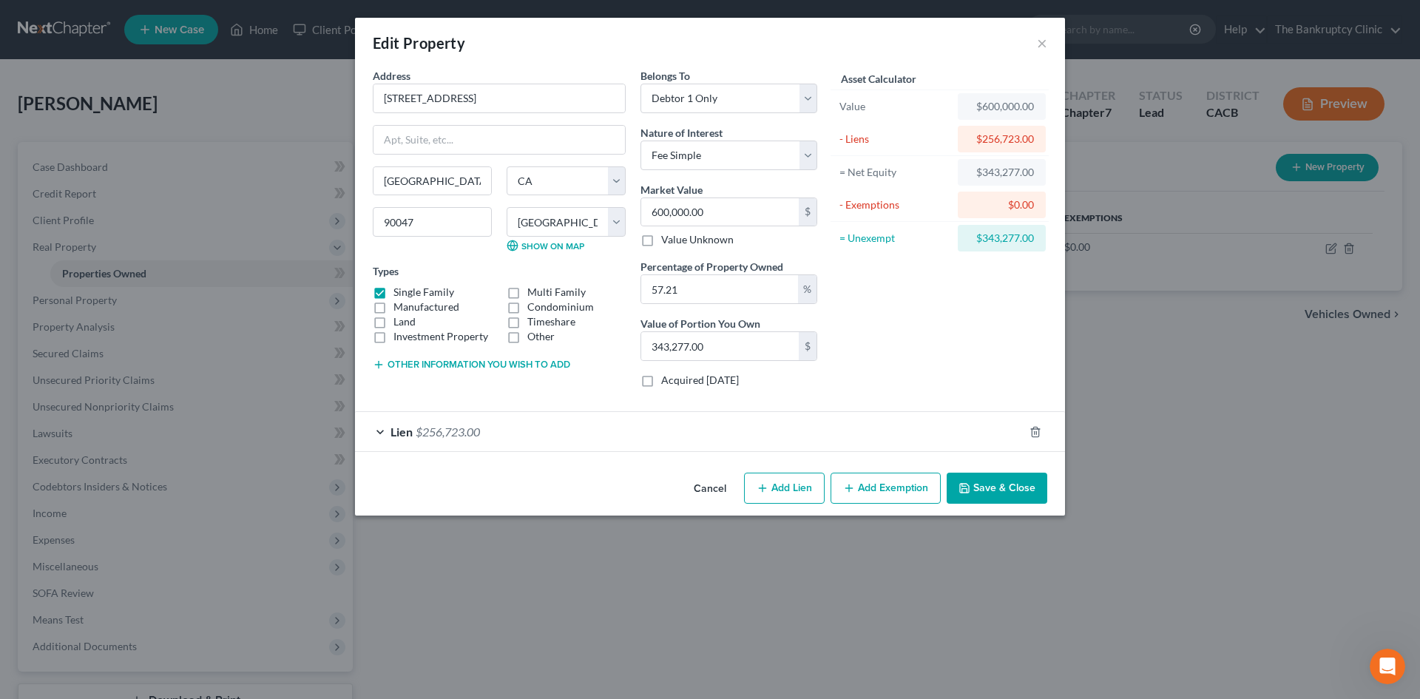
click at [911, 486] on button "Add Exemption" at bounding box center [885, 487] width 110 height 31
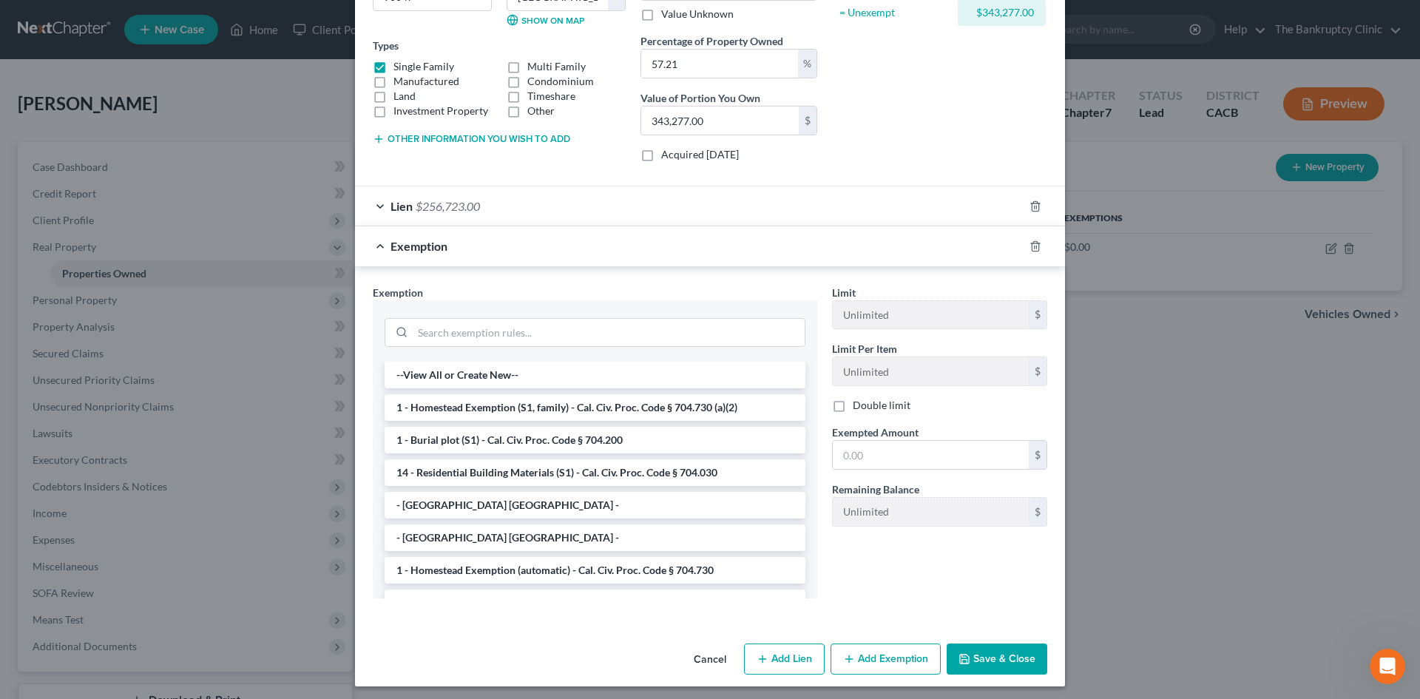
scroll to position [231, 0]
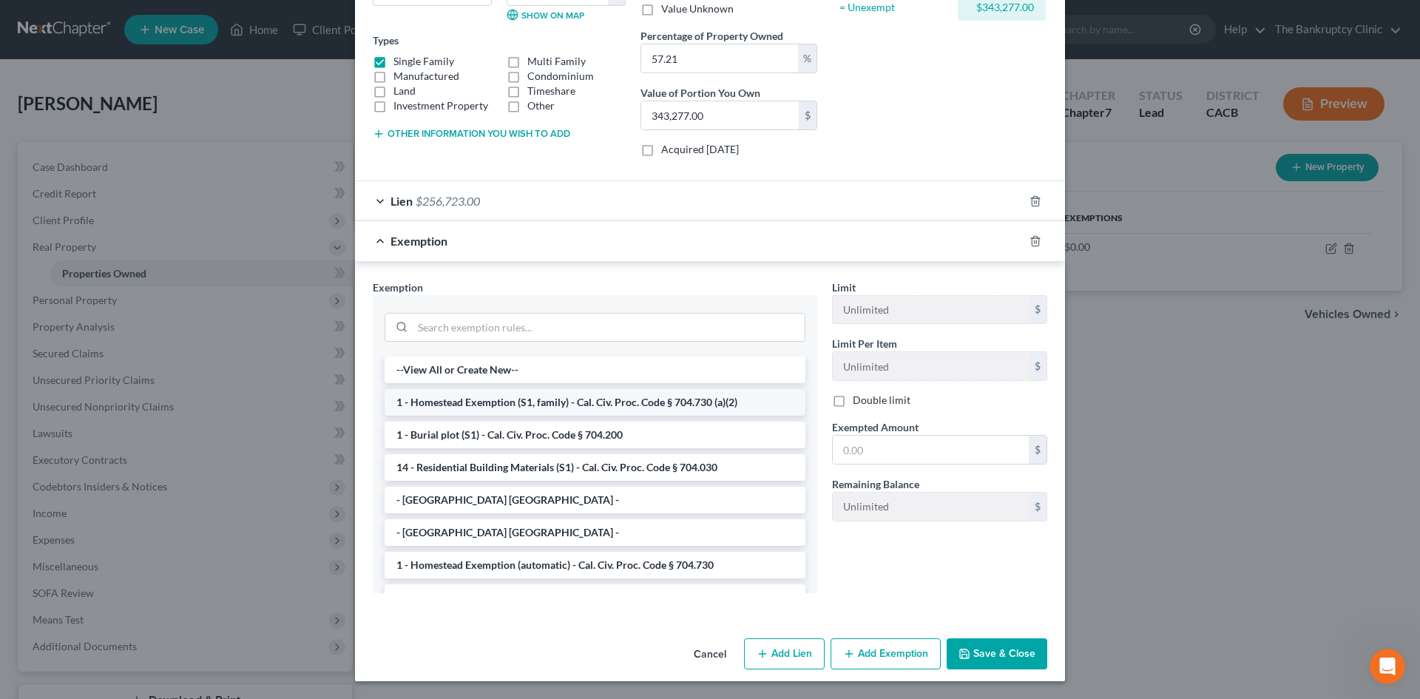
click at [587, 400] on li "1 - Homestead Exemption (S1, family) - Cal. Civ. Proc. Code § 704.730 (a)(2)" at bounding box center [594, 402] width 421 height 27
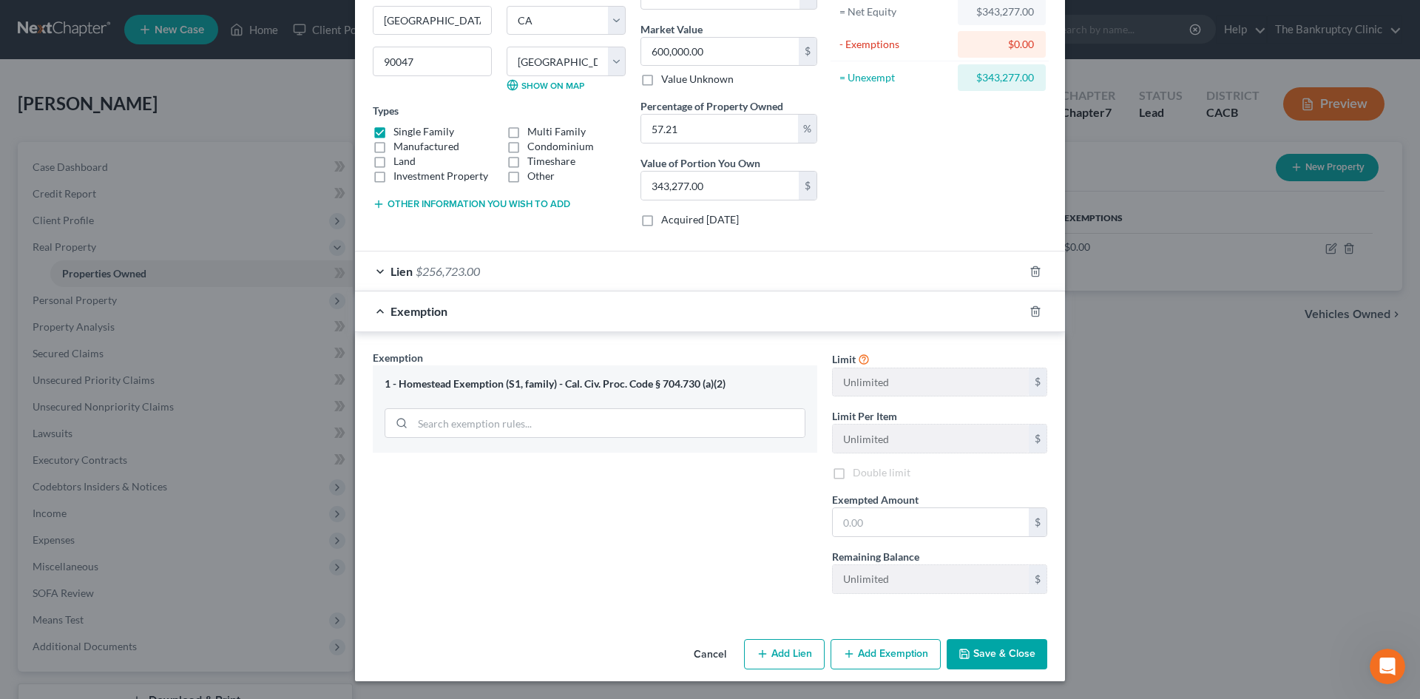
scroll to position [160, 0]
click at [1031, 308] on polyline "button" at bounding box center [1035, 308] width 9 height 0
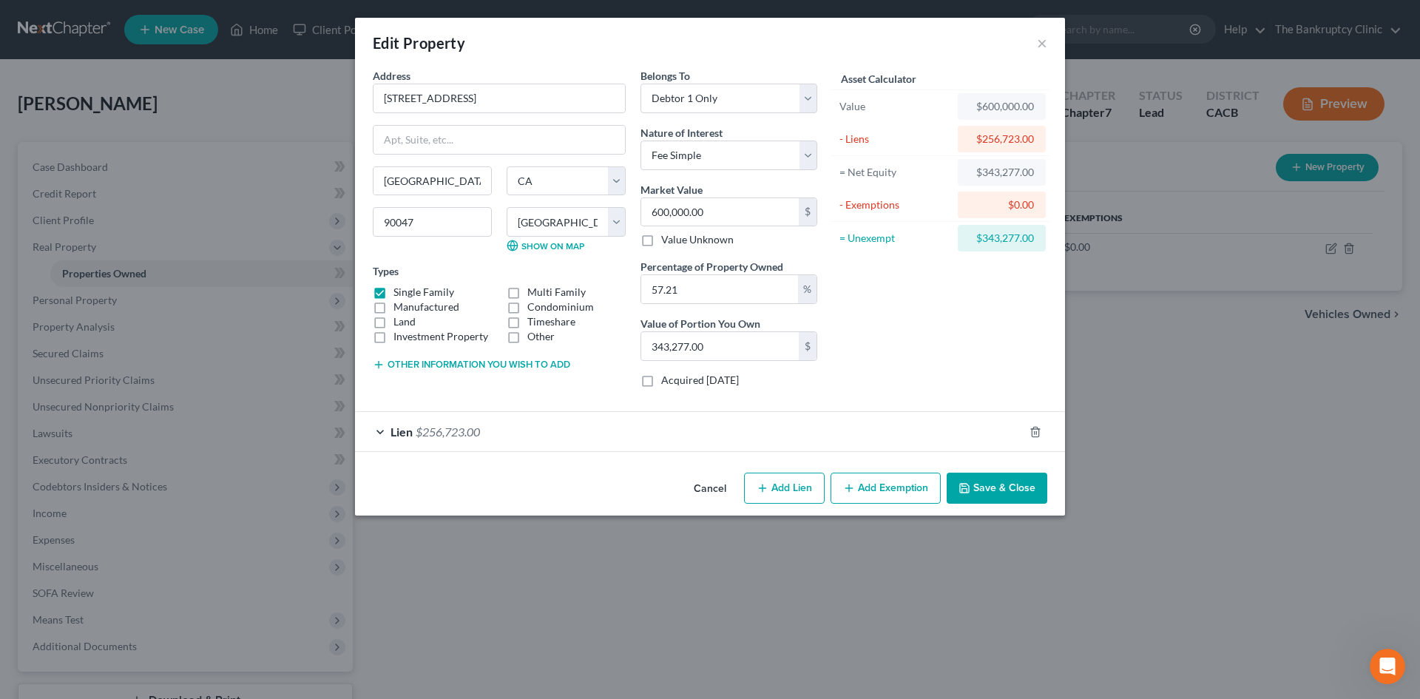
scroll to position [0, 0]
click at [906, 485] on button "Add Exemption" at bounding box center [885, 487] width 110 height 31
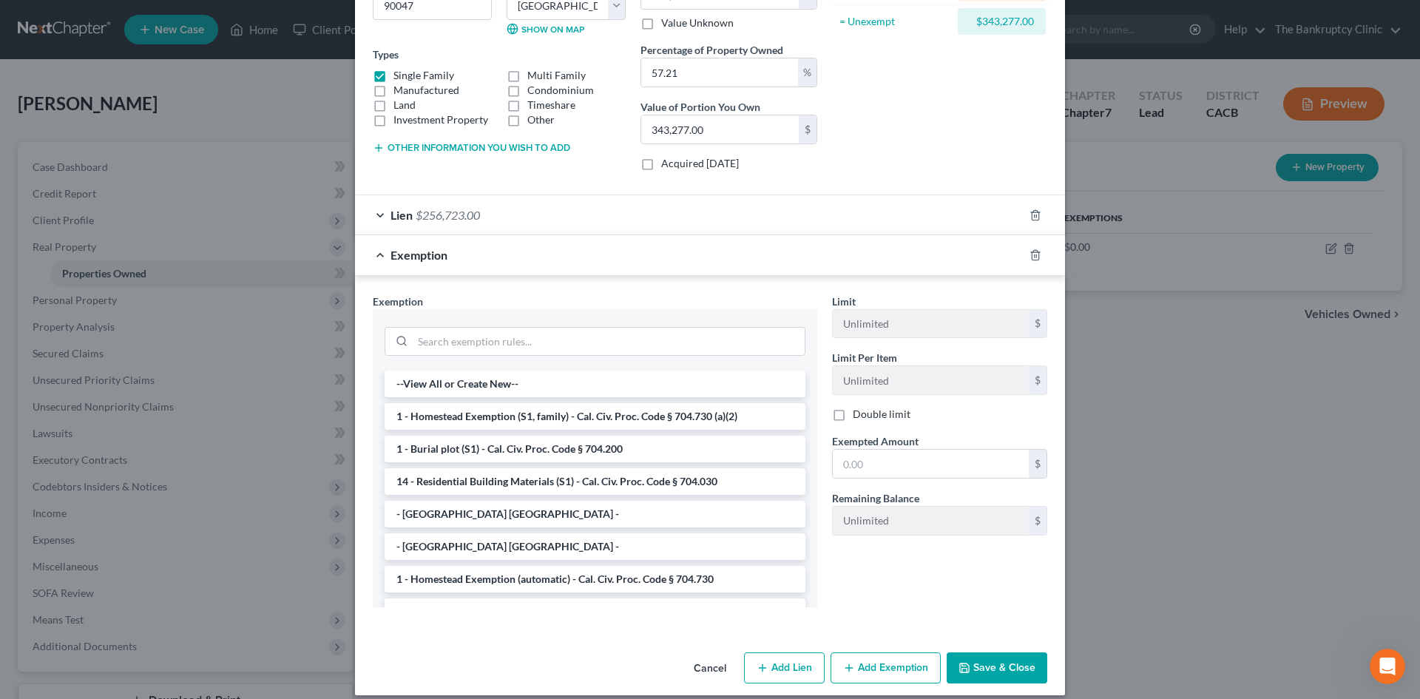
scroll to position [231, 0]
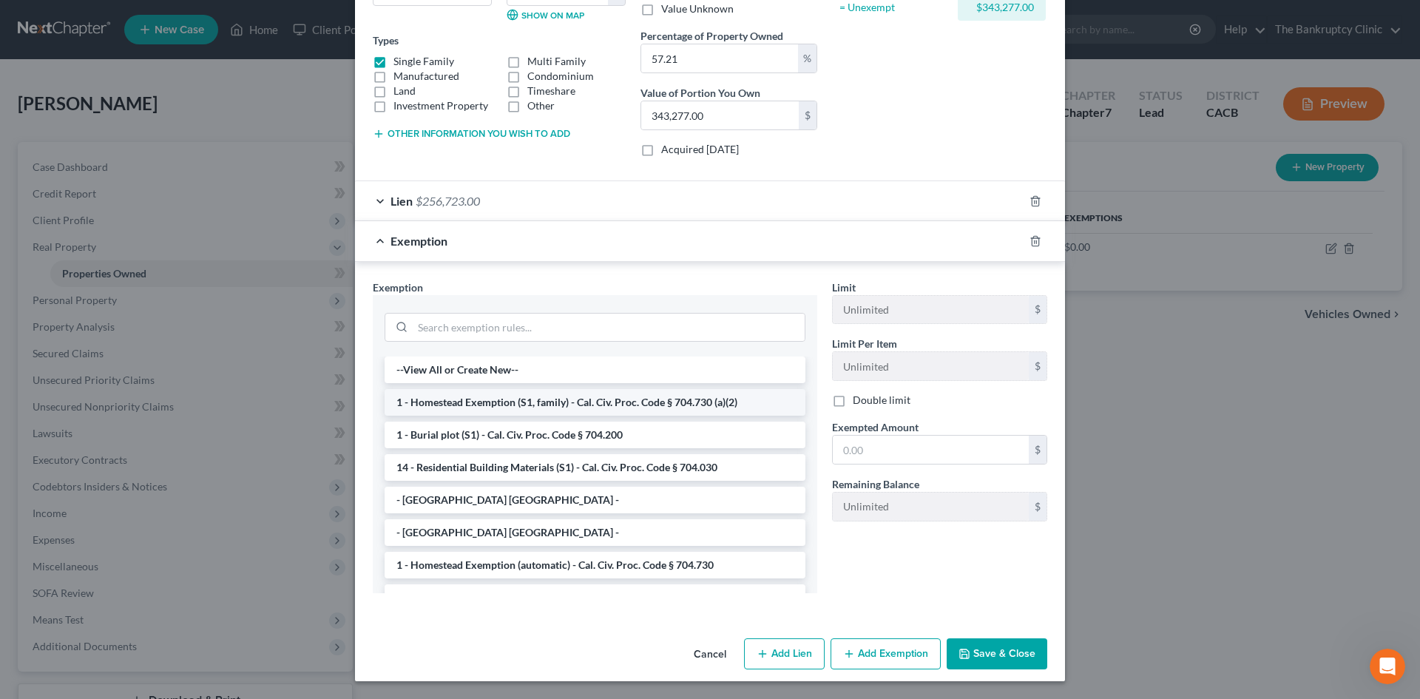
click at [552, 405] on li "1 - Homestead Exemption (S1, family) - Cal. Civ. Proc. Code § 704.730 (a)(2)" at bounding box center [594, 402] width 421 height 27
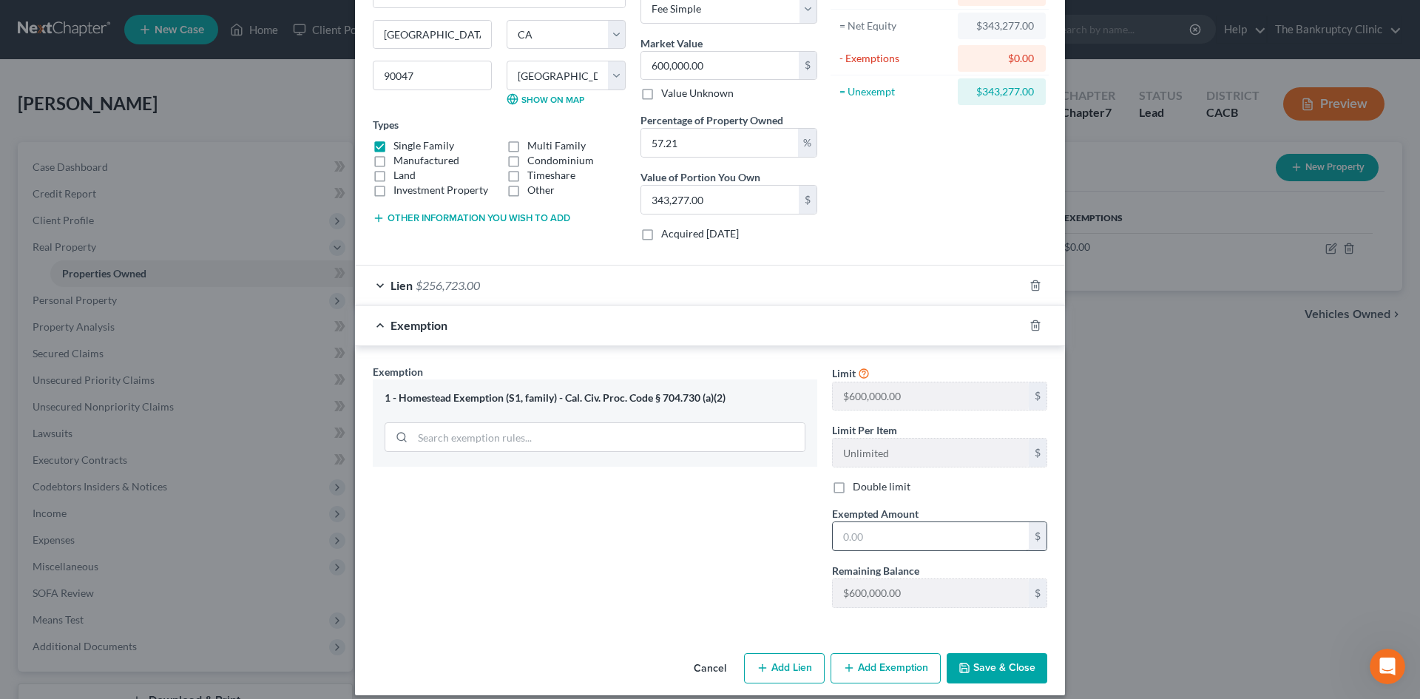
scroll to position [153, 0]
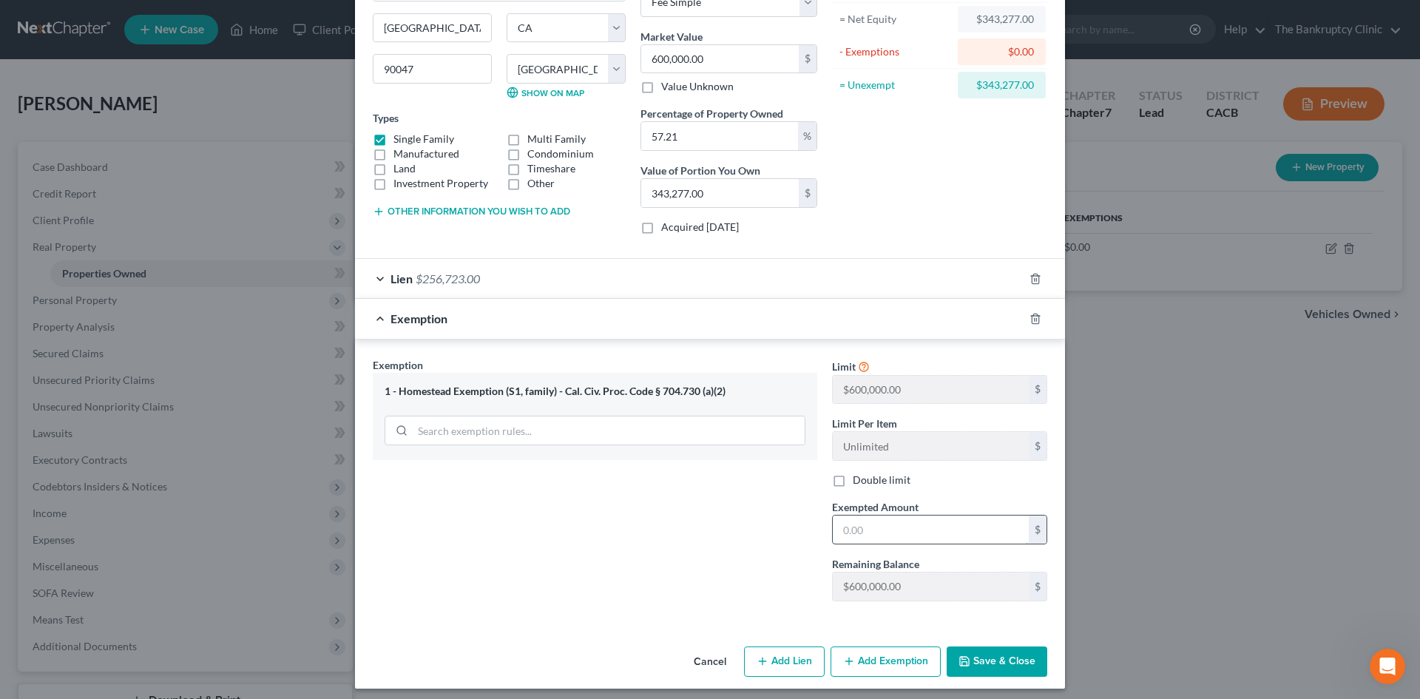
click at [902, 530] on input "text" at bounding box center [931, 529] width 196 height 28
click at [999, 658] on button "Save & Close" at bounding box center [996, 661] width 101 height 31
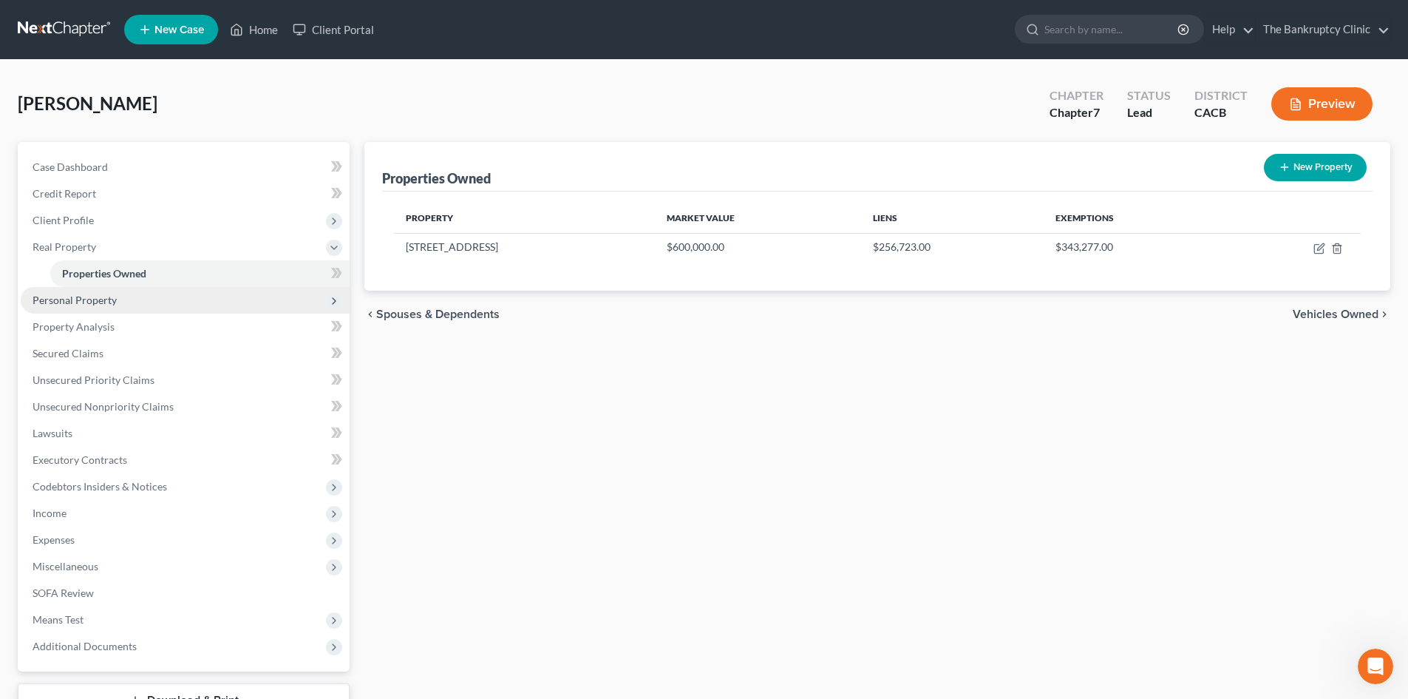
click at [114, 297] on span "Personal Property" at bounding box center [75, 300] width 84 height 13
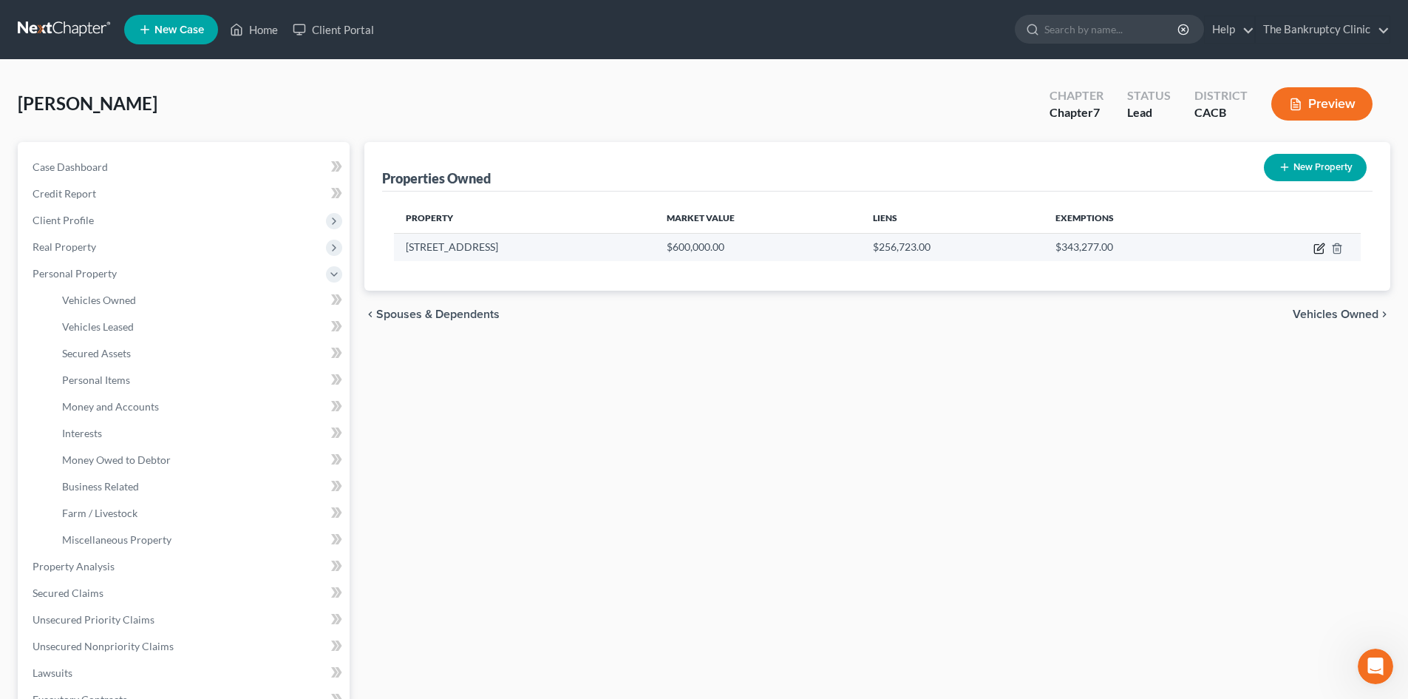
click at [1318, 245] on icon "button" at bounding box center [1319, 249] width 9 height 9
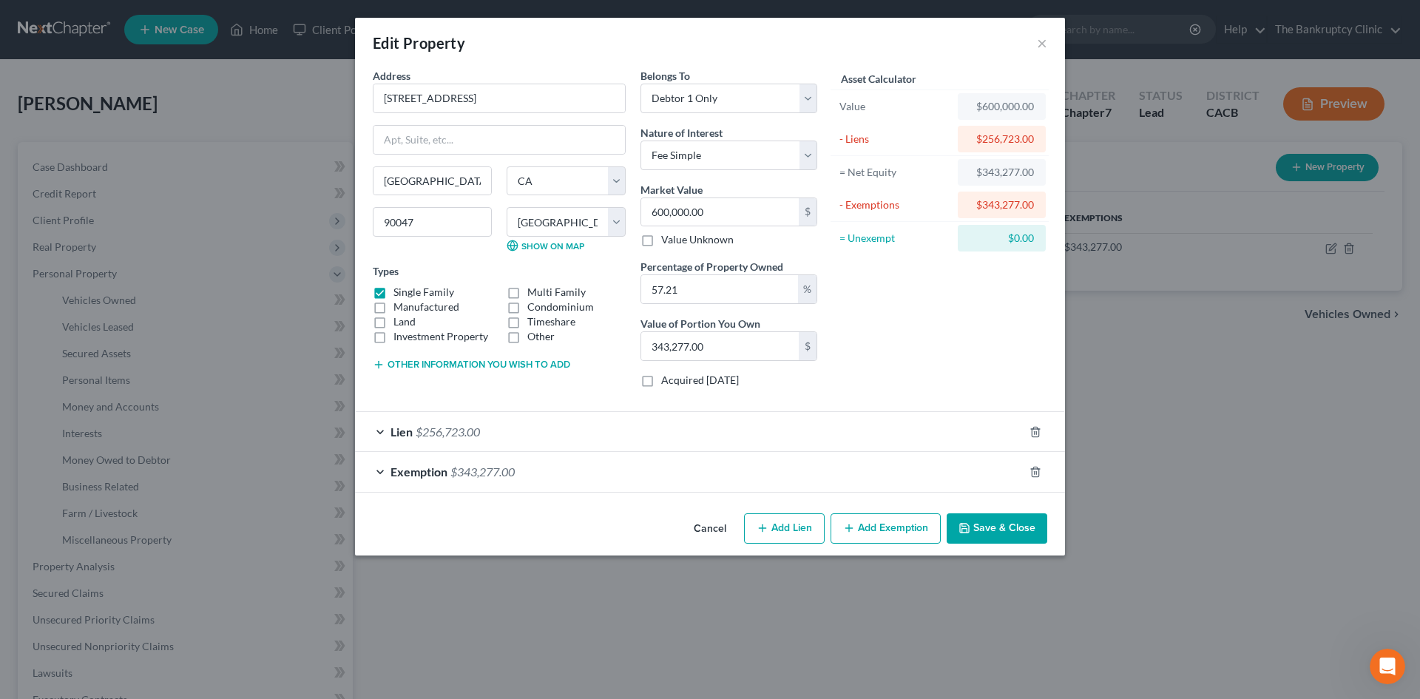
click at [915, 526] on button "Add Exemption" at bounding box center [885, 528] width 110 height 31
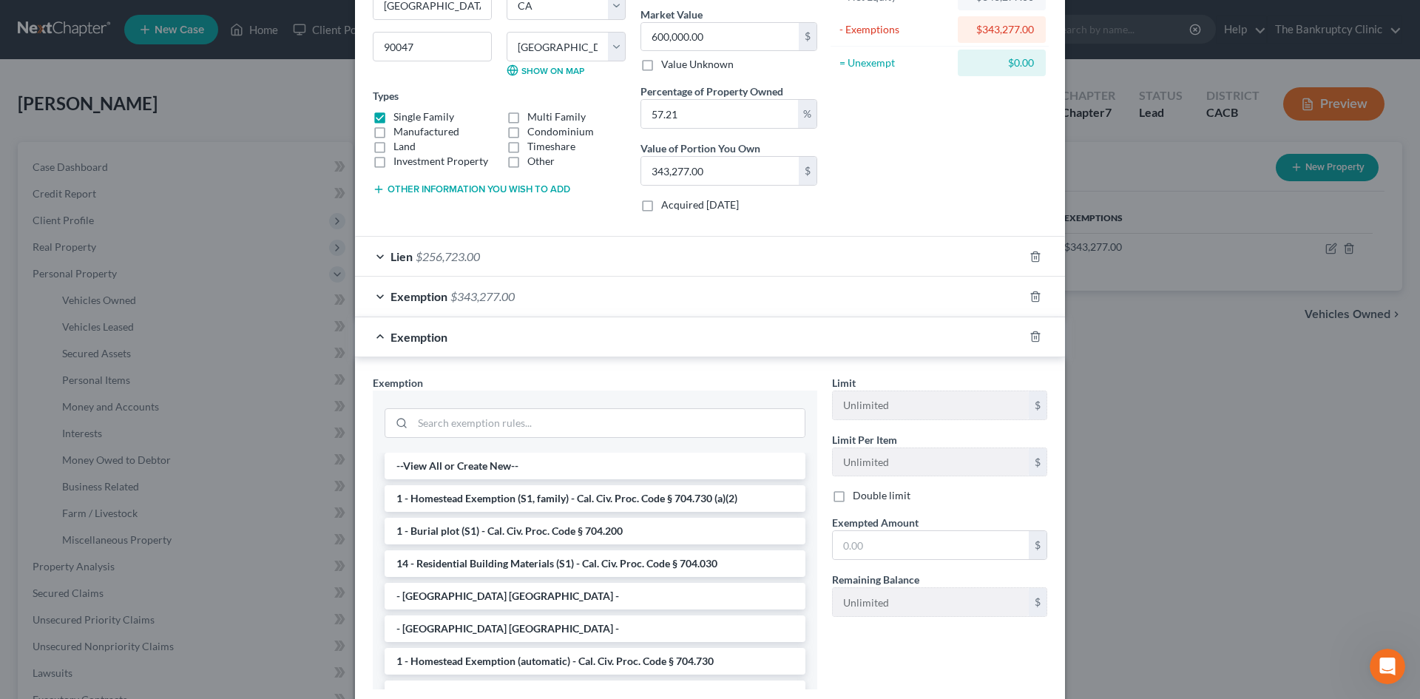
scroll to position [197, 0]
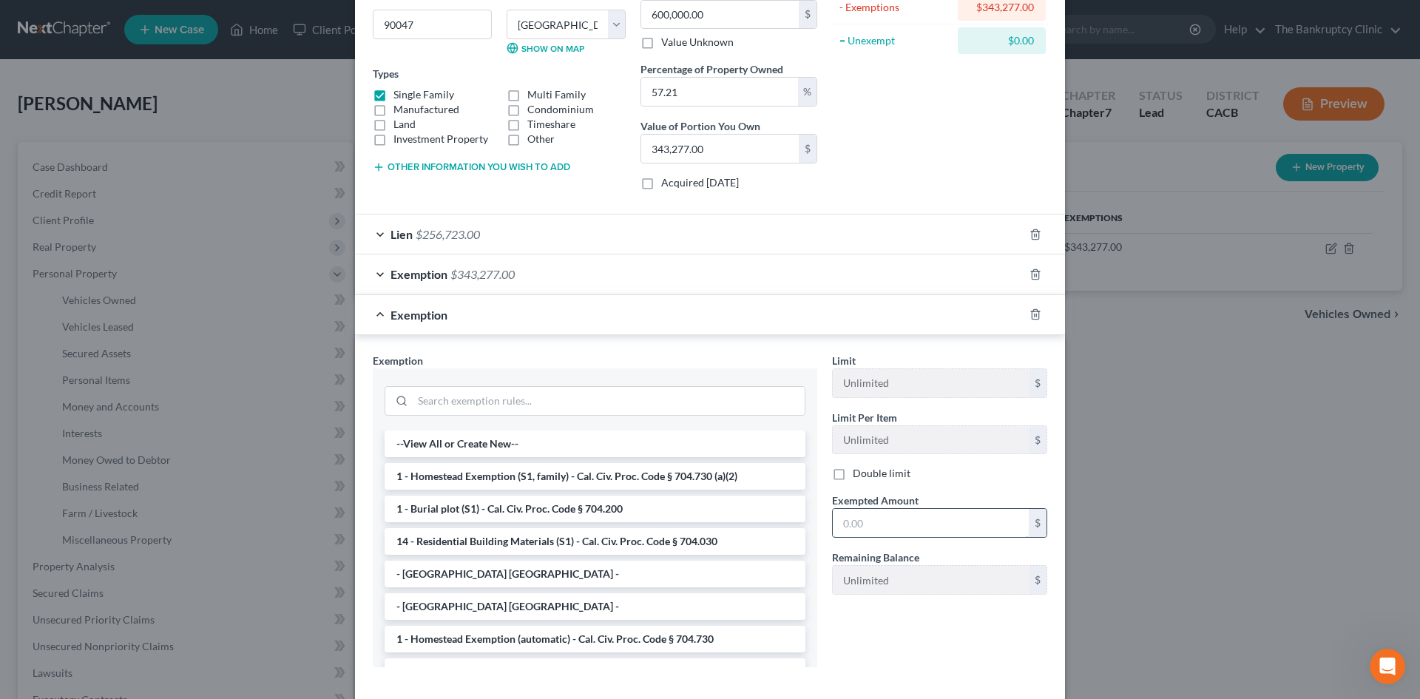
click at [852, 518] on input "text" at bounding box center [931, 523] width 196 height 28
click at [842, 520] on input "text" at bounding box center [931, 523] width 196 height 28
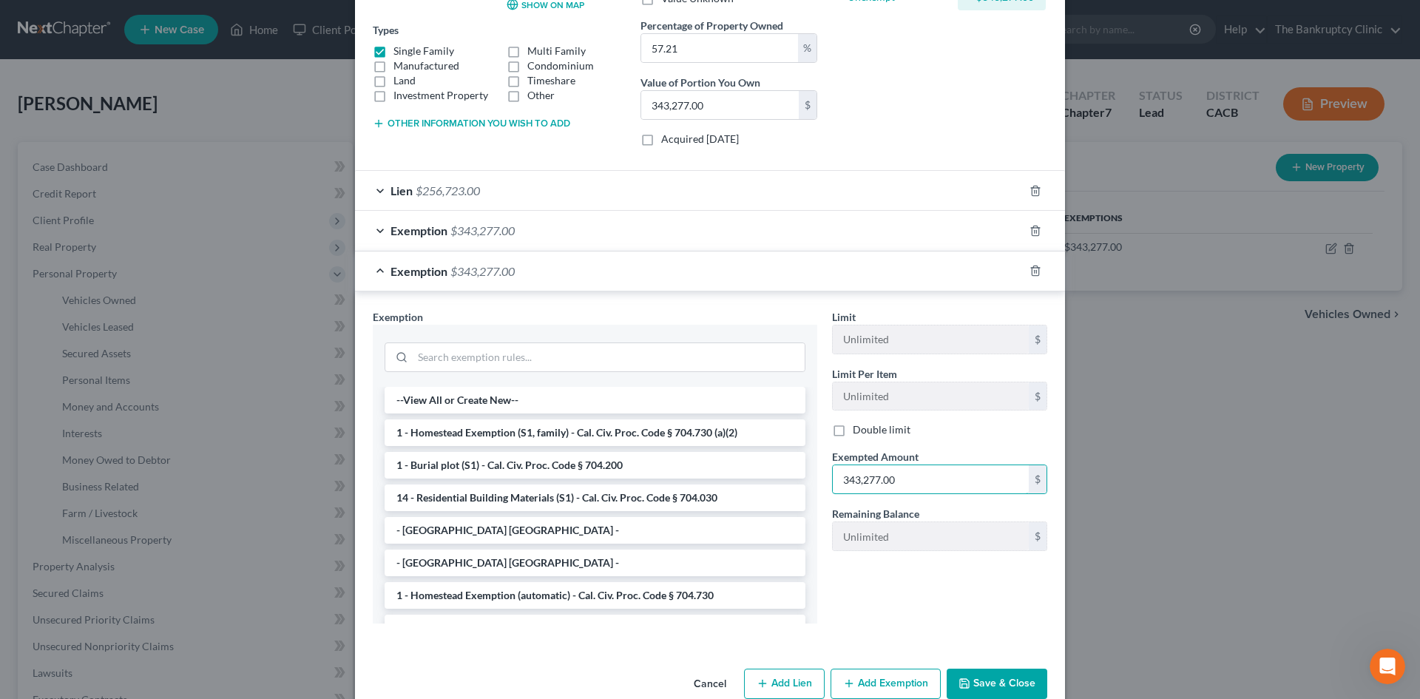
scroll to position [271, 0]
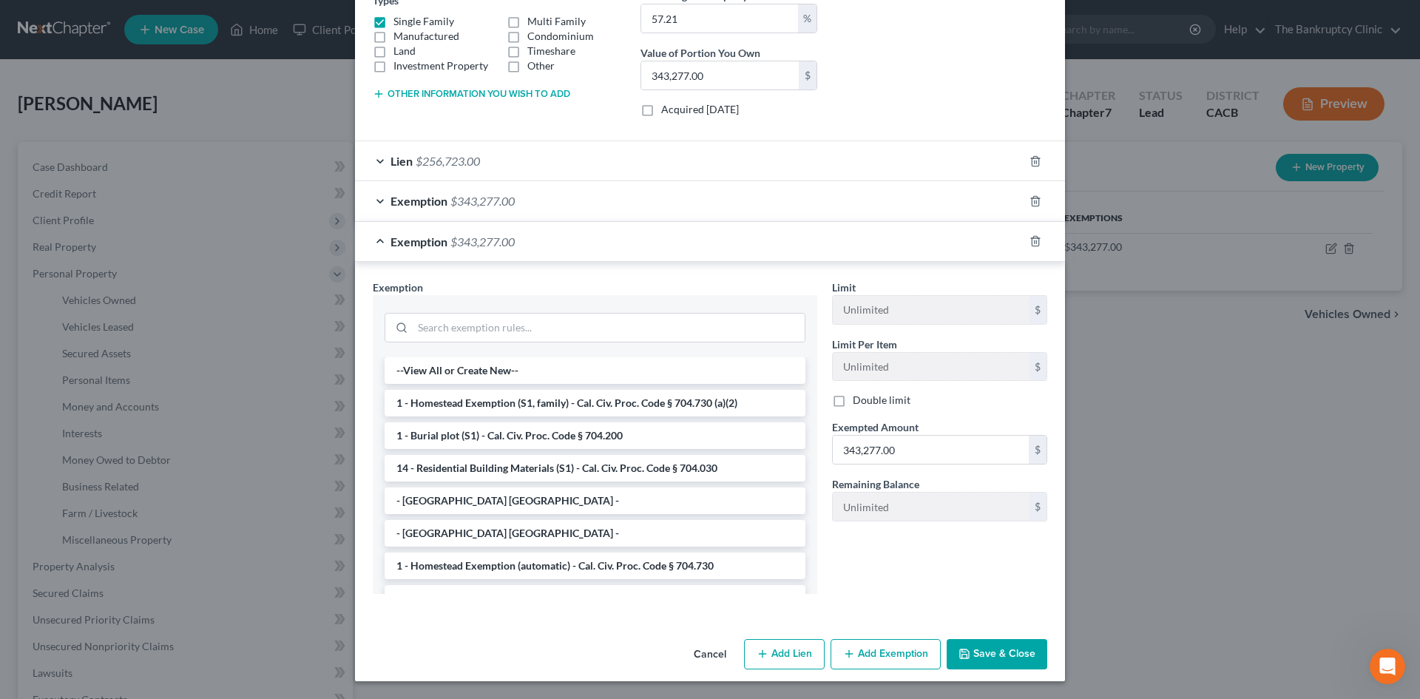
click at [1007, 643] on button "Save & Close" at bounding box center [996, 654] width 101 height 31
click at [1033, 235] on icon "button" at bounding box center [1035, 241] width 12 height 12
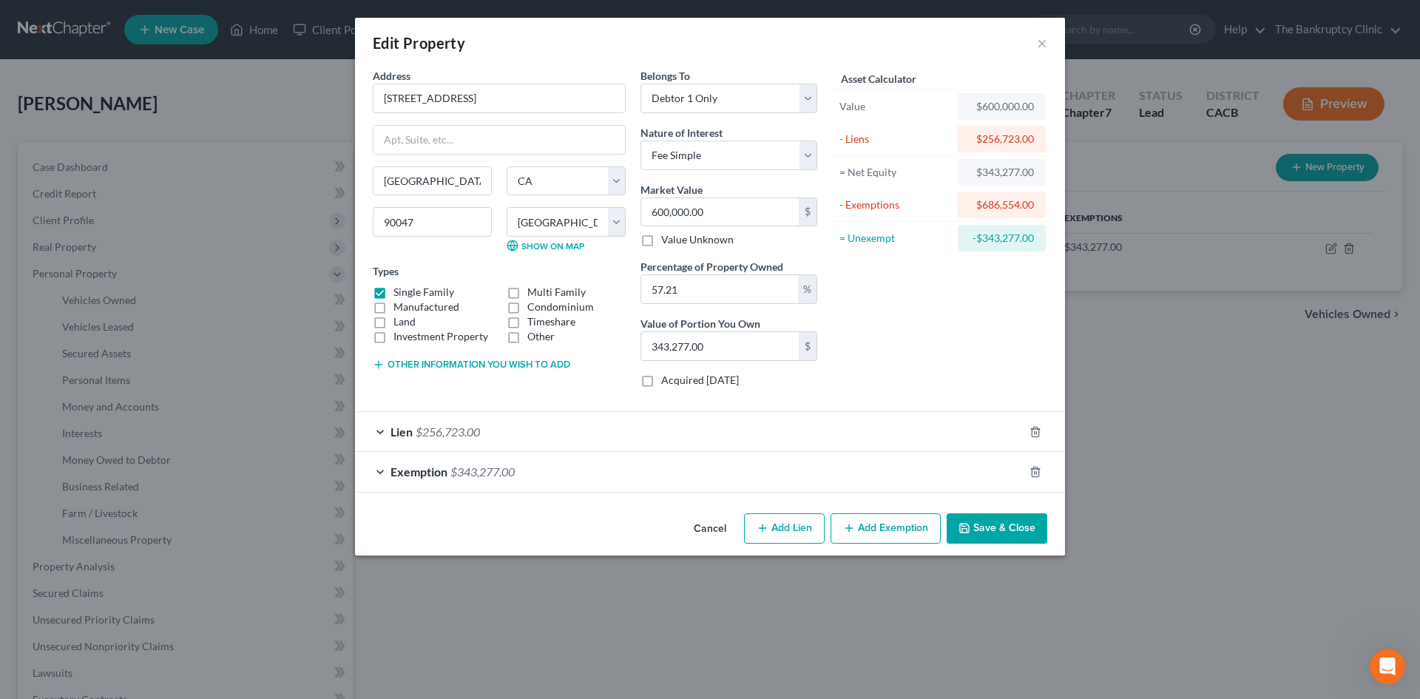
scroll to position [0, 0]
click at [1002, 525] on button "Save & Close" at bounding box center [996, 528] width 101 height 31
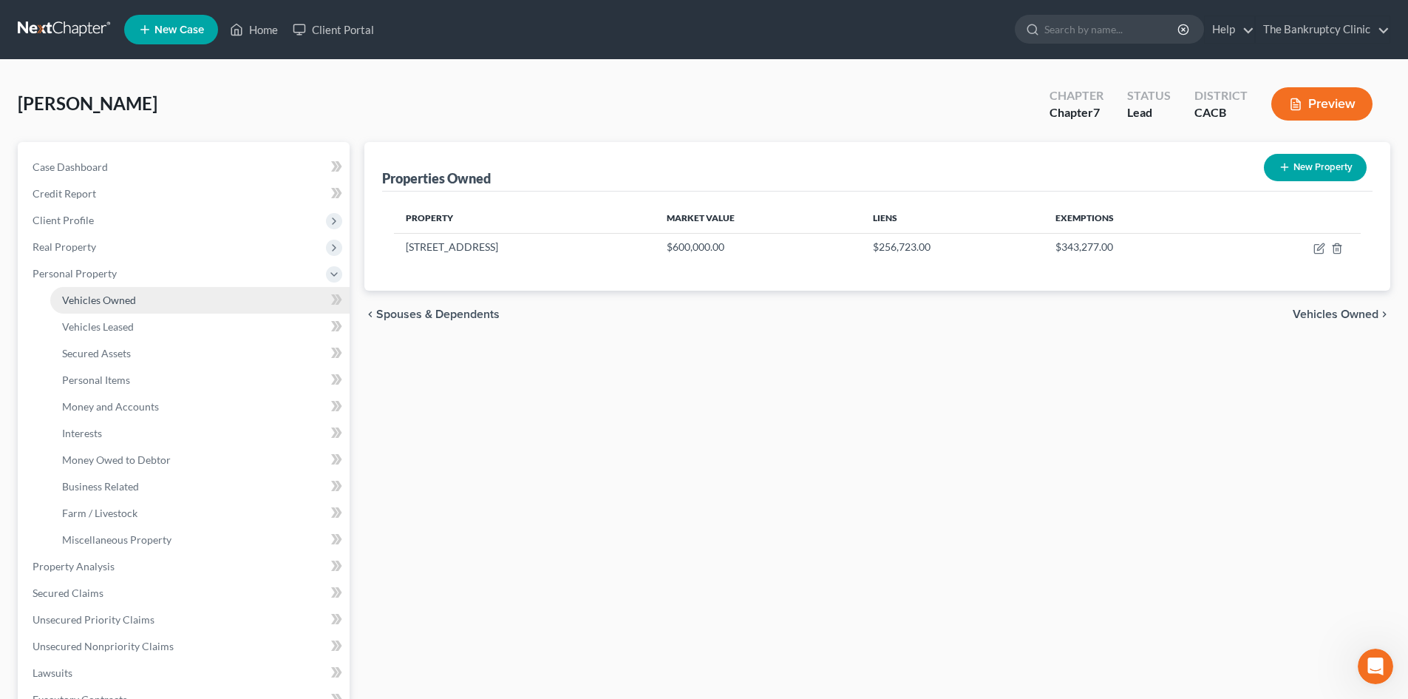
click at [113, 294] on span "Vehicles Owned" at bounding box center [99, 300] width 74 height 13
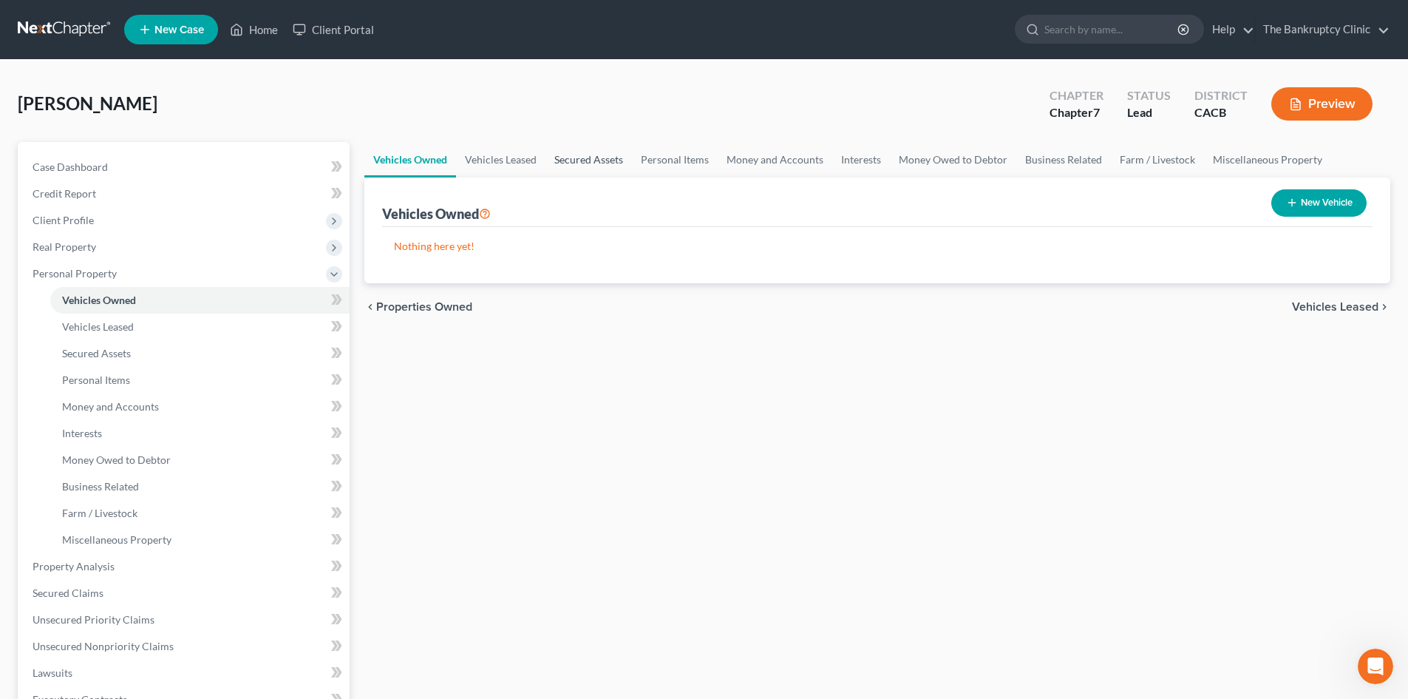
click at [588, 163] on link "Secured Assets" at bounding box center [589, 159] width 87 height 35
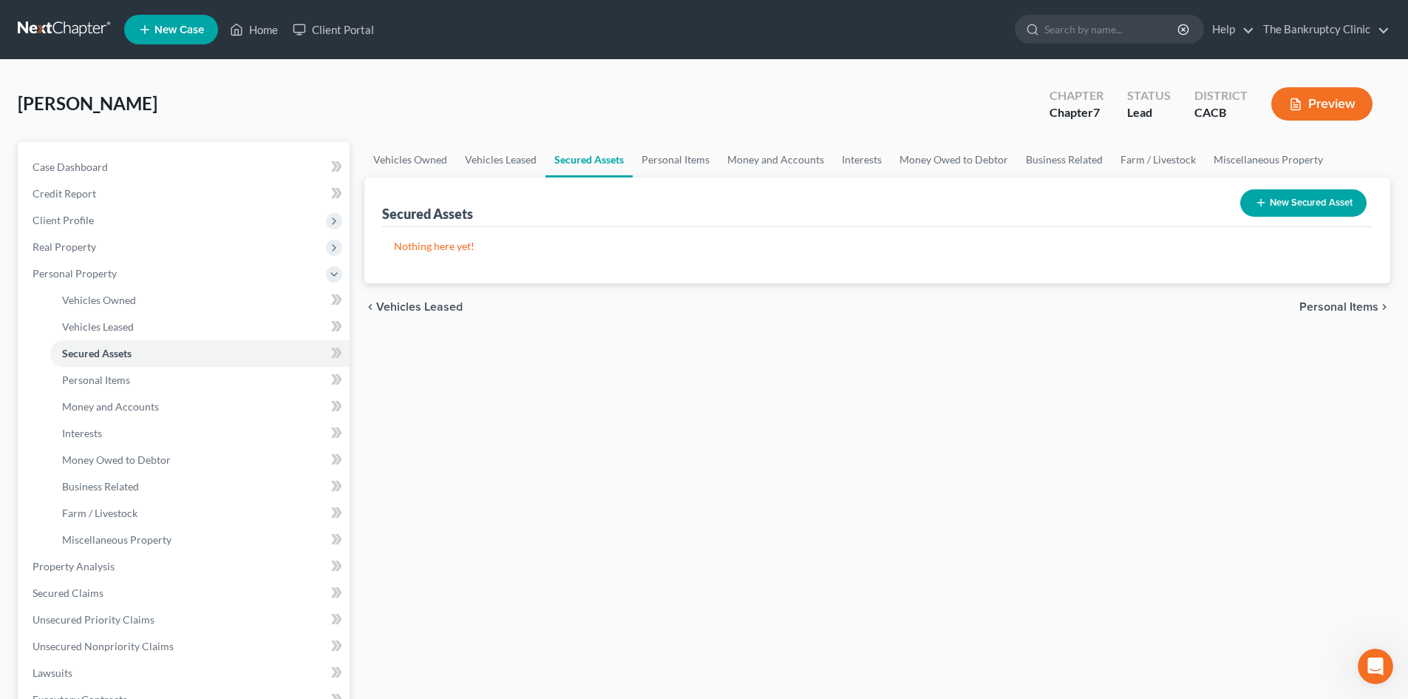
click at [1320, 199] on button "New Secured Asset" at bounding box center [1304, 202] width 126 height 27
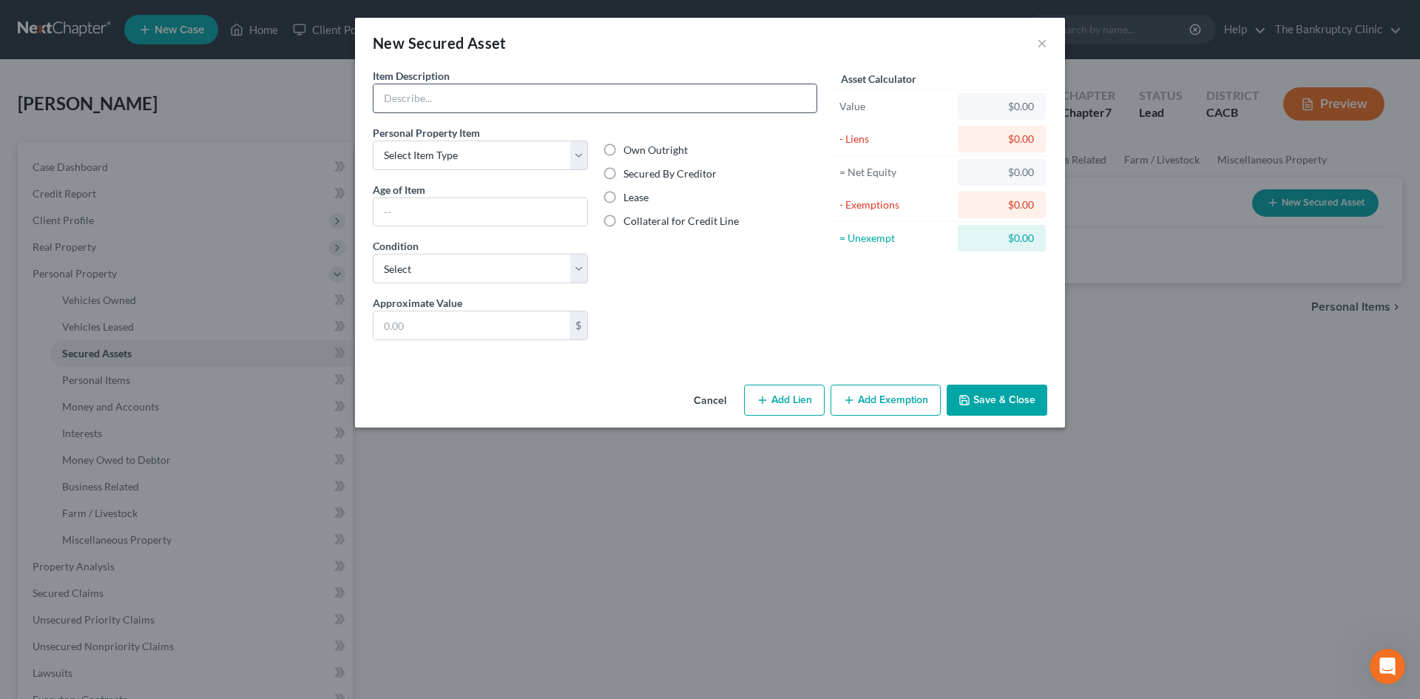
click at [412, 100] on input "text" at bounding box center [594, 98] width 443 height 28
click at [583, 169] on select "Select Item Type Clothing Collectibles Of Value Electronics Firearms Household …" at bounding box center [480, 155] width 215 height 30
click at [608, 120] on div "Item Description * Single Family Resedence Personal Property Item Select Item T…" at bounding box center [595, 210] width 444 height 284
click at [577, 155] on select "Select Item Type Clothing Collectibles Of Value Electronics Firearms Household …" at bounding box center [480, 155] width 215 height 30
click at [576, 155] on select "Select Item Type Clothing Collectibles Of Value Electronics Firearms Household …" at bounding box center [480, 155] width 215 height 30
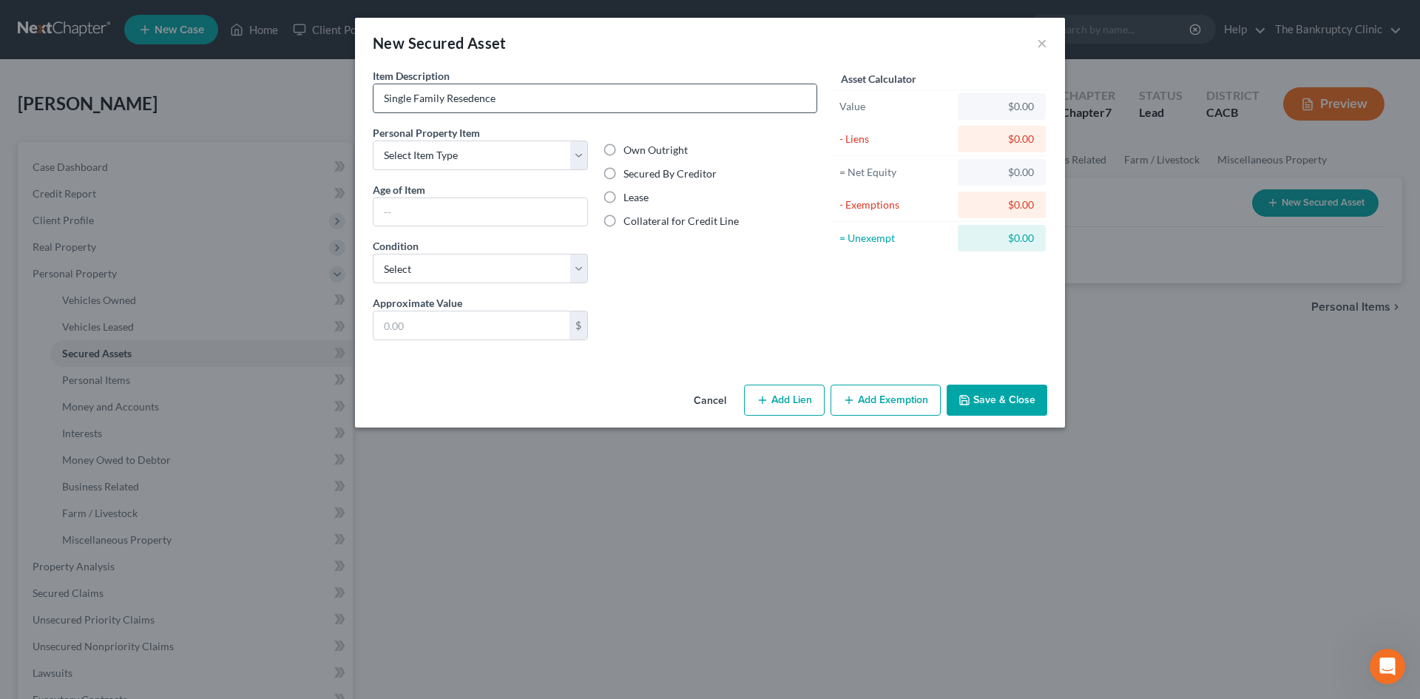
click at [506, 97] on input "Single Family Resedence" at bounding box center [594, 98] width 443 height 28
click at [1004, 397] on button "Save & Close" at bounding box center [996, 399] width 101 height 31
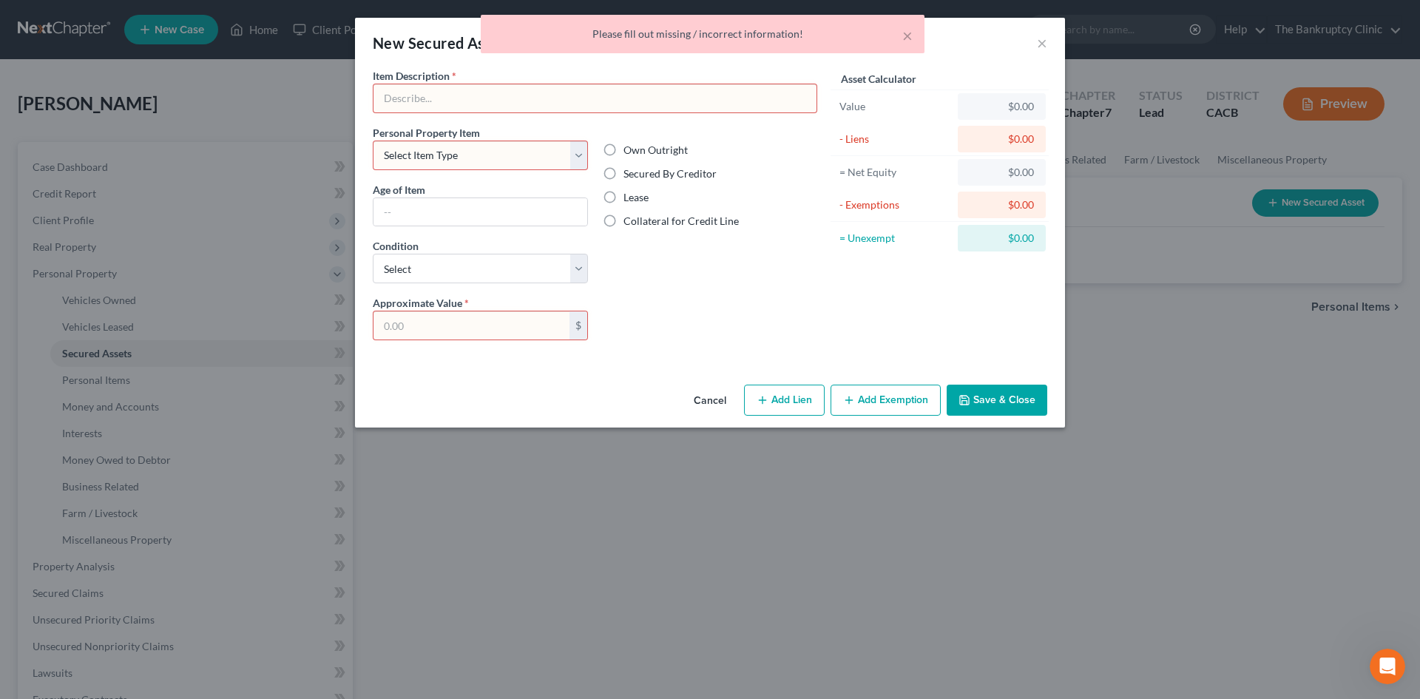
click at [1003, 397] on button "Save & Close" at bounding box center [996, 399] width 101 height 31
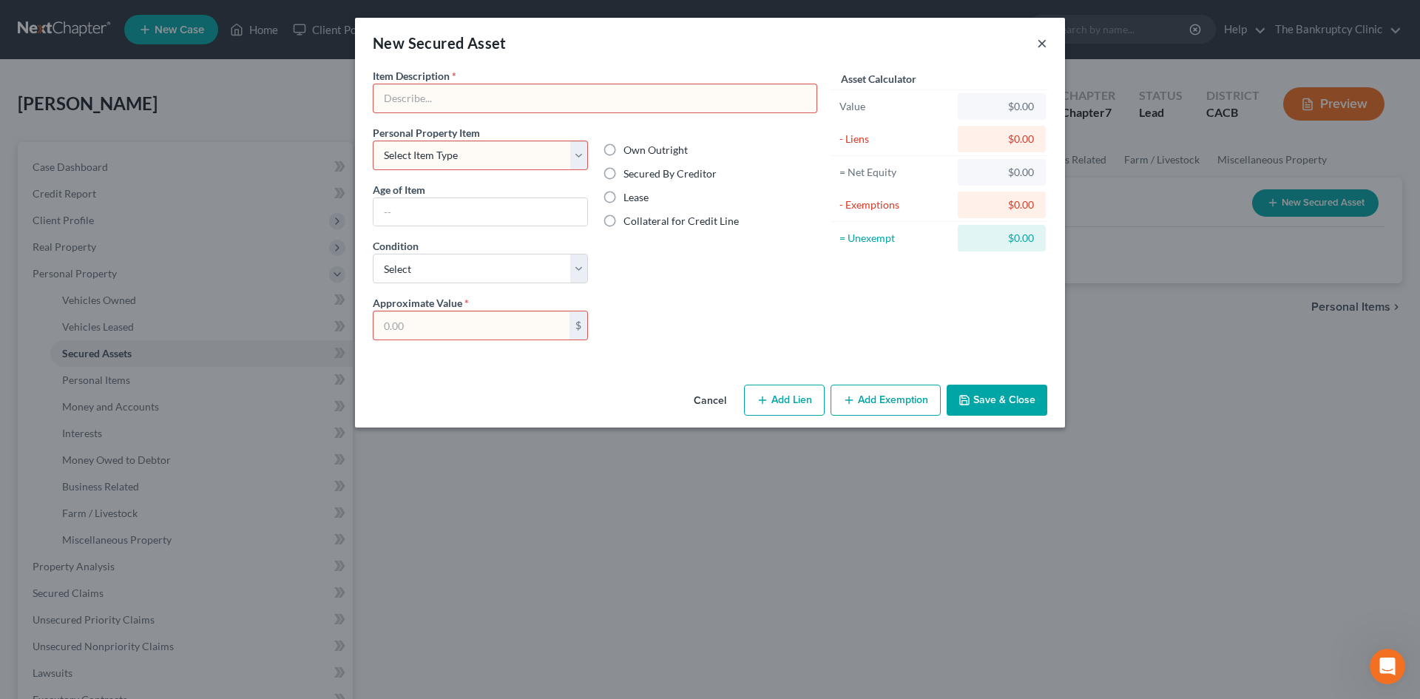
click at [1040, 41] on button "×" at bounding box center [1042, 43] width 10 height 18
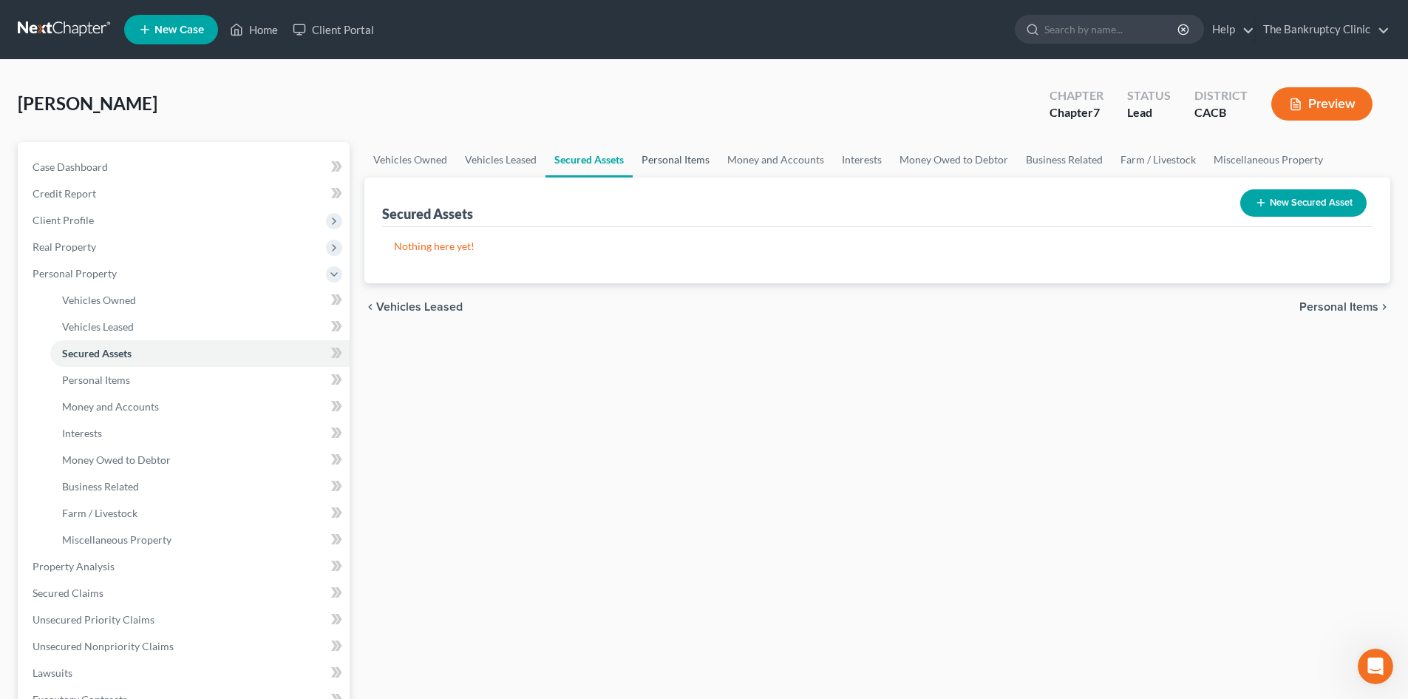
click at [668, 158] on link "Personal Items" at bounding box center [676, 159] width 86 height 35
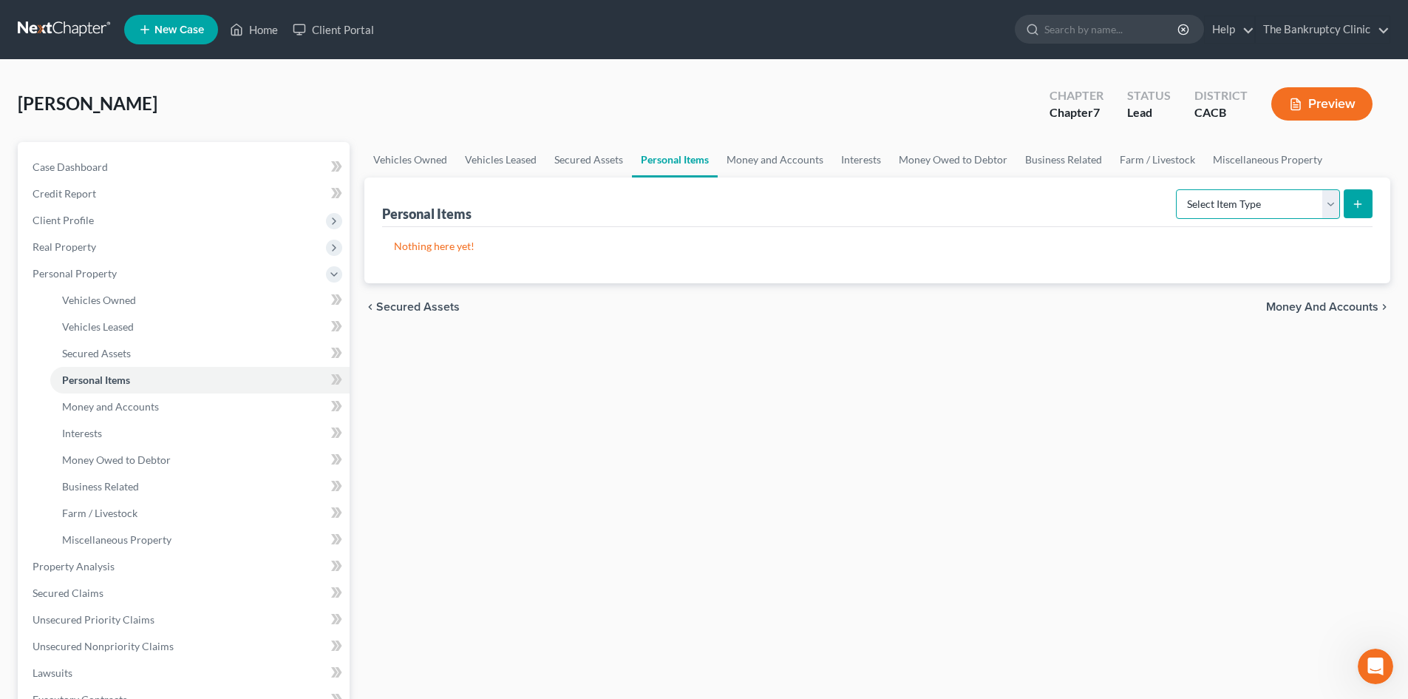
click at [1329, 202] on select "Select Item Type Clothing Collectibles Of Value Electronics Firearms Household …" at bounding box center [1258, 204] width 164 height 30
click at [1178, 189] on select "Select Item Type Clothing Collectibles Of Value Electronics Firearms Household …" at bounding box center [1258, 204] width 164 height 30
click at [1352, 207] on icon "submit" at bounding box center [1358, 204] width 12 height 12
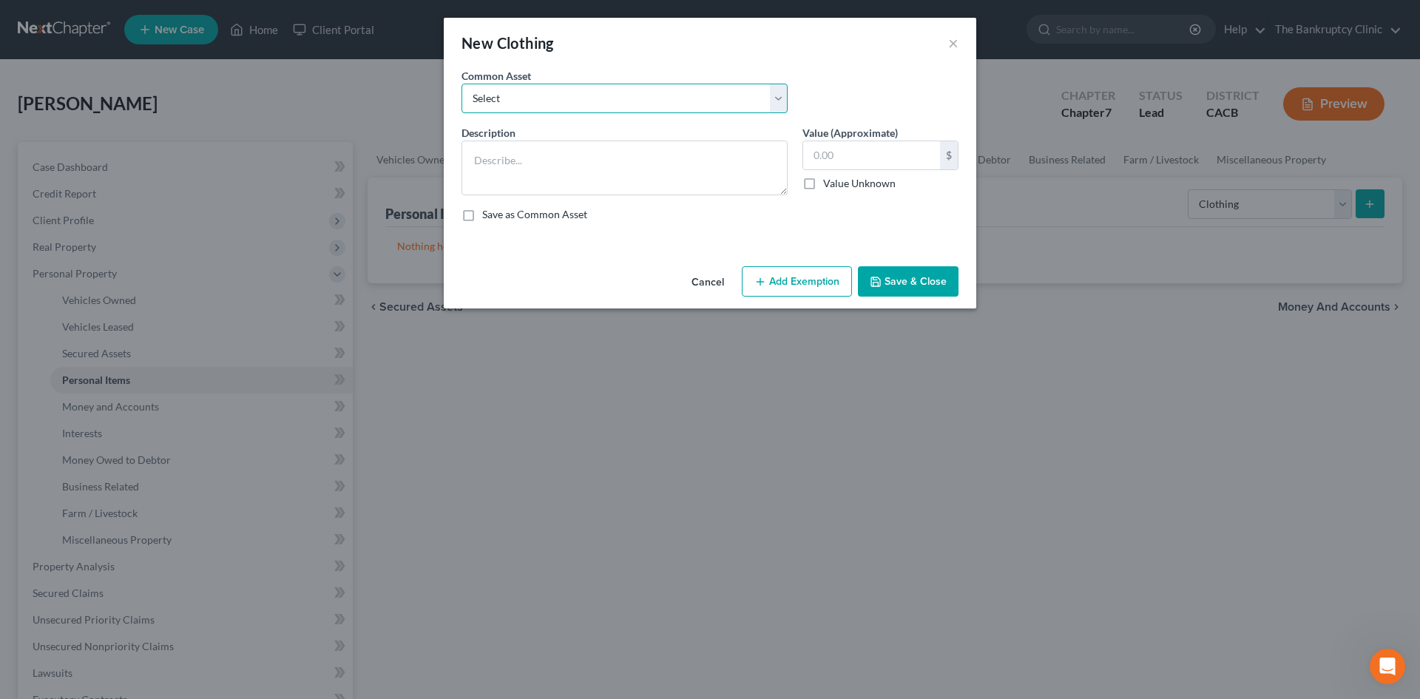
click at [779, 101] on select "Select Clothes and shoes Clothes and shoes Clothes and shoes Clothes and shoes …" at bounding box center [624, 99] width 326 height 30
click at [461, 84] on select "Select Clothes and shoes Clothes and shoes Clothes and shoes Clothes and shoes …" at bounding box center [624, 99] width 326 height 30
click at [889, 155] on input "100.00" at bounding box center [871, 155] width 137 height 28
click at [818, 285] on button "Add Exemption" at bounding box center [797, 281] width 110 height 31
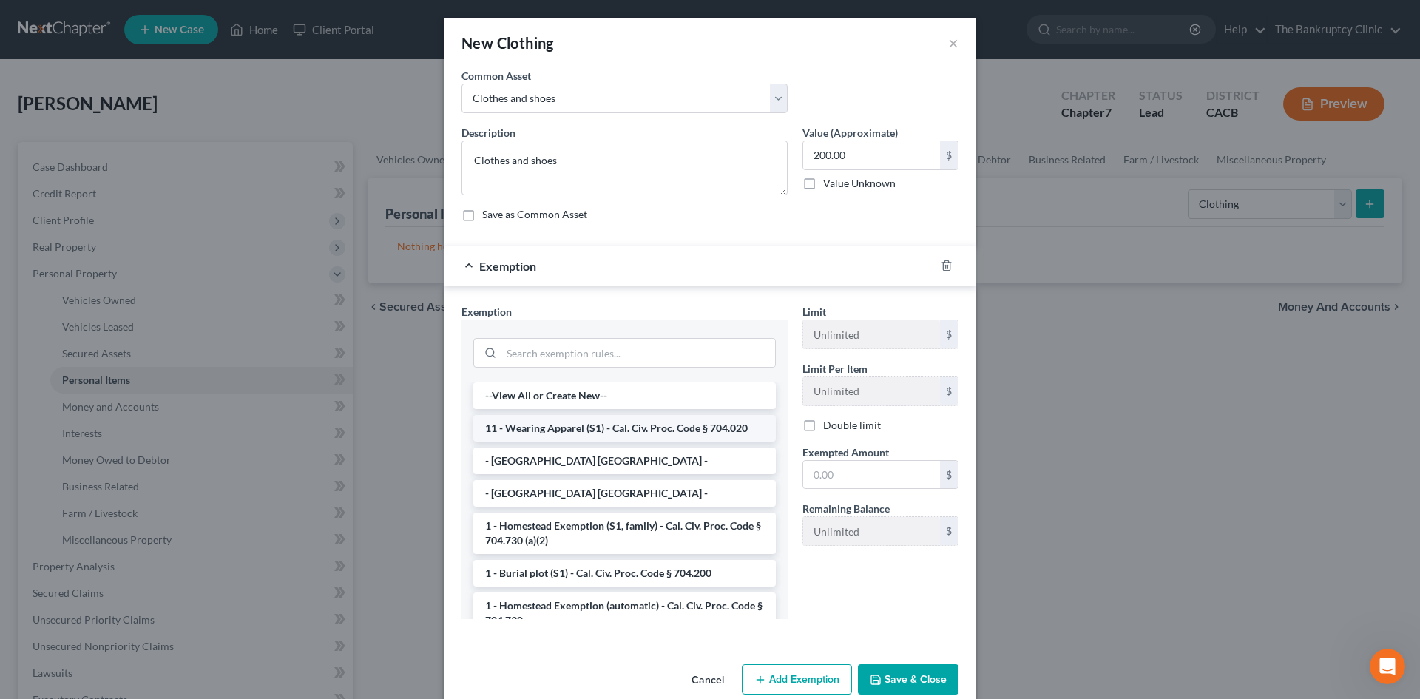
click at [533, 422] on li "11 - Wearing Apparel (S1) - Cal. Civ. Proc. Code § 704.020" at bounding box center [624, 428] width 302 height 27
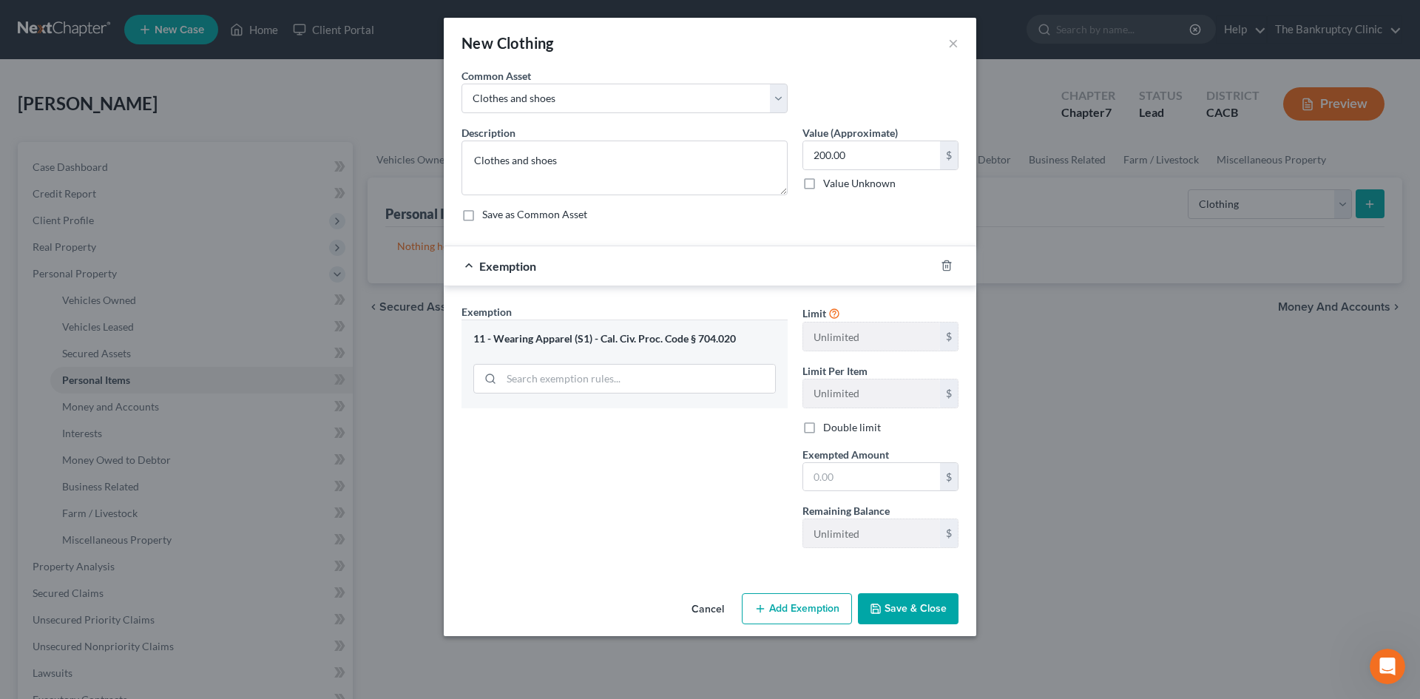
click at [927, 603] on button "Save & Close" at bounding box center [908, 608] width 101 height 31
click at [850, 478] on input "text" at bounding box center [871, 477] width 137 height 28
click at [907, 613] on button "Save & Close" at bounding box center [908, 608] width 101 height 31
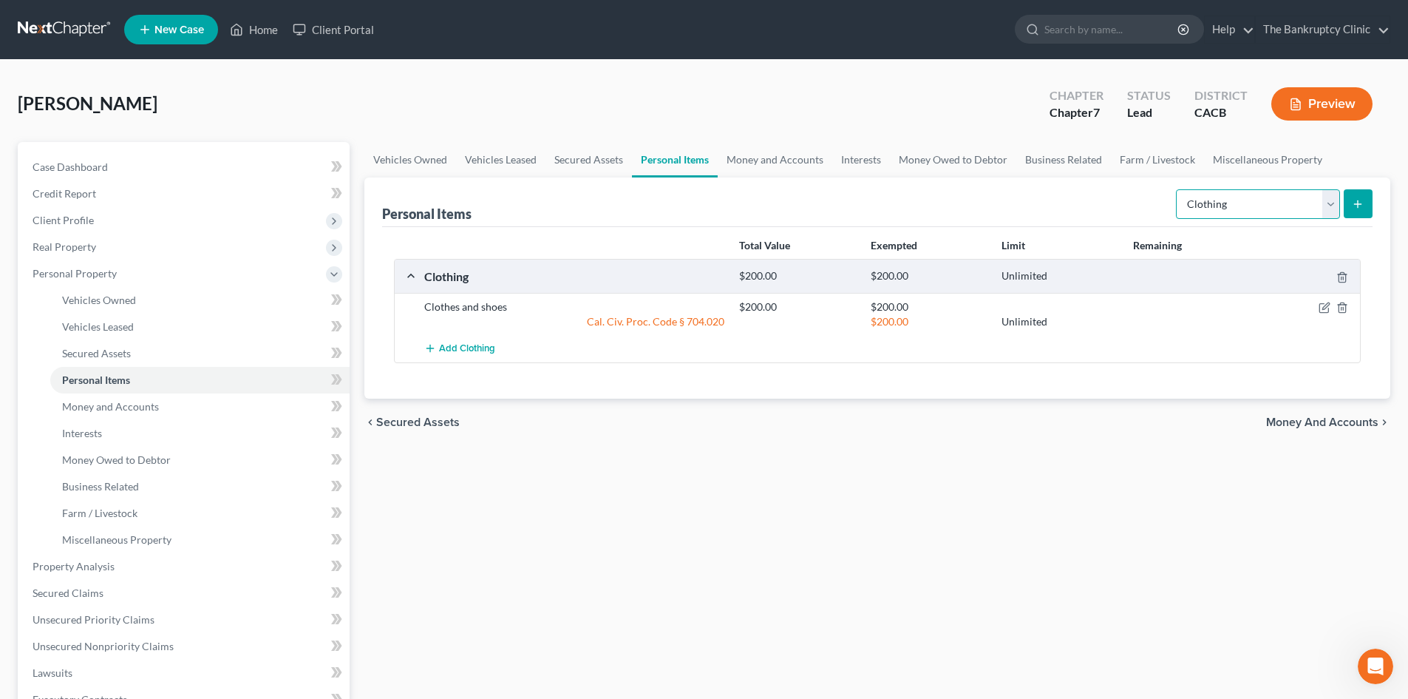
click at [1332, 208] on select "Select Item Type Clothing Collectibles Of Value Electronics Firearms Household …" at bounding box center [1258, 204] width 164 height 30
click at [1178, 189] on select "Select Item Type Clothing Collectibles Of Value Electronics Firearms Household …" at bounding box center [1258, 204] width 164 height 30
click at [1369, 209] on button "submit" at bounding box center [1358, 203] width 29 height 29
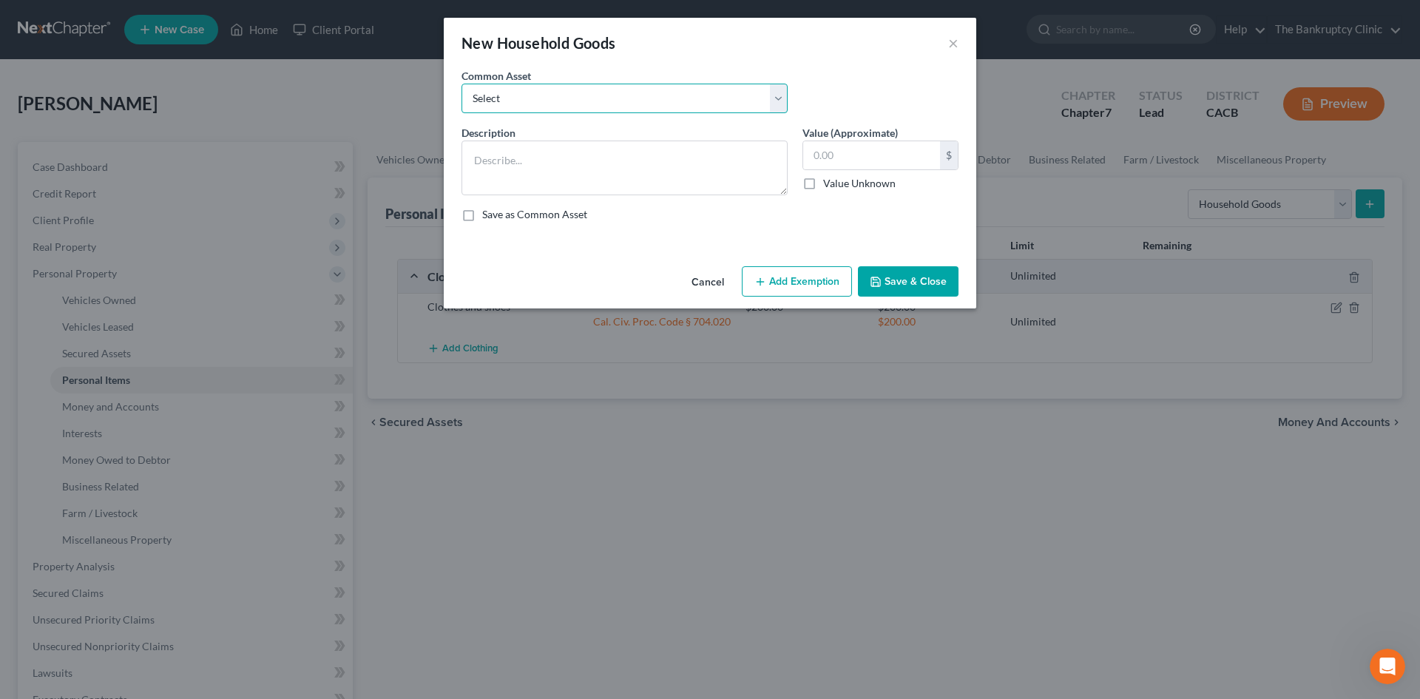
click at [688, 98] on select "Select Household furniture and related items Household furniture and related it…" at bounding box center [624, 99] width 326 height 30
click at [461, 84] on select "Select Household furniture and related items Household furniture and related it…" at bounding box center [624, 99] width 326 height 30
click at [782, 278] on button "Add Exemption" at bounding box center [797, 281] width 110 height 31
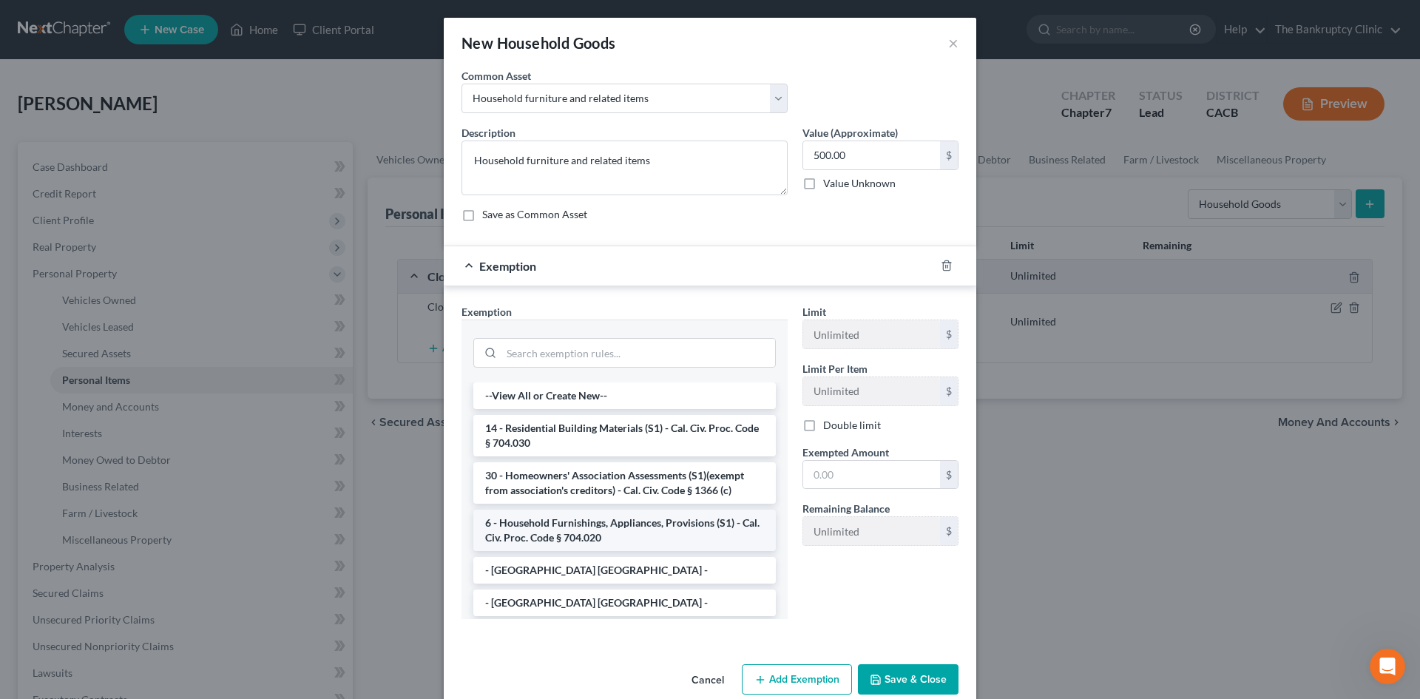
click at [506, 528] on li "6 - Household Furnishings, Appliances, Provisions (S1) - Cal. Civ. Proc. Code §…" at bounding box center [624, 529] width 302 height 41
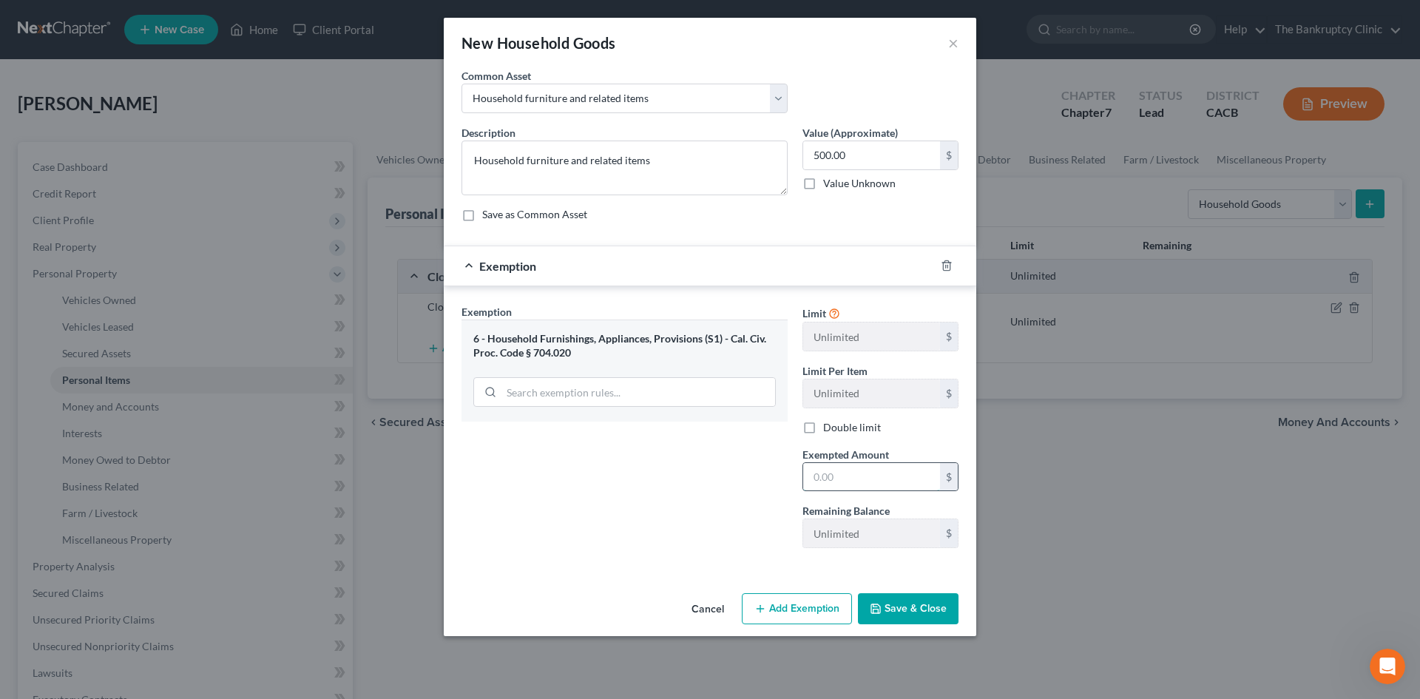
click at [830, 472] on input "text" at bounding box center [871, 477] width 137 height 28
click at [793, 601] on button "Add Exemption" at bounding box center [797, 608] width 110 height 31
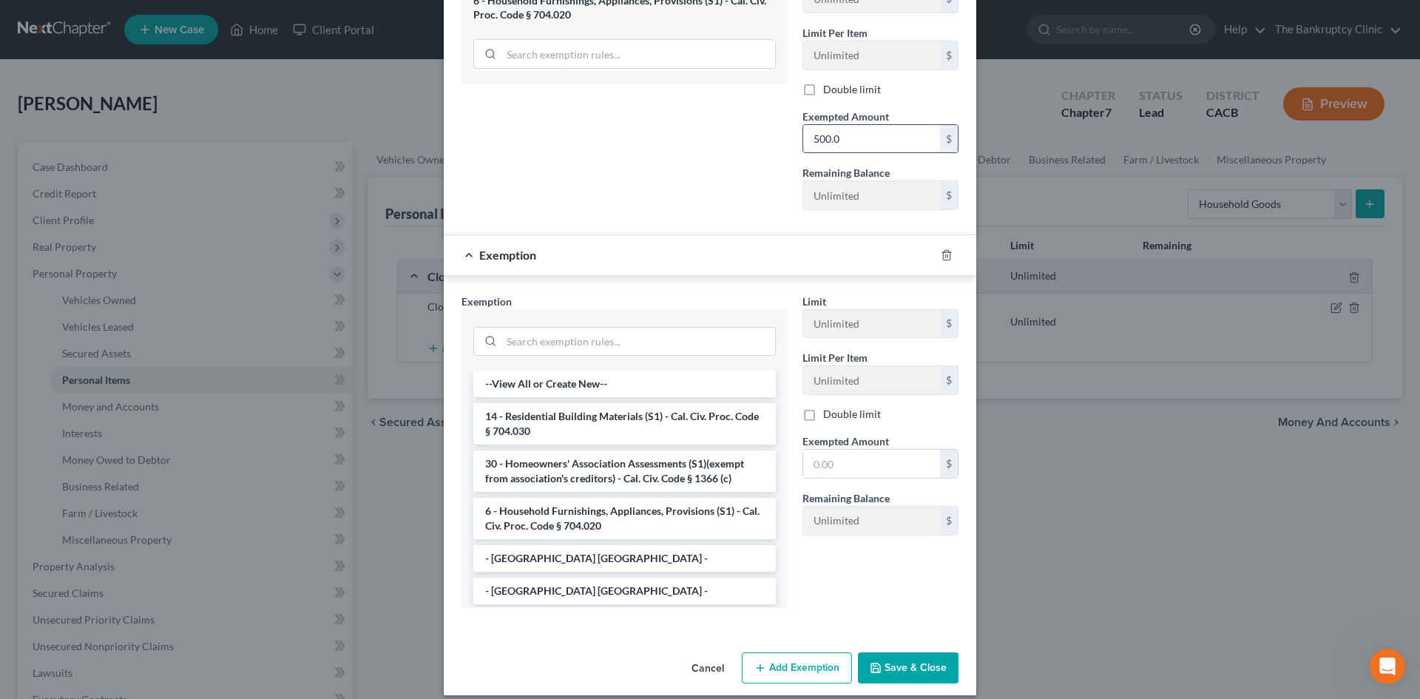
scroll to position [352, 0]
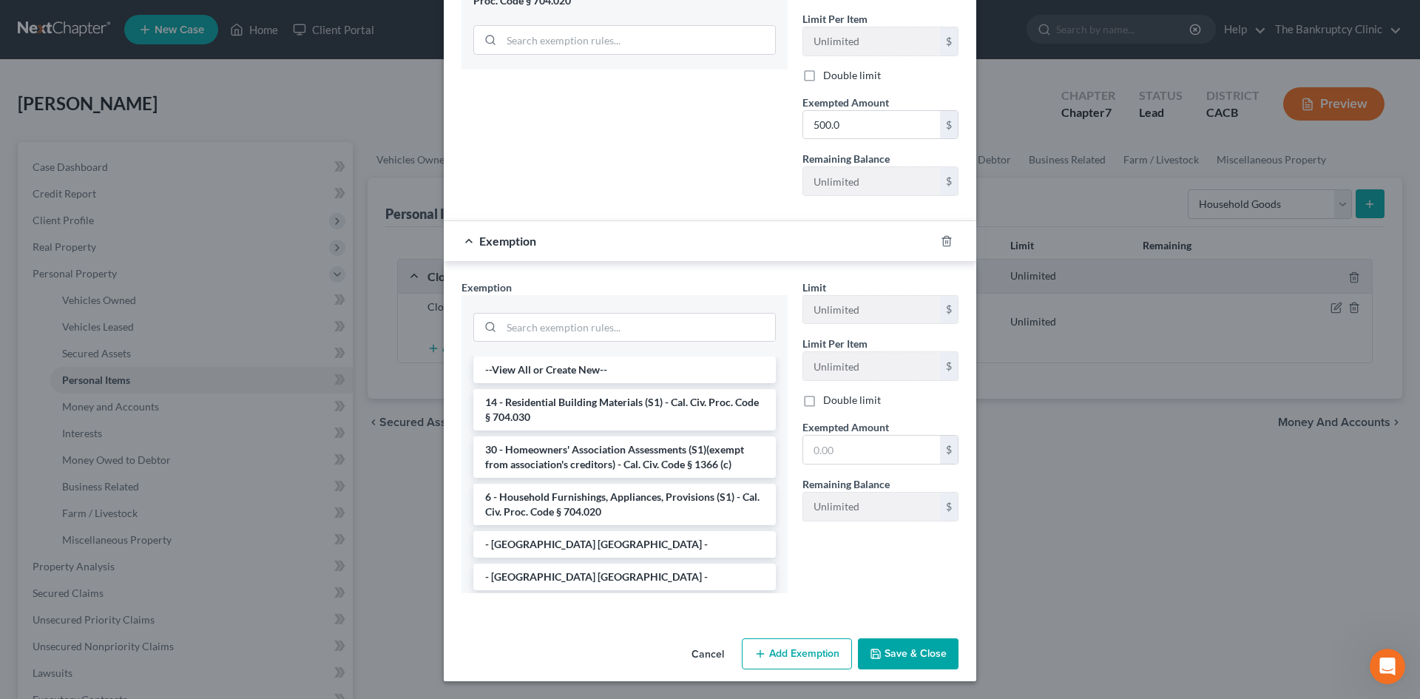
click at [886, 648] on button "Save & Close" at bounding box center [908, 653] width 101 height 31
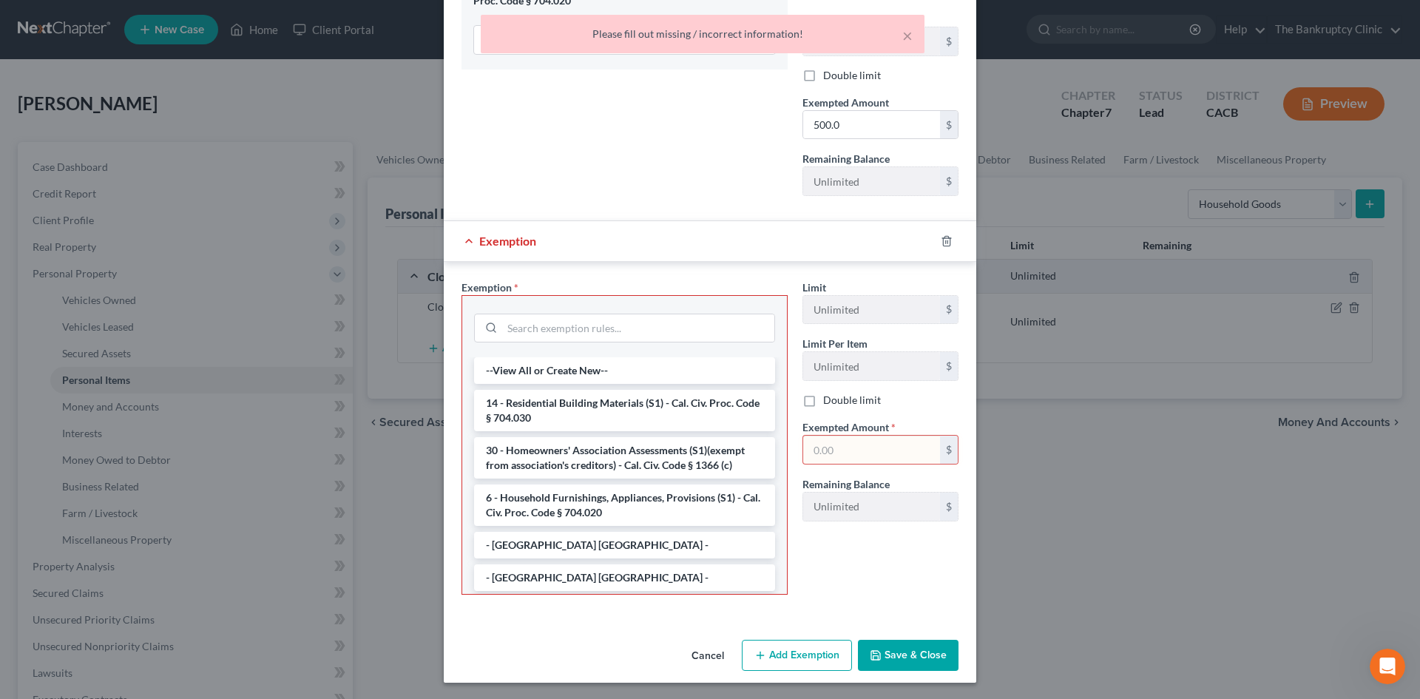
click at [711, 646] on button "Cancel" at bounding box center [707, 656] width 56 height 30
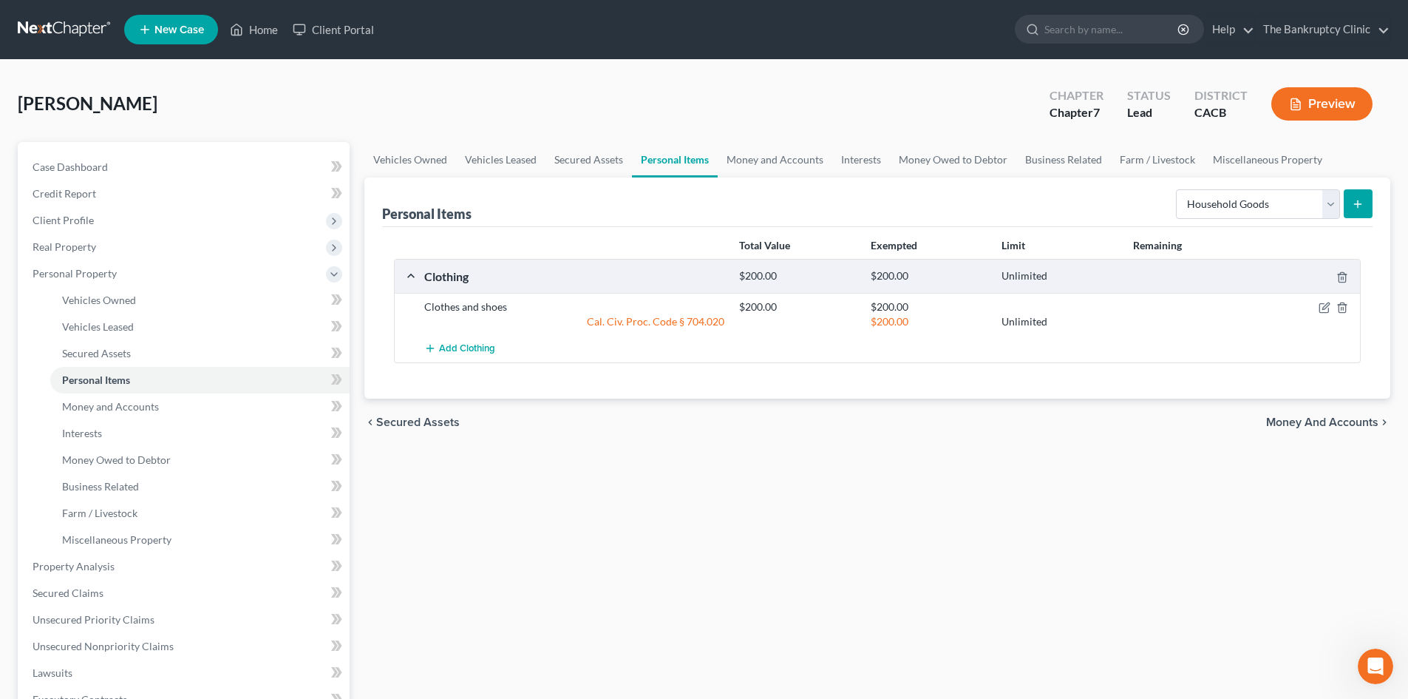
click at [1360, 200] on icon "submit" at bounding box center [1358, 204] width 12 height 12
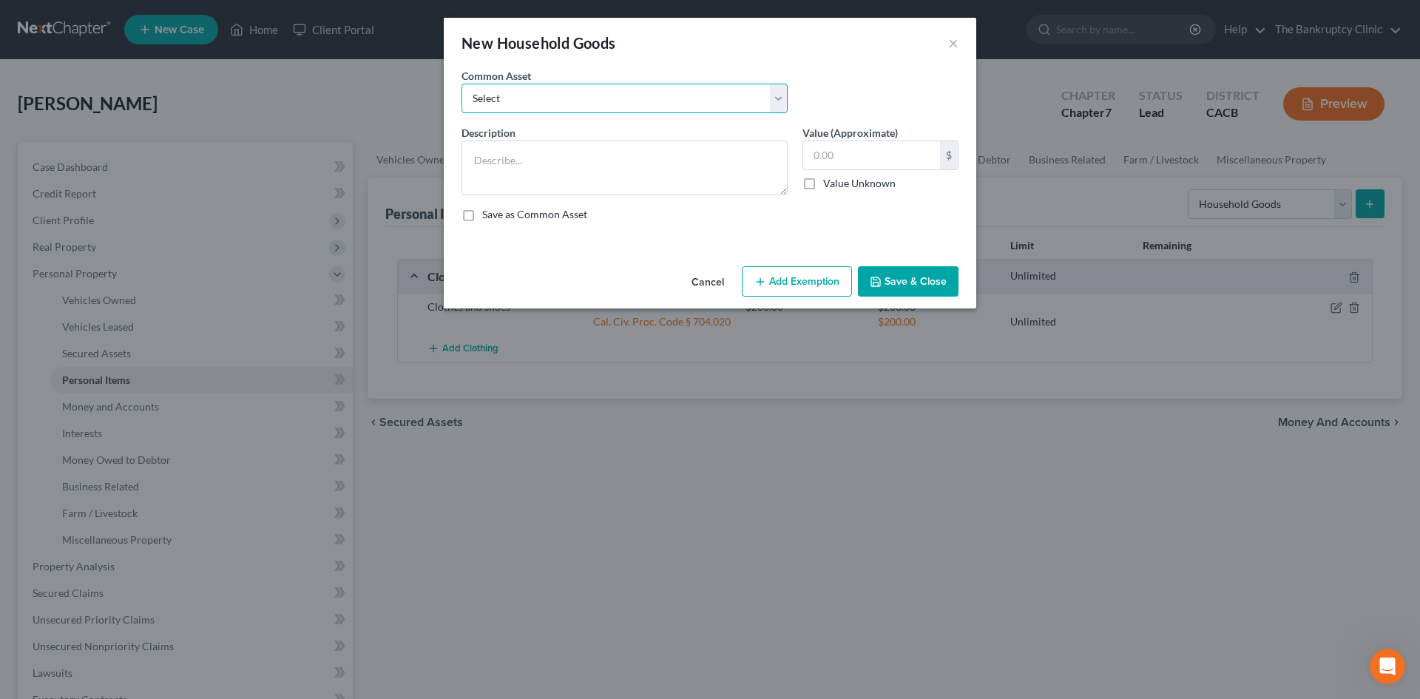
click at [784, 103] on select "Select Household furniture and related items Household furniture and related it…" at bounding box center [624, 99] width 326 height 30
click at [461, 84] on select "Select Household furniture and related items Household furniture and related it…" at bounding box center [624, 99] width 326 height 30
click at [812, 286] on button "Add Exemption" at bounding box center [797, 281] width 110 height 31
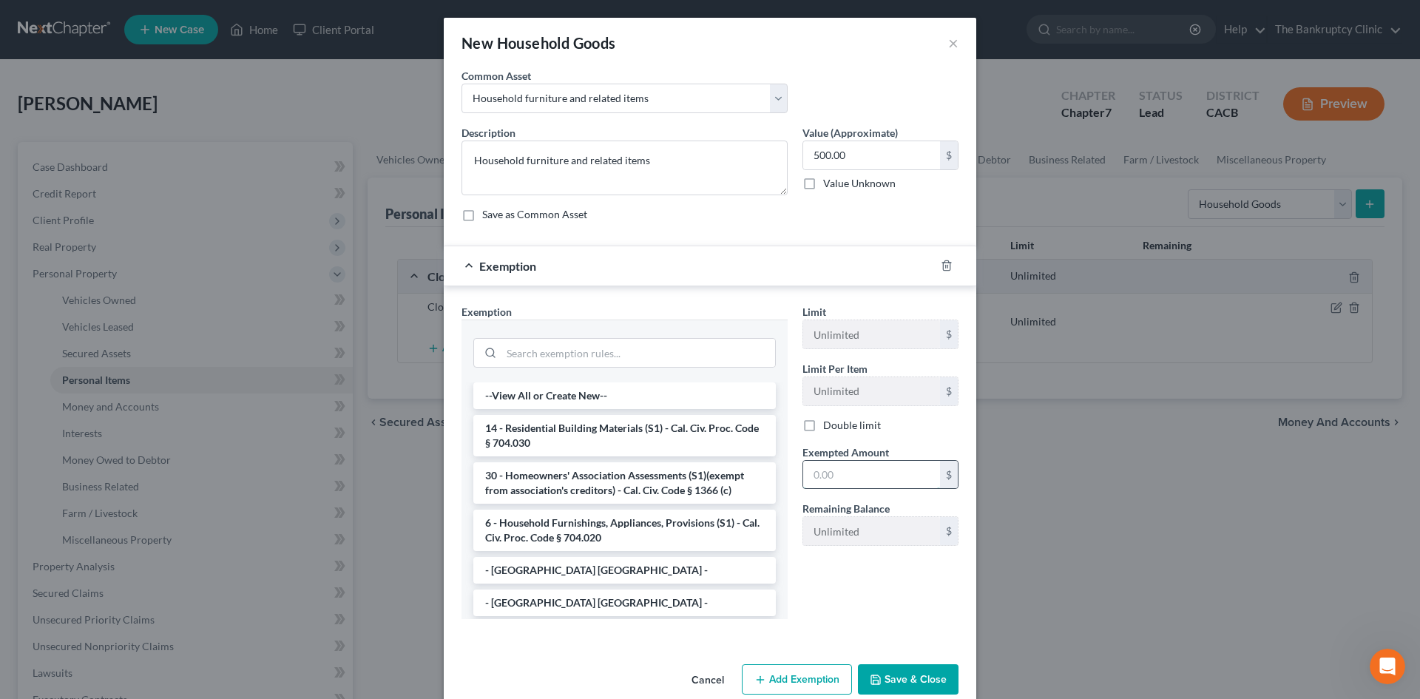
click at [852, 466] on input "text" at bounding box center [871, 475] width 137 height 28
click at [884, 666] on button "Save & Close" at bounding box center [908, 679] width 101 height 31
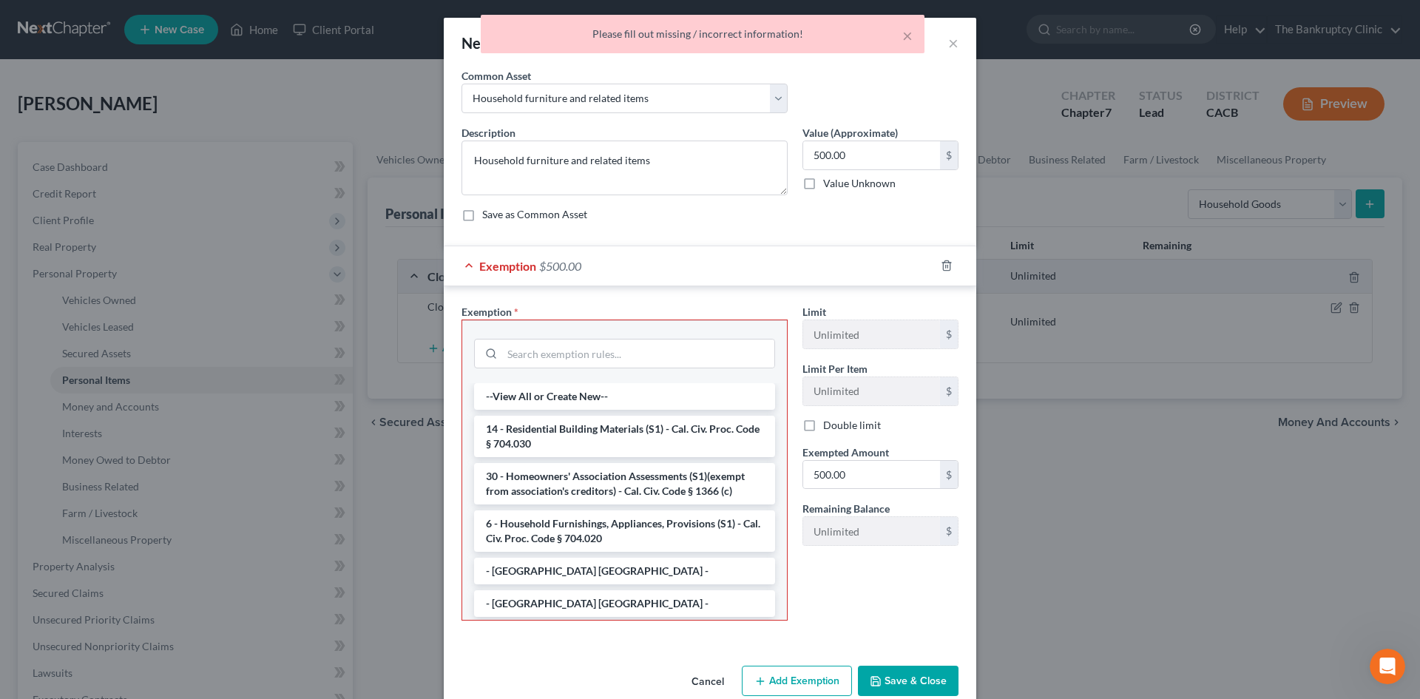
click at [884, 676] on button "Save & Close" at bounding box center [908, 680] width 101 height 31
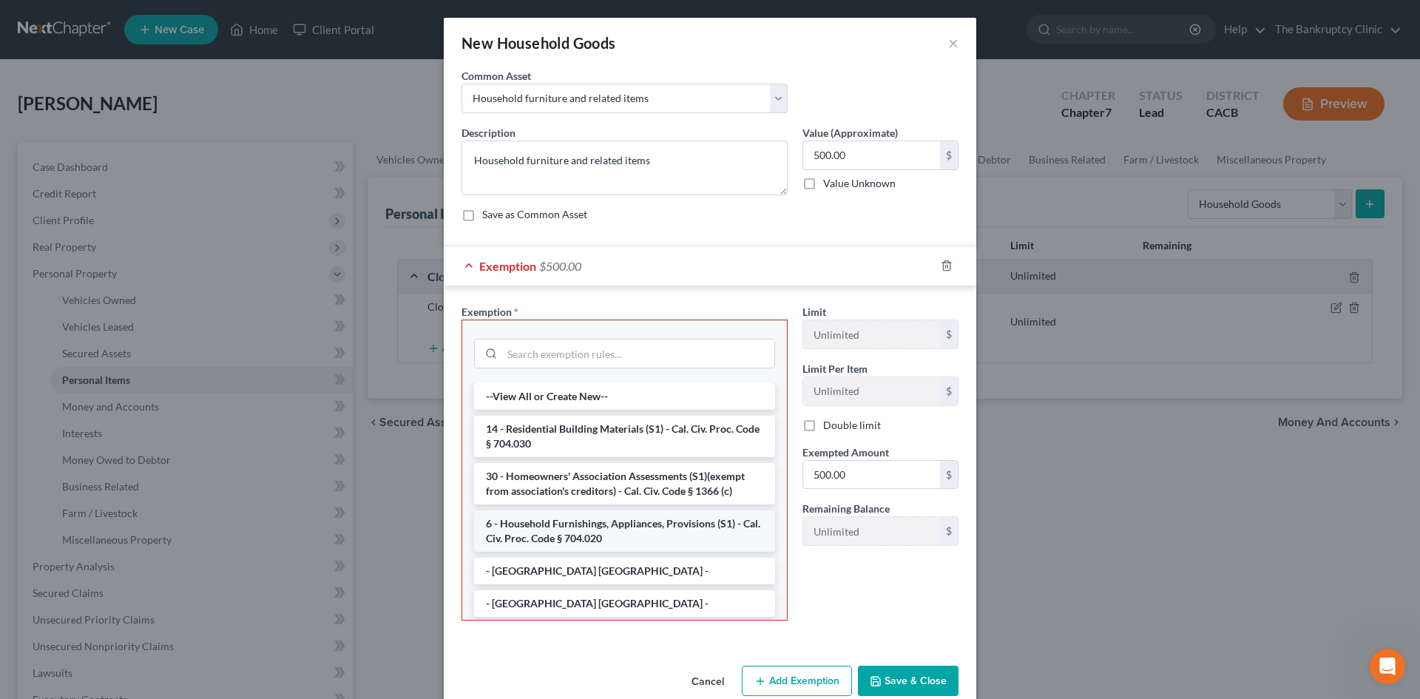
click at [608, 526] on li "6 - Household Furnishings, Appliances, Provisions (S1) - Cal. Civ. Proc. Code §…" at bounding box center [624, 530] width 301 height 41
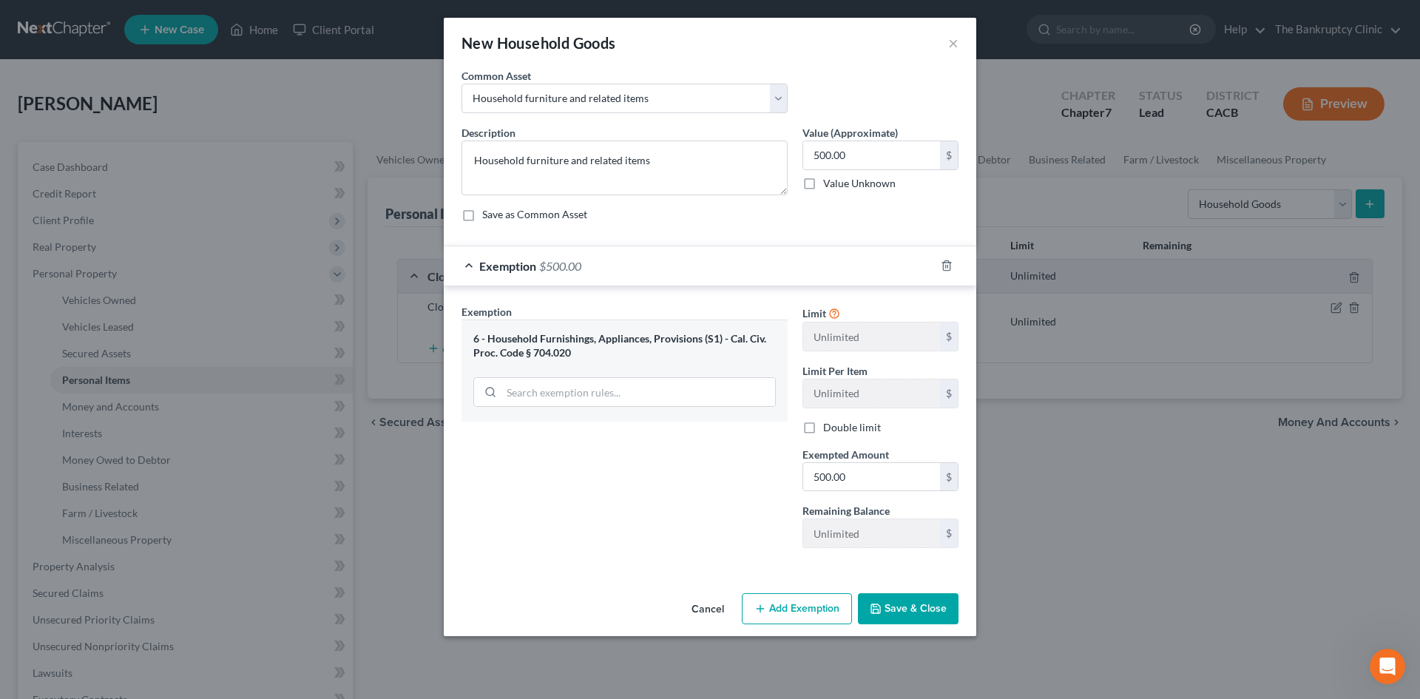
click at [927, 606] on button "Save & Close" at bounding box center [908, 608] width 101 height 31
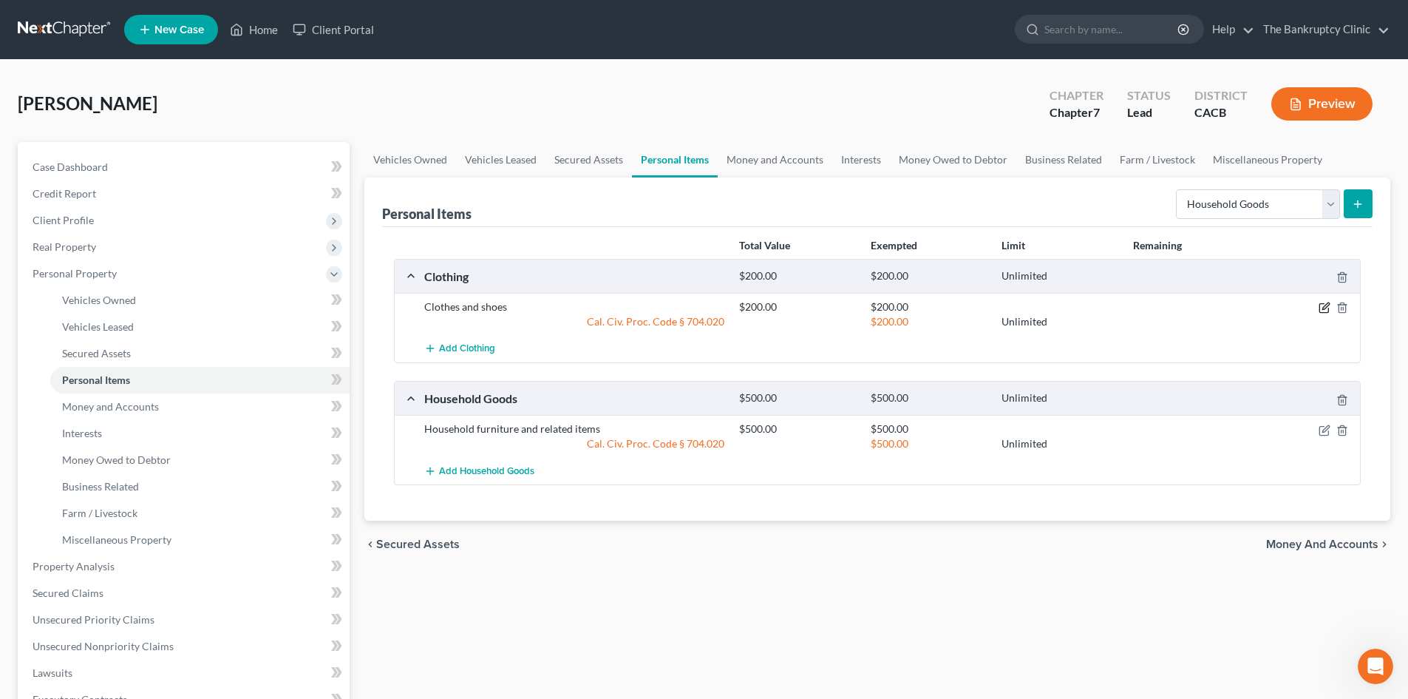
click at [1323, 307] on icon "button" at bounding box center [1325, 308] width 12 height 12
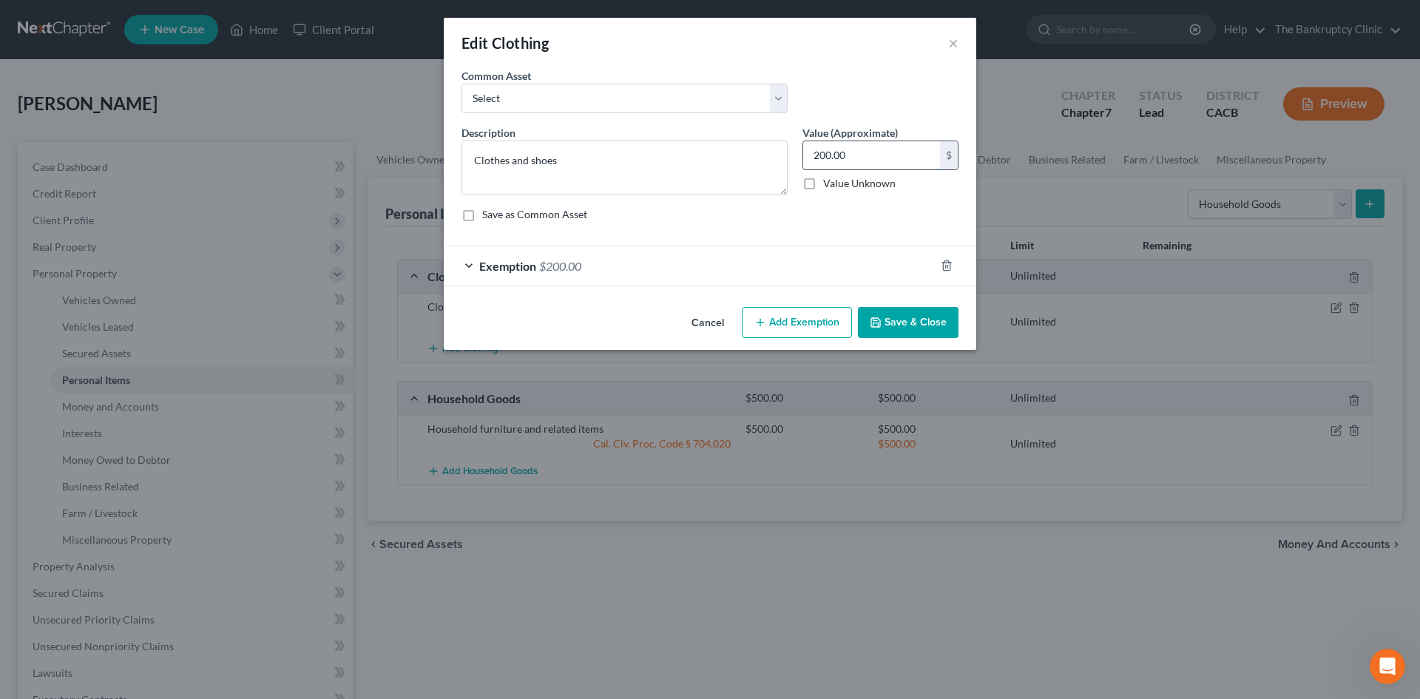
click at [820, 156] on input "200.00" at bounding box center [871, 155] width 137 height 28
click at [914, 323] on button "Save & Close" at bounding box center [908, 322] width 101 height 31
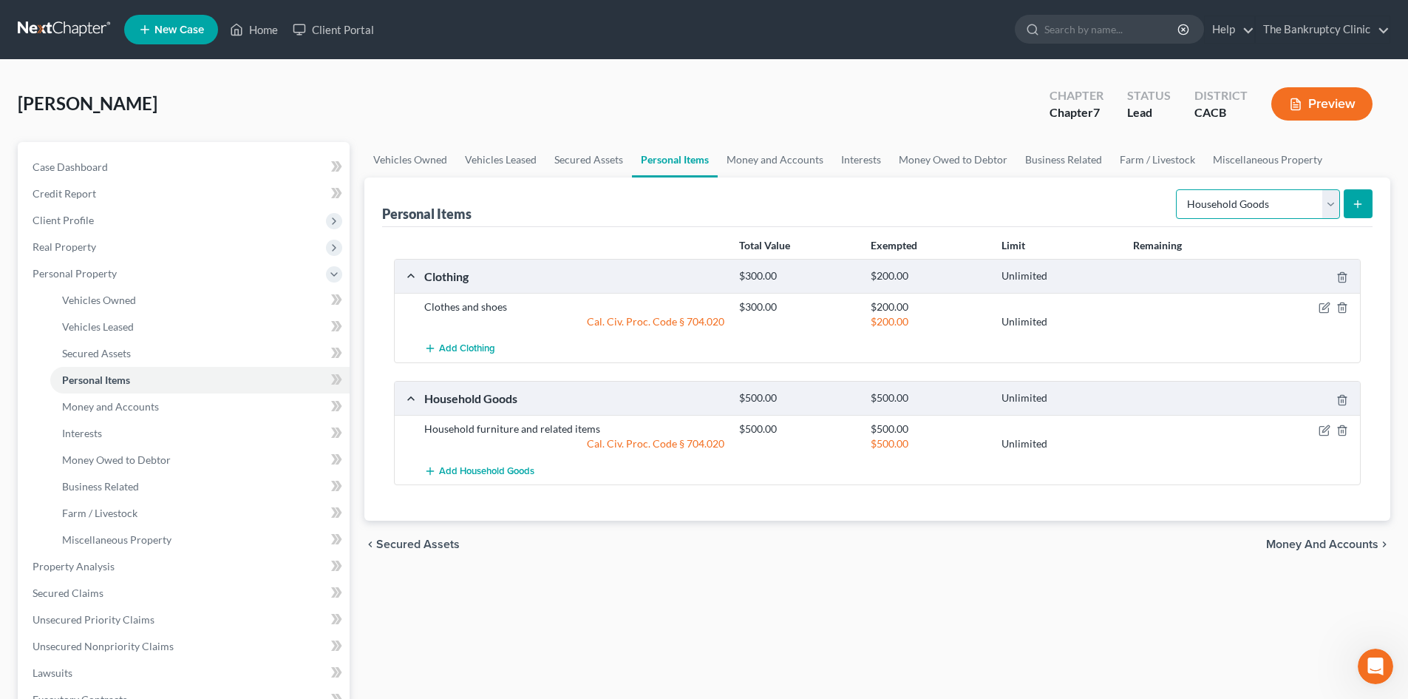
click at [1329, 206] on select "Select Item Type Clothing Collectibles Of Value Electronics Firearms Household …" at bounding box center [1258, 204] width 164 height 30
click at [1178, 189] on select "Select Item Type Clothing Collectibles Of Value Electronics Firearms Household …" at bounding box center [1258, 204] width 164 height 30
click at [1363, 206] on icon "submit" at bounding box center [1358, 204] width 12 height 12
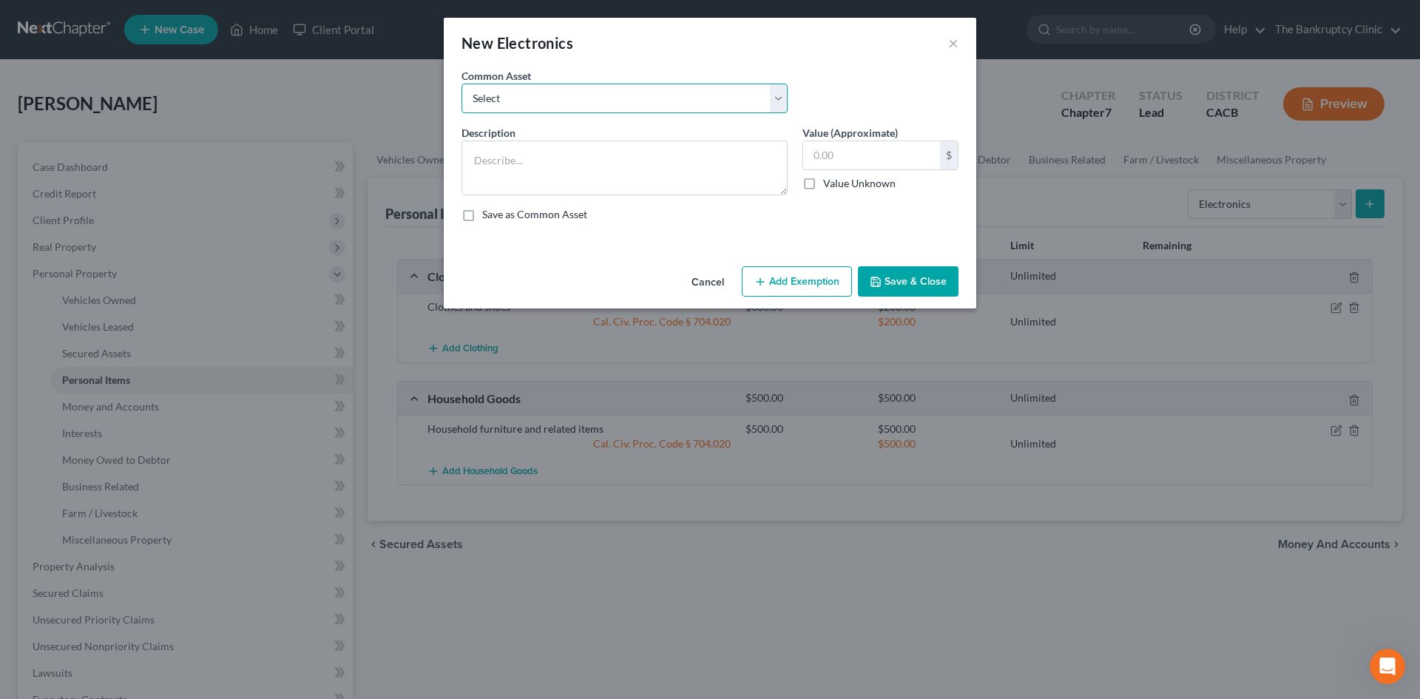
click at [781, 107] on select "Select TV 4 TV T V's, radios, laptop and stereo Iphone 12 &7 TV 2 TV TV 38' & 4…" at bounding box center [624, 99] width 326 height 30
click at [461, 84] on select "Select TV 4 TV T V's, radios, laptop and stereo Iphone 12 &7 TV 2 TV TV 38' & 4…" at bounding box center [624, 99] width 326 height 30
click at [823, 152] on input "100.00" at bounding box center [871, 155] width 137 height 28
click at [821, 156] on input "100.00" at bounding box center [871, 155] width 137 height 28
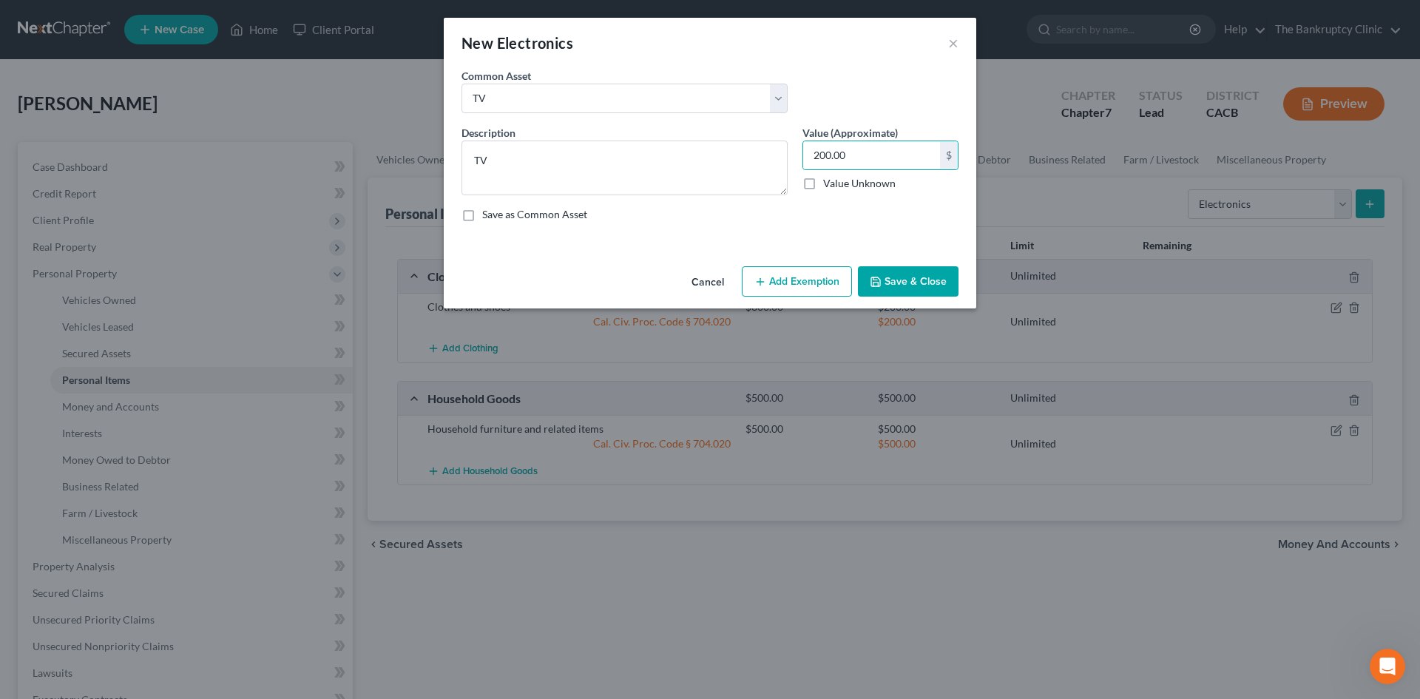
click at [831, 283] on button "Add Exemption" at bounding box center [797, 281] width 110 height 31
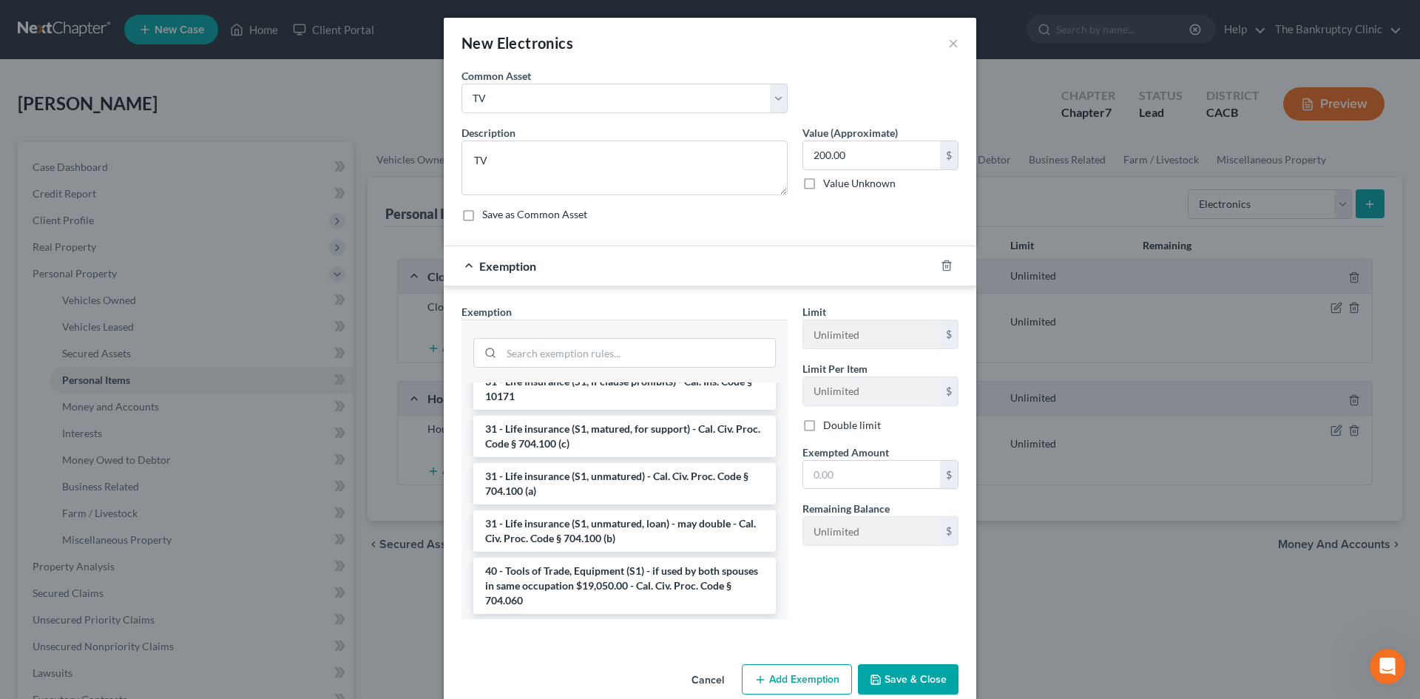
scroll to position [0, 0]
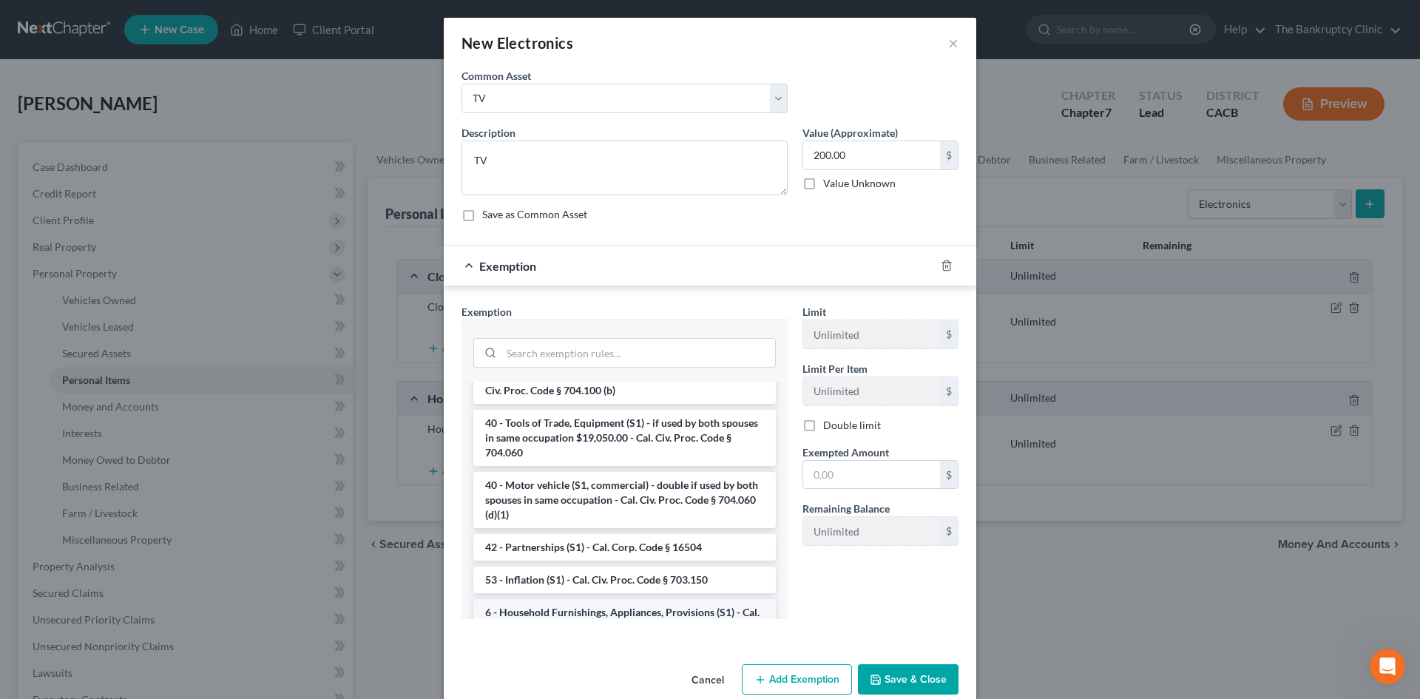
click at [686, 613] on li "6 - Household Furnishings, Appliances, Provisions (S1) - Cal. Civ. Proc. Code §…" at bounding box center [624, 619] width 302 height 41
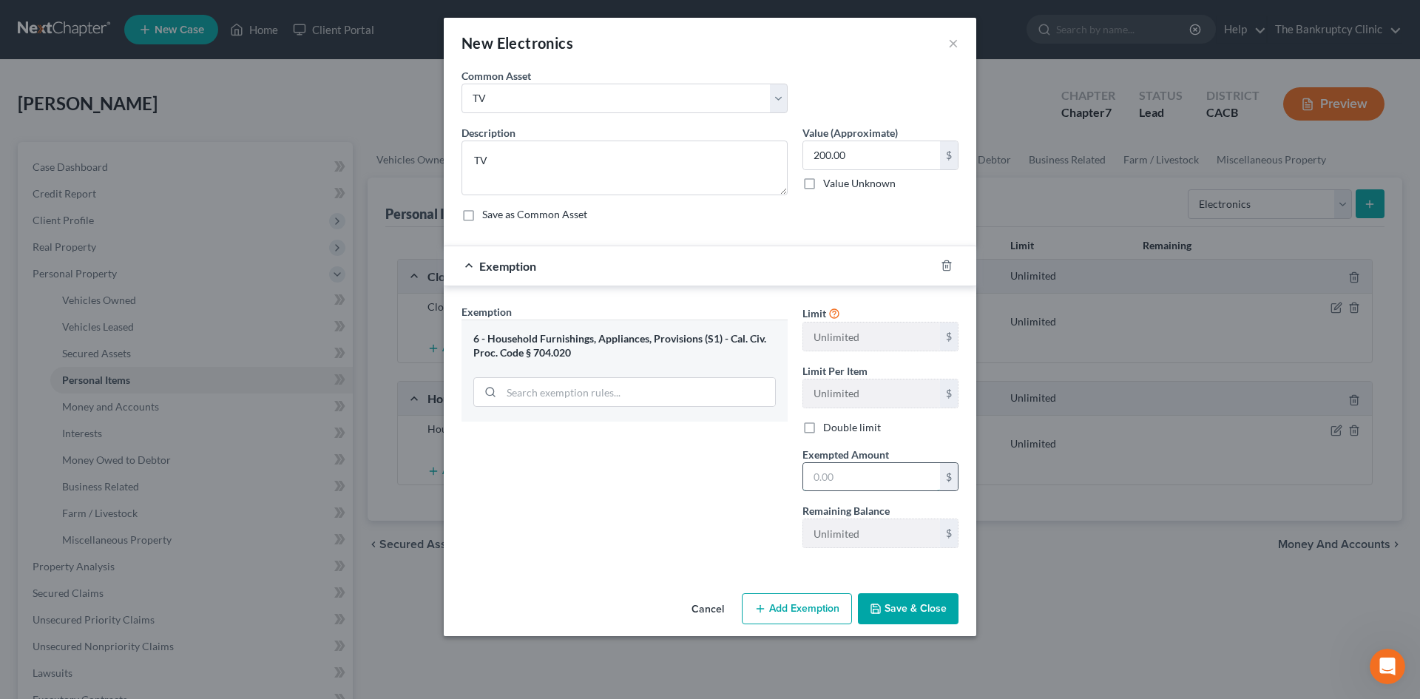
click at [826, 471] on input "text" at bounding box center [871, 477] width 137 height 28
click at [913, 606] on button "Save & Close" at bounding box center [908, 608] width 101 height 31
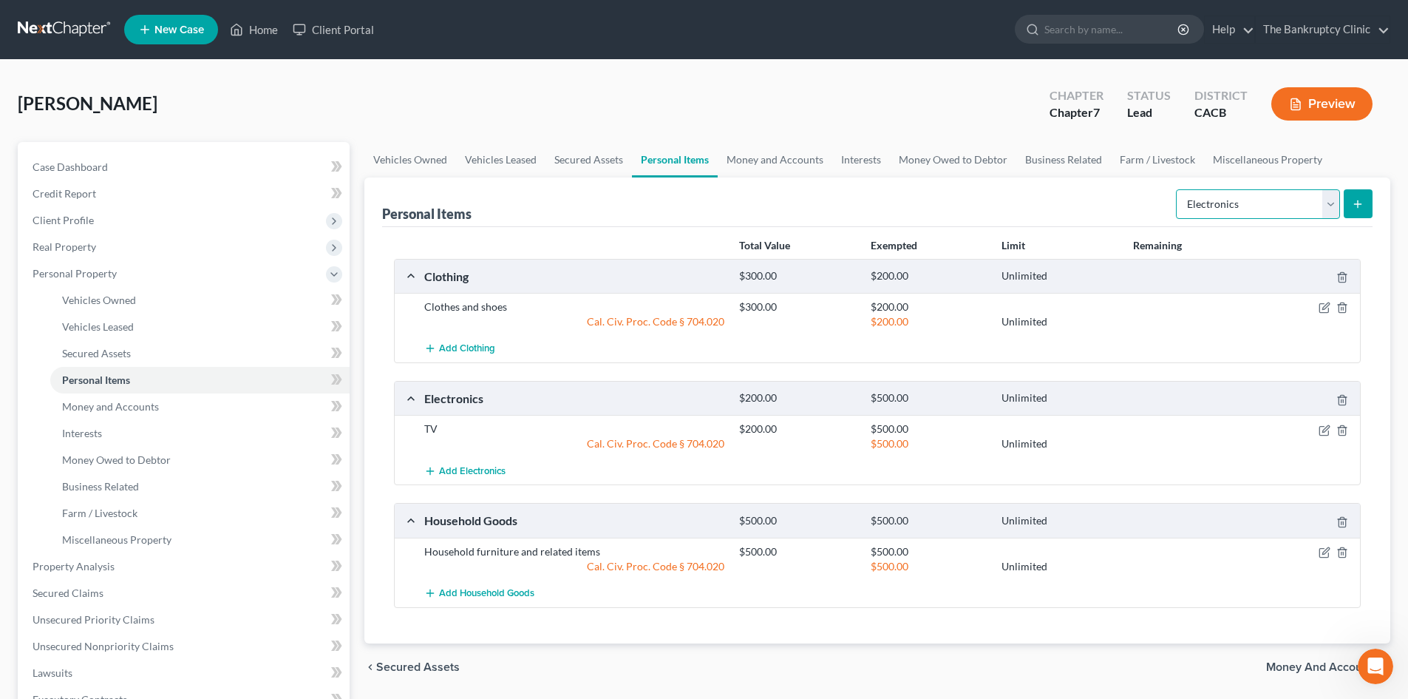
click at [1330, 206] on select "Select Item Type Clothing Collectibles Of Value Electronics Firearms Household …" at bounding box center [1258, 204] width 164 height 30
click at [1178, 189] on select "Select Item Type Clothing Collectibles Of Value Electronics Firearms Household …" at bounding box center [1258, 204] width 164 height 30
click at [1365, 205] on button "submit" at bounding box center [1358, 203] width 29 height 29
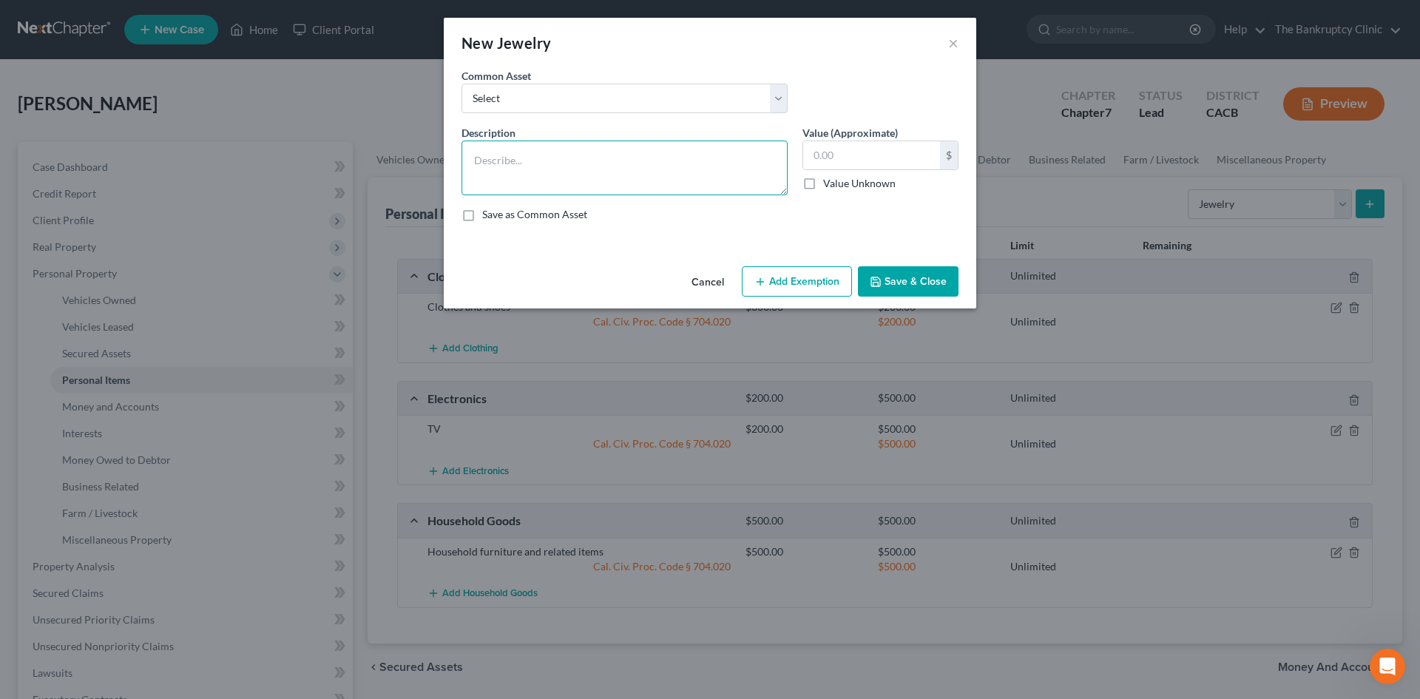
click at [515, 149] on textarea at bounding box center [624, 167] width 326 height 55
click at [852, 152] on input "text" at bounding box center [871, 155] width 137 height 28
click at [810, 284] on button "Add Exemption" at bounding box center [797, 281] width 110 height 31
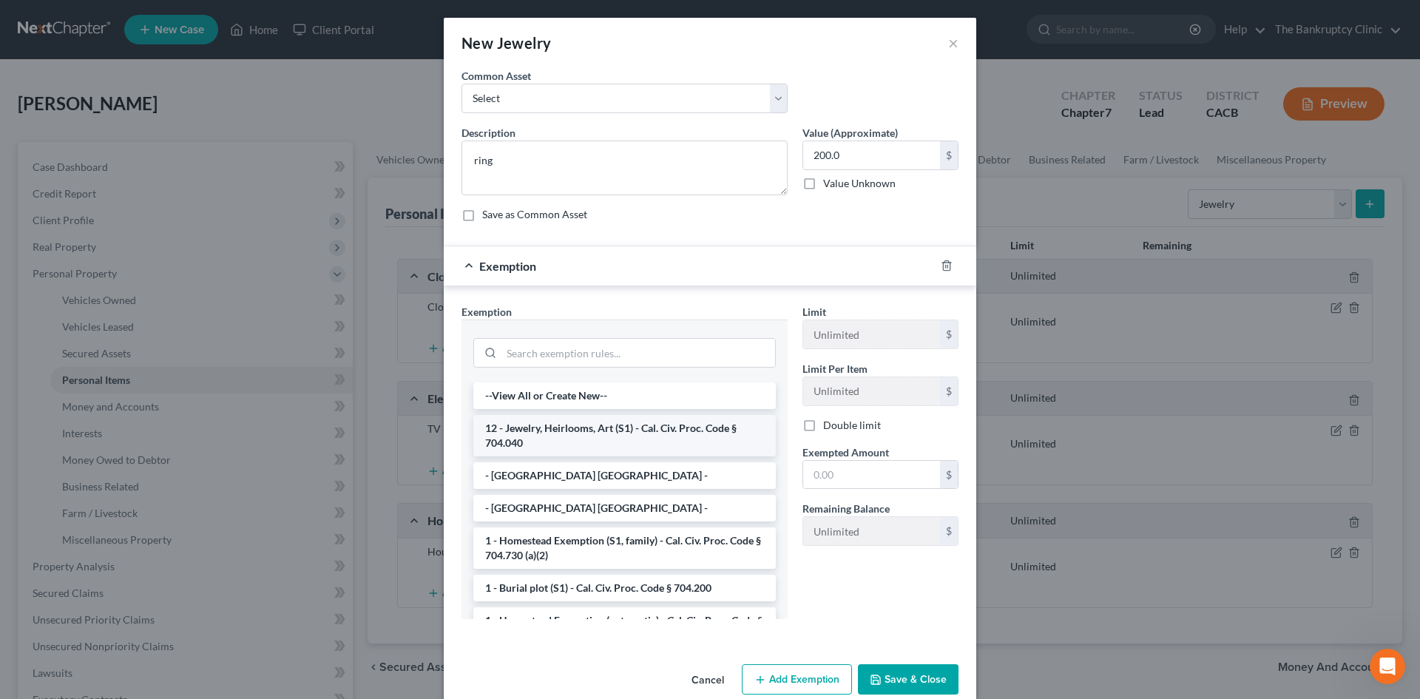
click at [702, 427] on li "12 - Jewelry, Heirlooms, Art (S1) - Cal. Civ. Proc. Code § 704.040" at bounding box center [624, 435] width 302 height 41
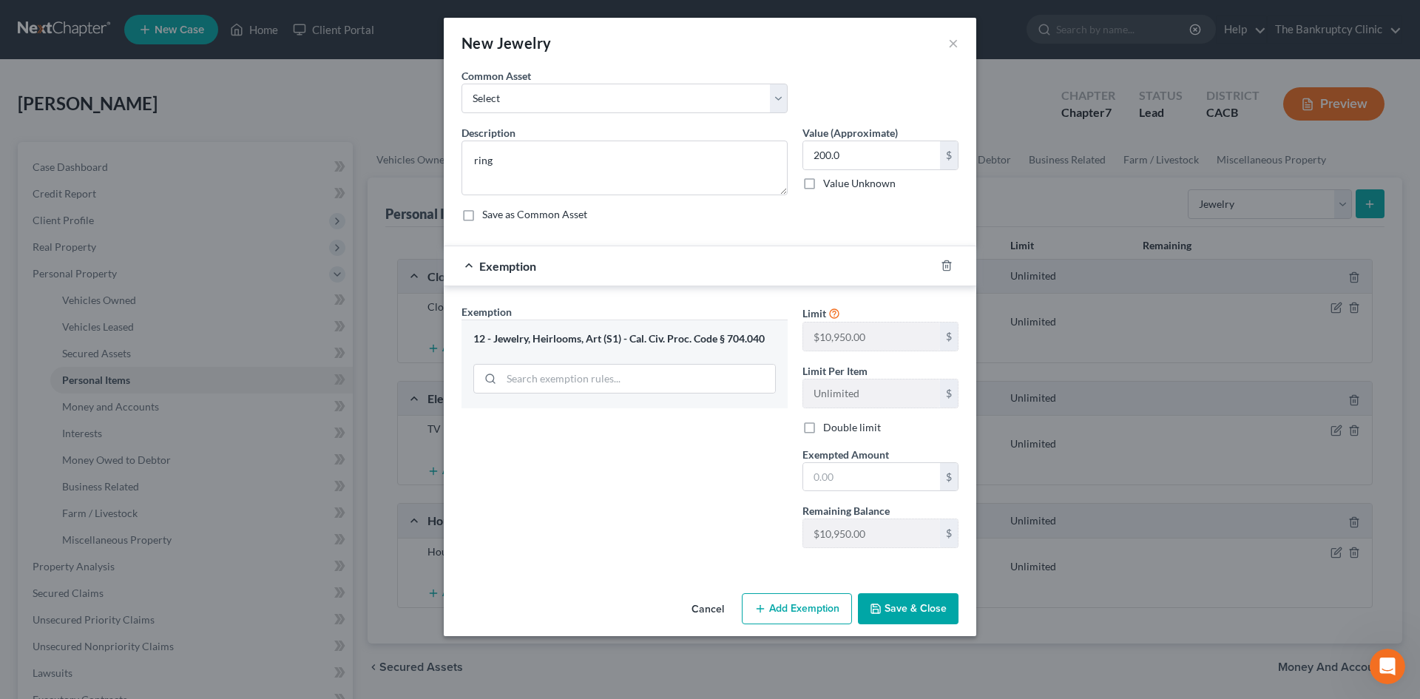
click at [892, 608] on button "Save & Close" at bounding box center [908, 608] width 101 height 31
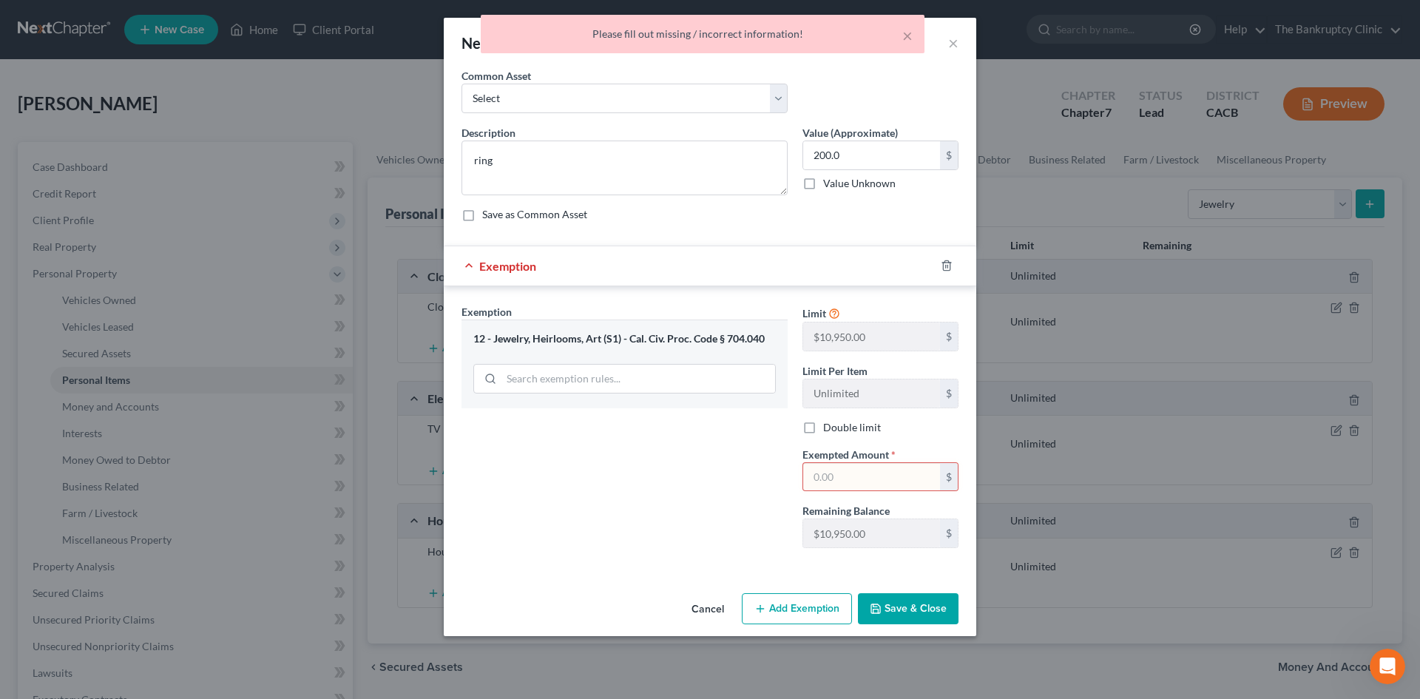
click at [843, 481] on input "text" at bounding box center [871, 477] width 137 height 28
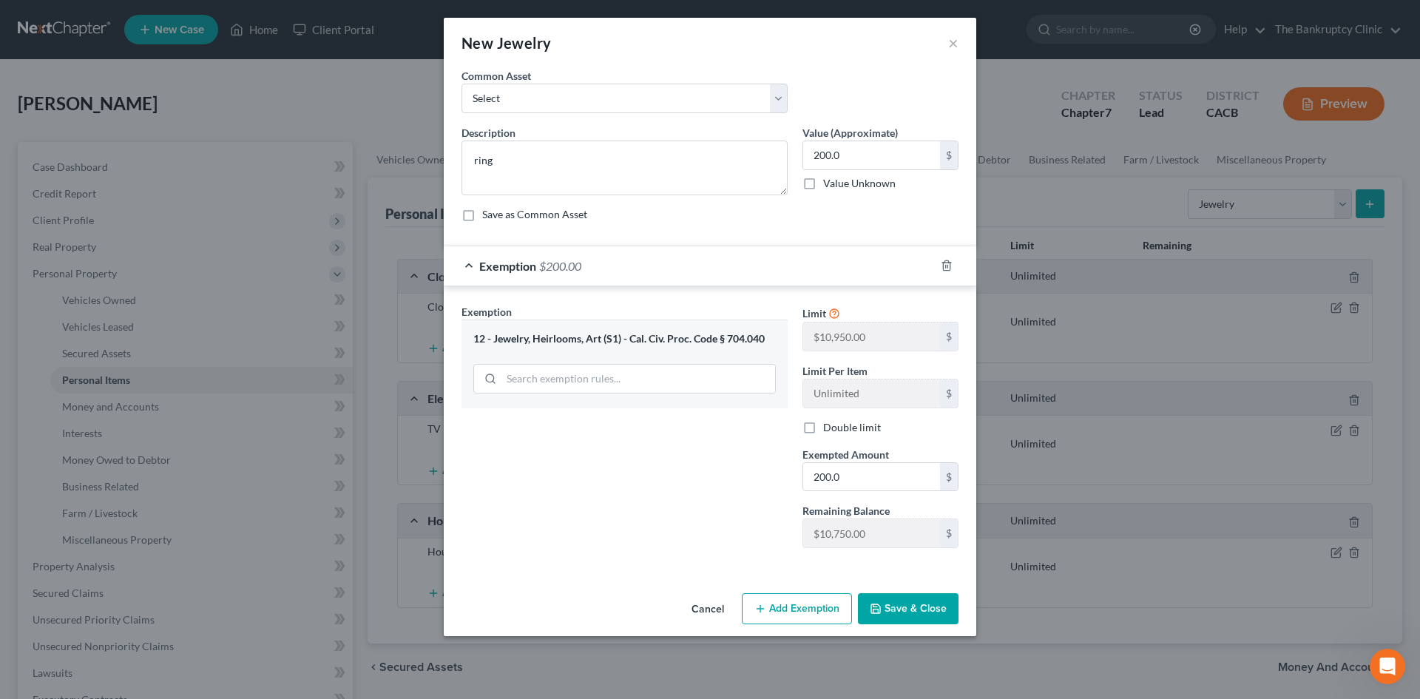
click at [904, 620] on button "Save & Close" at bounding box center [908, 608] width 101 height 31
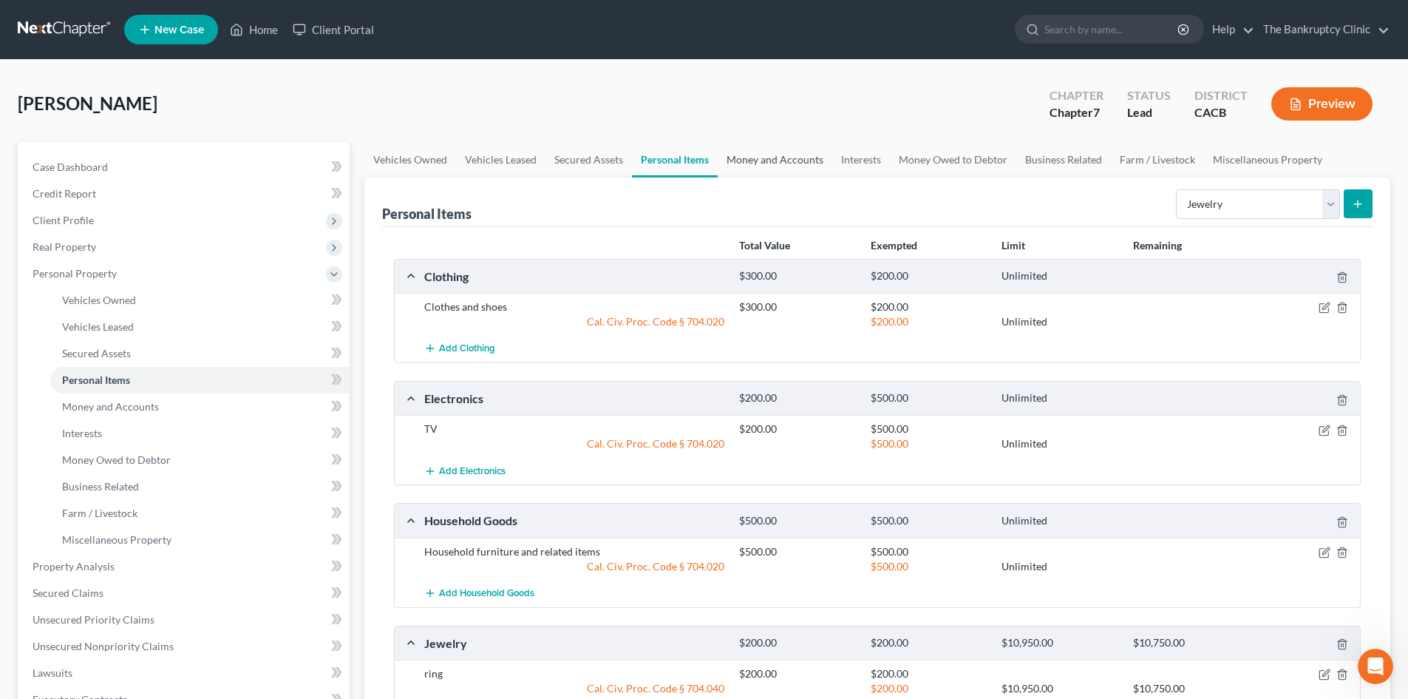
click at [780, 154] on link "Money and Accounts" at bounding box center [775, 159] width 115 height 35
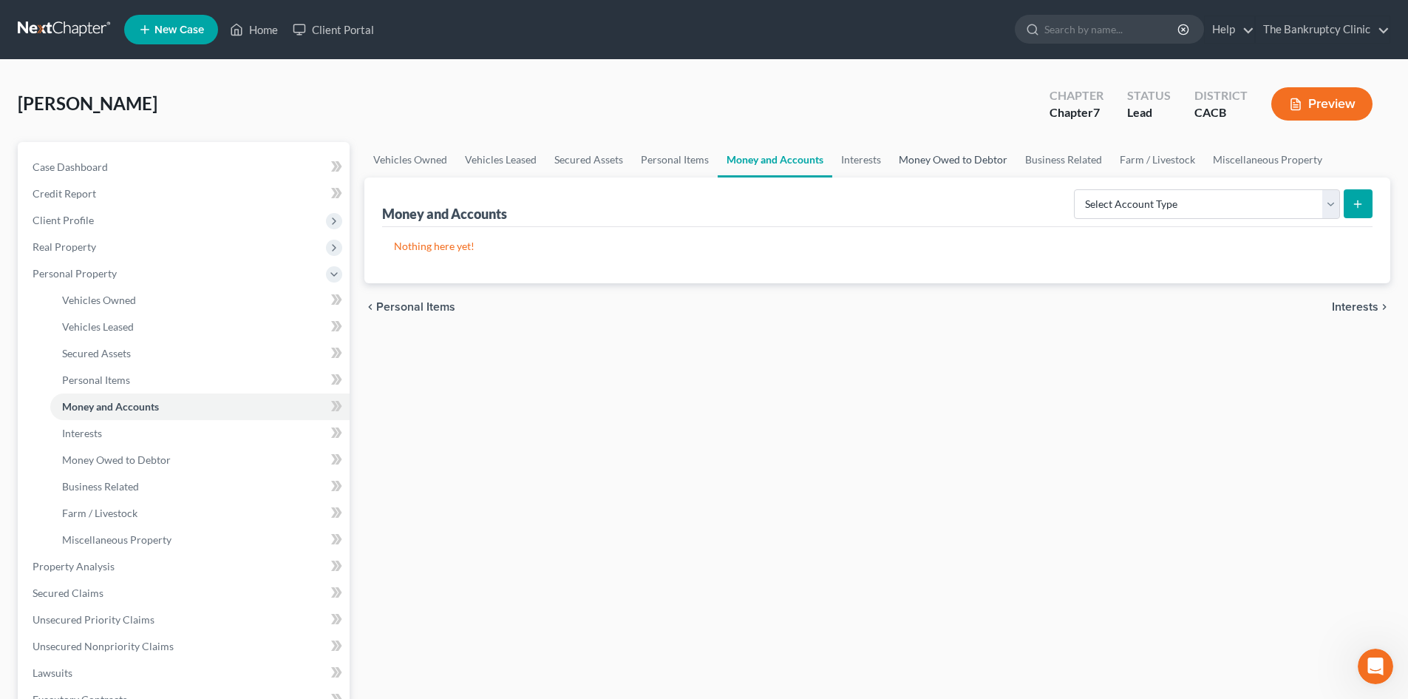
click at [935, 163] on link "Money Owed to Debtor" at bounding box center [953, 159] width 126 height 35
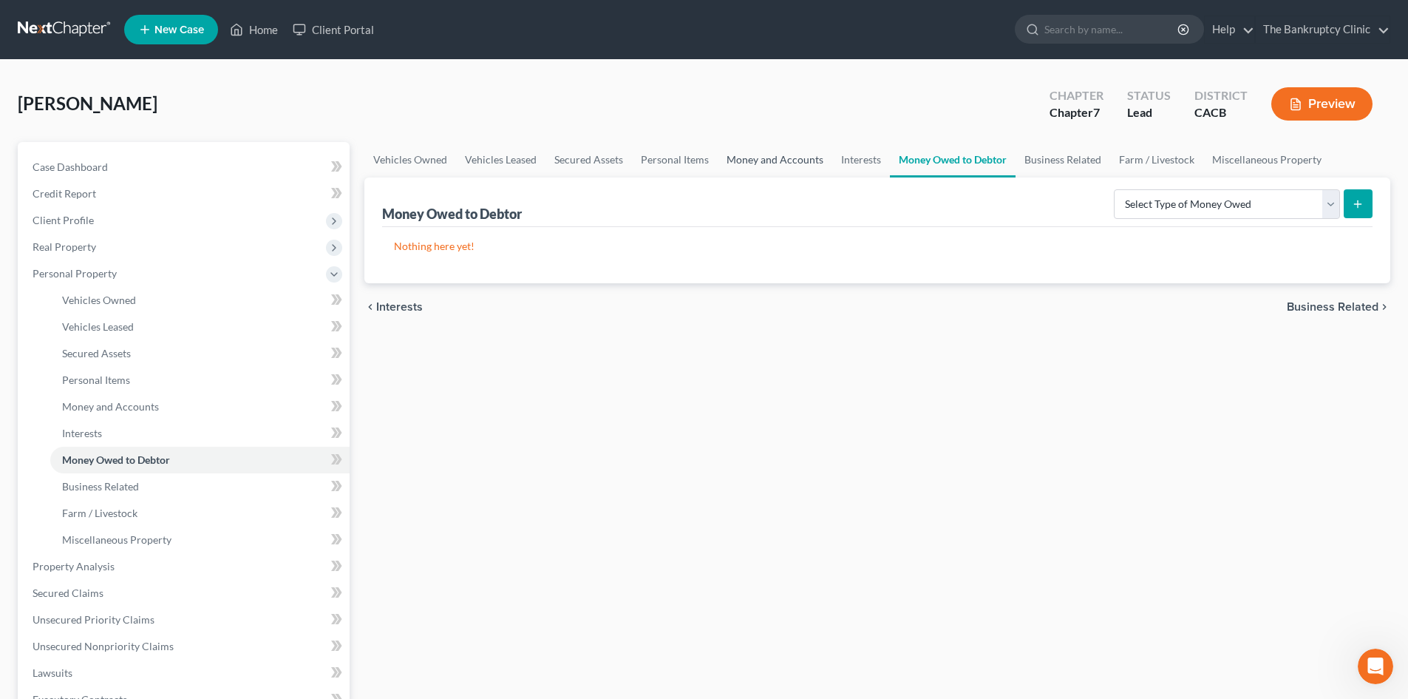
click at [767, 162] on link "Money and Accounts" at bounding box center [775, 159] width 115 height 35
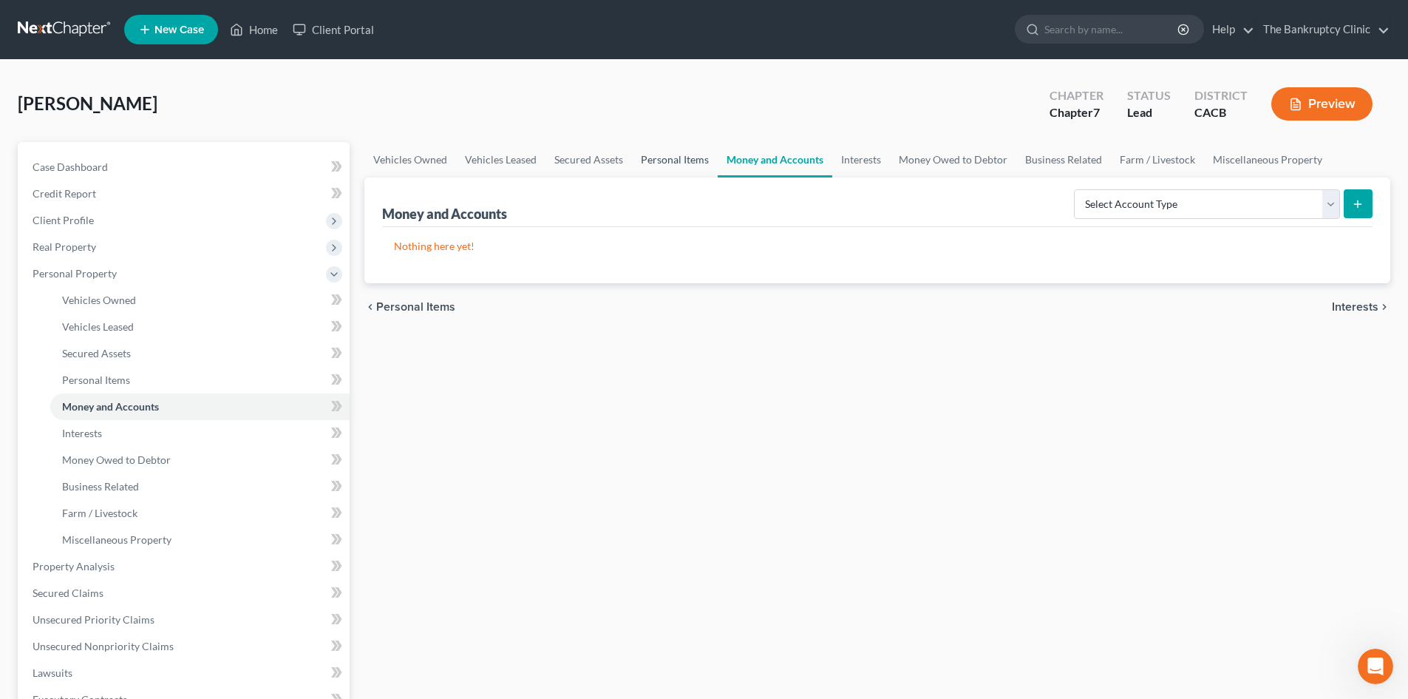
click at [657, 155] on link "Personal Items" at bounding box center [675, 159] width 86 height 35
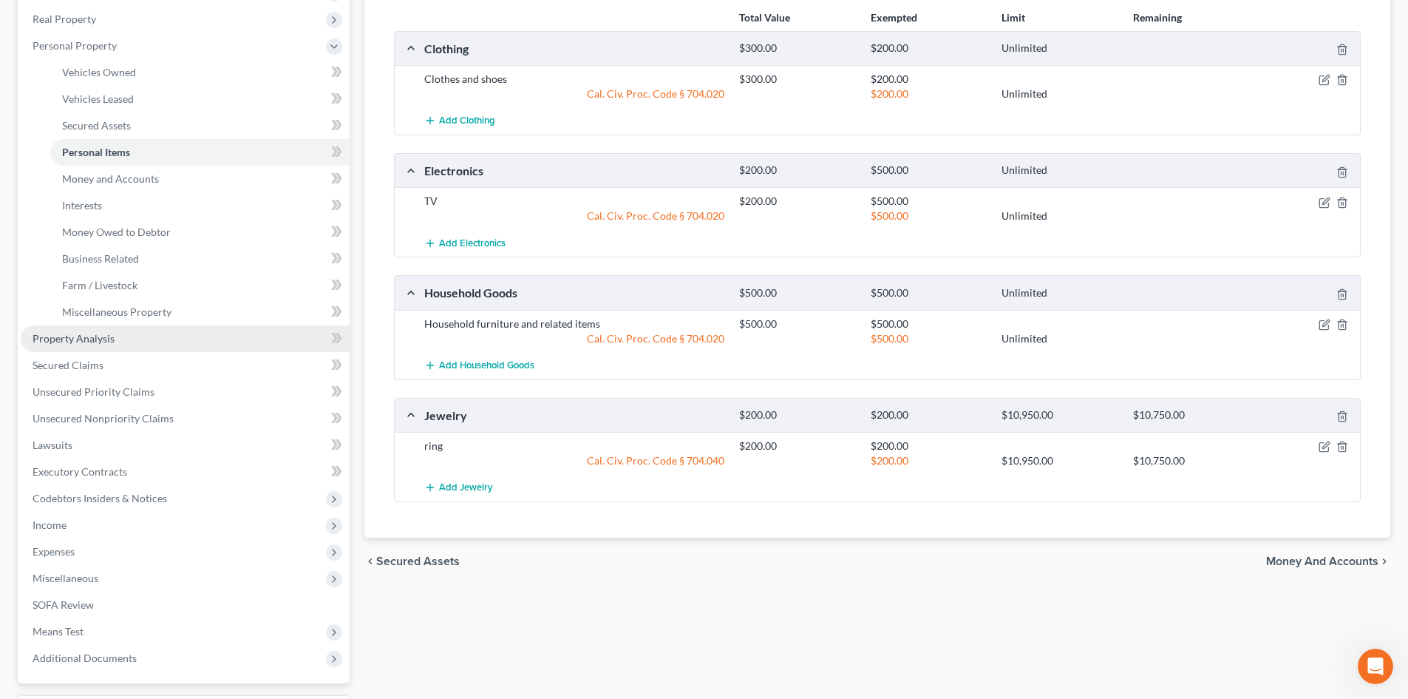
scroll to position [246, 0]
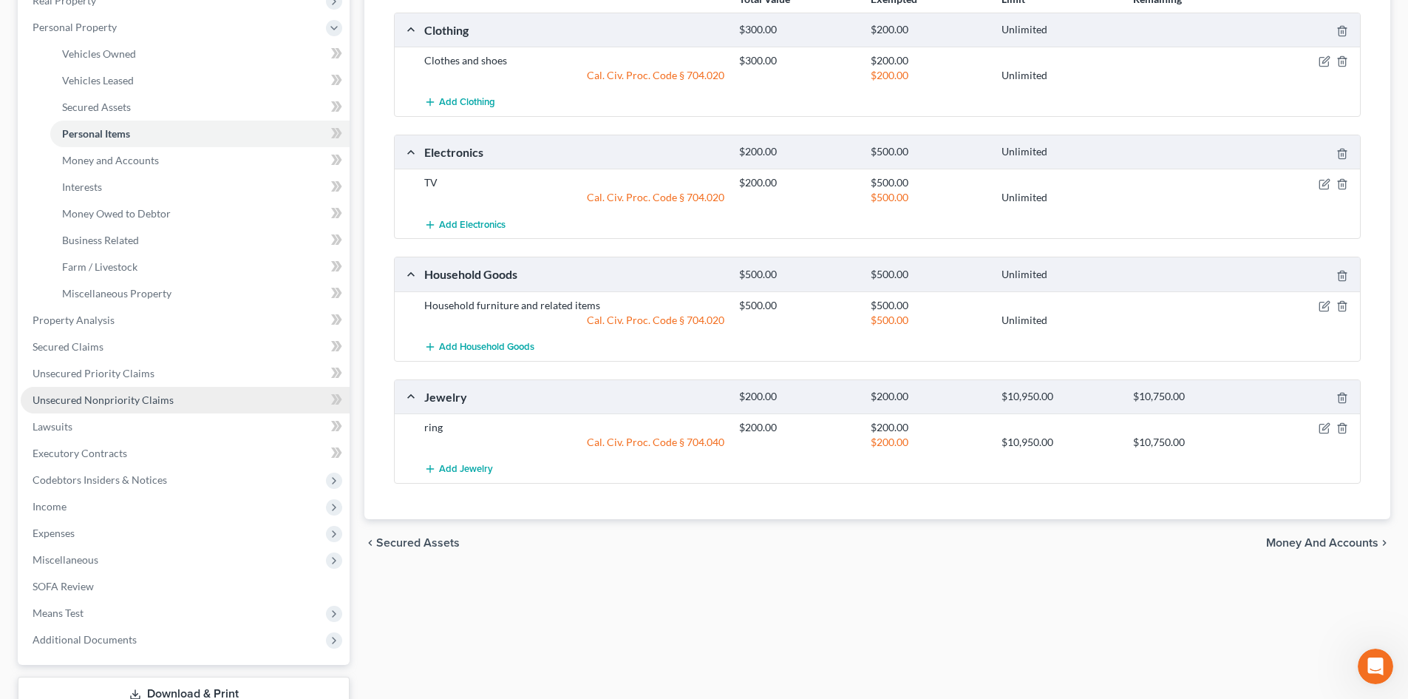
click at [119, 404] on span "Unsecured Nonpriority Claims" at bounding box center [103, 399] width 141 height 13
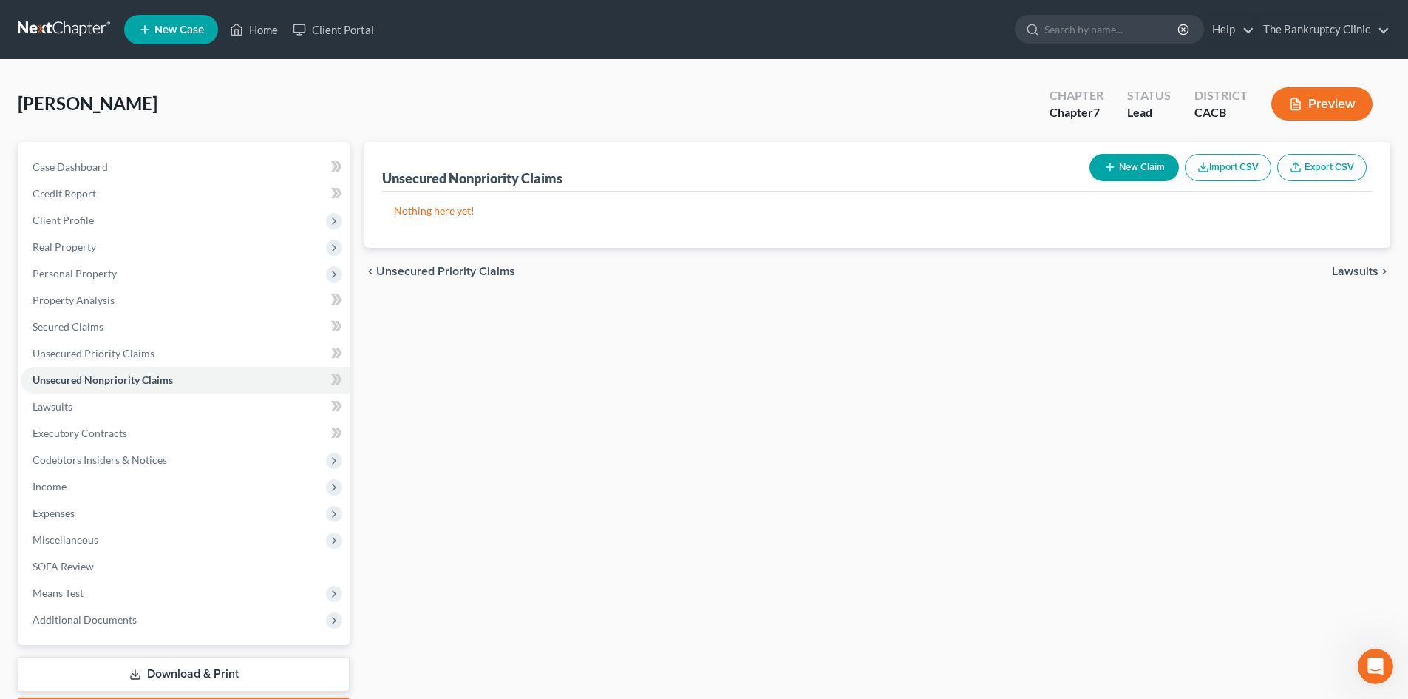
click at [1140, 169] on button "New Claim" at bounding box center [1134, 167] width 89 height 27
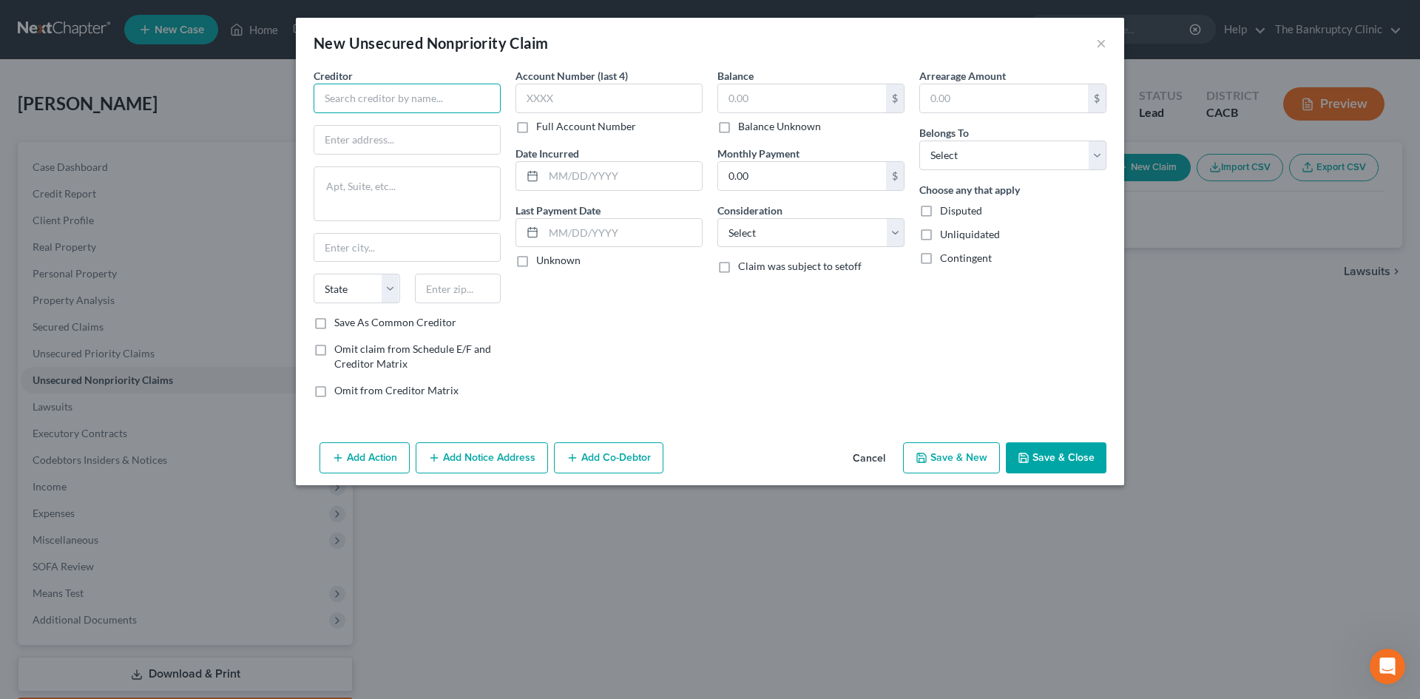
click at [326, 100] on input "text" at bounding box center [406, 99] width 187 height 30
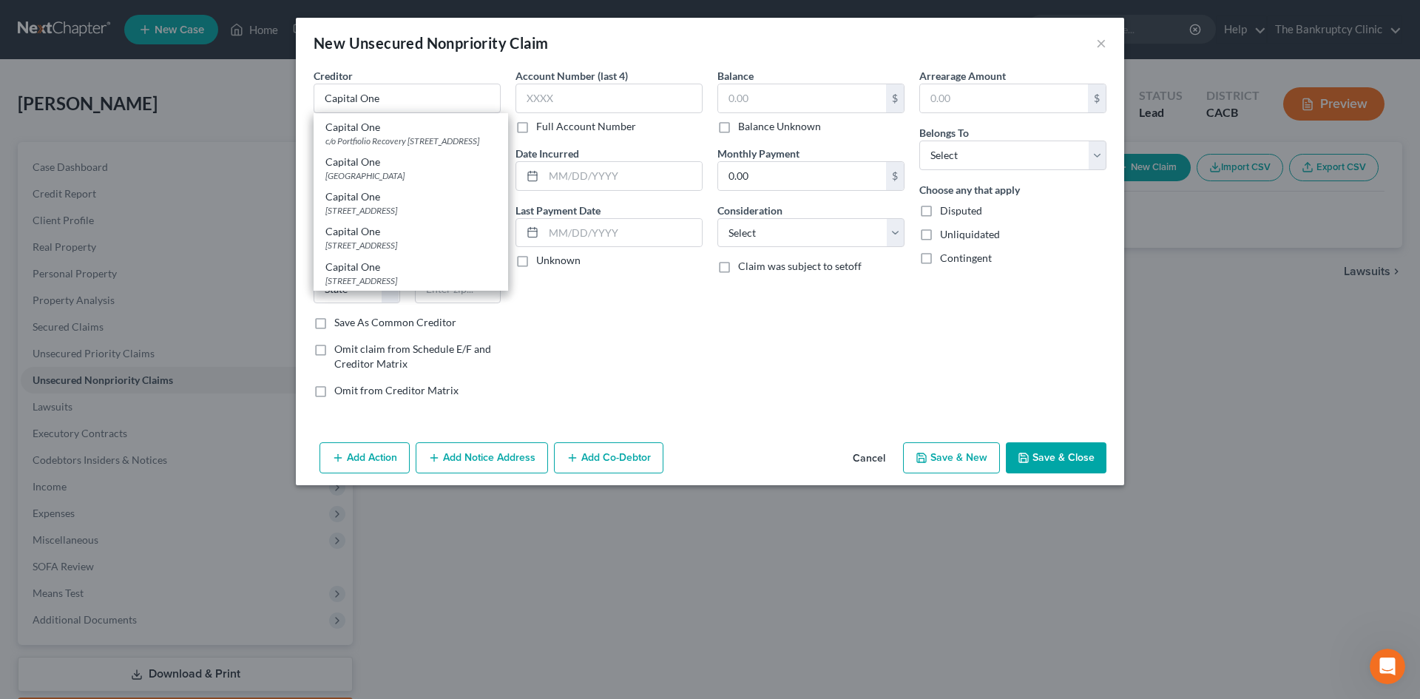
scroll to position [296, 0]
click at [354, 222] on div "[STREET_ADDRESS]" at bounding box center [410, 215] width 171 height 13
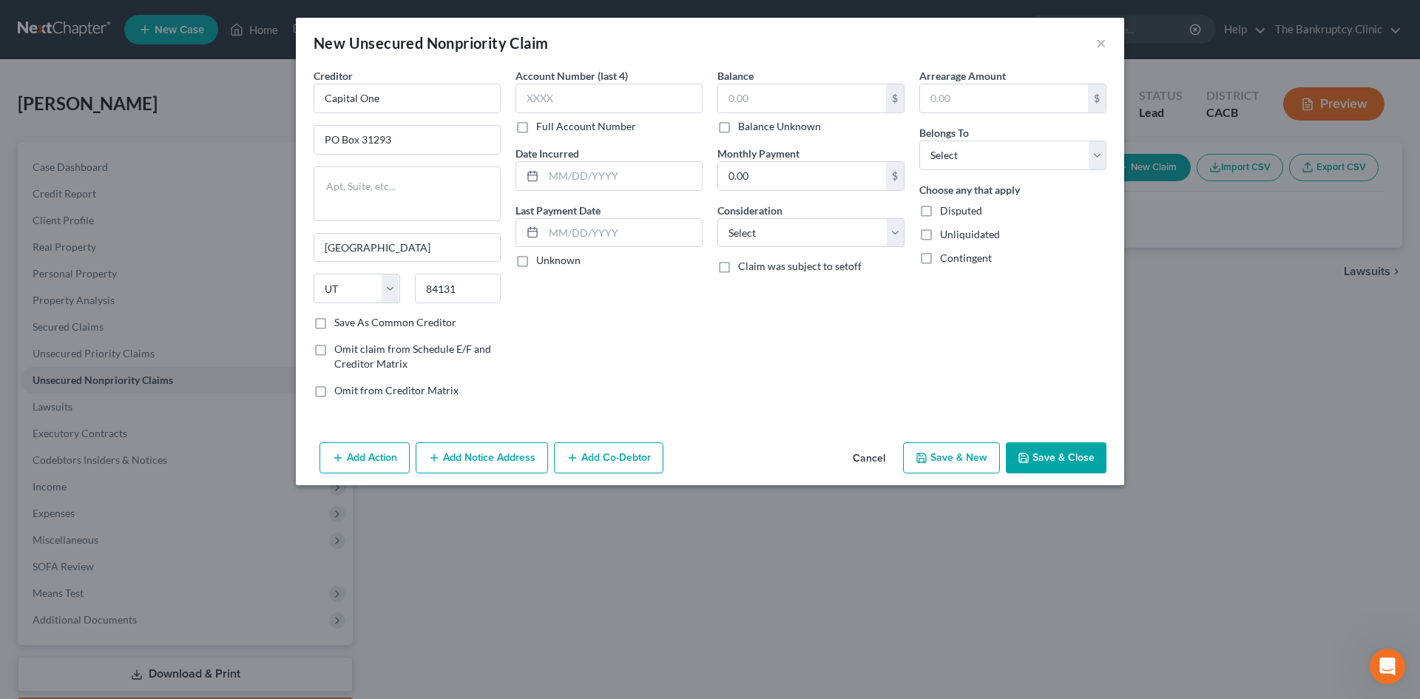
scroll to position [0, 0]
click at [577, 89] on input "text" at bounding box center [608, 99] width 187 height 30
click at [600, 183] on input "text" at bounding box center [622, 176] width 158 height 28
click at [896, 232] on select "Select Cable / Satellite Services Collection Agency Credit Card Debt Debt Couns…" at bounding box center [810, 233] width 187 height 30
click at [717, 218] on select "Select Cable / Satellite Services Collection Agency Credit Card Debt Debt Couns…" at bounding box center [810, 233] width 187 height 30
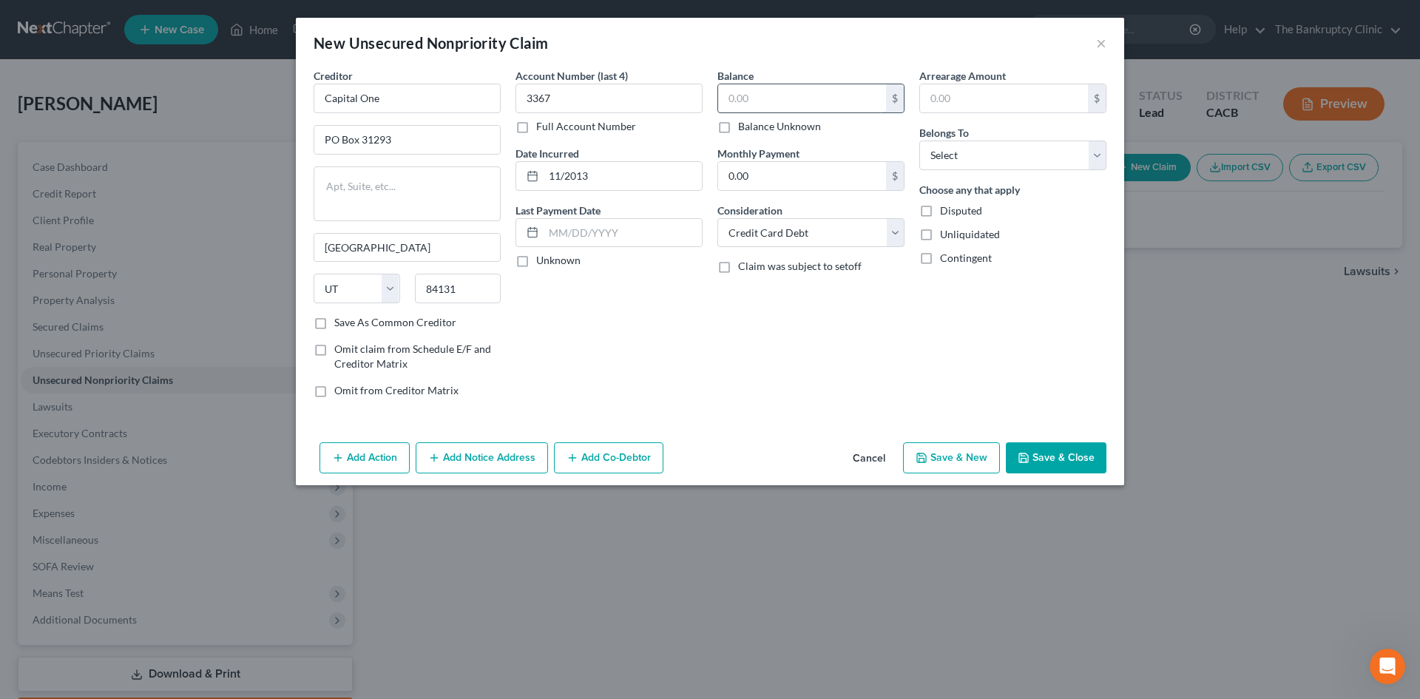
click at [729, 90] on input "text" at bounding box center [802, 98] width 168 height 28
click at [989, 147] on select "Select Debtor 1 Only Debtor 2 Only Debtor 1 And Debtor 2 Only At Least One Of T…" at bounding box center [1012, 155] width 187 height 30
click at [919, 140] on select "Select Debtor 1 Only Debtor 2 Only Debtor 1 And Debtor 2 Only At Least One Of T…" at bounding box center [1012, 155] width 187 height 30
click at [966, 458] on button "Save & New" at bounding box center [951, 457] width 97 height 31
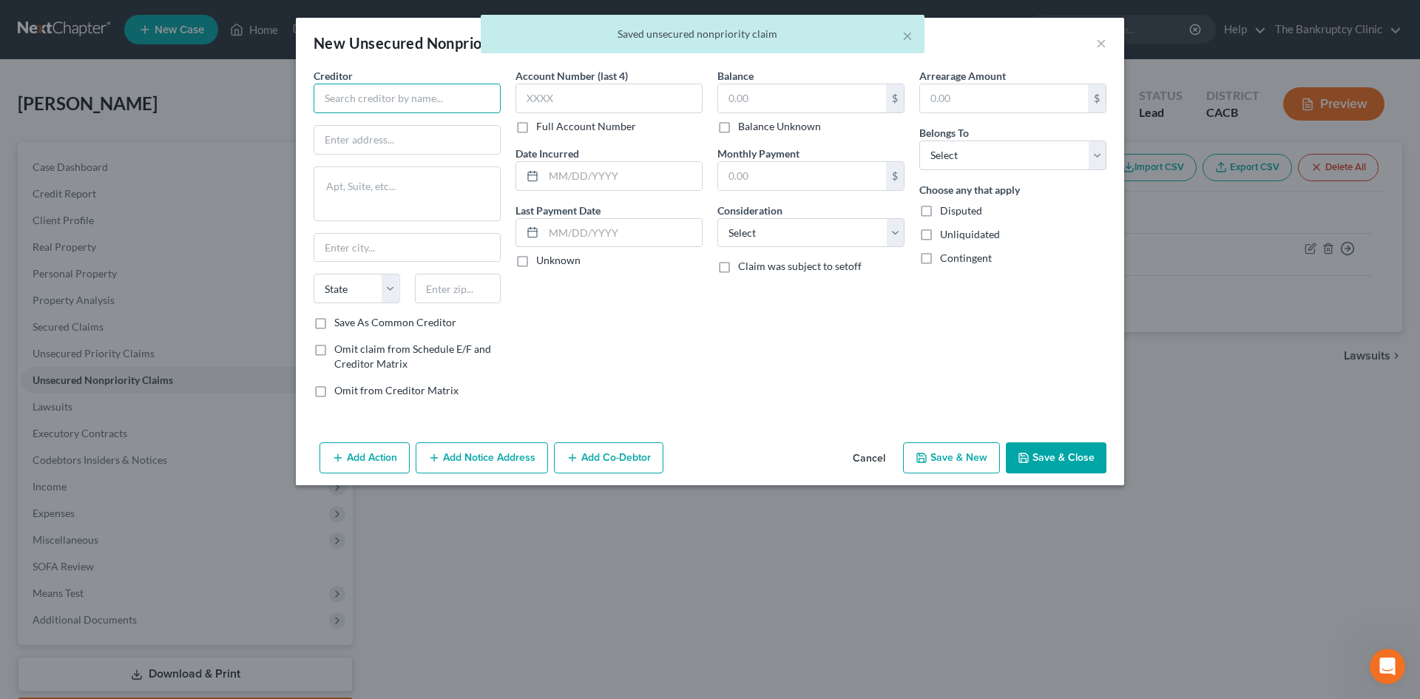
click at [448, 101] on input "text" at bounding box center [406, 99] width 187 height 30
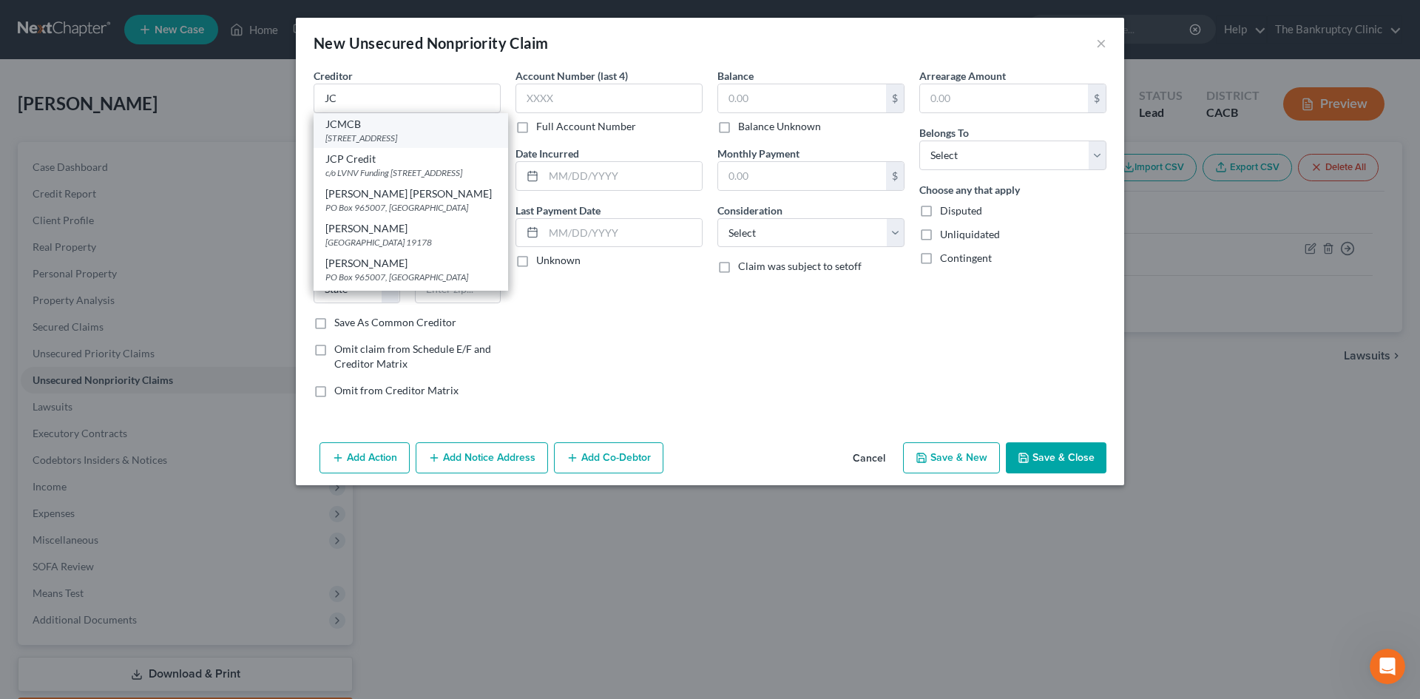
click at [392, 138] on div "[STREET_ADDRESS]" at bounding box center [410, 138] width 171 height 13
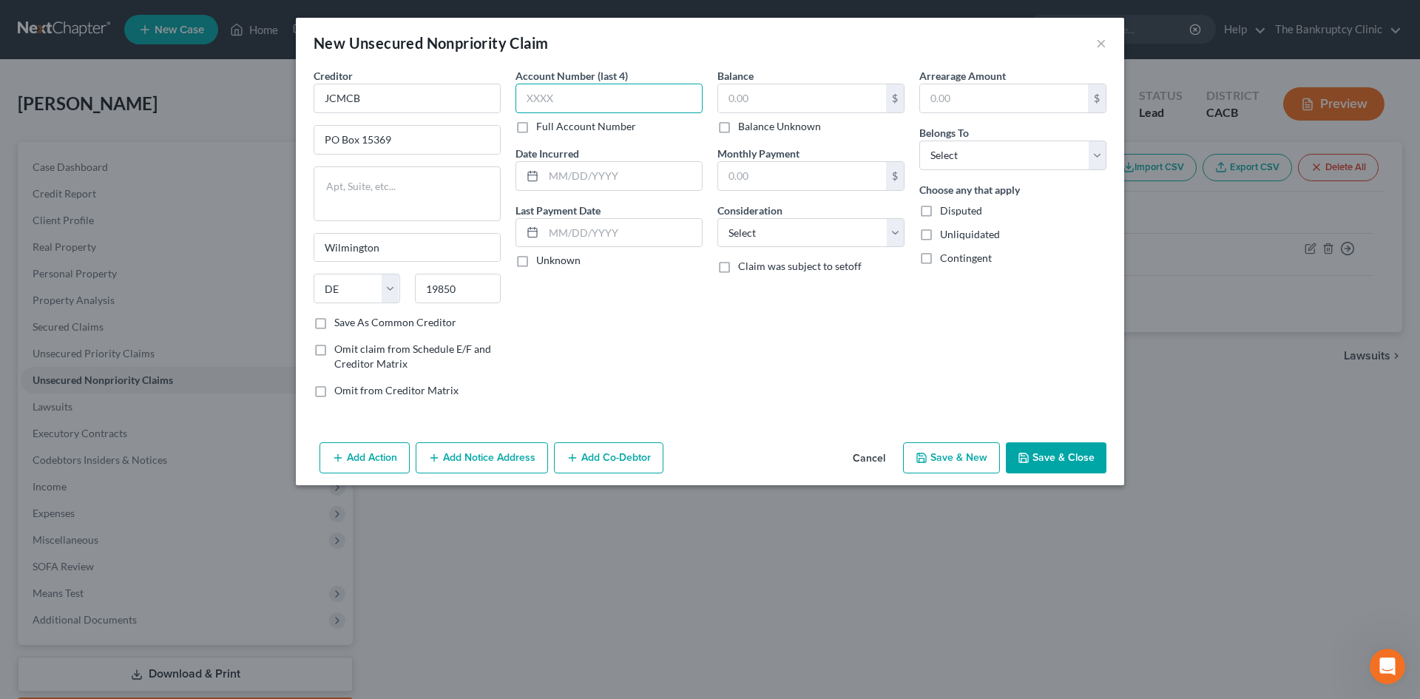
click at [545, 87] on input "text" at bounding box center [608, 99] width 187 height 30
click at [575, 171] on input "text" at bounding box center [622, 176] width 158 height 28
click at [769, 90] on input "text" at bounding box center [802, 98] width 168 height 28
click at [779, 226] on select "Select Cable / Satellite Services Collection Agency Credit Card Debt Debt Couns…" at bounding box center [810, 233] width 187 height 30
click at [717, 218] on select "Select Cable / Satellite Services Collection Agency Credit Card Debt Debt Couns…" at bounding box center [810, 233] width 187 height 30
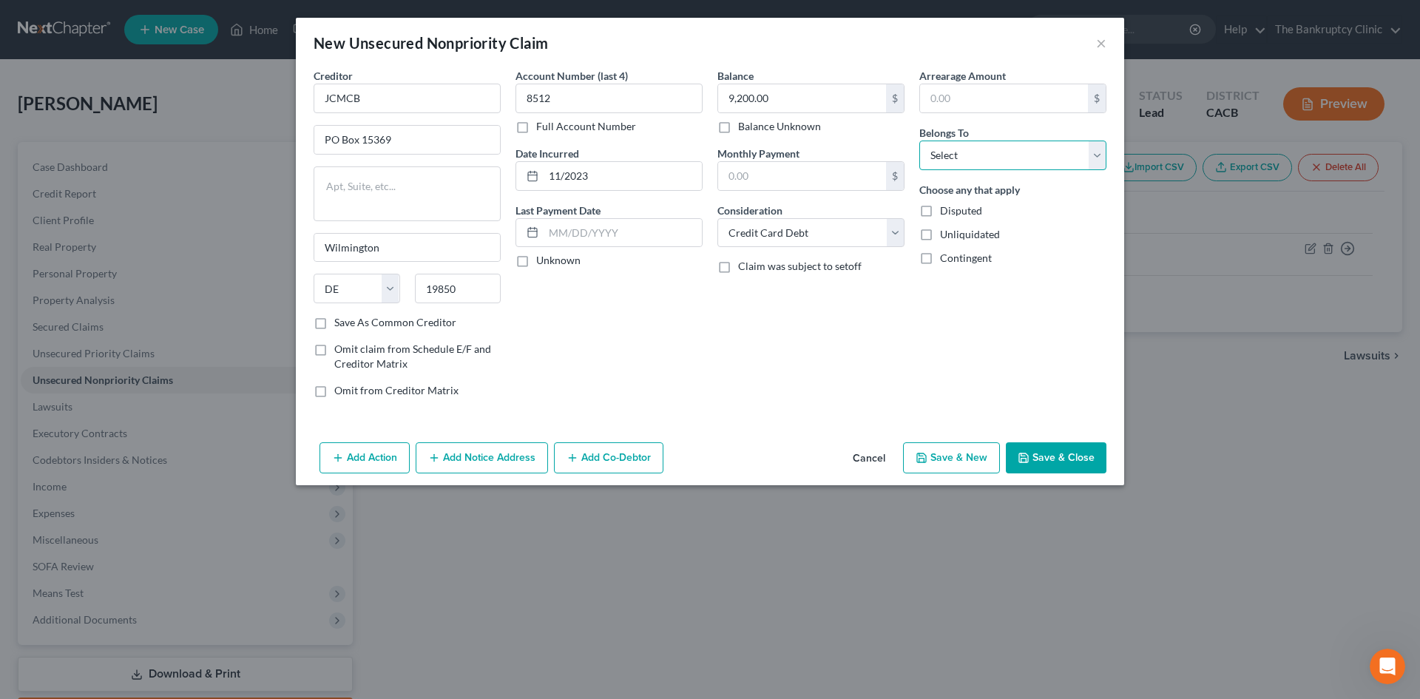
click at [974, 150] on select "Select Debtor 1 Only Debtor 2 Only Debtor 1 And Debtor 2 Only At Least One Of T…" at bounding box center [1012, 155] width 187 height 30
click at [919, 140] on select "Select Debtor 1 Only Debtor 2 Only Debtor 1 And Debtor 2 Only At Least One Of T…" at bounding box center [1012, 155] width 187 height 30
click at [972, 446] on button "Save & New" at bounding box center [951, 457] width 97 height 31
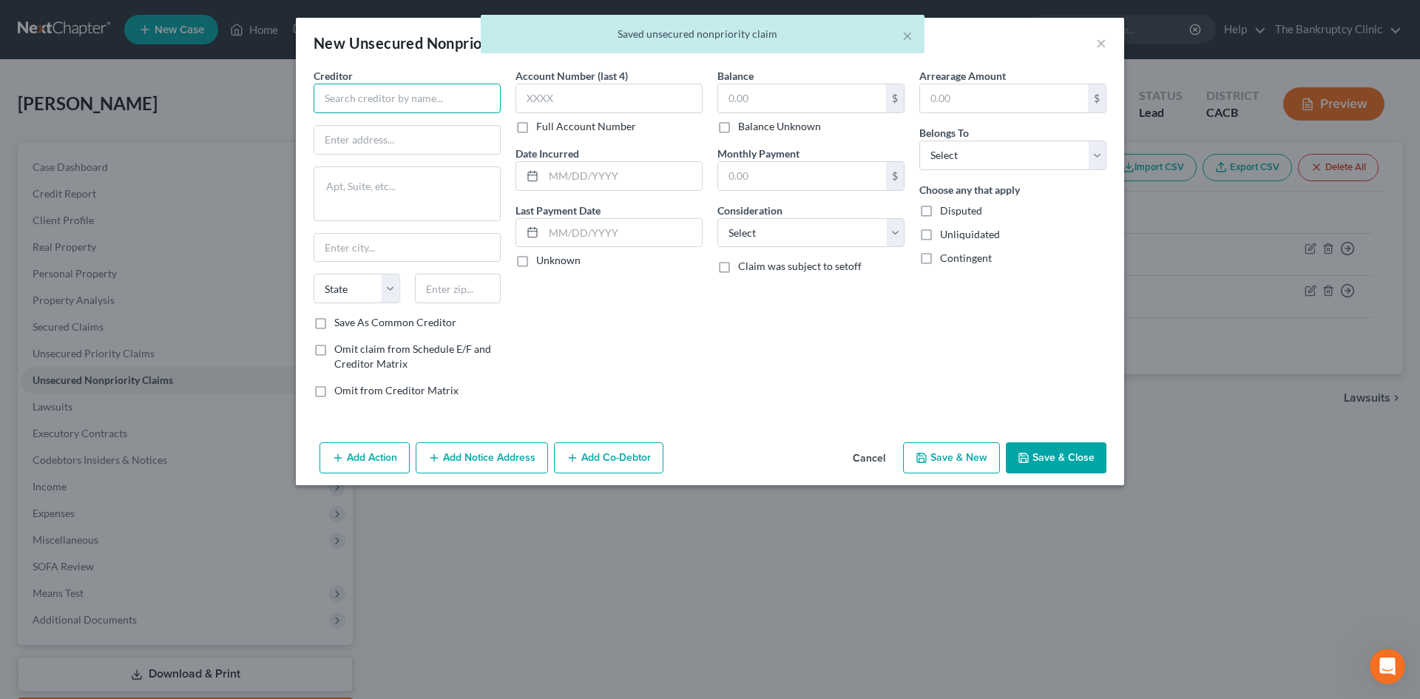
click at [411, 86] on input "text" at bounding box center [406, 99] width 187 height 30
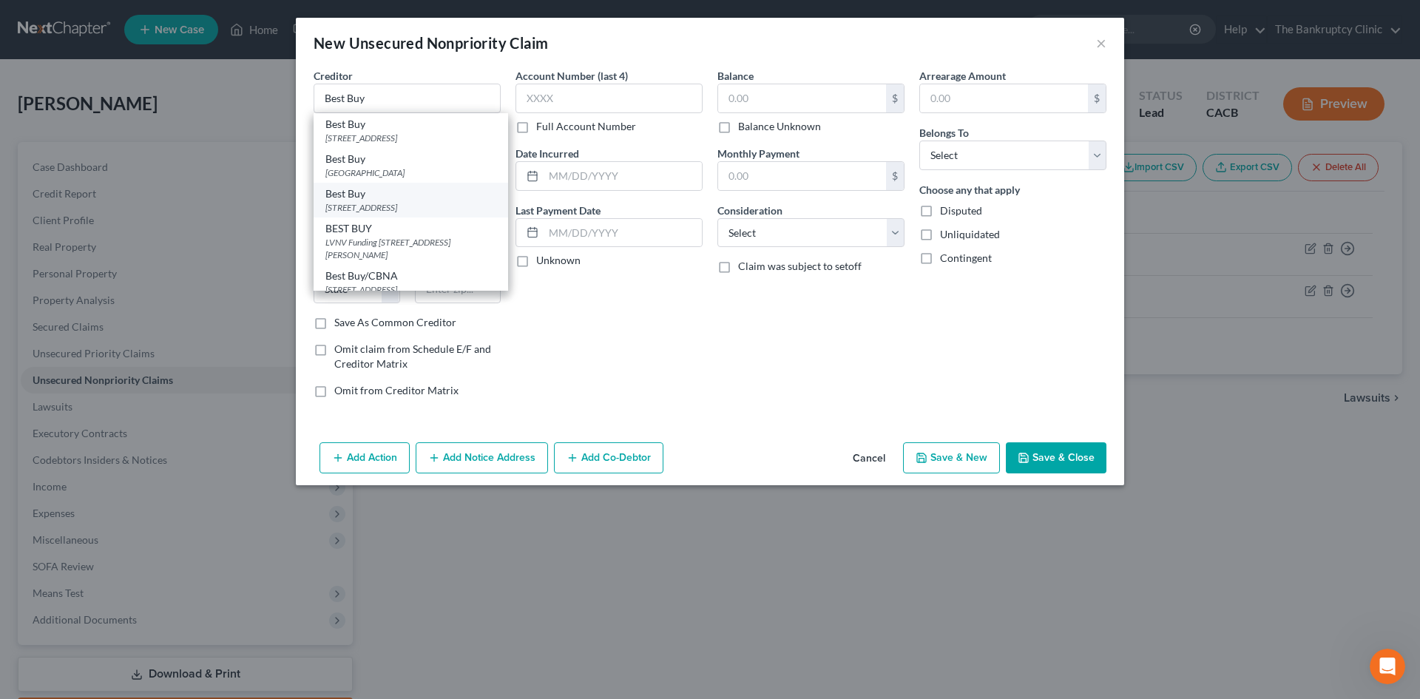
click at [351, 207] on div "[STREET_ADDRESS]" at bounding box center [410, 207] width 171 height 13
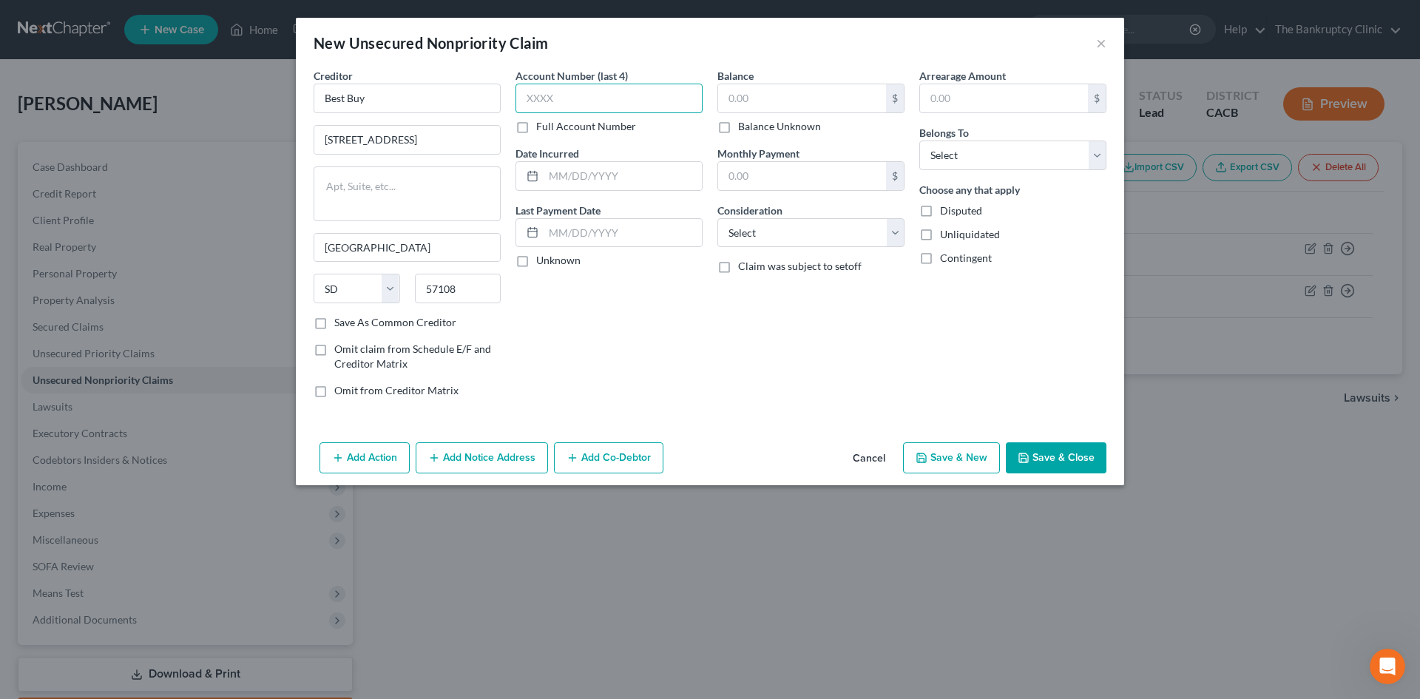
click at [546, 87] on input "text" at bounding box center [608, 99] width 187 height 30
click at [560, 176] on input "text" at bounding box center [622, 176] width 158 height 28
click at [773, 81] on div "Balance $ Balance Unknown Balance Undetermined $ Balance Unknown" at bounding box center [810, 101] width 187 height 66
click at [770, 96] on input "text" at bounding box center [802, 98] width 168 height 28
click at [853, 234] on select "Select Cable / Satellite Services Collection Agency Credit Card Debt Debt Couns…" at bounding box center [810, 233] width 187 height 30
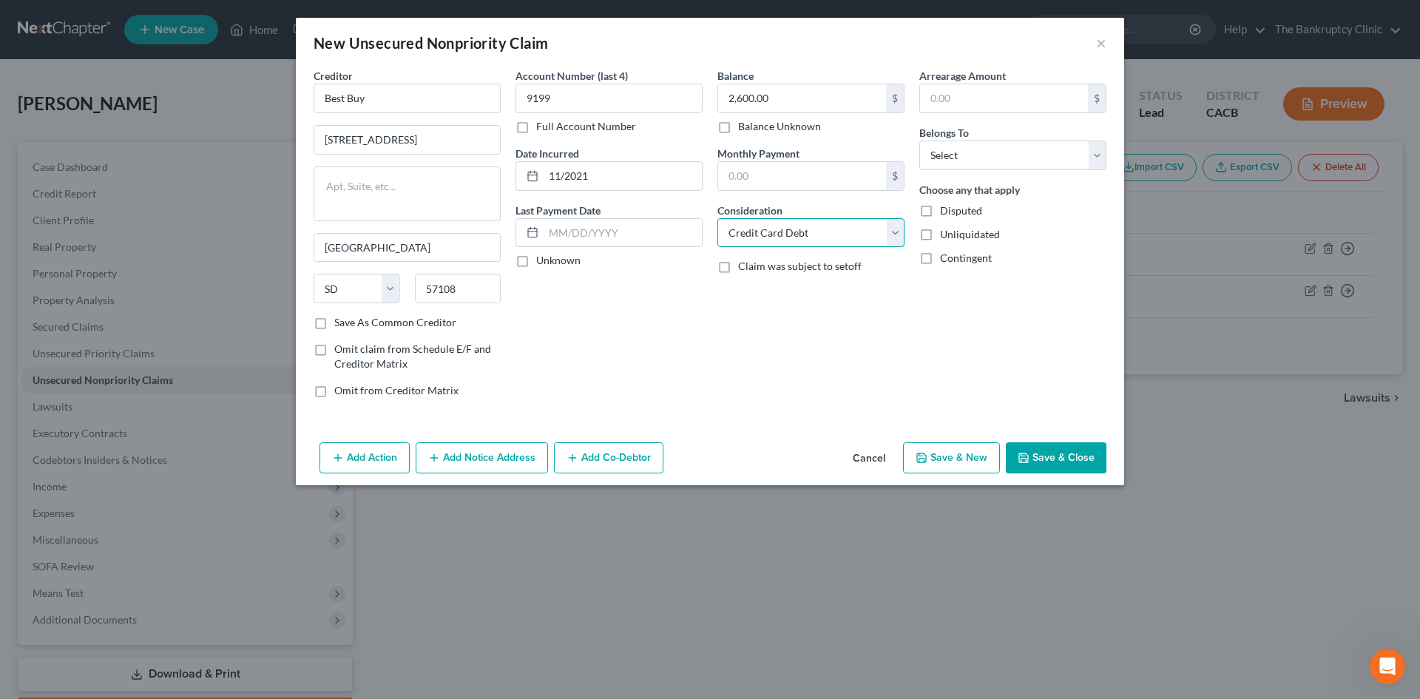
click at [717, 218] on select "Select Cable / Satellite Services Collection Agency Credit Card Debt Debt Couns…" at bounding box center [810, 233] width 187 height 30
click at [1100, 155] on select "Select Debtor 1 Only Debtor 2 Only Debtor 1 And Debtor 2 Only At Least One Of T…" at bounding box center [1012, 155] width 187 height 30
click at [919, 140] on select "Select Debtor 1 Only Debtor 2 Only Debtor 1 And Debtor 2 Only At Least One Of T…" at bounding box center [1012, 155] width 187 height 30
click at [961, 457] on button "Save & New" at bounding box center [951, 457] width 97 height 31
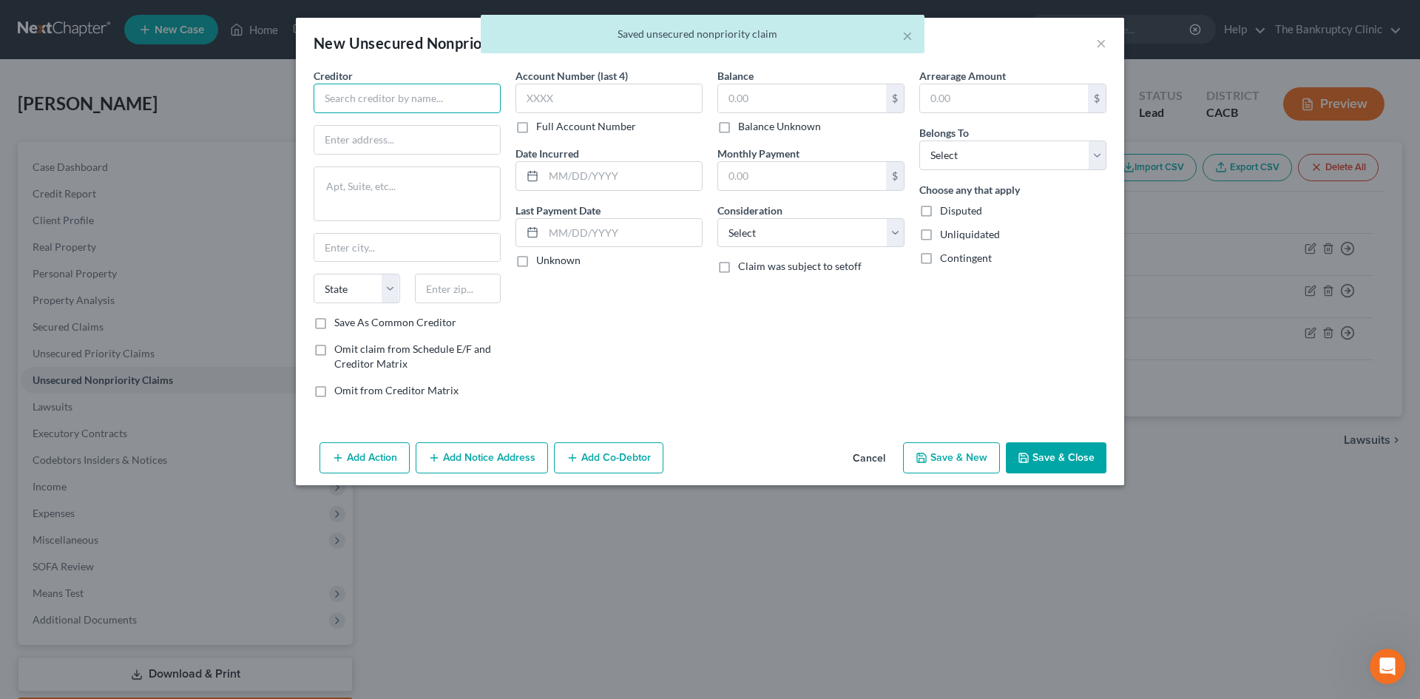
click at [425, 94] on input "text" at bounding box center [406, 99] width 187 height 30
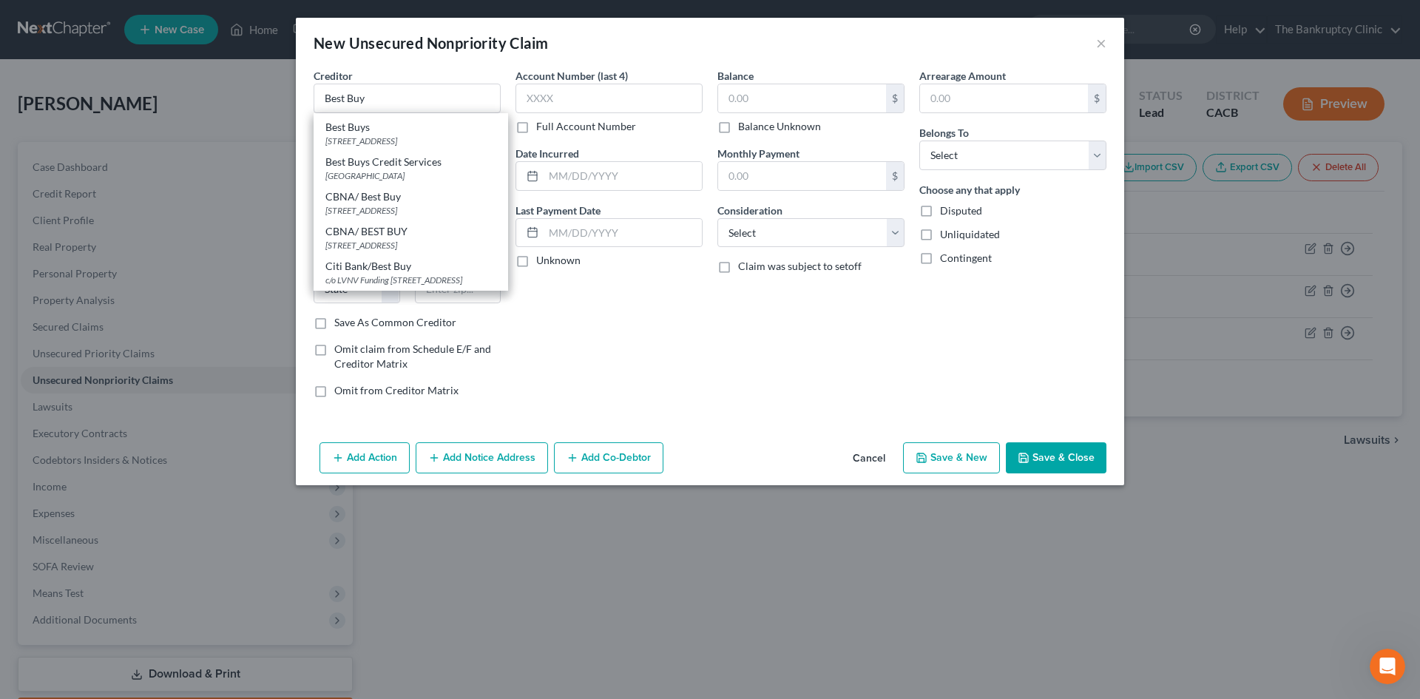
scroll to position [325, 0]
click at [466, 55] on div "New Unsecured Nonpriority Claim ×" at bounding box center [710, 43] width 828 height 50
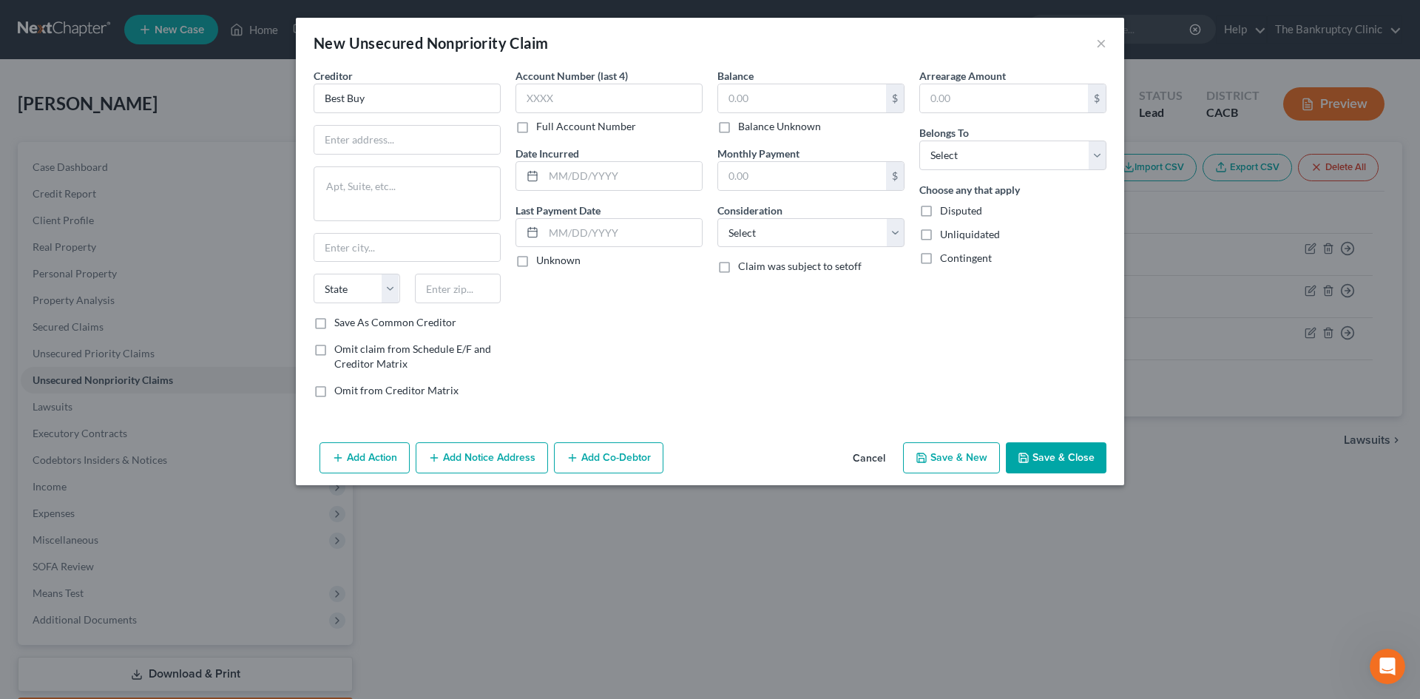
scroll to position [0, 0]
click at [393, 140] on input "text" at bounding box center [407, 140] width 186 height 28
click at [362, 135] on input "PO B5900" at bounding box center [407, 140] width 186 height 28
click at [346, 137] on input "PO B5800" at bounding box center [407, 140] width 186 height 28
click at [401, 146] on input "PO Box 5800" at bounding box center [407, 140] width 186 height 28
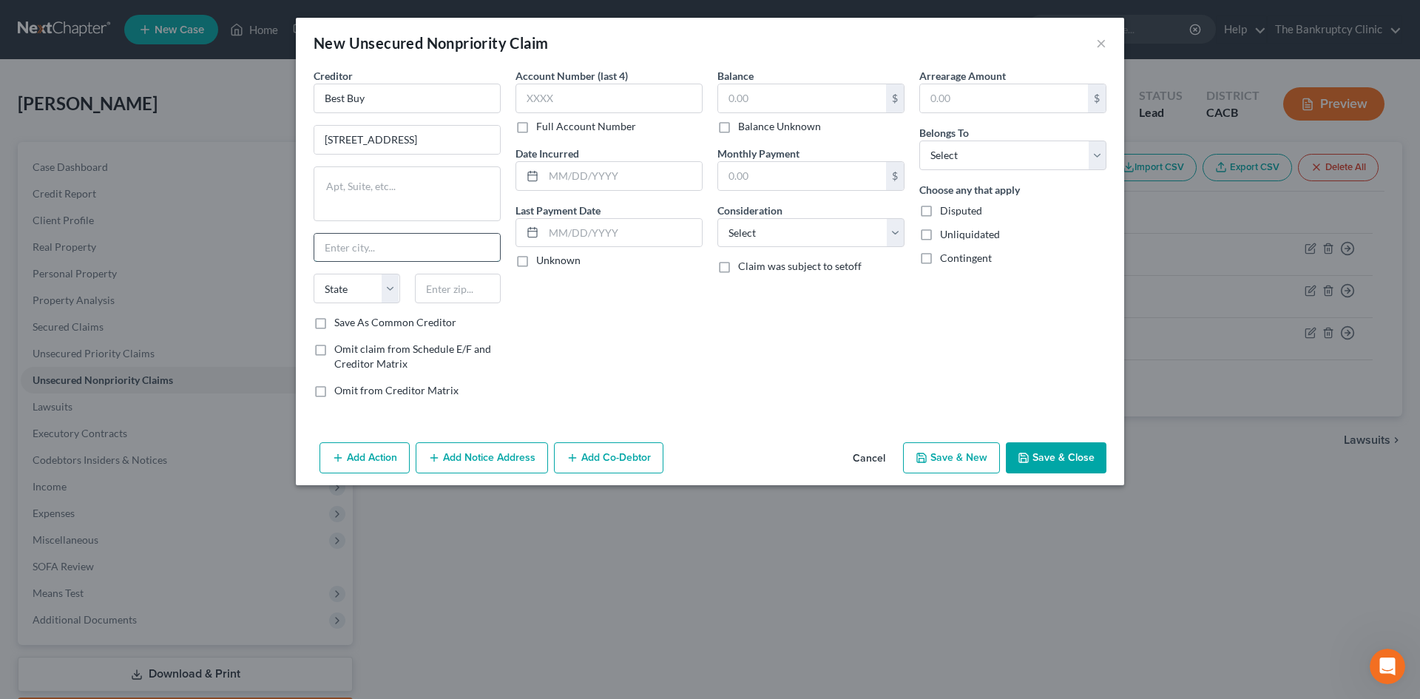
click at [374, 251] on input "text" at bounding box center [407, 248] width 186 height 28
click at [396, 286] on select "State [US_STATE] AK AR AZ CA CO CT DE DC [GEOGRAPHIC_DATA] [GEOGRAPHIC_DATA] GU…" at bounding box center [356, 289] width 87 height 30
click at [313, 274] on select "State [US_STATE] AK AR AZ CA CO CT DE DC [GEOGRAPHIC_DATA] [GEOGRAPHIC_DATA] GU…" at bounding box center [356, 289] width 87 height 30
click at [433, 296] on input "text" at bounding box center [458, 289] width 87 height 30
click at [334, 320] on label "Save As Common Creditor" at bounding box center [395, 322] width 122 height 15
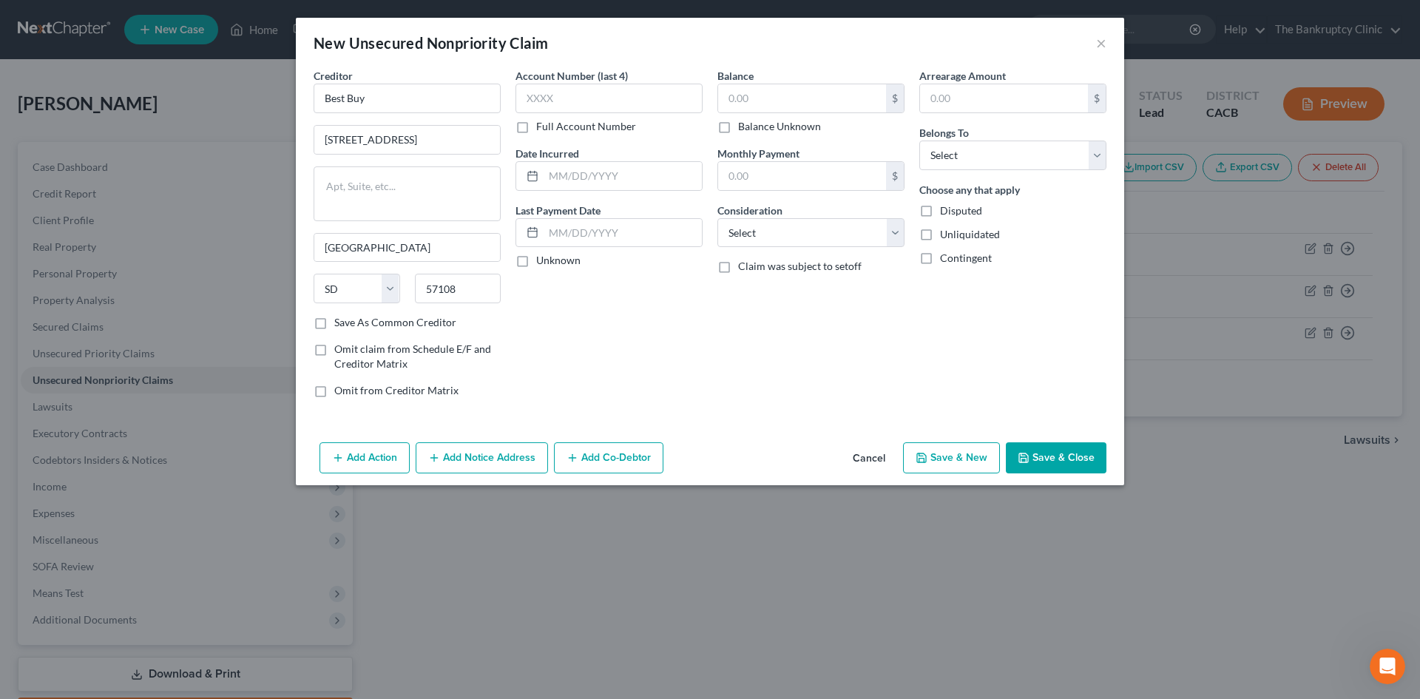
click at [340, 320] on input "Save As Common Creditor" at bounding box center [345, 320] width 10 height 10
click at [548, 101] on input "text" at bounding box center [608, 99] width 187 height 30
click at [554, 168] on input "text" at bounding box center [622, 176] width 158 height 28
click at [736, 98] on input "text" at bounding box center [802, 98] width 168 height 28
drag, startPoint x: 773, startPoint y: 234, endPoint x: 774, endPoint y: 243, distance: 9.6
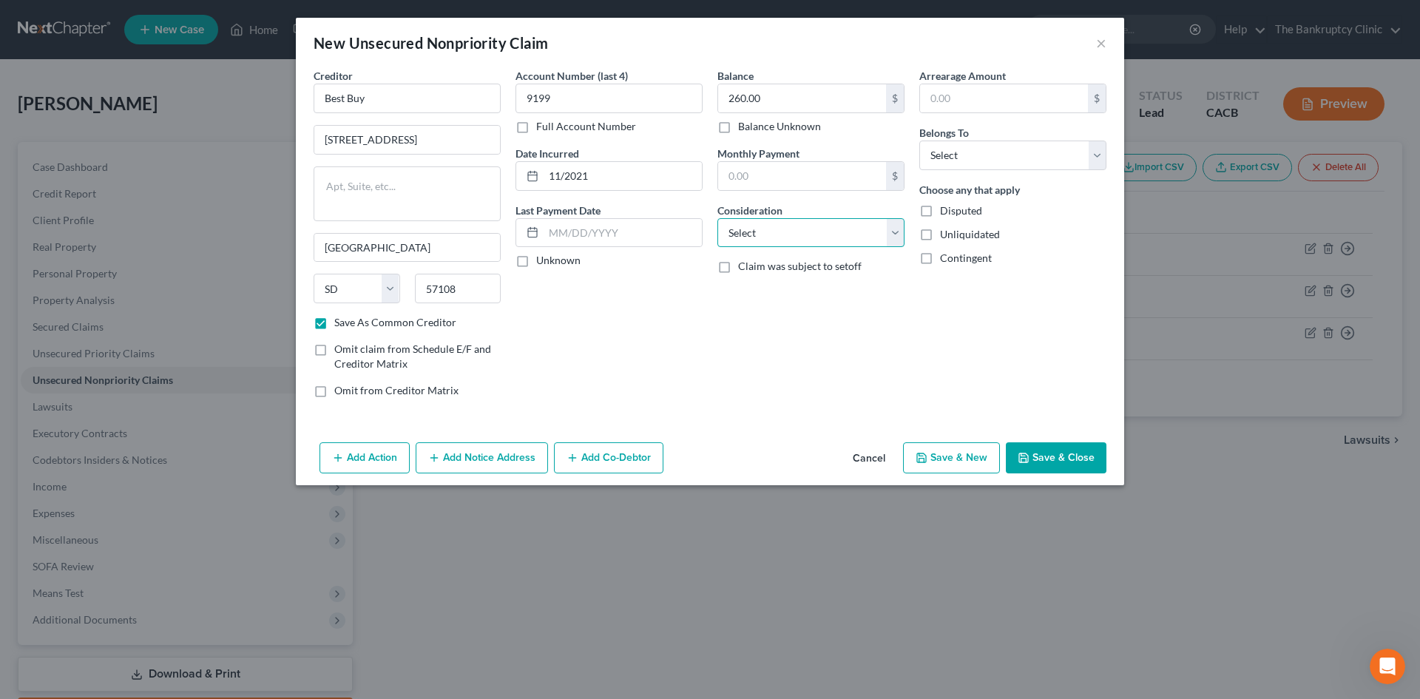
click at [773, 234] on select "Select Cable / Satellite Services Collection Agency Credit Card Debt Debt Couns…" at bounding box center [810, 233] width 187 height 30
click at [717, 218] on select "Select Cable / Satellite Services Collection Agency Credit Card Debt Debt Couns…" at bounding box center [810, 233] width 187 height 30
click at [1098, 152] on select "Select Debtor 1 Only Debtor 2 Only Debtor 1 And Debtor 2 Only At Least One Of T…" at bounding box center [1012, 155] width 187 height 30
click at [919, 140] on select "Select Debtor 1 Only Debtor 2 Only Debtor 1 And Debtor 2 Only At Least One Of T…" at bounding box center [1012, 155] width 187 height 30
click at [974, 457] on button "Save & New" at bounding box center [951, 457] width 97 height 31
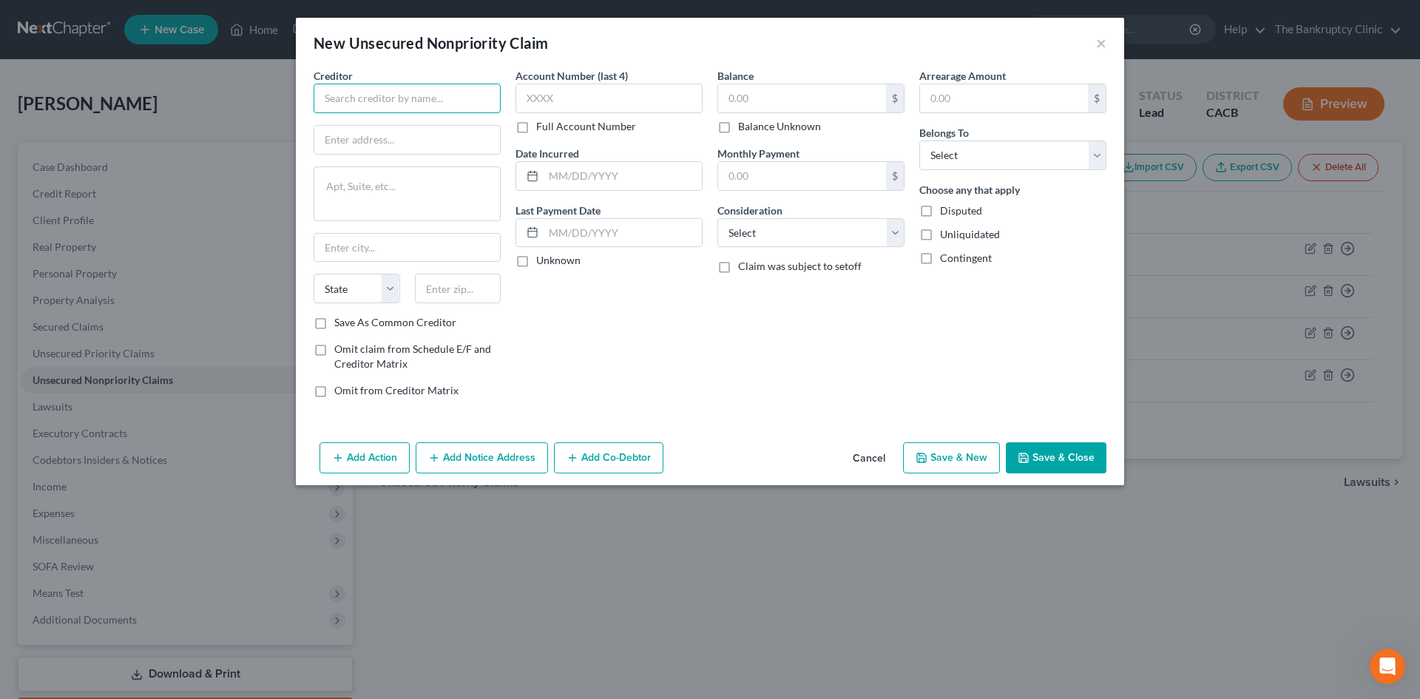
click at [438, 95] on input "text" at bounding box center [406, 99] width 187 height 30
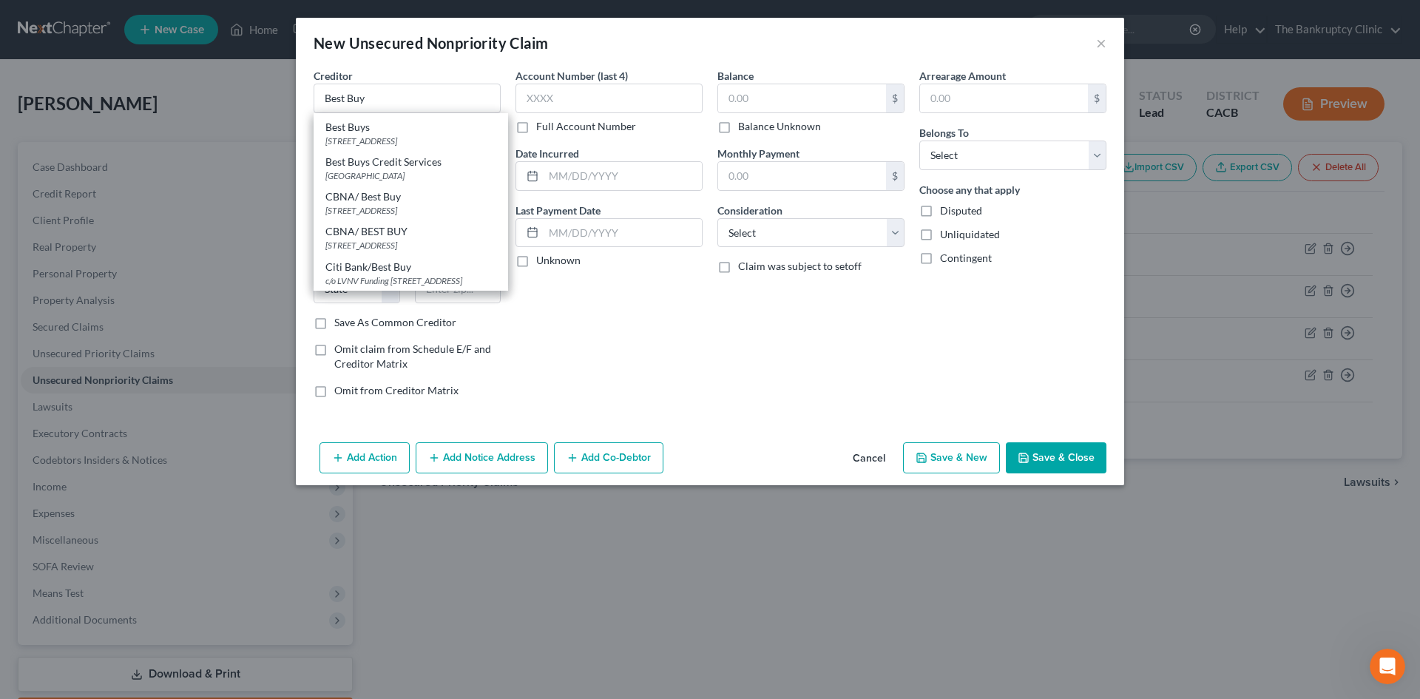
scroll to position [318, 0]
click at [426, 147] on div "[STREET_ADDRESS]" at bounding box center [410, 141] width 171 height 13
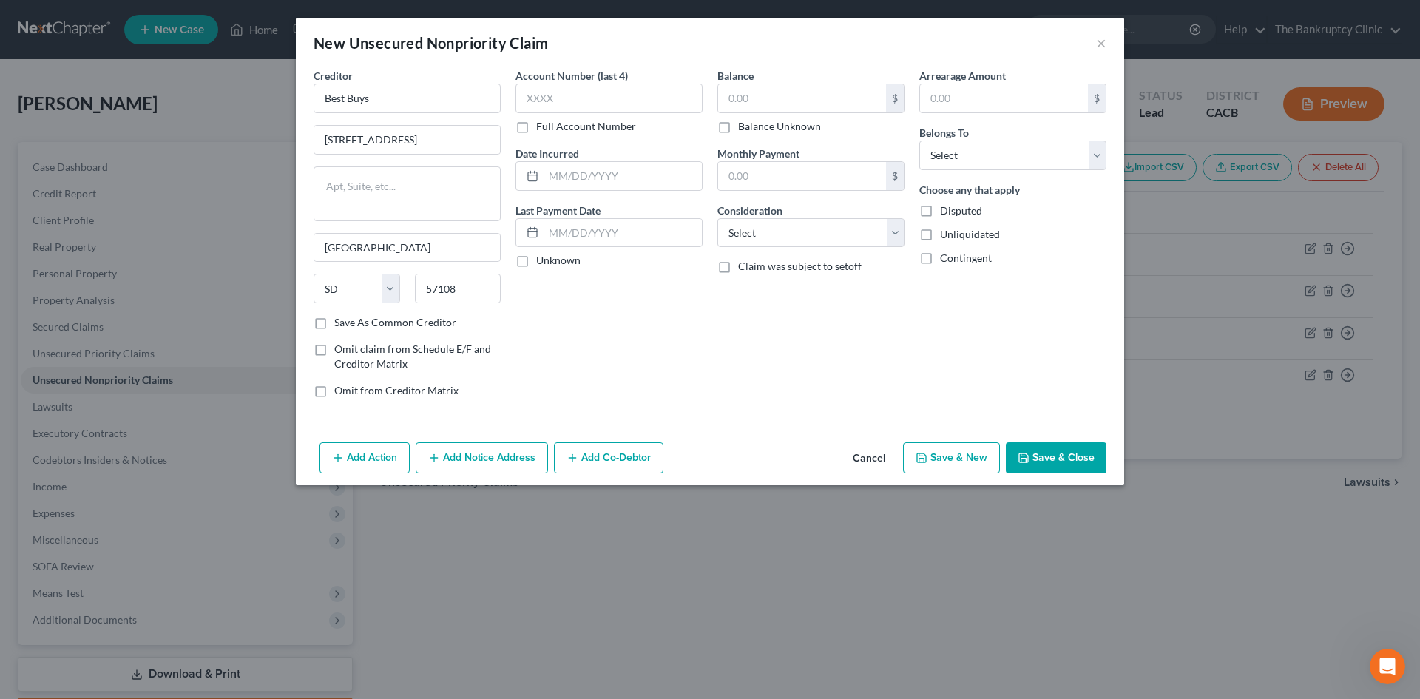
scroll to position [0, 0]
click at [573, 102] on input "text" at bounding box center [608, 99] width 187 height 30
click at [565, 169] on input "text" at bounding box center [622, 176] width 158 height 28
click at [781, 89] on input "text" at bounding box center [802, 98] width 168 height 28
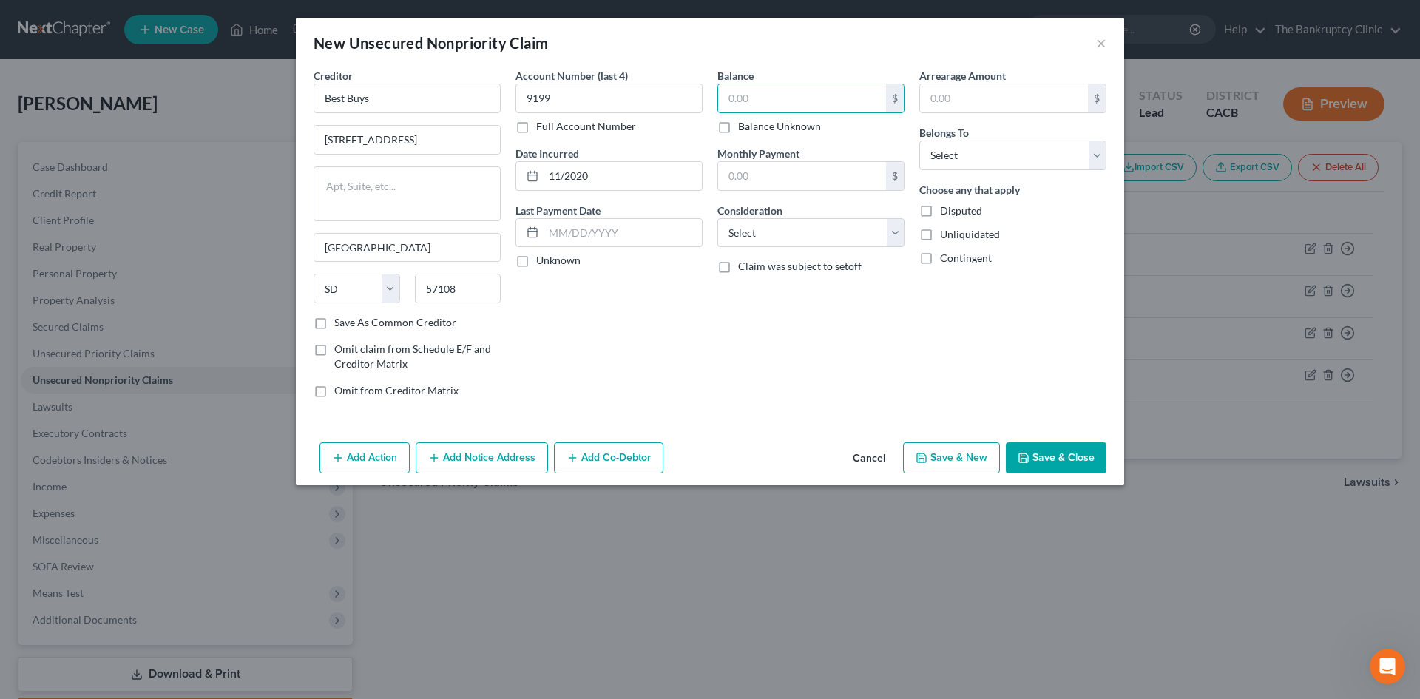
click at [881, 460] on button "Cancel" at bounding box center [869, 459] width 56 height 30
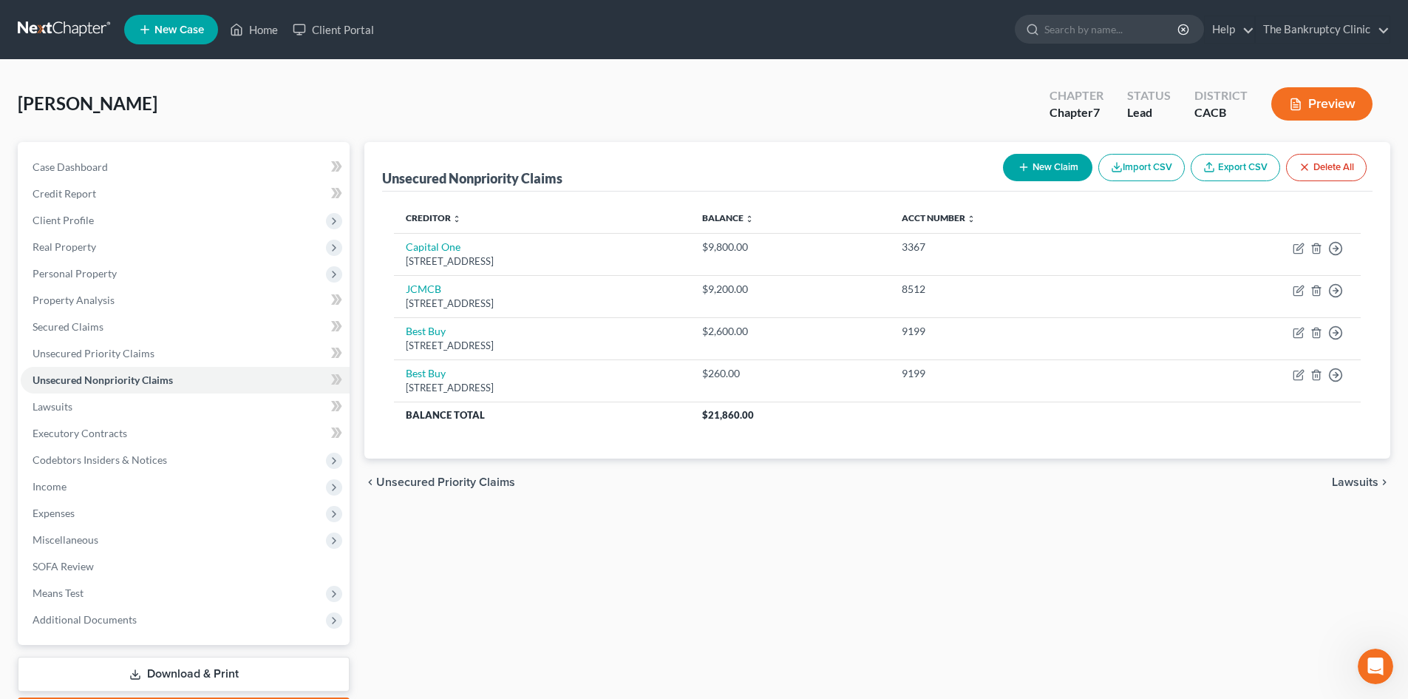
click at [1048, 170] on button "New Claim" at bounding box center [1047, 167] width 89 height 27
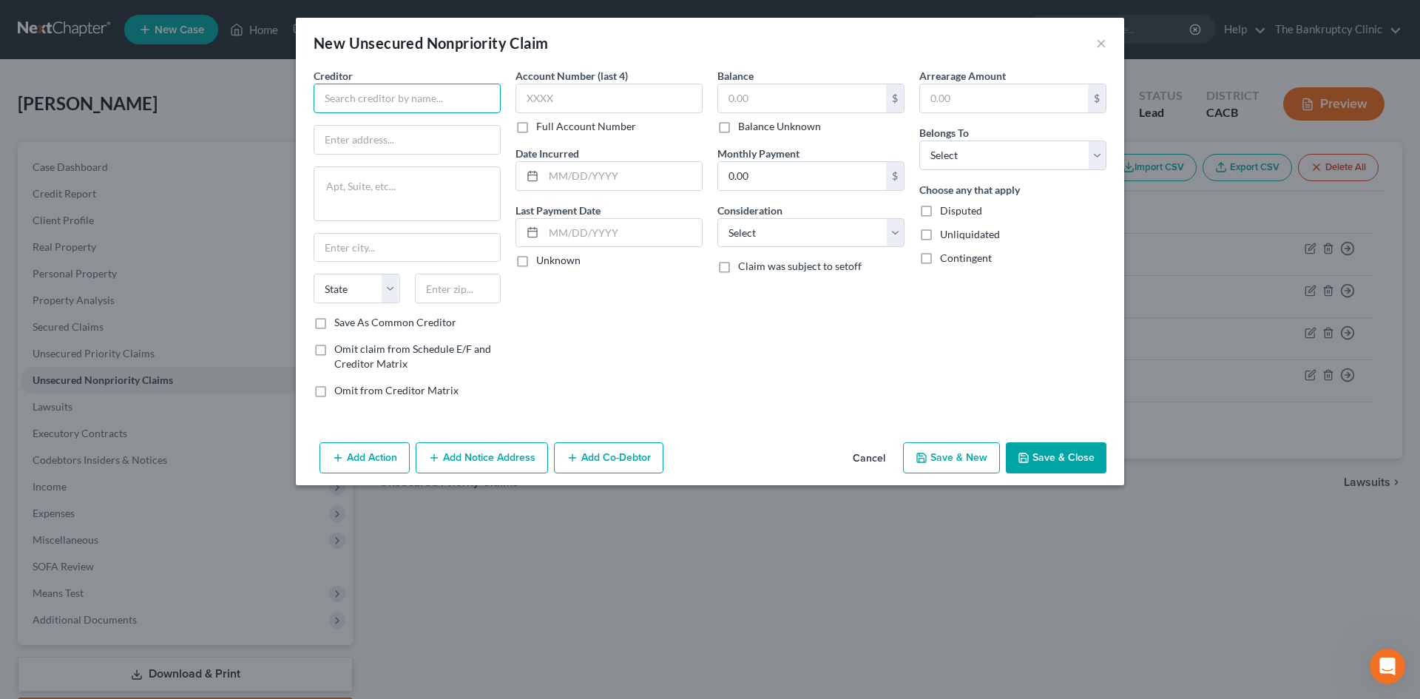
click at [362, 101] on input "text" at bounding box center [406, 99] width 187 height 30
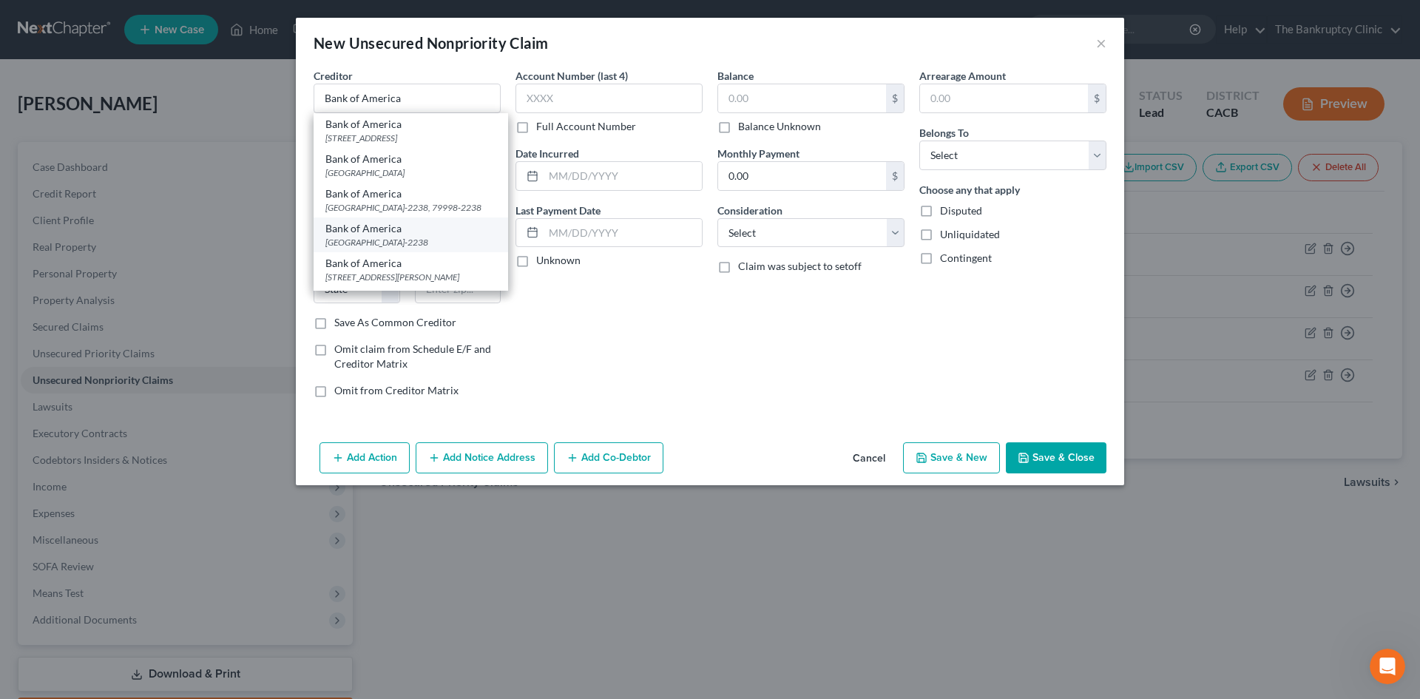
click at [358, 248] on div "[GEOGRAPHIC_DATA]-2238" at bounding box center [410, 242] width 171 height 13
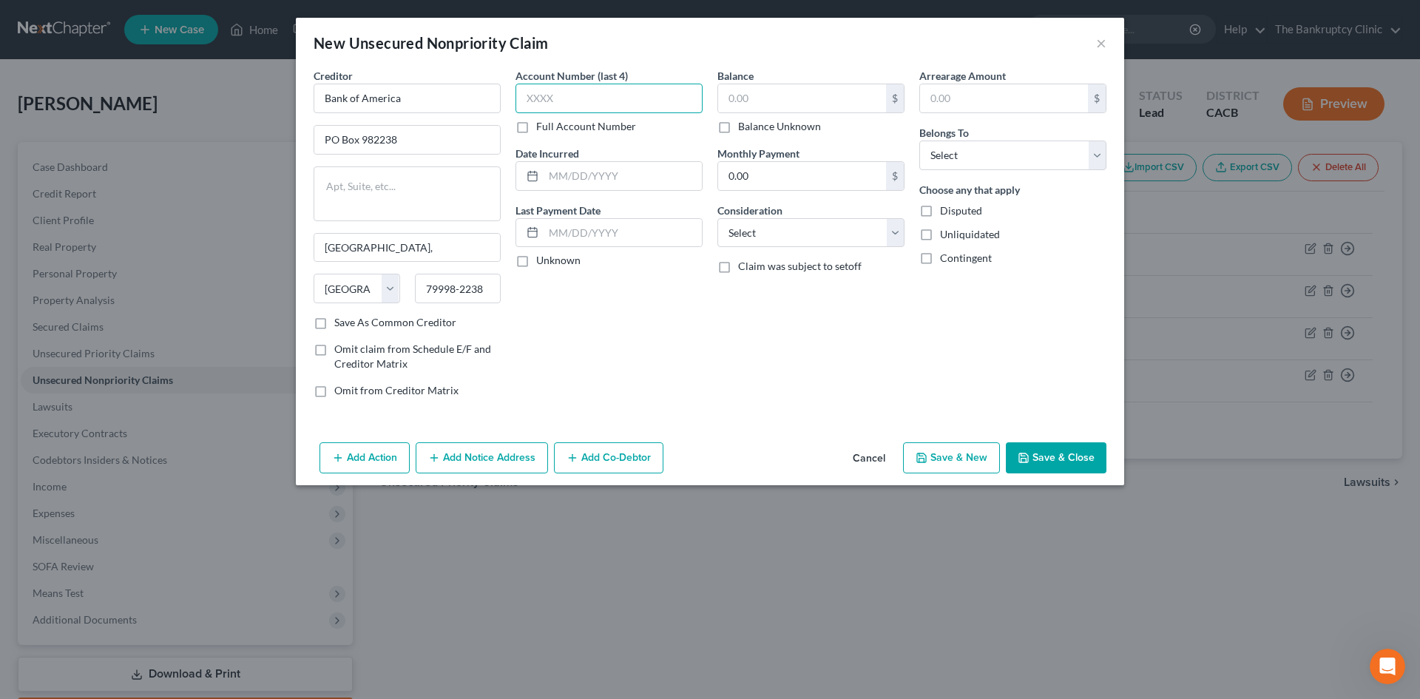
click at [541, 95] on input "text" at bounding box center [608, 99] width 187 height 30
click at [553, 164] on input "text" at bounding box center [622, 176] width 158 height 28
click at [753, 83] on label "Balance" at bounding box center [735, 76] width 36 height 16
click at [750, 91] on input "text" at bounding box center [802, 98] width 168 height 28
click at [757, 234] on select "Select Cable / Satellite Services Collection Agency Credit Card Debt Debt Couns…" at bounding box center [810, 233] width 187 height 30
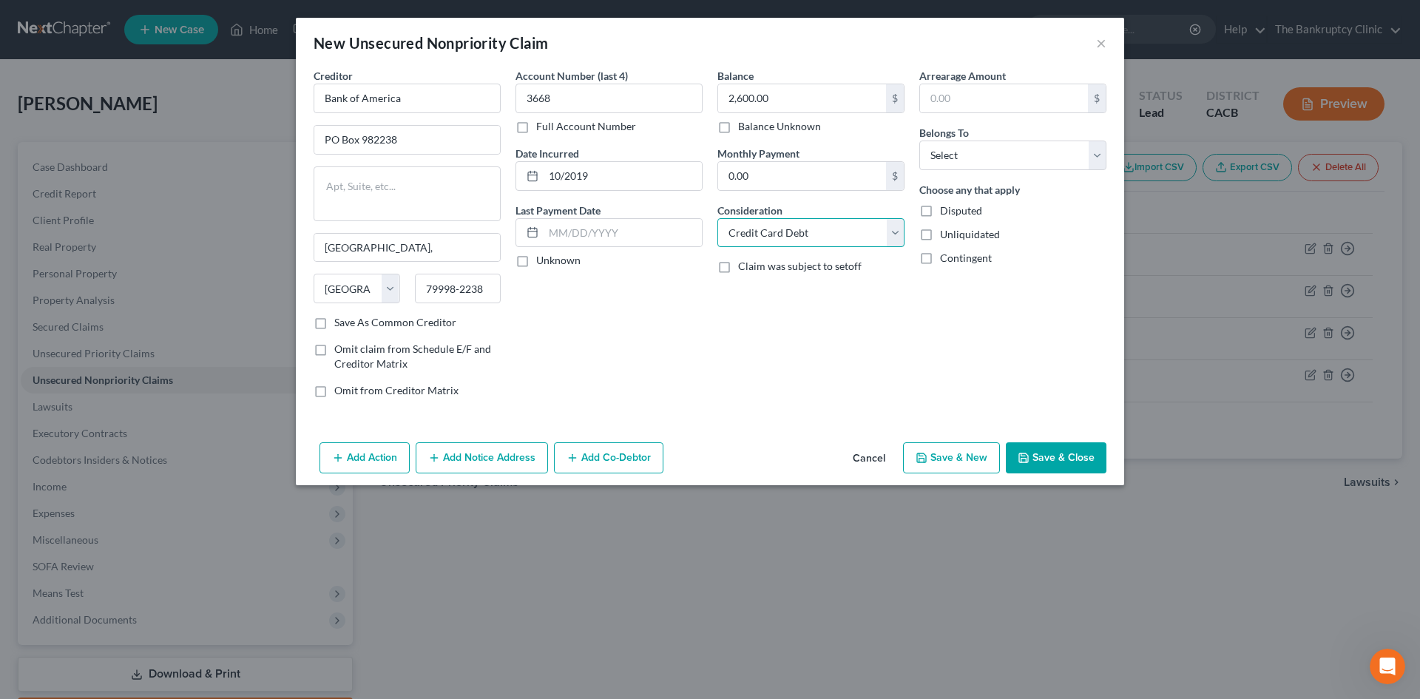
click at [717, 218] on select "Select Cable / Satellite Services Collection Agency Credit Card Debt Debt Couns…" at bounding box center [810, 233] width 187 height 30
click at [1096, 155] on select "Select Debtor 1 Only Debtor 2 Only Debtor 1 And Debtor 2 Only At Least One Of T…" at bounding box center [1012, 155] width 187 height 30
click at [919, 140] on select "Select Debtor 1 Only Debtor 2 Only Debtor 1 And Debtor 2 Only At Least One Of T…" at bounding box center [1012, 155] width 187 height 30
click at [970, 449] on button "Save & New" at bounding box center [951, 457] width 97 height 31
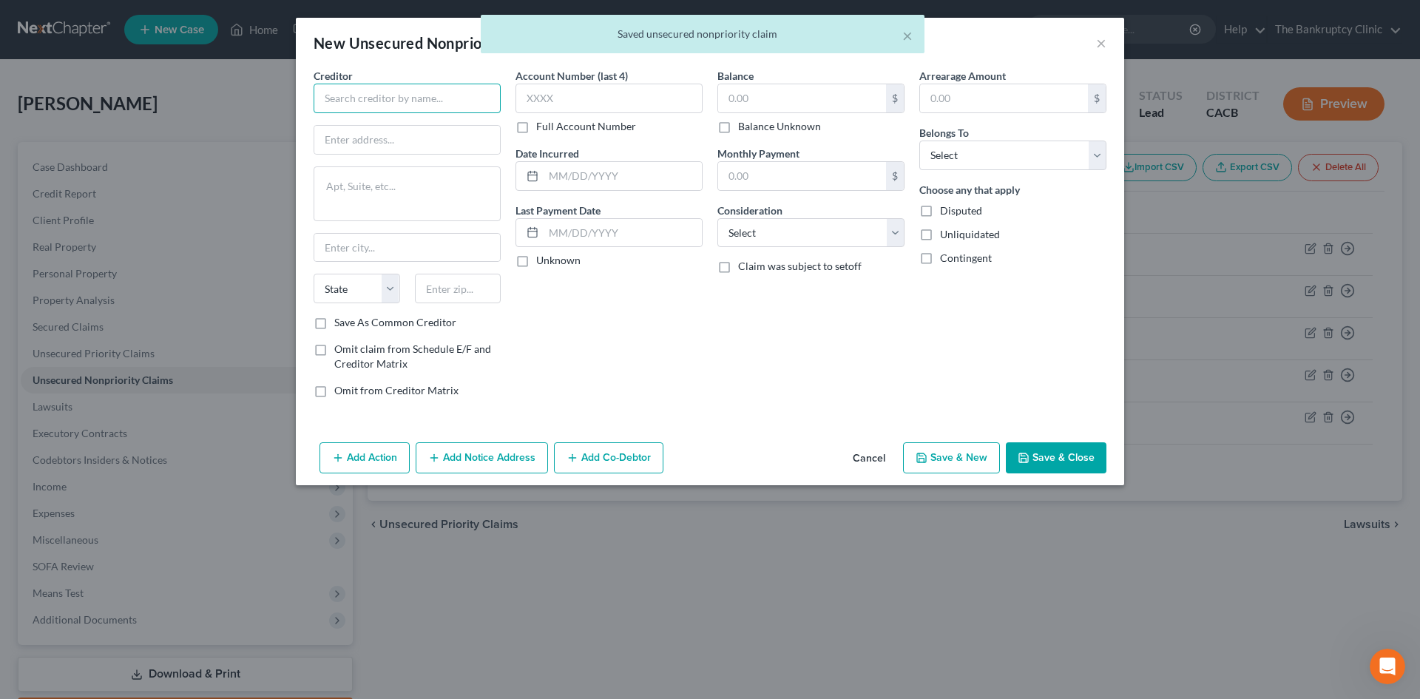
click at [339, 93] on input "text" at bounding box center [406, 99] width 187 height 30
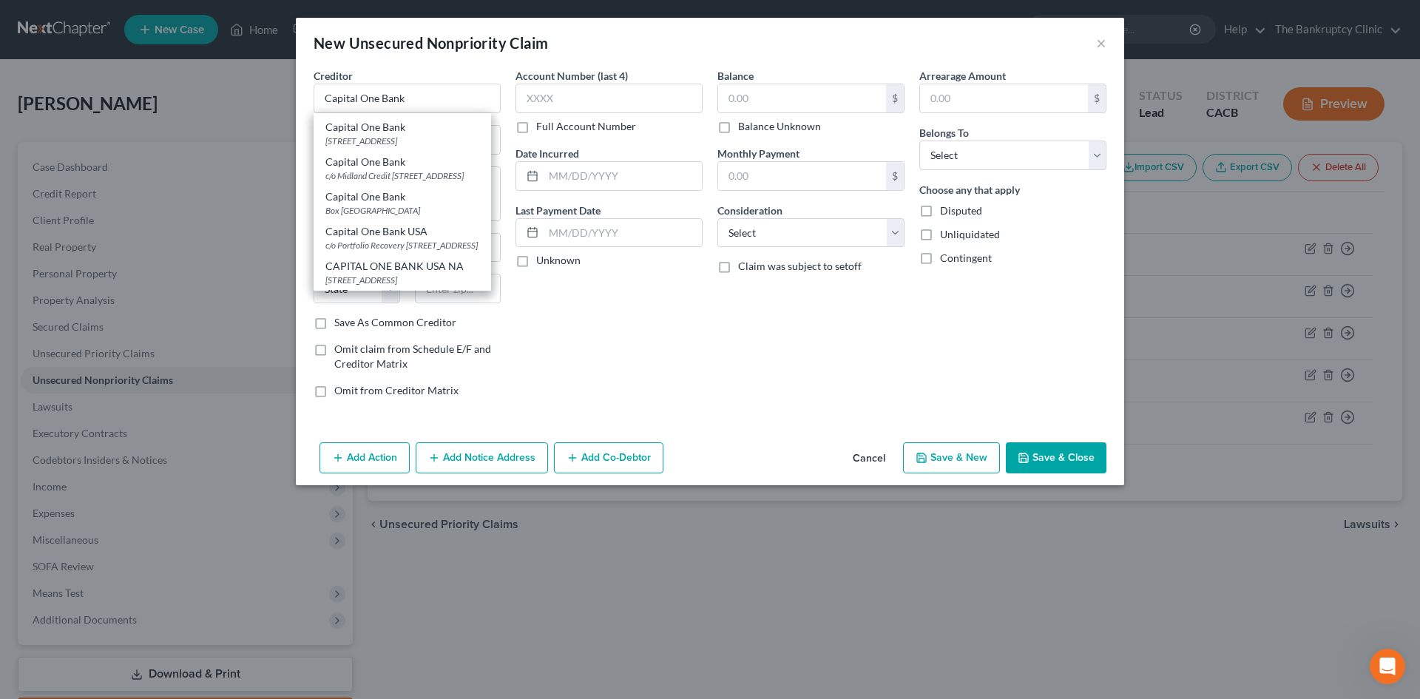
scroll to position [242, 0]
click at [369, 147] on div "[STREET_ADDRESS]" at bounding box center [402, 141] width 154 height 13
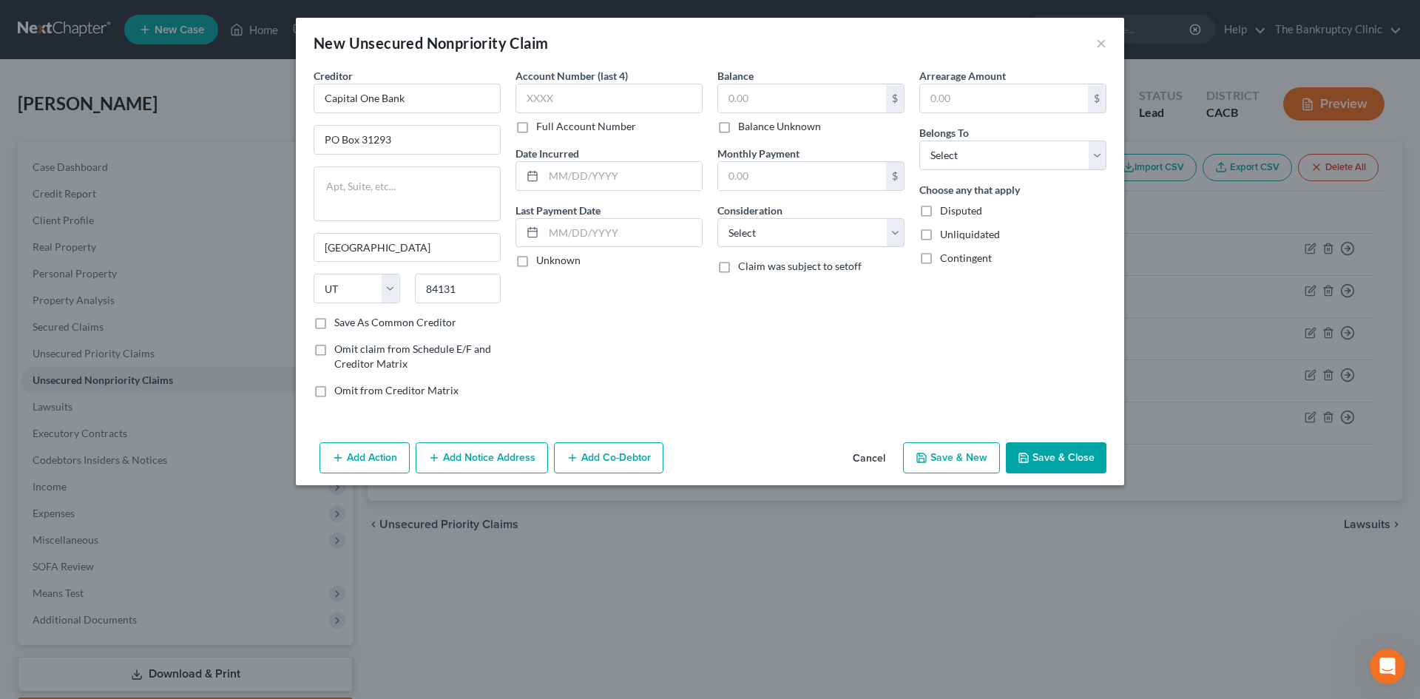
scroll to position [0, 0]
click at [552, 98] on input "text" at bounding box center [608, 99] width 187 height 30
click at [557, 172] on input "text" at bounding box center [622, 176] width 158 height 28
drag, startPoint x: 776, startPoint y: 234, endPoint x: 776, endPoint y: 245, distance: 11.9
click at [776, 234] on select "Select Cable / Satellite Services Collection Agency Credit Card Debt Debt Couns…" at bounding box center [810, 233] width 187 height 30
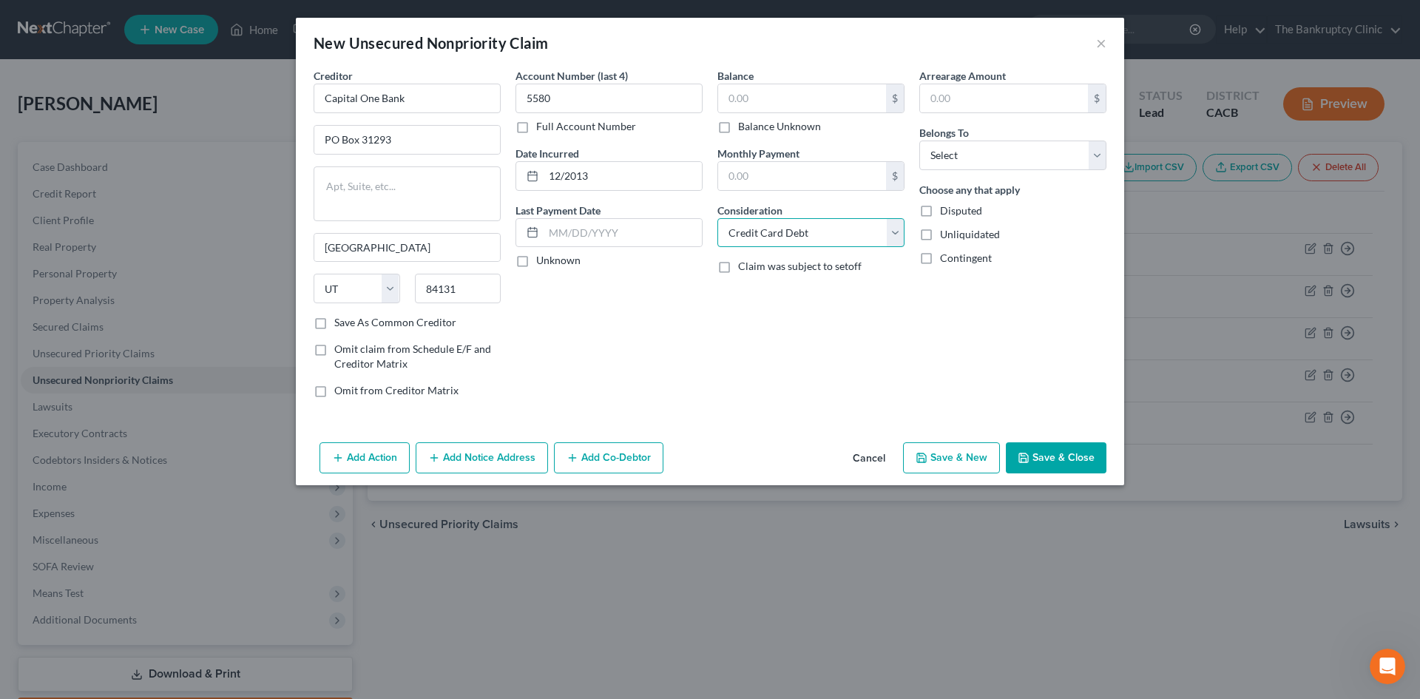
click at [717, 218] on select "Select Cable / Satellite Services Collection Agency Credit Card Debt Debt Couns…" at bounding box center [810, 233] width 187 height 30
click at [1031, 151] on select "Select Debtor 1 Only Debtor 2 Only Debtor 1 And Debtor 2 Only At Least One Of T…" at bounding box center [1012, 155] width 187 height 30
click at [919, 140] on select "Select Debtor 1 Only Debtor 2 Only Debtor 1 And Debtor 2 Only At Least One Of T…" at bounding box center [1012, 155] width 187 height 30
click at [965, 454] on button "Save & New" at bounding box center [951, 457] width 97 height 31
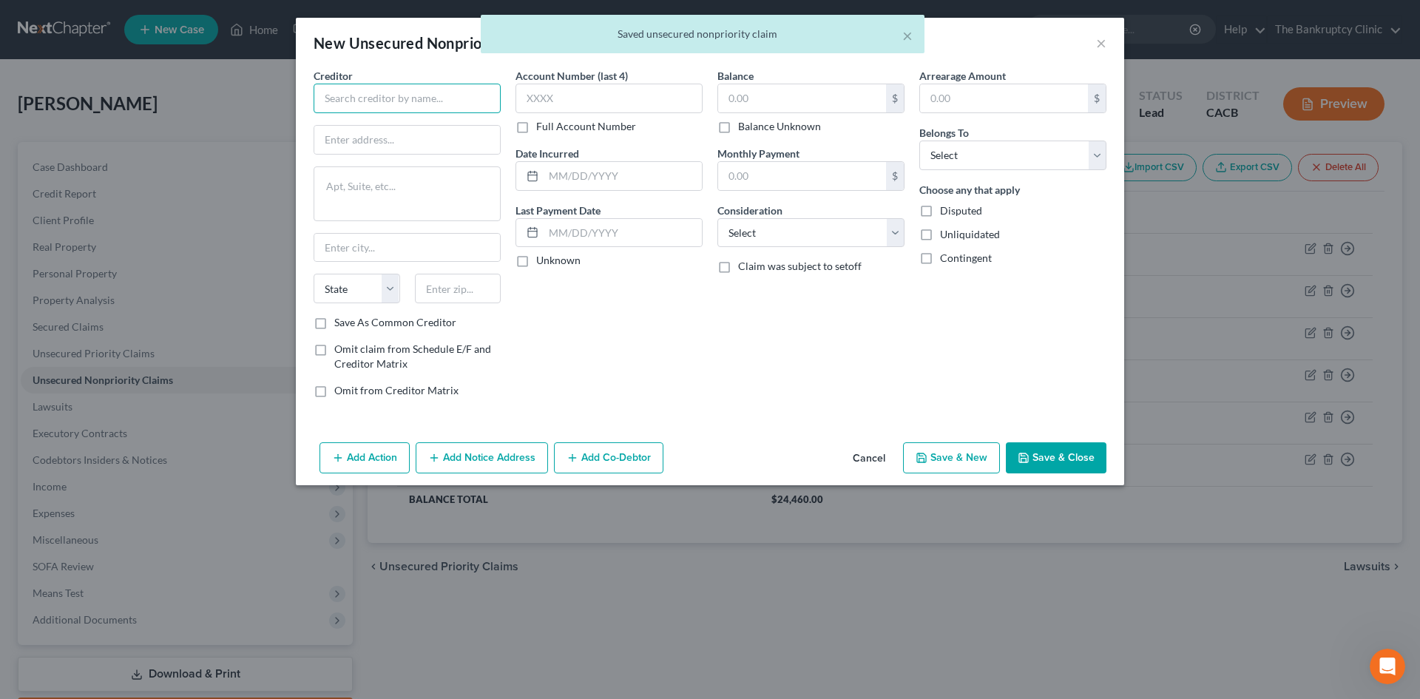
click at [361, 91] on input "text" at bounding box center [406, 99] width 187 height 30
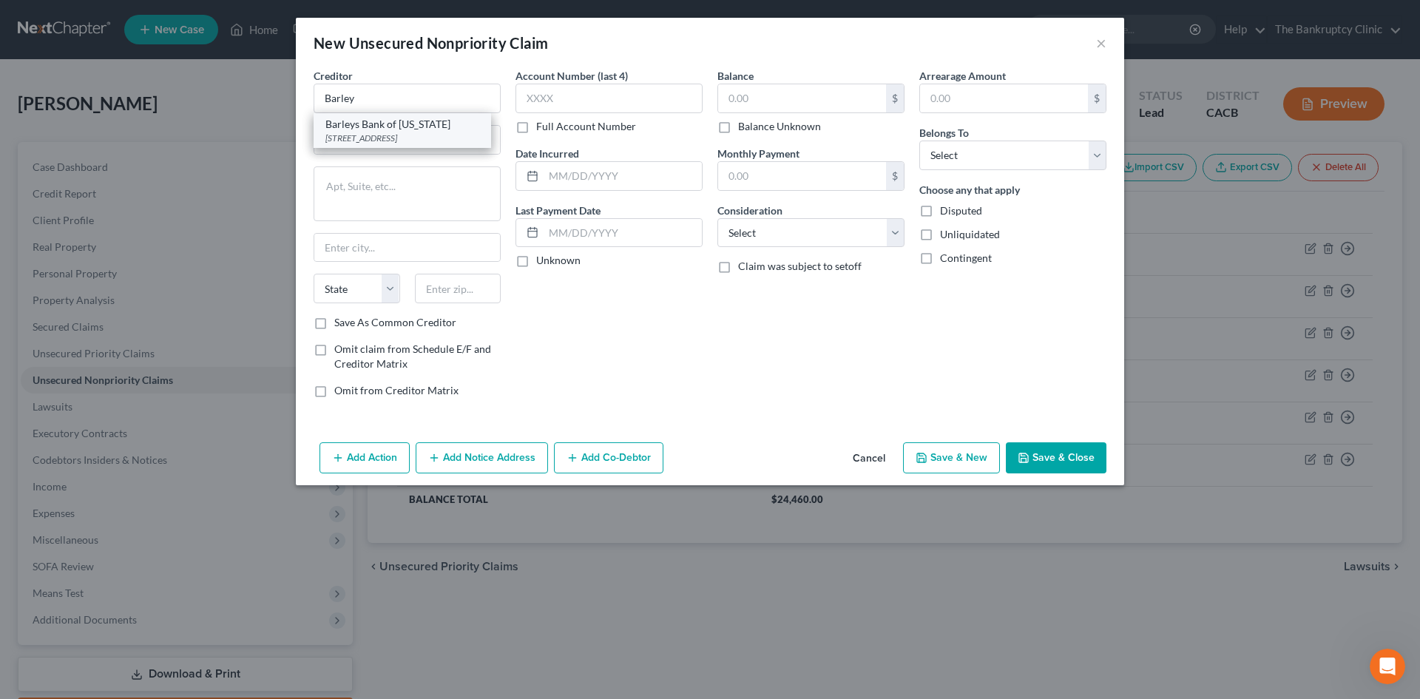
click at [393, 129] on div "Barleys Bank of [US_STATE]" at bounding box center [402, 124] width 154 height 15
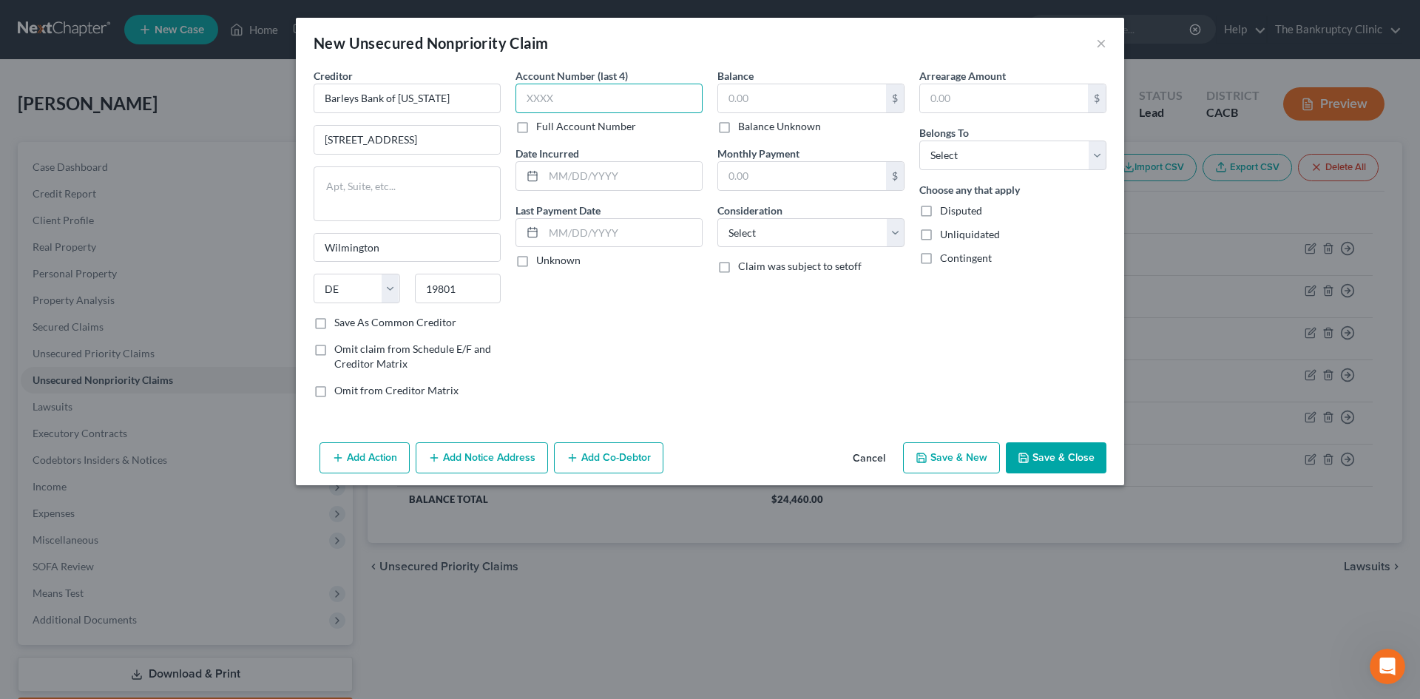
click at [552, 95] on input "text" at bounding box center [608, 99] width 187 height 30
click at [557, 170] on input "text" at bounding box center [622, 176] width 158 height 28
click at [747, 89] on input "text" at bounding box center [802, 98] width 168 height 28
click at [775, 231] on select "Select Cable / Satellite Services Collection Agency Credit Card Debt Debt Couns…" at bounding box center [810, 233] width 187 height 30
click at [717, 218] on select "Select Cable / Satellite Services Collection Agency Credit Card Debt Debt Couns…" at bounding box center [810, 233] width 187 height 30
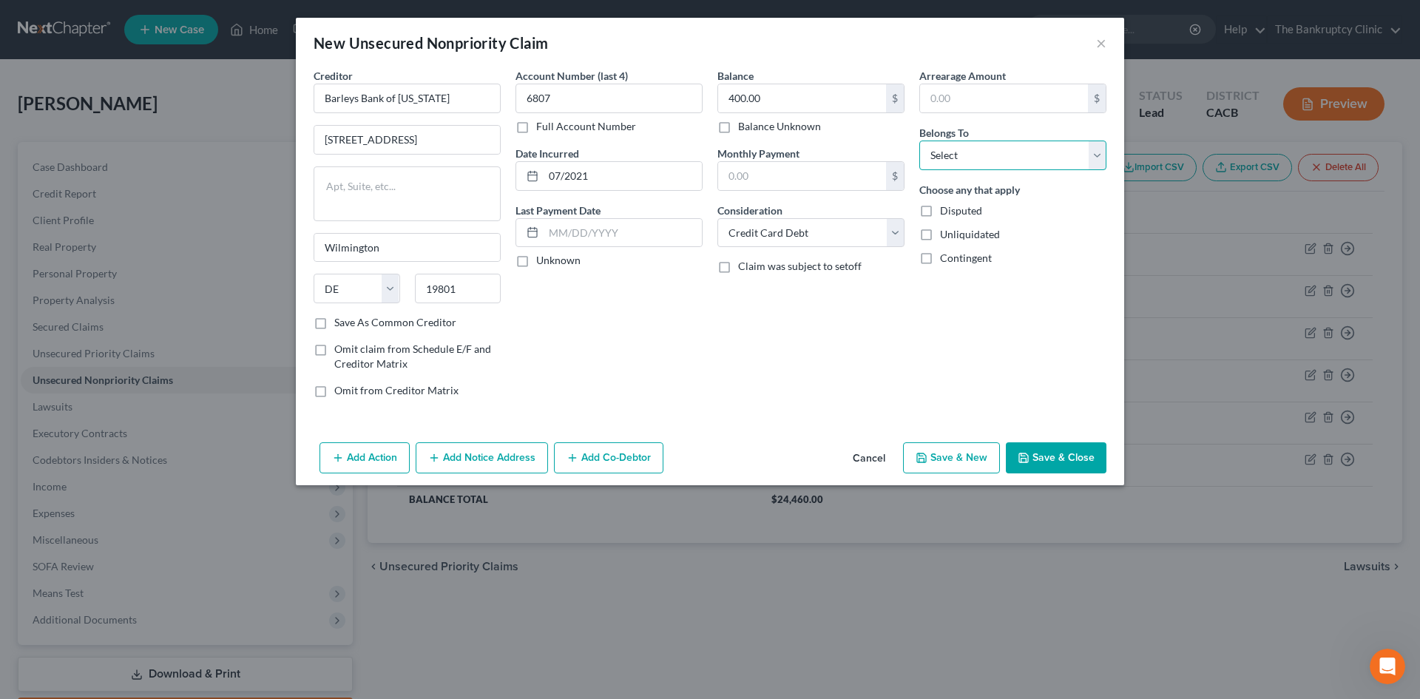
click at [975, 149] on select "Select Debtor 1 Only Debtor 2 Only Debtor 1 And Debtor 2 Only At Least One Of T…" at bounding box center [1012, 155] width 187 height 30
click at [919, 140] on select "Select Debtor 1 Only Debtor 2 Only Debtor 1 And Debtor 2 Only At Least One Of T…" at bounding box center [1012, 155] width 187 height 30
click at [950, 455] on button "Save & New" at bounding box center [951, 457] width 97 height 31
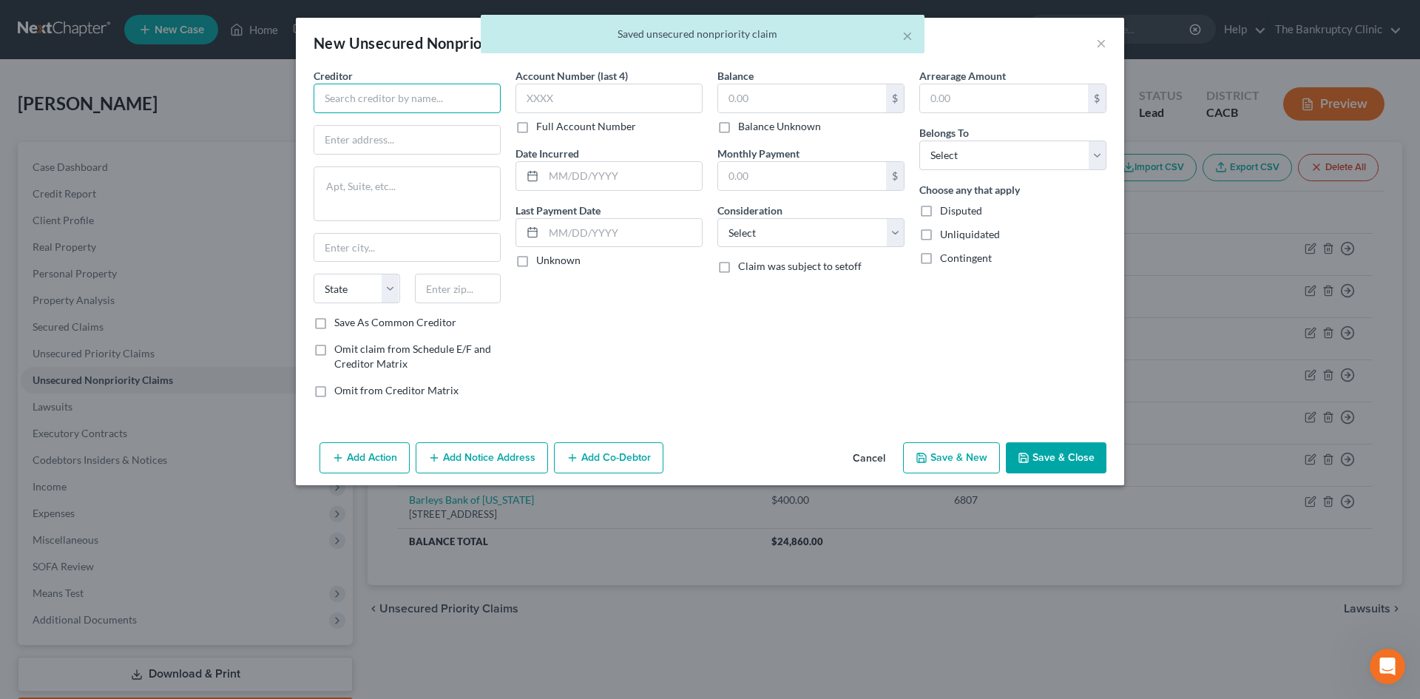
click at [415, 89] on input "text" at bounding box center [406, 99] width 187 height 30
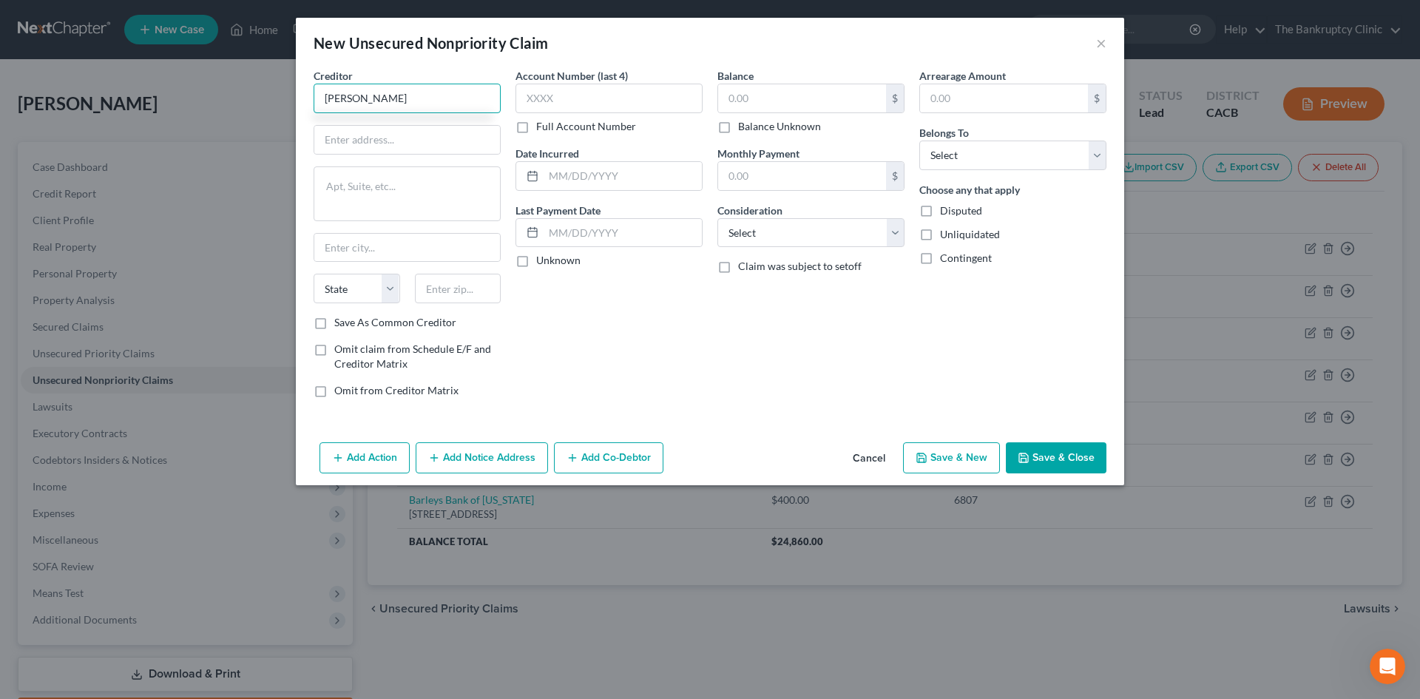
click at [456, 102] on input "[PERSON_NAME]" at bounding box center [406, 99] width 187 height 30
click at [401, 135] on input "text" at bounding box center [407, 140] width 186 height 28
click at [358, 253] on input "text" at bounding box center [407, 248] width 186 height 28
click at [387, 291] on select "State [US_STATE] AK AR AZ CA CO CT DE DC [GEOGRAPHIC_DATA] [GEOGRAPHIC_DATA] GU…" at bounding box center [356, 289] width 87 height 30
click at [392, 282] on select "State [US_STATE] AK AR AZ CA CO CT DE DC [GEOGRAPHIC_DATA] [GEOGRAPHIC_DATA] GU…" at bounding box center [356, 289] width 87 height 30
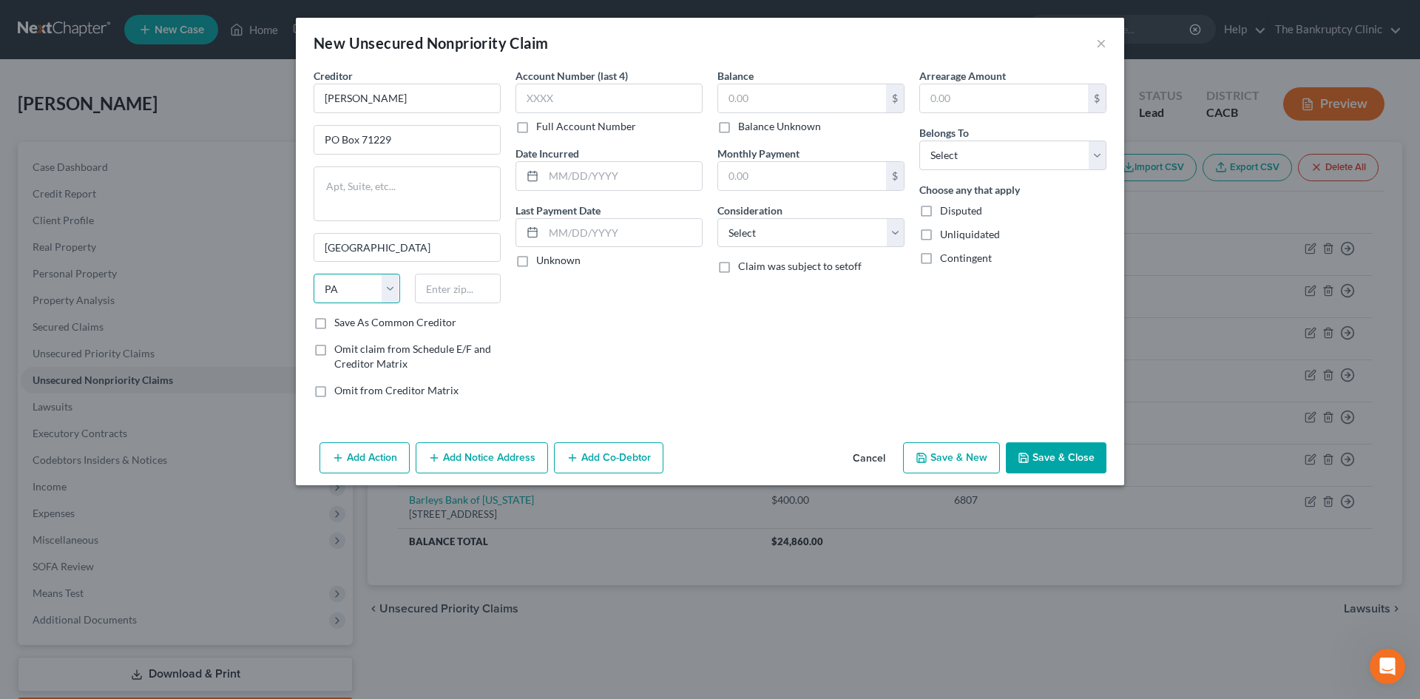
click at [313, 274] on select "State [US_STATE] AK AR AZ CA CO CT DE DC [GEOGRAPHIC_DATA] [GEOGRAPHIC_DATA] GU…" at bounding box center [356, 289] width 87 height 30
click at [470, 292] on input "text" at bounding box center [458, 289] width 87 height 30
click at [334, 322] on label "Save As Common Creditor" at bounding box center [395, 322] width 122 height 15
click at [340, 322] on input "Save As Common Creditor" at bounding box center [345, 320] width 10 height 10
click at [546, 98] on input "text" at bounding box center [608, 99] width 187 height 30
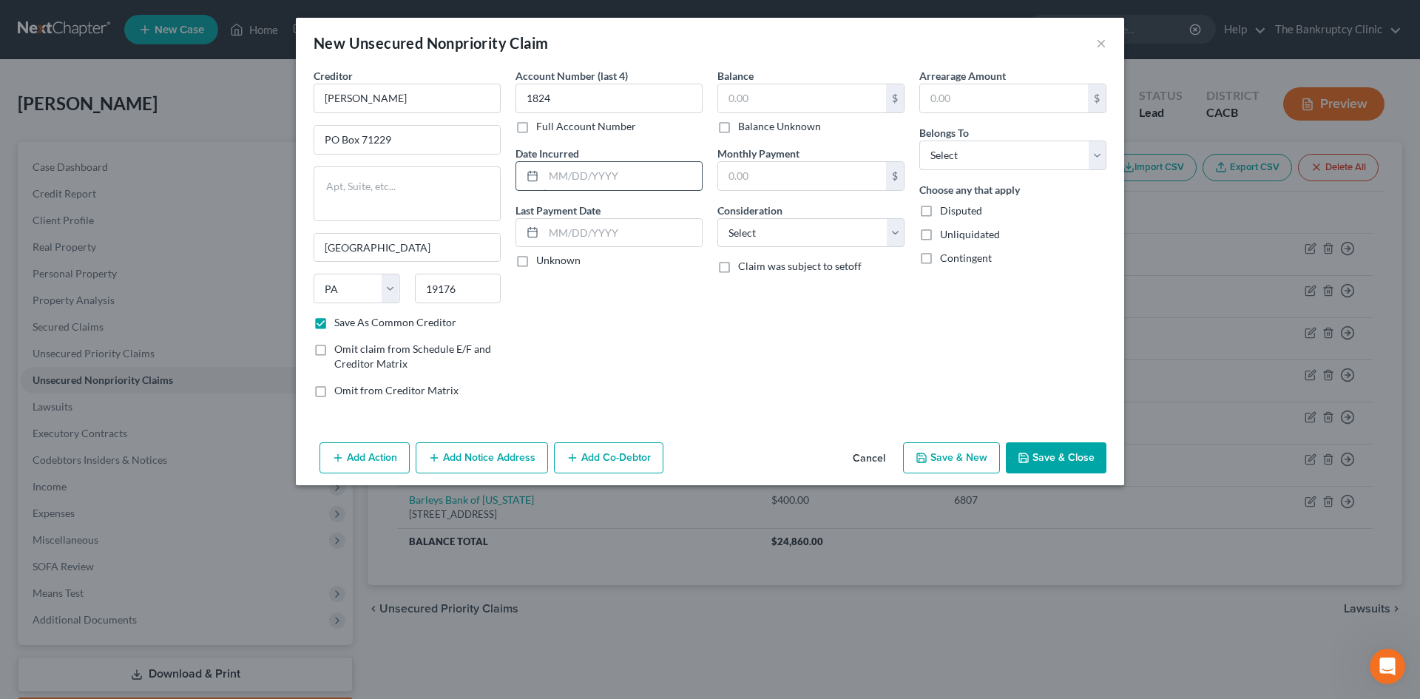
click at [555, 166] on input "text" at bounding box center [622, 176] width 158 height 28
click at [728, 106] on input "text" at bounding box center [802, 98] width 168 height 28
drag, startPoint x: 762, startPoint y: 232, endPoint x: 762, endPoint y: 245, distance: 12.6
click at [762, 232] on select "Select Cable / Satellite Services Collection Agency Credit Card Debt Debt Couns…" at bounding box center [810, 233] width 187 height 30
click at [717, 218] on select "Select Cable / Satellite Services Collection Agency Credit Card Debt Debt Couns…" at bounding box center [810, 233] width 187 height 30
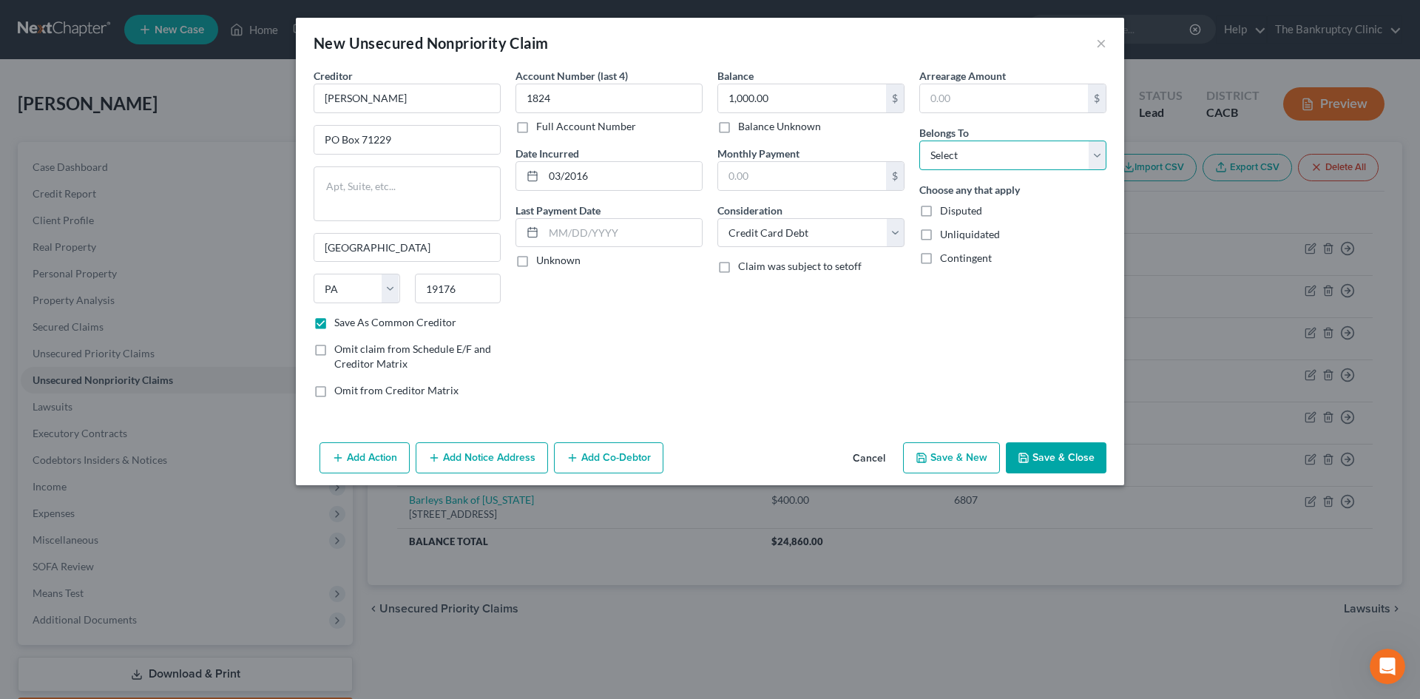
click at [949, 155] on select "Select Debtor 1 Only Debtor 2 Only Debtor 1 And Debtor 2 Only At Least One Of T…" at bounding box center [1012, 155] width 187 height 30
click at [919, 140] on select "Select Debtor 1 Only Debtor 2 Only Debtor 1 And Debtor 2 Only At Least One Of T…" at bounding box center [1012, 155] width 187 height 30
click at [793, 98] on input "1,000.00" at bounding box center [802, 98] width 168 height 28
click at [1054, 458] on button "Save & Close" at bounding box center [1056, 457] width 101 height 31
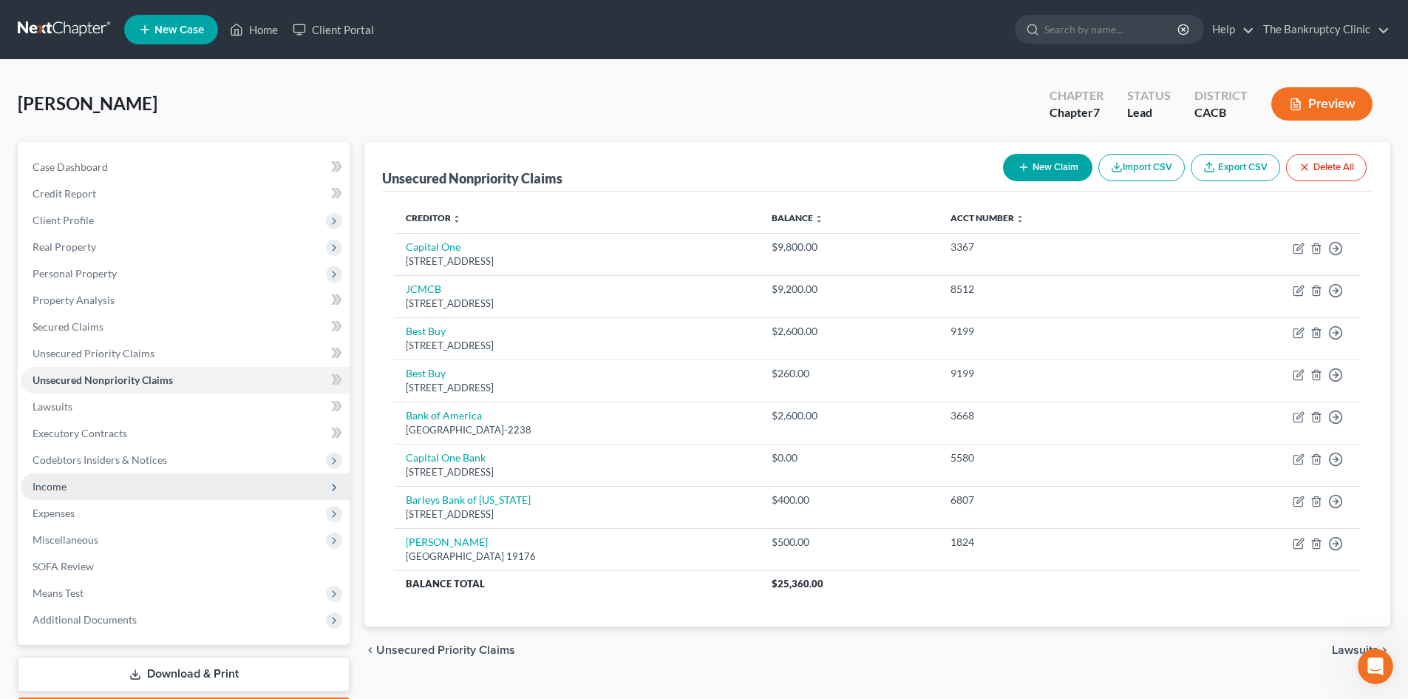
click at [52, 481] on span "Income" at bounding box center [50, 486] width 34 height 13
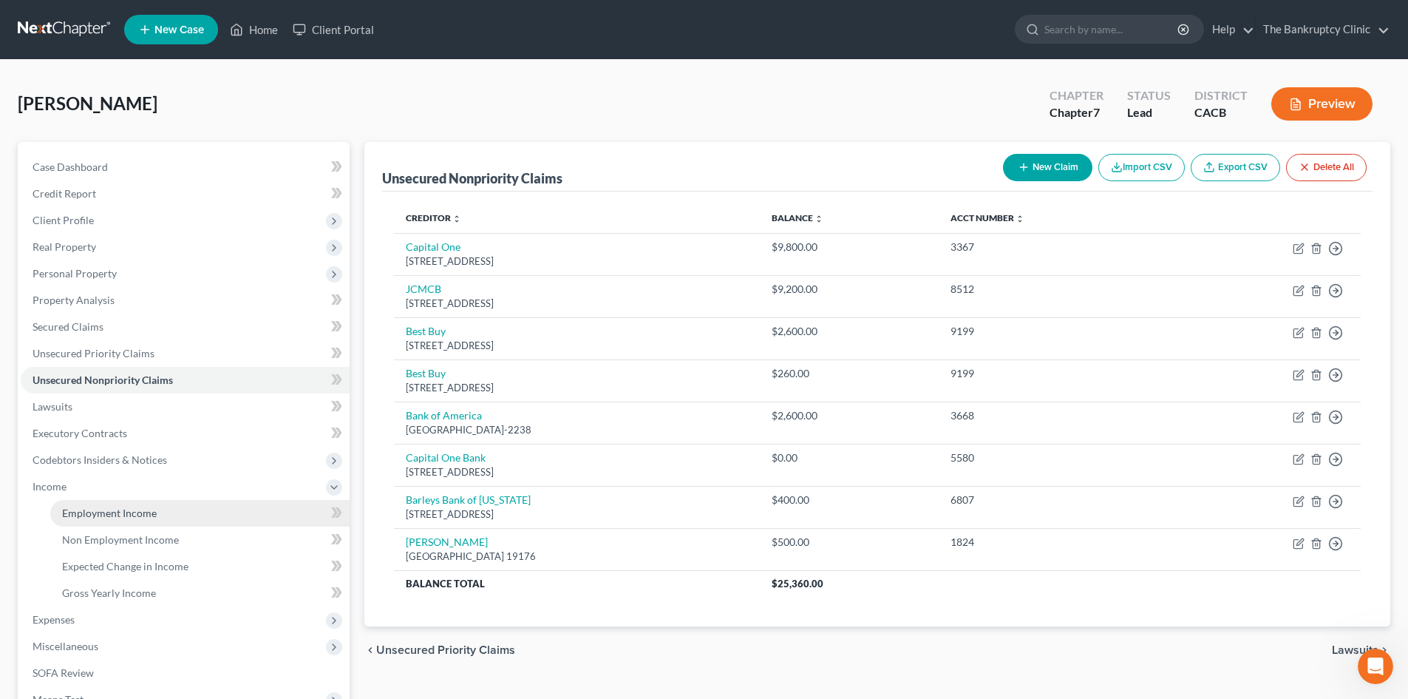
click at [78, 510] on span "Employment Income" at bounding box center [109, 512] width 95 height 13
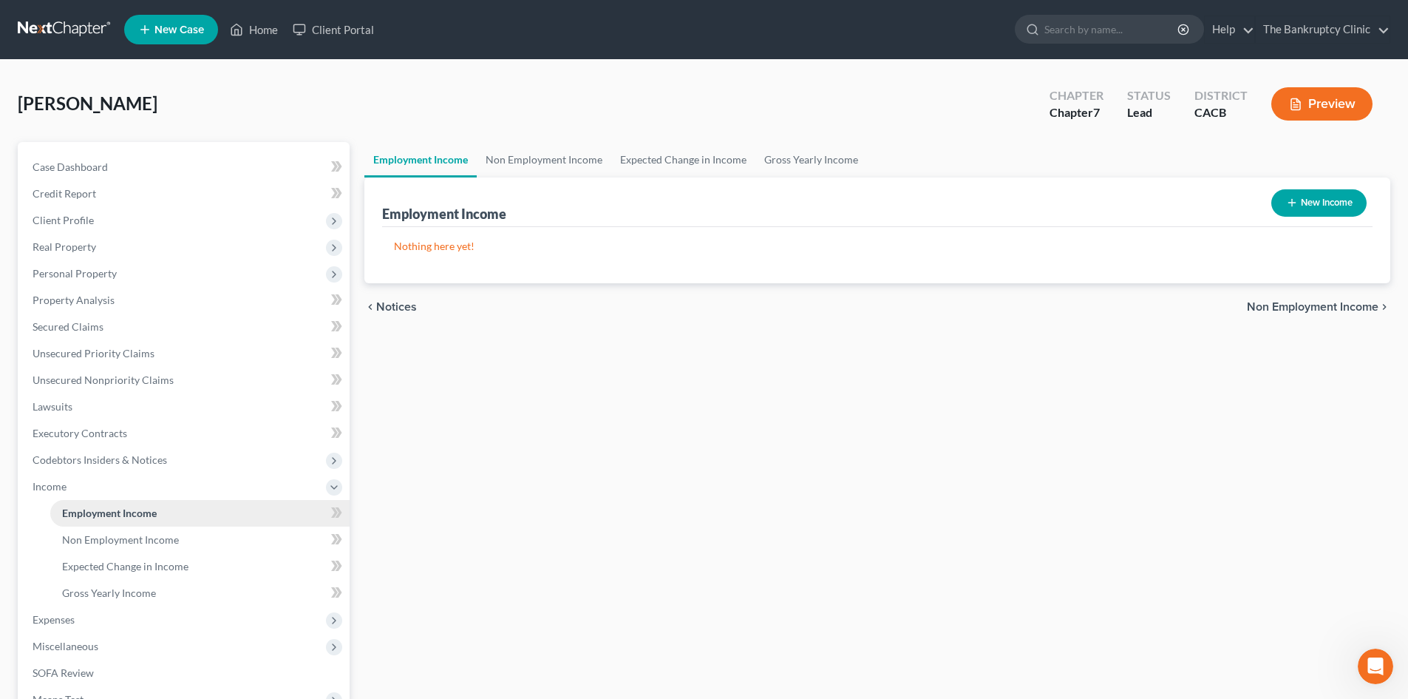
click at [84, 504] on link "Employment Income" at bounding box center [199, 513] width 299 height 27
click at [1301, 208] on button "New Income" at bounding box center [1319, 202] width 95 height 27
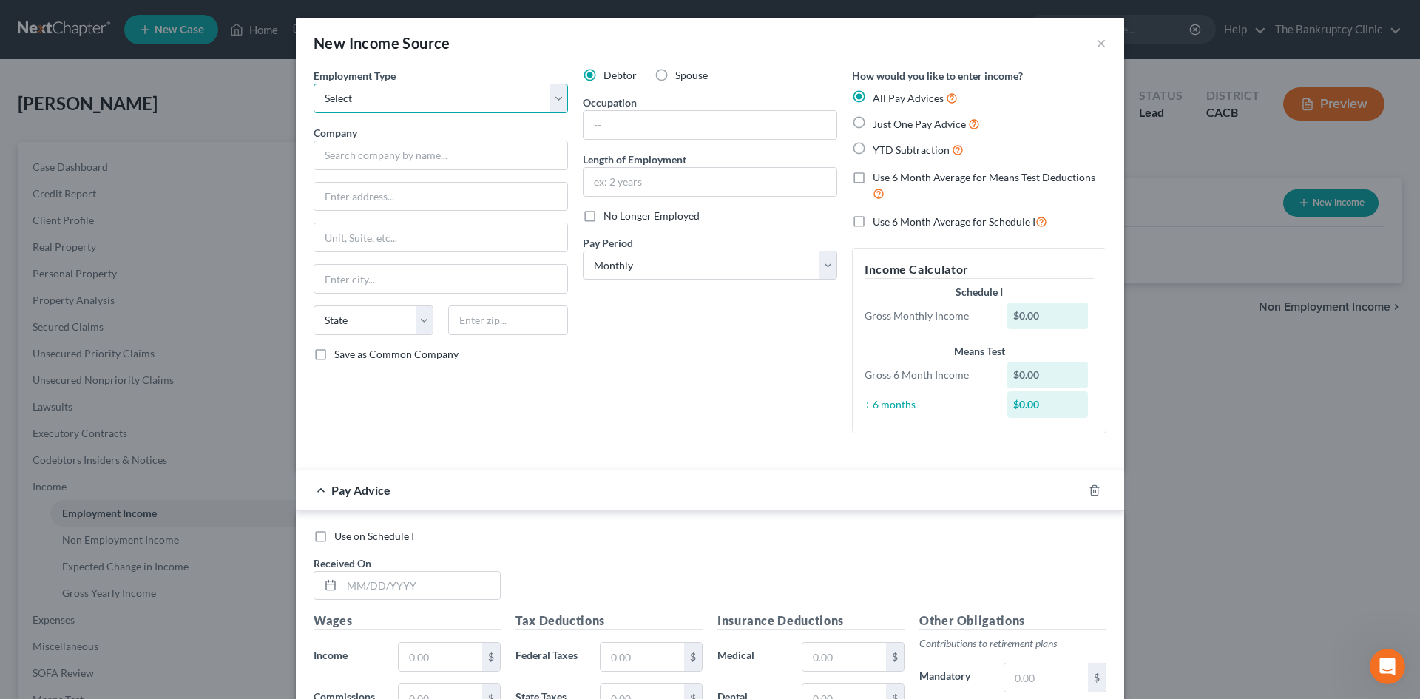
click at [551, 96] on select "Select Full or [DEMOGRAPHIC_DATA] Employment Self Employment" at bounding box center [440, 99] width 254 height 30
click at [313, 84] on select "Select Full or [DEMOGRAPHIC_DATA] Employment Self Employment" at bounding box center [440, 99] width 254 height 30
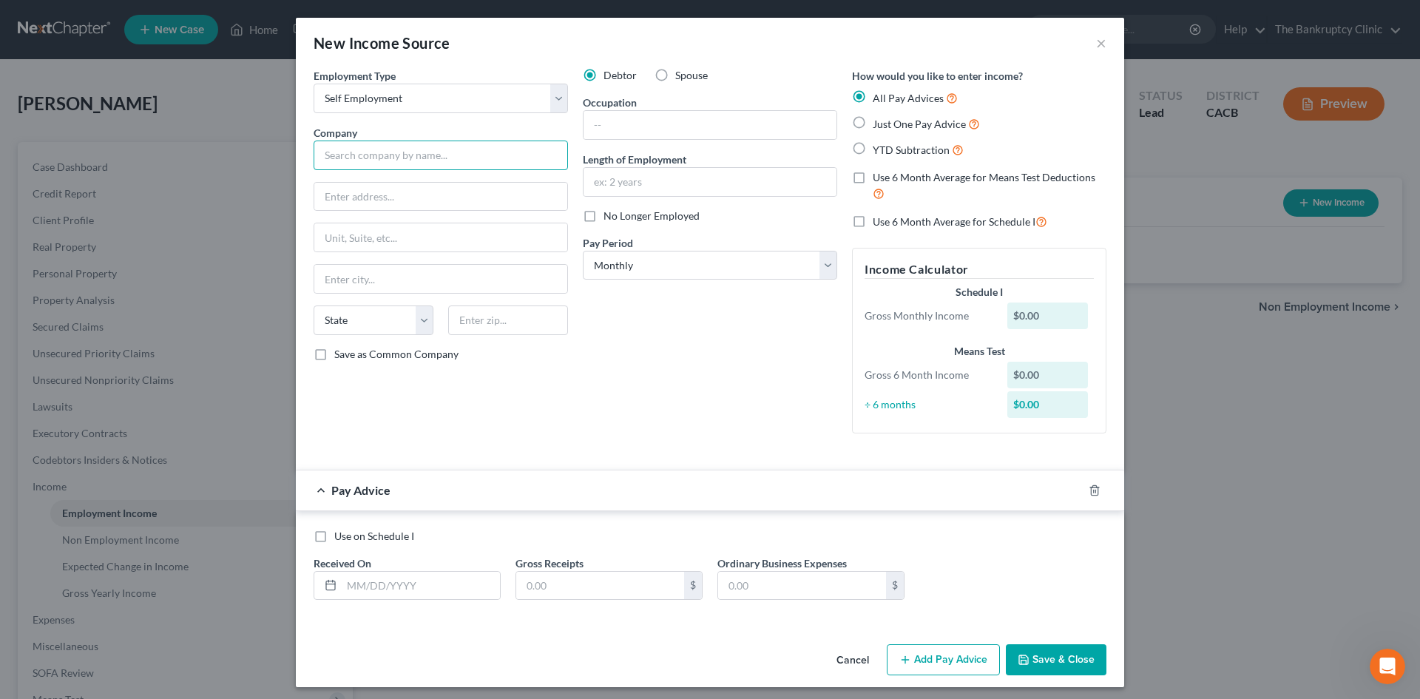
click at [358, 155] on input "text" at bounding box center [440, 155] width 254 height 30
click at [409, 192] on input "text" at bounding box center [440, 197] width 253 height 28
click at [395, 200] on input "text" at bounding box center [440, 197] width 253 height 28
click at [341, 154] on input "[PERSON_NAME] Jobs Daily" at bounding box center [440, 155] width 254 height 30
click at [338, 155] on input "[PERSON_NAME] Jobs Daily" at bounding box center [440, 155] width 254 height 30
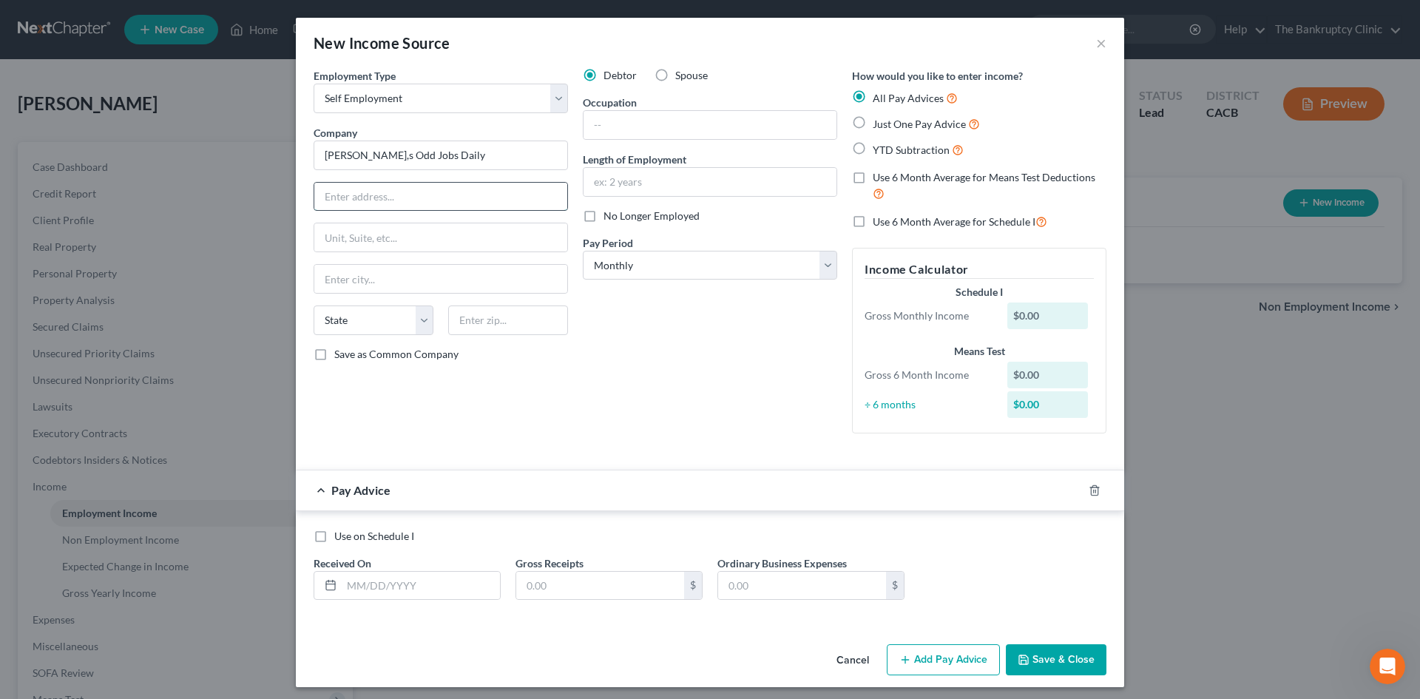
click at [352, 198] on input "text" at bounding box center [440, 197] width 253 height 28
click at [424, 155] on input "[PERSON_NAME],s Odd Jobs Daily" at bounding box center [440, 155] width 254 height 30
click at [370, 282] on input "text" at bounding box center [440, 279] width 253 height 28
click at [399, 153] on input "[PERSON_NAME],s Odd Jobs" at bounding box center [440, 155] width 254 height 30
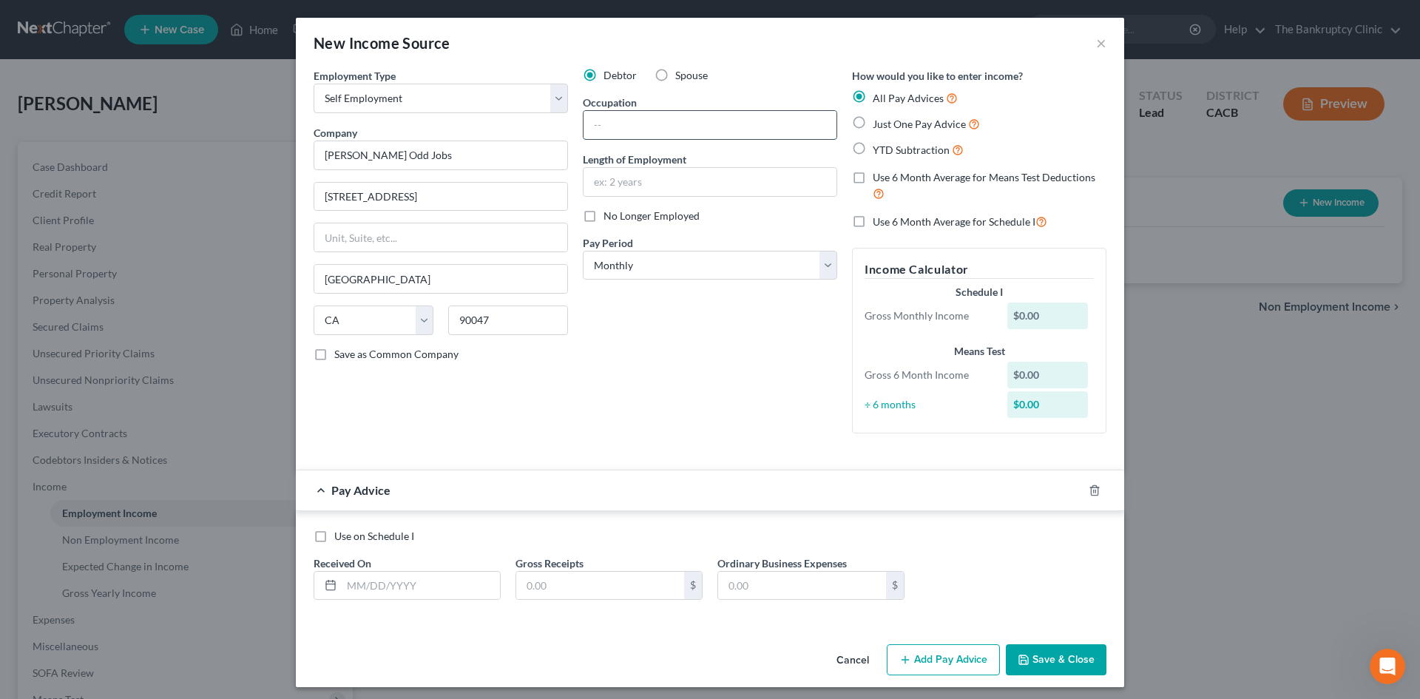
click at [612, 112] on input "text" at bounding box center [709, 125] width 253 height 28
click at [632, 174] on input "text" at bounding box center [709, 182] width 253 height 28
click at [872, 119] on label "Just One Pay Advice" at bounding box center [925, 123] width 107 height 17
click at [878, 119] on input "Just One Pay Advice" at bounding box center [883, 120] width 10 height 10
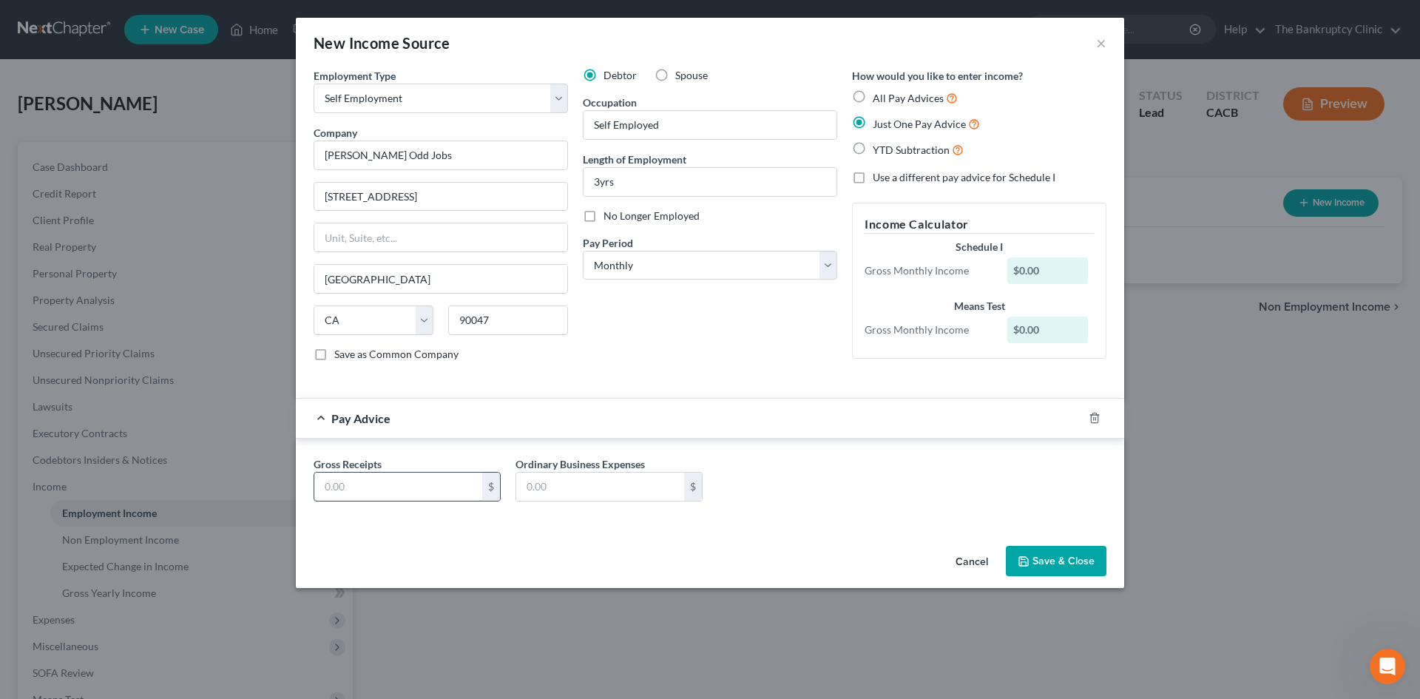
click at [362, 478] on input "text" at bounding box center [398, 486] width 168 height 28
click at [1045, 557] on button "Save & Close" at bounding box center [1056, 561] width 101 height 31
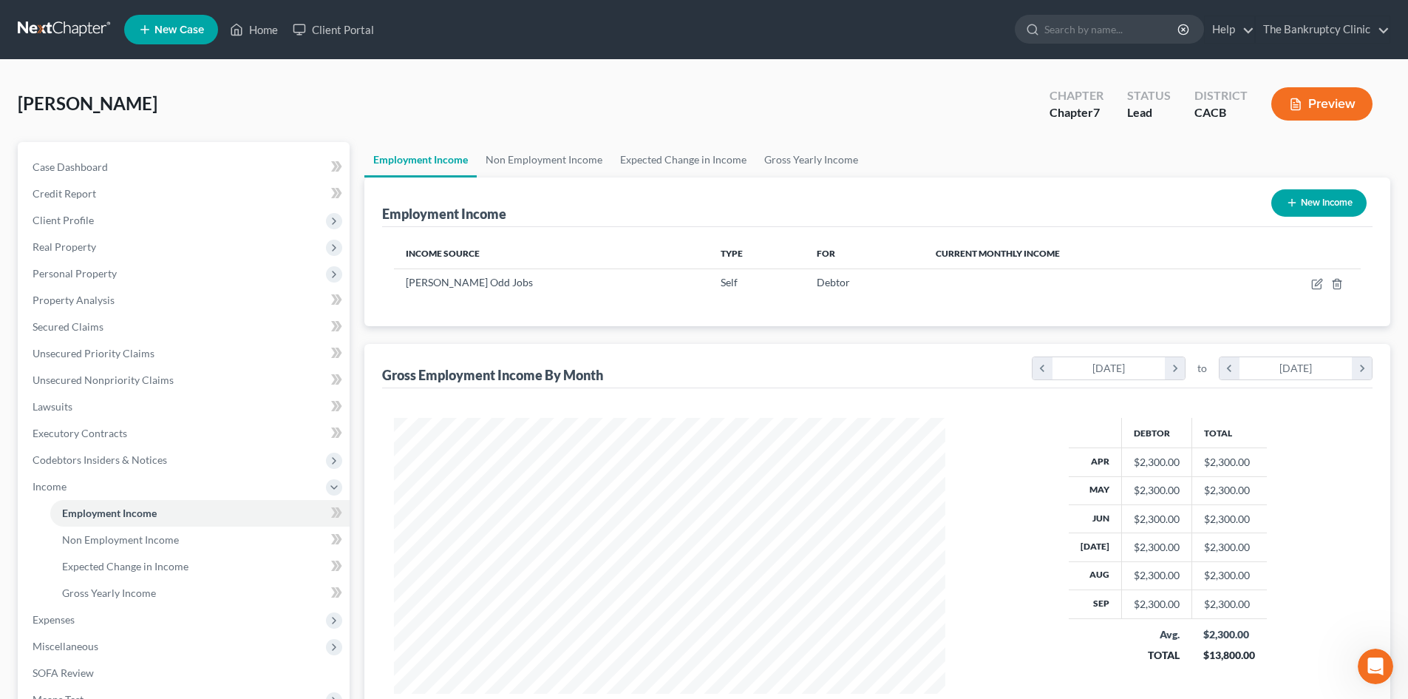
scroll to position [739088, 738783]
